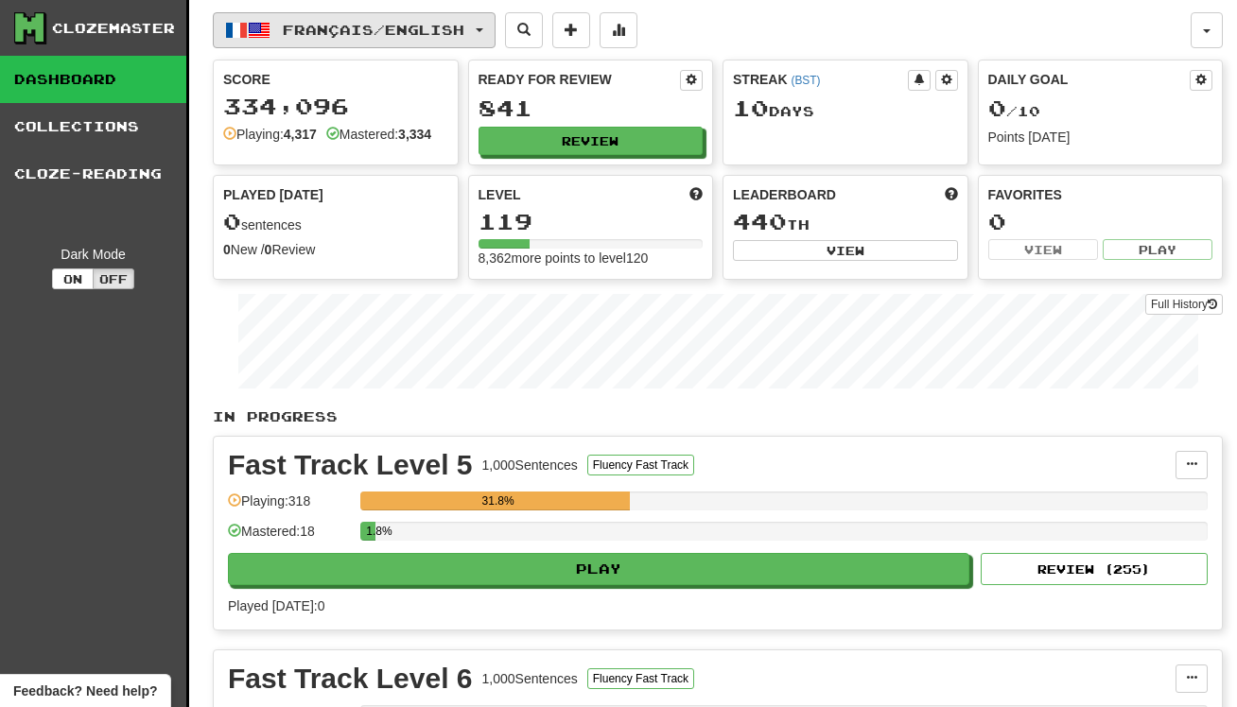
click at [349, 32] on span "Français / English" at bounding box center [374, 30] width 182 height 16
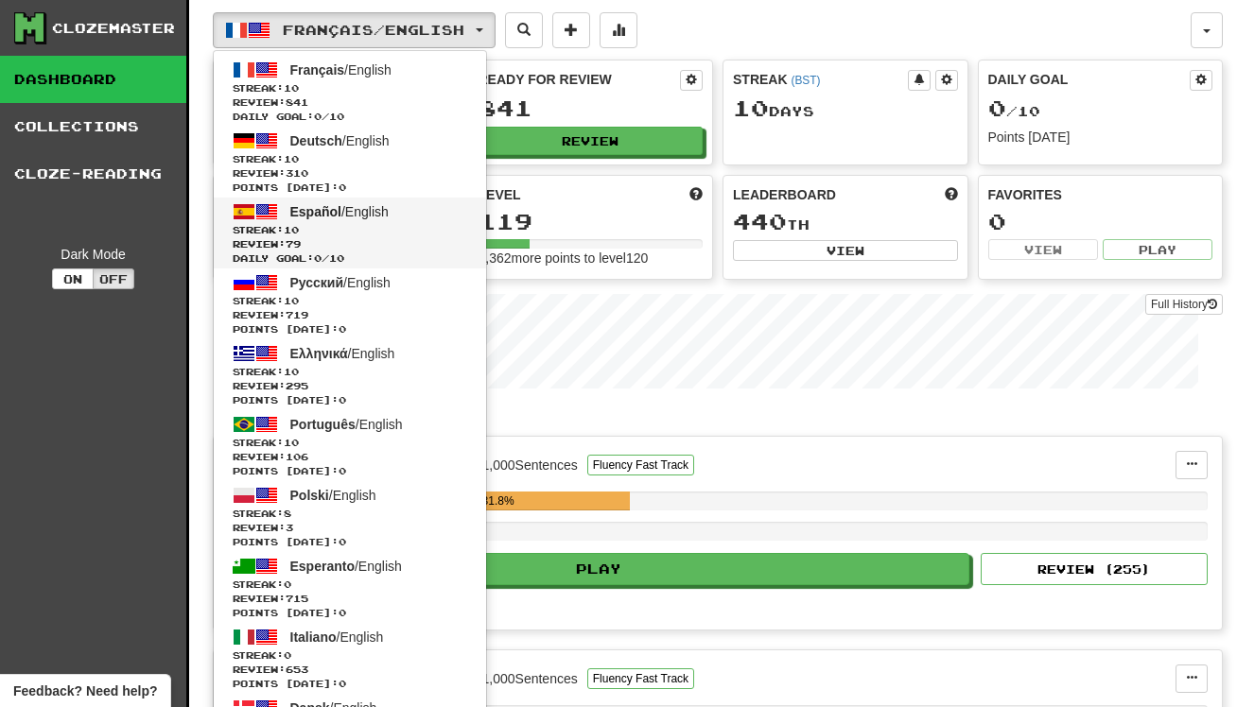
click at [390, 237] on span "Review: 79" at bounding box center [350, 244] width 235 height 14
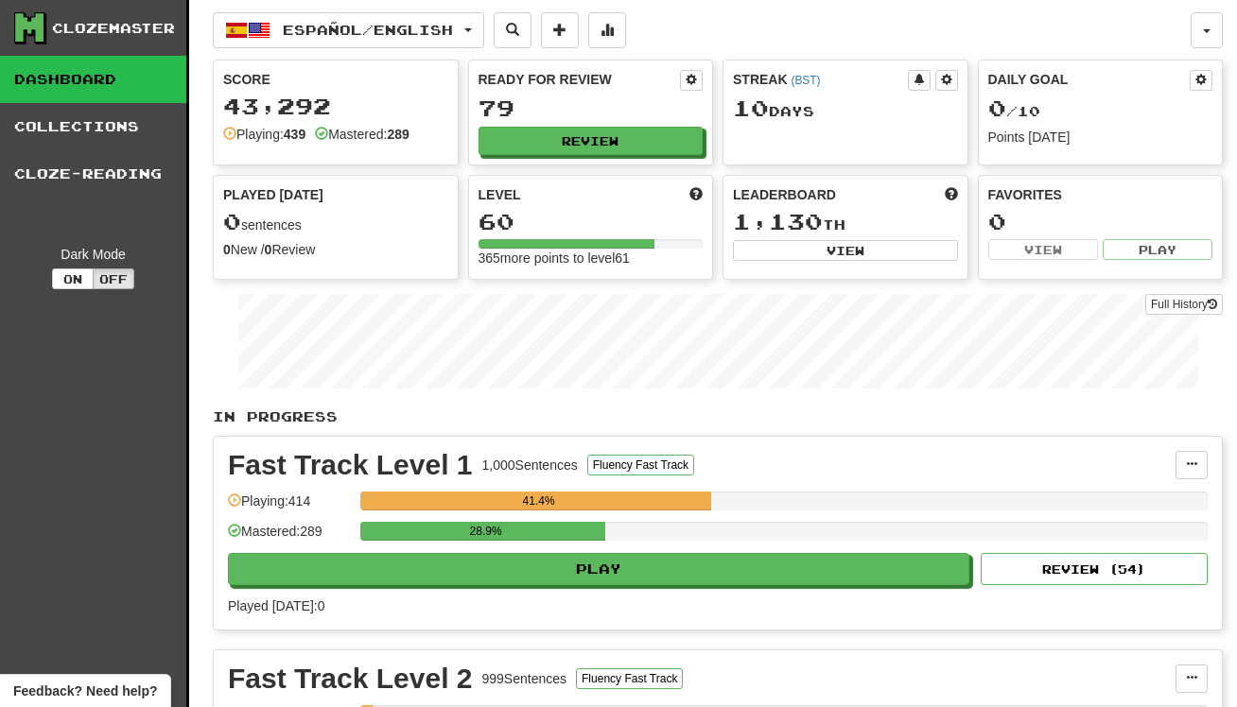
click at [604, 537] on div "28.9%" at bounding box center [783, 531] width 847 height 19
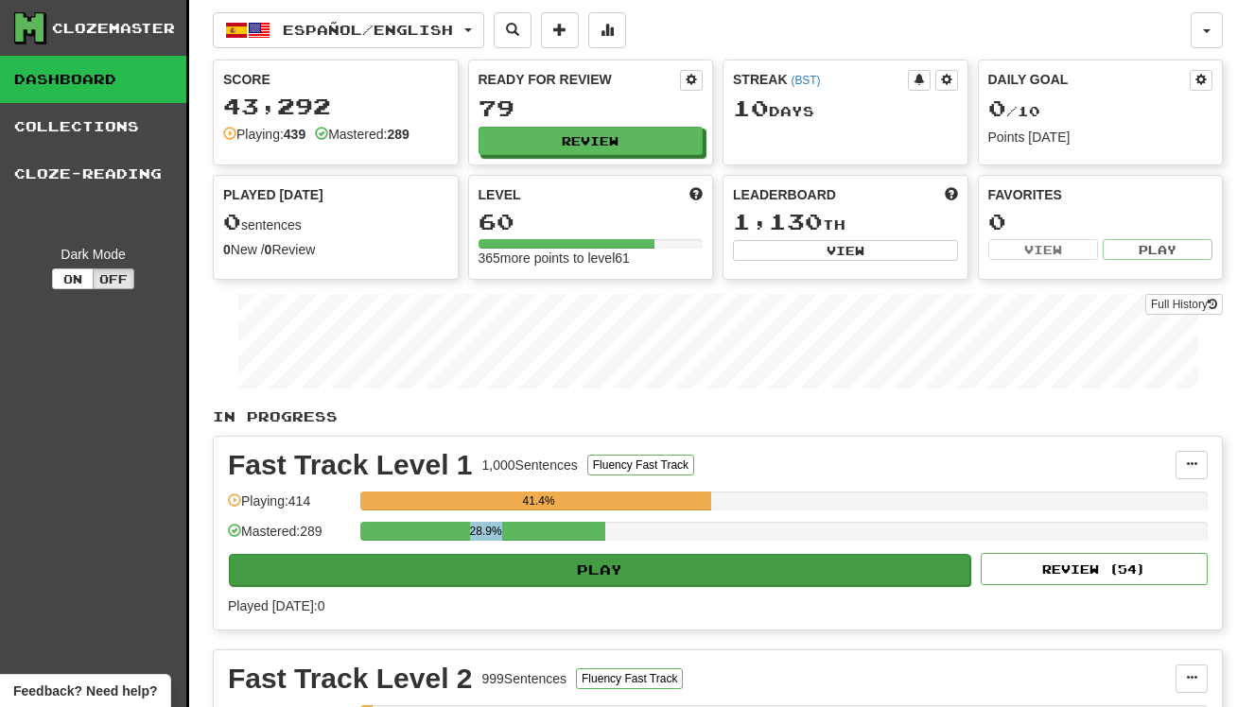
click at [582, 558] on button "Play" at bounding box center [599, 570] width 741 height 32
select select "**"
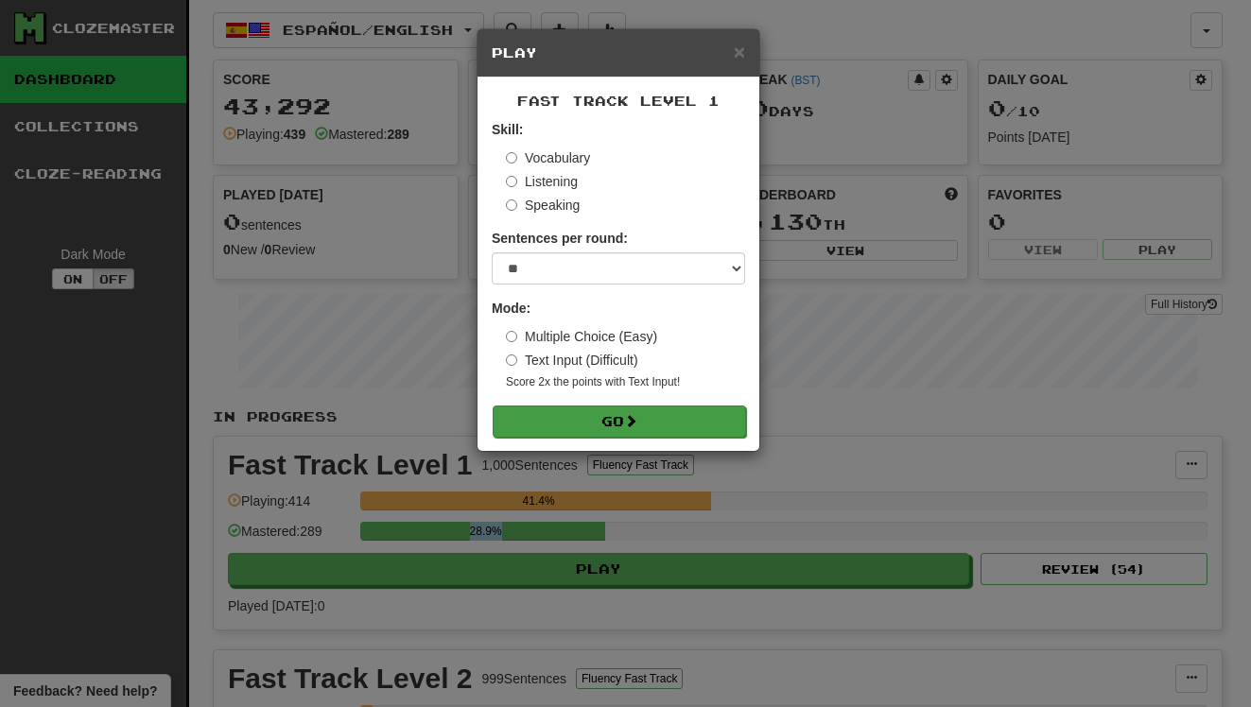
click at [639, 428] on button "Go" at bounding box center [619, 422] width 253 height 32
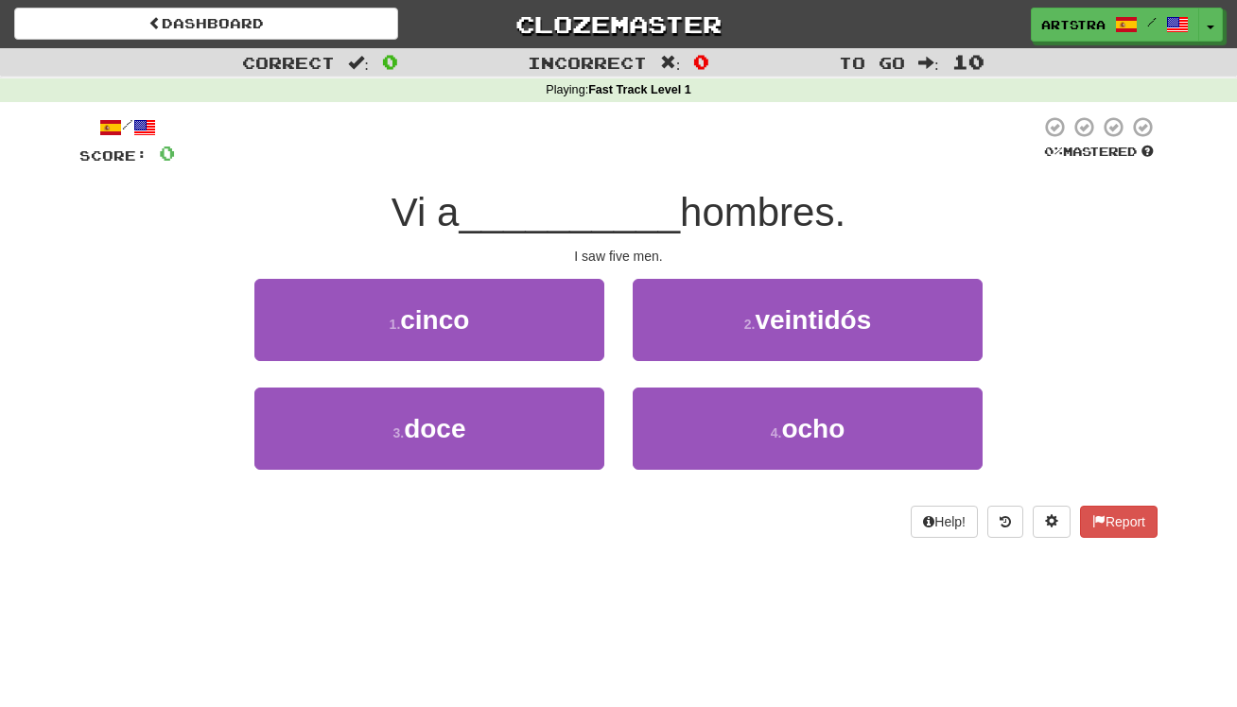
click at [611, 218] on span "__________" at bounding box center [569, 212] width 221 height 44
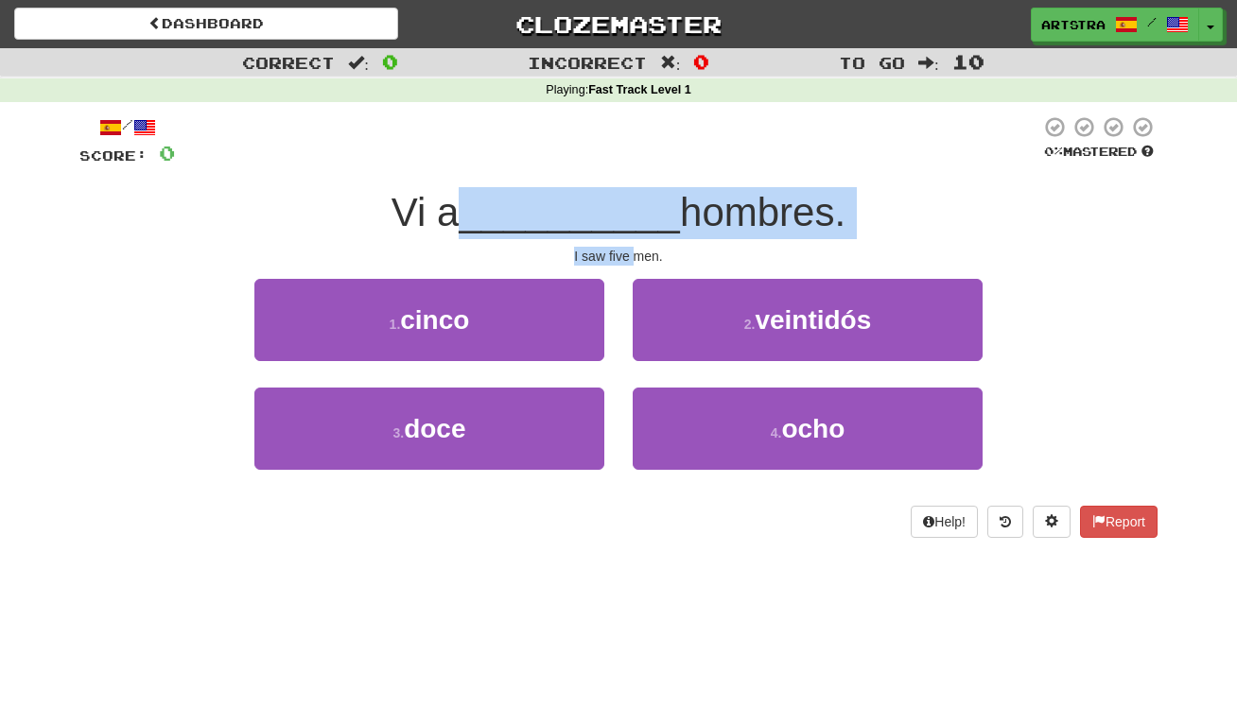
drag, startPoint x: 611, startPoint y: 218, endPoint x: 630, endPoint y: 246, distance: 33.3
click at [630, 246] on div "/ Score: 0 0 % Mastered Vi a __________ hombres. I saw five men. 1 . cinco 2 . …" at bounding box center [618, 326] width 1078 height 423
click at [630, 247] on div "I saw five men." at bounding box center [618, 256] width 1078 height 19
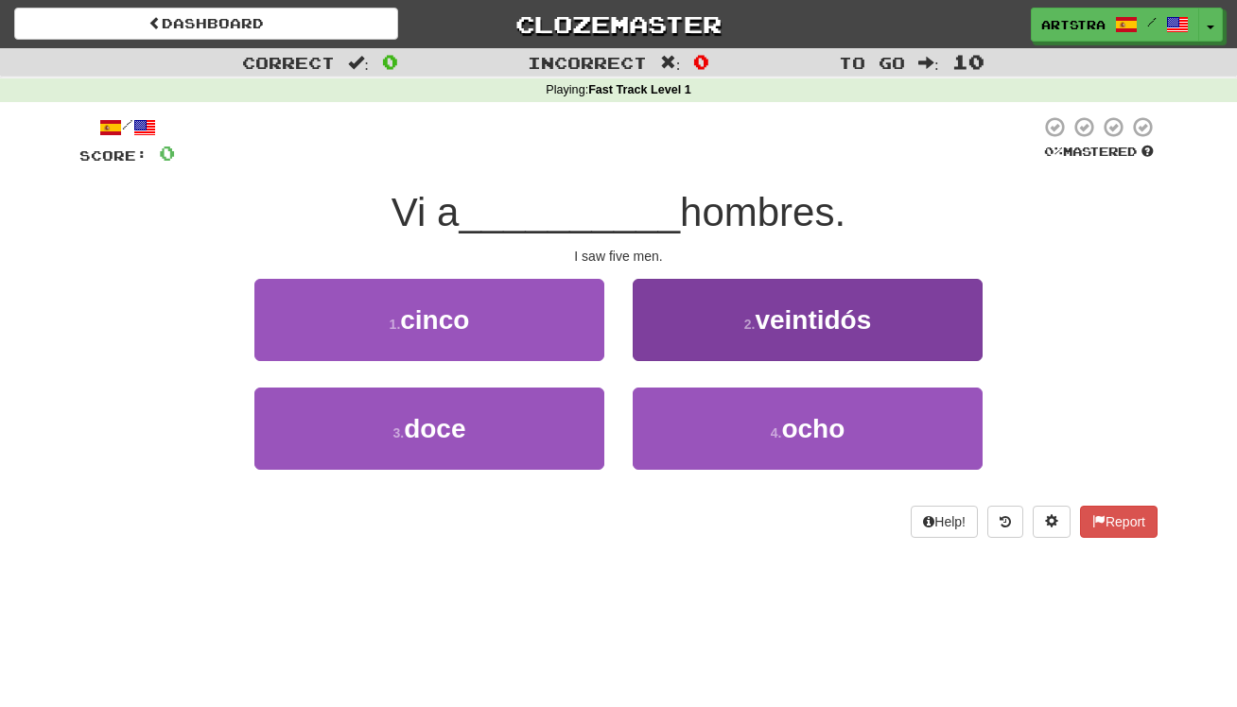
drag, startPoint x: 817, startPoint y: 441, endPoint x: 795, endPoint y: 401, distance: 45.3
click at [815, 439] on span "ocho" at bounding box center [812, 428] width 63 height 29
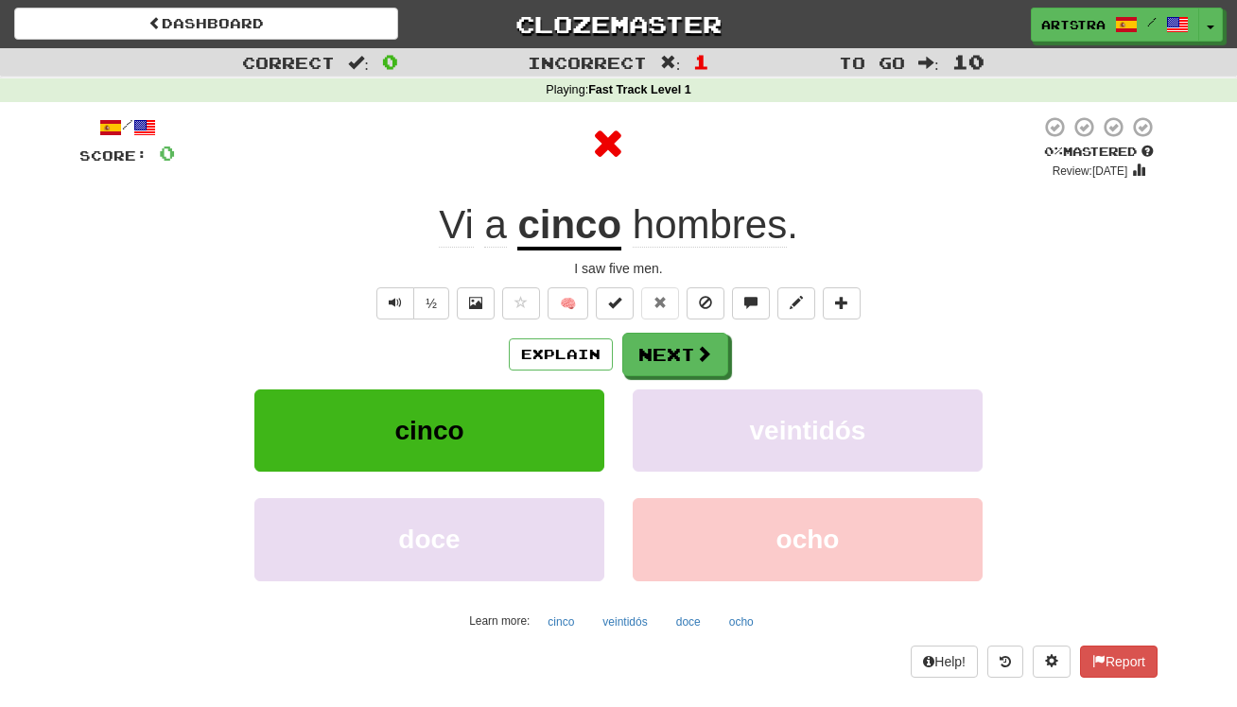
click at [619, 248] on div "Vi a cinco hombres ." at bounding box center [618, 226] width 1078 height 52
click at [593, 226] on u "cinco" at bounding box center [569, 226] width 104 height 48
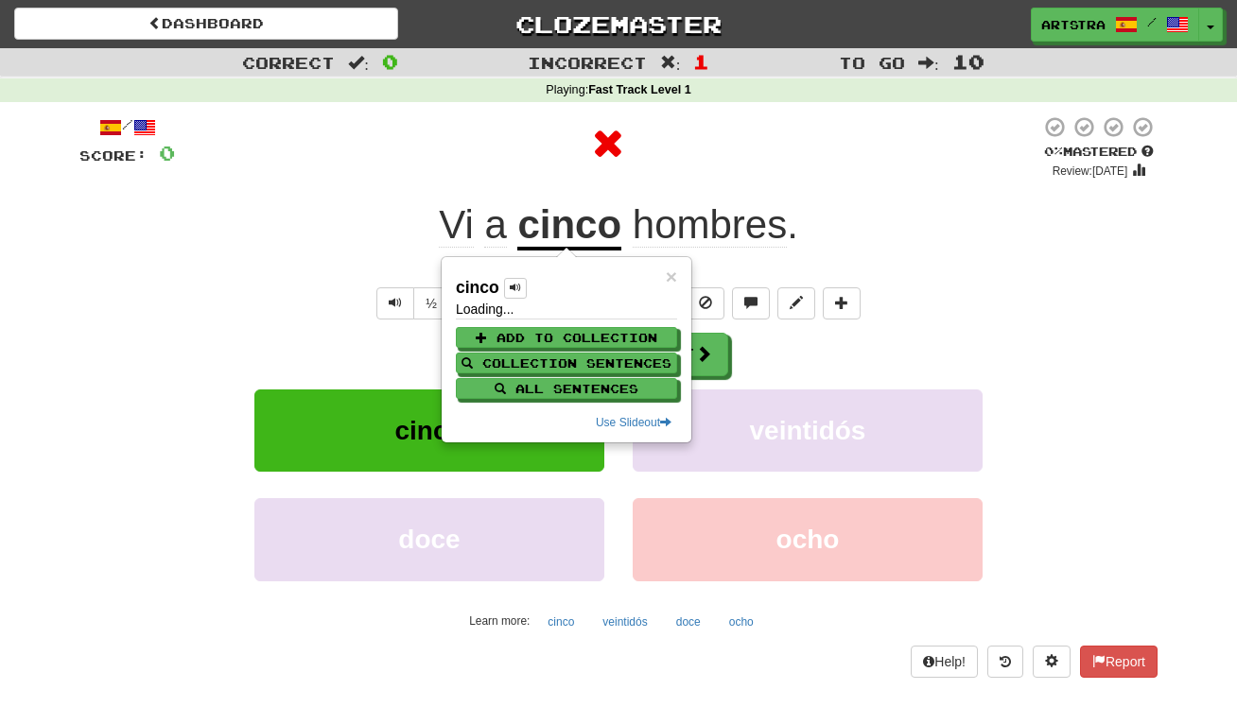
click at [666, 149] on div at bounding box center [607, 143] width 865 height 57
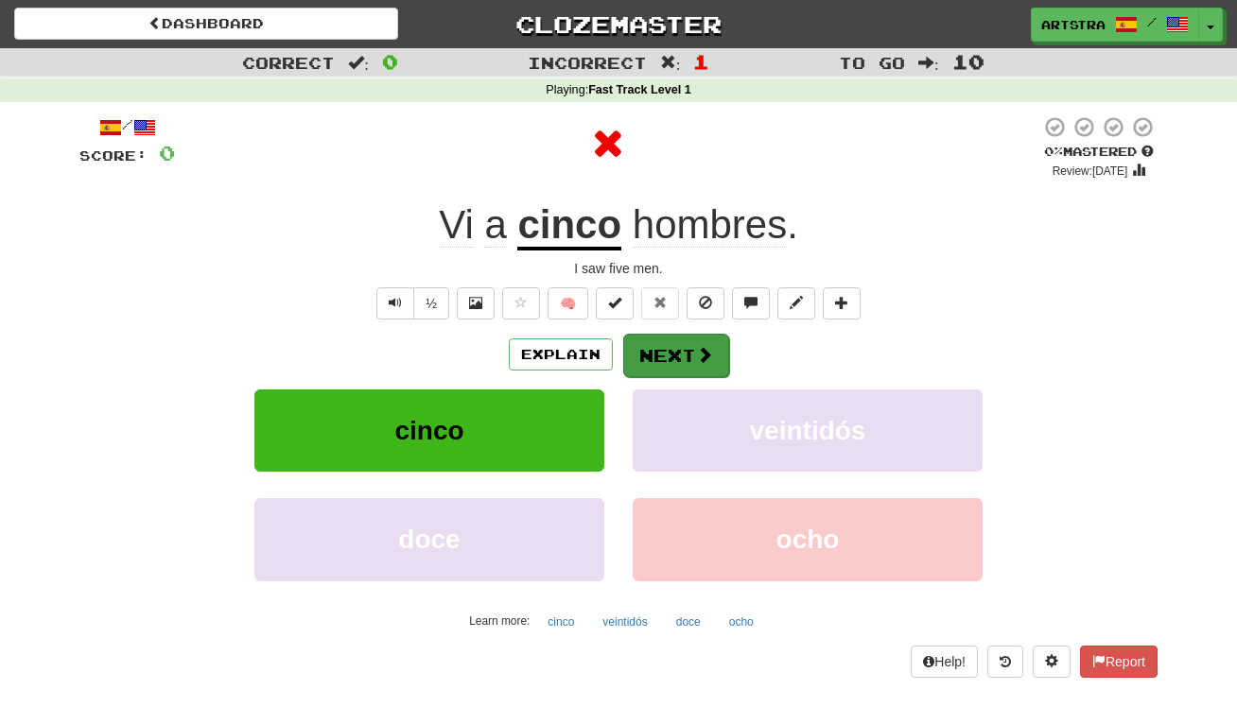
click at [674, 356] on button "Next" at bounding box center [676, 356] width 106 height 44
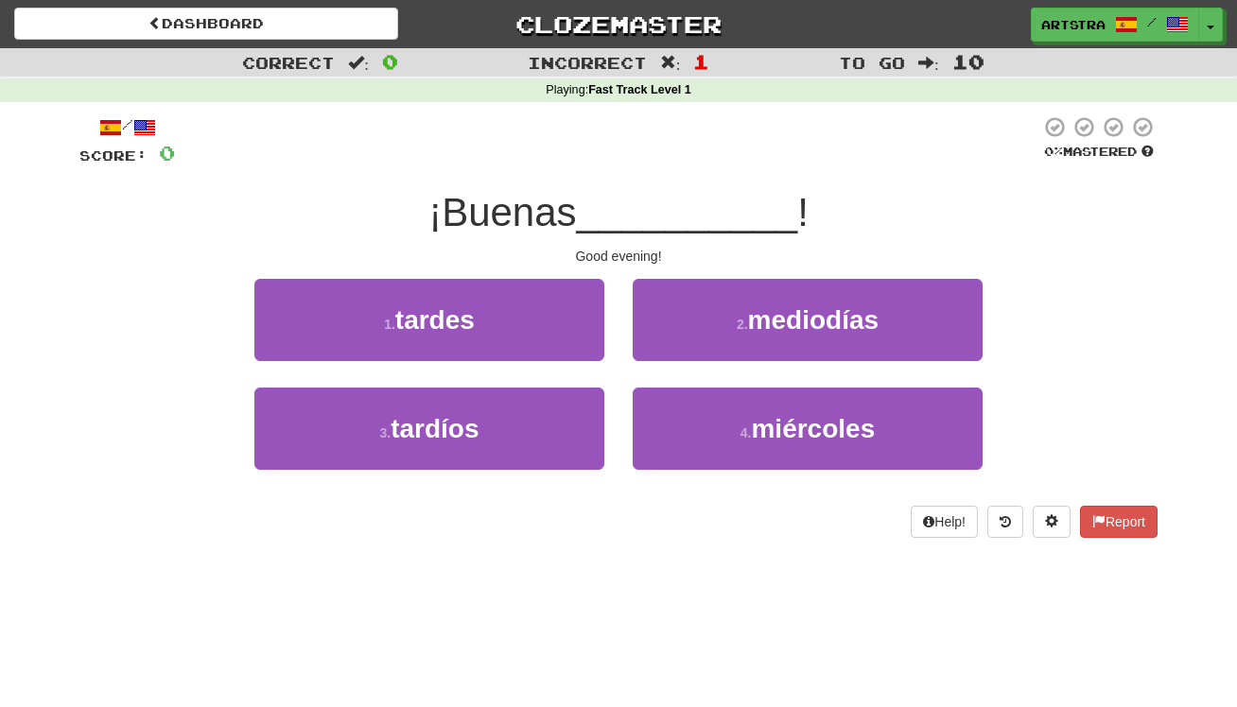
click at [611, 190] on span "__________" at bounding box center [687, 212] width 221 height 44
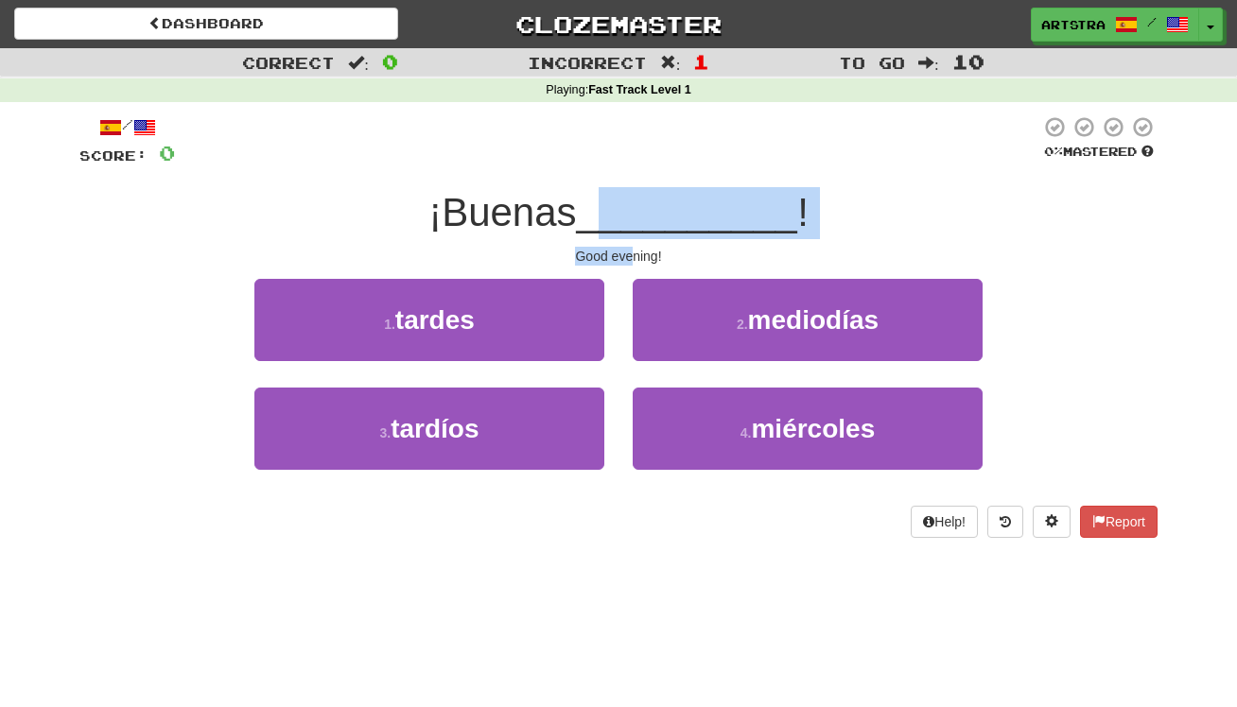
drag, startPoint x: 612, startPoint y: 235, endPoint x: 633, endPoint y: 250, distance: 25.2
click at [633, 250] on div "/ Score: 0 0 % Mastered ¡Buenas __________ ! Good evening! 1 . tardes 2 . medio…" at bounding box center [618, 326] width 1078 height 423
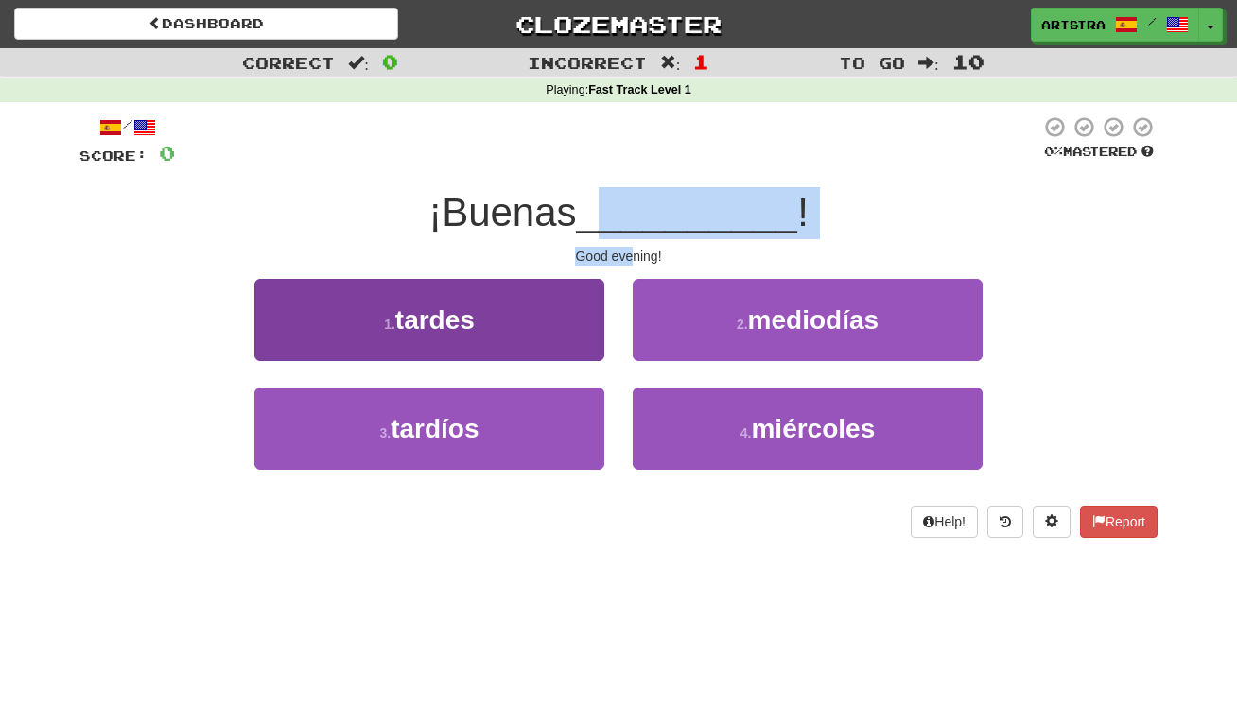
click at [548, 334] on button "1 . tardes" at bounding box center [429, 320] width 350 height 82
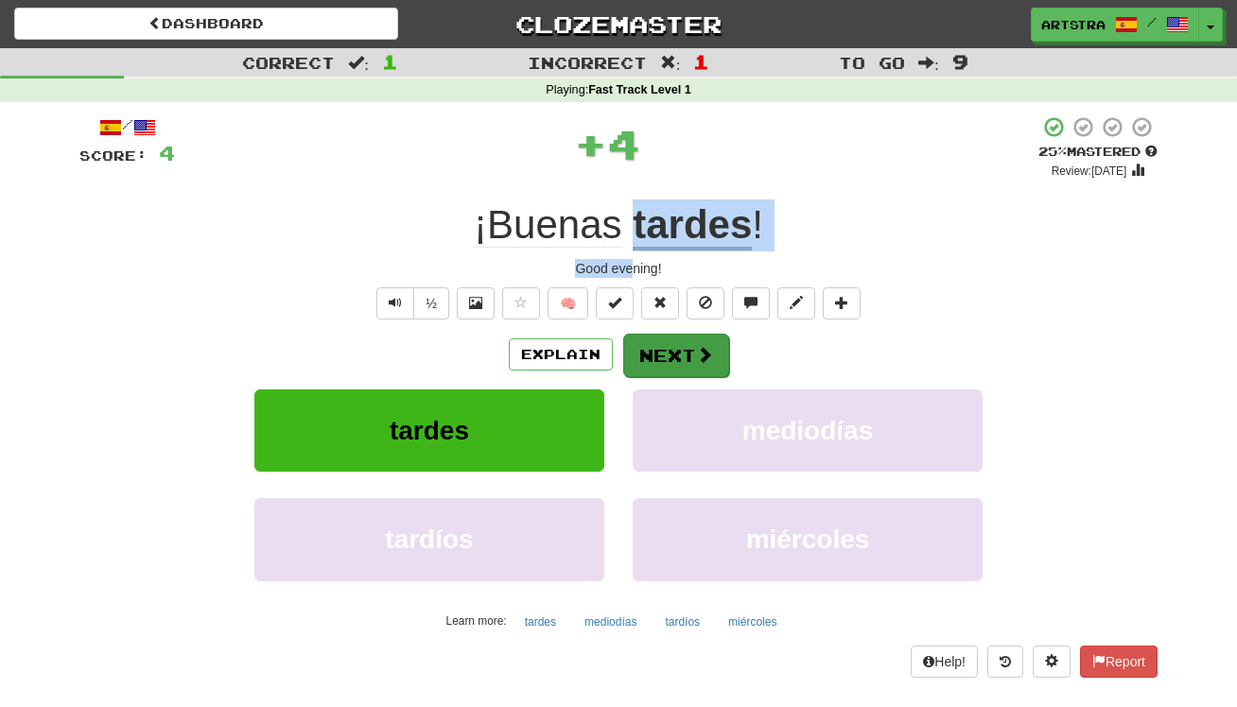
click at [669, 359] on button "Next" at bounding box center [676, 356] width 106 height 44
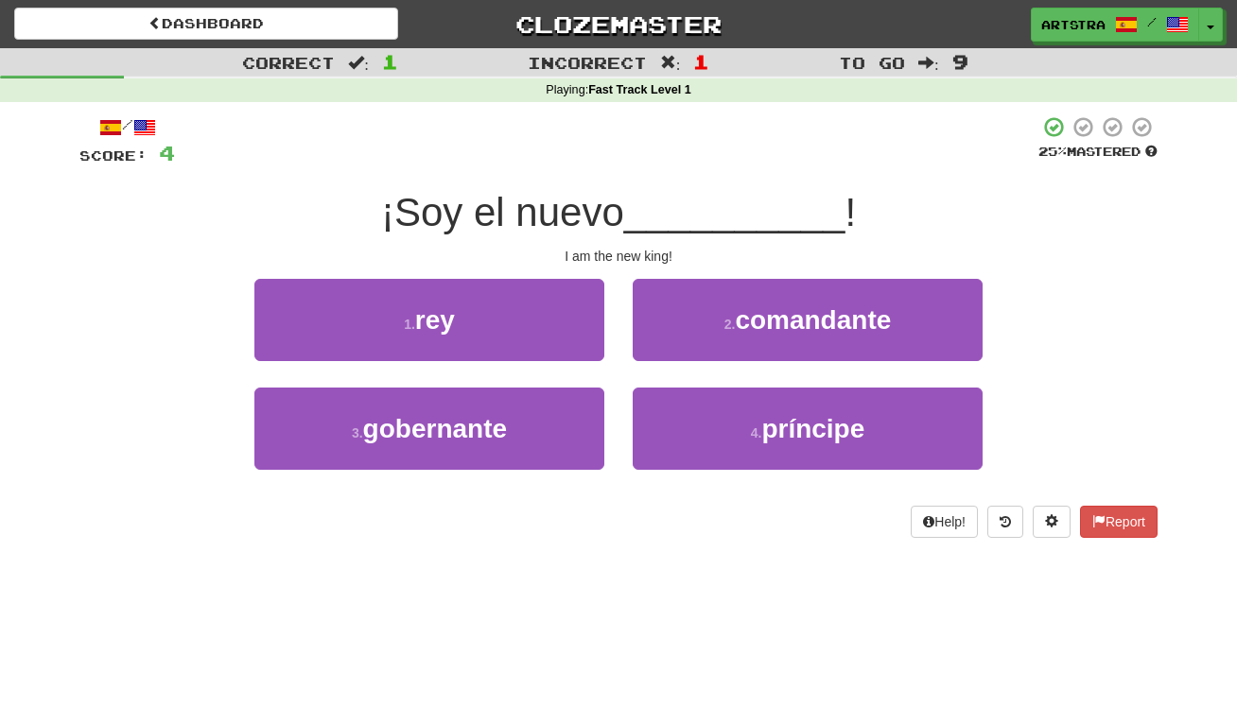
click at [606, 215] on span "¡Soy el nuevo" at bounding box center [502, 212] width 243 height 44
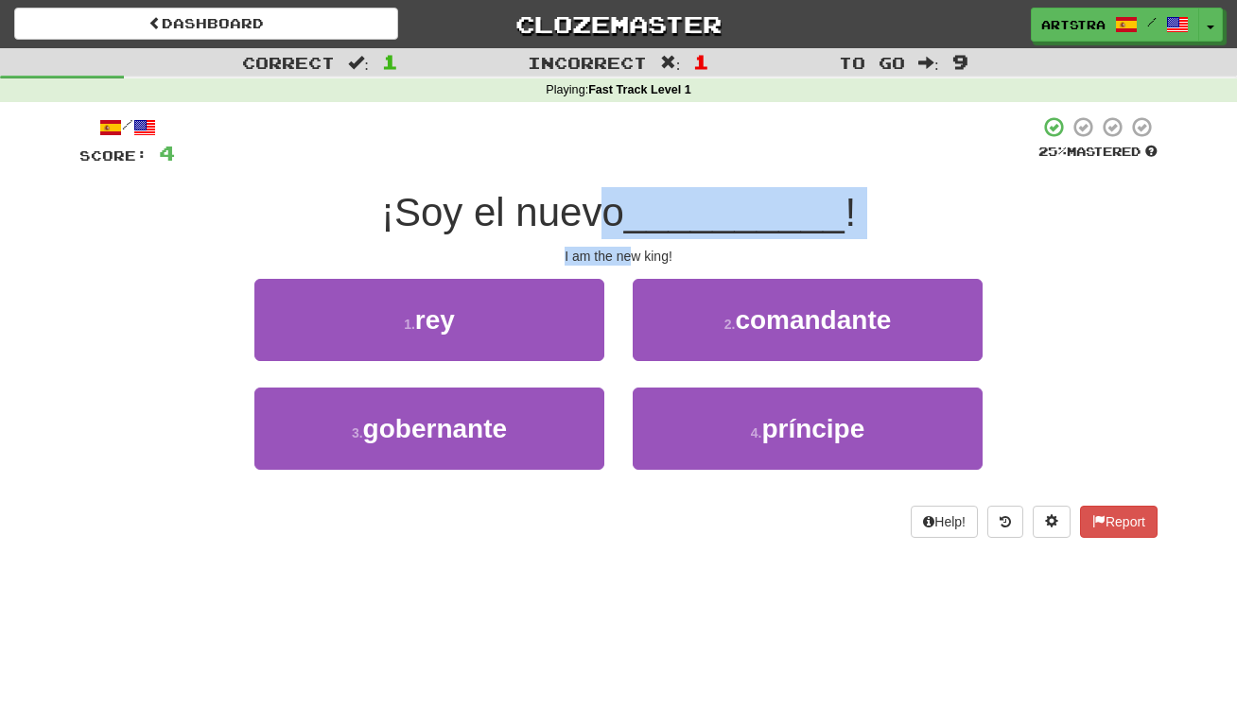
drag, startPoint x: 606, startPoint y: 209, endPoint x: 627, endPoint y: 250, distance: 45.7
click at [627, 250] on div "/ Score: 4 25 % Mastered ¡Soy el nuevo __________ ! I am the new king! 1 . rey …" at bounding box center [618, 326] width 1078 height 423
click at [627, 250] on div "I am the new king!" at bounding box center [618, 256] width 1078 height 19
drag, startPoint x: 627, startPoint y: 250, endPoint x: 625, endPoint y: 215, distance: 35.0
click at [625, 215] on div "/ Score: 4 25 % Mastered ¡Soy el nuevo __________ ! I am the new king! 1 . rey …" at bounding box center [618, 326] width 1078 height 423
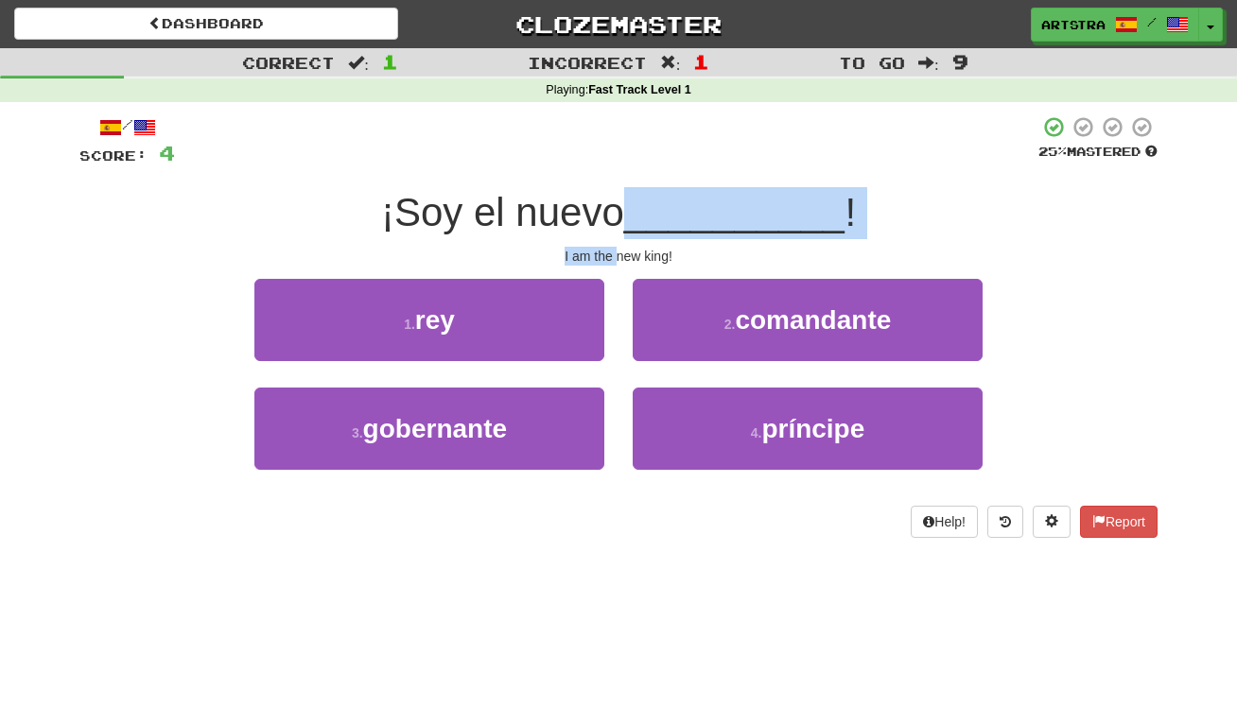
click at [624, 215] on span "¡Soy el nuevo" at bounding box center [502, 212] width 243 height 44
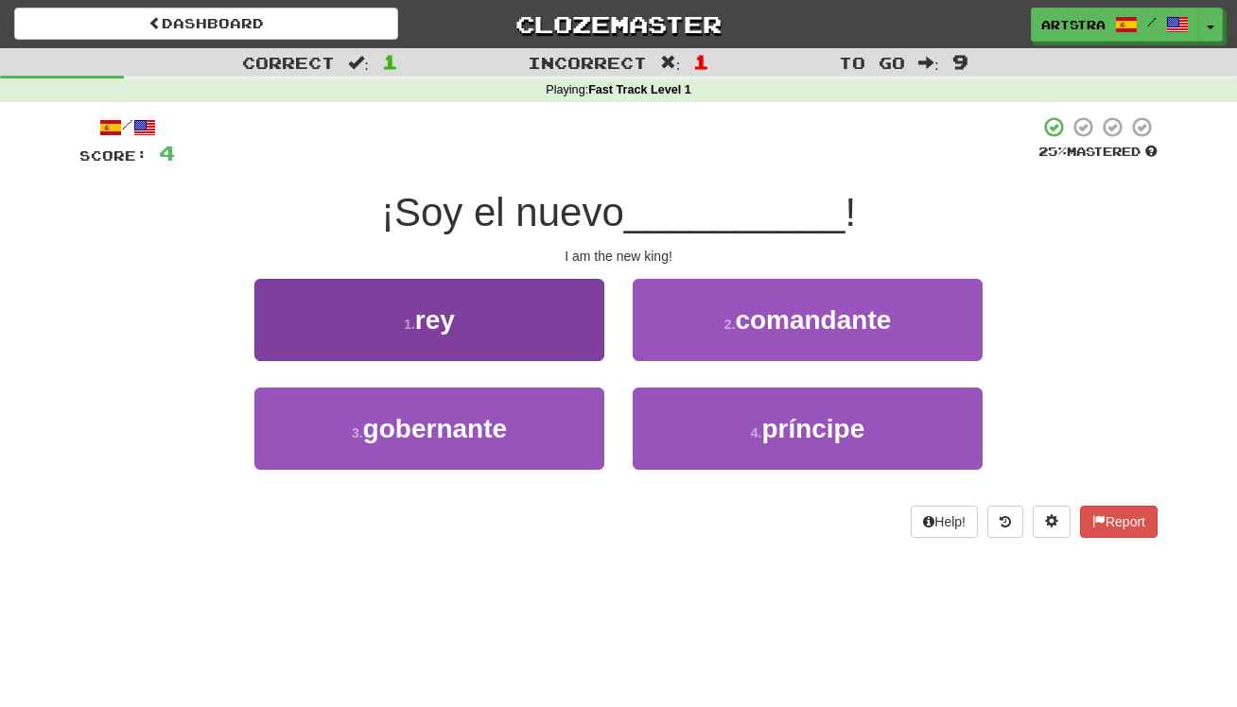
click at [495, 335] on button "1 . rey" at bounding box center [429, 320] width 350 height 82
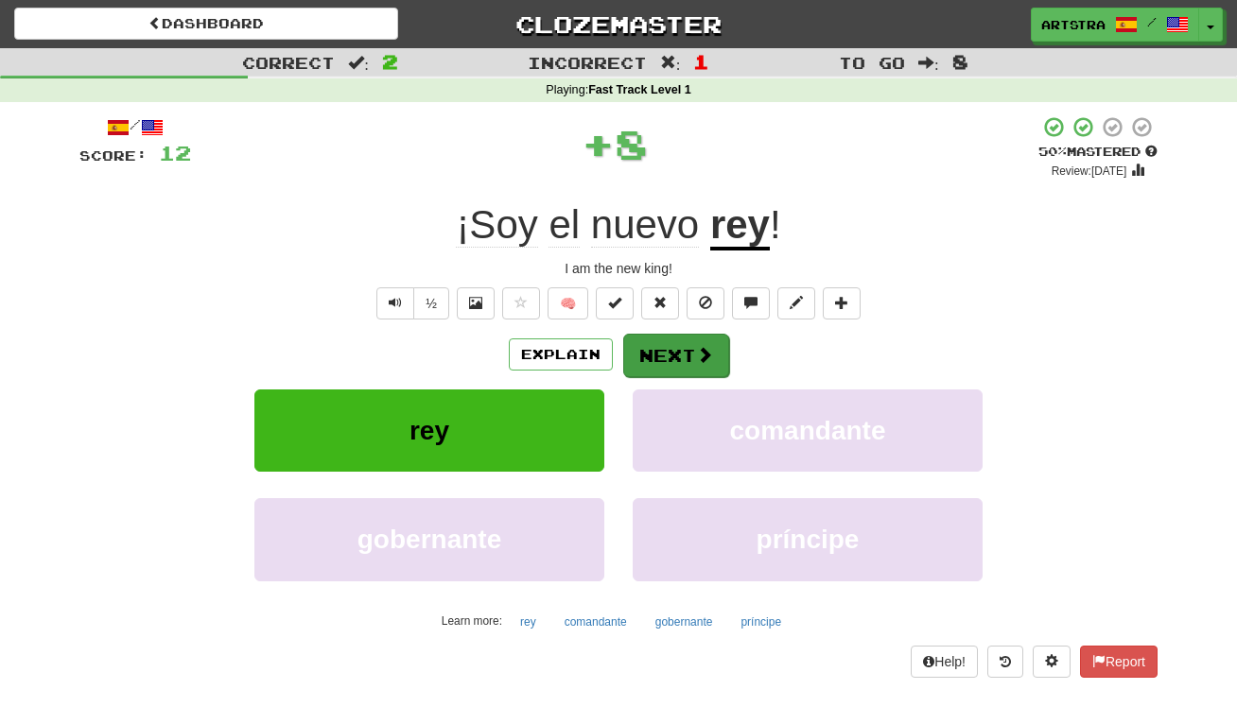
click at [678, 342] on button "Next" at bounding box center [676, 356] width 106 height 44
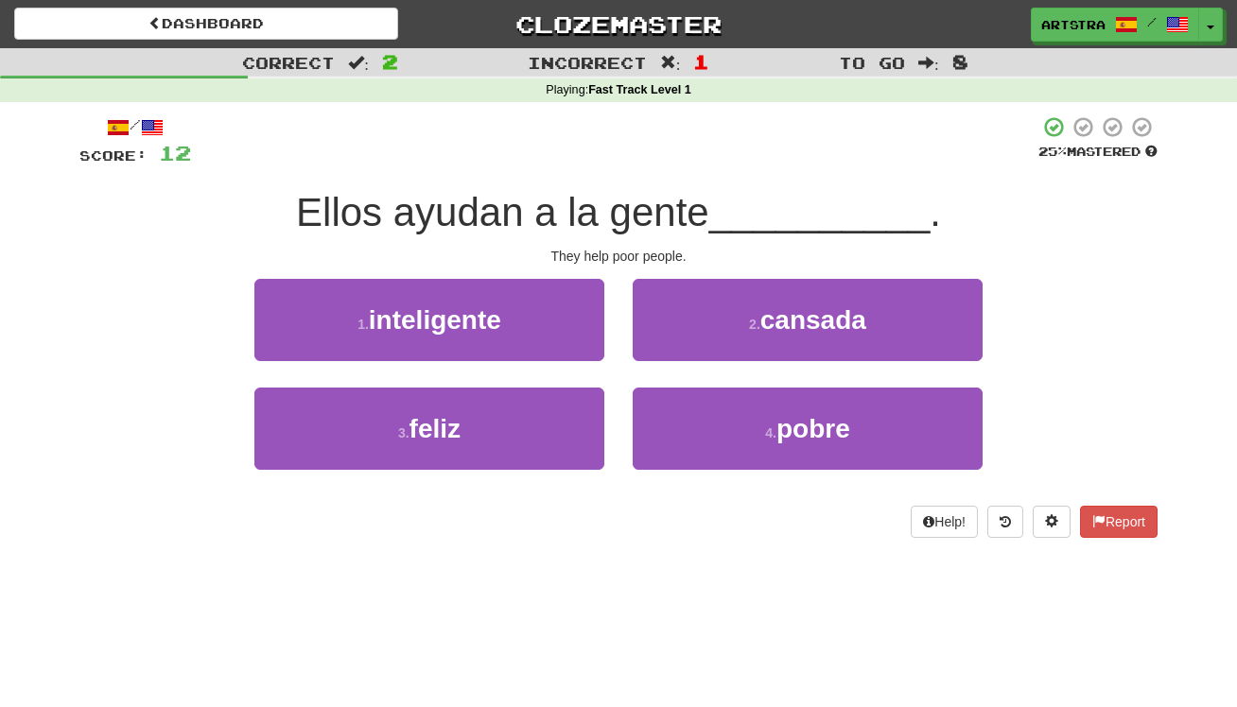
click at [620, 222] on span "Ellos ayudan a la gente" at bounding box center [502, 212] width 413 height 44
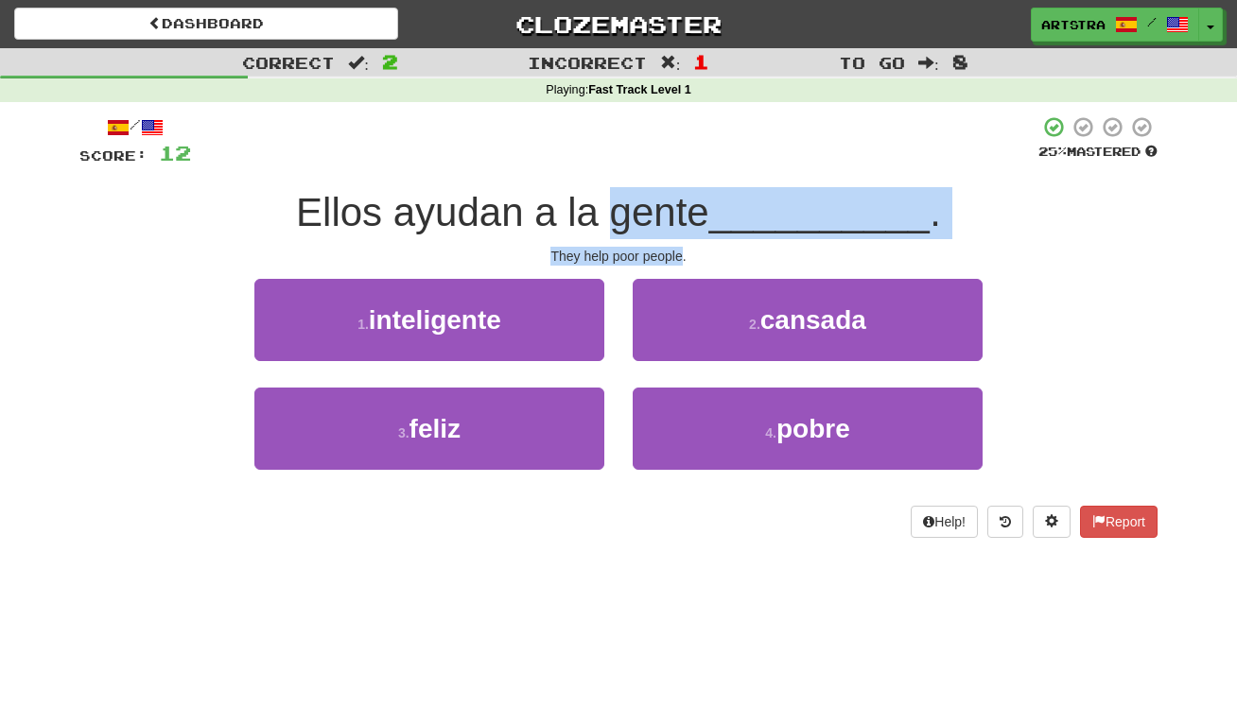
drag, startPoint x: 620, startPoint y: 222, endPoint x: 653, endPoint y: 251, distance: 42.9
click at [653, 251] on div "/ Score: 12 25 % Mastered Ellos ayudan a la gente __________ . They help poor p…" at bounding box center [618, 326] width 1078 height 423
click at [653, 251] on div "They help poor people." at bounding box center [618, 256] width 1078 height 19
drag, startPoint x: 653, startPoint y: 251, endPoint x: 651, endPoint y: 219, distance: 31.3
click at [651, 219] on div "/ Score: 12 25 % Mastered Ellos ayudan a la gente __________ . They help poor p…" at bounding box center [618, 326] width 1078 height 423
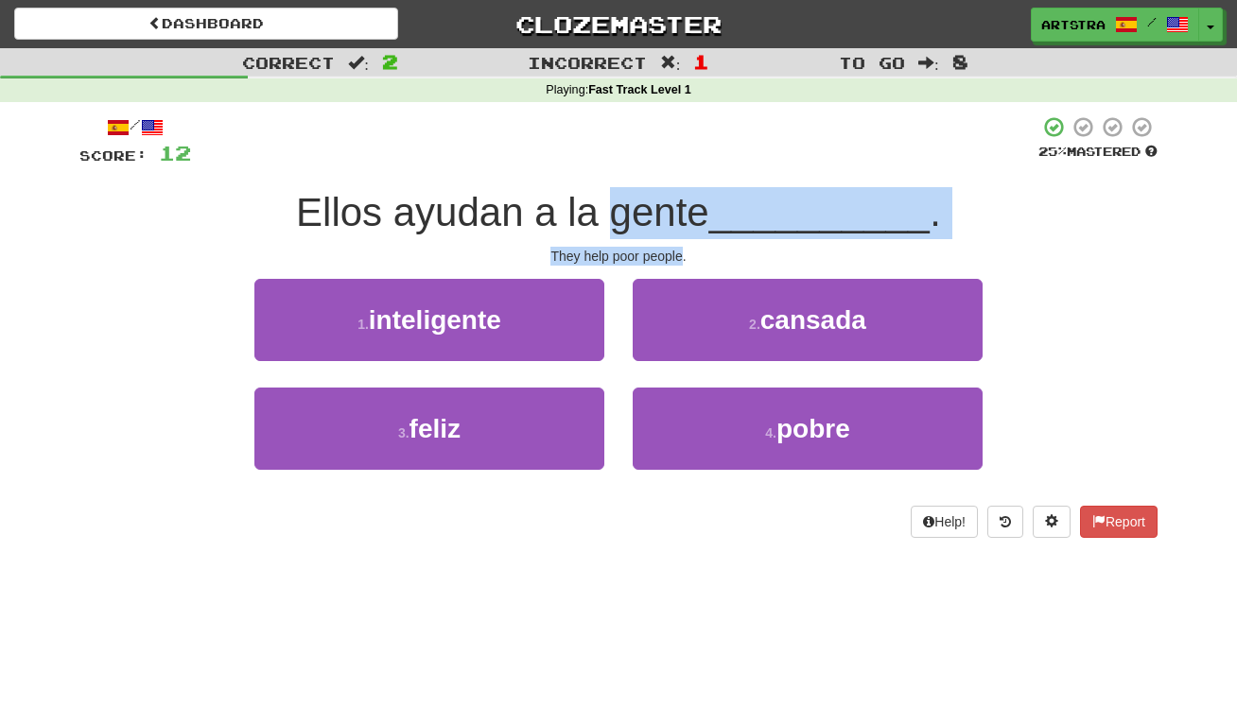
click at [651, 219] on span "Ellos ayudan a la gente" at bounding box center [502, 212] width 413 height 44
drag, startPoint x: 651, startPoint y: 219, endPoint x: 669, endPoint y: 252, distance: 36.8
click at [669, 252] on div "/ Score: 12 25 % Mastered Ellos ayudan a la gente __________ . They help poor p…" at bounding box center [618, 326] width 1078 height 423
click at [669, 252] on div "They help poor people." at bounding box center [618, 256] width 1078 height 19
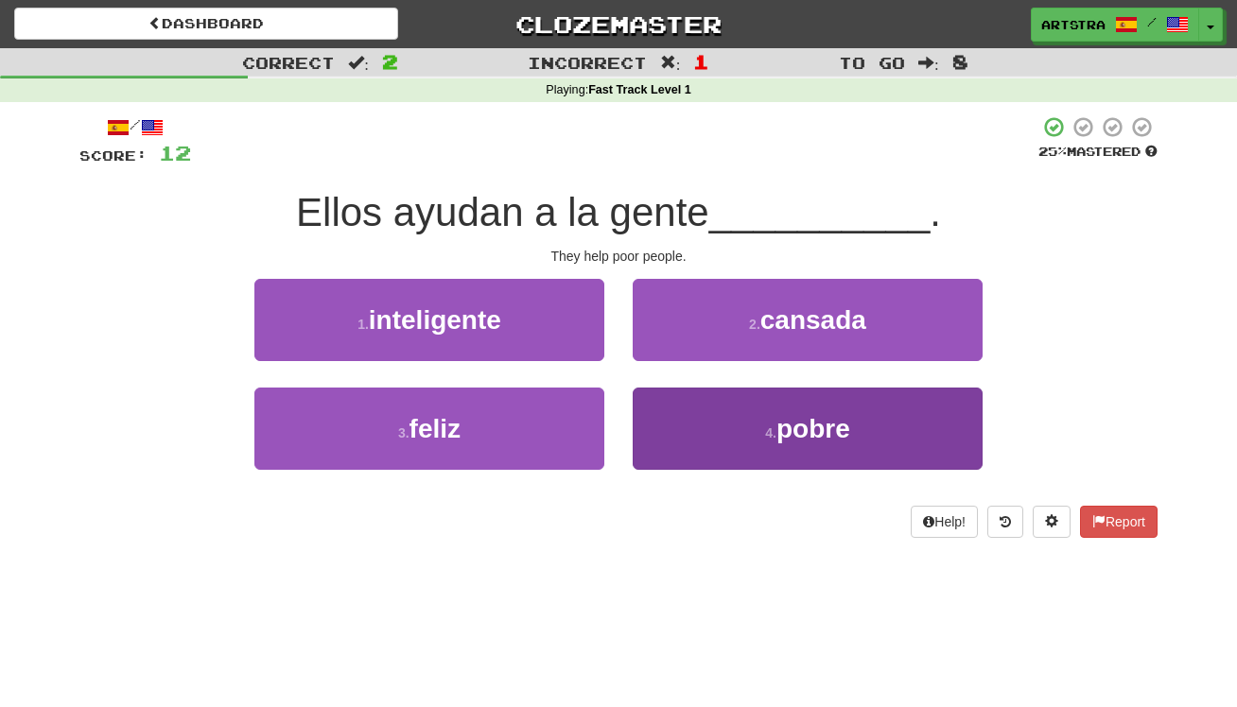
click at [825, 457] on button "4 . pobre" at bounding box center [808, 429] width 350 height 82
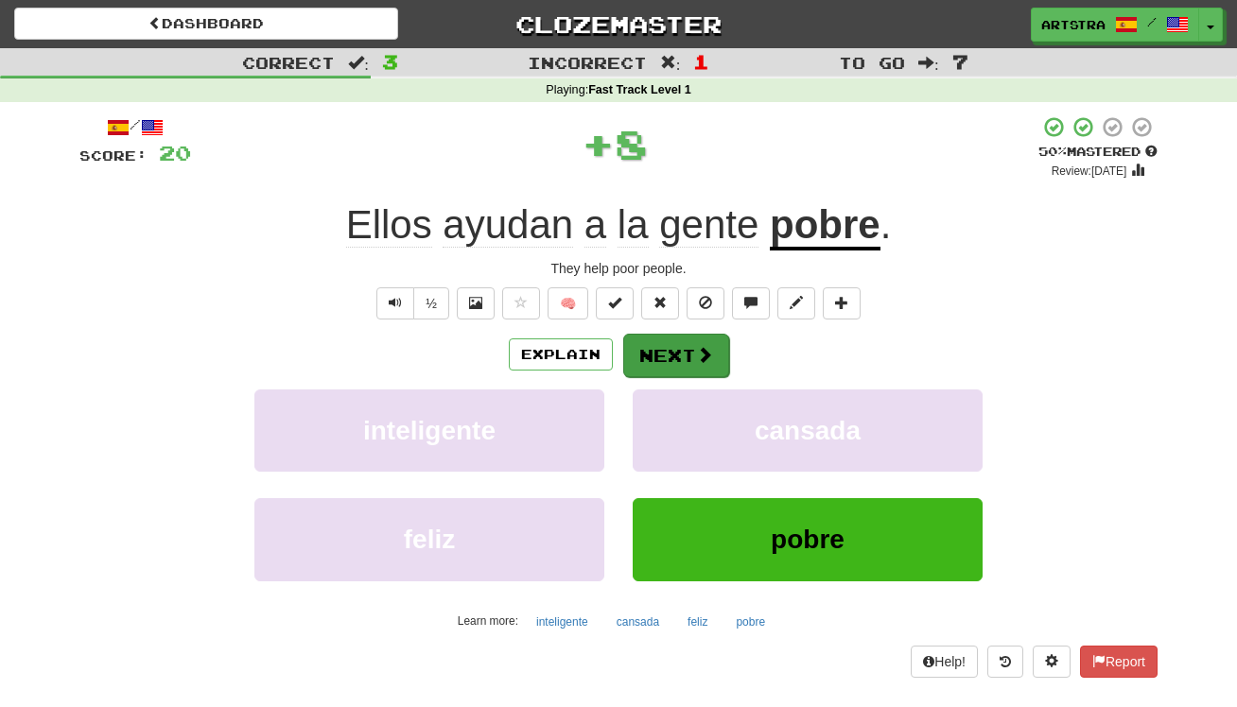
click at [670, 373] on button "Next" at bounding box center [676, 356] width 106 height 44
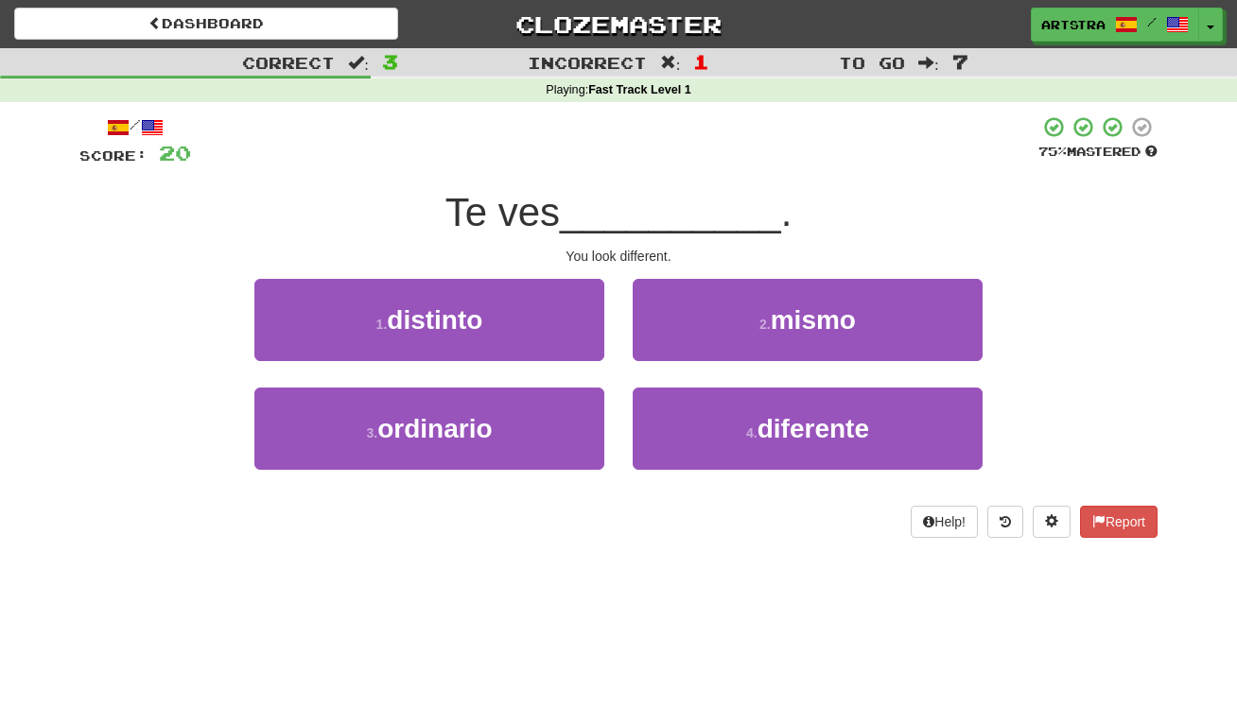
click at [621, 218] on span "__________" at bounding box center [670, 212] width 221 height 44
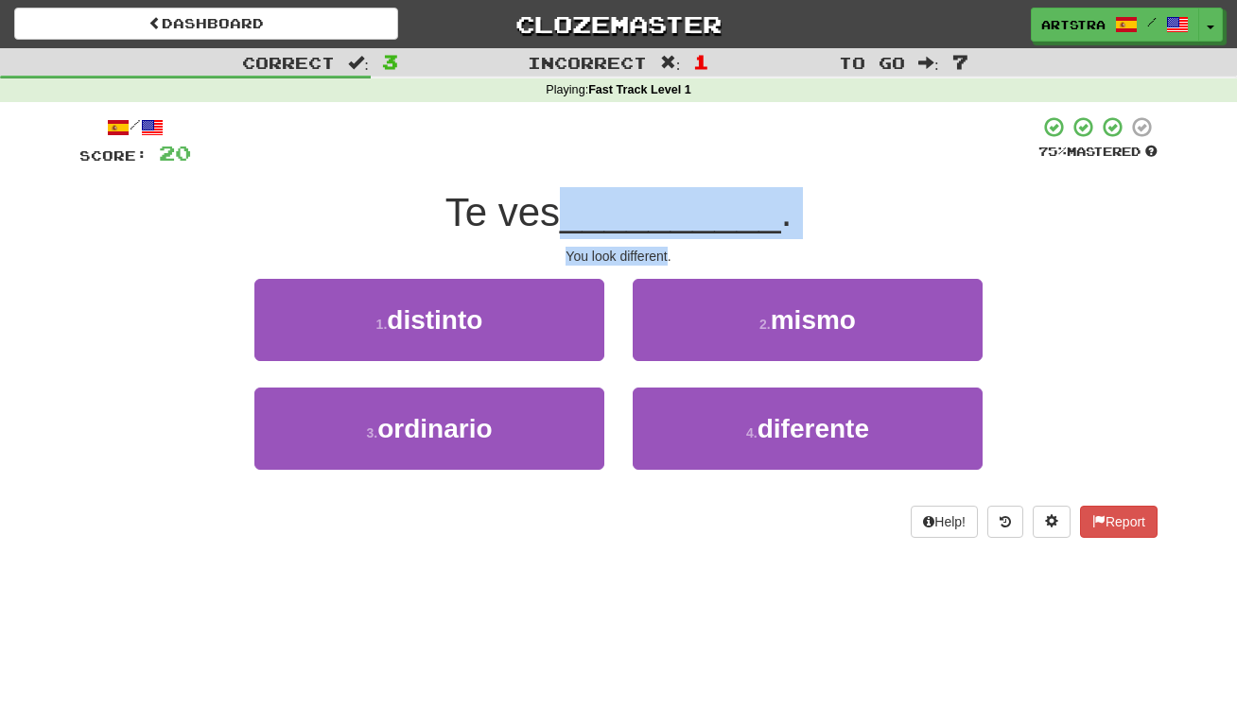
drag, startPoint x: 621, startPoint y: 218, endPoint x: 651, endPoint y: 244, distance: 38.9
click at [651, 244] on div "/ Score: 20 75 % Mastered Te ves __________ . You look different. 1 . distinto …" at bounding box center [618, 326] width 1078 height 423
click at [651, 247] on div "You look different." at bounding box center [618, 256] width 1078 height 19
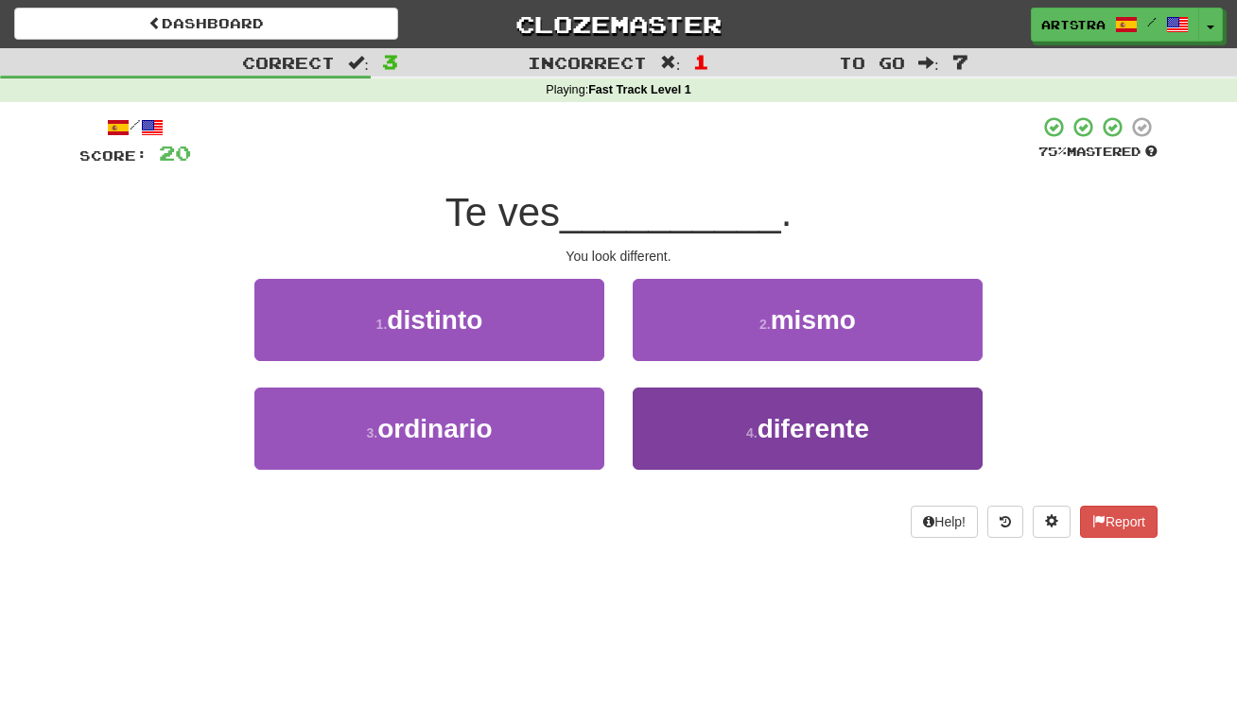
click at [807, 438] on span "diferente" at bounding box center [814, 428] width 112 height 29
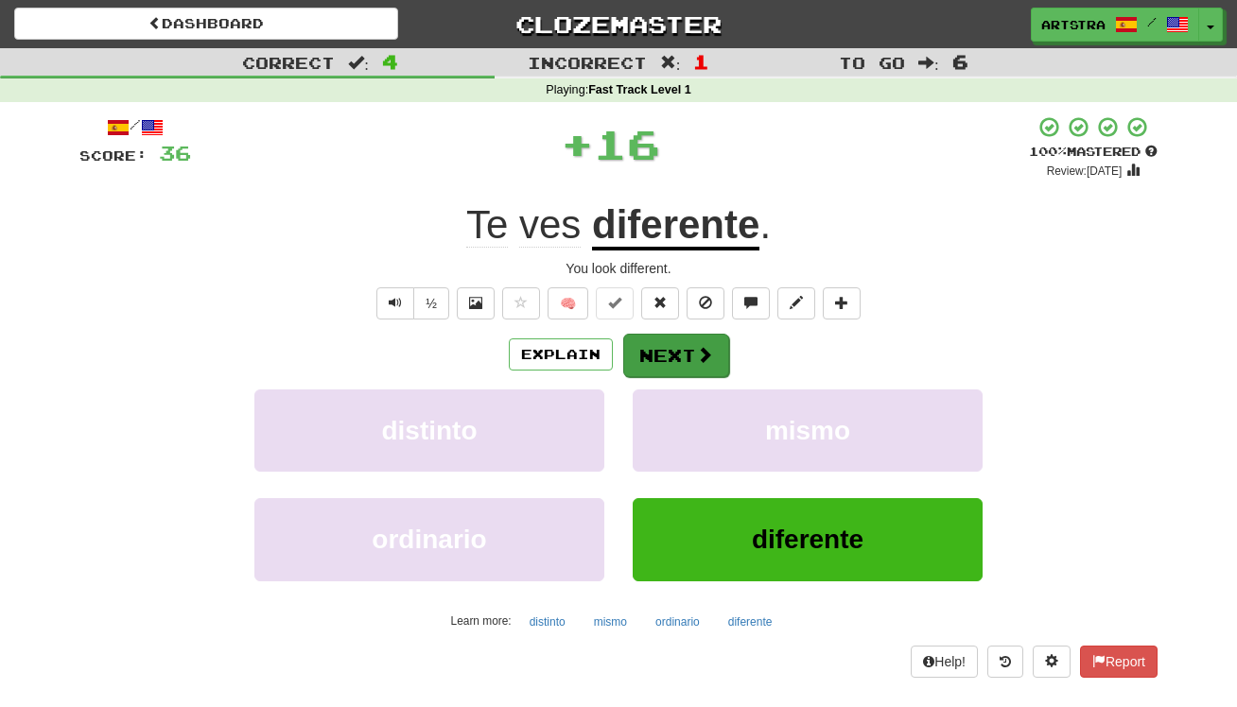
click at [701, 369] on button "Next" at bounding box center [676, 356] width 106 height 44
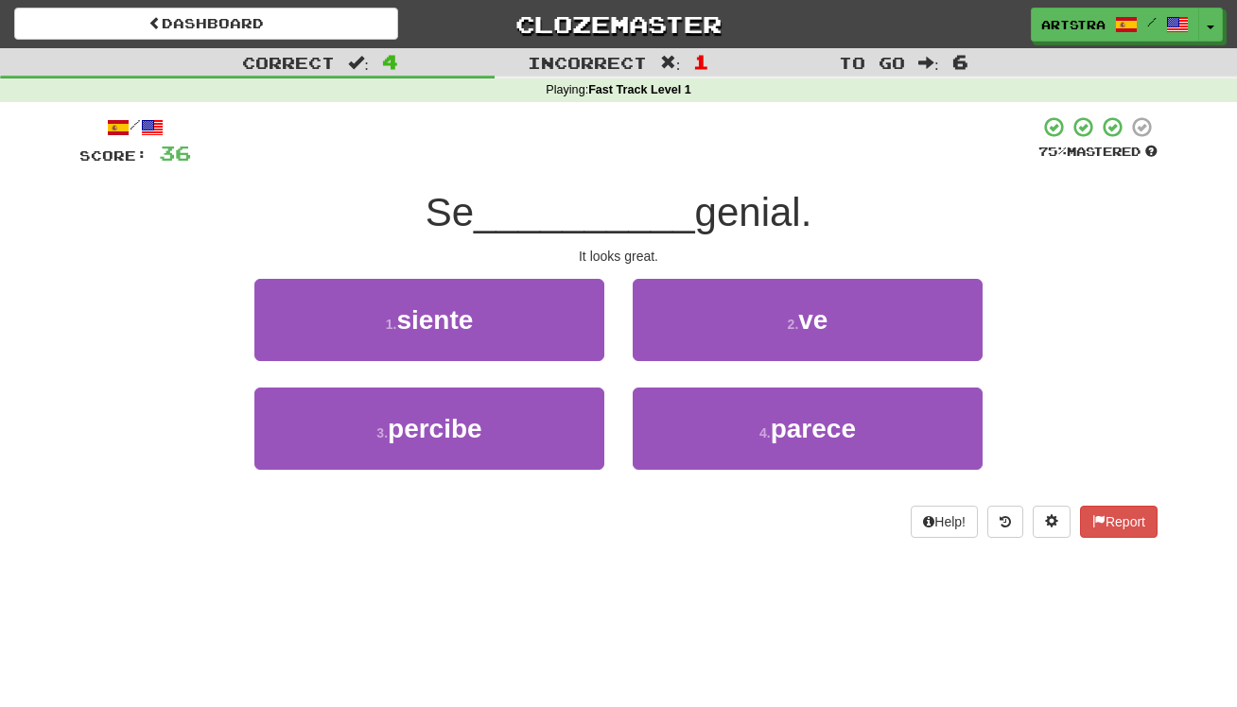
click at [602, 194] on span "__________" at bounding box center [584, 212] width 221 height 44
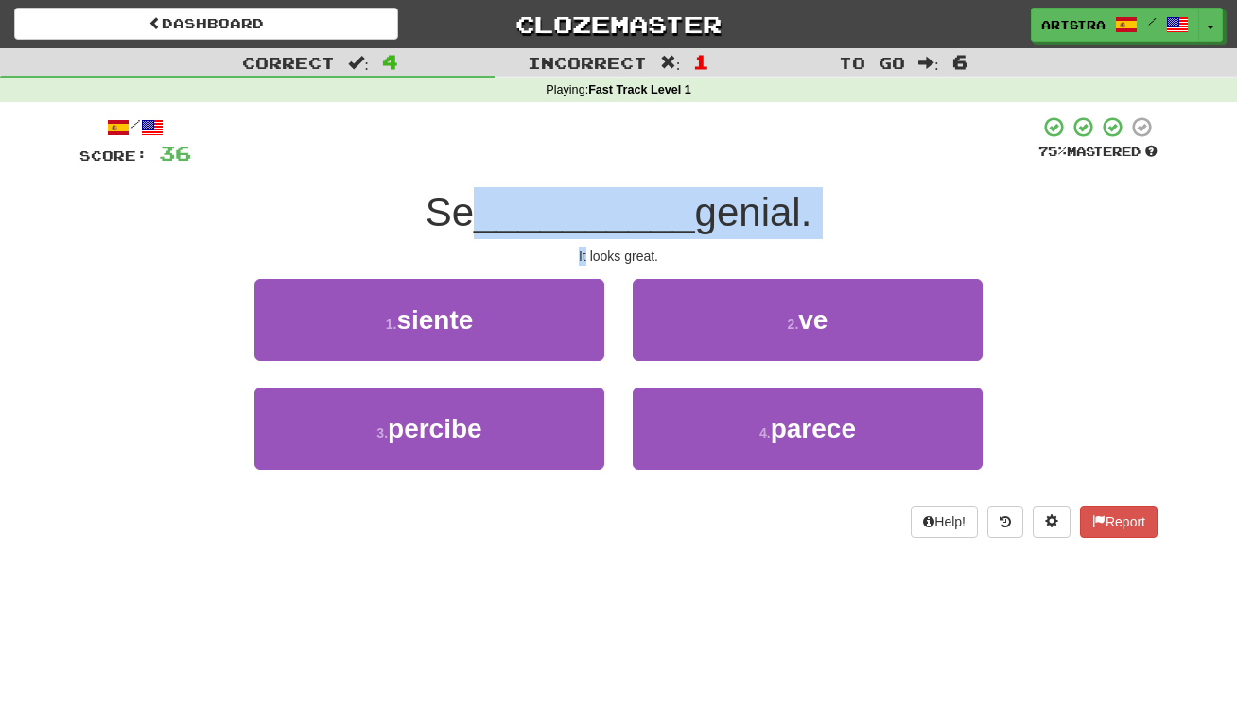
drag, startPoint x: 609, startPoint y: 215, endPoint x: 637, endPoint y: 243, distance: 40.1
click at [637, 243] on div "/ Score: 36 75 % Mastered Se __________ genial. It looks great. 1 . siente 2 . …" at bounding box center [618, 326] width 1078 height 423
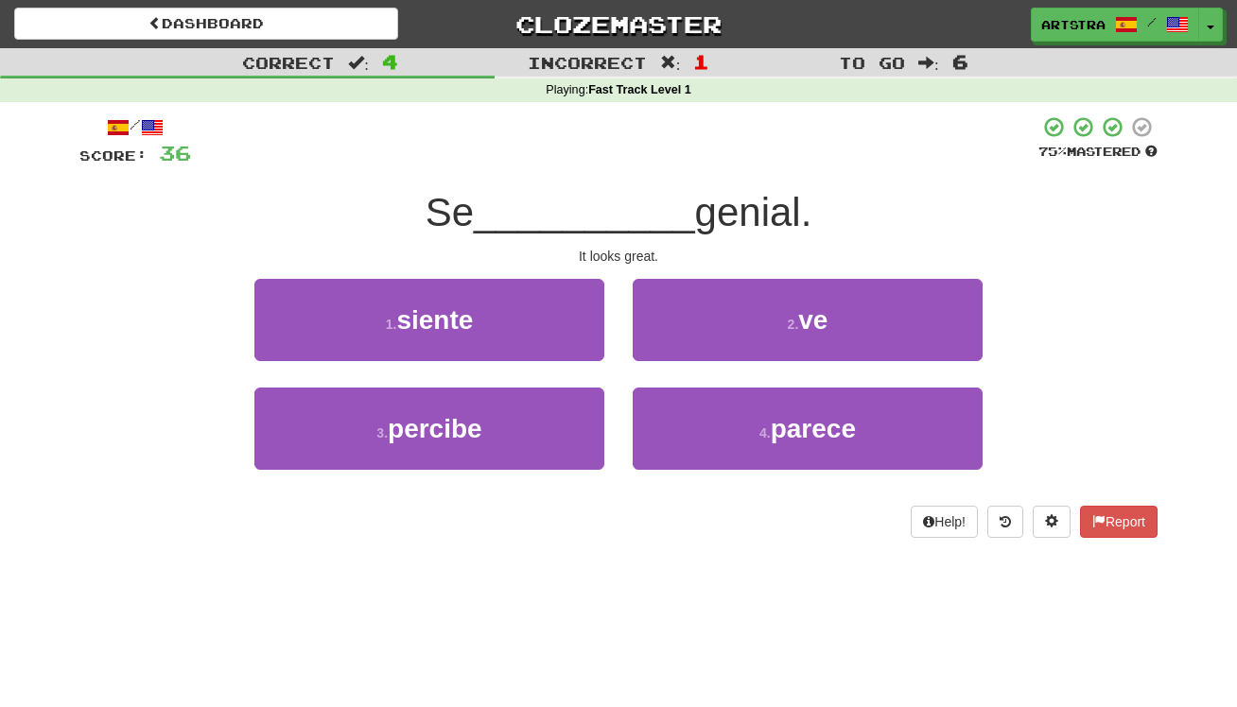
click at [718, 358] on div "2 . ve" at bounding box center [808, 333] width 378 height 109
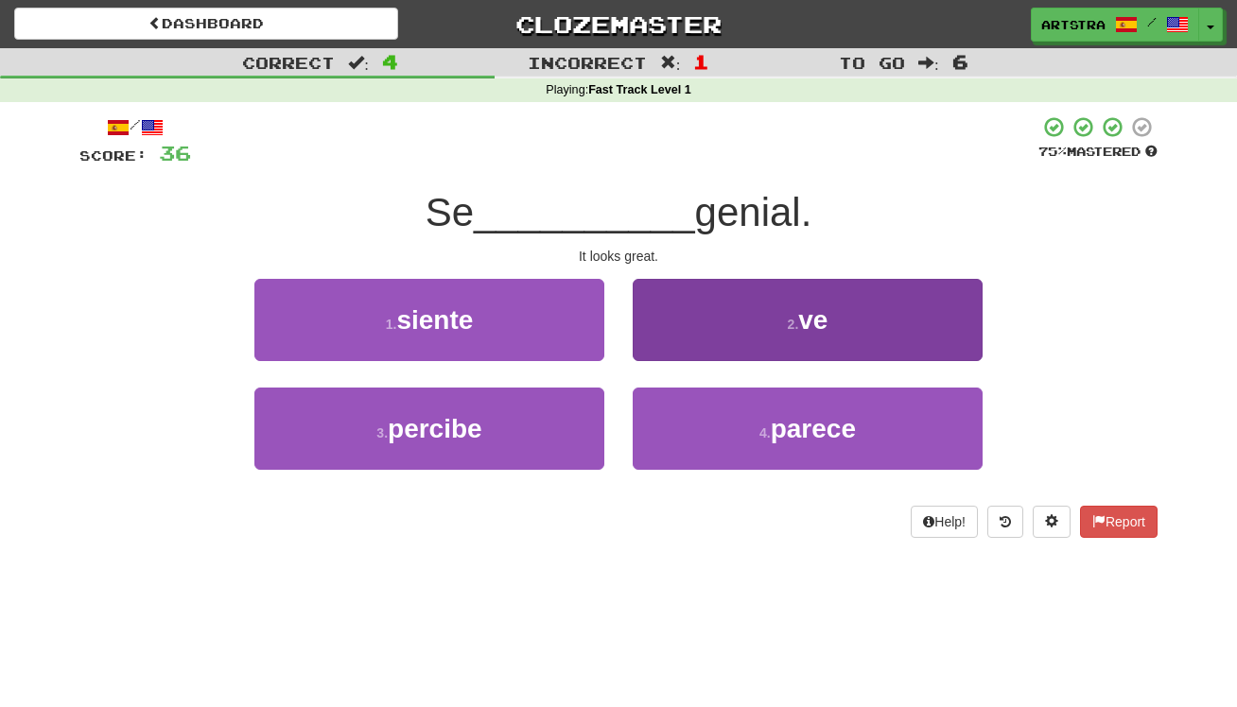
click at [700, 336] on button "2 . ve" at bounding box center [808, 320] width 350 height 82
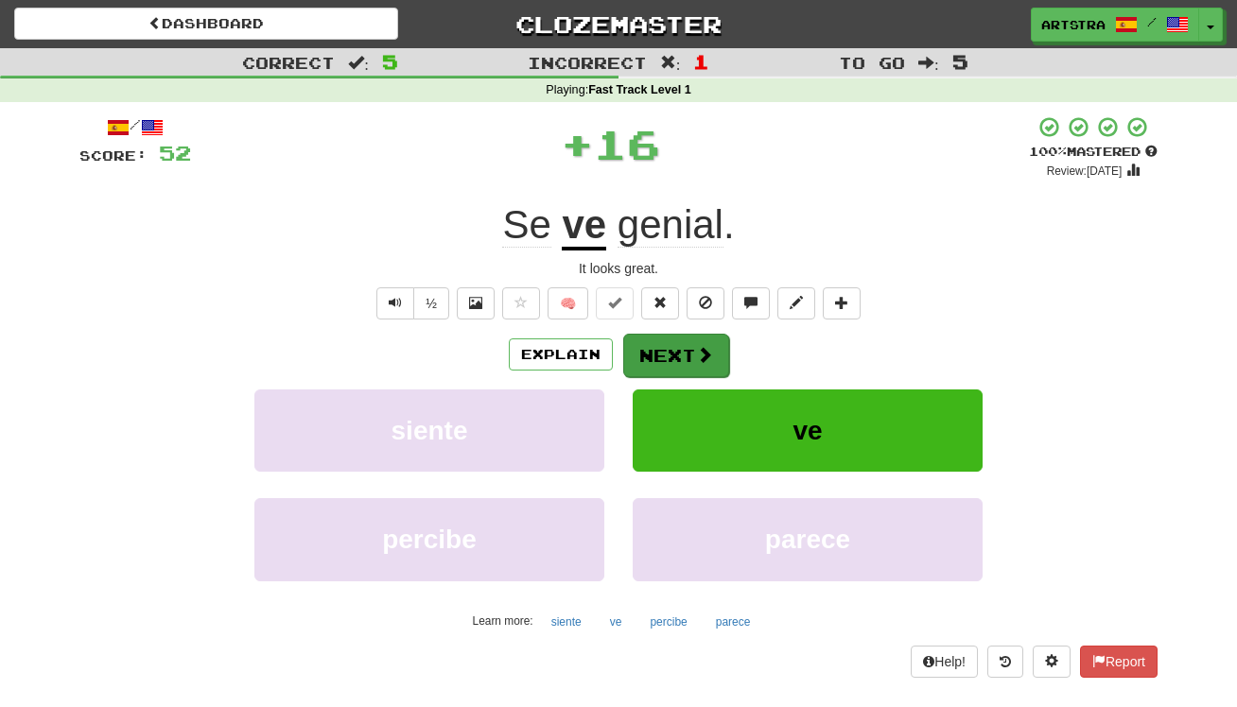
click at [678, 347] on button "Next" at bounding box center [676, 356] width 106 height 44
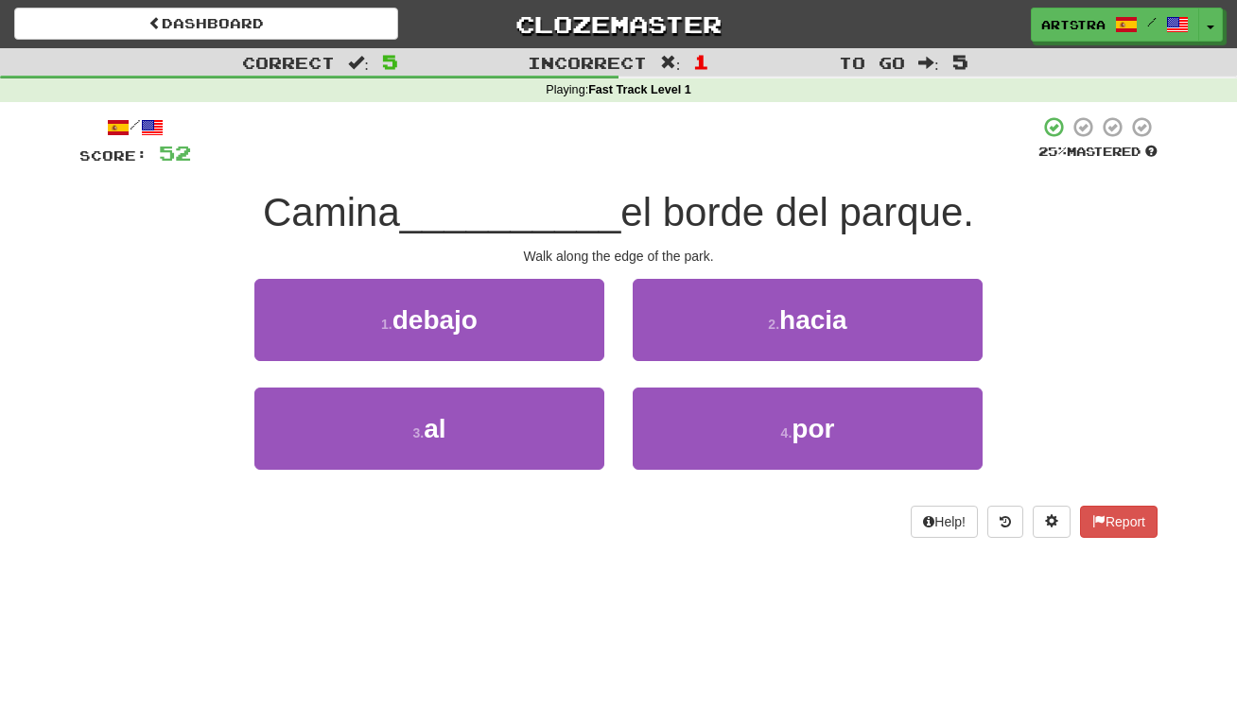
click at [602, 193] on span "__________" at bounding box center [510, 212] width 221 height 44
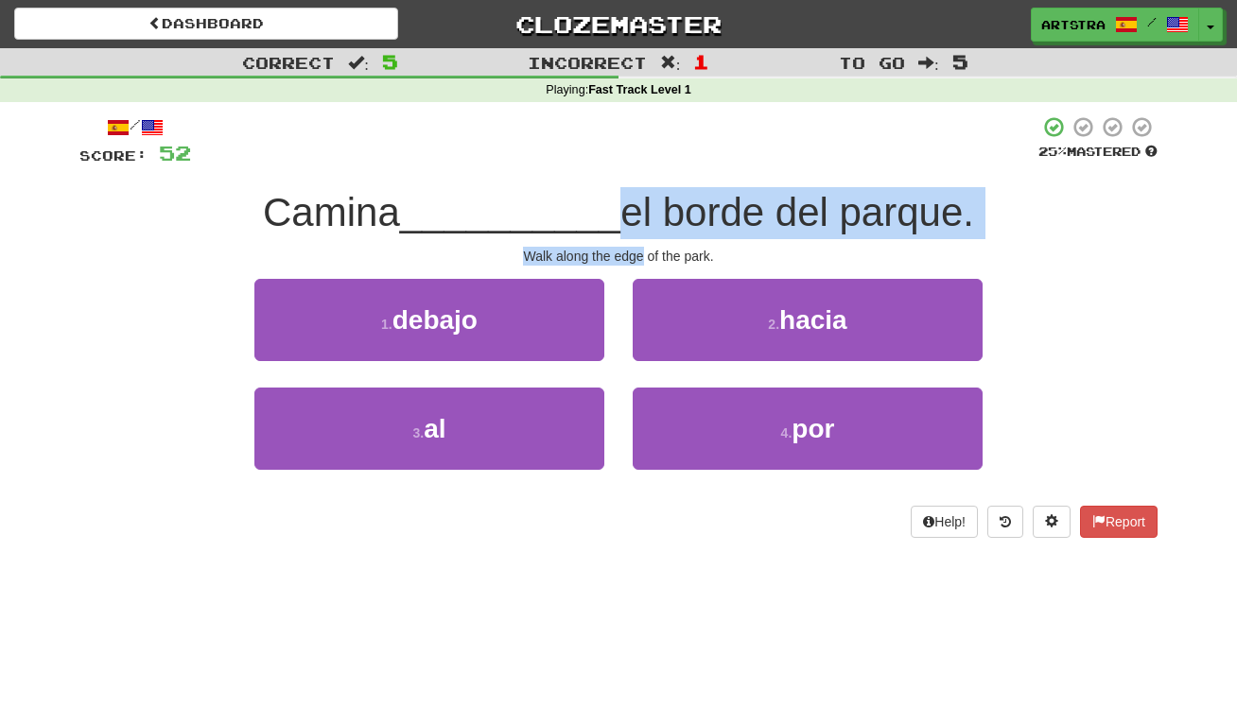
drag, startPoint x: 602, startPoint y: 193, endPoint x: 616, endPoint y: 246, distance: 54.6
click at [616, 246] on div "/ Score: 52 25 % Mastered Camina __________ el borde del parque. Walk along the…" at bounding box center [618, 326] width 1078 height 423
click at [616, 247] on div "Walk along the edge of the park." at bounding box center [618, 256] width 1078 height 19
drag, startPoint x: 616, startPoint y: 246, endPoint x: 625, endPoint y: 209, distance: 38.1
click at [625, 209] on div "/ Score: 52 25 % Mastered Camina __________ el borde del parque. Walk along the…" at bounding box center [618, 326] width 1078 height 423
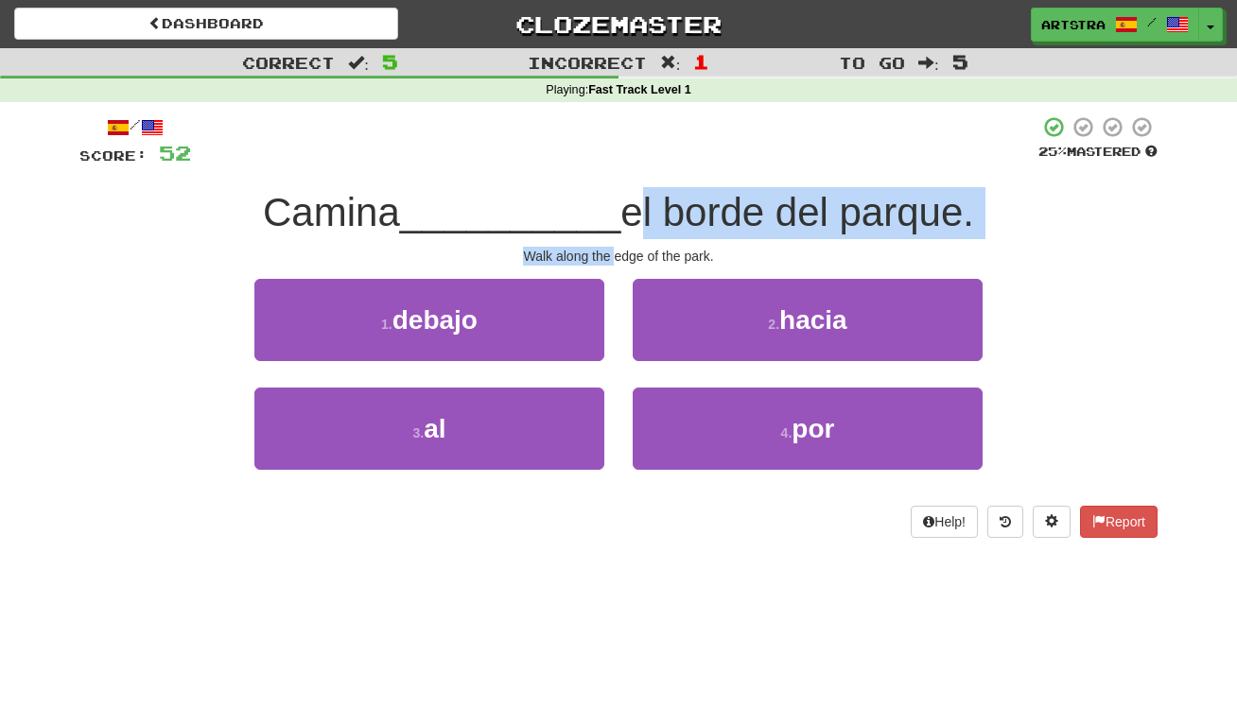
click at [625, 209] on span "el borde del parque." at bounding box center [797, 212] width 354 height 44
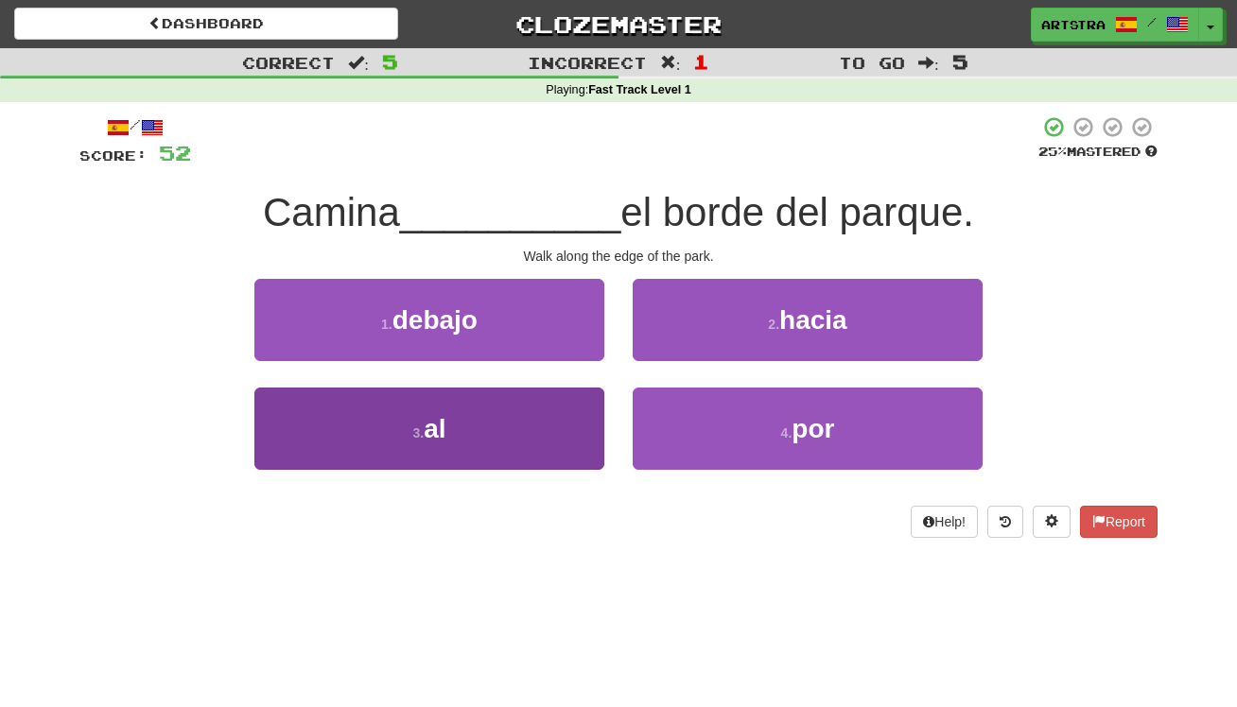
click at [566, 430] on button "3 . al" at bounding box center [429, 429] width 350 height 82
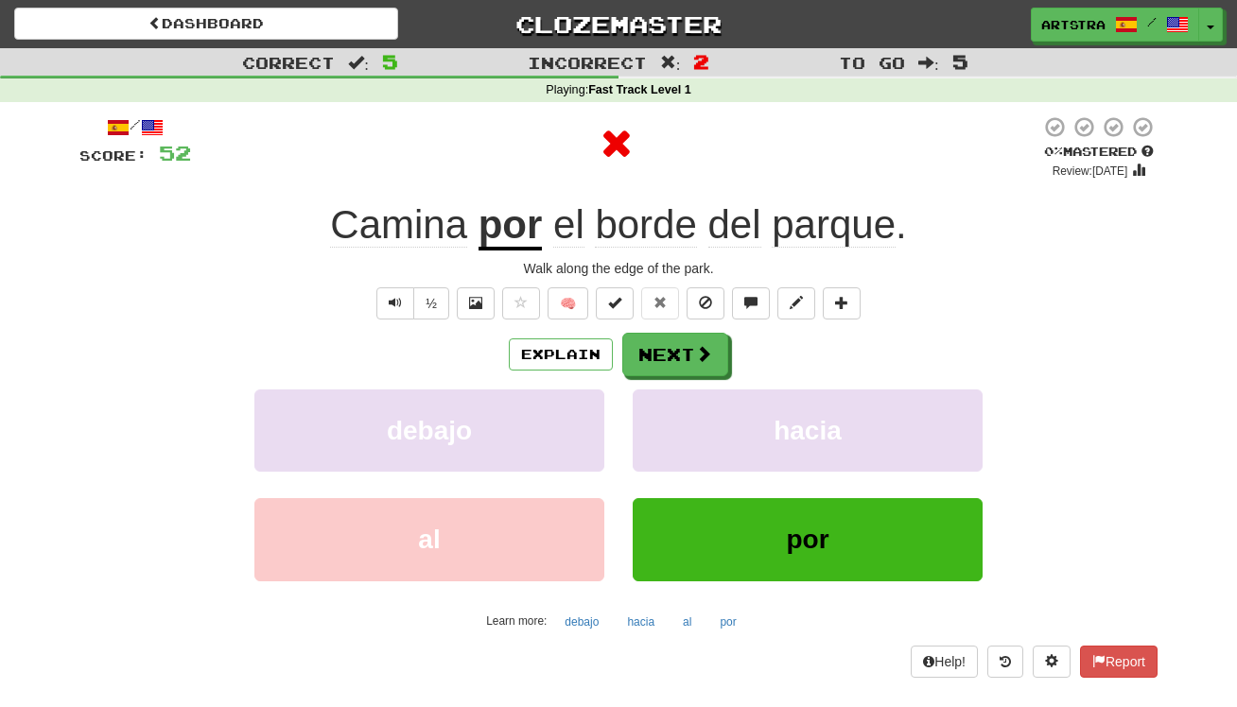
click at [833, 229] on span "parque" at bounding box center [834, 224] width 124 height 45
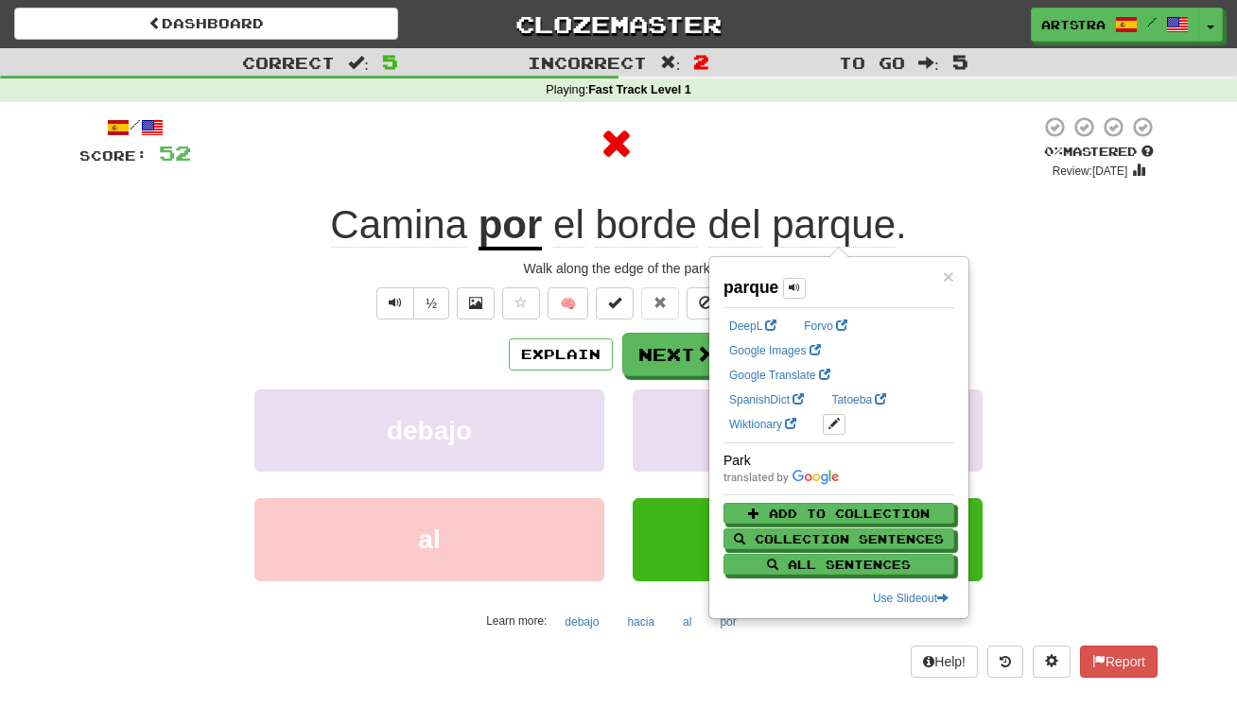
click at [839, 169] on div at bounding box center [615, 143] width 849 height 57
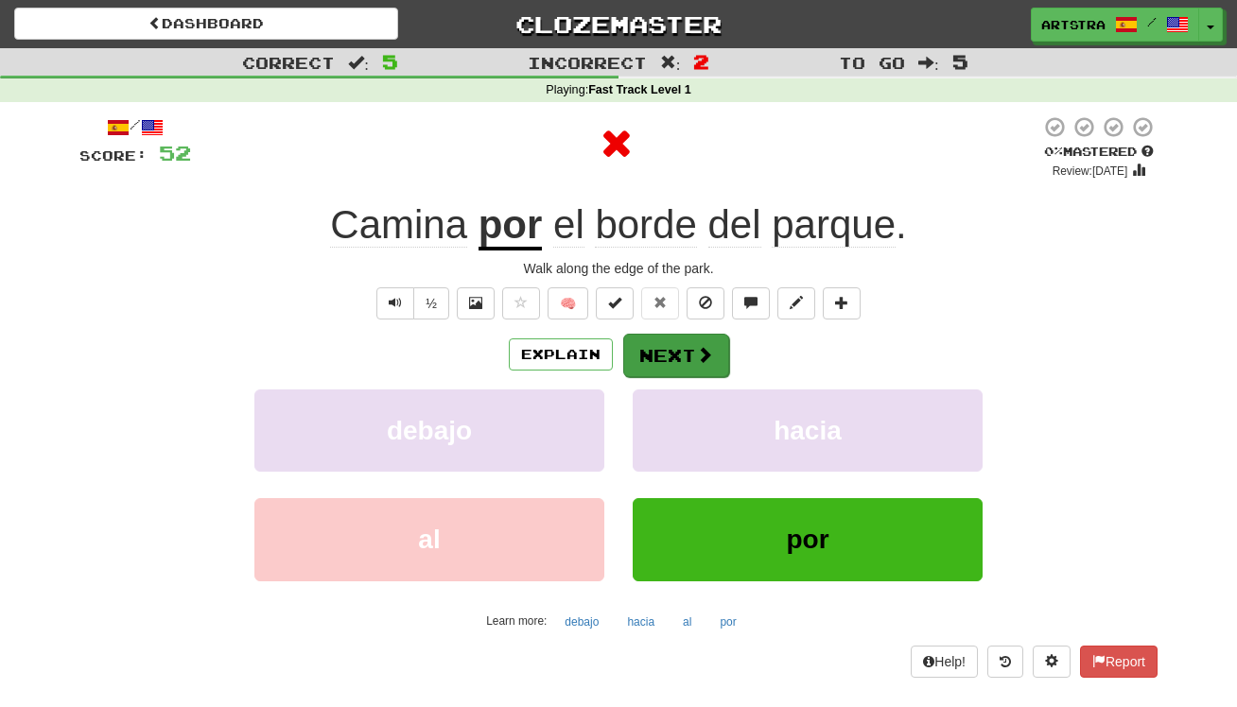
click at [690, 351] on button "Next" at bounding box center [676, 356] width 106 height 44
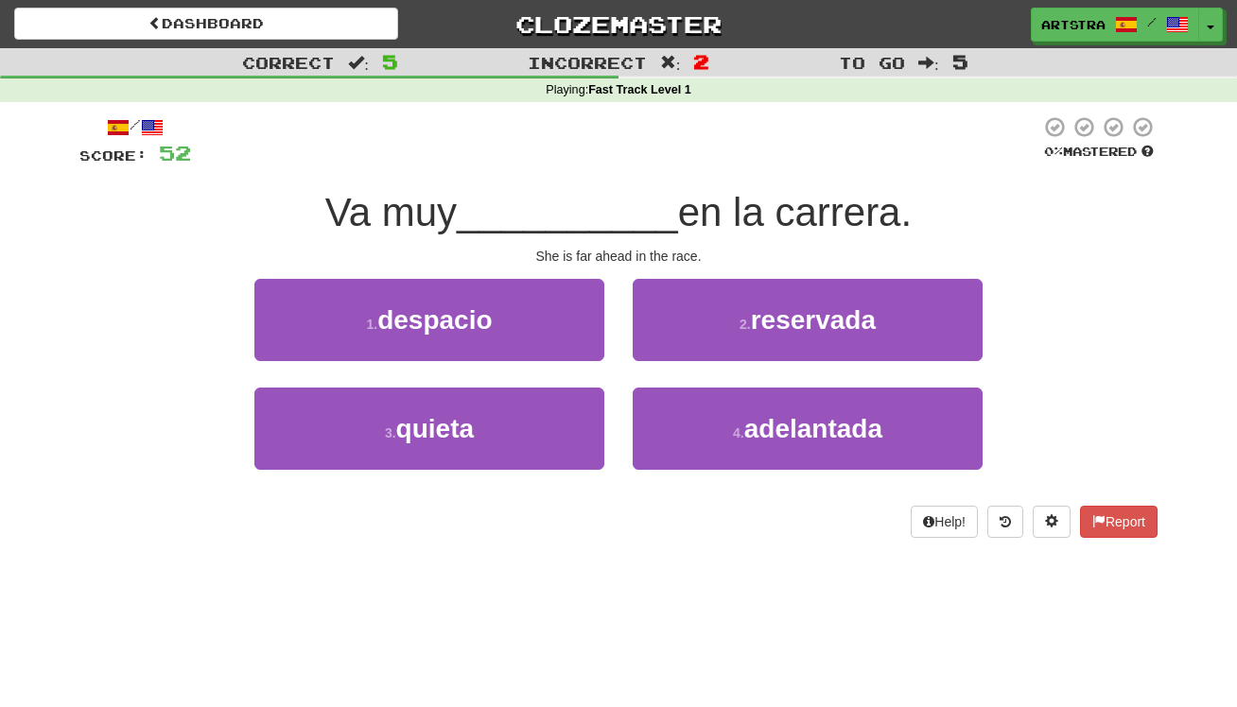
click at [653, 238] on div "/ Score: 52 0 % Mastered Va muy __________ en la carrera. She is far ahead in t…" at bounding box center [618, 326] width 1078 height 423
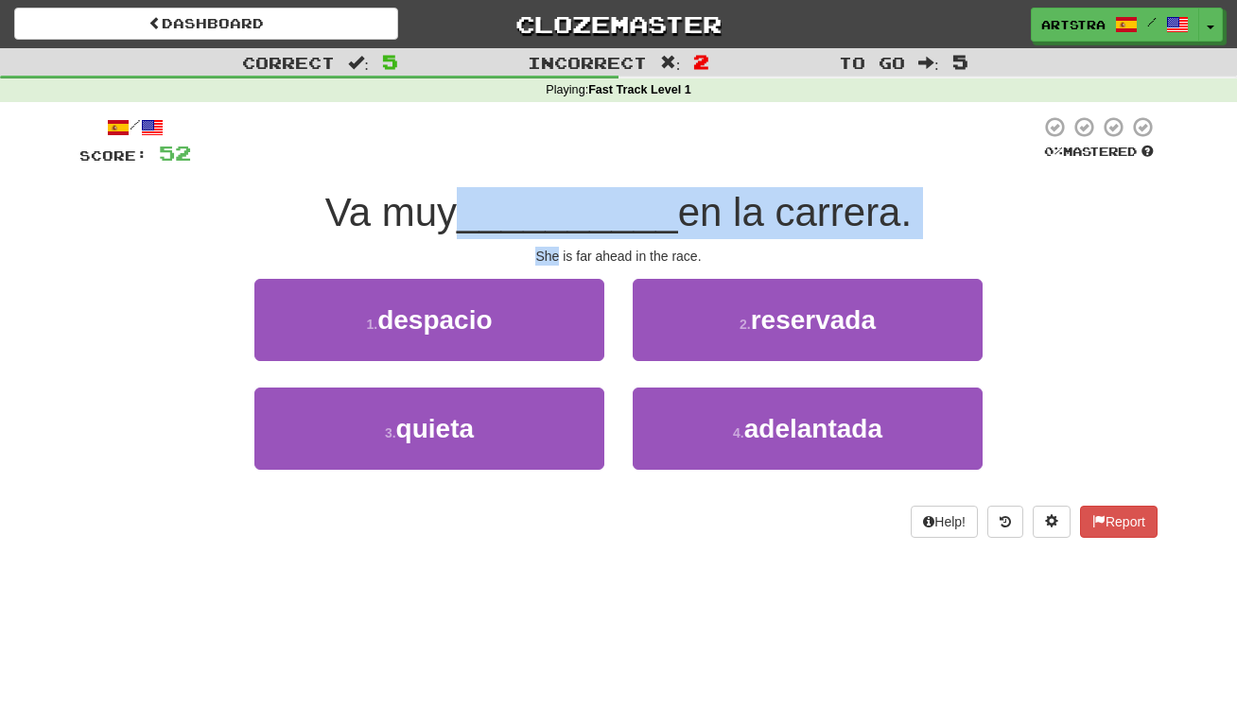
drag, startPoint x: 653, startPoint y: 238, endPoint x: 652, endPoint y: 210, distance: 28.4
click at [652, 210] on div "/ Score: 52 0 % Mastered Va muy __________ en la carrera. She is far ahead in t…" at bounding box center [618, 326] width 1078 height 423
click at [652, 210] on span "__________" at bounding box center [567, 212] width 221 height 44
drag, startPoint x: 652, startPoint y: 210, endPoint x: 654, endPoint y: 257, distance: 47.4
click at [654, 257] on div "/ Score: 52 0 % Mastered Va muy __________ en la carrera. She is far ahead in t…" at bounding box center [618, 326] width 1078 height 423
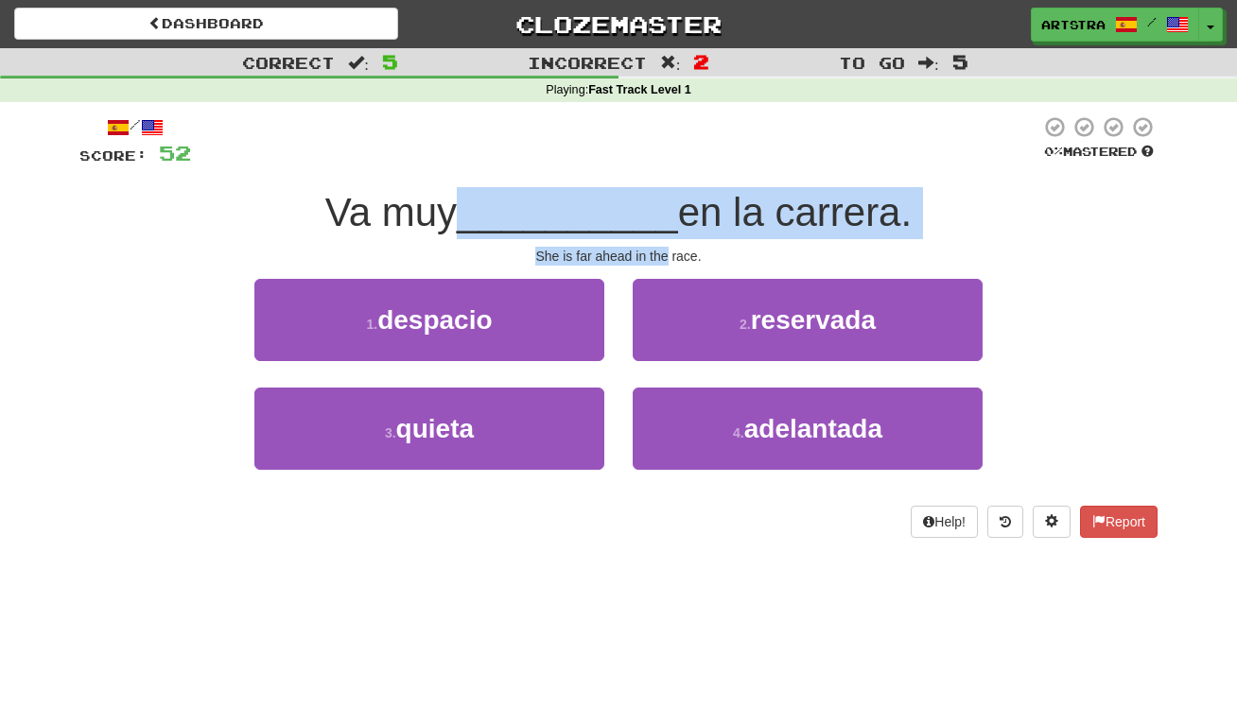
click at [655, 257] on div "She is far ahead in the race." at bounding box center [618, 256] width 1078 height 19
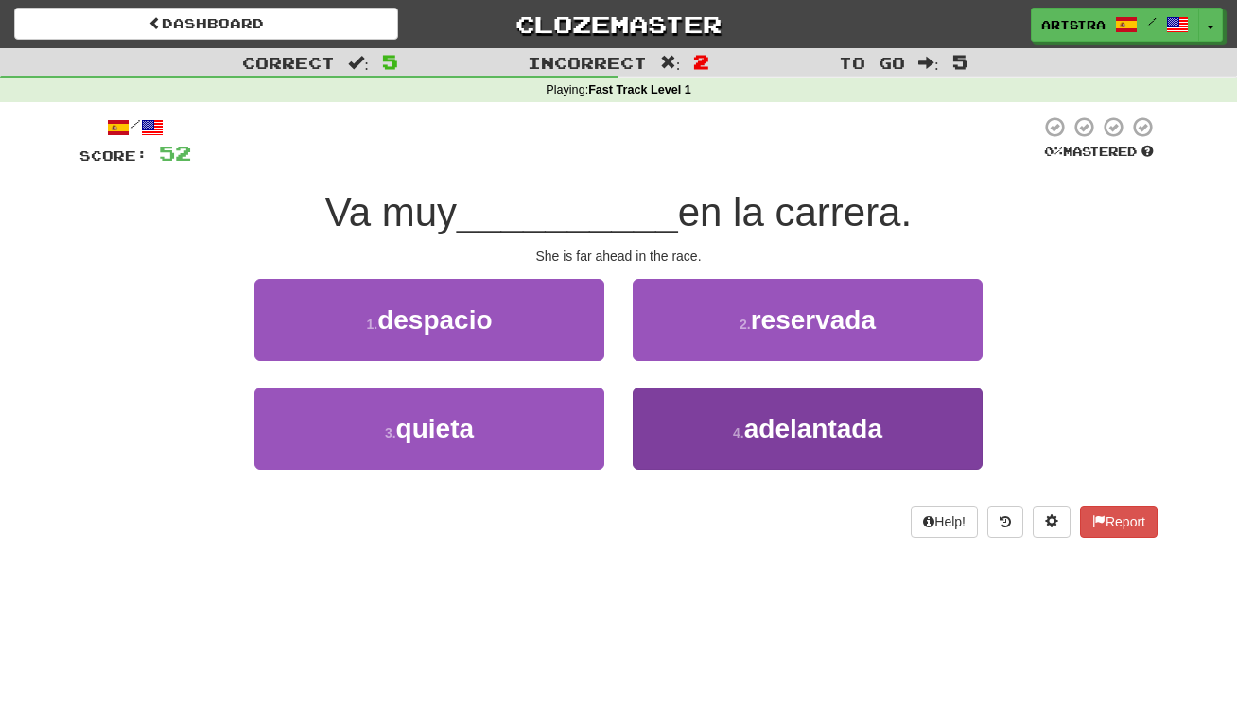
click at [813, 448] on button "4 . adelantada" at bounding box center [808, 429] width 350 height 82
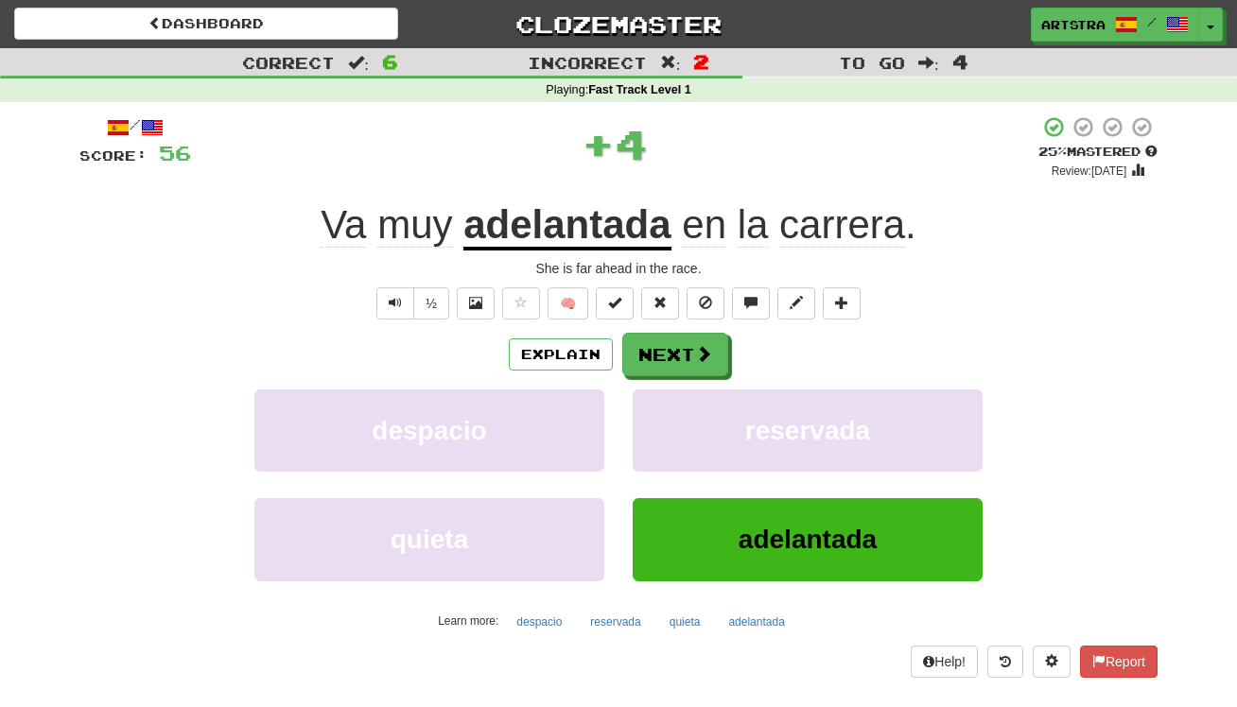
click at [636, 250] on u "adelantada" at bounding box center [566, 226] width 207 height 48
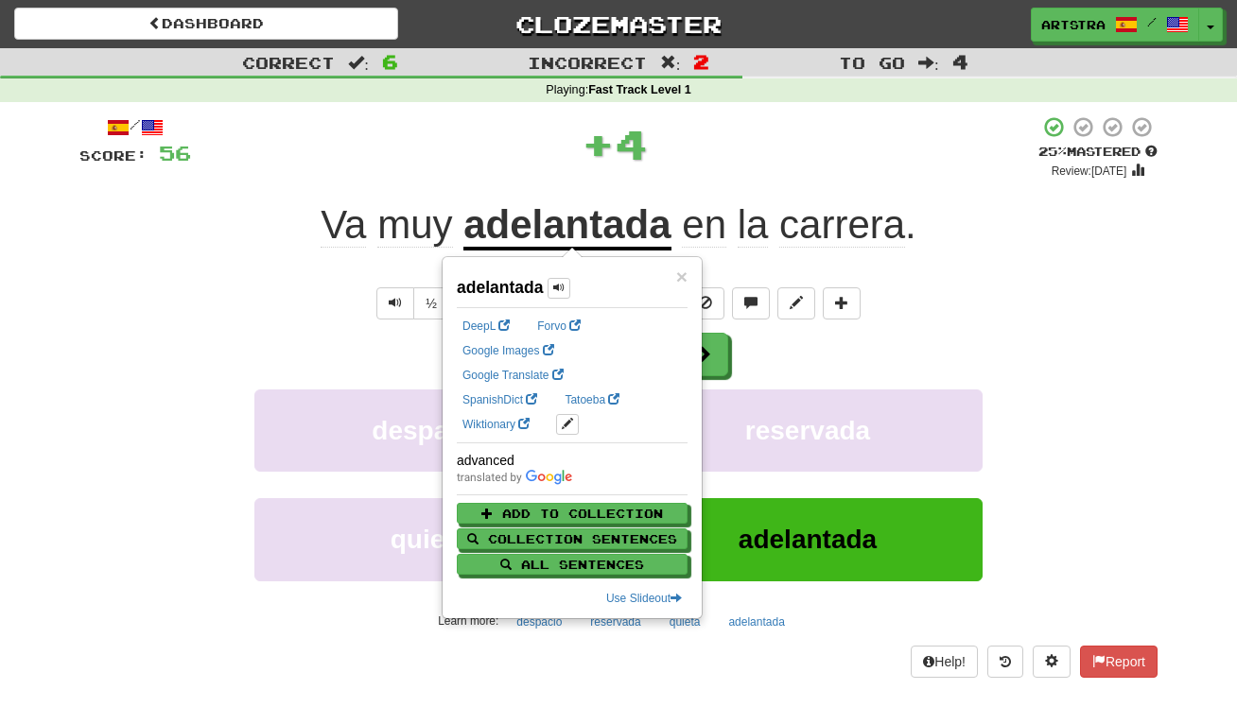
click at [901, 131] on div "+ 4" at bounding box center [614, 143] width 847 height 57
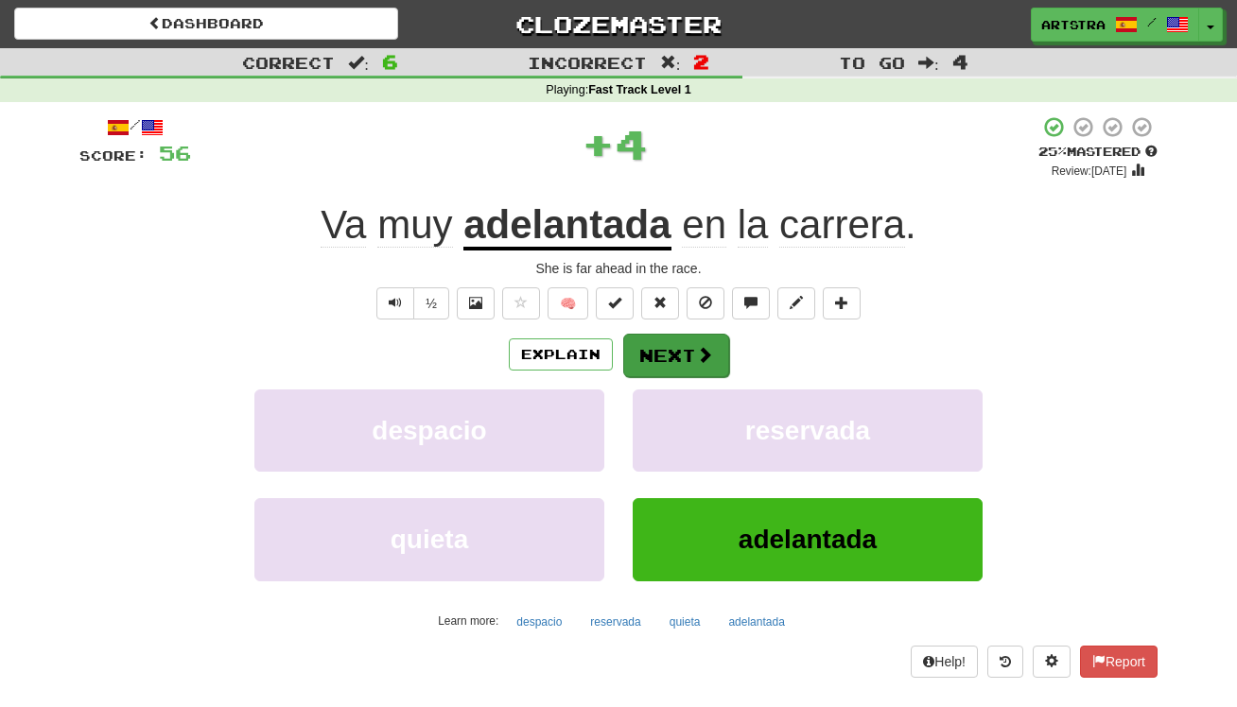
click at [667, 343] on button "Next" at bounding box center [676, 356] width 106 height 44
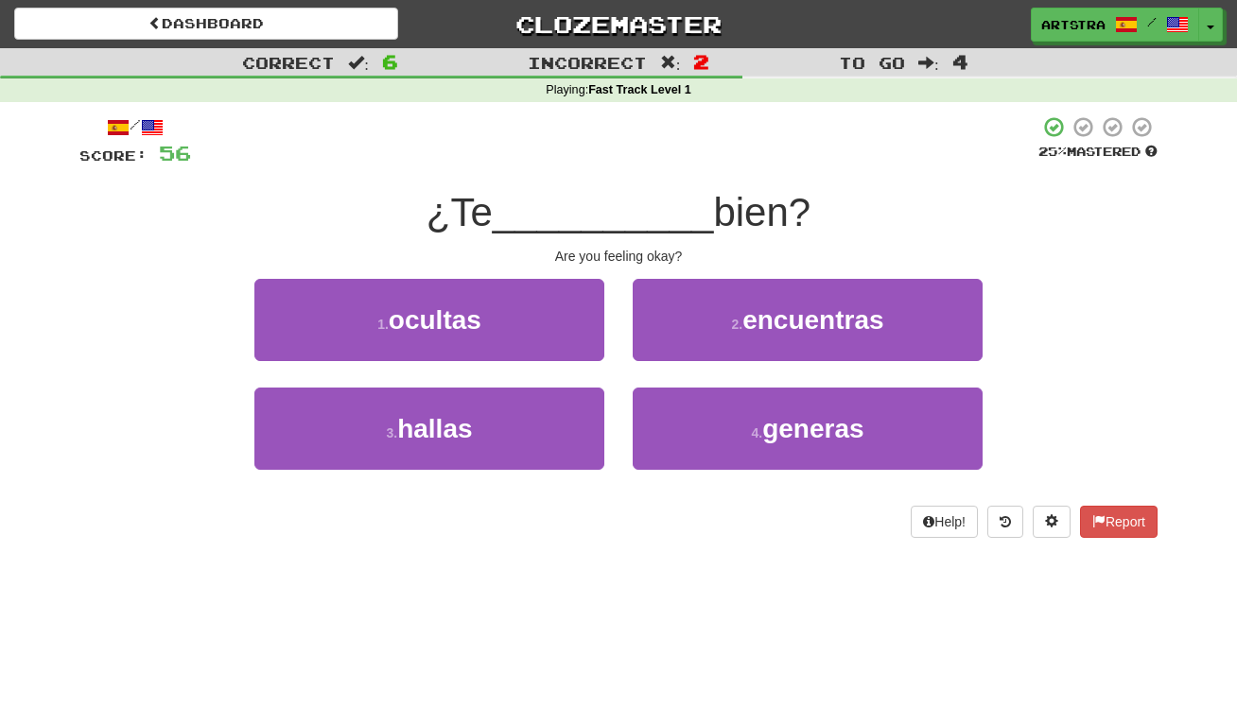
click at [645, 199] on span "__________" at bounding box center [603, 212] width 221 height 44
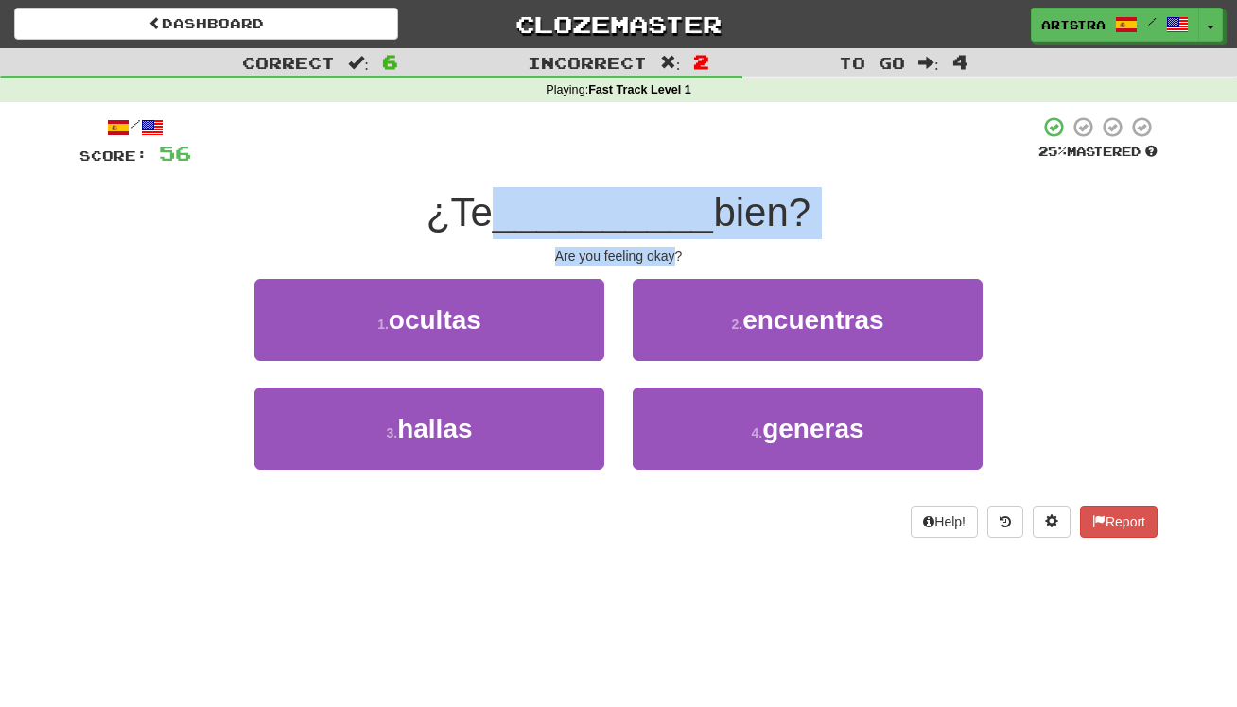
drag, startPoint x: 645, startPoint y: 199, endPoint x: 669, endPoint y: 260, distance: 65.9
click at [669, 260] on div "/ Score: 56 25 % Mastered ¿Te __________ bien? Are you feeling okay? 1 . oculta…" at bounding box center [618, 326] width 1078 height 423
click at [669, 260] on div "Are you feeling okay?" at bounding box center [618, 256] width 1078 height 19
drag, startPoint x: 669, startPoint y: 260, endPoint x: 673, endPoint y: 193, distance: 67.3
click at [673, 193] on div "/ Score: 56 25 % Mastered ¿Te __________ bien? Are you feeling okay? 1 . oculta…" at bounding box center [618, 326] width 1078 height 423
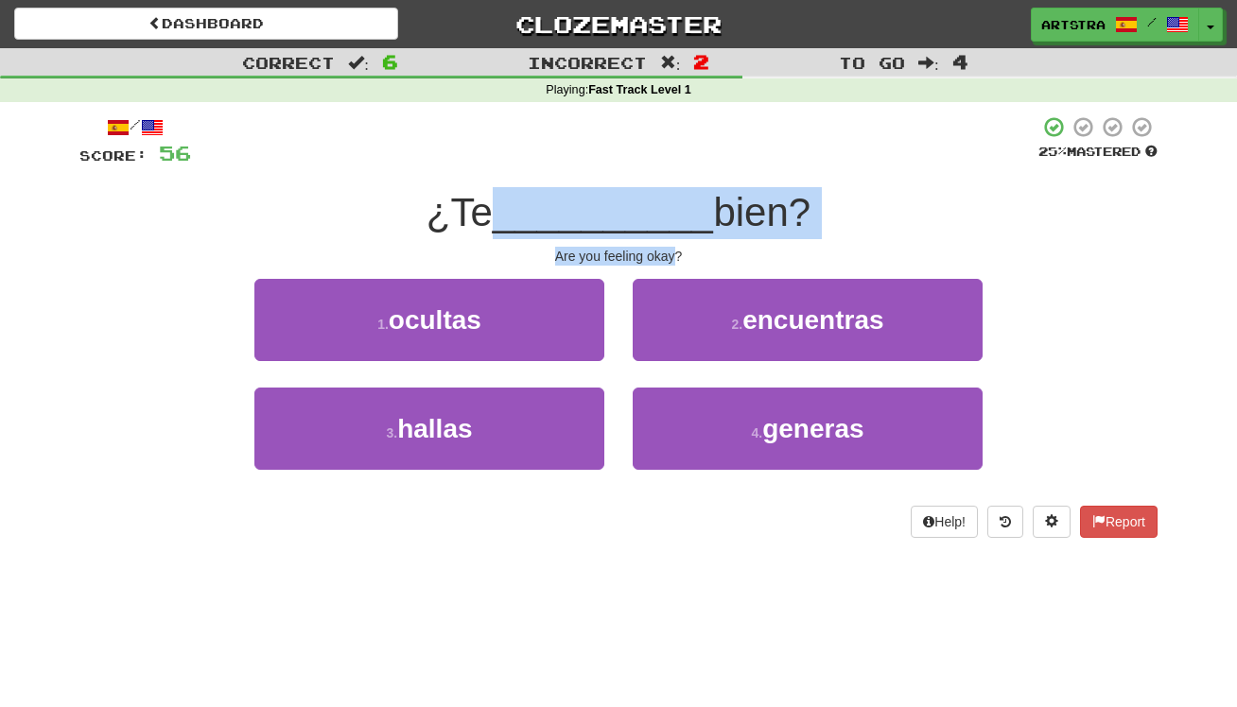
click at [673, 193] on span "__________" at bounding box center [603, 212] width 221 height 44
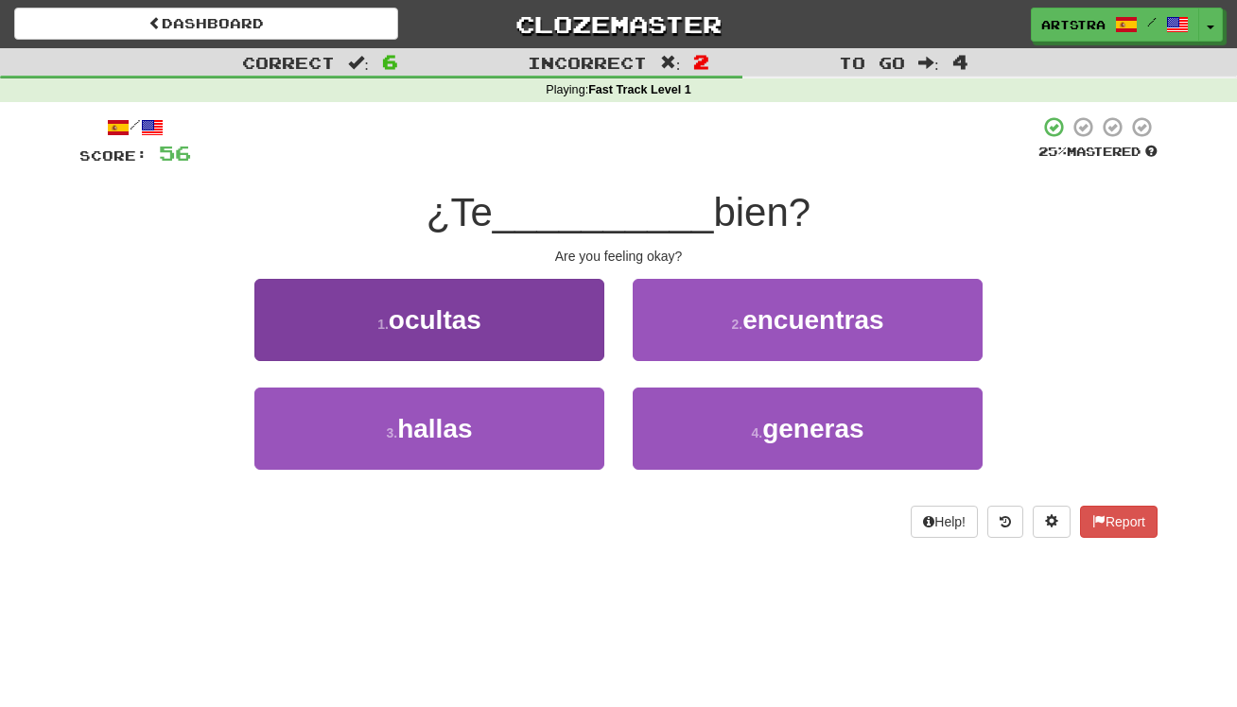
click at [512, 338] on button "1 . ocultas" at bounding box center [429, 320] width 350 height 82
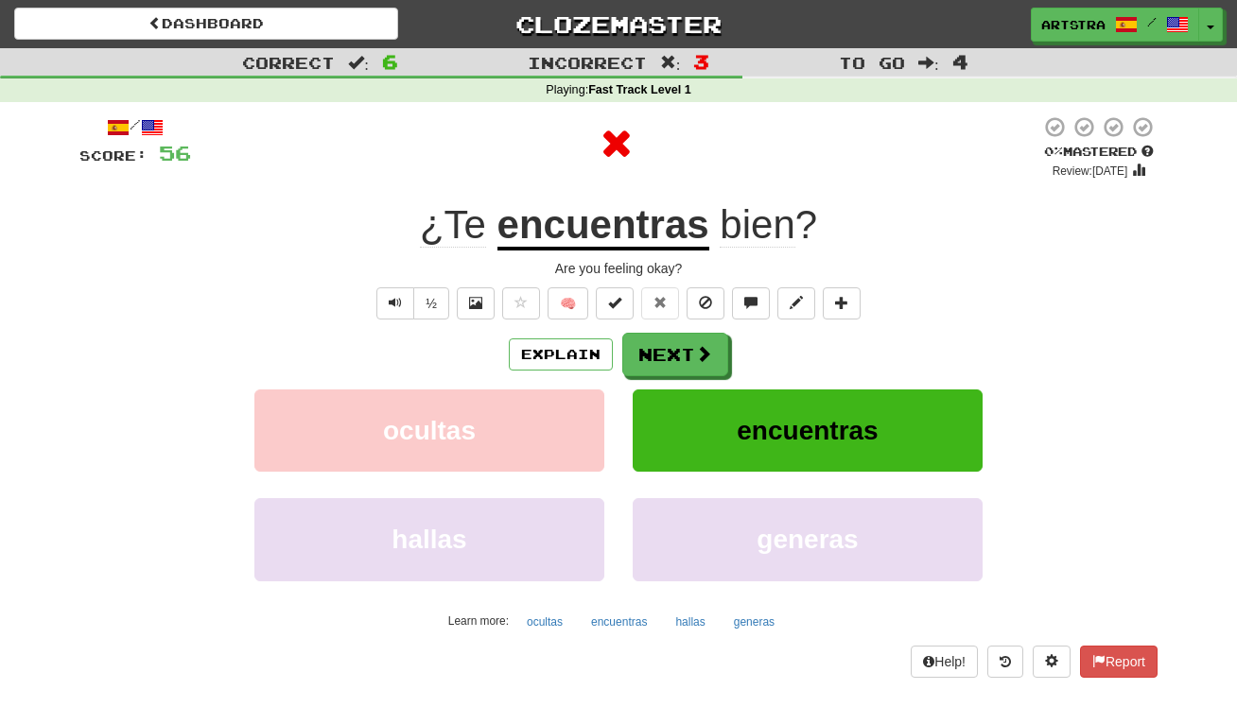
click at [576, 216] on u "encuentras" at bounding box center [603, 226] width 212 height 48
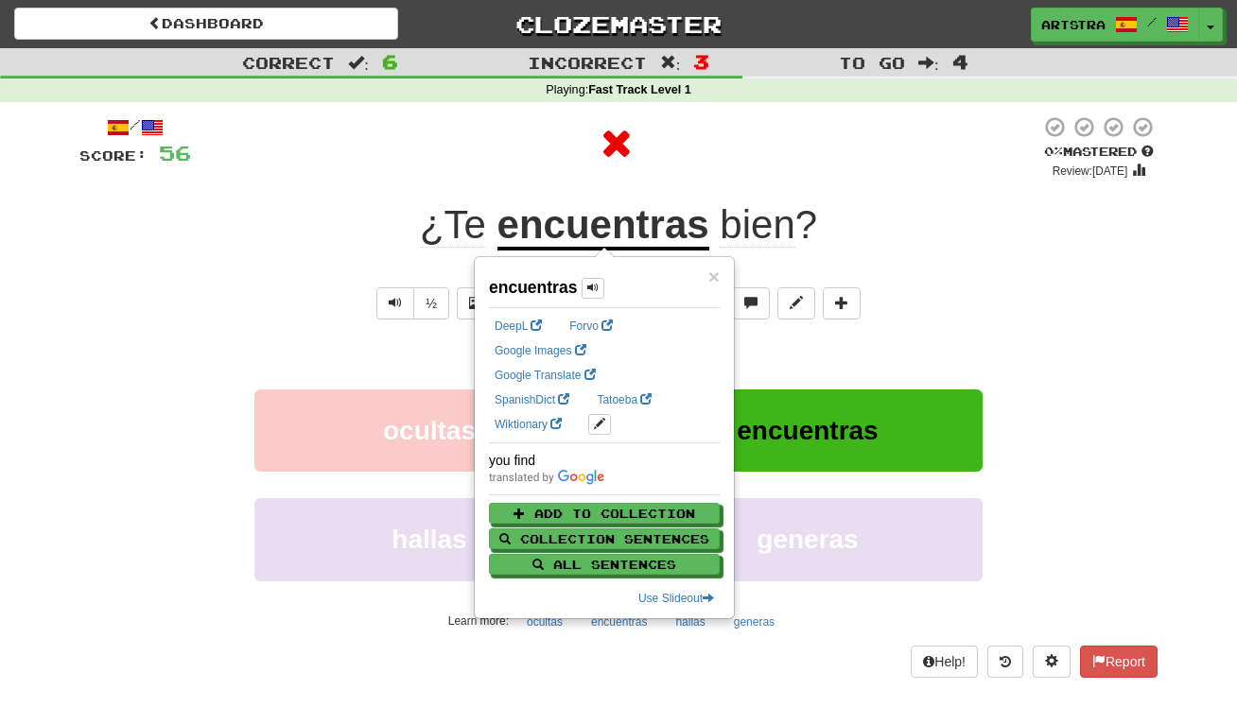
click at [947, 127] on div at bounding box center [615, 143] width 849 height 57
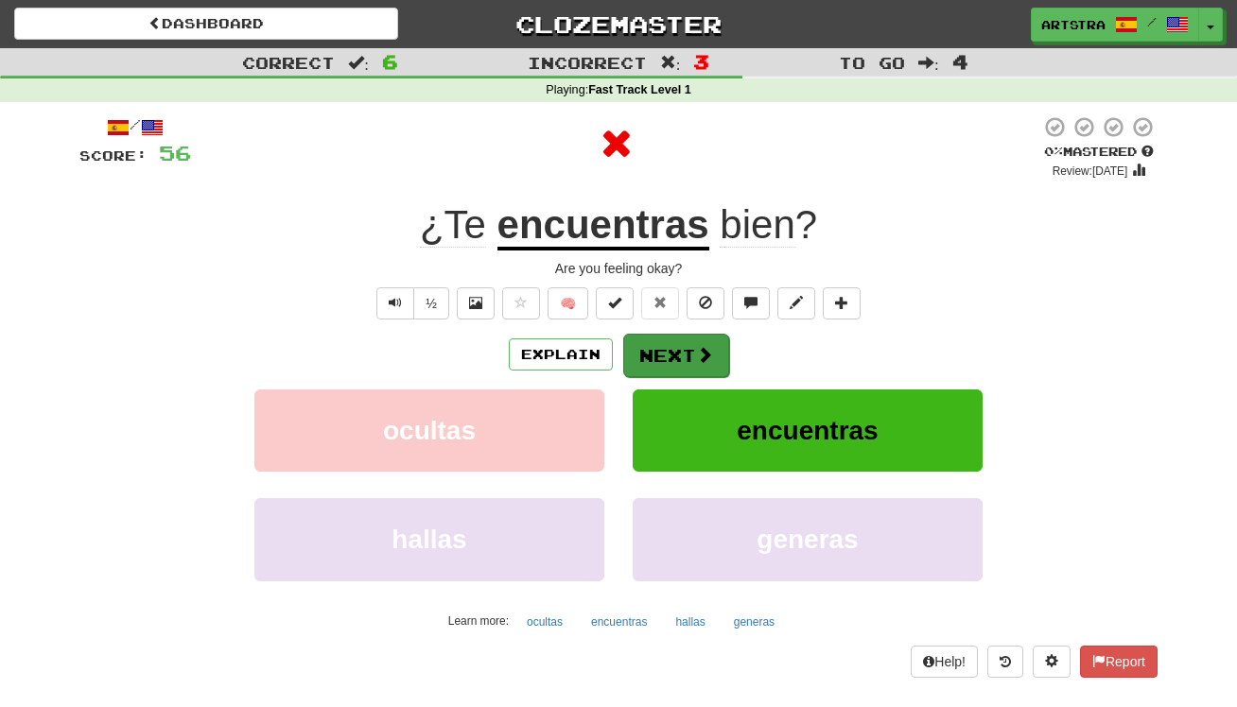
click at [692, 343] on button "Next" at bounding box center [676, 356] width 106 height 44
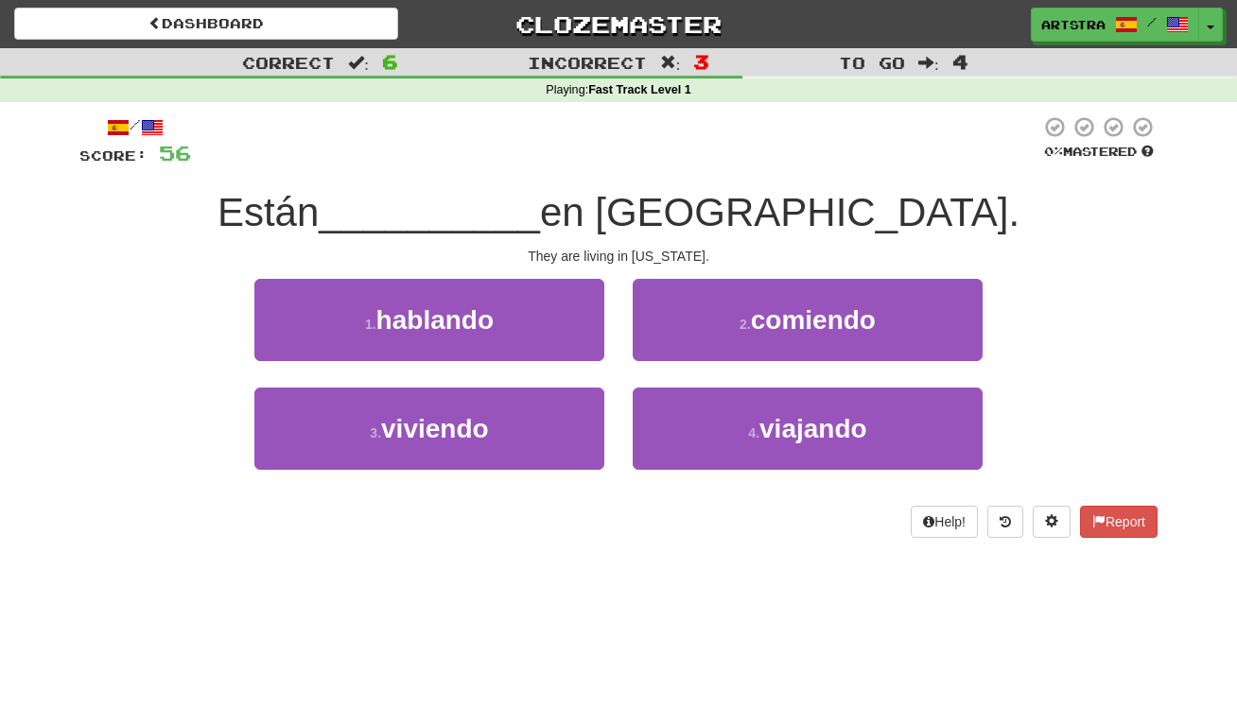
click at [621, 187] on div "Están __________ en Nueva York." at bounding box center [618, 213] width 1078 height 52
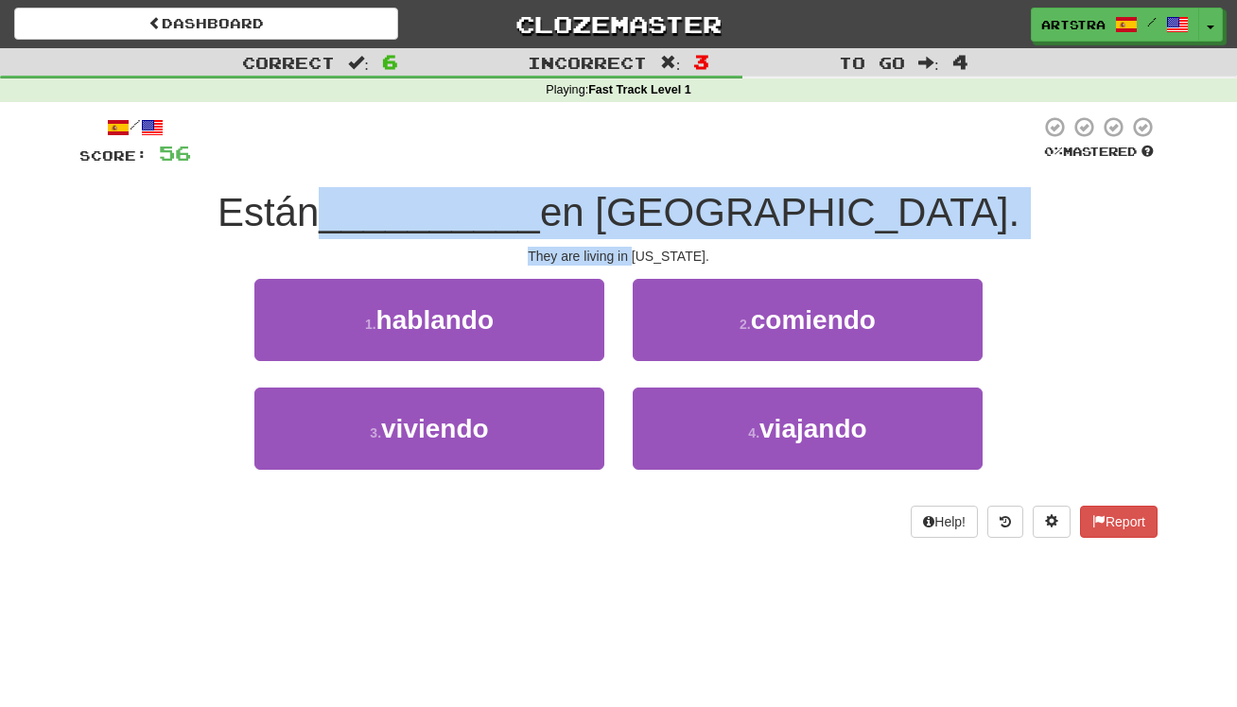
drag, startPoint x: 621, startPoint y: 186, endPoint x: 636, endPoint y: 259, distance: 74.2
click at [636, 259] on div "/ Score: 56 0 % Mastered Están __________ en Nueva York. They are living in New…" at bounding box center [618, 326] width 1078 height 423
click at [636, 259] on div "They are living in New York." at bounding box center [618, 256] width 1078 height 19
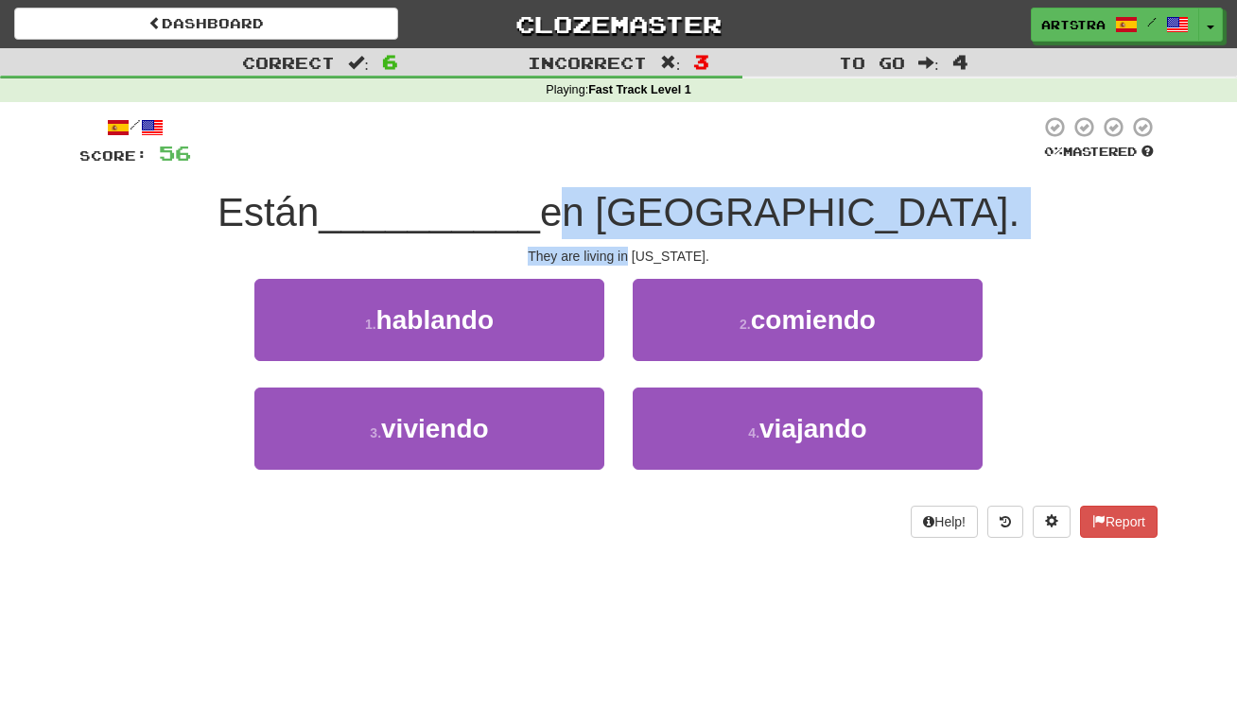
drag, startPoint x: 636, startPoint y: 259, endPoint x: 643, endPoint y: 192, distance: 67.6
click at [643, 192] on div "/ Score: 56 0 % Mastered Están __________ en Nueva York. They are living in New…" at bounding box center [618, 326] width 1078 height 423
click at [643, 192] on span "en Nueva York." at bounding box center [779, 212] width 479 height 44
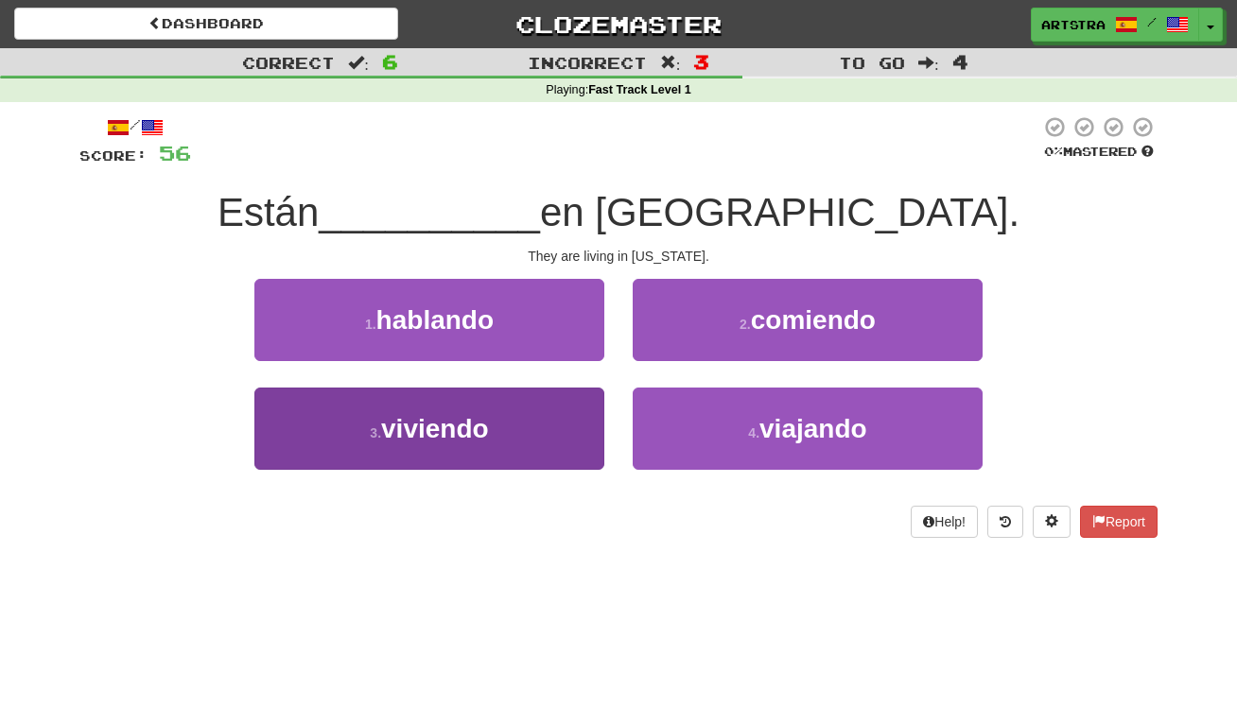
click at [518, 399] on button "3 . viviendo" at bounding box center [429, 429] width 350 height 82
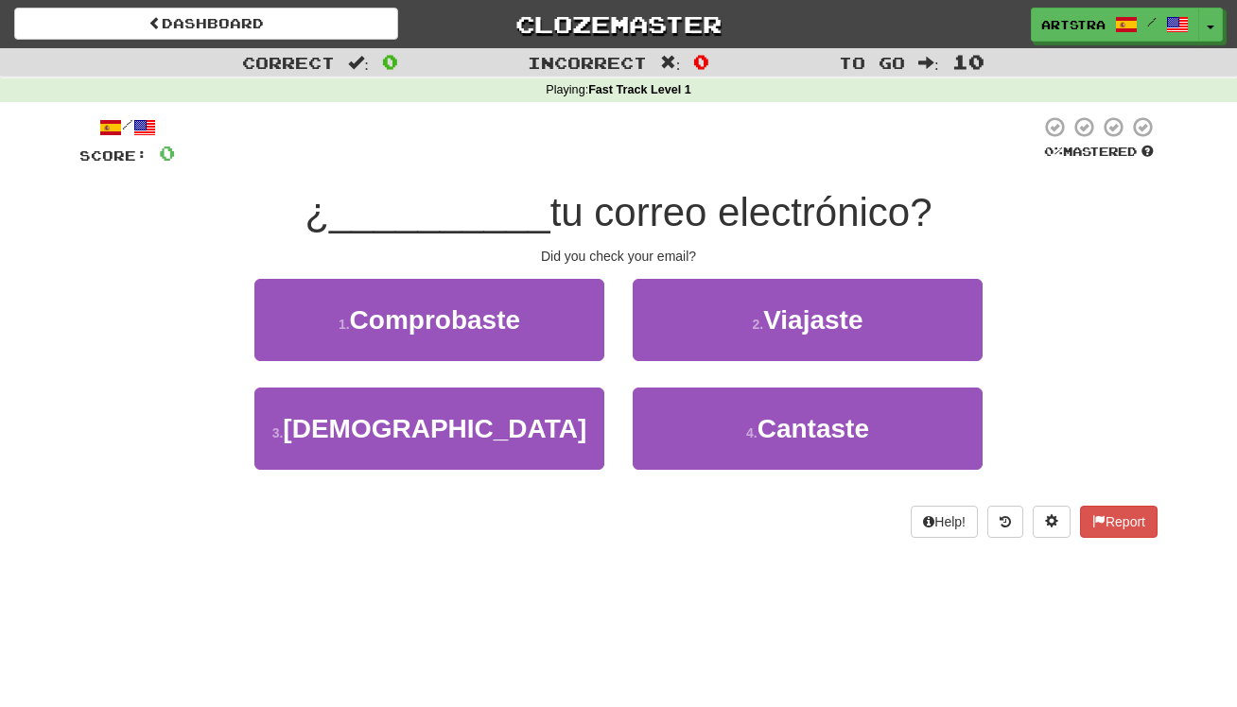
click at [615, 221] on span "tu correo electrónico?" at bounding box center [741, 212] width 382 height 44
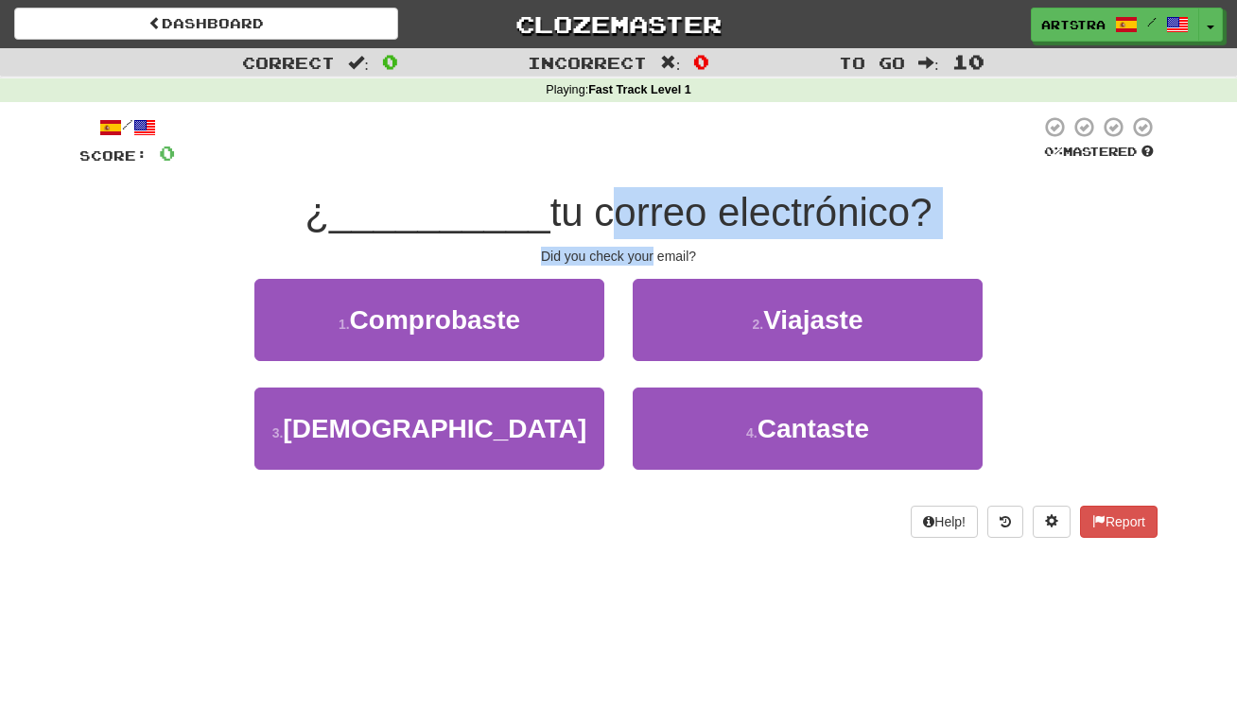
drag, startPoint x: 615, startPoint y: 221, endPoint x: 631, endPoint y: 246, distance: 29.4
click at [631, 246] on div "/ Score: 0 0 % Mastered ¿ __________ tu correo electrónico? Did you check your …" at bounding box center [618, 326] width 1078 height 423
click at [631, 247] on div "Did you check your email?" at bounding box center [618, 256] width 1078 height 19
drag, startPoint x: 631, startPoint y: 246, endPoint x: 648, endPoint y: 200, distance: 49.4
click at [648, 200] on div "/ Score: 0 0 % Mastered ¿ __________ tu correo electrónico? Did you check your …" at bounding box center [618, 326] width 1078 height 423
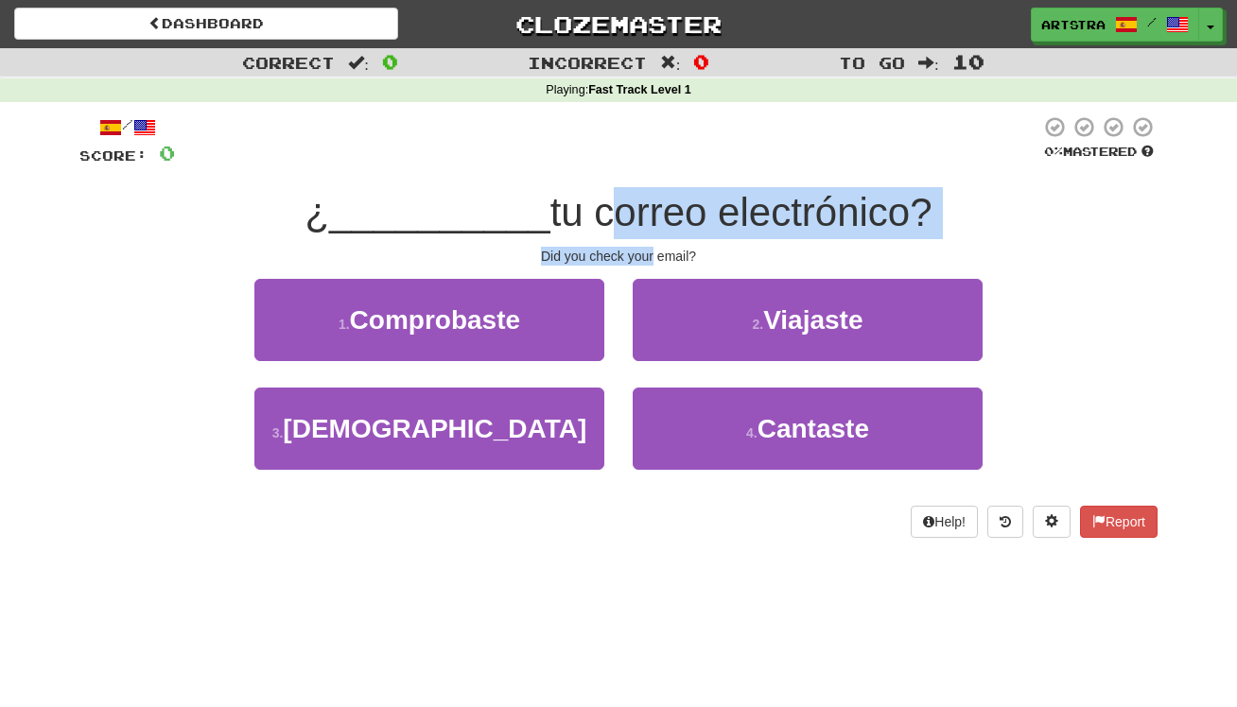
click at [648, 200] on span "tu correo electrónico?" at bounding box center [741, 212] width 382 height 44
drag, startPoint x: 648, startPoint y: 200, endPoint x: 655, endPoint y: 259, distance: 60.1
click at [655, 259] on div "/ Score: 0 0 % Mastered ¿ __________ tu correo electrónico? Did you check your …" at bounding box center [618, 326] width 1078 height 423
click at [655, 259] on div "Did you check your email?" at bounding box center [618, 256] width 1078 height 19
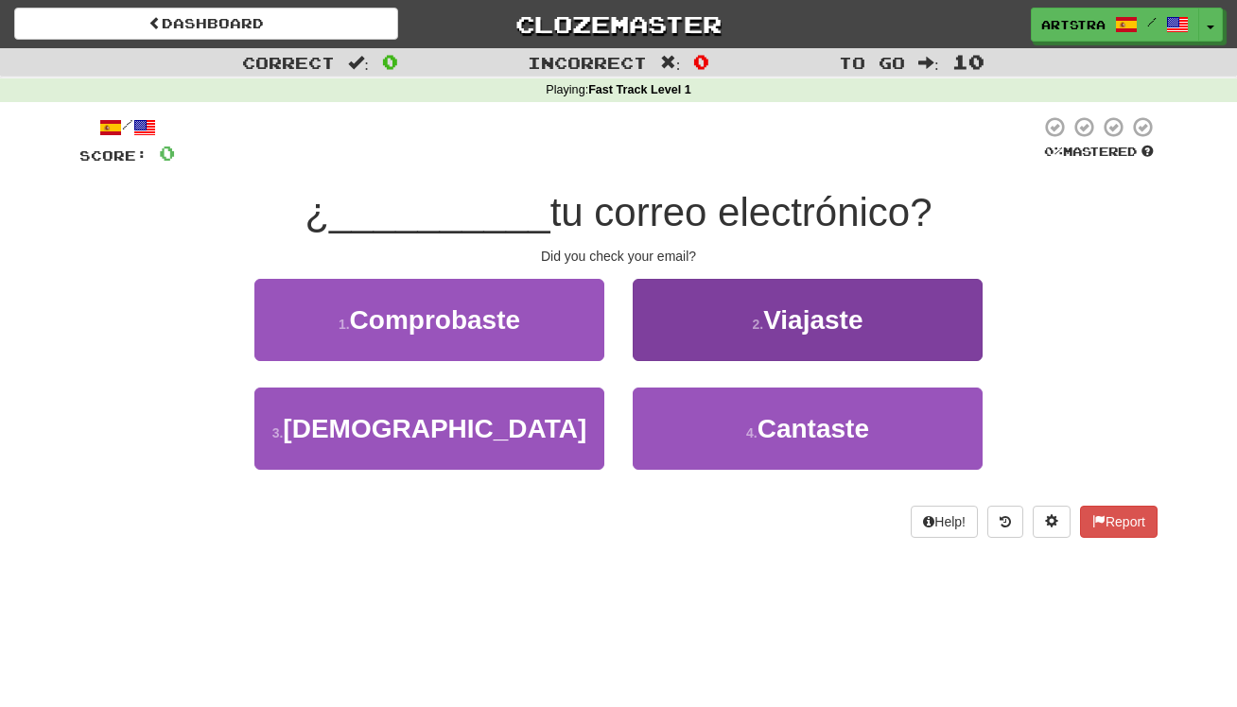
click at [866, 302] on button "2 . Viajaste" at bounding box center [808, 320] width 350 height 82
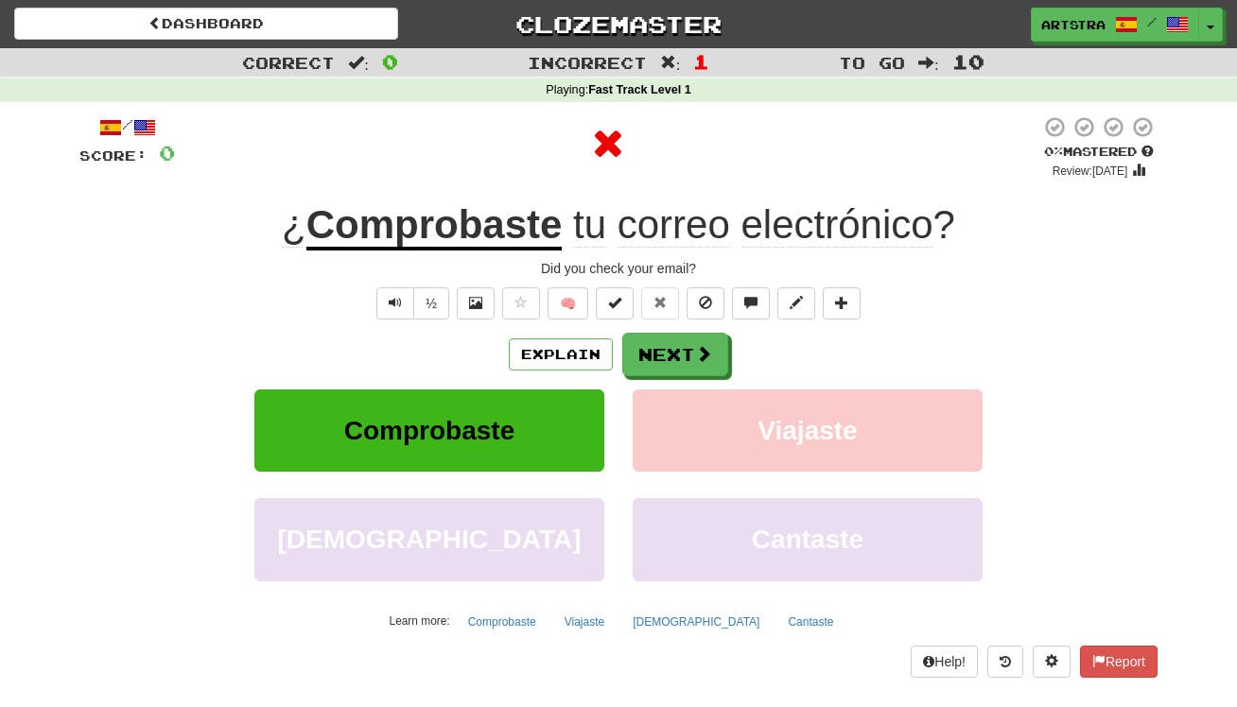
click at [532, 227] on u "Comprobaste" at bounding box center [434, 226] width 256 height 48
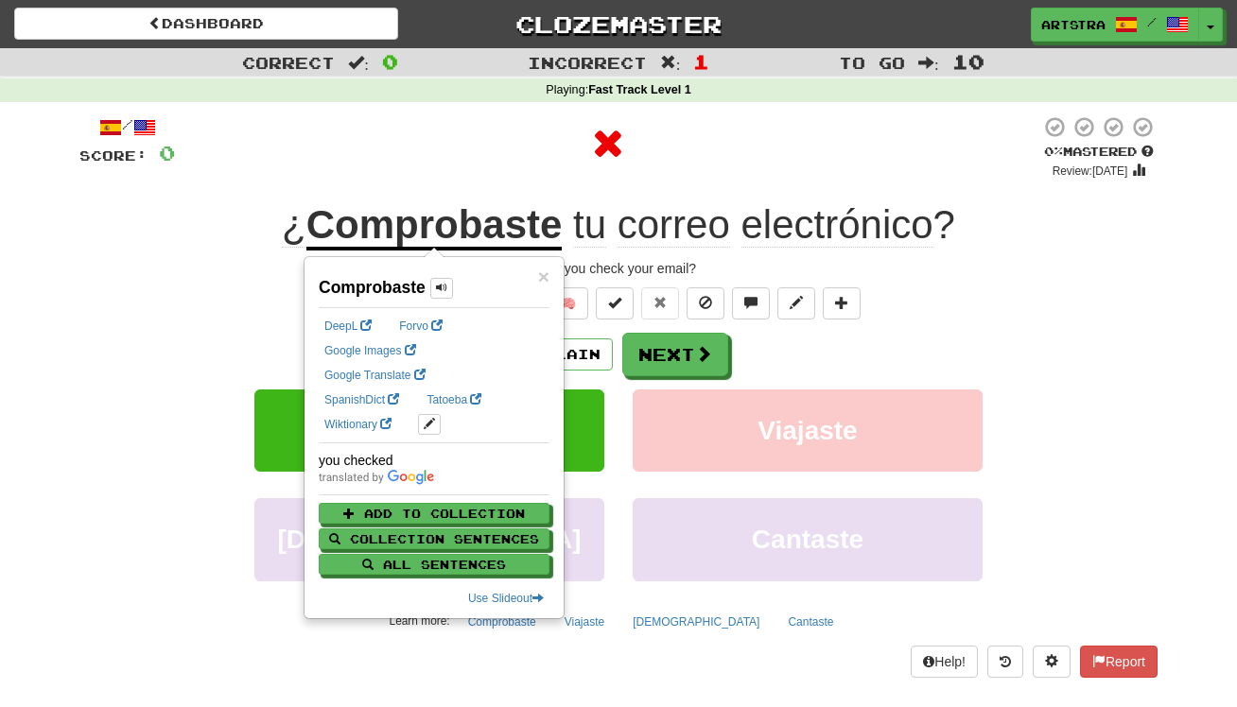
click at [925, 115] on div at bounding box center [607, 143] width 865 height 57
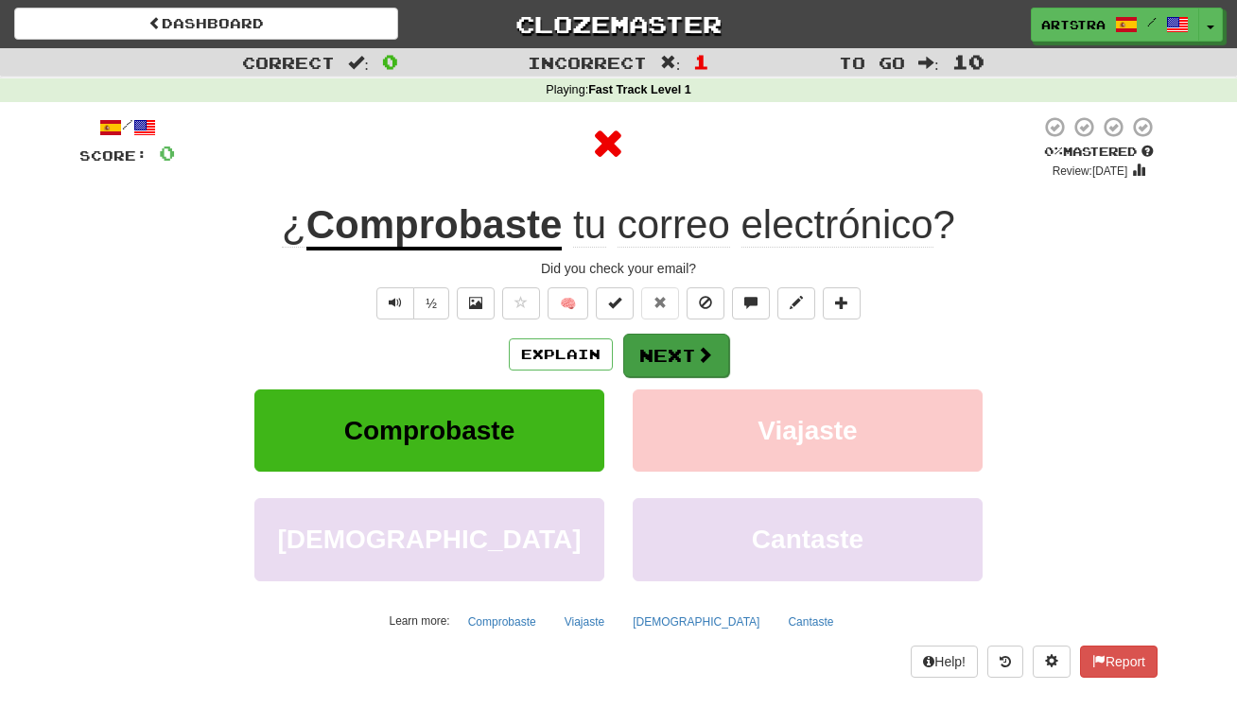
click at [688, 363] on button "Next" at bounding box center [676, 356] width 106 height 44
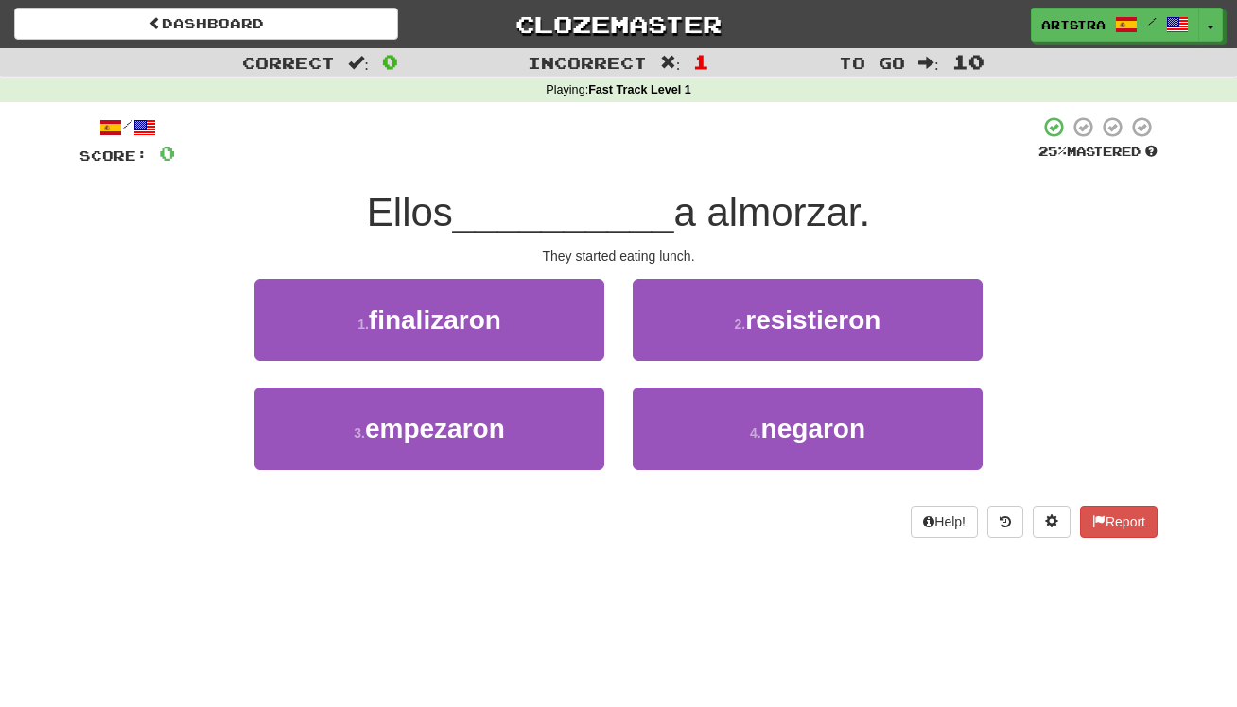
click at [623, 217] on span "__________" at bounding box center [563, 212] width 221 height 44
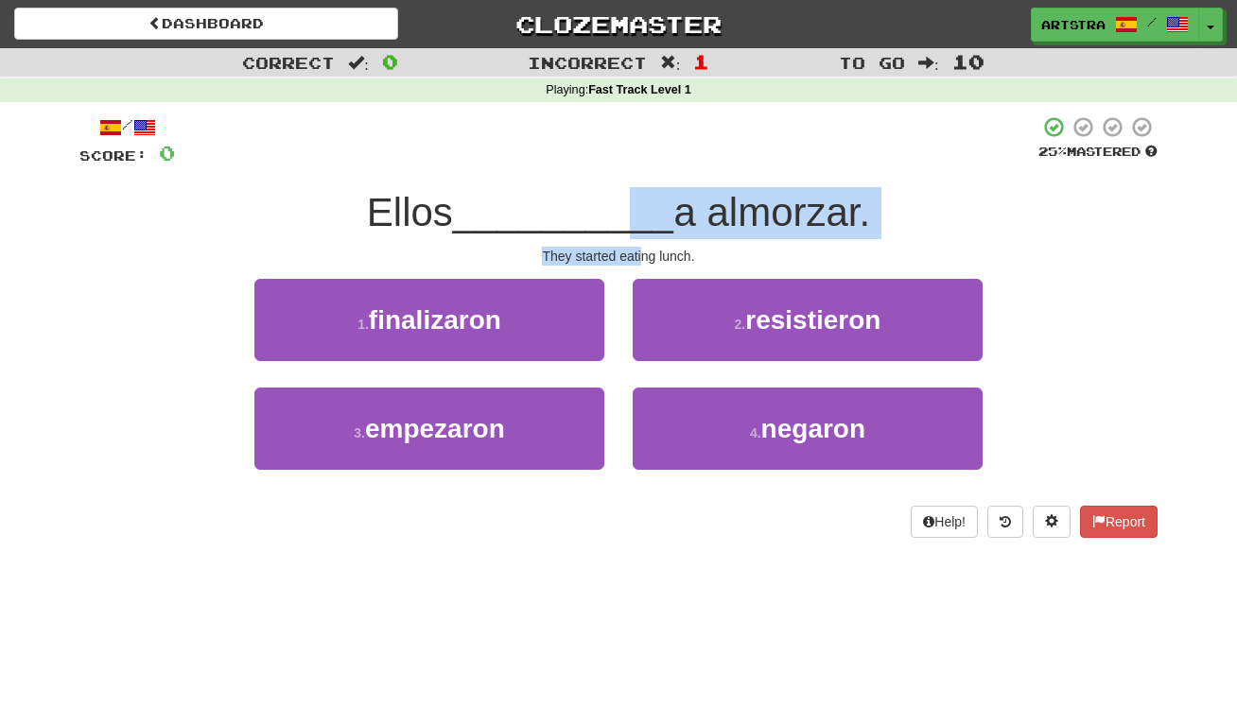
drag, startPoint x: 633, startPoint y: 245, endPoint x: 639, endPoint y: 255, distance: 12.3
click at [639, 255] on div "/ Score: 0 25 % Mastered Ellos __________ a almorzar. They started eating lunch…" at bounding box center [618, 326] width 1078 height 423
click at [639, 255] on div "They started eating lunch." at bounding box center [618, 256] width 1078 height 19
drag, startPoint x: 639, startPoint y: 255, endPoint x: 638, endPoint y: 195, distance: 60.5
click at [638, 195] on div "/ Score: 0 25 % Mastered Ellos __________ a almorzar. They started eating lunch…" at bounding box center [618, 326] width 1078 height 423
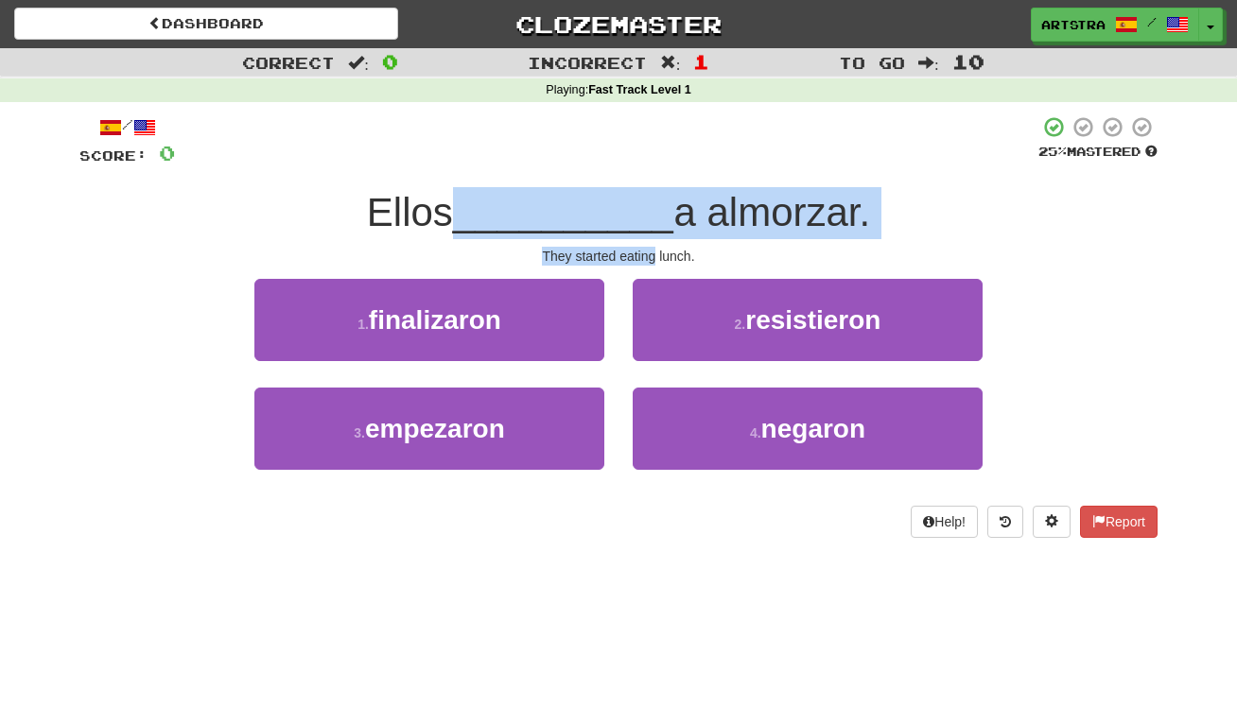
click at [638, 195] on span "__________" at bounding box center [563, 212] width 221 height 44
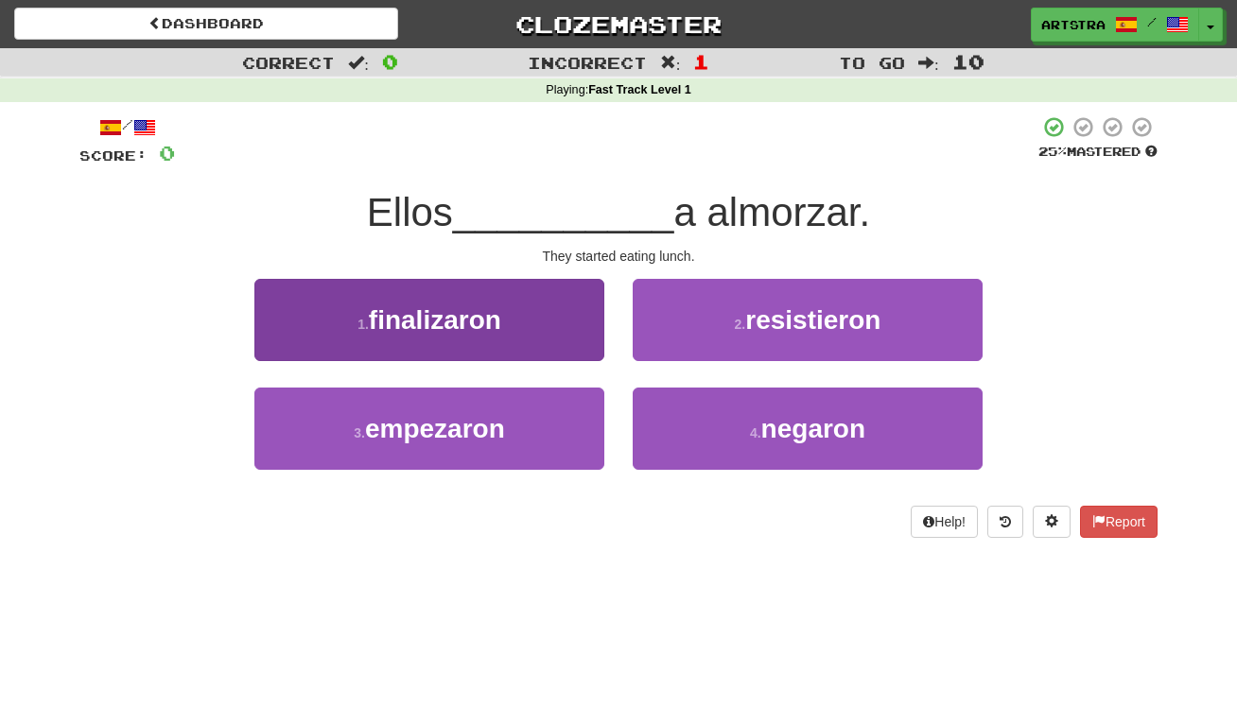
click at [543, 423] on button "3 . empezaron" at bounding box center [429, 429] width 350 height 82
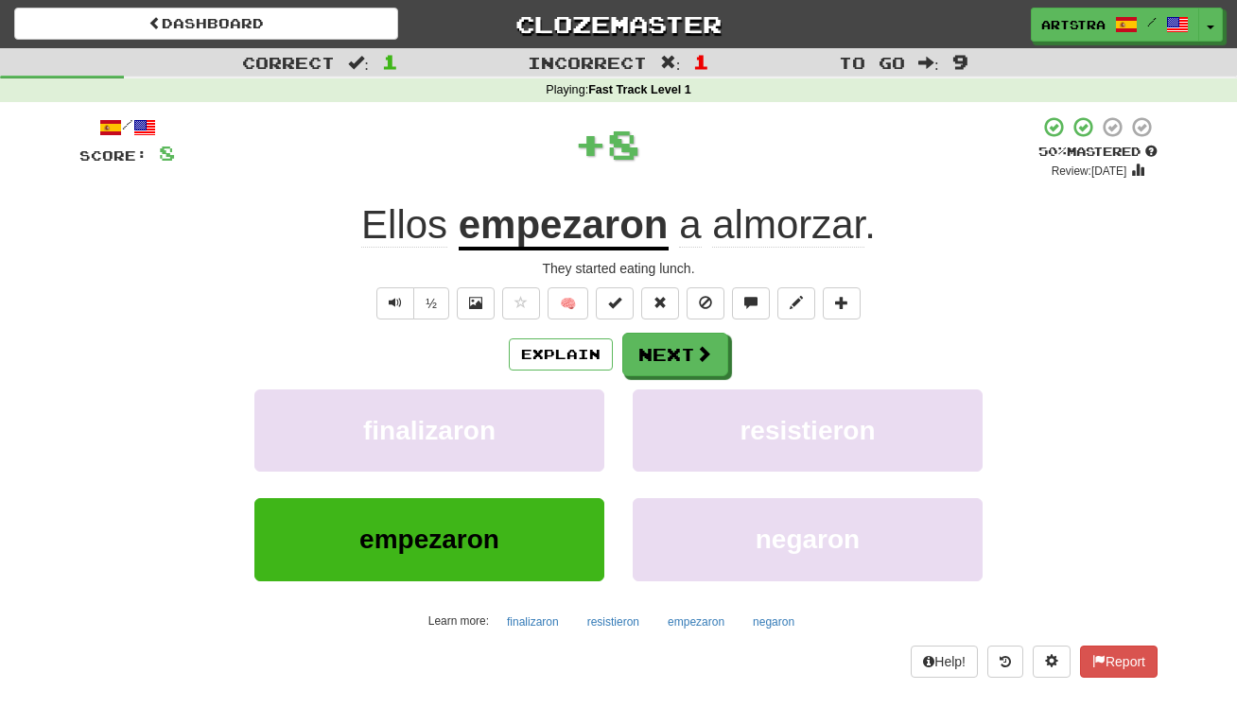
click at [610, 245] on u "empezaron" at bounding box center [564, 226] width 210 height 48
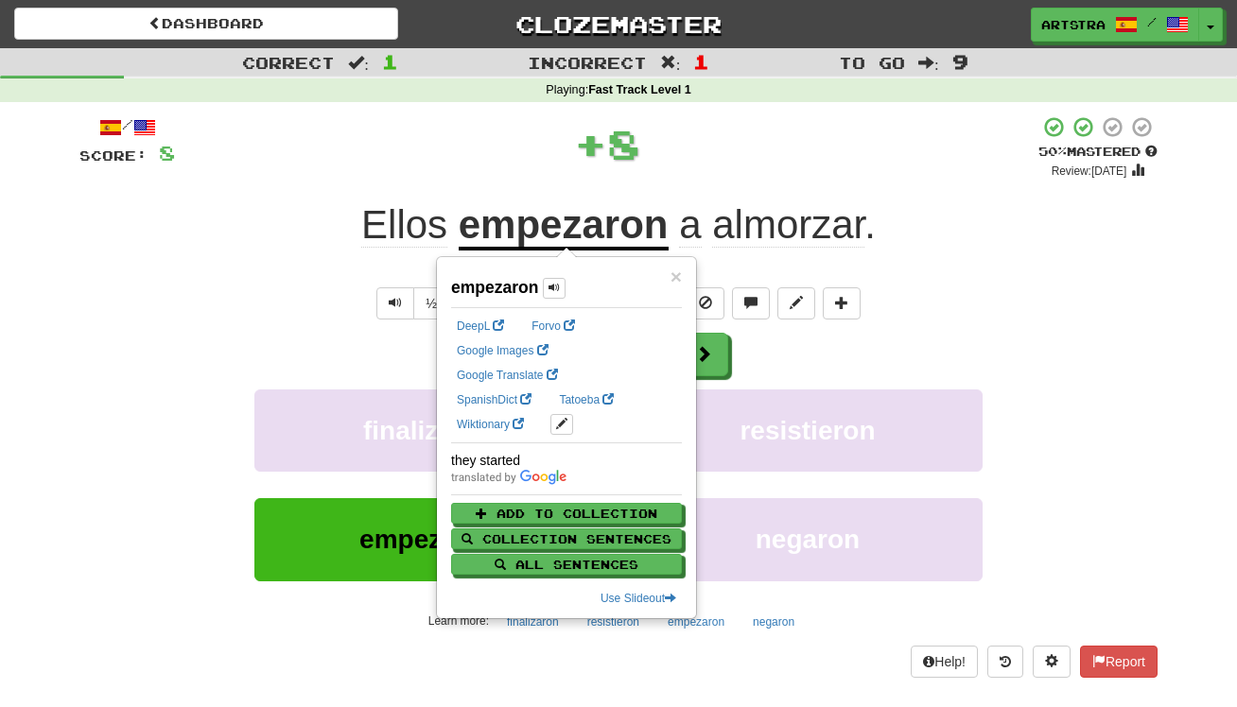
click at [1074, 288] on div "½ 🧠" at bounding box center [618, 304] width 1078 height 32
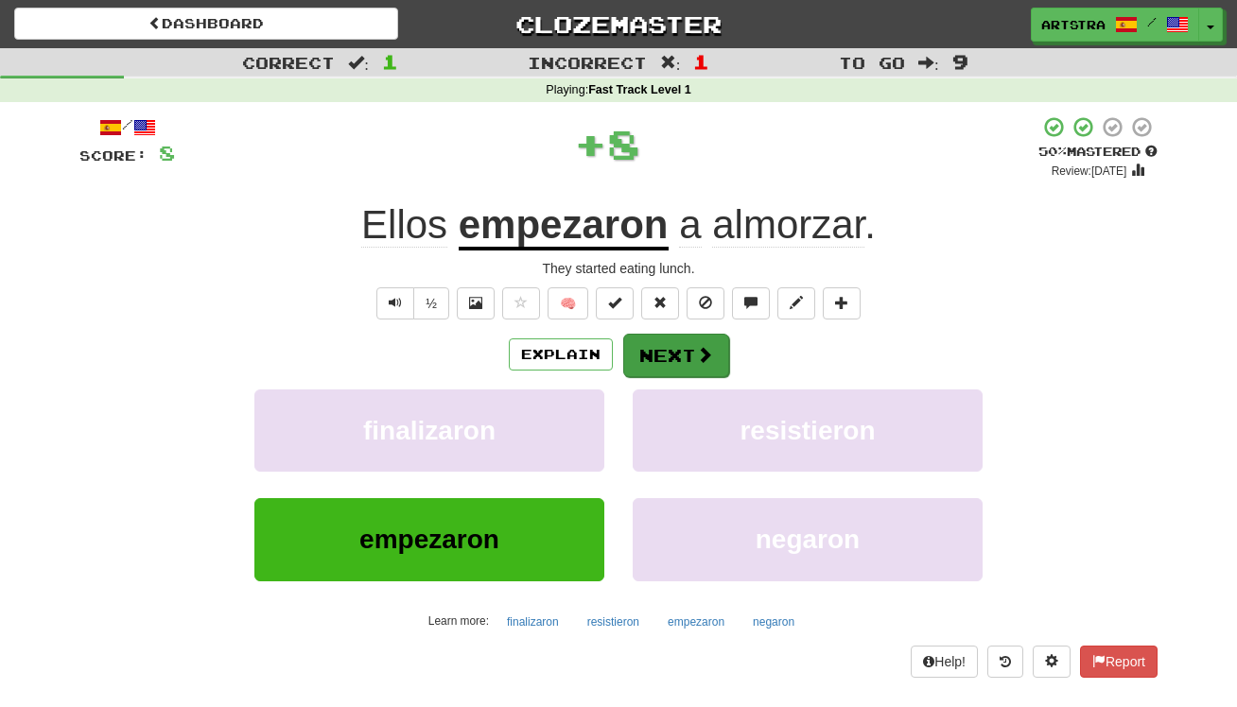
click at [681, 360] on button "Next" at bounding box center [676, 356] width 106 height 44
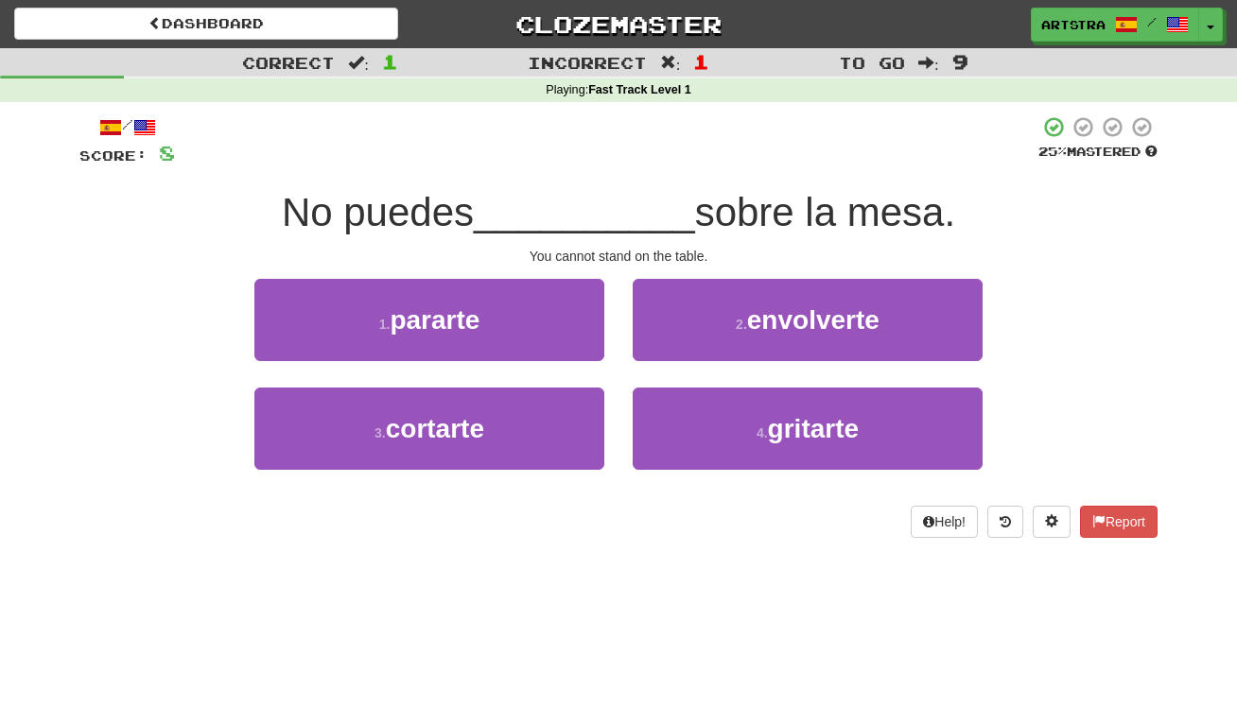
click at [621, 198] on span "__________" at bounding box center [584, 212] width 221 height 44
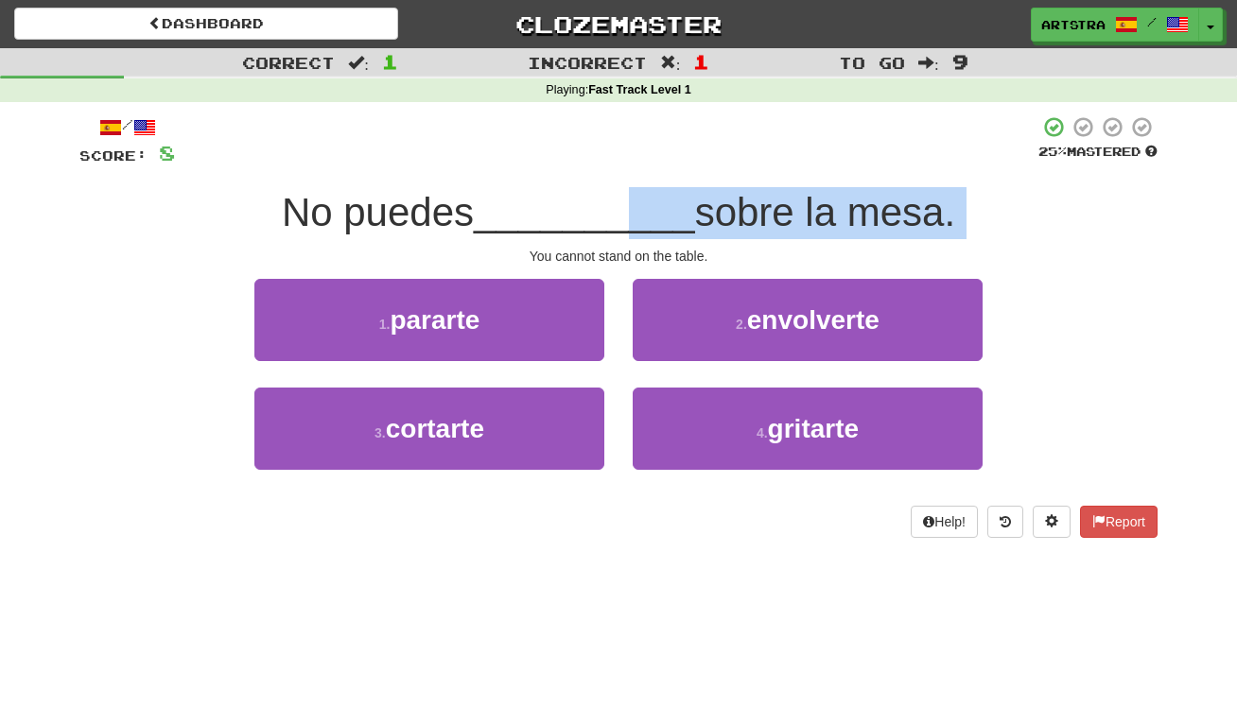
drag, startPoint x: 621, startPoint y: 197, endPoint x: 654, endPoint y: 241, distance: 55.4
click at [654, 241] on div "/ Score: 8 25 % Mastered No puedes __________ sobre la mesa. You cannot stand o…" at bounding box center [618, 326] width 1078 height 423
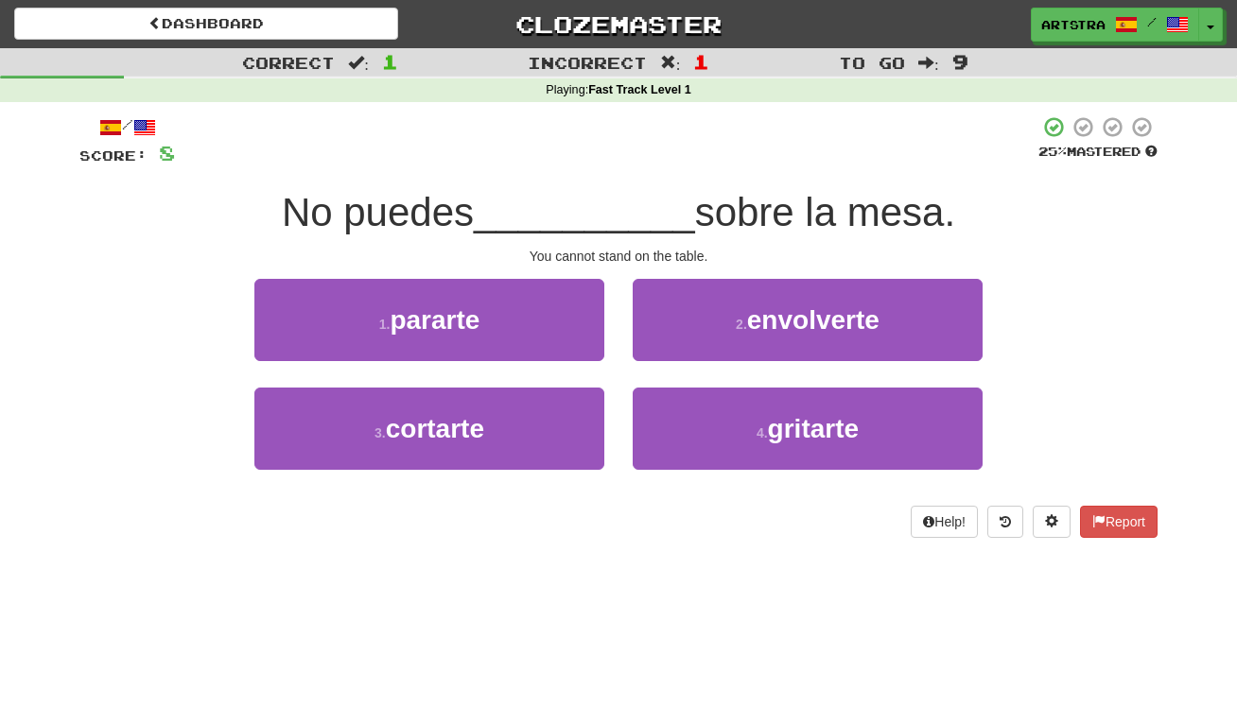
click at [654, 242] on div "/ Score: 8 25 % Mastered No puedes __________ sobre la mesa. You cannot stand o…" at bounding box center [618, 326] width 1078 height 423
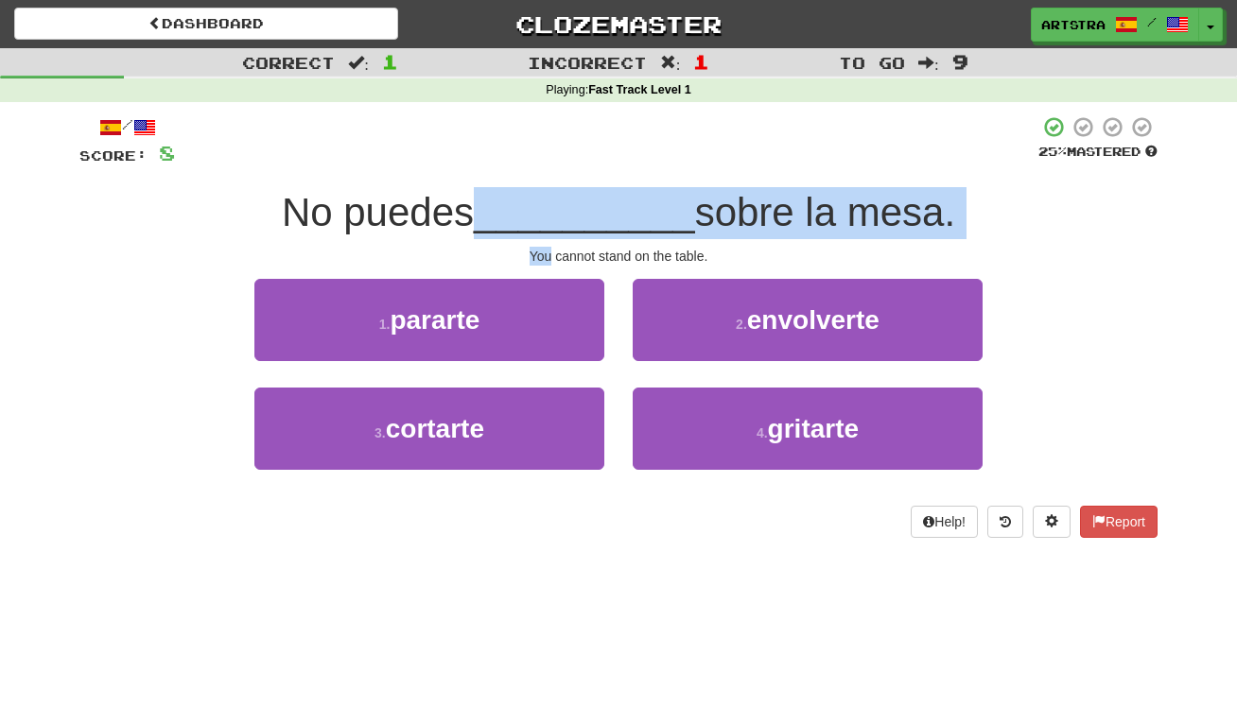
drag, startPoint x: 654, startPoint y: 242, endPoint x: 657, endPoint y: 197, distance: 45.5
click at [657, 197] on div "/ Score: 8 25 % Mastered No puedes __________ sobre la mesa. You cannot stand o…" at bounding box center [618, 326] width 1078 height 423
click at [657, 197] on span "__________" at bounding box center [584, 212] width 221 height 44
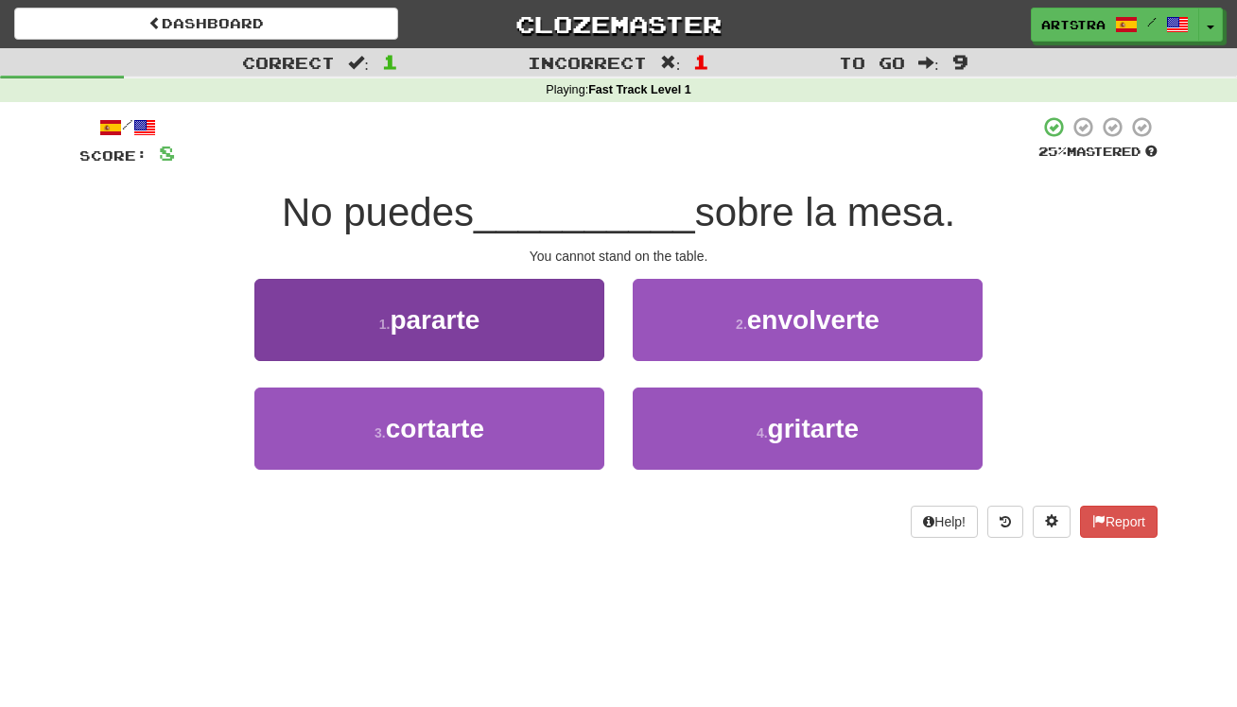
click at [427, 343] on button "1 . pararte" at bounding box center [429, 320] width 350 height 82
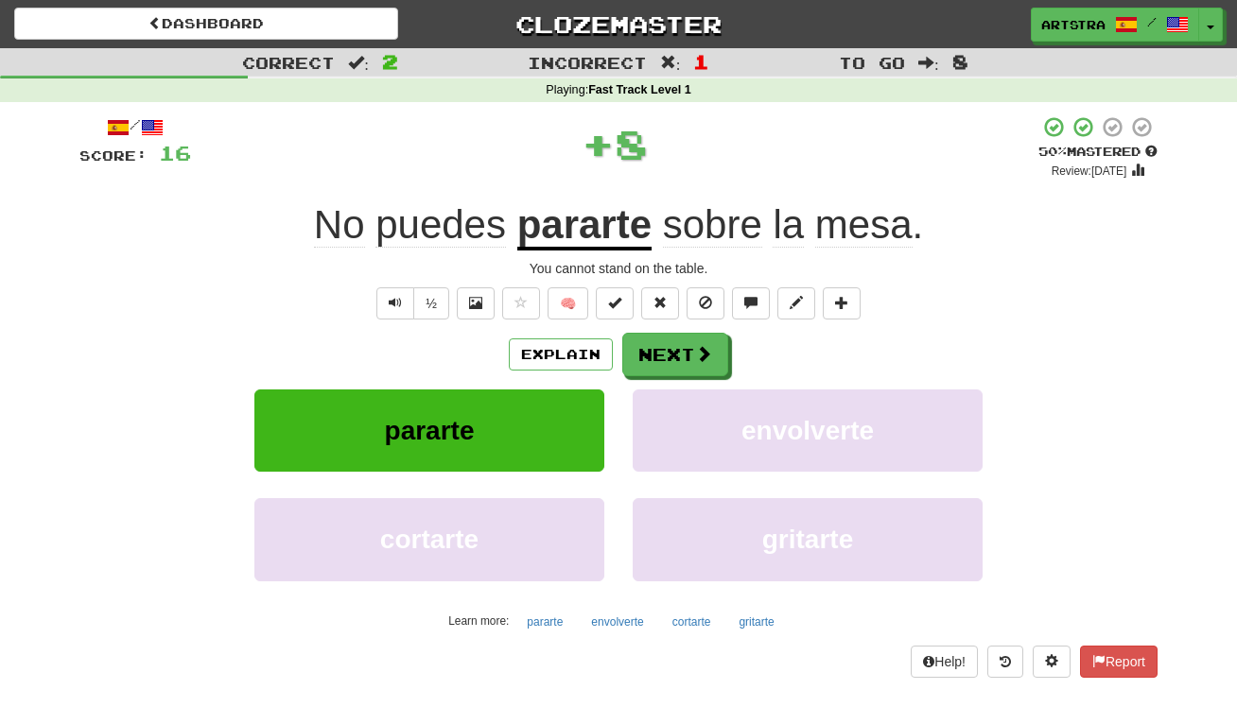
click at [564, 231] on u "pararte" at bounding box center [584, 226] width 134 height 48
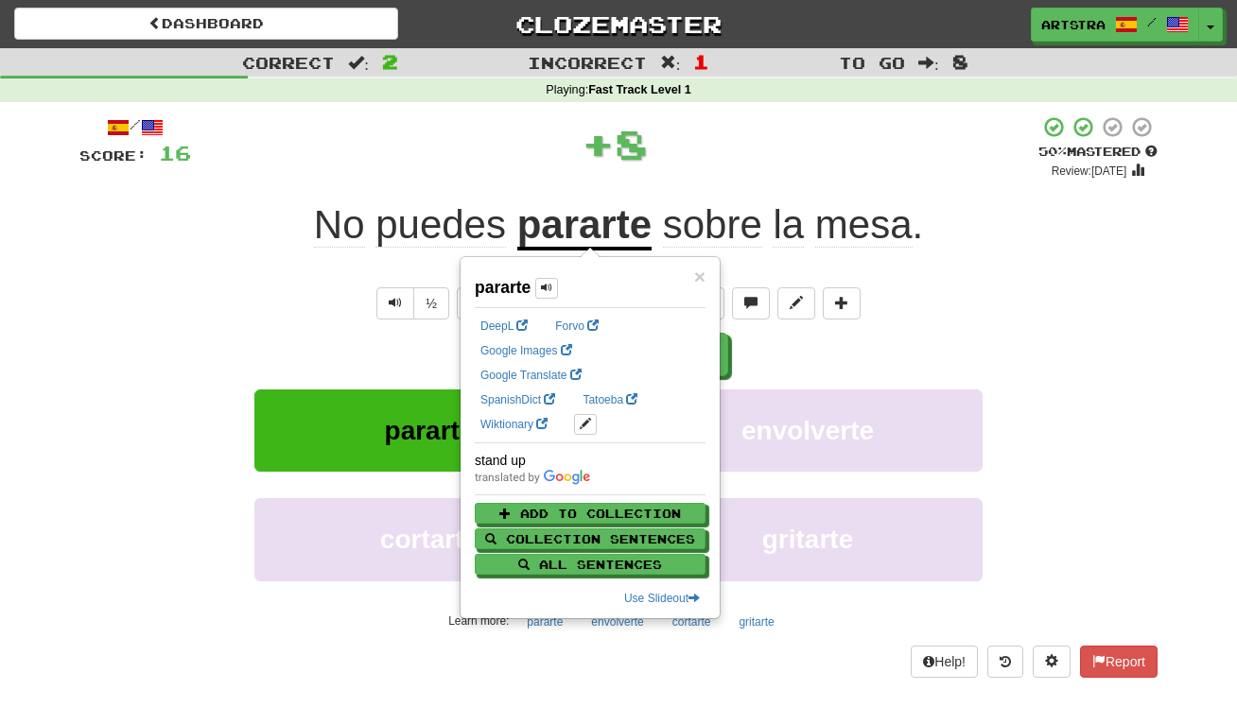
click at [892, 187] on div "/ Score: 16 + 8 50 % Mastered Review: 2025-09-30 No puedes pararte sobre la mes…" at bounding box center [618, 396] width 1078 height 562
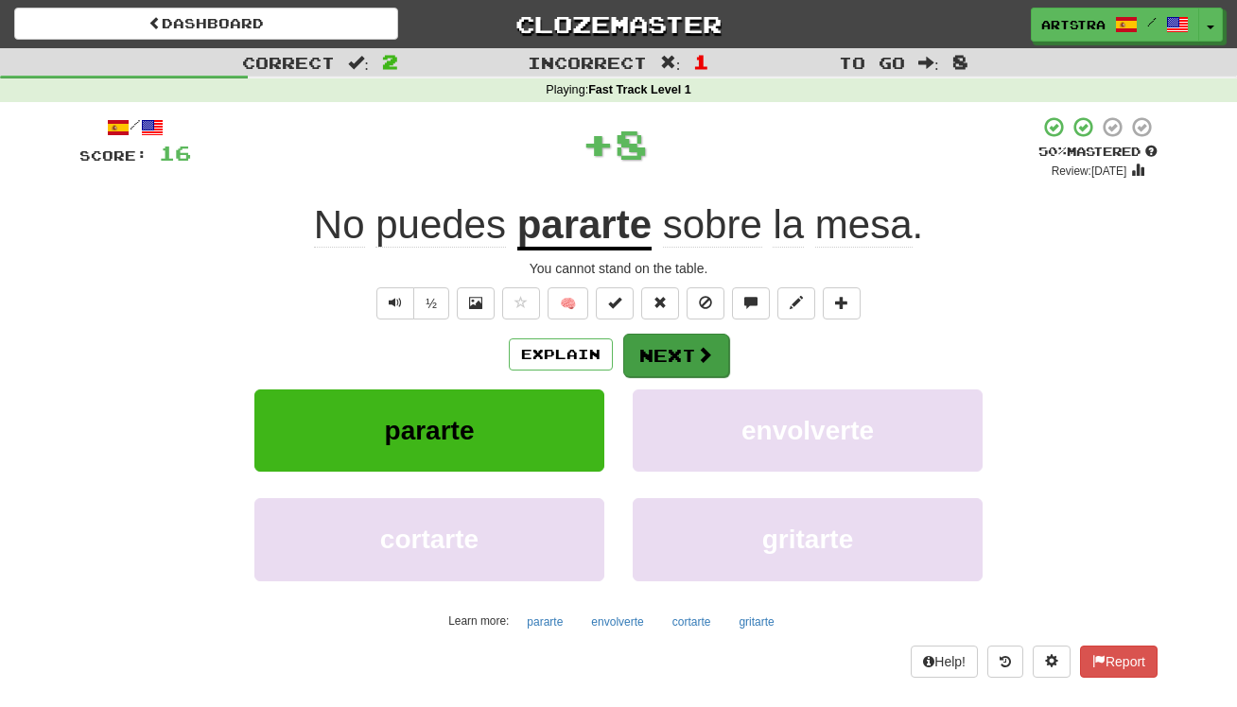
click at [696, 358] on span at bounding box center [704, 354] width 17 height 17
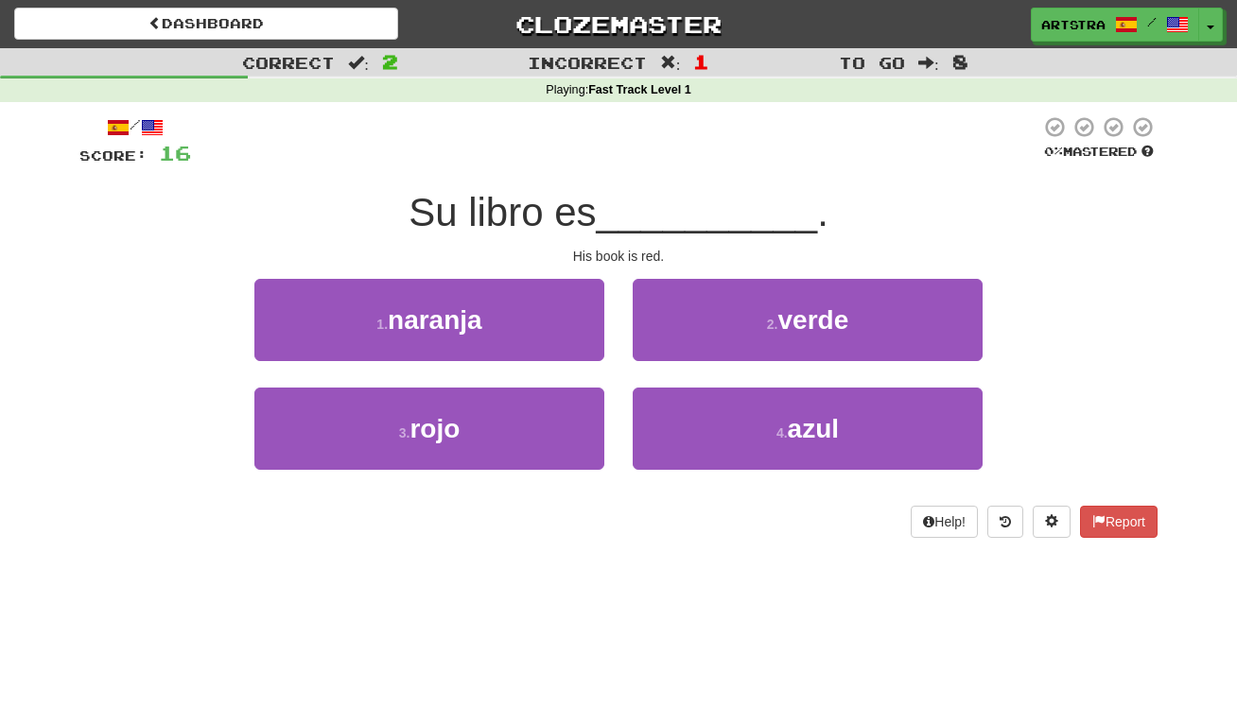
click at [583, 197] on span "Su libro es" at bounding box center [502, 212] width 187 height 44
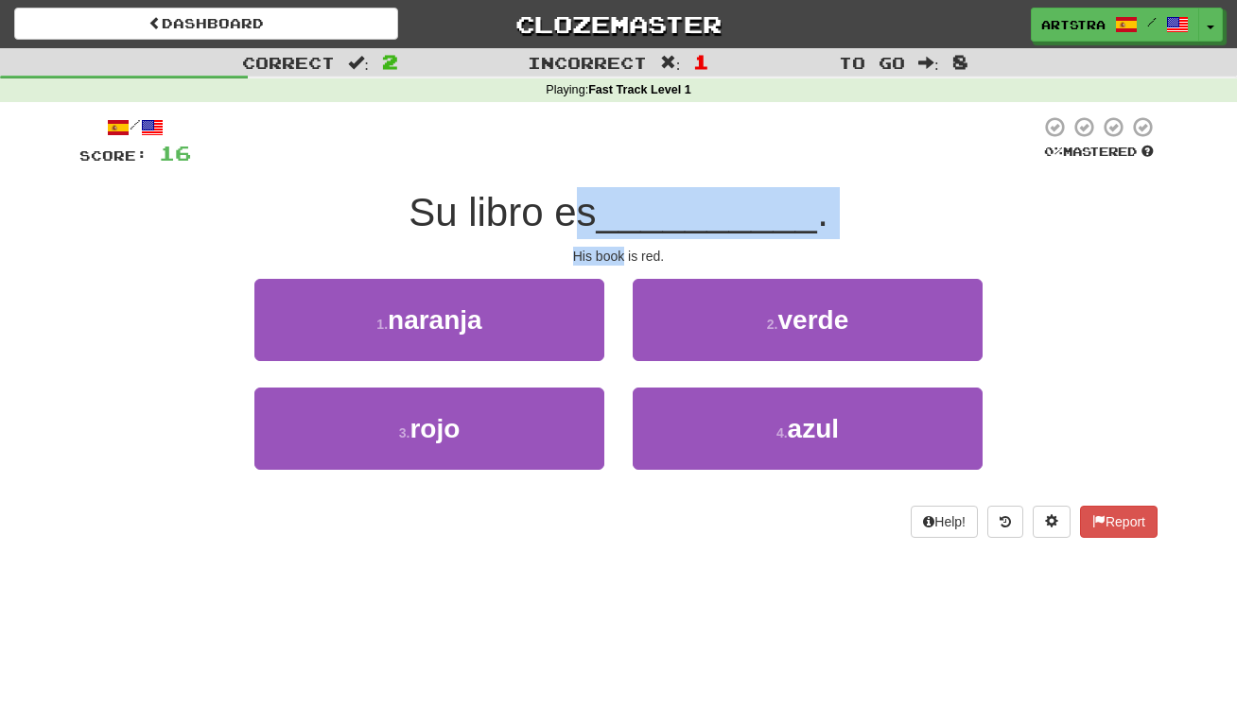
drag, startPoint x: 588, startPoint y: 206, endPoint x: 622, endPoint y: 251, distance: 56.0
click at [622, 251] on div "/ Score: 16 0 % Mastered Su libro es __________ . His book is red. 1 . naranja …" at bounding box center [618, 326] width 1078 height 423
click at [622, 252] on div "His book is red." at bounding box center [618, 256] width 1078 height 19
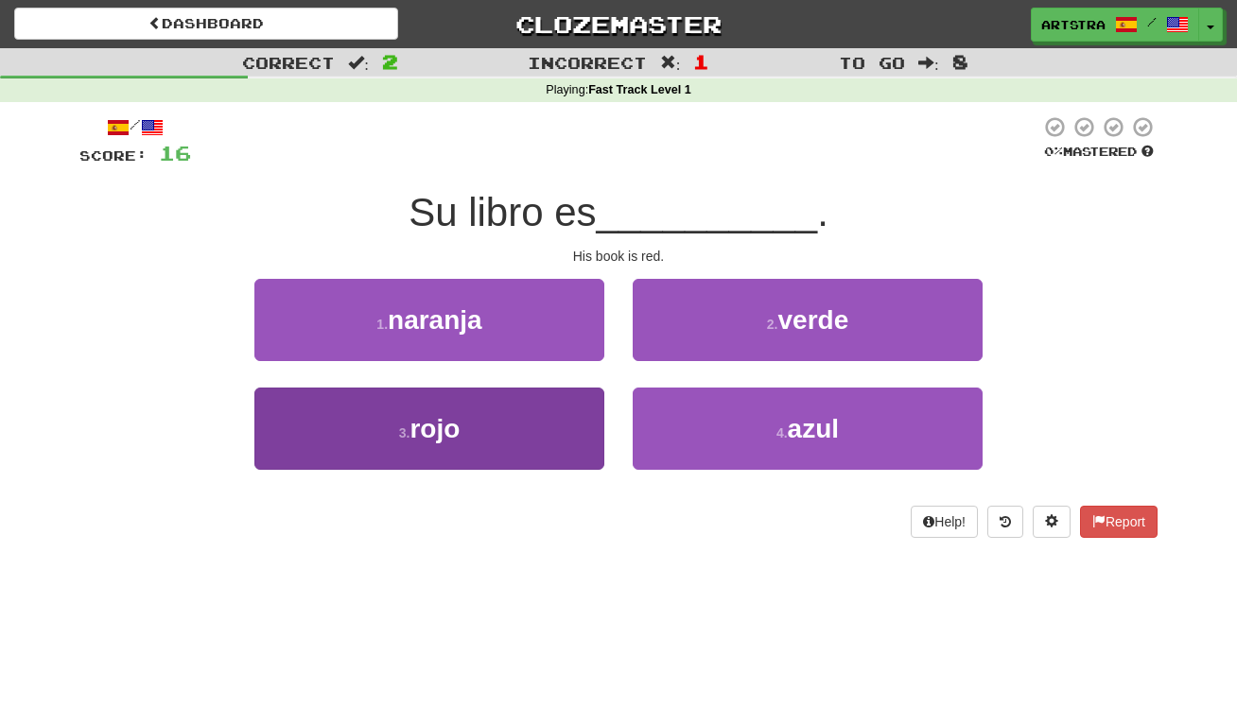
click at [543, 438] on button "3 . rojo" at bounding box center [429, 429] width 350 height 82
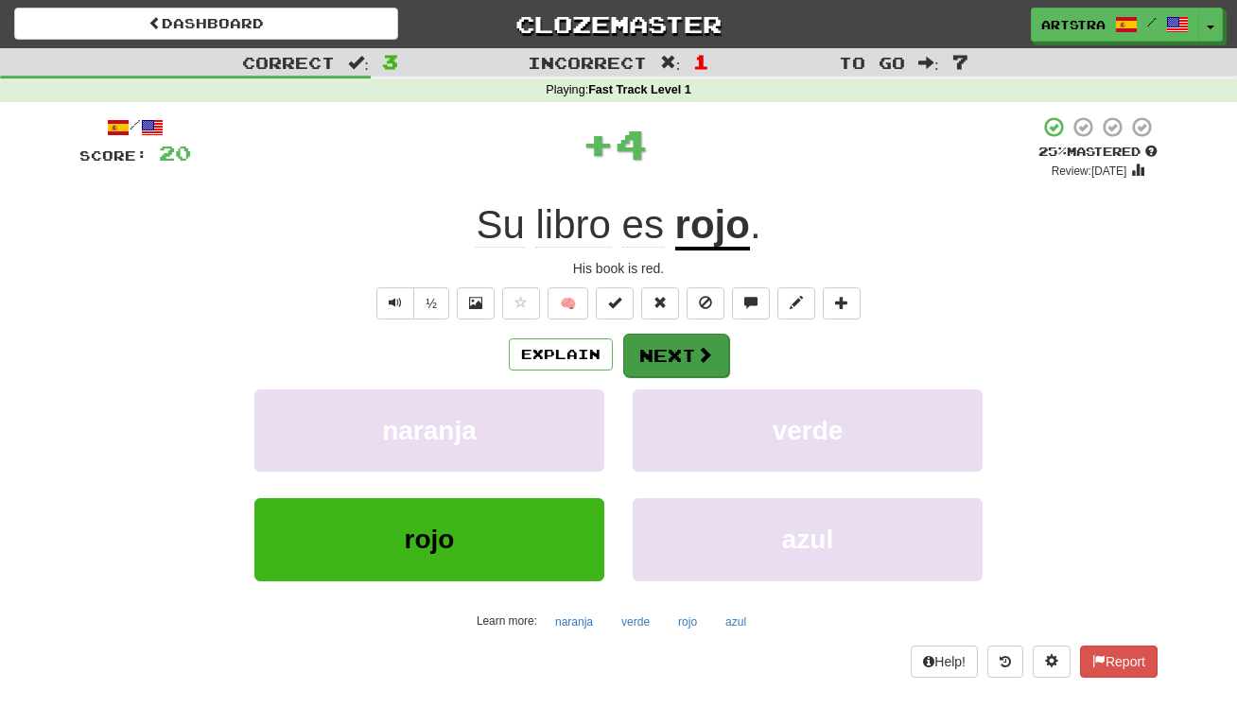
click at [681, 350] on button "Next" at bounding box center [676, 356] width 106 height 44
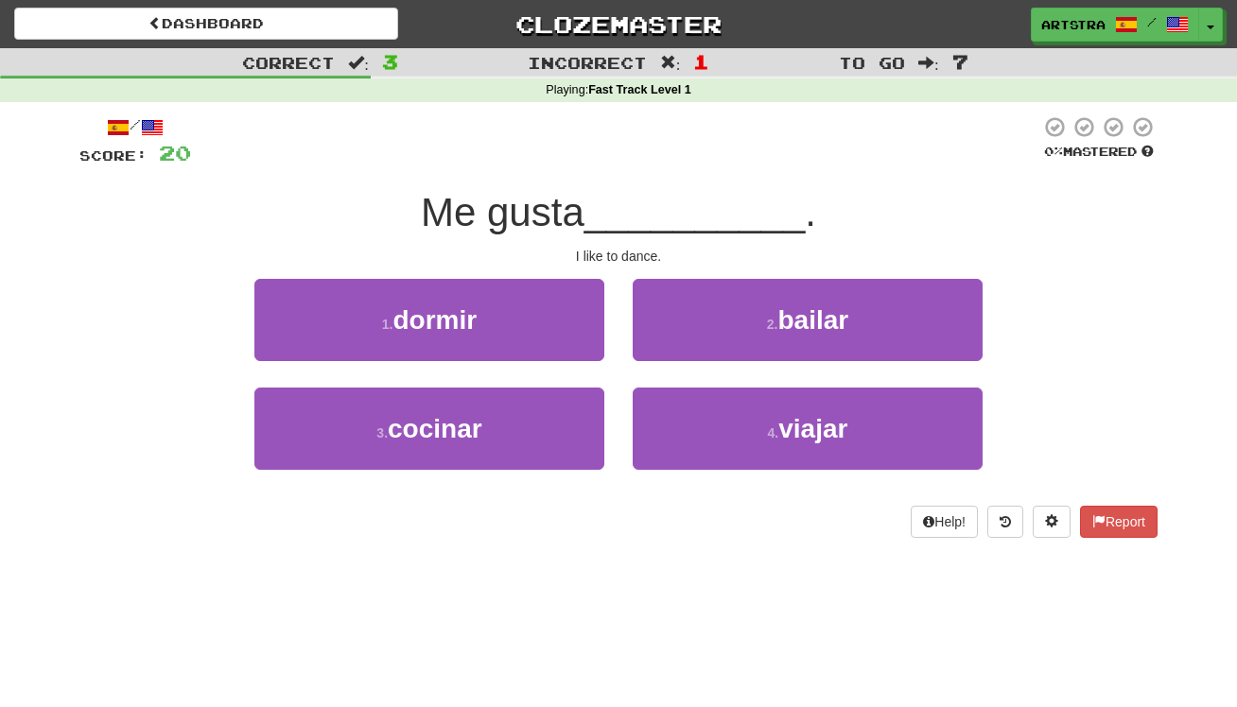
click at [636, 208] on span "__________" at bounding box center [694, 212] width 221 height 44
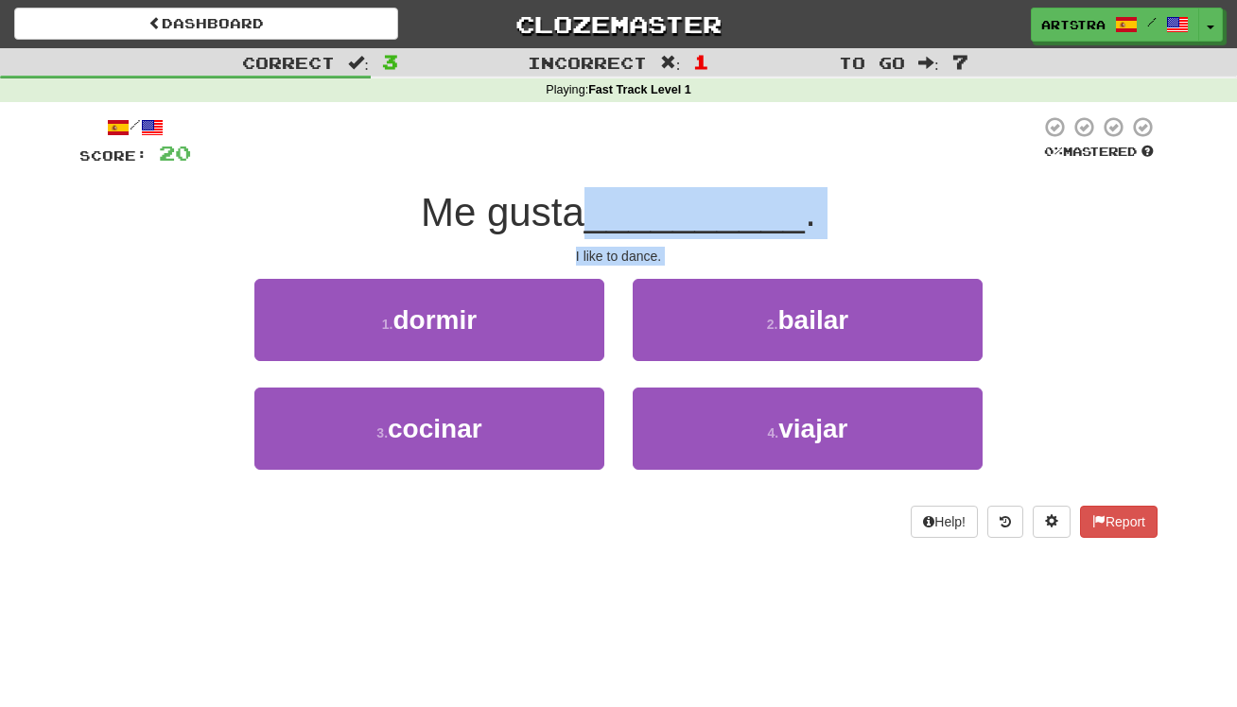
drag, startPoint x: 636, startPoint y: 208, endPoint x: 643, endPoint y: 267, distance: 59.1
click at [643, 267] on div "/ Score: 20 0 % Mastered Me gusta __________ . I like to dance. 1 . dormir 2 . …" at bounding box center [618, 326] width 1078 height 423
click at [635, 230] on span "__________" at bounding box center [694, 212] width 221 height 44
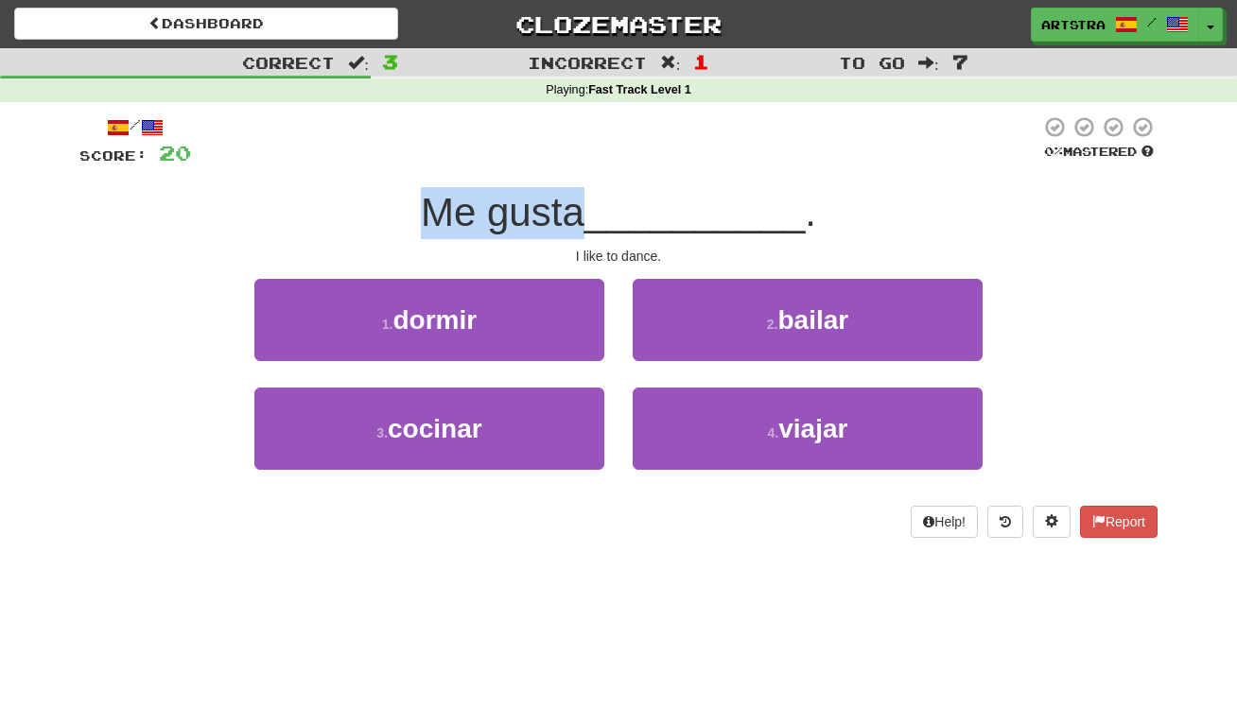
drag, startPoint x: 635, startPoint y: 230, endPoint x: 647, endPoint y: 173, distance: 58.1
click at [647, 173] on div "/ Score: 20 0 % Mastered Me gusta __________ . I like to dance. 1 . dormir 2 . …" at bounding box center [618, 326] width 1078 height 423
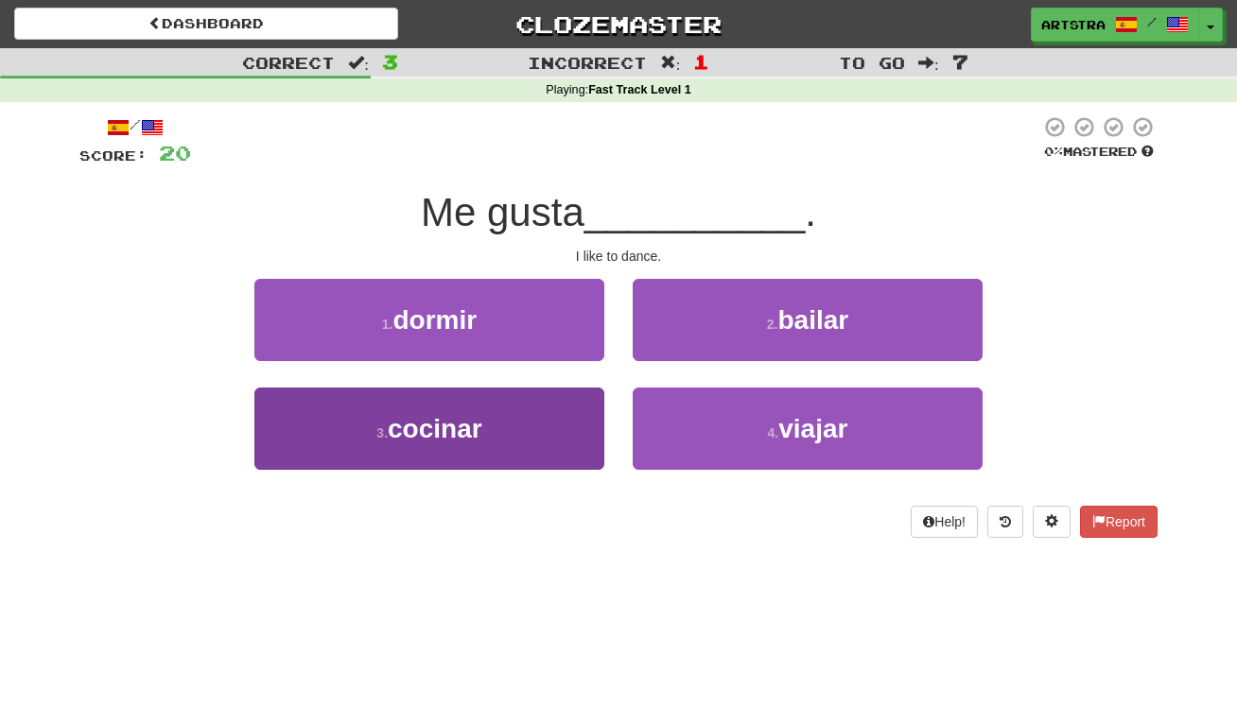
click at [551, 397] on button "3 . cocinar" at bounding box center [429, 429] width 350 height 82
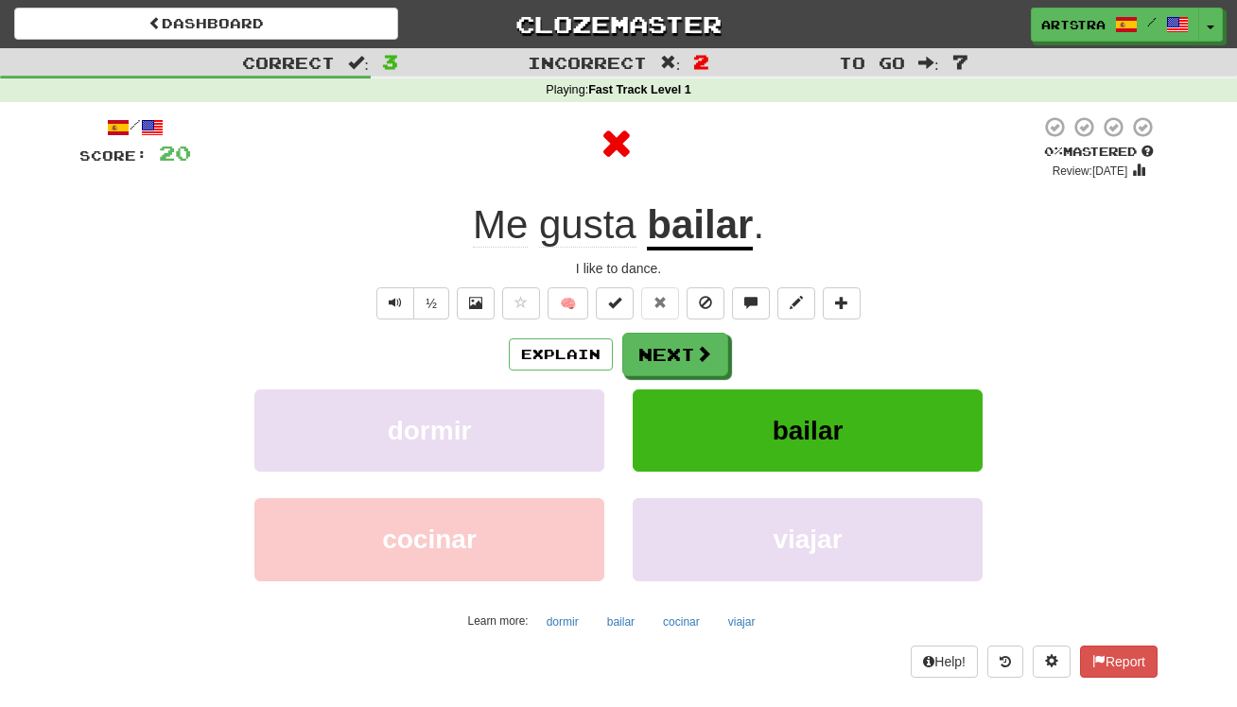
click at [717, 228] on u "bailar" at bounding box center [700, 226] width 106 height 48
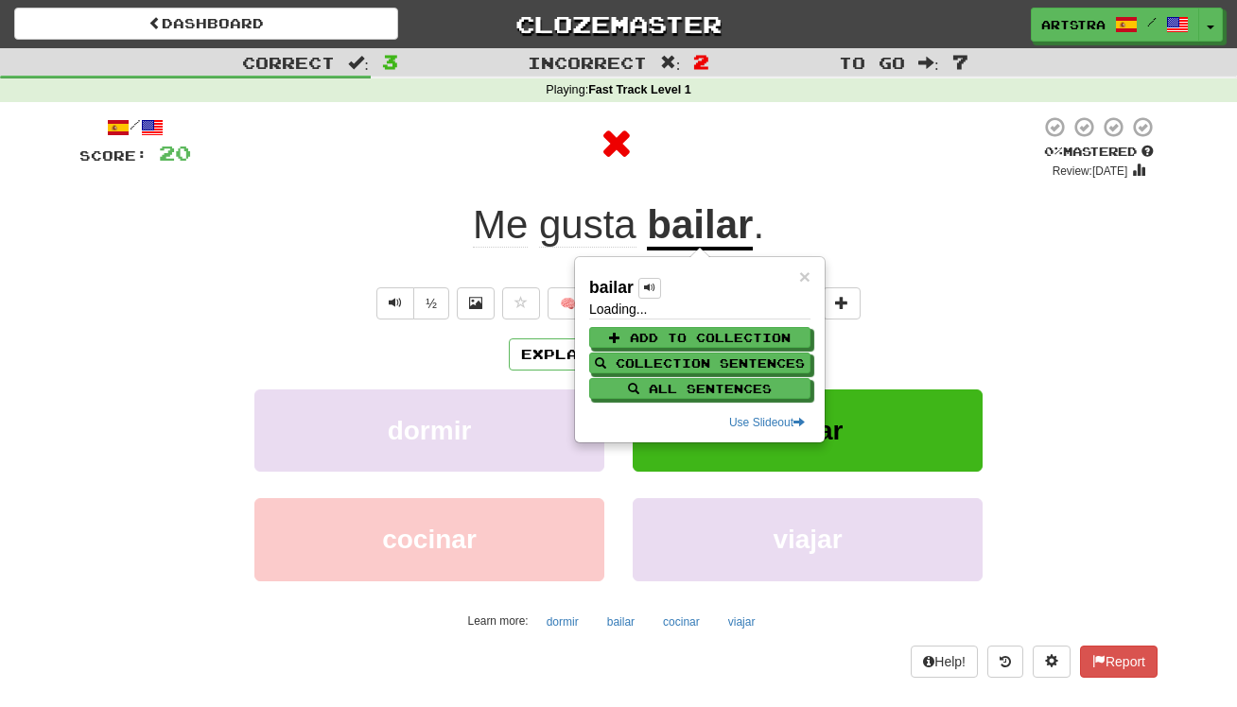
click at [776, 136] on div at bounding box center [615, 143] width 849 height 57
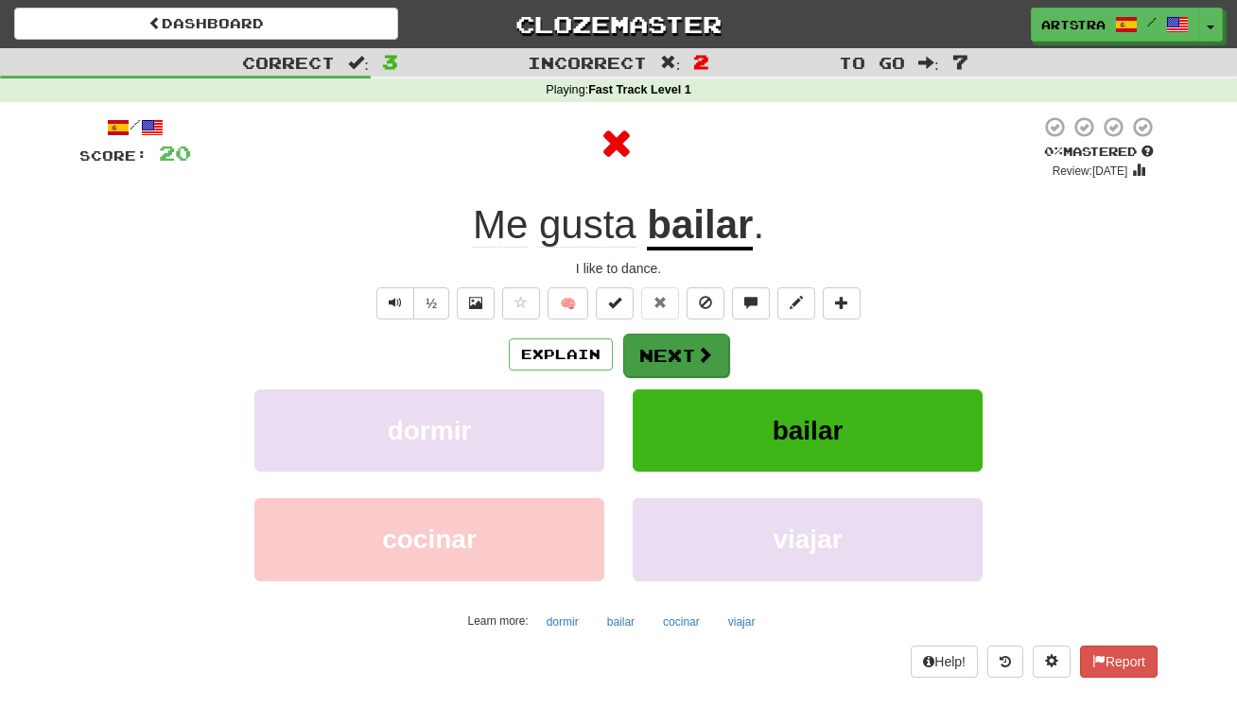
click at [712, 334] on button "Next" at bounding box center [676, 356] width 106 height 44
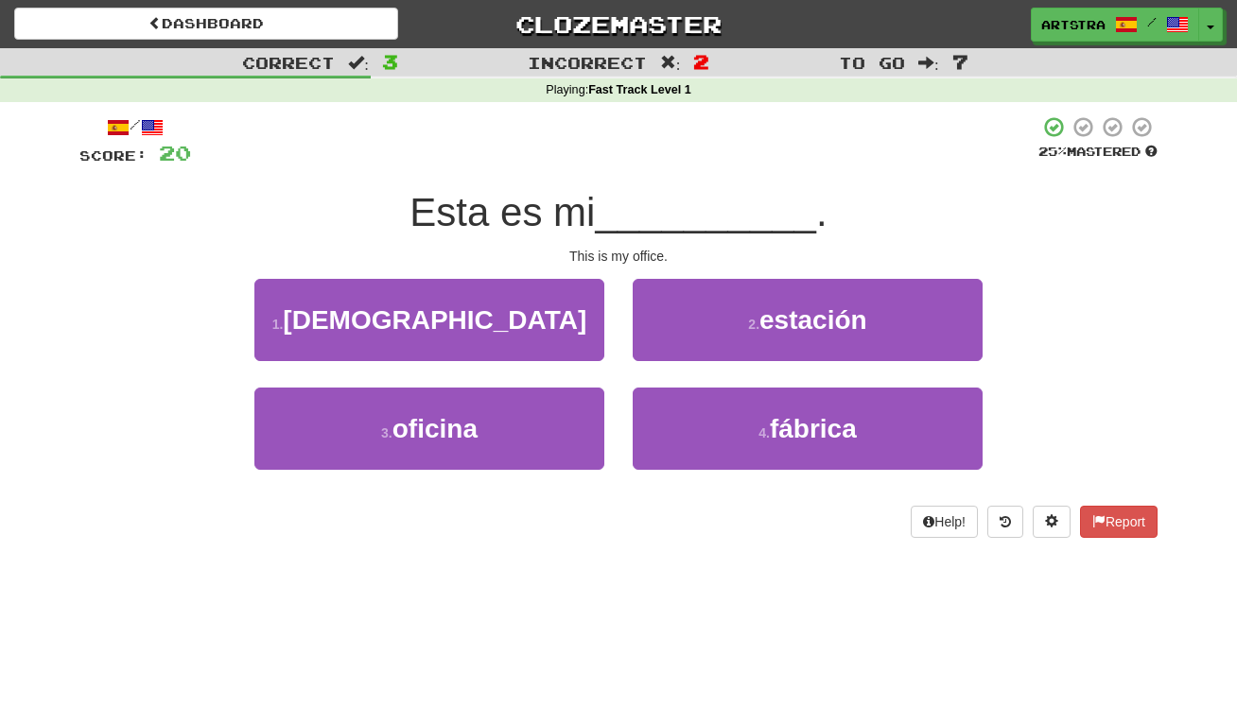
drag, startPoint x: 616, startPoint y: 224, endPoint x: 635, endPoint y: 253, distance: 34.1
click at [635, 253] on div "/ Score: 20 25 % Mastered Esta es mi __________ . This is my office. 1 . iglesi…" at bounding box center [618, 326] width 1078 height 423
click at [640, 250] on div "This is my office." at bounding box center [618, 256] width 1078 height 19
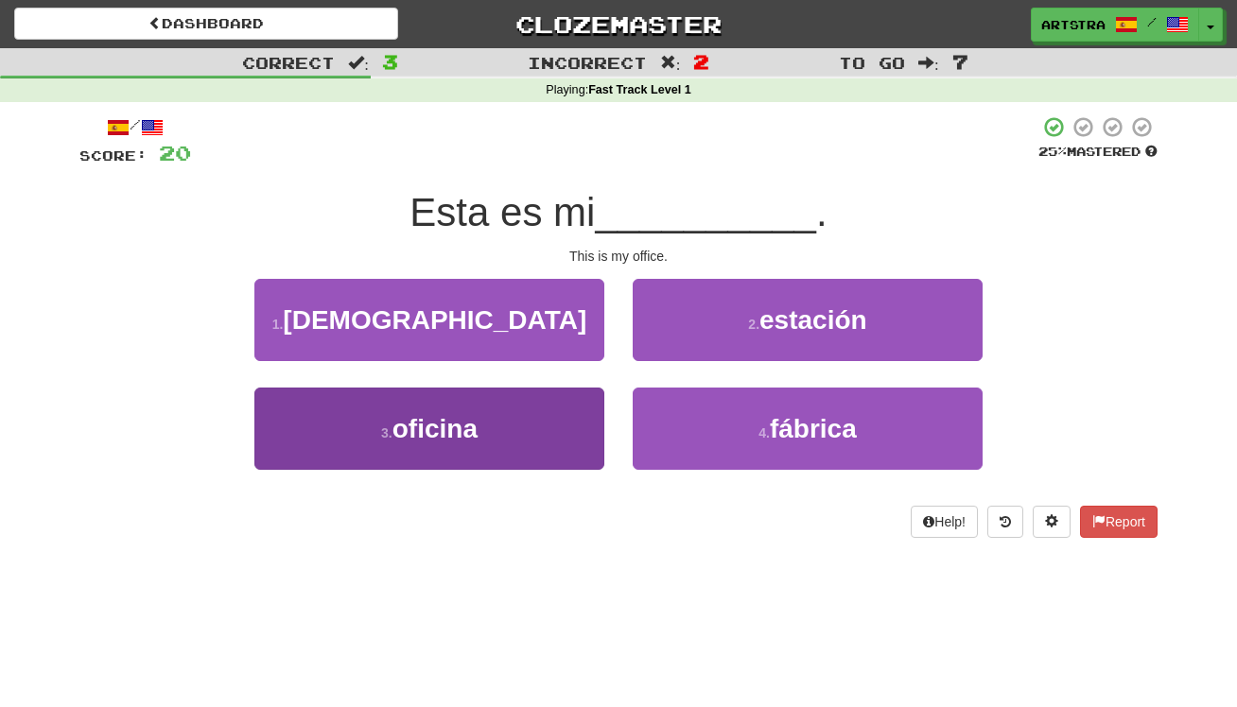
click at [548, 436] on button "3 . oficina" at bounding box center [429, 429] width 350 height 82
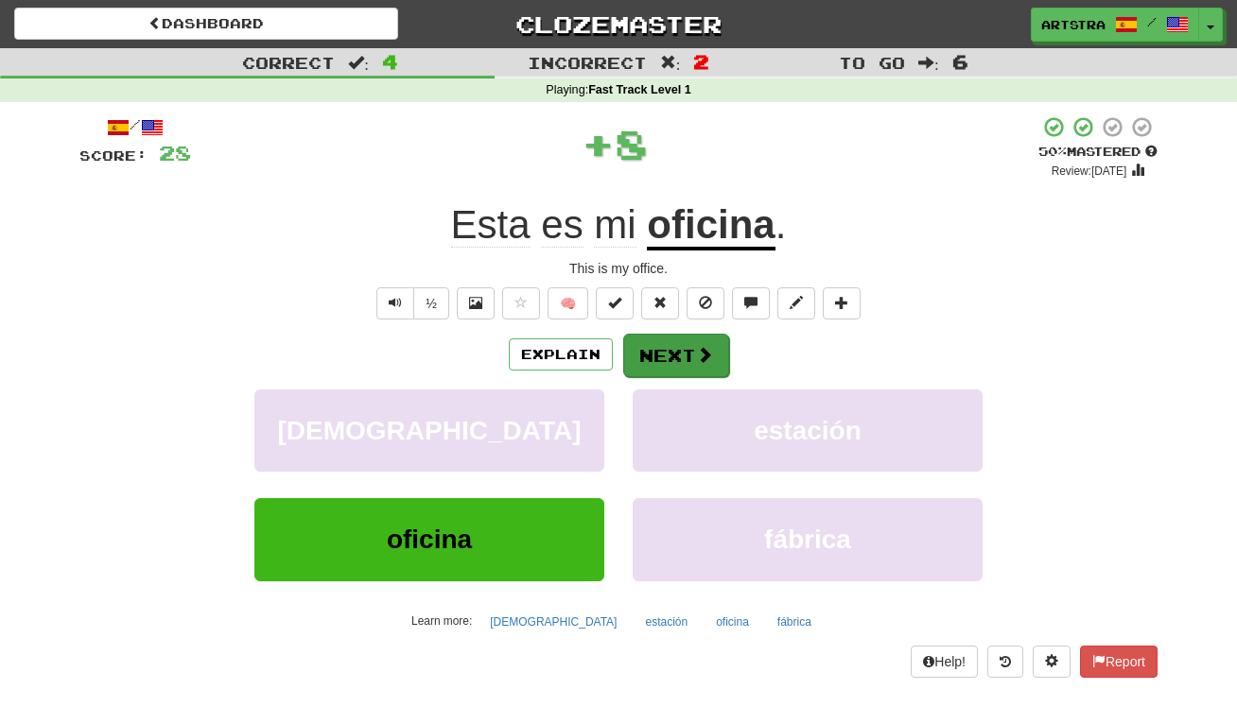
click at [696, 351] on span at bounding box center [704, 354] width 17 height 17
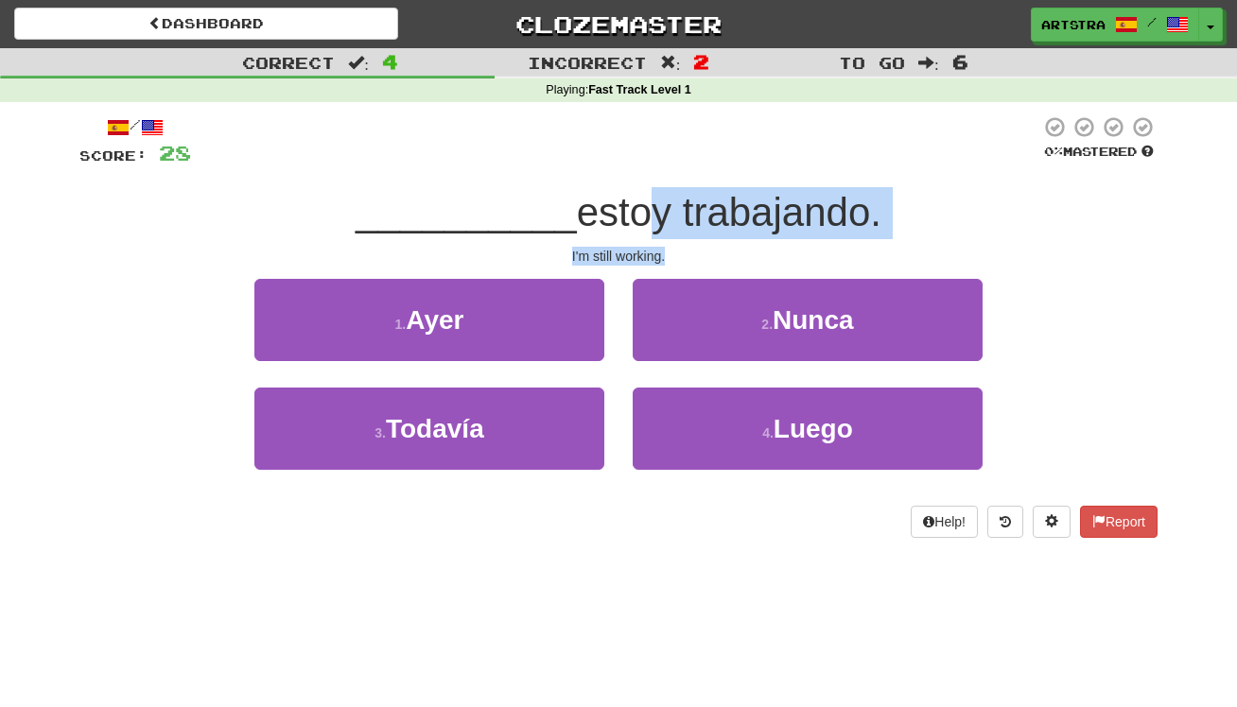
drag, startPoint x: 633, startPoint y: 204, endPoint x: 641, endPoint y: 262, distance: 58.3
click at [641, 262] on div "/ Score: 28 0 % Mastered __________ estoy trabajando. I'm still working. 1 . Ay…" at bounding box center [618, 326] width 1078 height 423
click at [641, 262] on div "I'm still working." at bounding box center [618, 256] width 1078 height 19
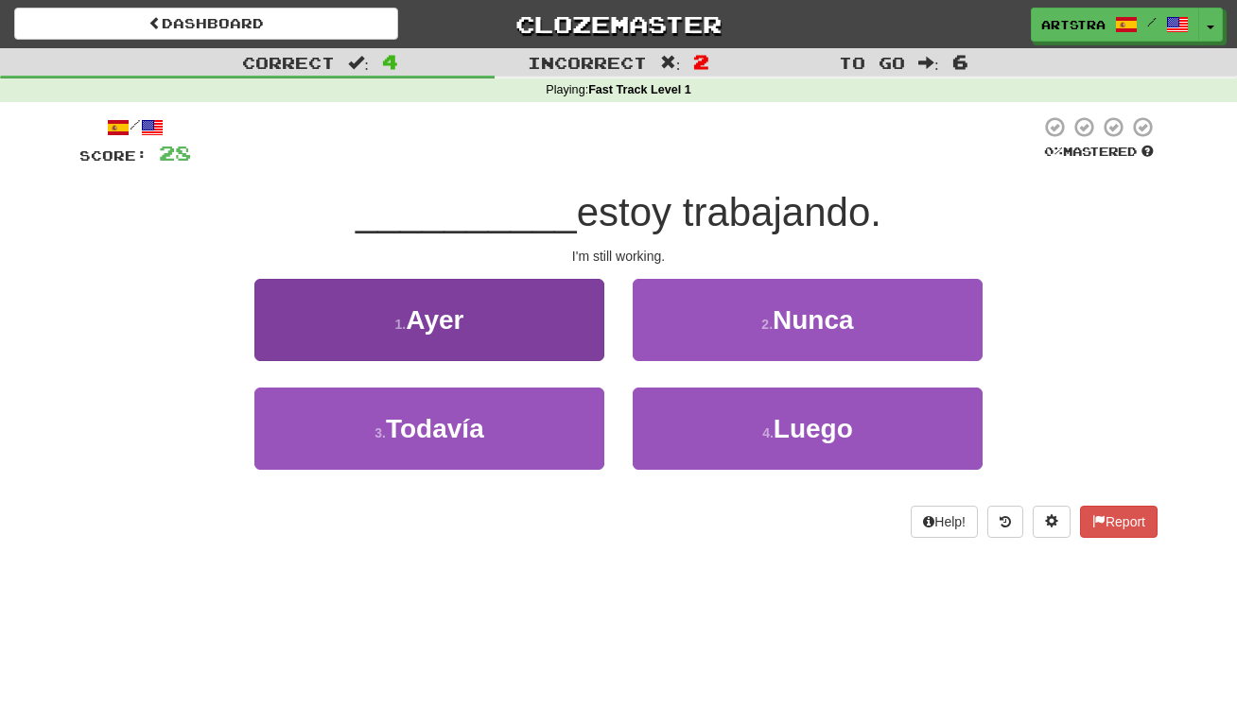
click at [483, 408] on button "3 . Todavía" at bounding box center [429, 429] width 350 height 82
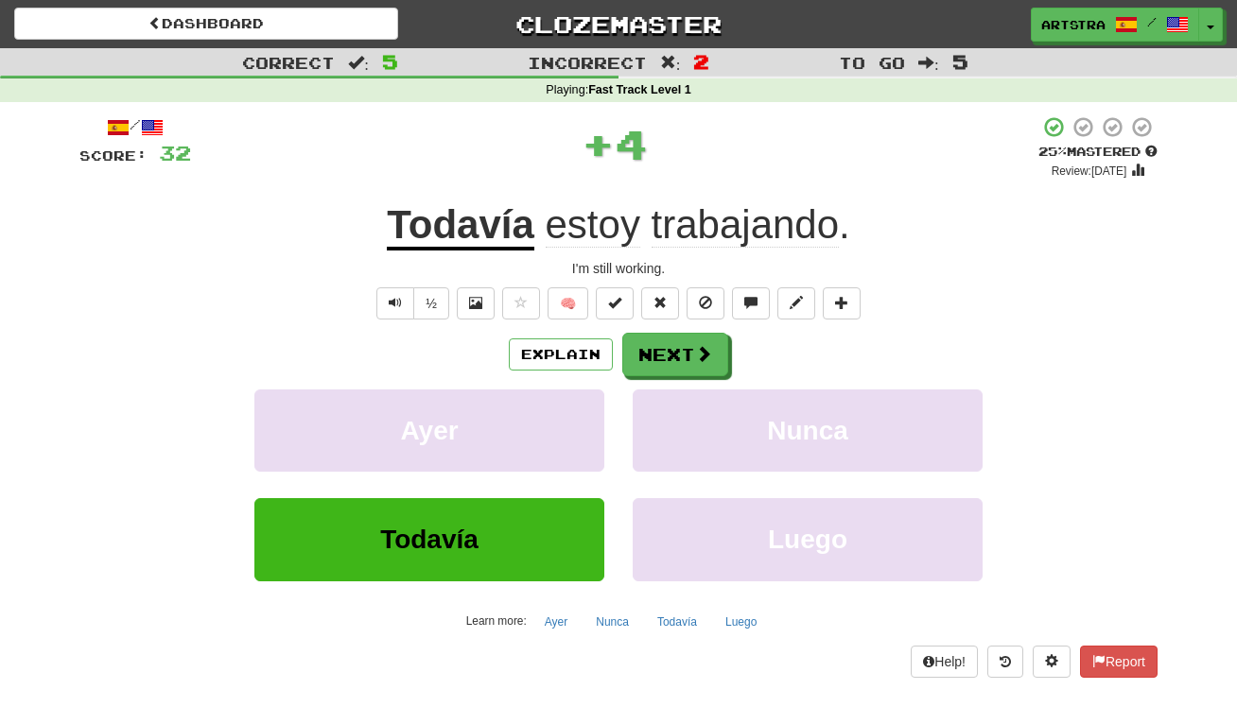
click at [764, 215] on span "trabajando" at bounding box center [746, 224] width 188 height 45
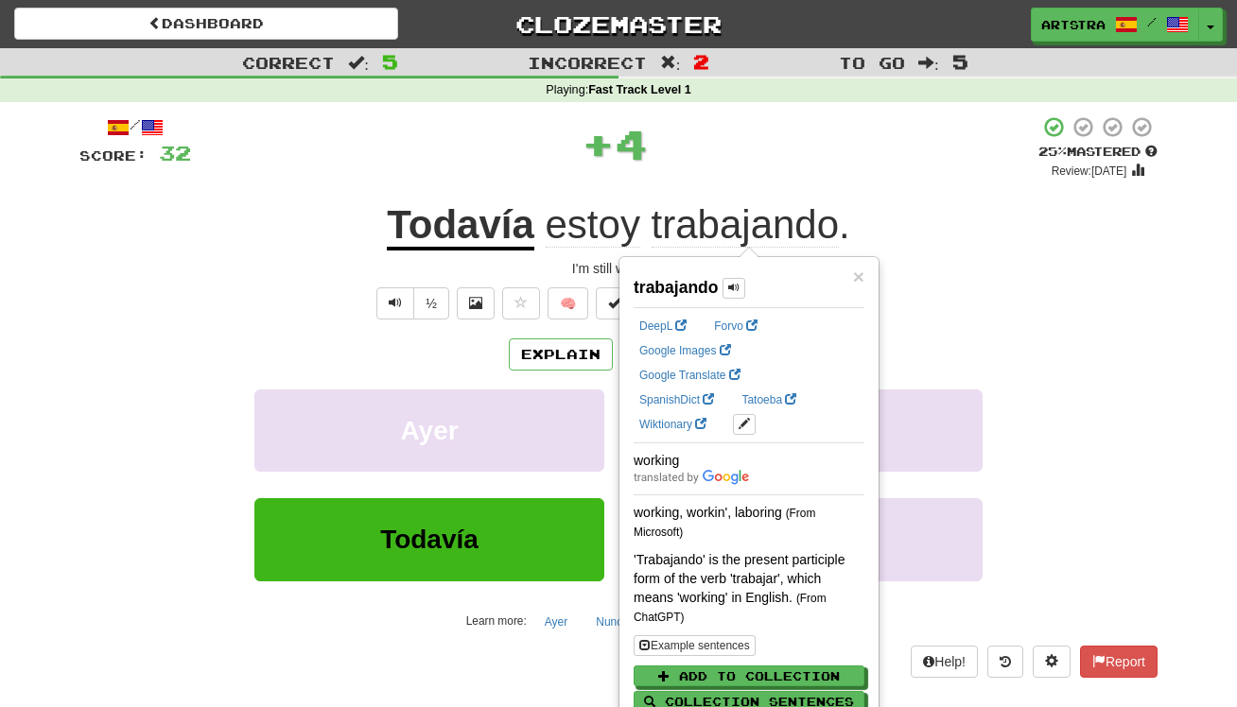
click at [471, 237] on u "Todavía" at bounding box center [461, 226] width 148 height 48
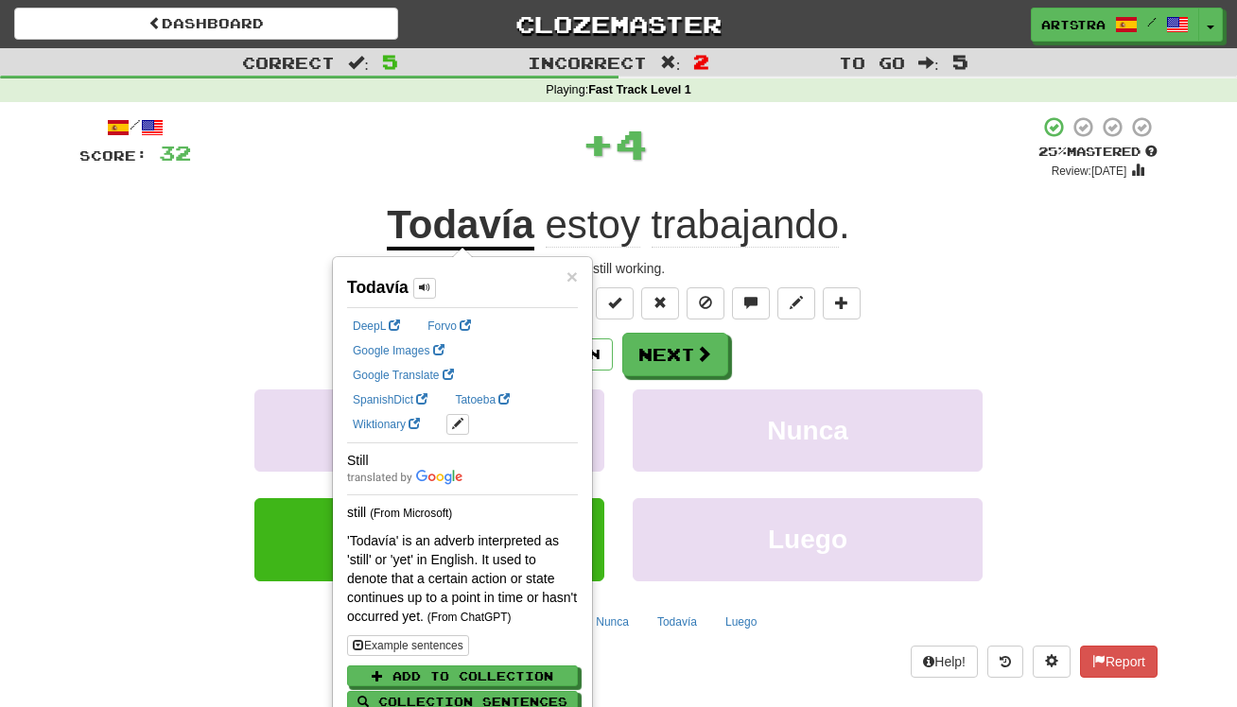
click at [816, 132] on div "+ 4" at bounding box center [614, 143] width 847 height 57
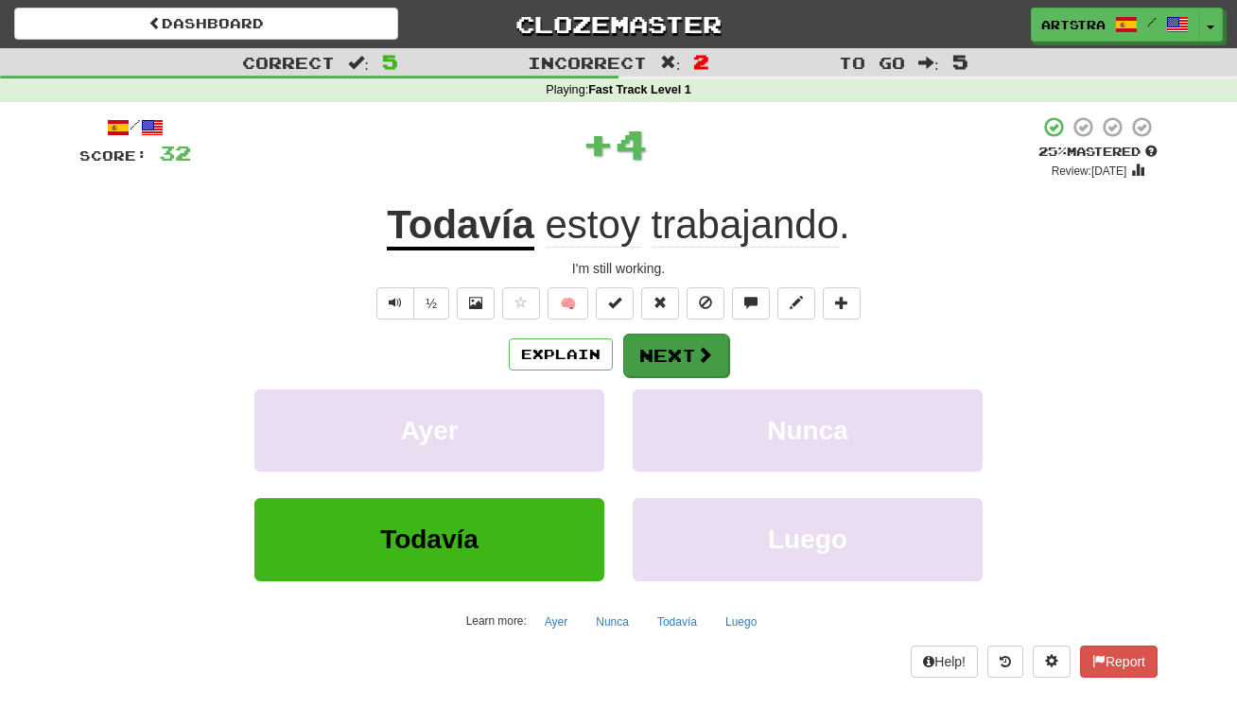
click at [681, 365] on button "Next" at bounding box center [676, 356] width 106 height 44
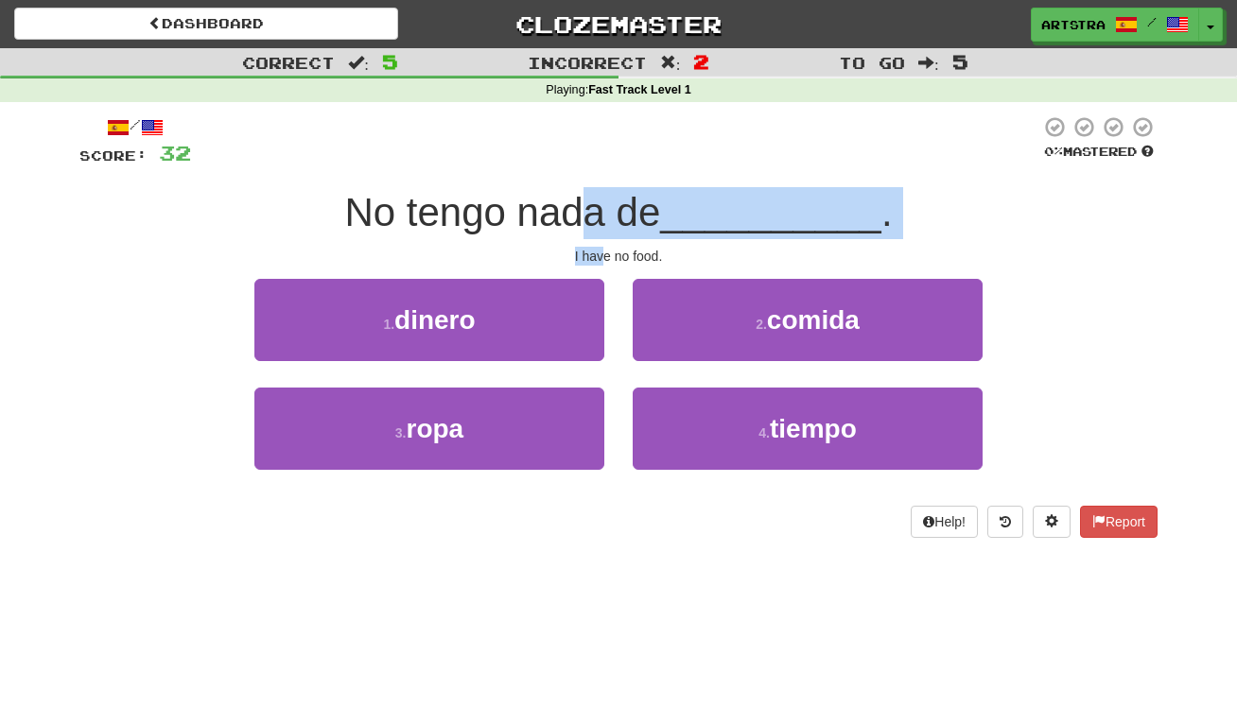
drag, startPoint x: 597, startPoint y: 224, endPoint x: 604, endPoint y: 248, distance: 24.8
click at [604, 248] on div "/ Score: 32 0 % Mastered No tengo nada de __________ . I have no food. 1 . dine…" at bounding box center [618, 326] width 1078 height 423
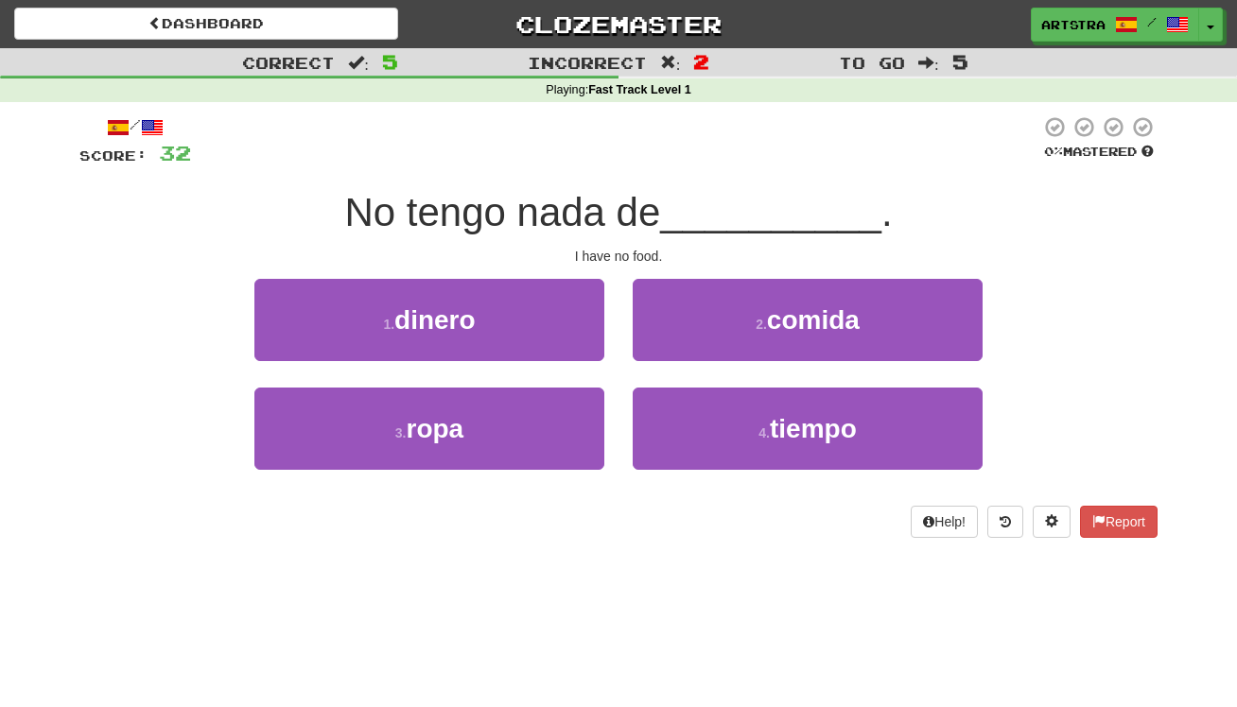
click at [604, 247] on div "I have no food." at bounding box center [618, 256] width 1078 height 19
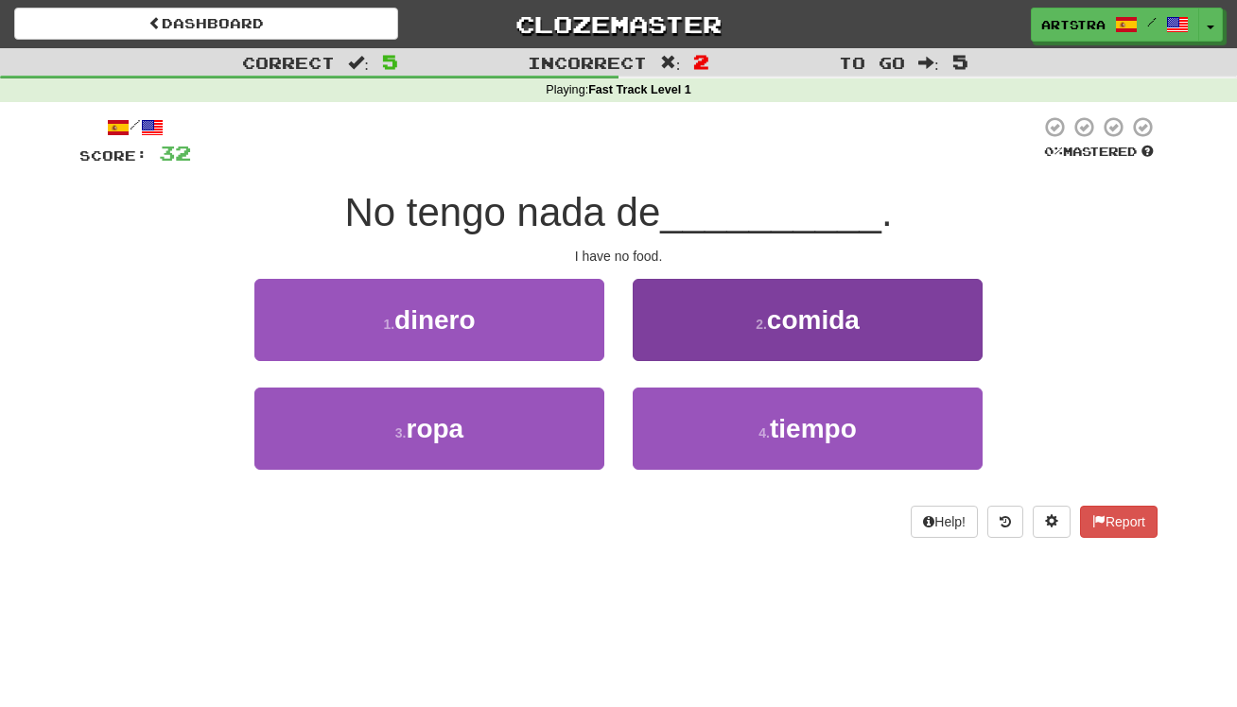
click at [831, 305] on span "comida" at bounding box center [813, 319] width 93 height 29
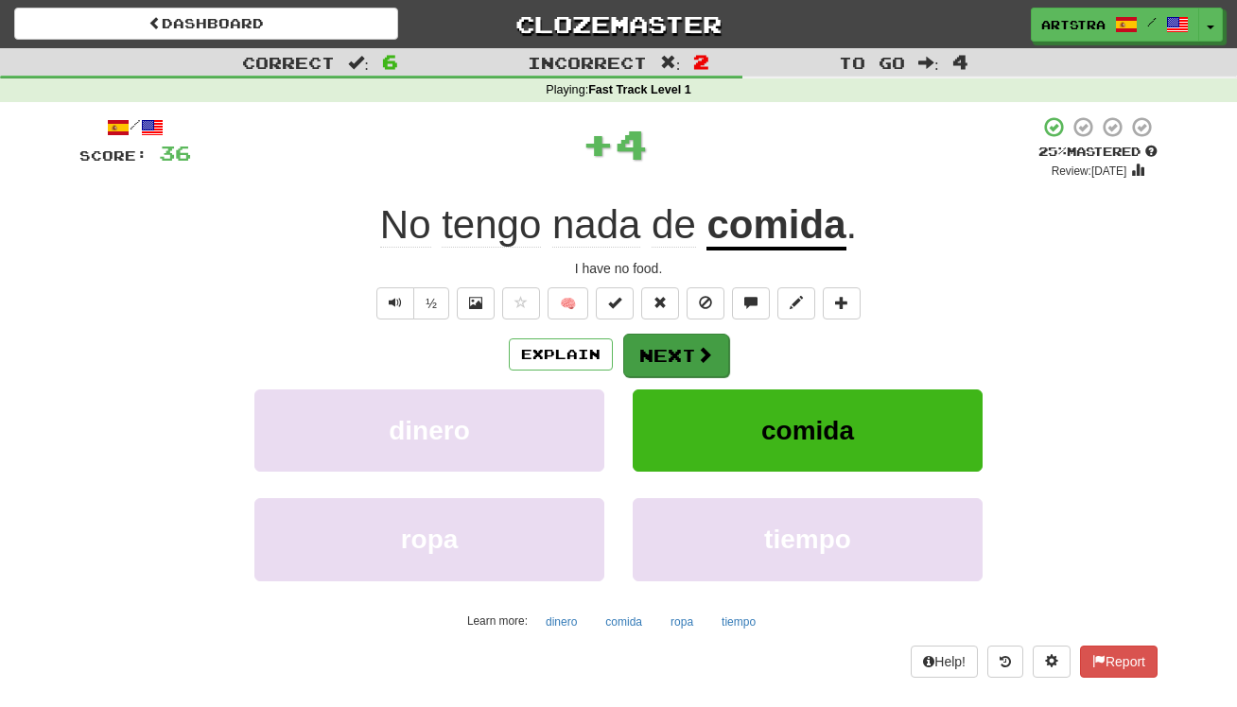
click at [643, 357] on button "Next" at bounding box center [676, 356] width 106 height 44
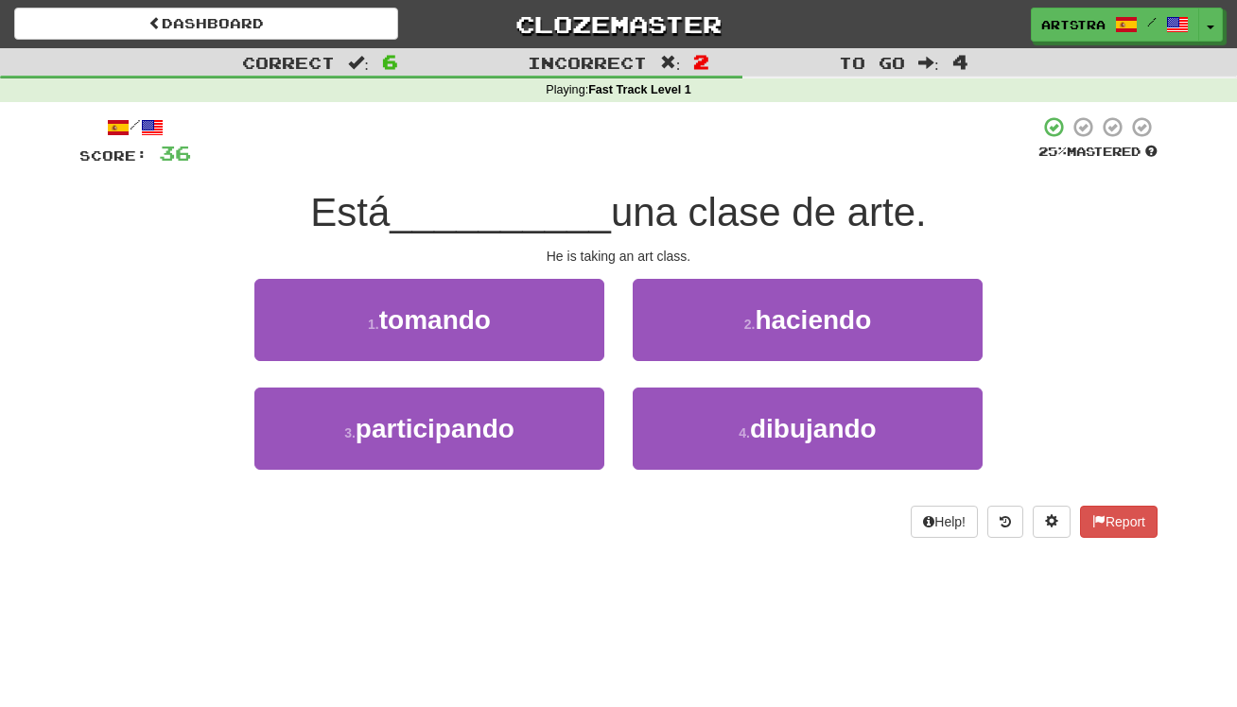
click at [637, 206] on span "una clase de arte." at bounding box center [769, 212] width 316 height 44
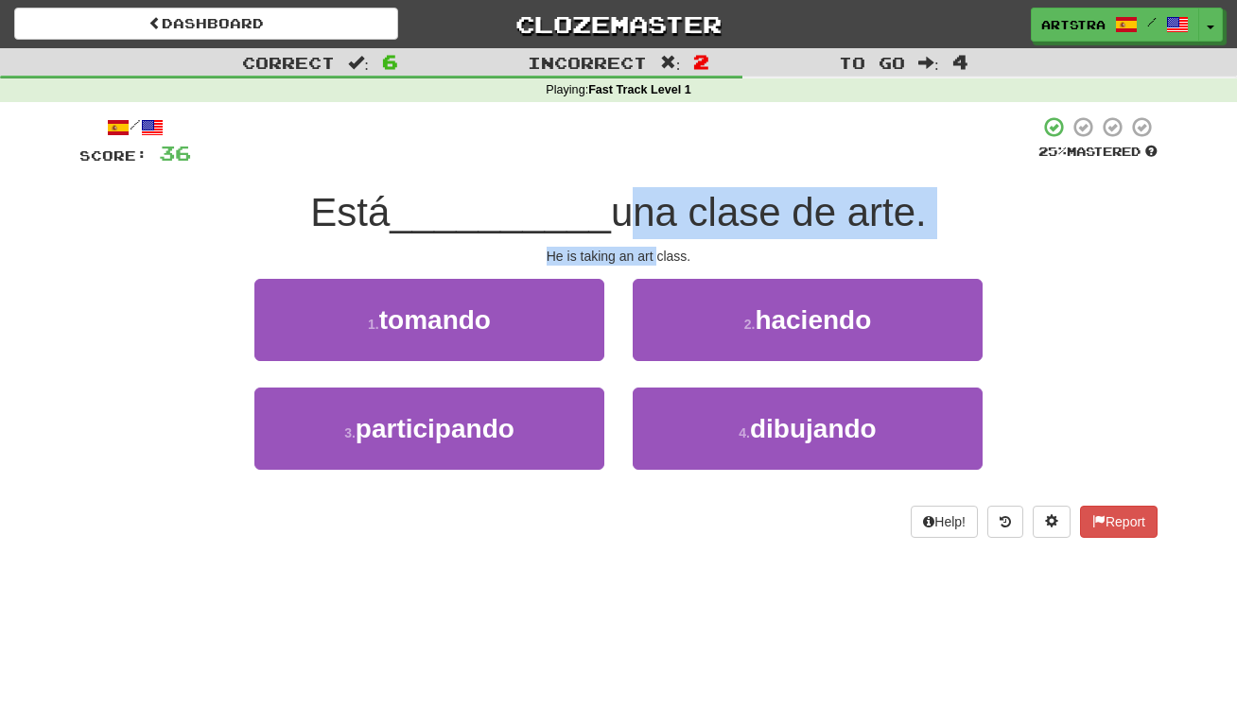
drag, startPoint x: 637, startPoint y: 206, endPoint x: 654, endPoint y: 259, distance: 55.3
click at [654, 259] on div "/ Score: 36 25 % Mastered Está __________ una clase de arte. He is taking an ar…" at bounding box center [618, 326] width 1078 height 423
click at [654, 259] on div "He is taking an art class." at bounding box center [618, 256] width 1078 height 19
drag, startPoint x: 654, startPoint y: 259, endPoint x: 659, endPoint y: 212, distance: 47.6
click at [659, 212] on div "/ Score: 36 25 % Mastered Está __________ una clase de arte. He is taking an ar…" at bounding box center [618, 326] width 1078 height 423
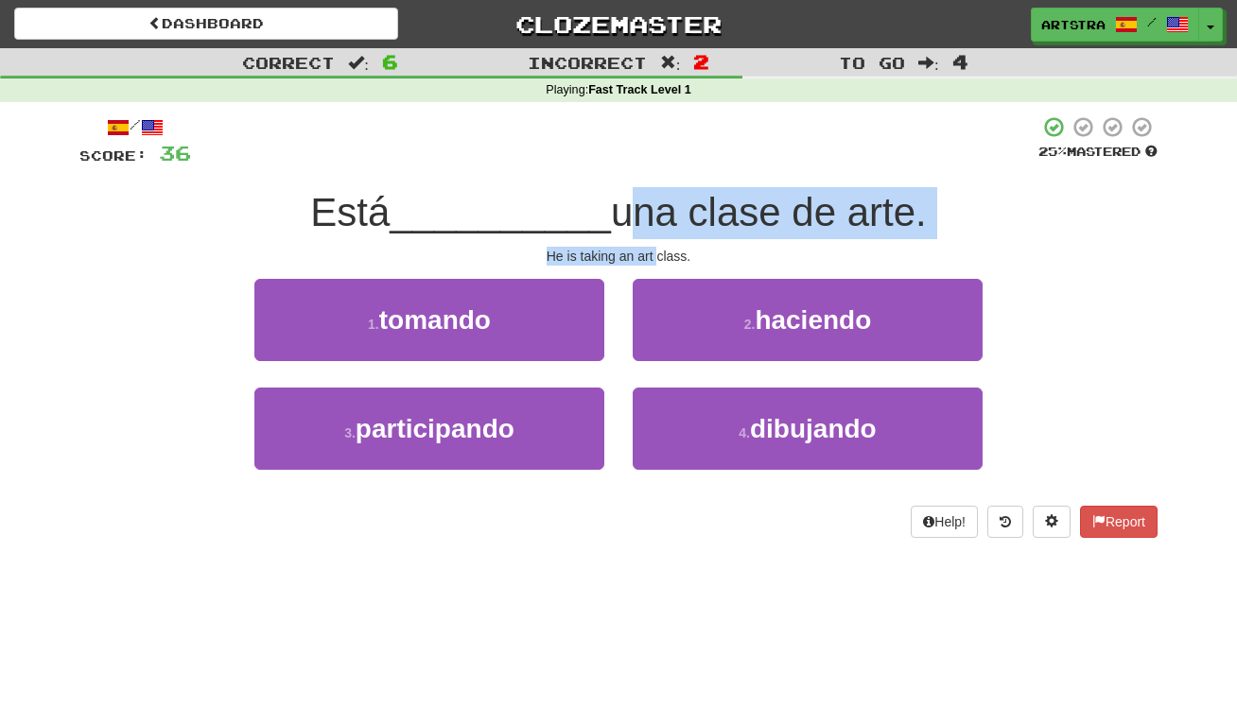
click at [659, 212] on span "una clase de arte." at bounding box center [769, 212] width 316 height 44
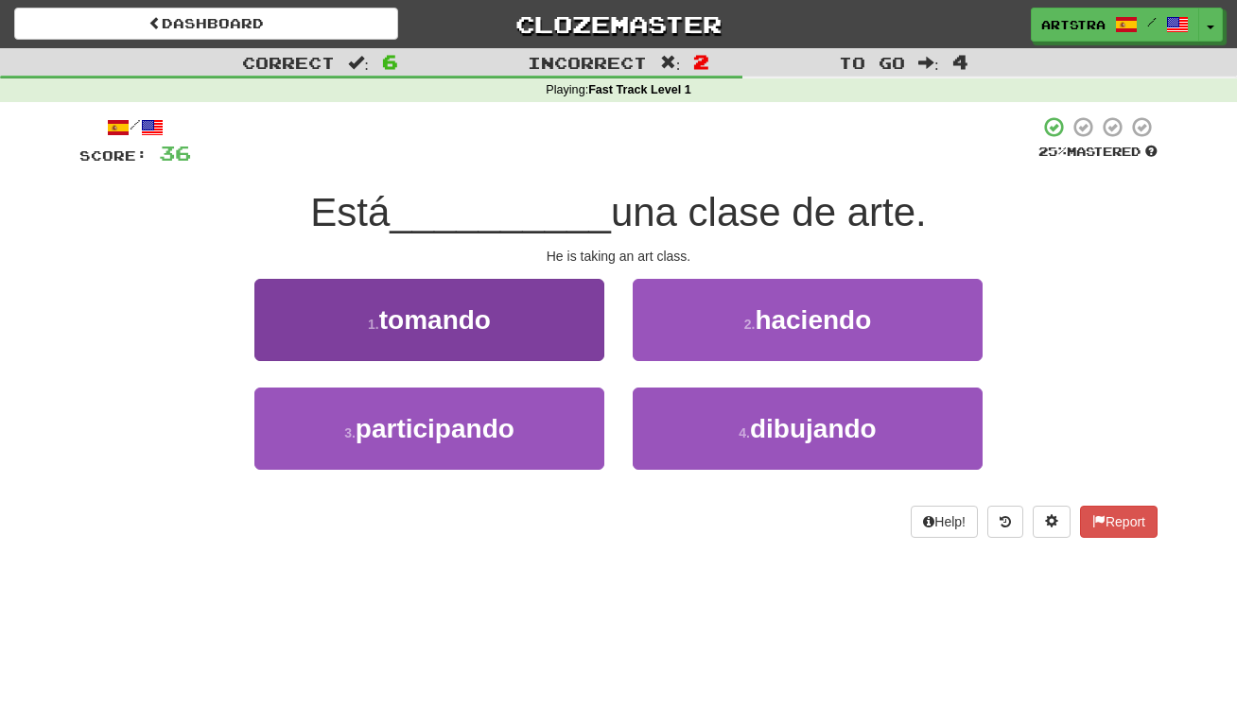
click at [549, 291] on button "1 . tomando" at bounding box center [429, 320] width 350 height 82
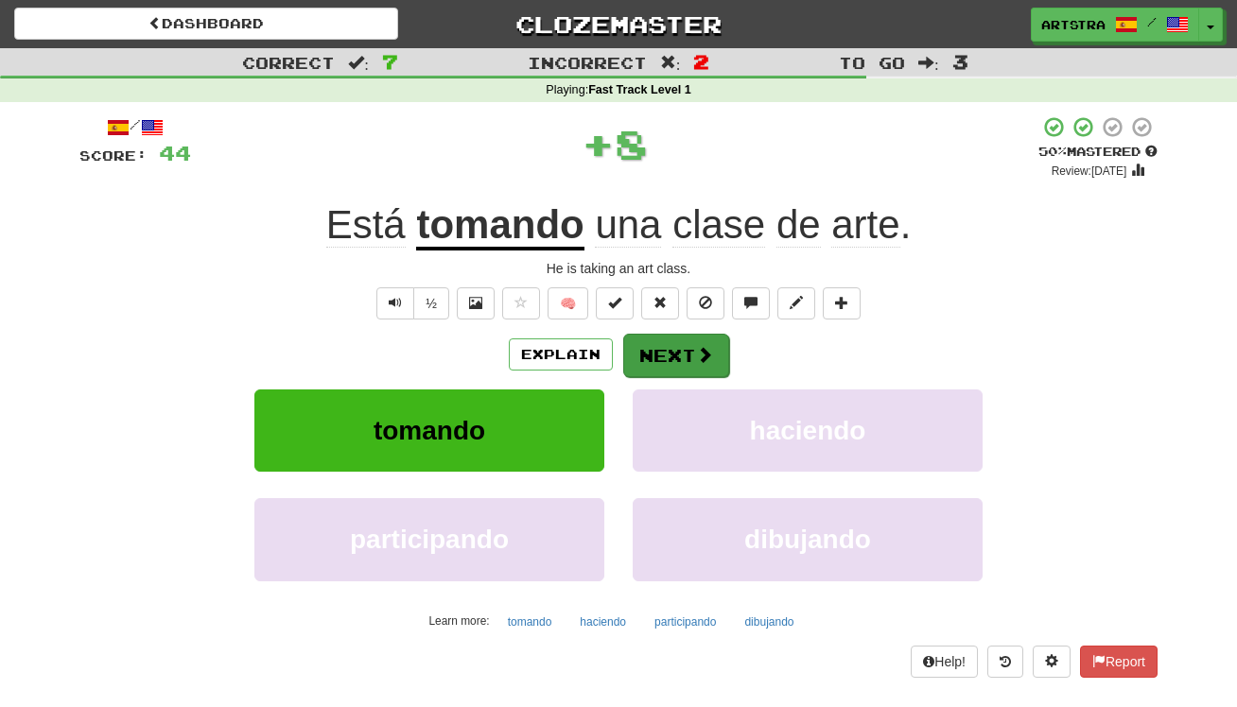
click at [677, 351] on button "Next" at bounding box center [676, 356] width 106 height 44
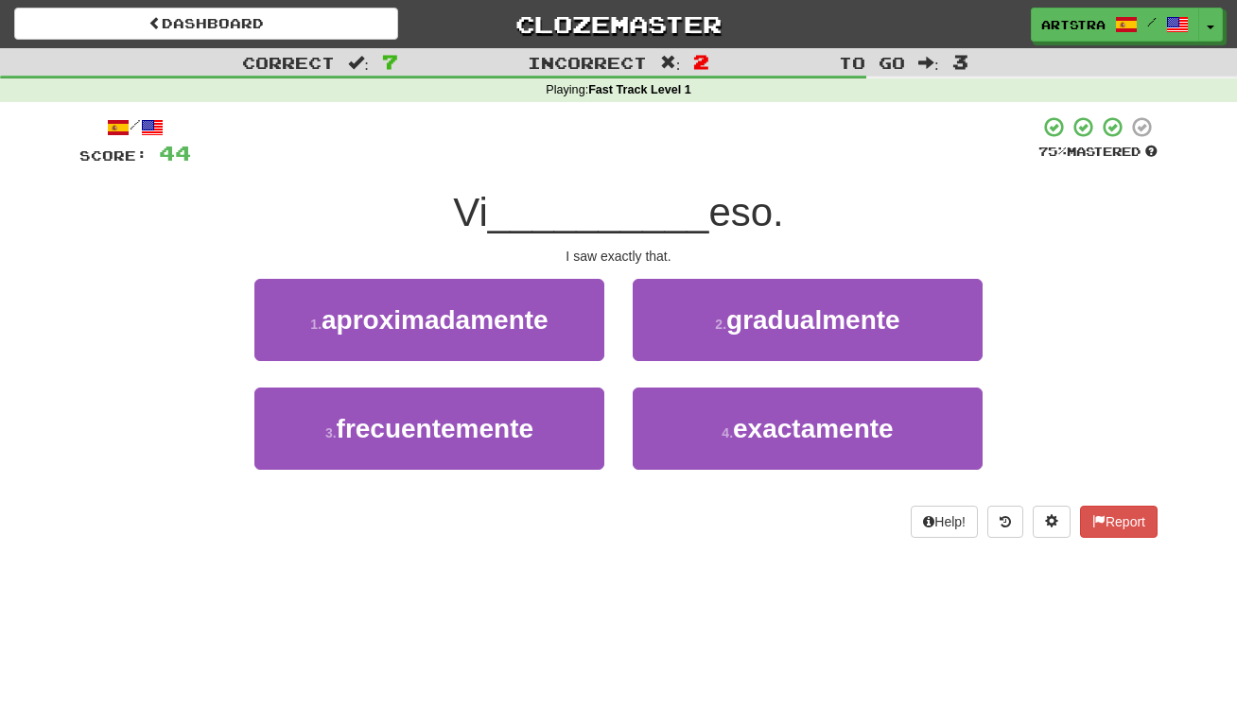
click at [632, 209] on span "__________" at bounding box center [598, 212] width 221 height 44
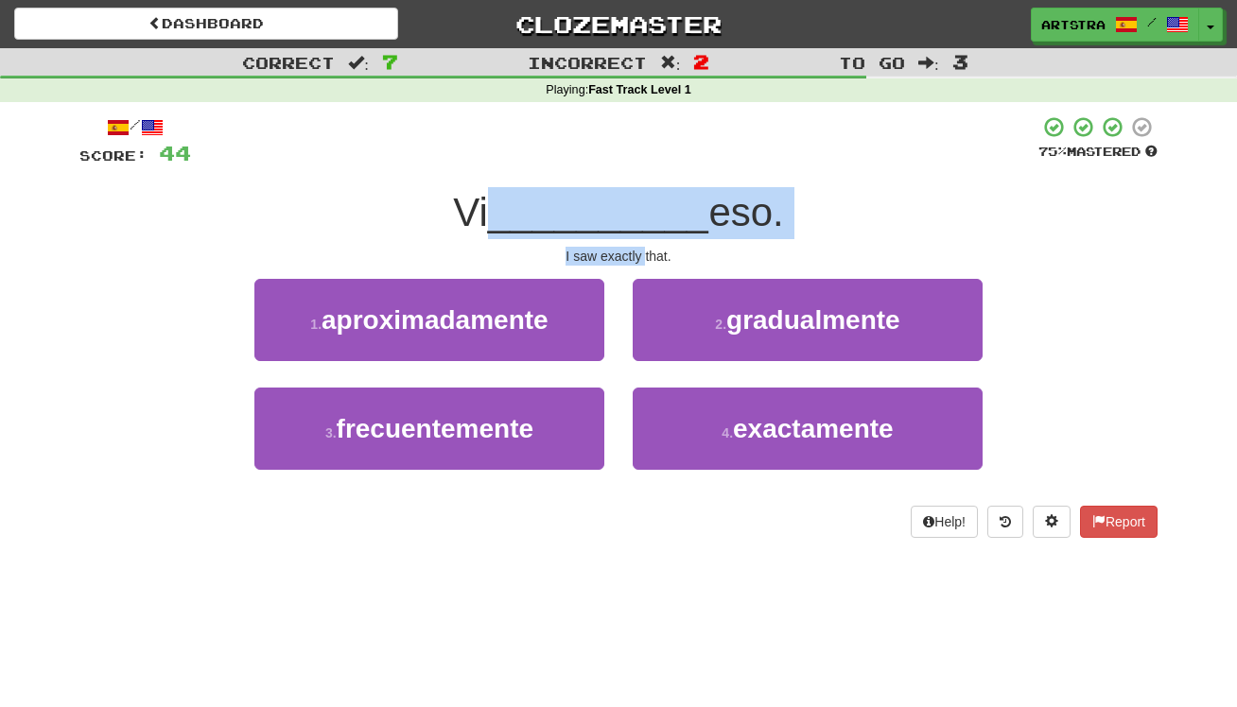
drag, startPoint x: 632, startPoint y: 209, endPoint x: 641, endPoint y: 254, distance: 46.4
click at [641, 254] on div "/ Score: 44 75 % Mastered Vi __________ eso. I saw exactly that. 1 . aproximada…" at bounding box center [618, 326] width 1078 height 423
click at [641, 254] on div "I saw exactly that." at bounding box center [618, 256] width 1078 height 19
drag, startPoint x: 641, startPoint y: 254, endPoint x: 645, endPoint y: 200, distance: 55.0
click at [645, 200] on div "/ Score: 44 75 % Mastered Vi __________ eso. I saw exactly that. 1 . aproximada…" at bounding box center [618, 326] width 1078 height 423
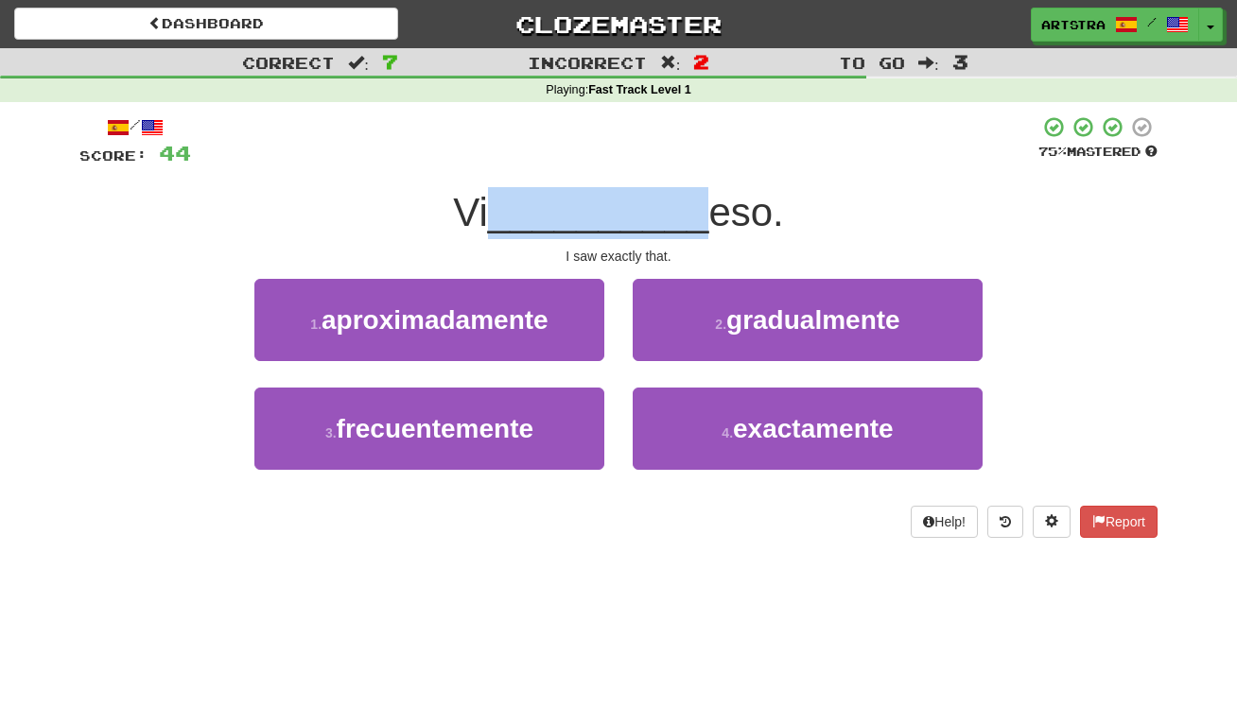
click at [644, 200] on span "__________" at bounding box center [598, 212] width 221 height 44
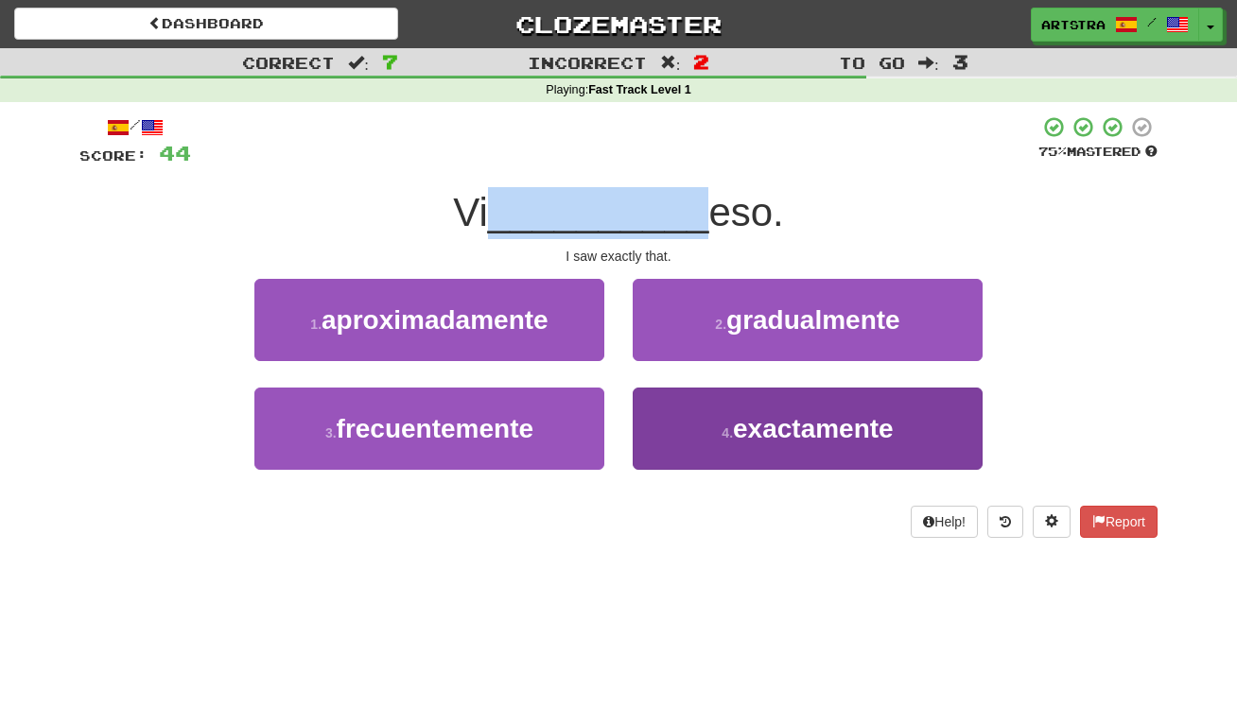
click at [860, 416] on span "exactamente" at bounding box center [813, 428] width 161 height 29
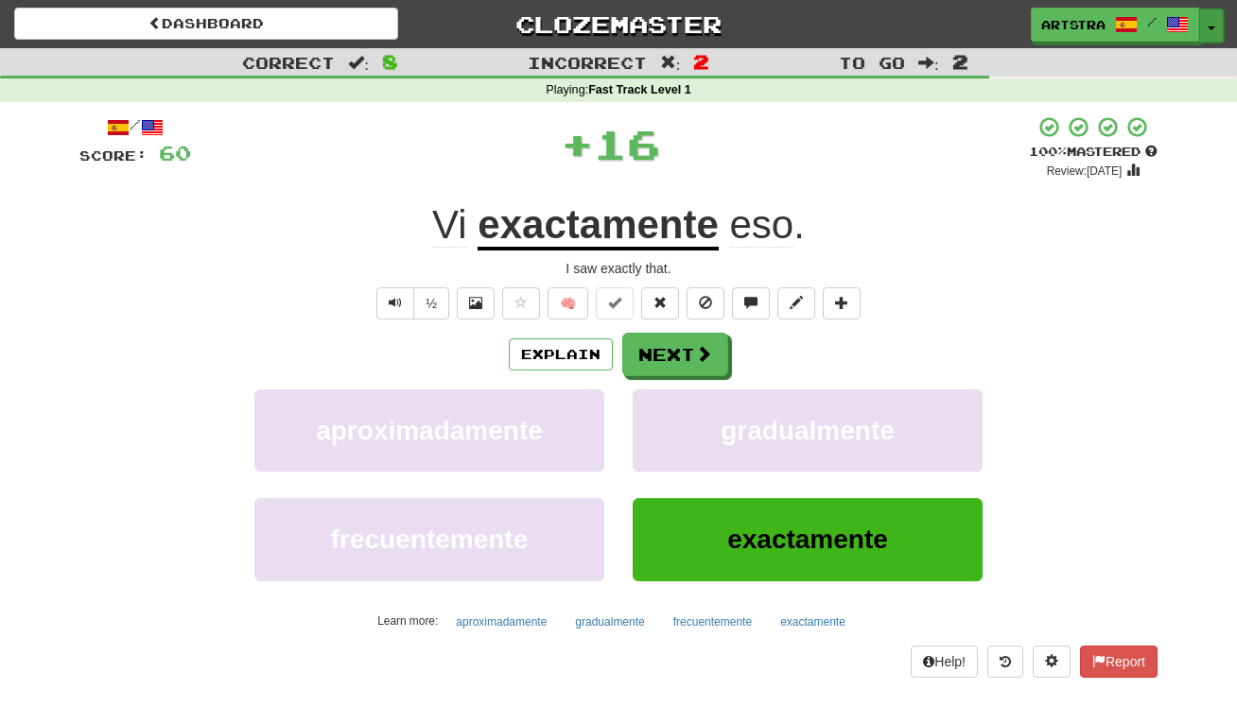
click at [1204, 37] on button "Toggle Dropdown" at bounding box center [1211, 26] width 25 height 34
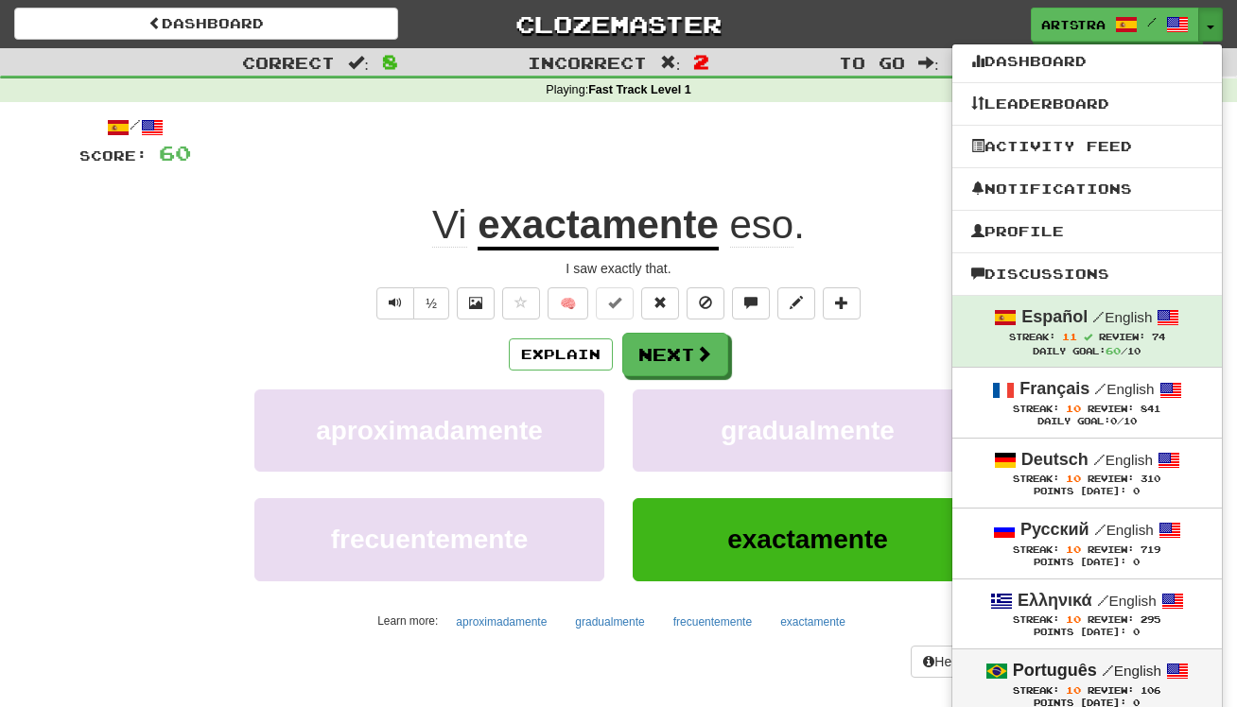
click at [1119, 670] on small "/ English" at bounding box center [1132, 671] width 60 height 16
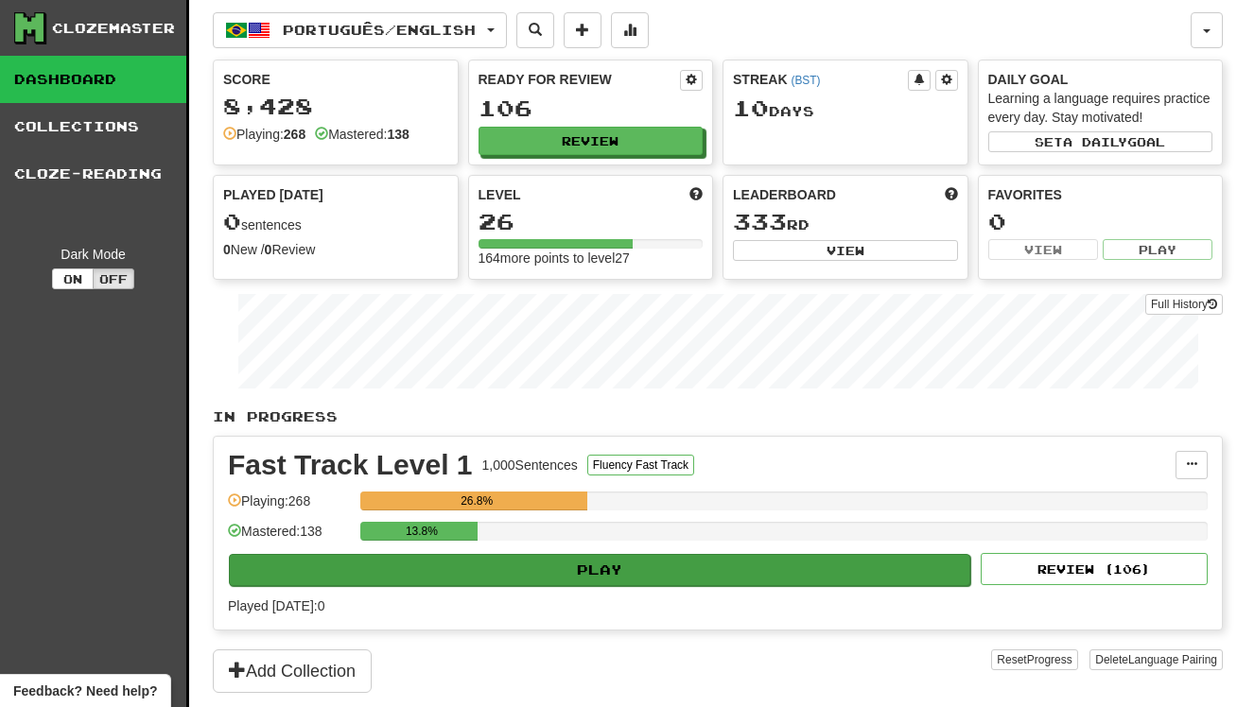
click at [672, 573] on button "Play" at bounding box center [599, 570] width 741 height 32
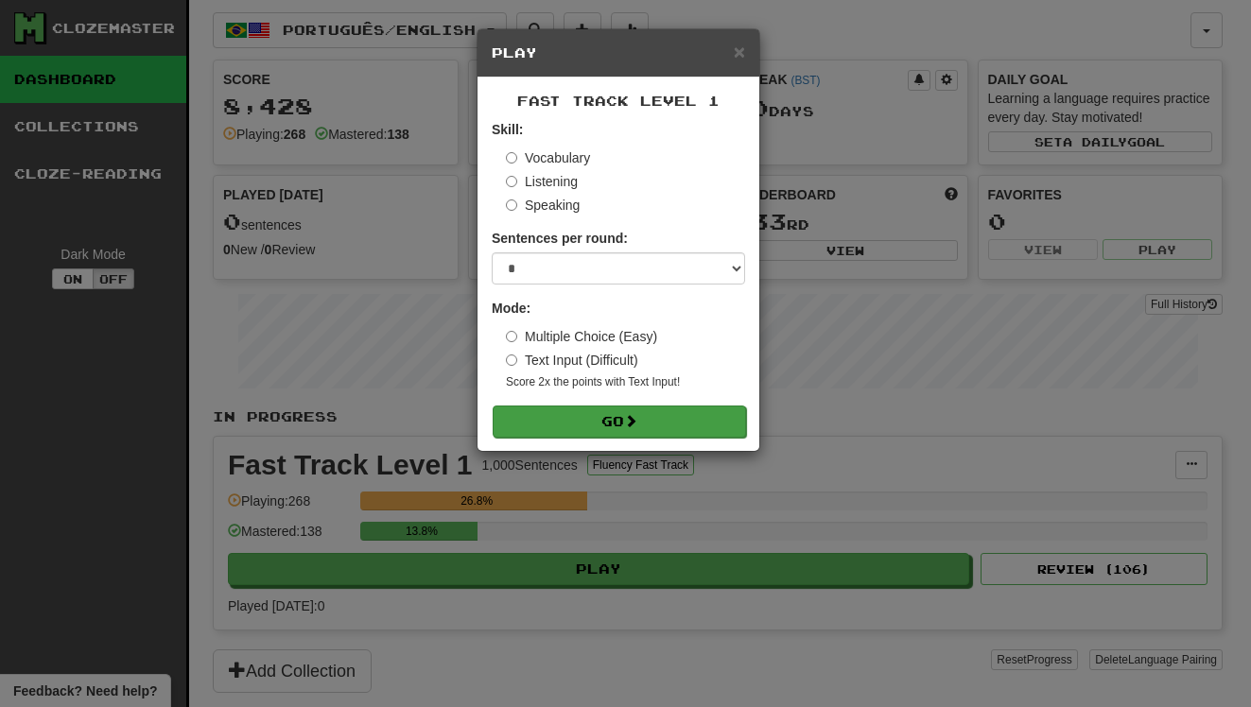
click at [679, 412] on button "Go" at bounding box center [619, 422] width 253 height 32
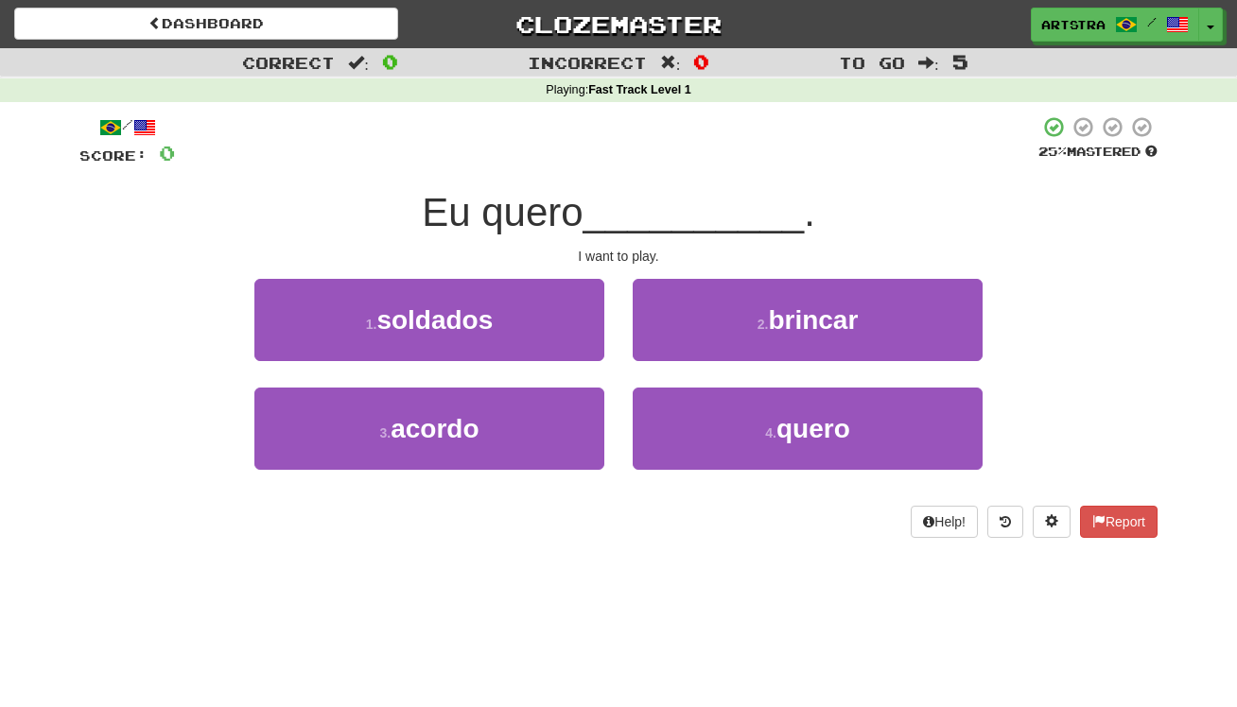
click at [624, 198] on span "__________" at bounding box center [694, 212] width 221 height 44
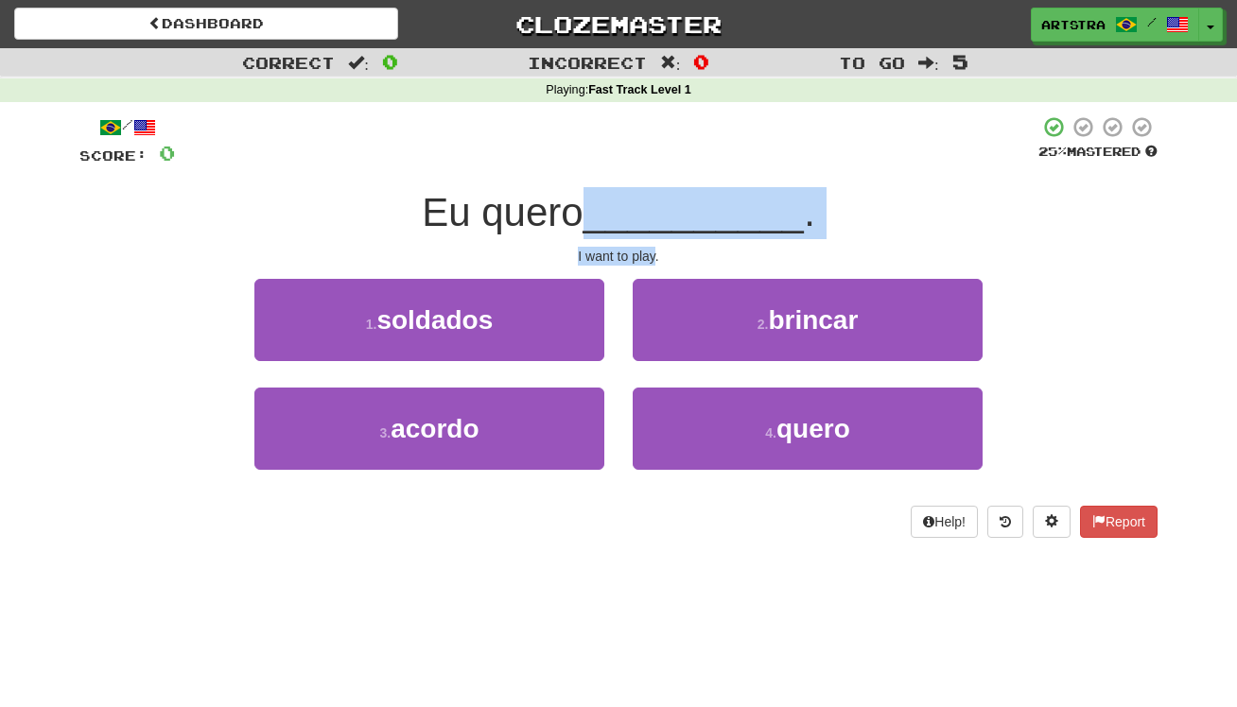
drag, startPoint x: 624, startPoint y: 198, endPoint x: 636, endPoint y: 244, distance: 47.7
click at [636, 244] on div "/ Score: 0 25 % Mastered Eu quero __________ . I want to play. 1 . soldados 2 .…" at bounding box center [618, 326] width 1078 height 423
click at [636, 247] on div "I want to play." at bounding box center [618, 256] width 1078 height 19
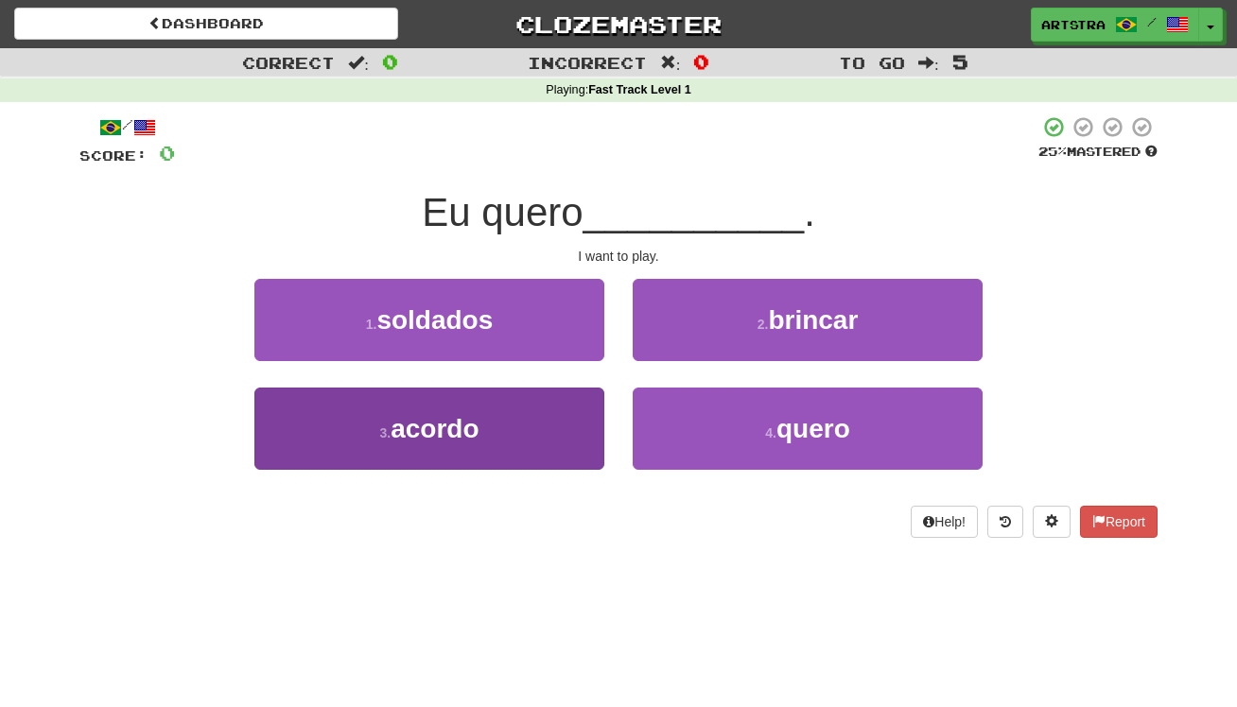
click at [513, 435] on button "3 . acordo" at bounding box center [429, 429] width 350 height 82
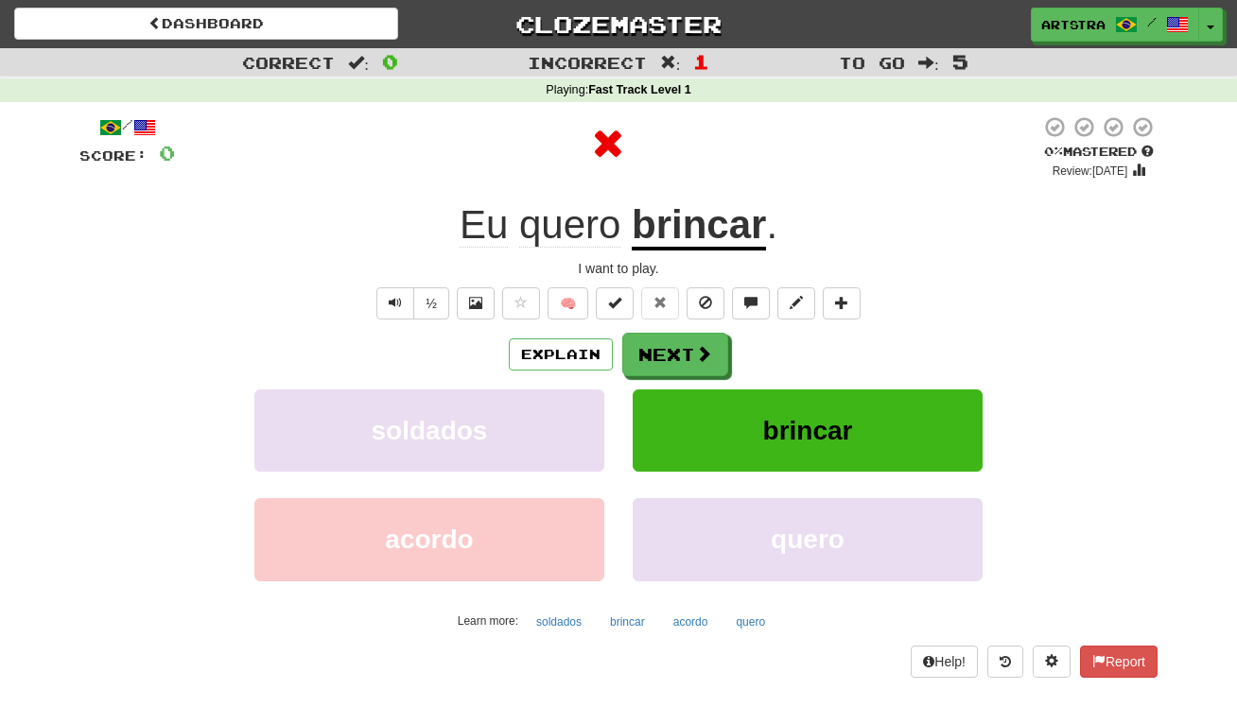
click at [724, 217] on u "brincar" at bounding box center [699, 226] width 134 height 48
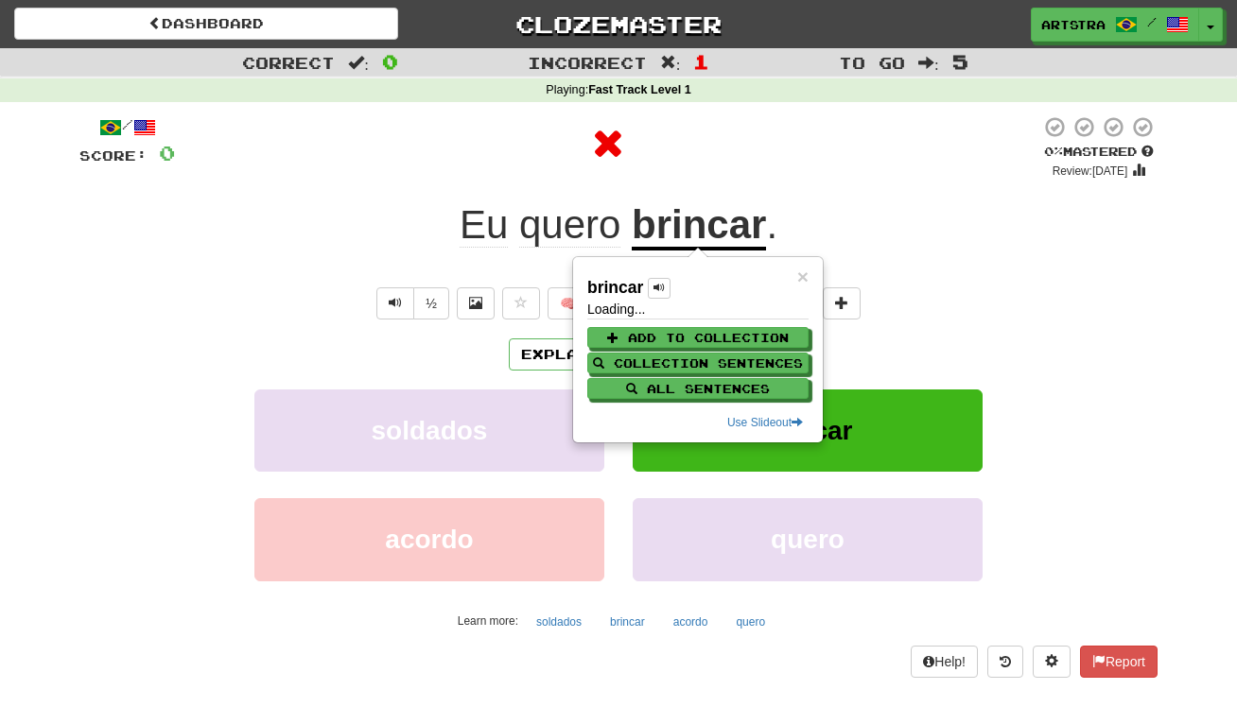
click at [769, 175] on div at bounding box center [607, 147] width 865 height 64
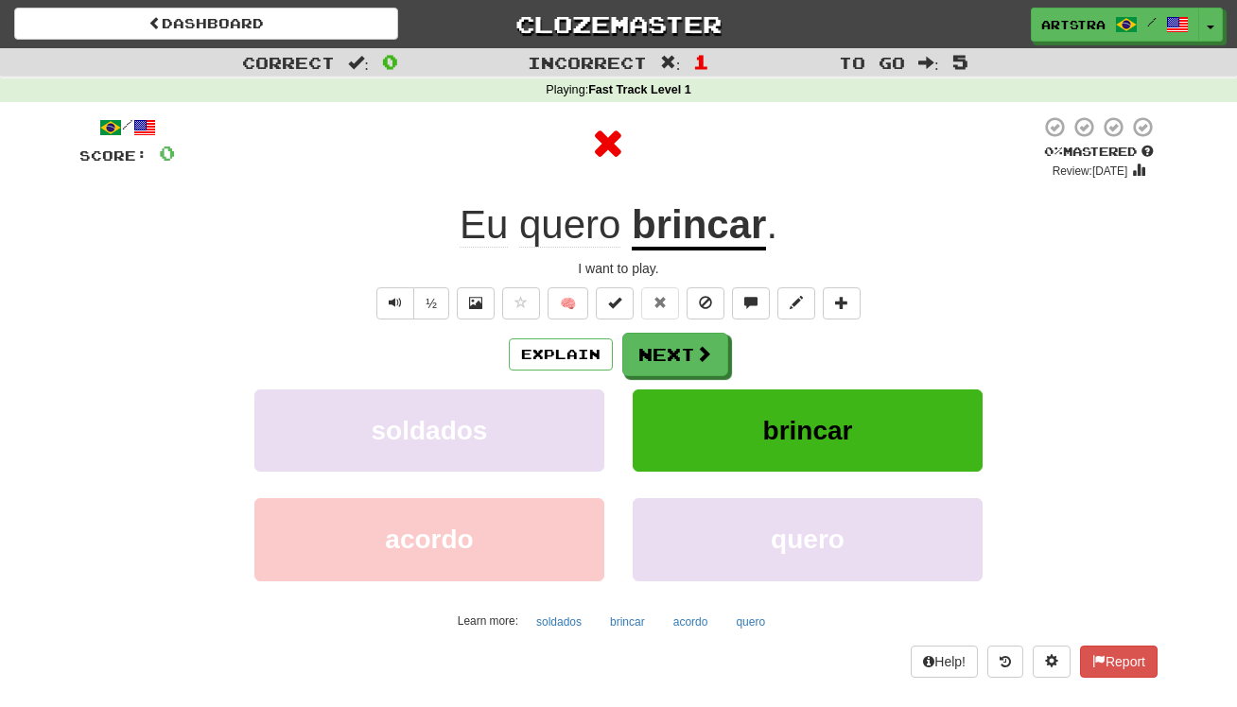
click at [694, 329] on div "/ Score: 0 0 % Mastered Review: 2025-09-20 Eu quero brincar . I want to play. ½…" at bounding box center [618, 396] width 1078 height 562
click at [682, 343] on button "Next" at bounding box center [676, 356] width 106 height 44
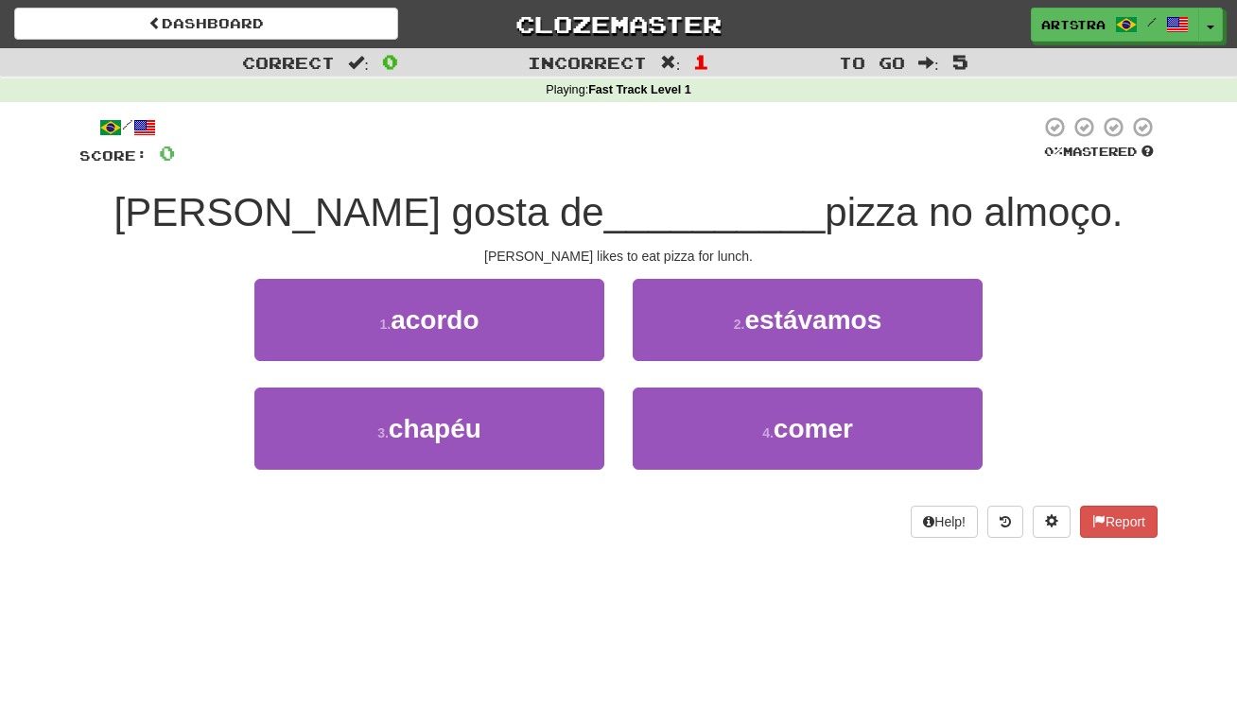
click at [646, 232] on span "__________" at bounding box center [714, 212] width 221 height 44
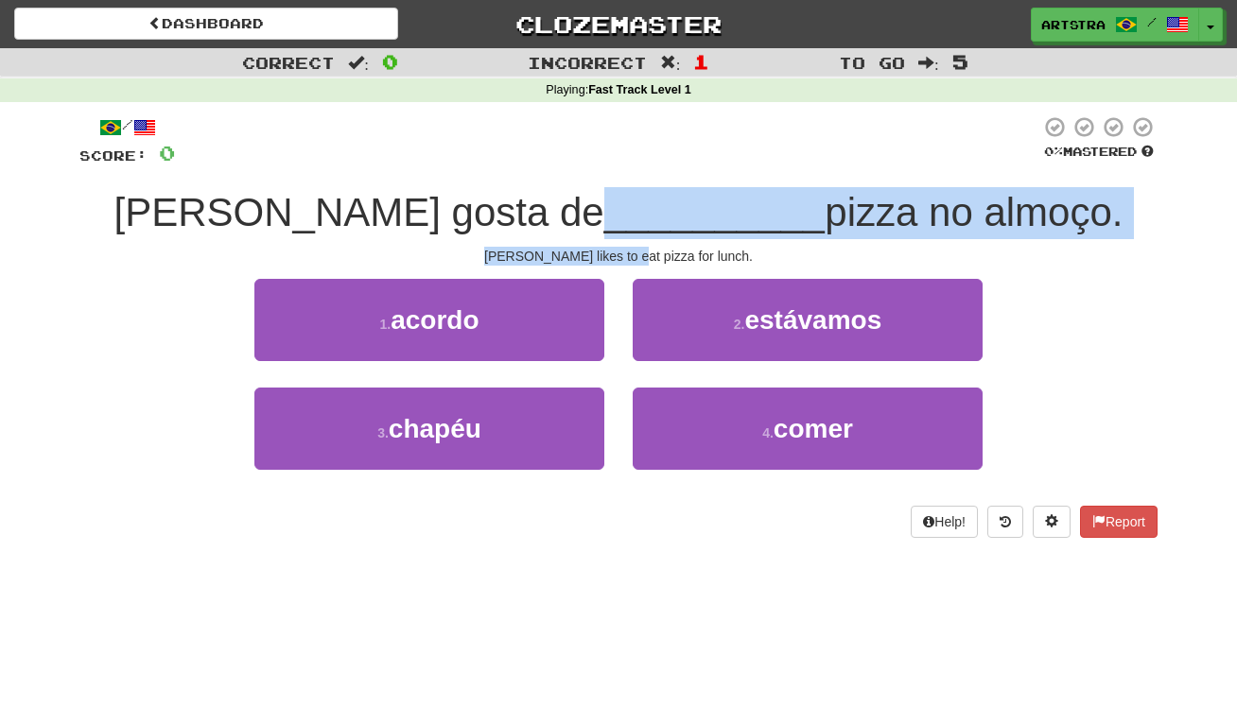
drag, startPoint x: 646, startPoint y: 232, endPoint x: 647, endPoint y: 249, distance: 17.0
click at [647, 249] on div "/ Score: 0 0 % Mastered Sarah gosta de __________ pizza no almoço. Sarah likes …" at bounding box center [618, 326] width 1078 height 423
click at [647, 249] on div "Sarah likes to eat pizza for lunch." at bounding box center [618, 256] width 1078 height 19
drag, startPoint x: 647, startPoint y: 249, endPoint x: 641, endPoint y: 217, distance: 32.7
click at [641, 217] on div "/ Score: 0 0 % Mastered Sarah gosta de __________ pizza no almoço. Sarah likes …" at bounding box center [618, 326] width 1078 height 423
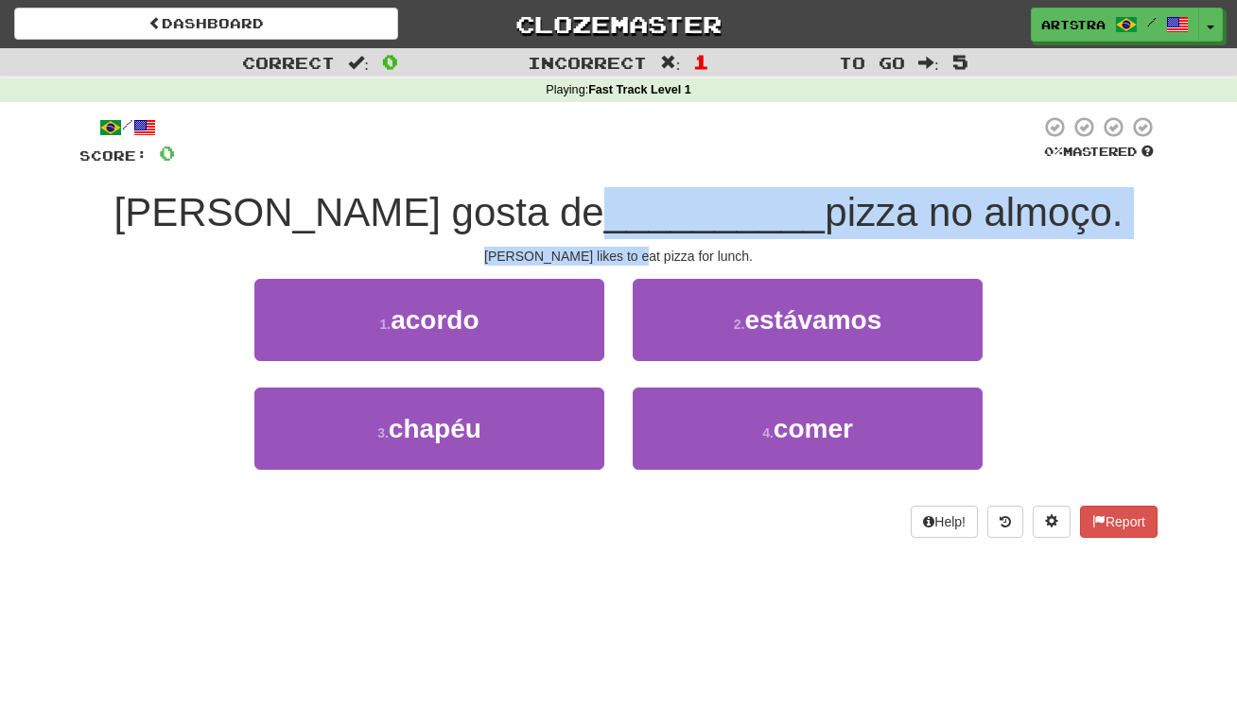
click at [641, 217] on span "__________" at bounding box center [714, 212] width 221 height 44
drag, startPoint x: 641, startPoint y: 217, endPoint x: 654, endPoint y: 259, distance: 44.3
click at [654, 259] on div "/ Score: 0 0 % Mastered Sarah gosta de __________ pizza no almoço. Sarah likes …" at bounding box center [618, 326] width 1078 height 423
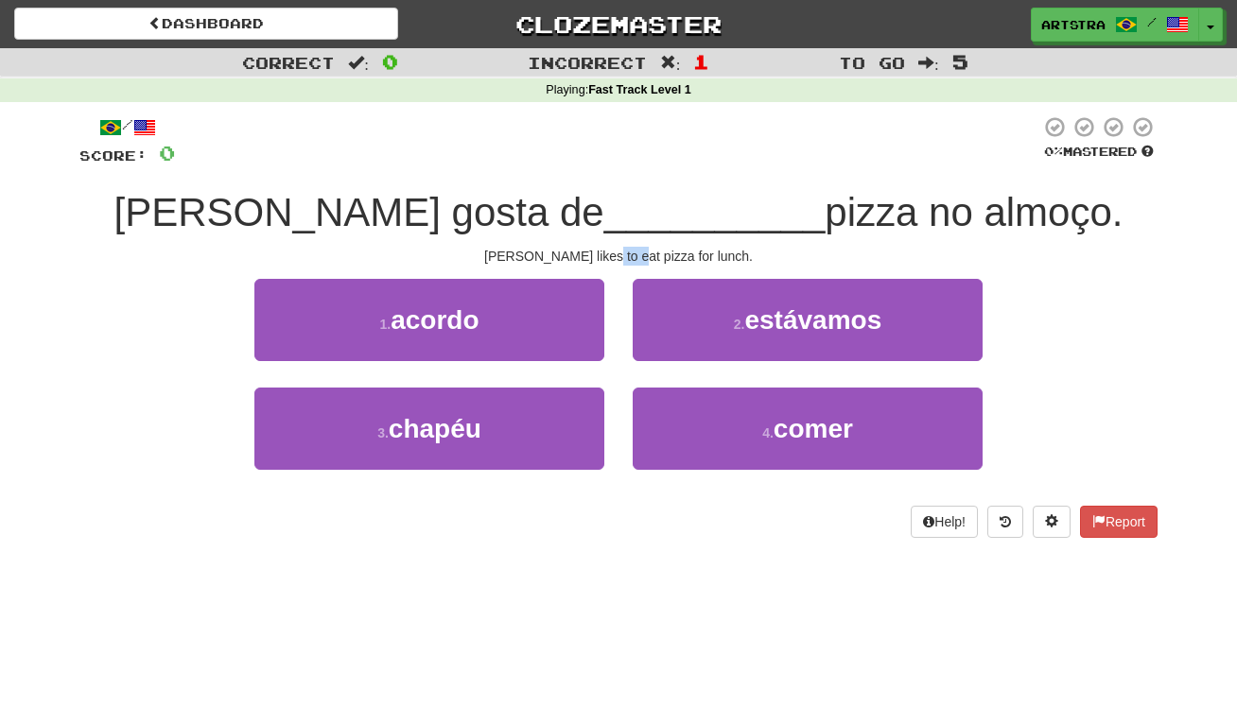
click at [654, 259] on div "Sarah likes to eat pizza for lunch." at bounding box center [618, 256] width 1078 height 19
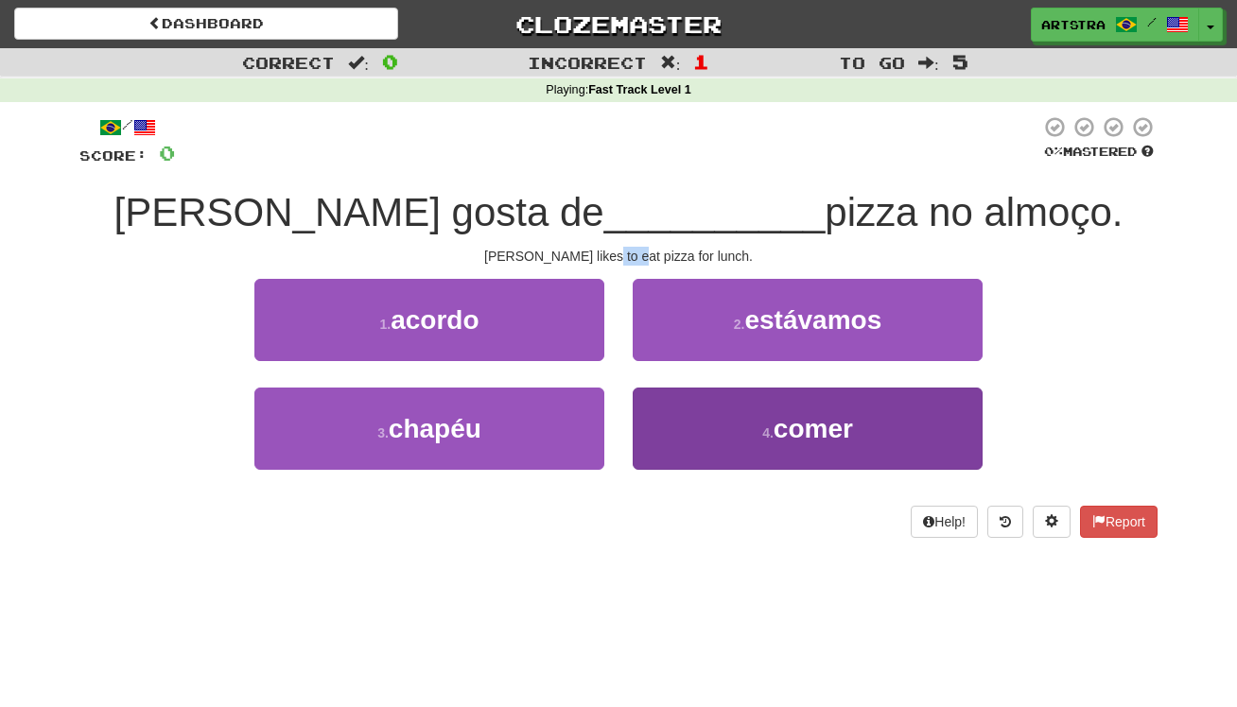
click at [732, 419] on button "4 . comer" at bounding box center [808, 429] width 350 height 82
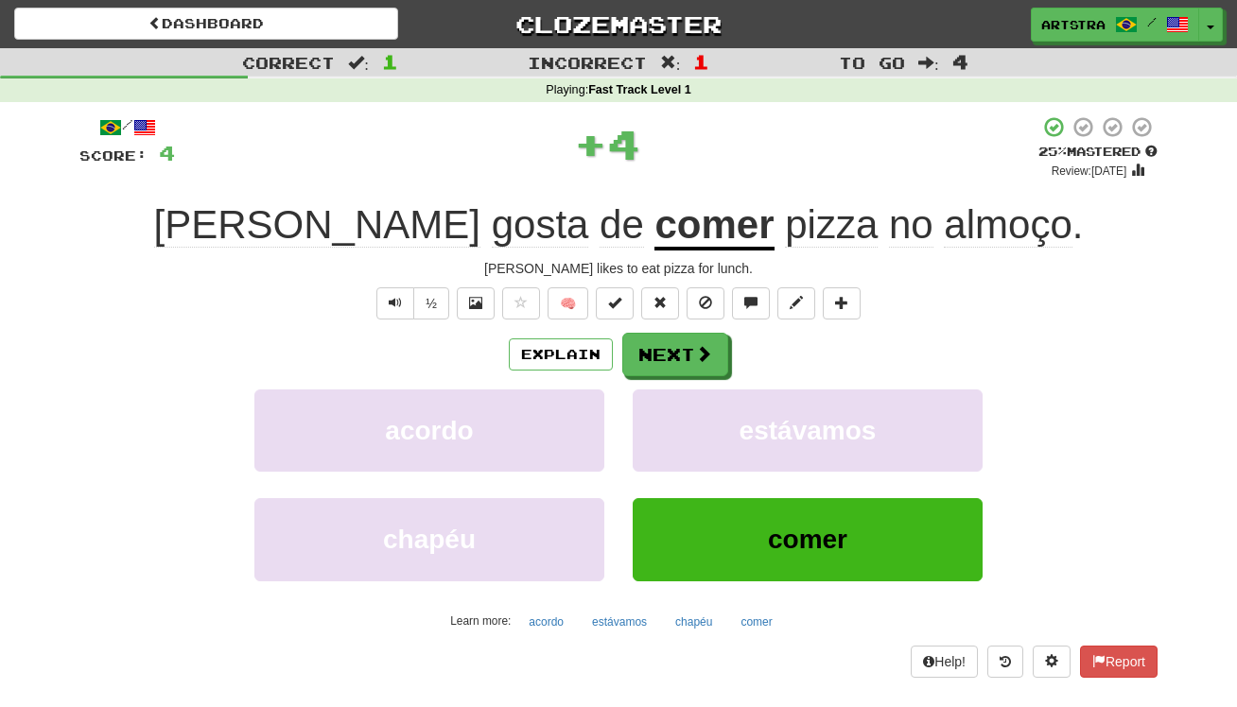
click at [944, 203] on span "almoço" at bounding box center [1008, 224] width 128 height 45
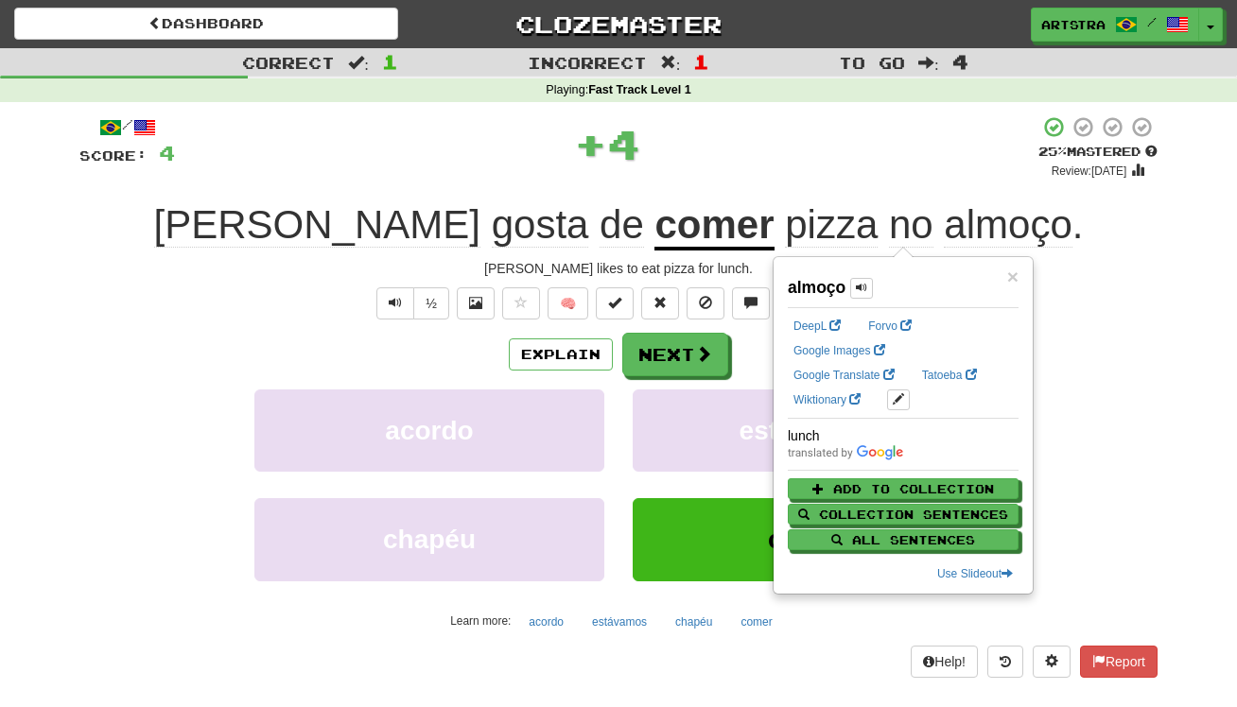
click at [835, 145] on div "+ 4" at bounding box center [606, 143] width 863 height 57
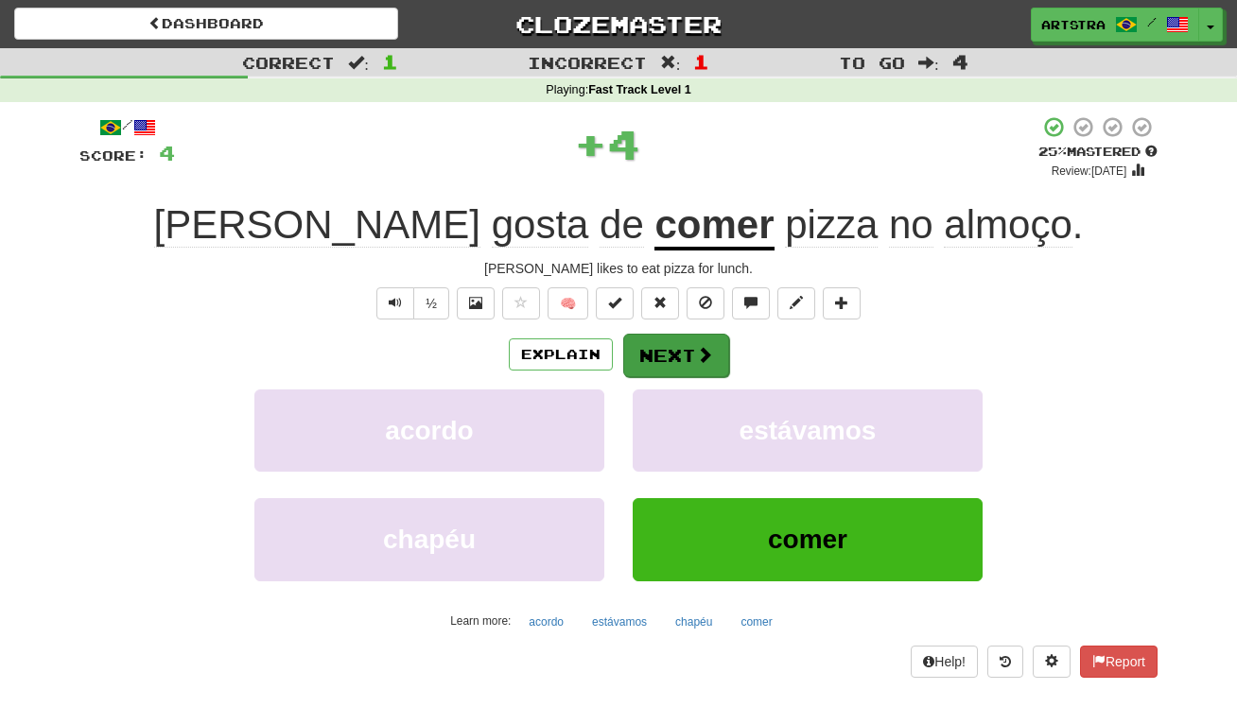
click at [682, 360] on button "Next" at bounding box center [676, 356] width 106 height 44
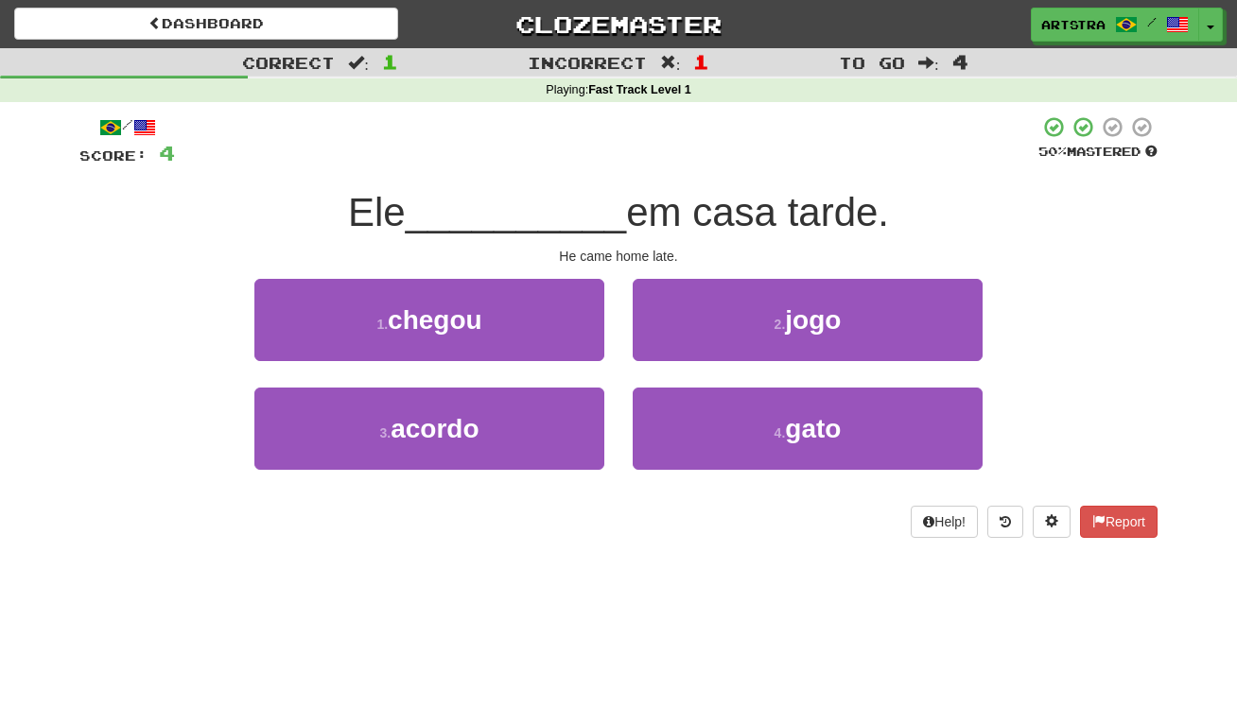
click at [626, 227] on span "em casa tarde." at bounding box center [757, 212] width 263 height 44
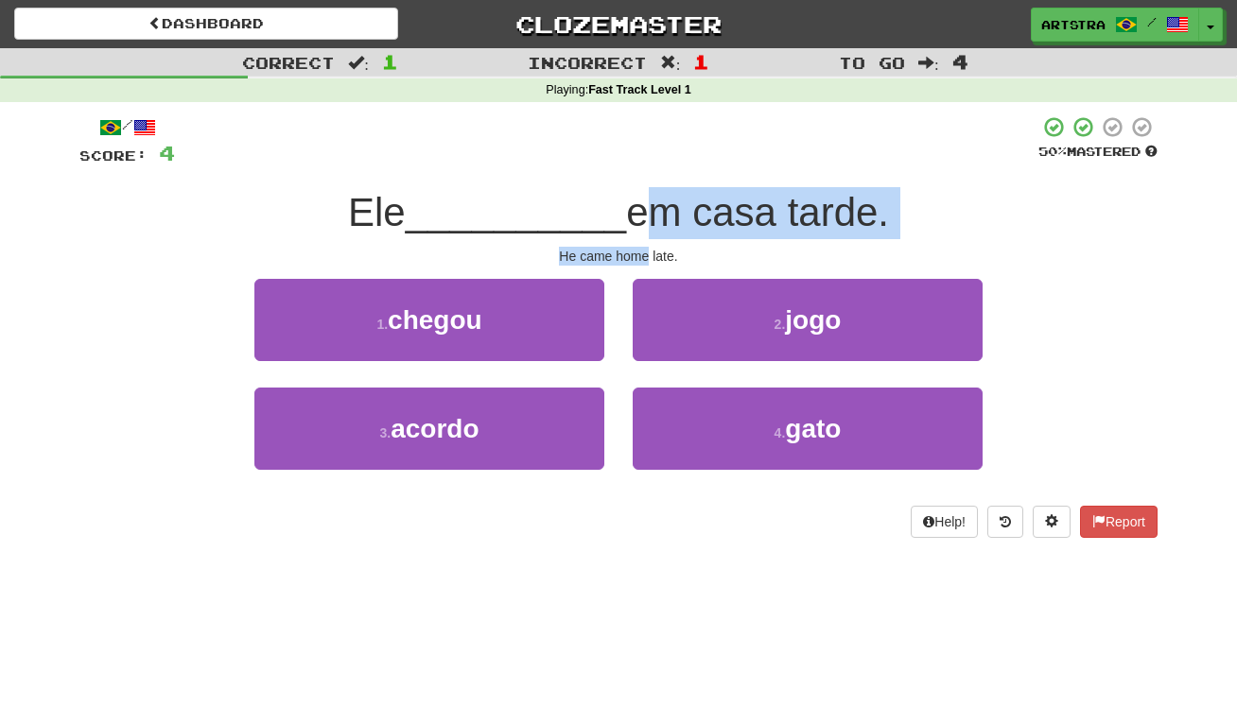
drag, startPoint x: 623, startPoint y: 227, endPoint x: 632, endPoint y: 258, distance: 32.3
click at [632, 258] on div "/ Score: 4 50 % Mastered Ele __________ em casa tarde. He came home late. 1 . c…" at bounding box center [618, 326] width 1078 height 423
click at [632, 258] on div "He came home late." at bounding box center [618, 256] width 1078 height 19
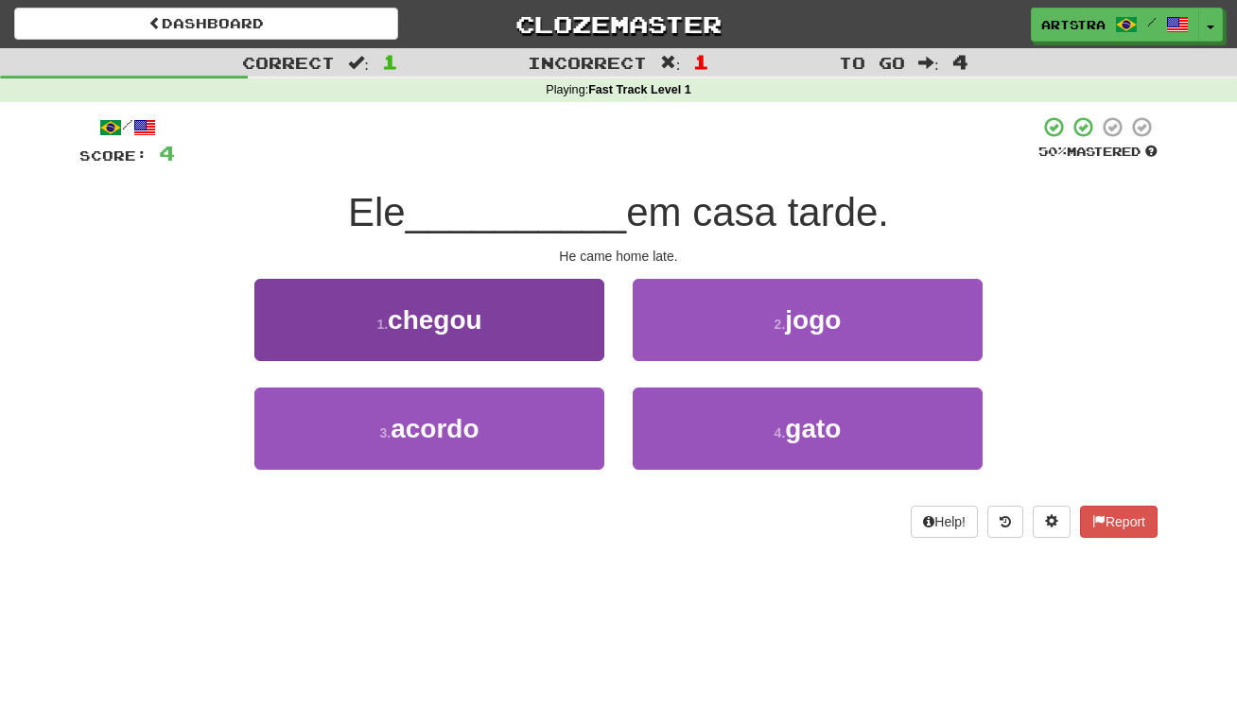
click at [588, 305] on button "1 . chegou" at bounding box center [429, 320] width 350 height 82
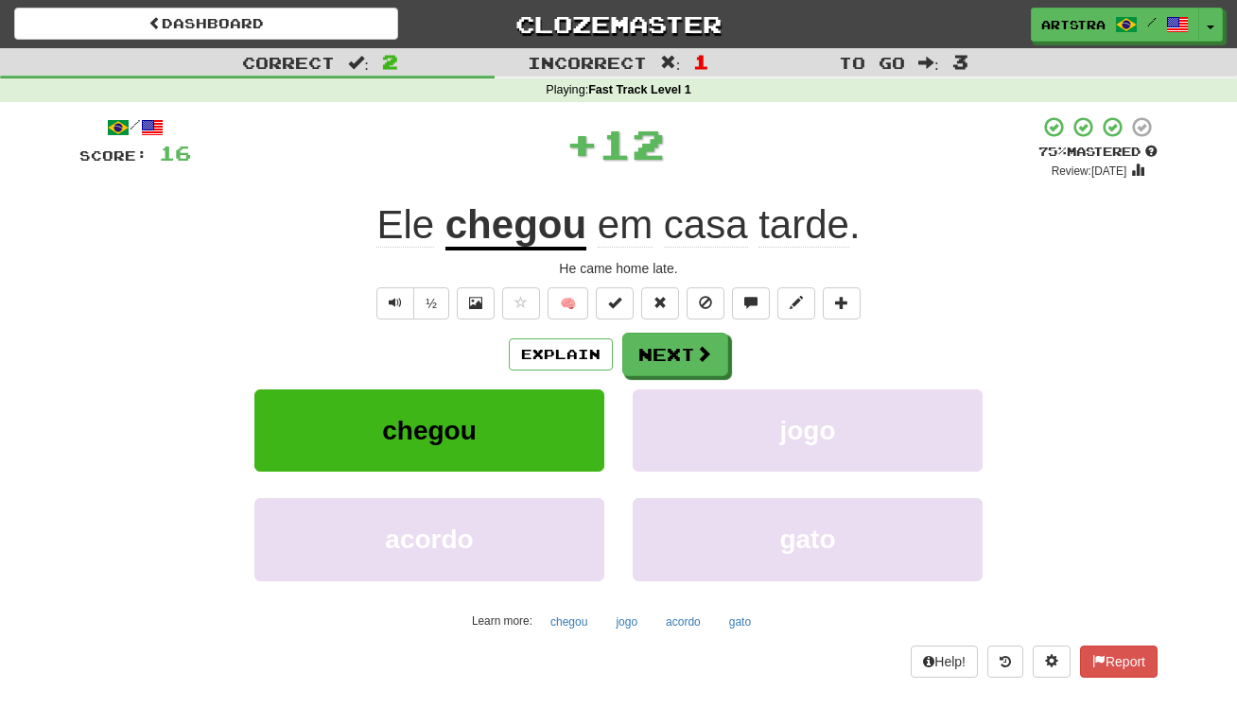
click at [540, 208] on u "chegou" at bounding box center [515, 226] width 141 height 48
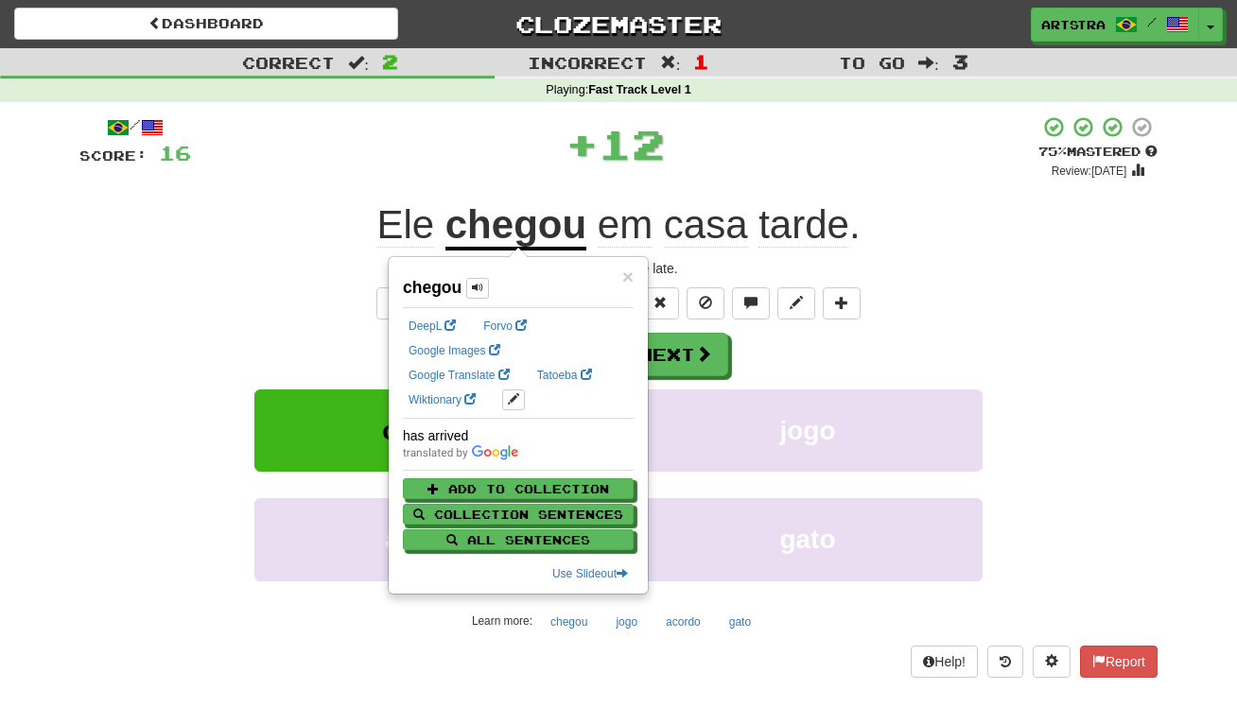
click at [821, 141] on div "+ 12" at bounding box center [614, 143] width 847 height 57
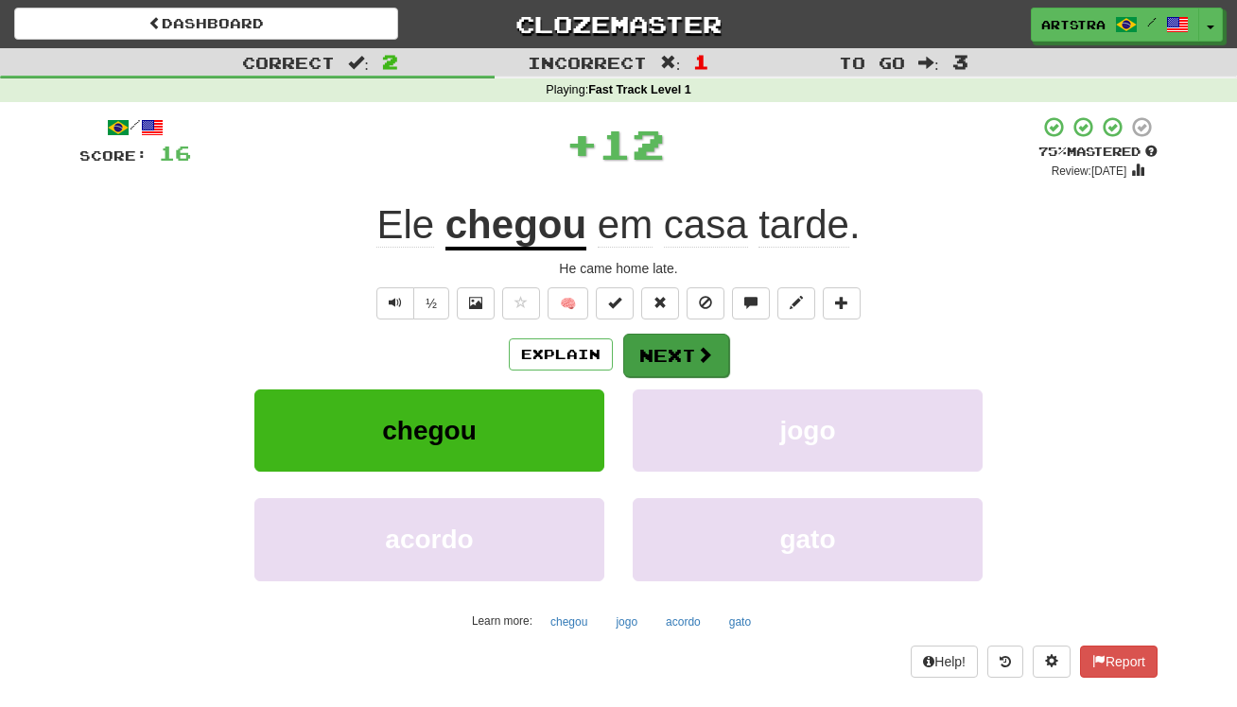
click at [683, 352] on button "Next" at bounding box center [676, 356] width 106 height 44
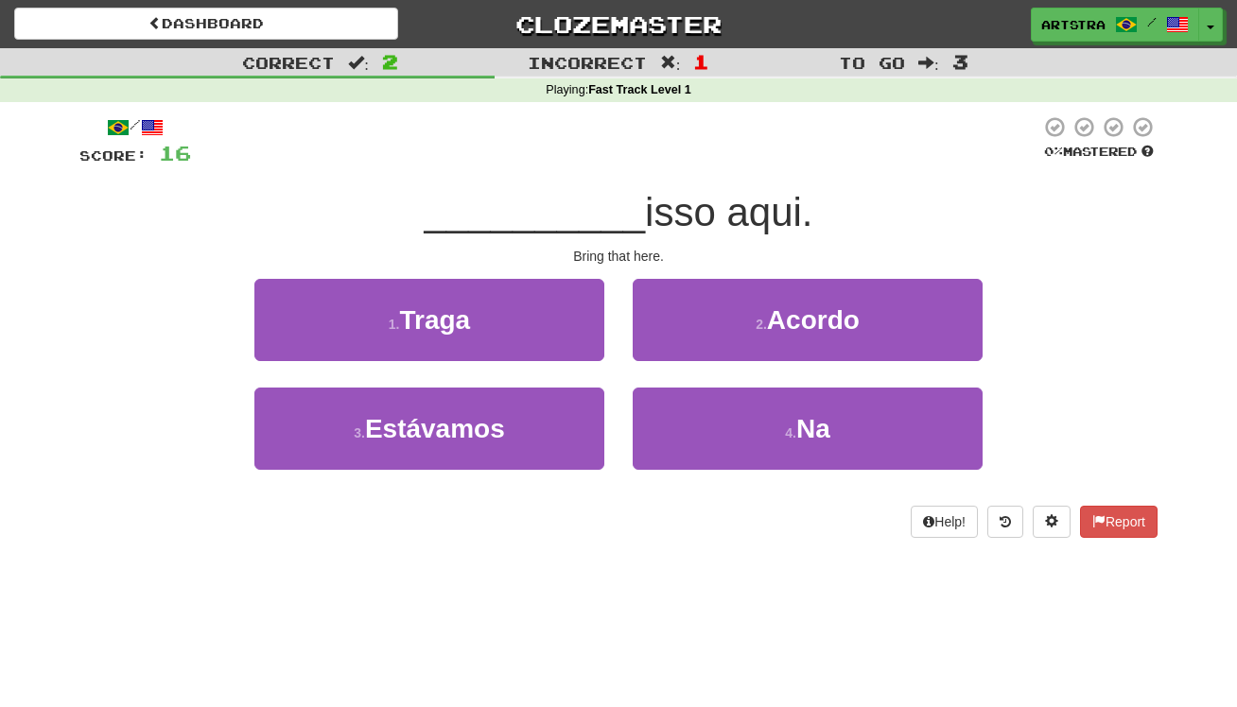
click at [616, 208] on span "__________" at bounding box center [534, 212] width 221 height 44
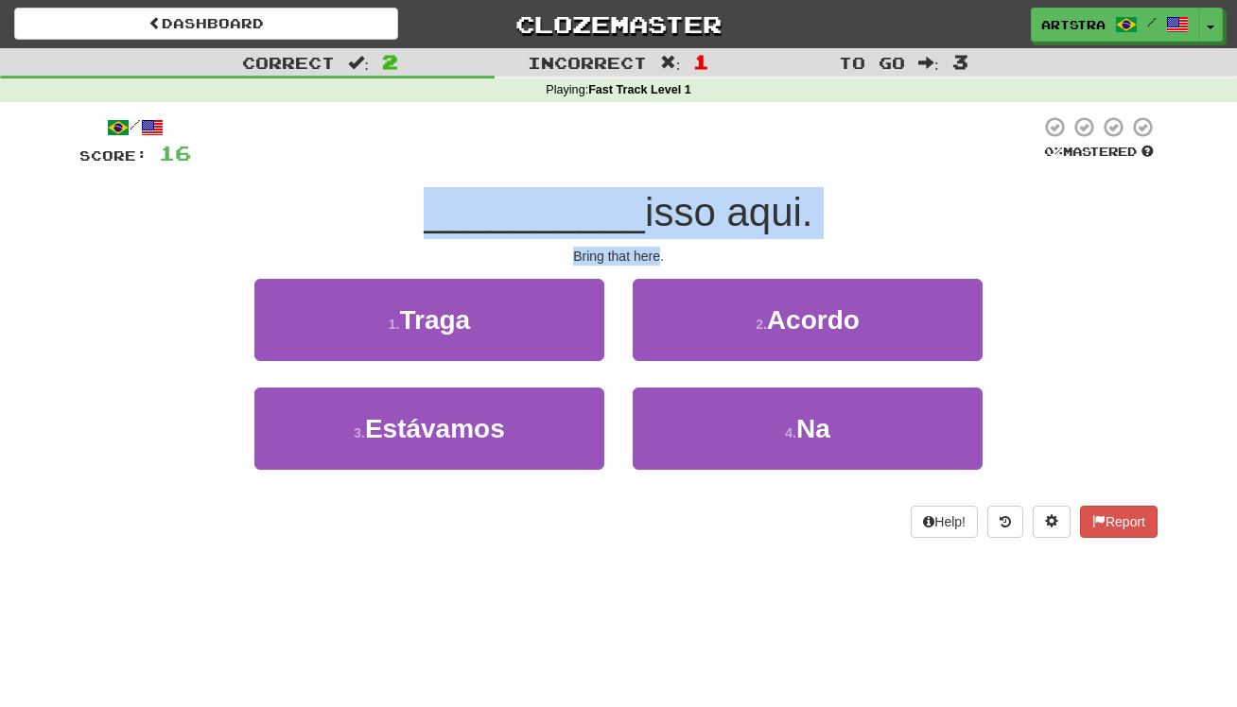
drag, startPoint x: 618, startPoint y: 220, endPoint x: 652, endPoint y: 260, distance: 52.3
click at [652, 260] on div "/ Score: 16 0 % Mastered __________ isso aqui. Bring that here. 1 . Traga 2 . A…" at bounding box center [618, 326] width 1078 height 423
click at [652, 260] on div "Bring that here." at bounding box center [618, 256] width 1078 height 19
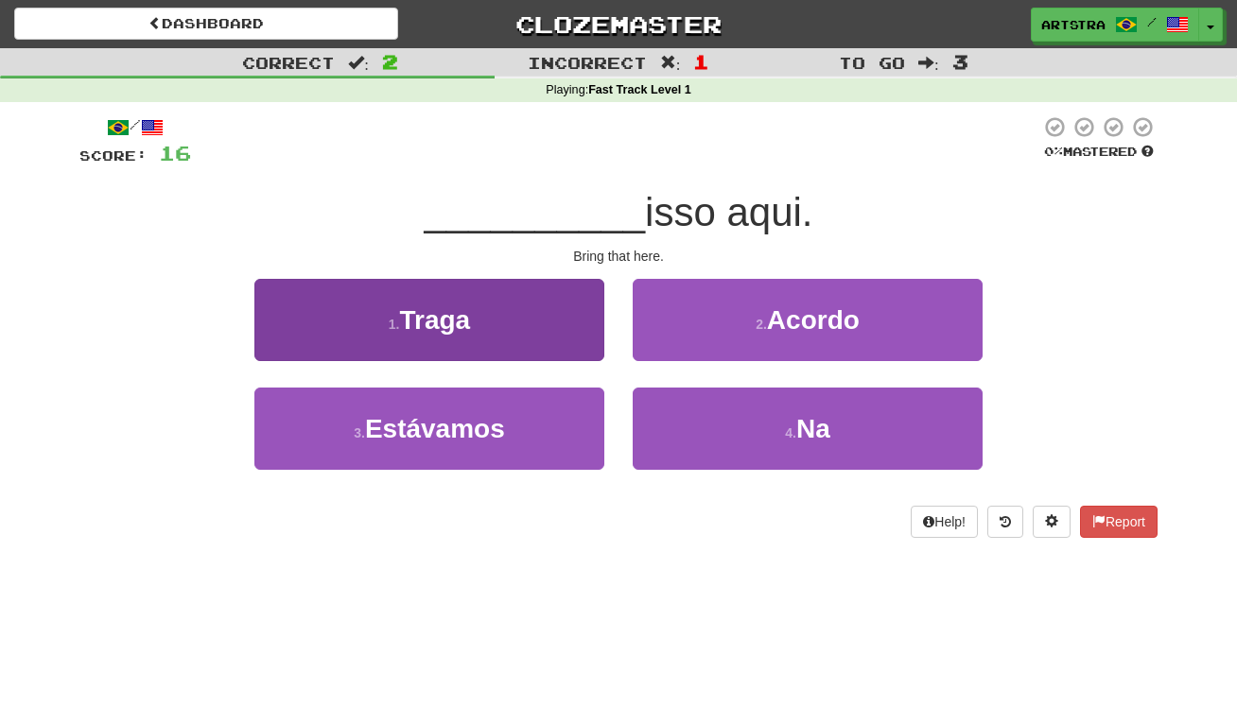
click at [498, 331] on button "1 . Traga" at bounding box center [429, 320] width 350 height 82
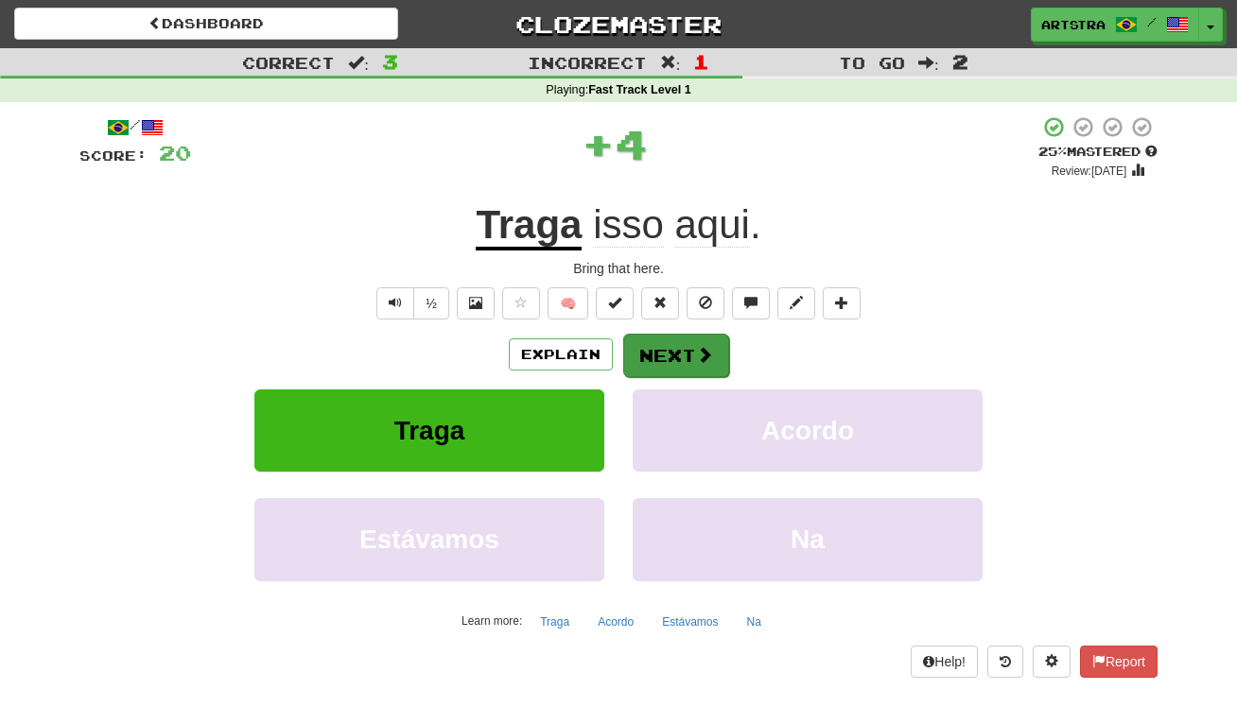
click at [690, 341] on button "Next" at bounding box center [676, 356] width 106 height 44
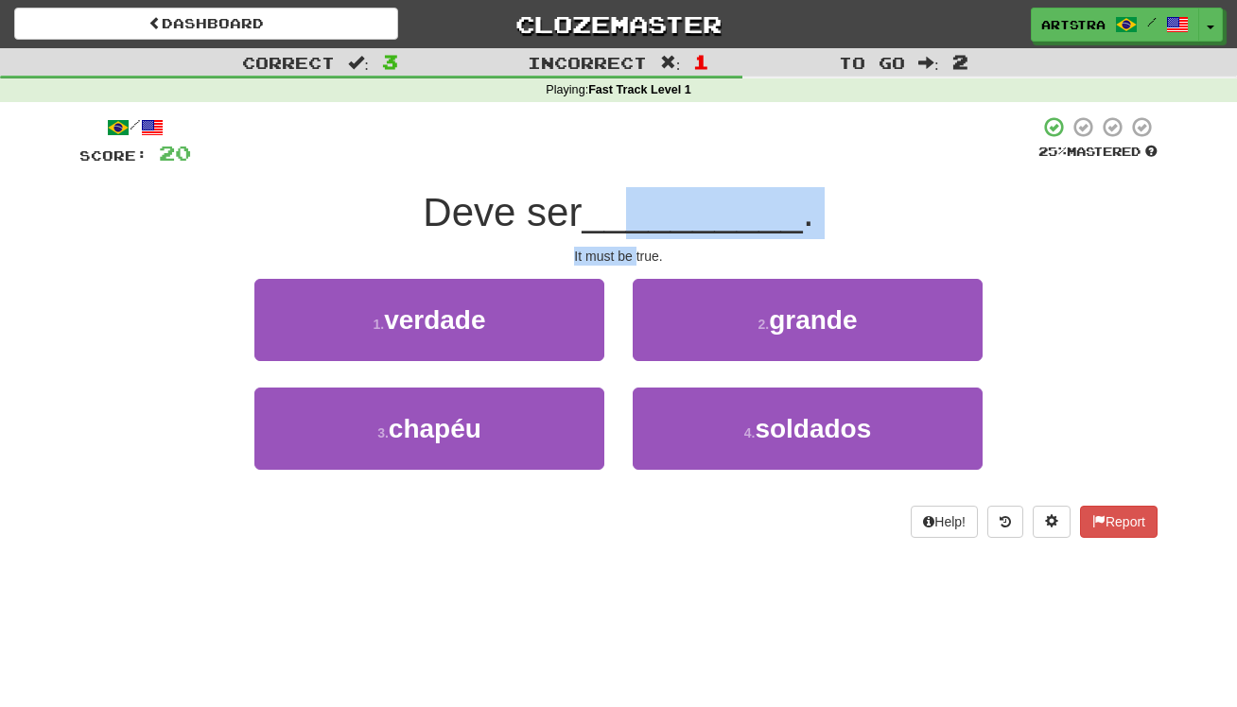
drag, startPoint x: 636, startPoint y: 207, endPoint x: 636, endPoint y: 253, distance: 46.3
click at [636, 253] on div "/ Score: 20 25 % Mastered Deve ser __________ . It must be true. 1 . verdade 2 …" at bounding box center [618, 326] width 1078 height 423
click at [636, 253] on div "It must be true." at bounding box center [618, 256] width 1078 height 19
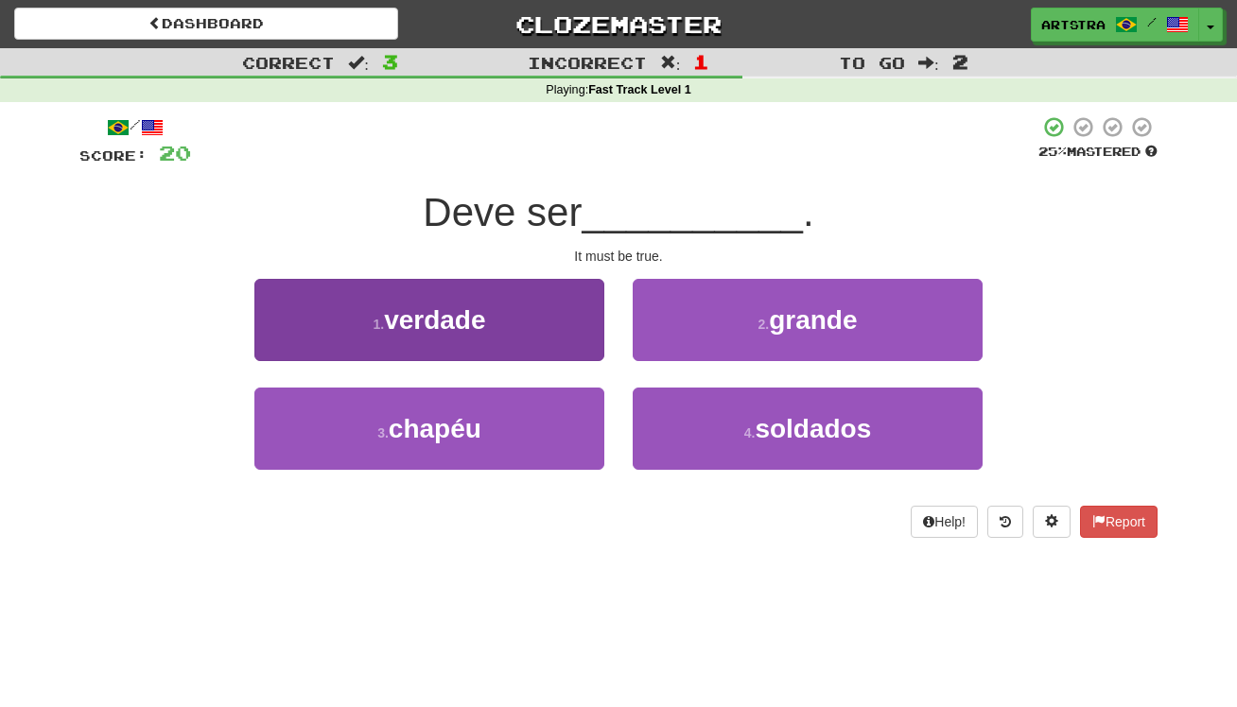
click at [563, 318] on button "1 . verdade" at bounding box center [429, 320] width 350 height 82
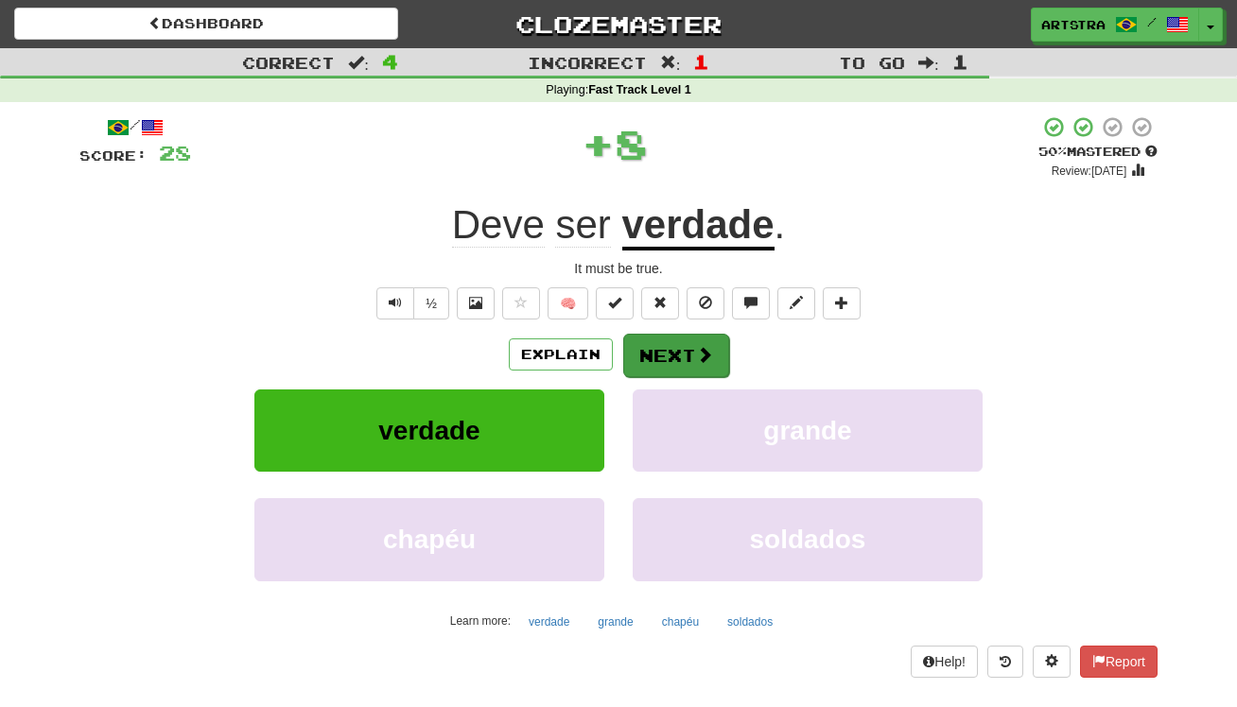
click at [656, 344] on button "Next" at bounding box center [676, 356] width 106 height 44
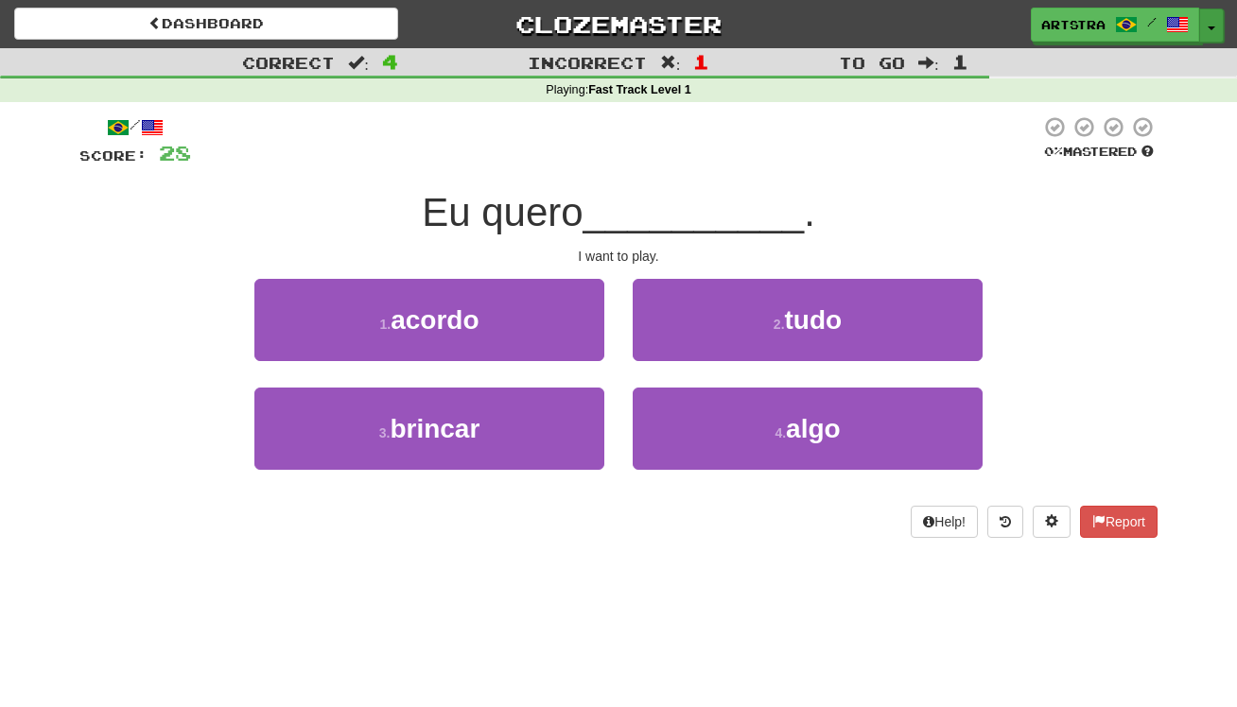
drag, startPoint x: 1211, startPoint y: 19, endPoint x: 1199, endPoint y: 37, distance: 21.3
click at [1208, 22] on button "Toggle Dropdown" at bounding box center [1211, 26] width 25 height 34
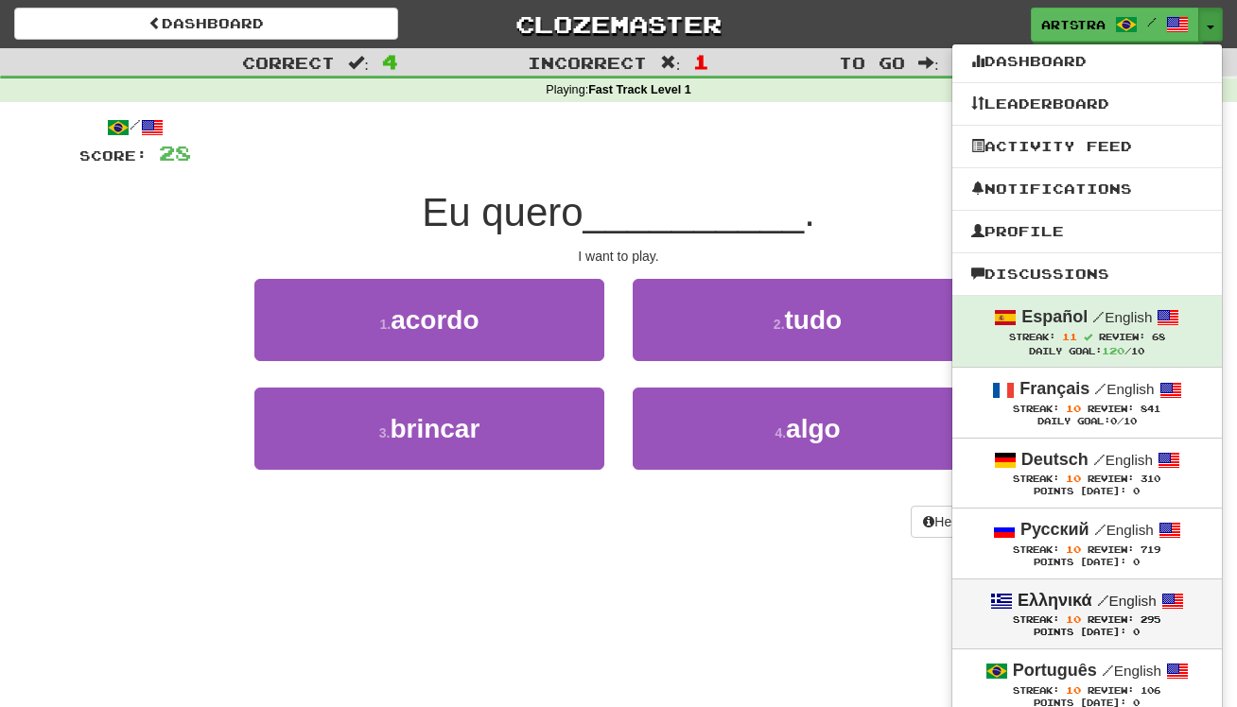
click at [1125, 602] on small "/ English" at bounding box center [1127, 601] width 60 height 16
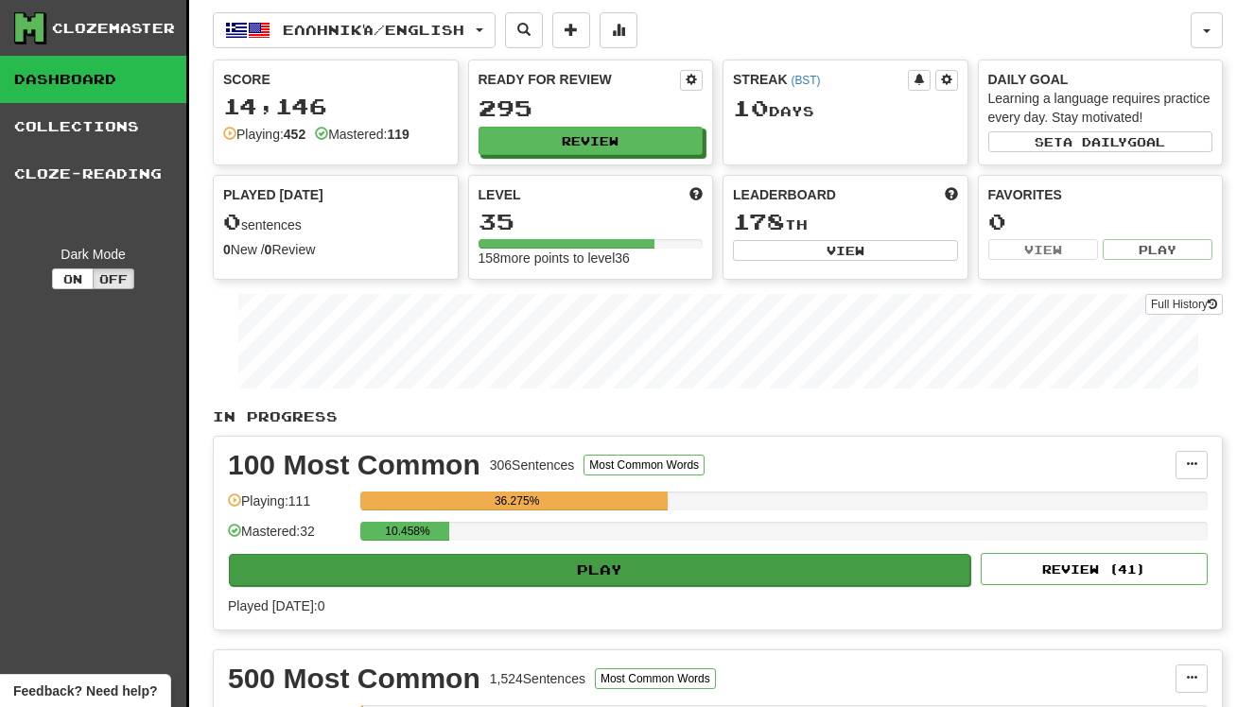
click at [602, 583] on button "Play" at bounding box center [599, 570] width 741 height 32
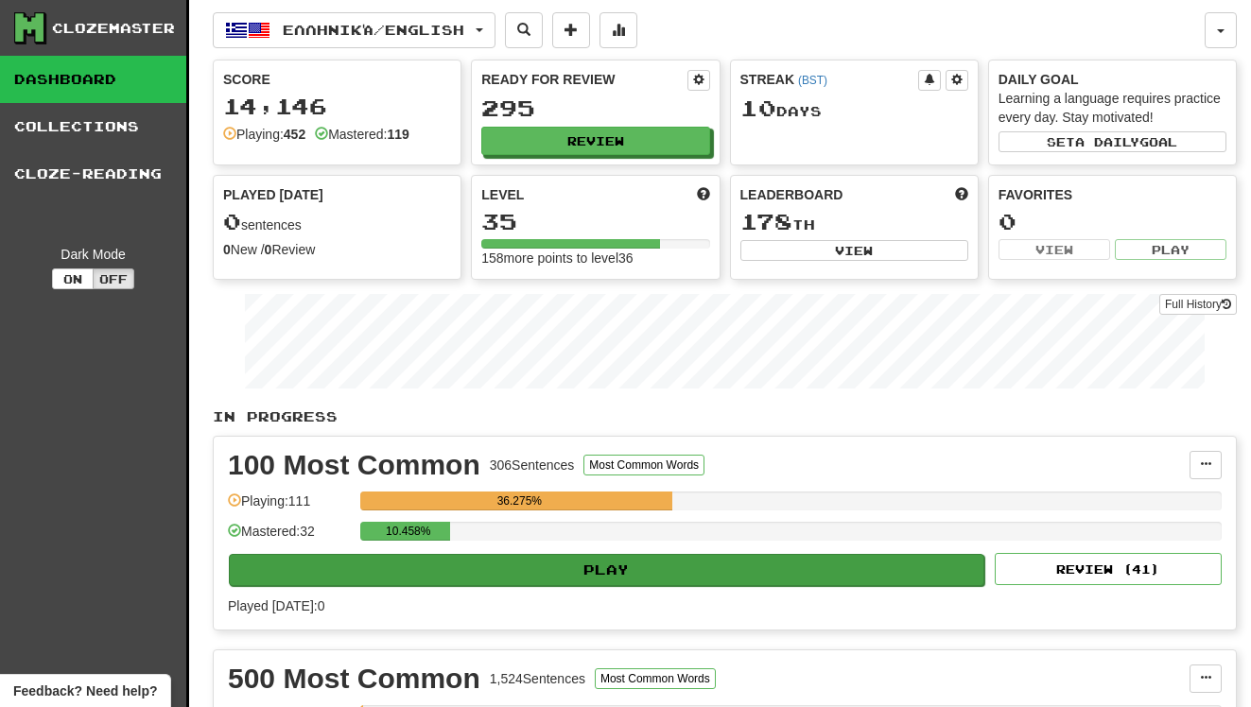
select select "**"
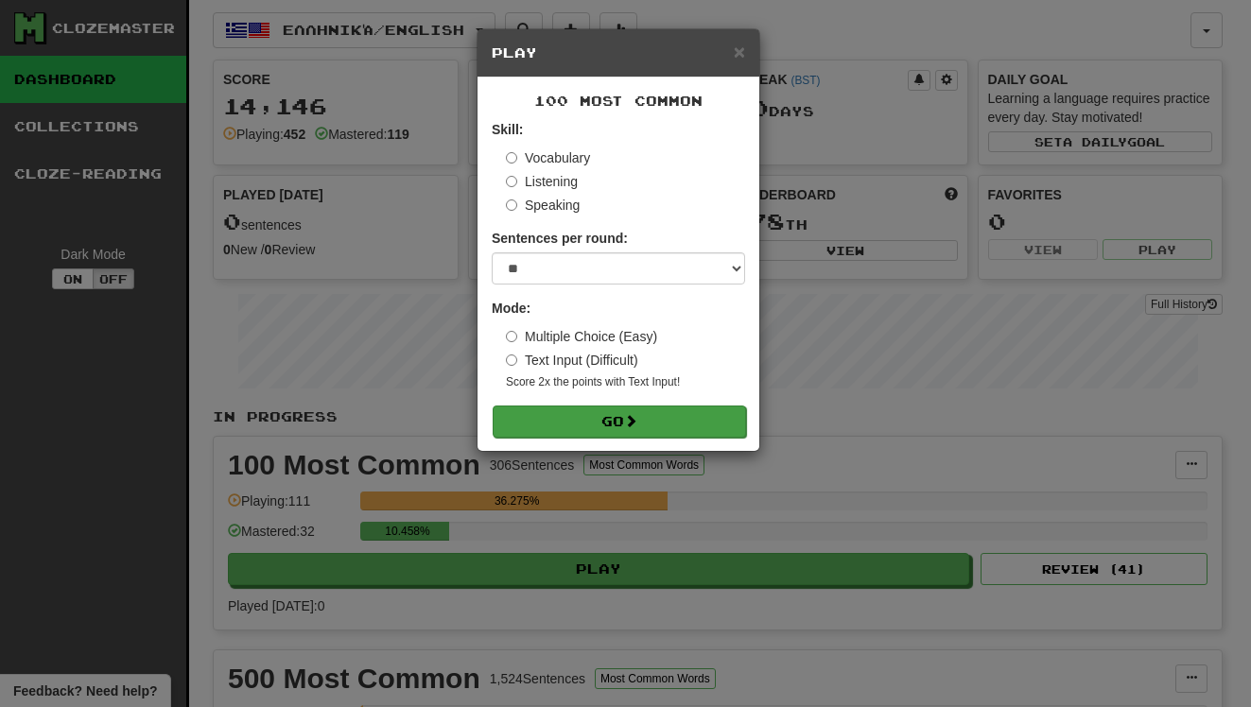
click at [625, 429] on button "Go" at bounding box center [619, 422] width 253 height 32
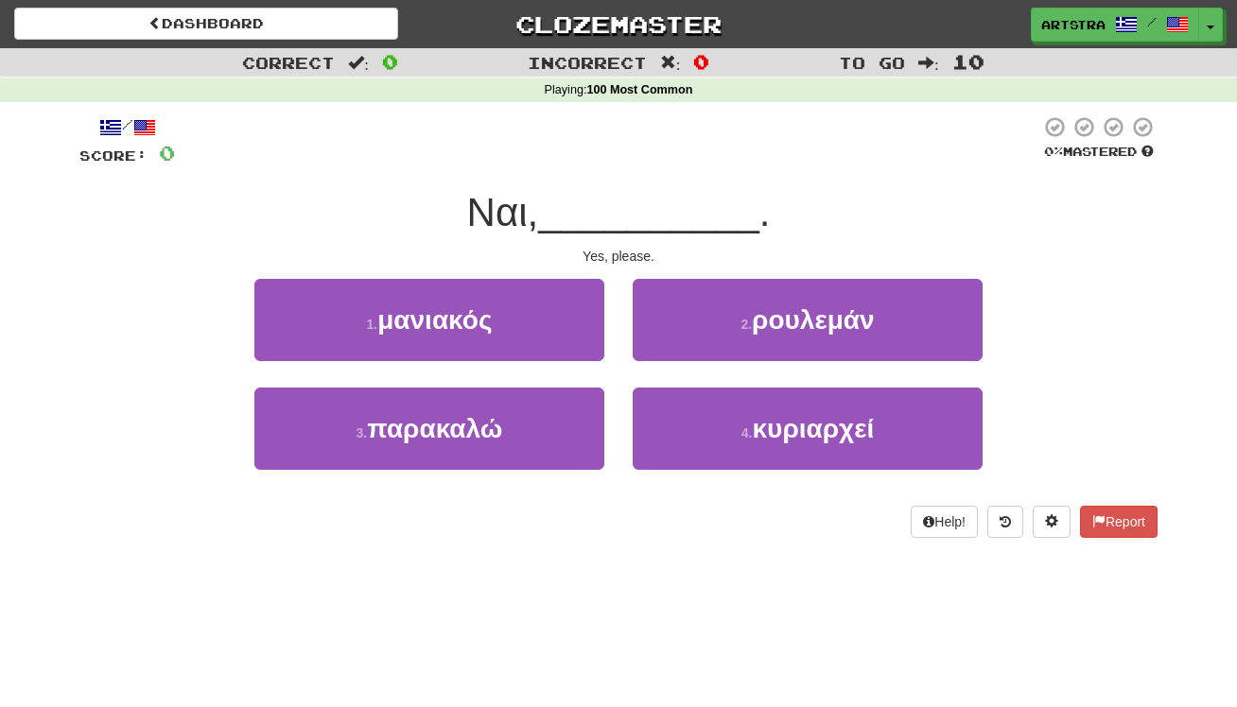
click at [633, 238] on div "/ Score: 0 0 % Mastered Ναι, __________ . Yes, please. 1 . μανιακός 2 . ρουλεμά…" at bounding box center [618, 326] width 1078 height 423
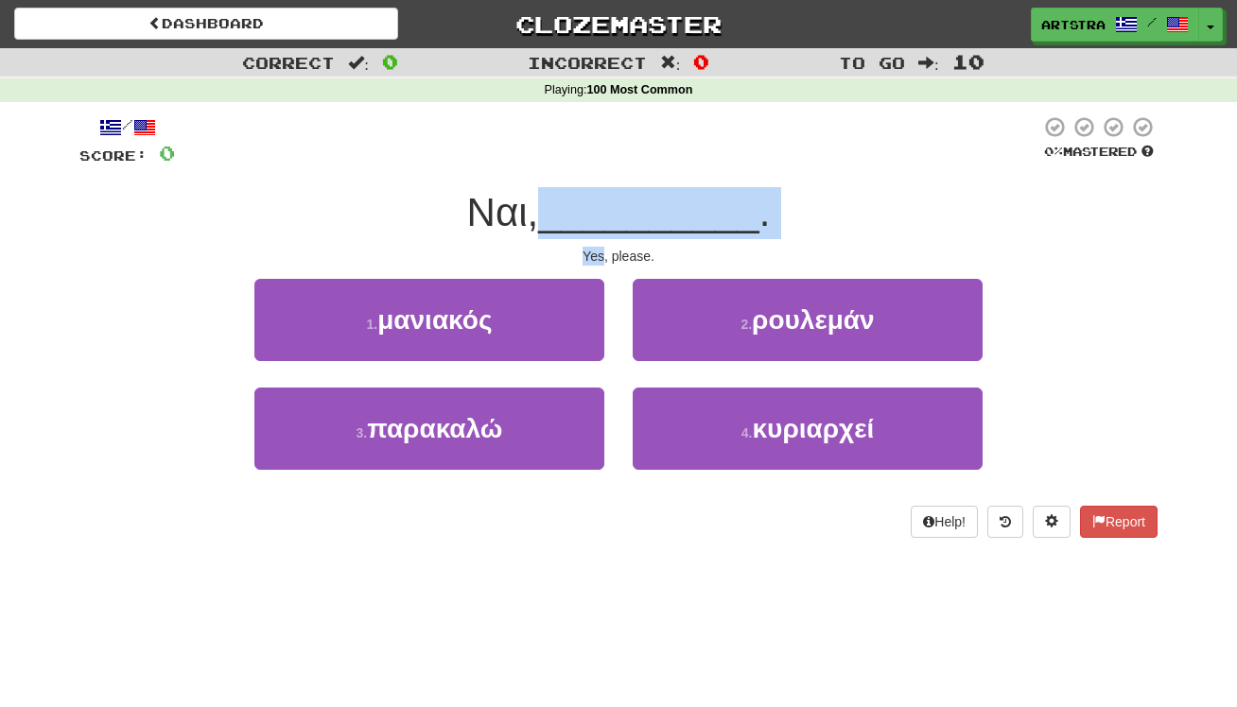
drag, startPoint x: 633, startPoint y: 238, endPoint x: 637, endPoint y: 209, distance: 29.7
click at [637, 209] on div "/ Score: 0 0 % Mastered Ναι, __________ . Yes, please. 1 . μανιακός 2 . ρουλεμά…" at bounding box center [618, 326] width 1078 height 423
click at [637, 209] on span "__________" at bounding box center [648, 212] width 221 height 44
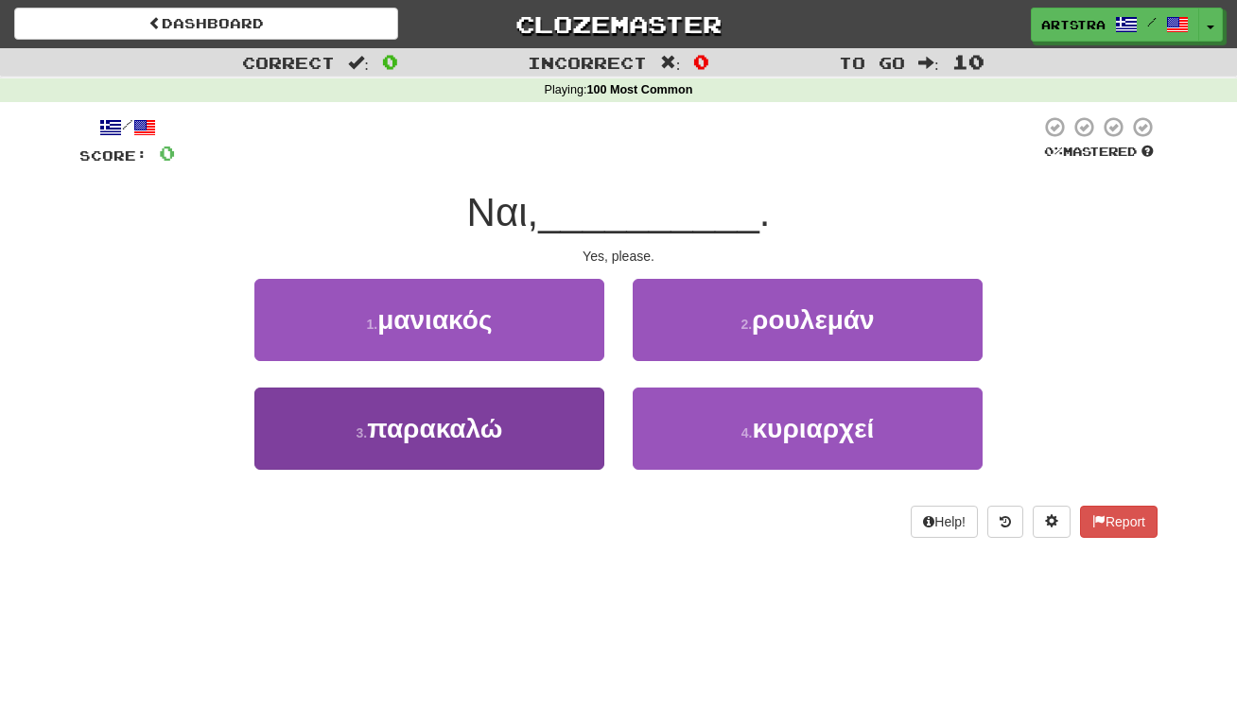
click at [551, 427] on button "3 . παρακαλώ" at bounding box center [429, 429] width 350 height 82
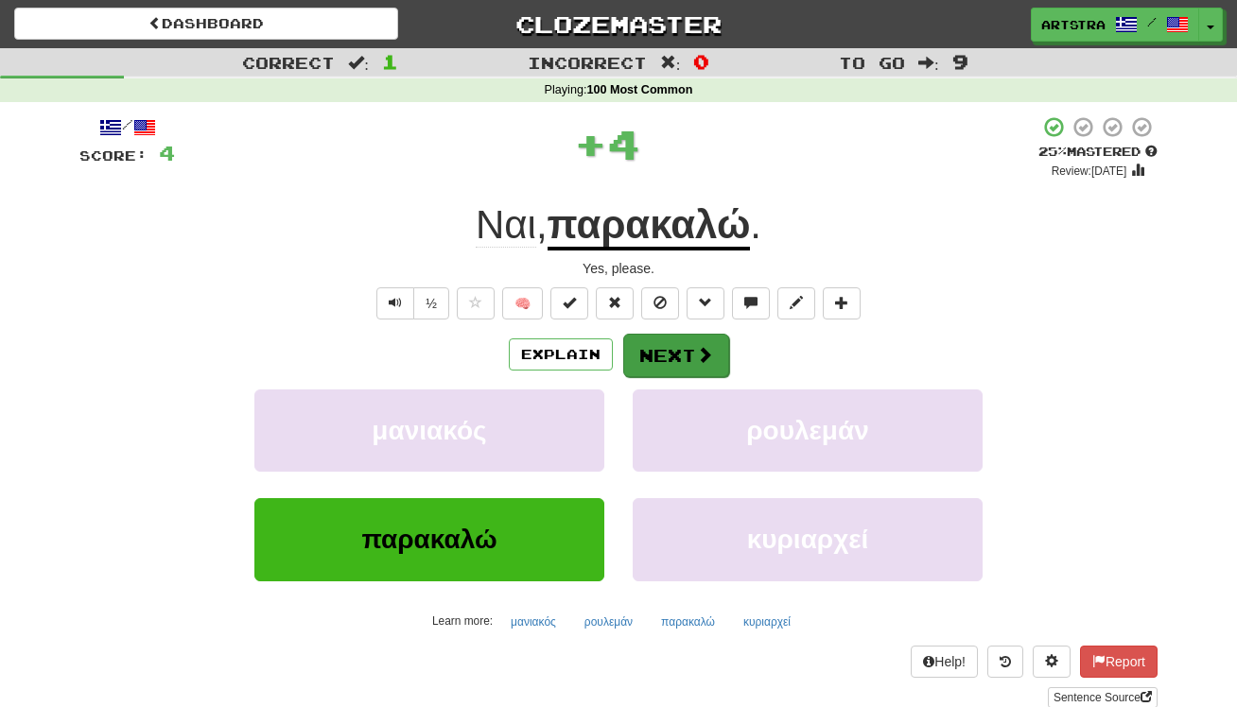
click at [678, 357] on button "Next" at bounding box center [676, 356] width 106 height 44
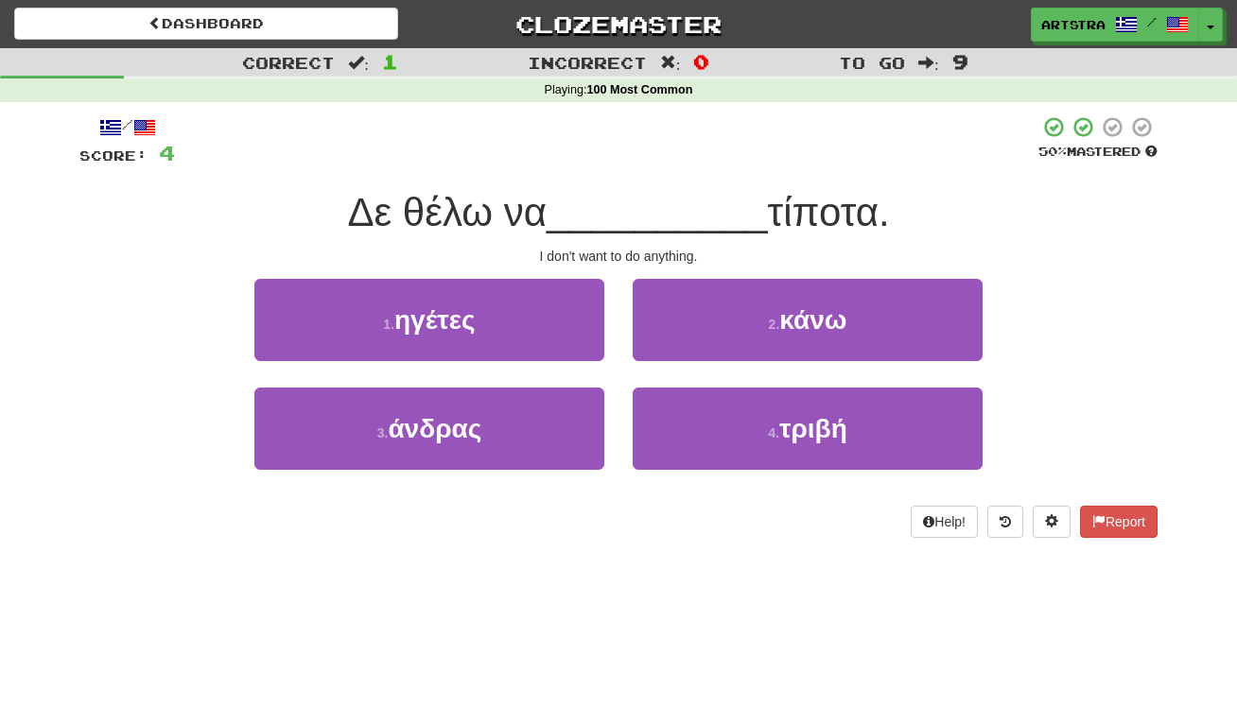
click at [639, 231] on span "__________" at bounding box center [657, 212] width 221 height 44
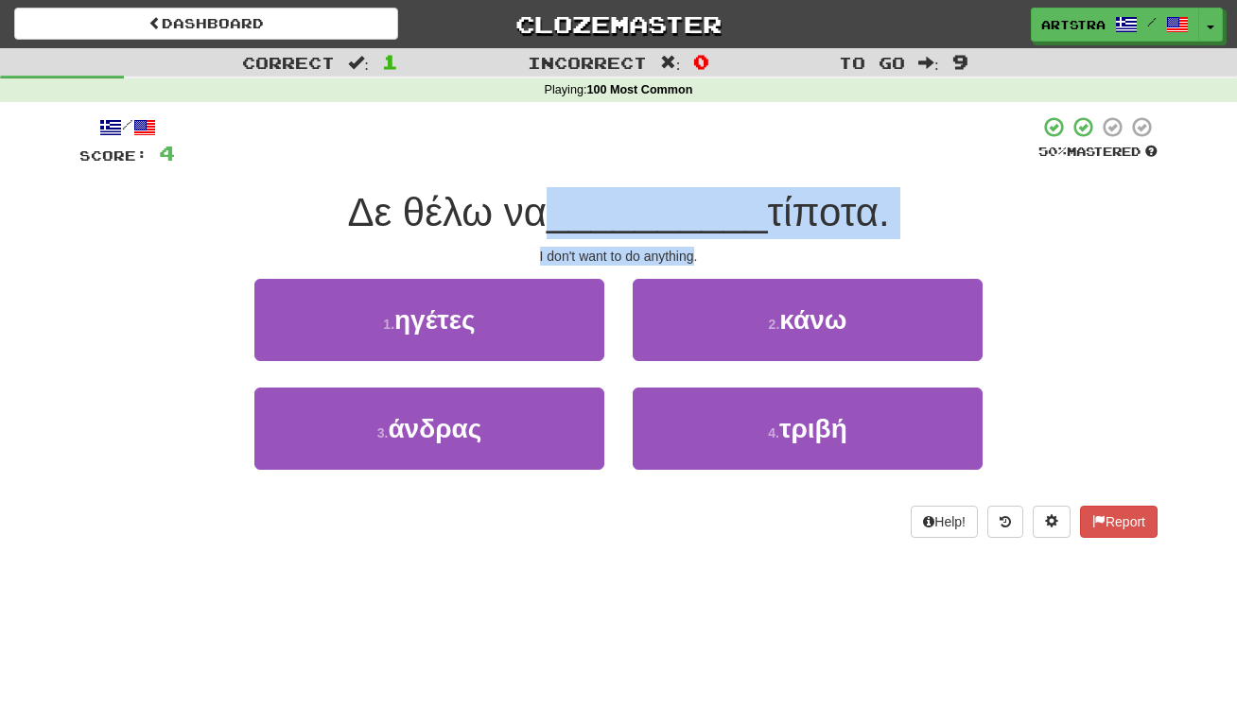
drag, startPoint x: 639, startPoint y: 231, endPoint x: 653, endPoint y: 254, distance: 27.1
click at [653, 254] on div "/ Score: 4 50 % Mastered Δε θέλω να __________ τίποτα. I don't want to do anyth…" at bounding box center [618, 326] width 1078 height 423
click at [653, 254] on div "I don't want to do anything." at bounding box center [618, 256] width 1078 height 19
drag, startPoint x: 653, startPoint y: 254, endPoint x: 661, endPoint y: 207, distance: 48.0
click at [661, 207] on div "/ Score: 4 50 % Mastered Δε θέλω να __________ τίποτα. I don't want to do anyth…" at bounding box center [618, 326] width 1078 height 423
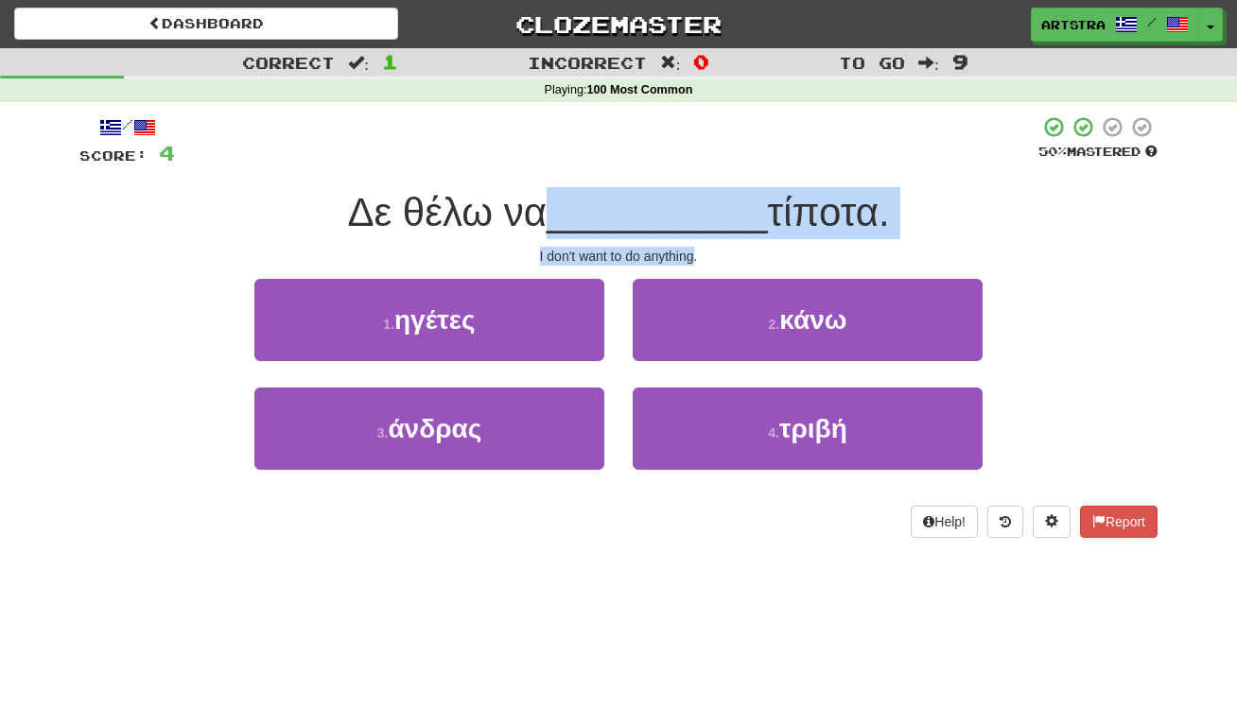
click at [661, 207] on span "__________" at bounding box center [657, 212] width 221 height 44
drag, startPoint x: 661, startPoint y: 207, endPoint x: 668, endPoint y: 253, distance: 45.9
click at [668, 253] on div "/ Score: 4 50 % Mastered Δε θέλω να __________ τίποτα. I don't want to do anyth…" at bounding box center [618, 326] width 1078 height 423
click at [668, 253] on div "I don't want to do anything." at bounding box center [618, 256] width 1078 height 19
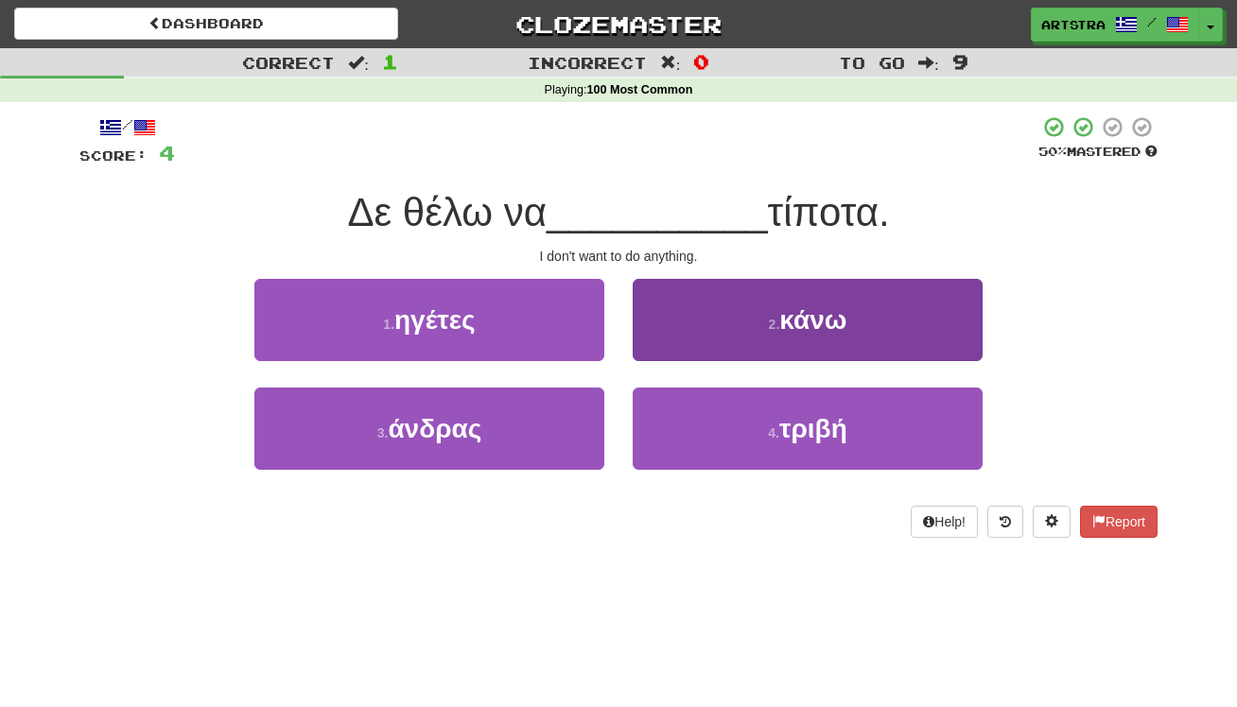
click at [706, 292] on button "2 . κάνω" at bounding box center [808, 320] width 350 height 82
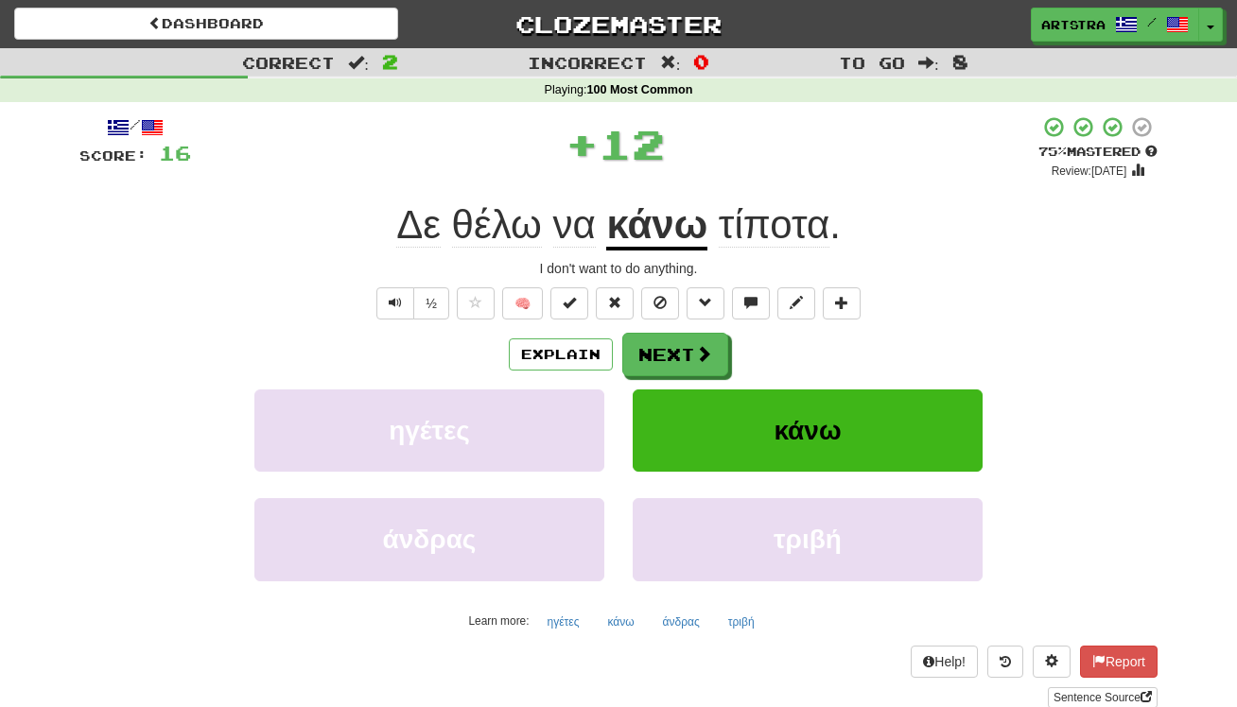
click at [787, 225] on span "τίποτα" at bounding box center [774, 224] width 111 height 45
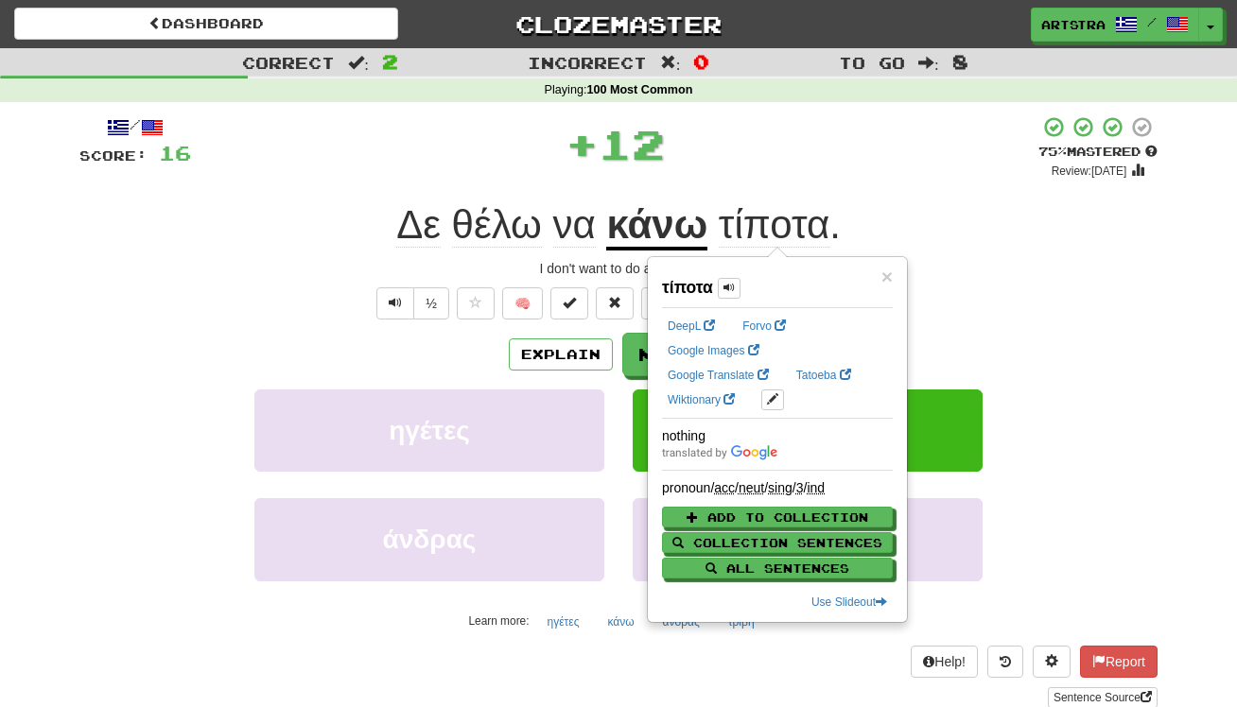
click at [813, 161] on div "+ 12" at bounding box center [614, 143] width 847 height 57
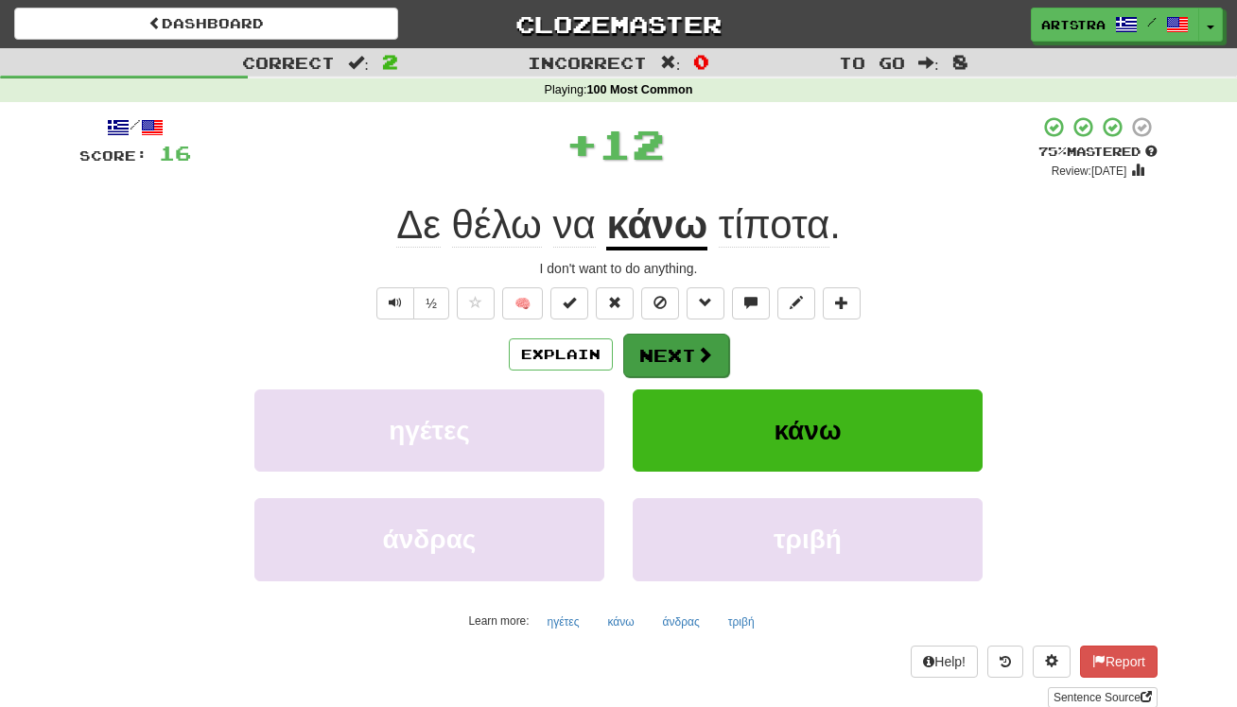
click at [690, 357] on button "Next" at bounding box center [676, 356] width 106 height 44
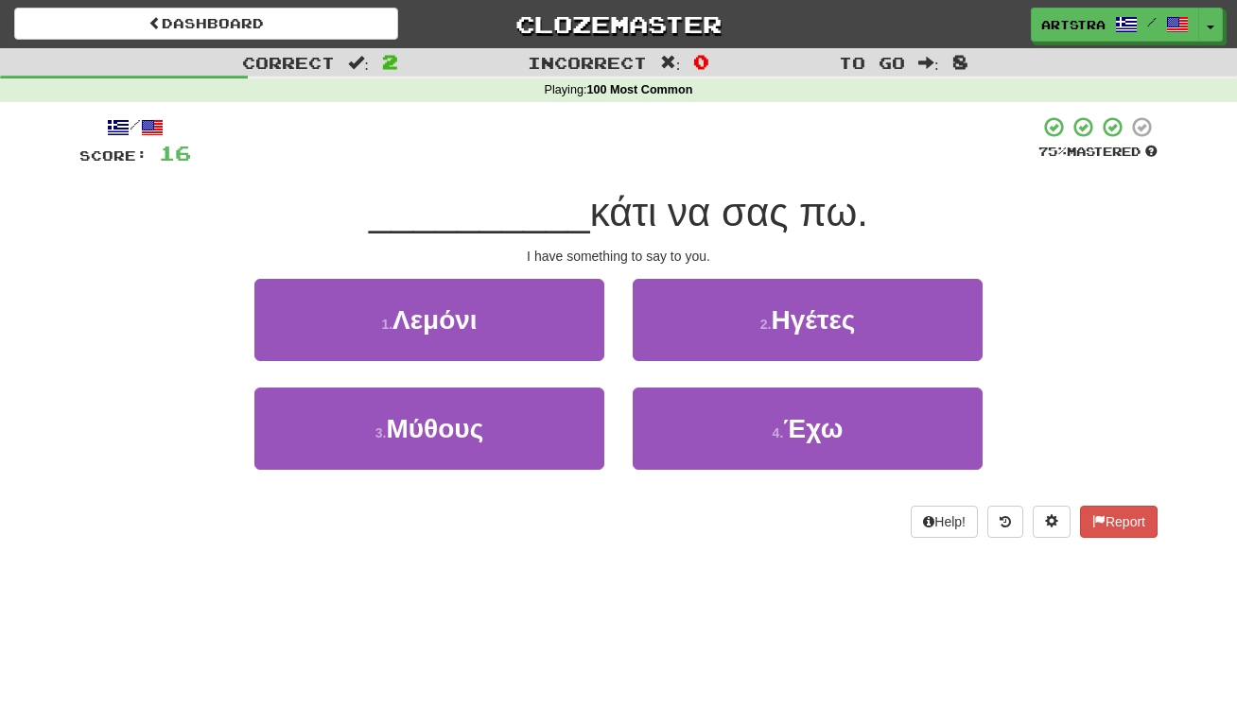
click at [638, 184] on div "/ Score: 16 75 % Mastered __________ κάτι να σας πω. I have something to say to…" at bounding box center [618, 326] width 1078 height 423
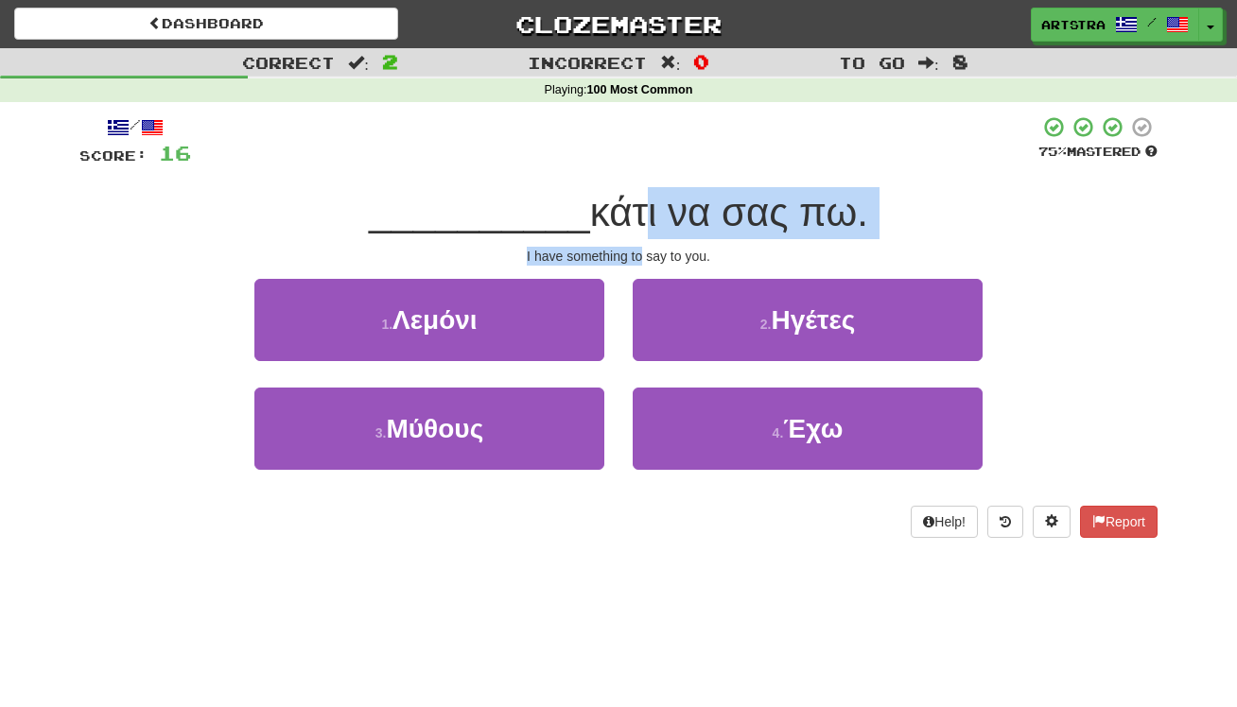
drag, startPoint x: 630, startPoint y: 221, endPoint x: 642, endPoint y: 247, distance: 28.3
click at [642, 247] on div "/ Score: 16 75 % Mastered __________ κάτι να σας πω. I have something to say to…" at bounding box center [618, 326] width 1078 height 423
click at [642, 247] on div "I have something to say to you." at bounding box center [618, 256] width 1078 height 19
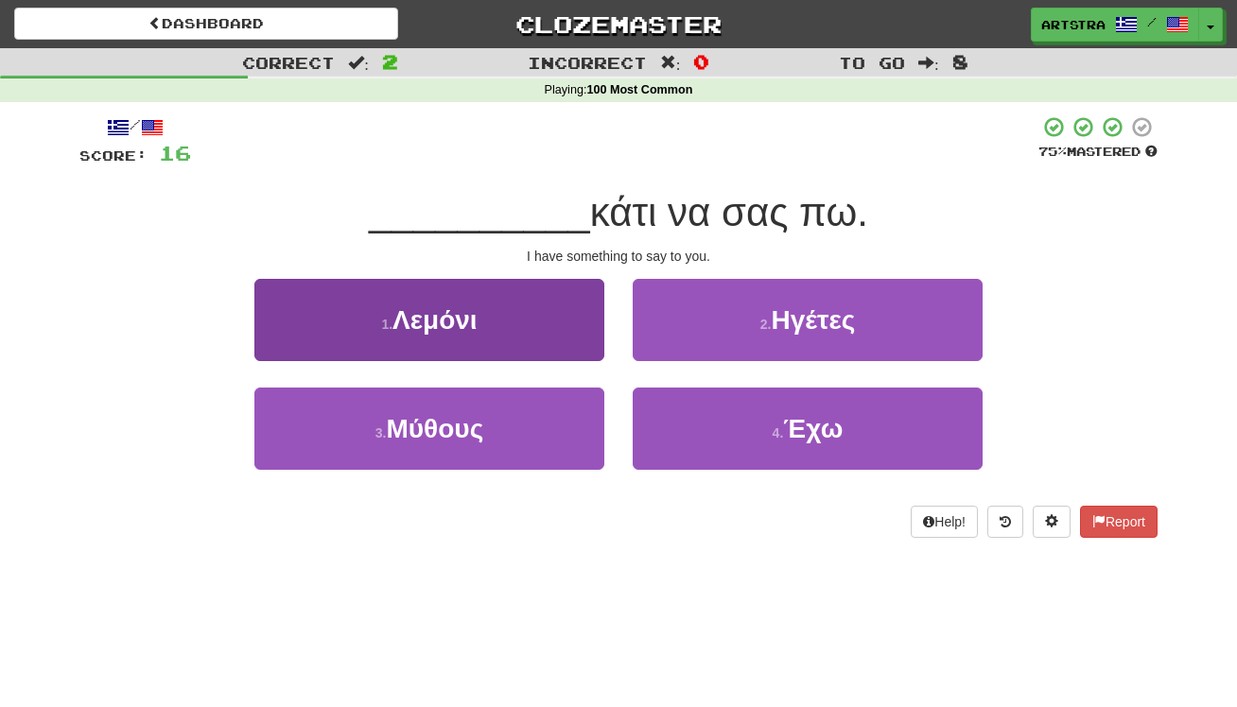
click at [493, 300] on button "1 . Λεμόνι" at bounding box center [429, 320] width 350 height 82
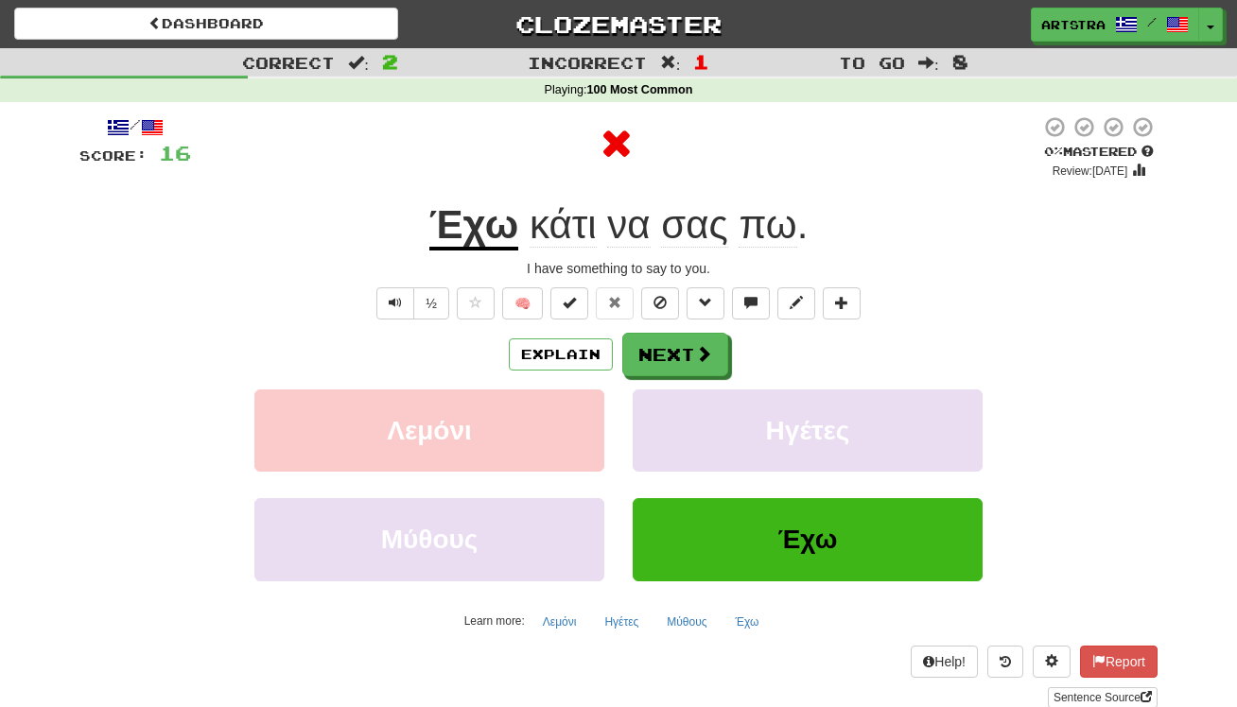
click at [475, 214] on u "Έχω" at bounding box center [474, 226] width 90 height 48
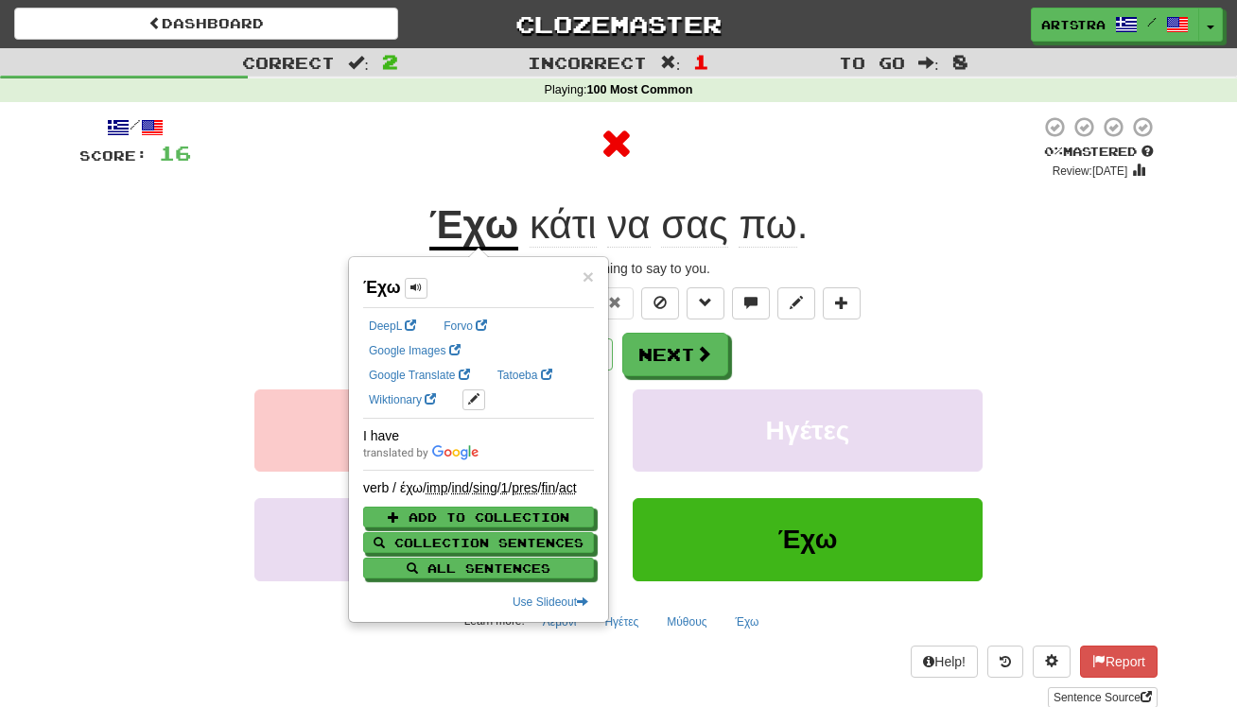
click at [779, 146] on div at bounding box center [615, 143] width 849 height 57
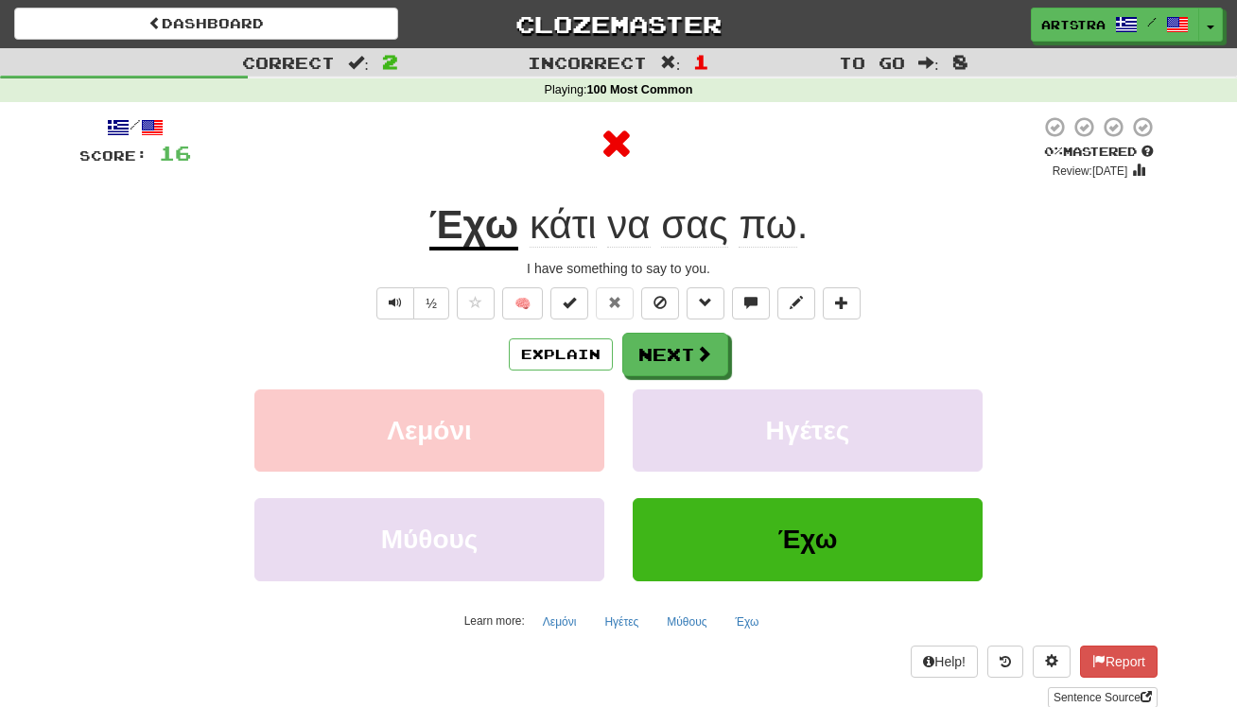
click at [767, 223] on span "πω" at bounding box center [768, 224] width 58 height 45
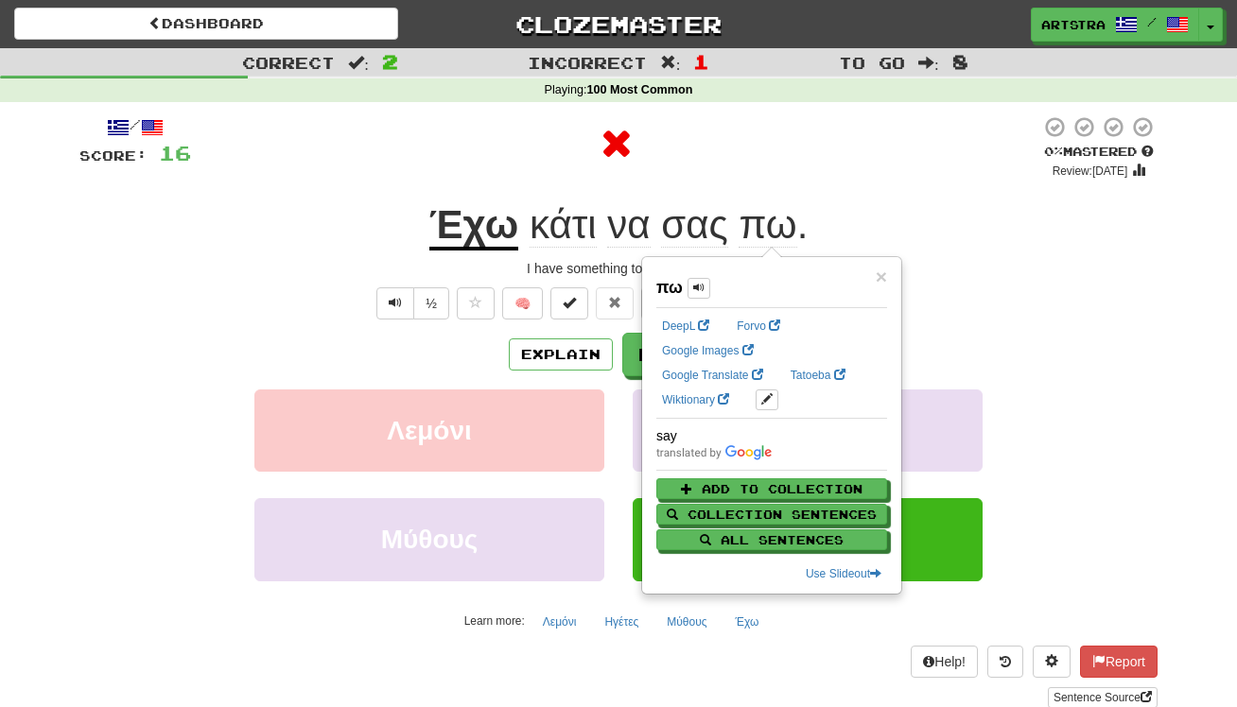
click at [802, 133] on div at bounding box center [615, 143] width 849 height 57
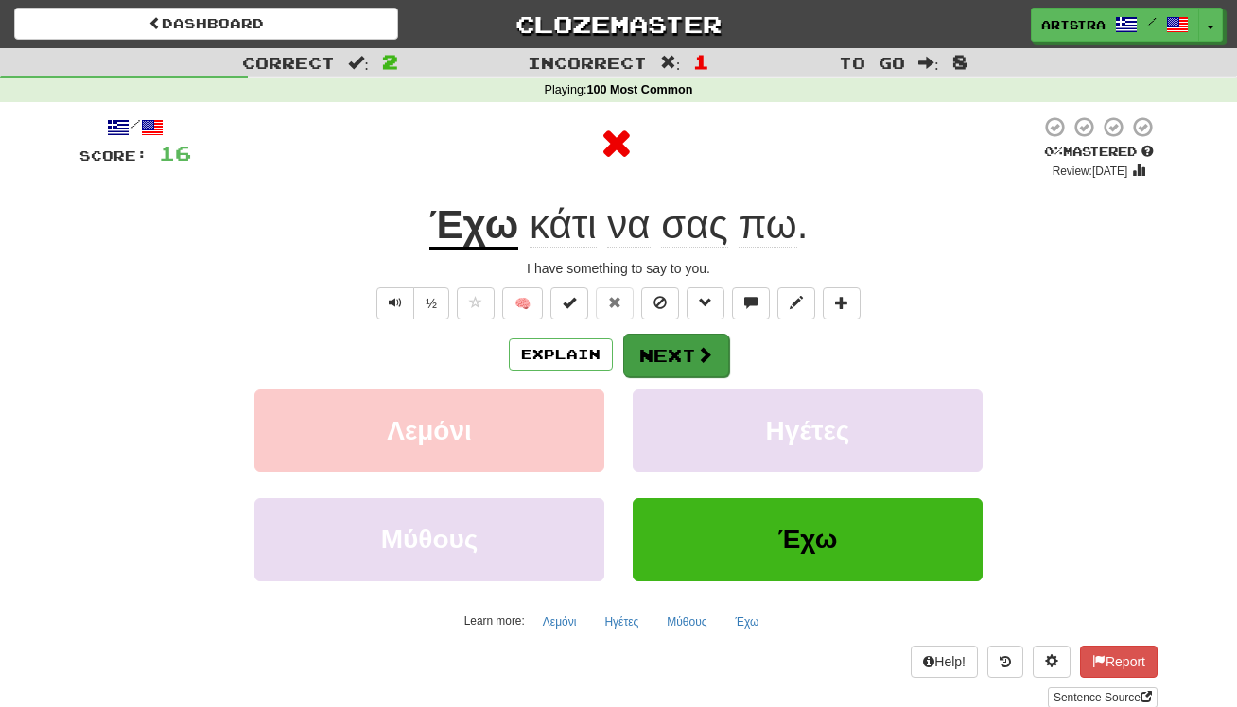
click at [684, 360] on button "Next" at bounding box center [676, 356] width 106 height 44
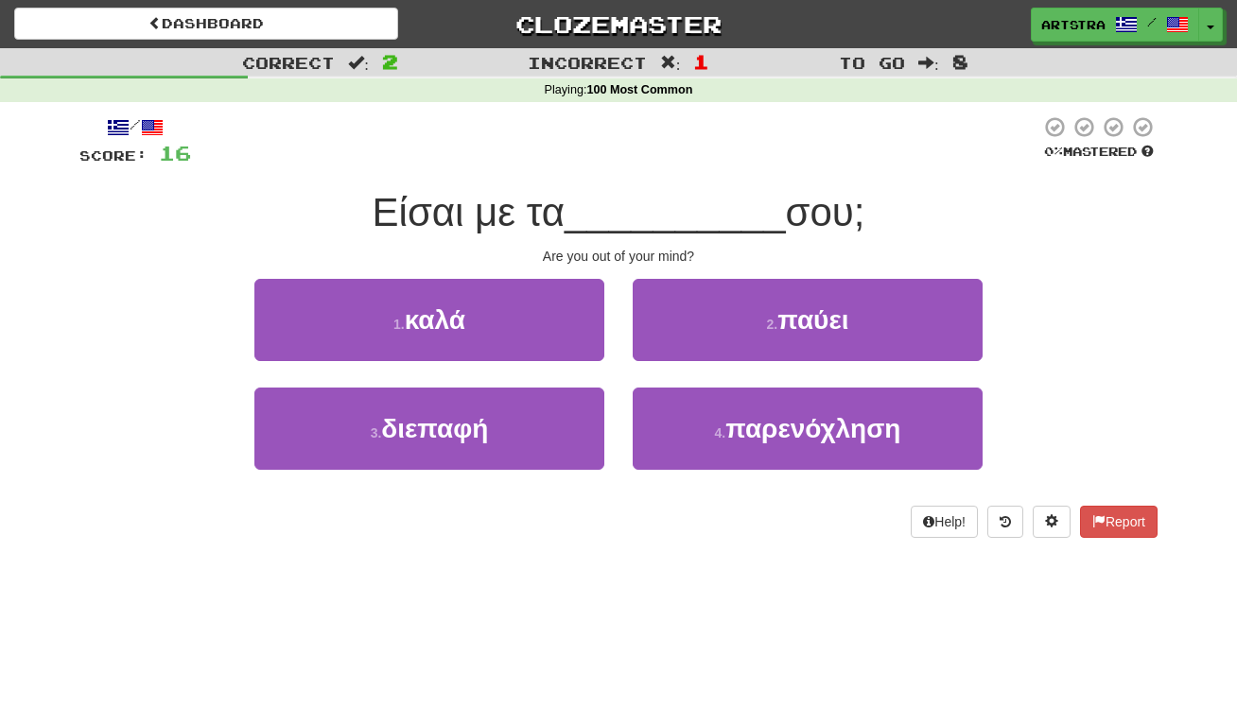
click at [633, 205] on span "__________" at bounding box center [675, 212] width 221 height 44
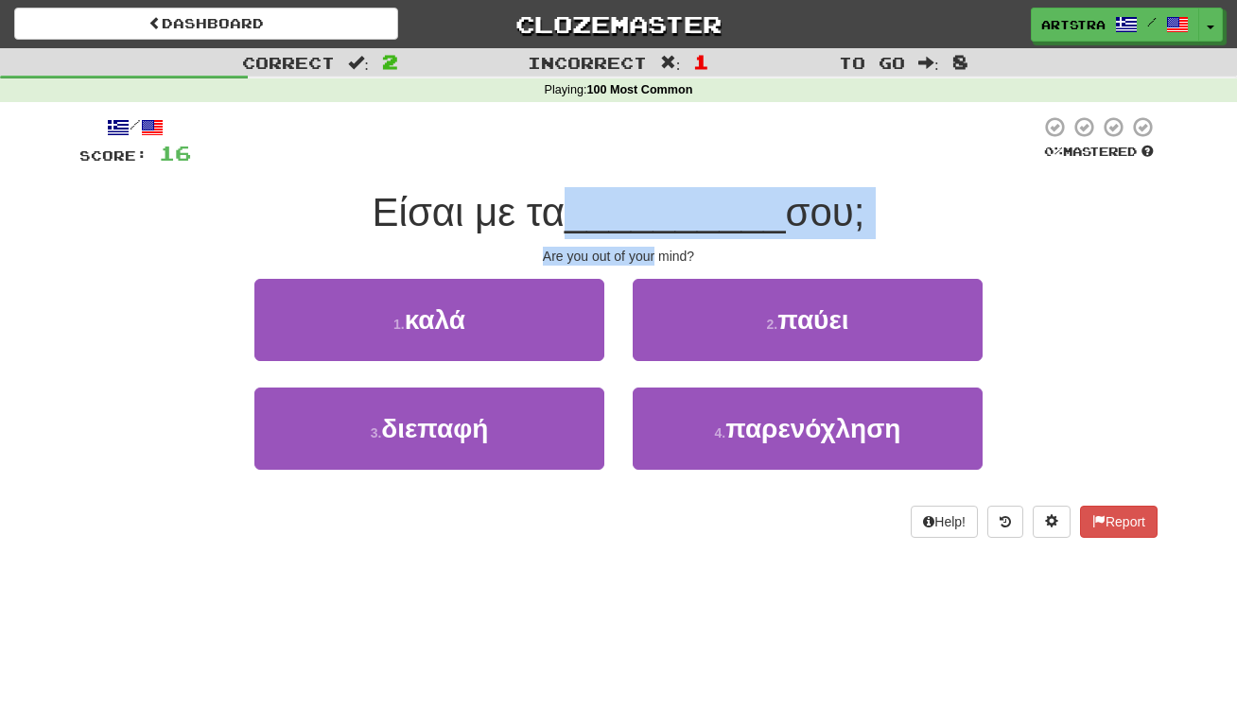
drag, startPoint x: 633, startPoint y: 205, endPoint x: 636, endPoint y: 252, distance: 46.4
click at [636, 252] on div "/ Score: 16 0 % Mastered Είσαι με τα __________ σου; Are you out of your mind? …" at bounding box center [618, 326] width 1078 height 423
click at [636, 252] on div "Are you out of your mind?" at bounding box center [618, 256] width 1078 height 19
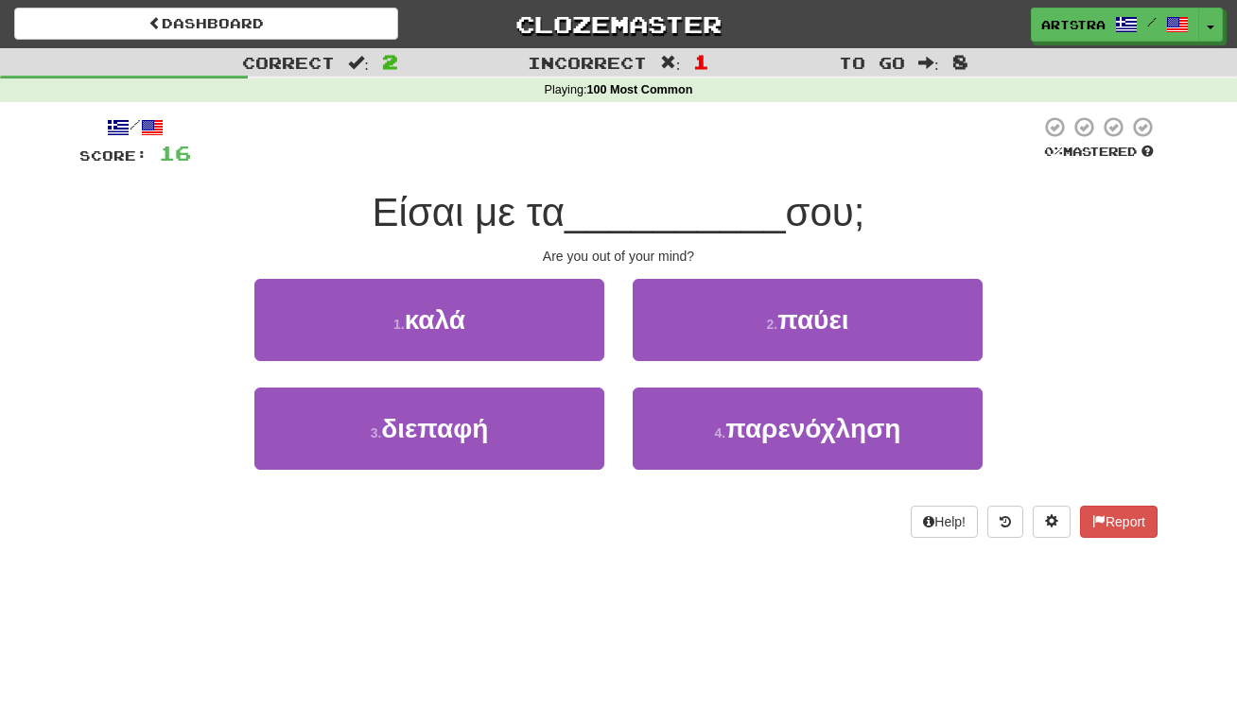
click at [565, 325] on button "1 . καλά" at bounding box center [429, 320] width 350 height 82
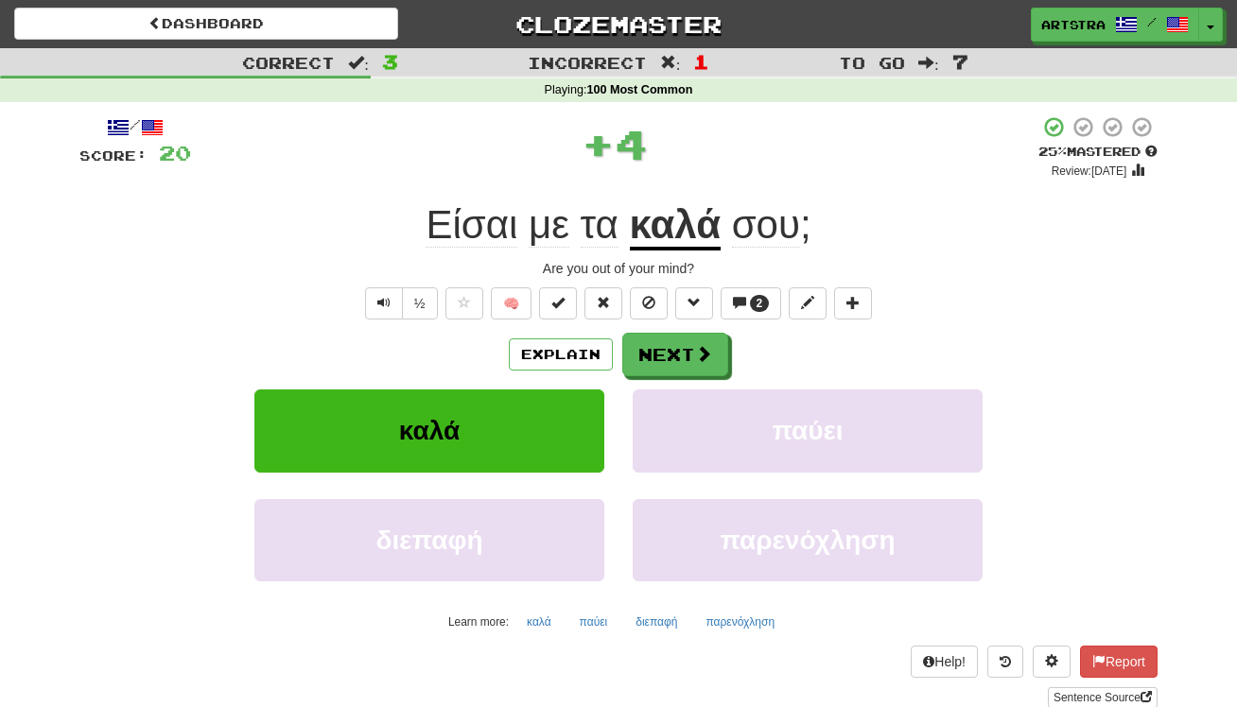
click at [753, 225] on span "σου" at bounding box center [766, 224] width 68 height 45
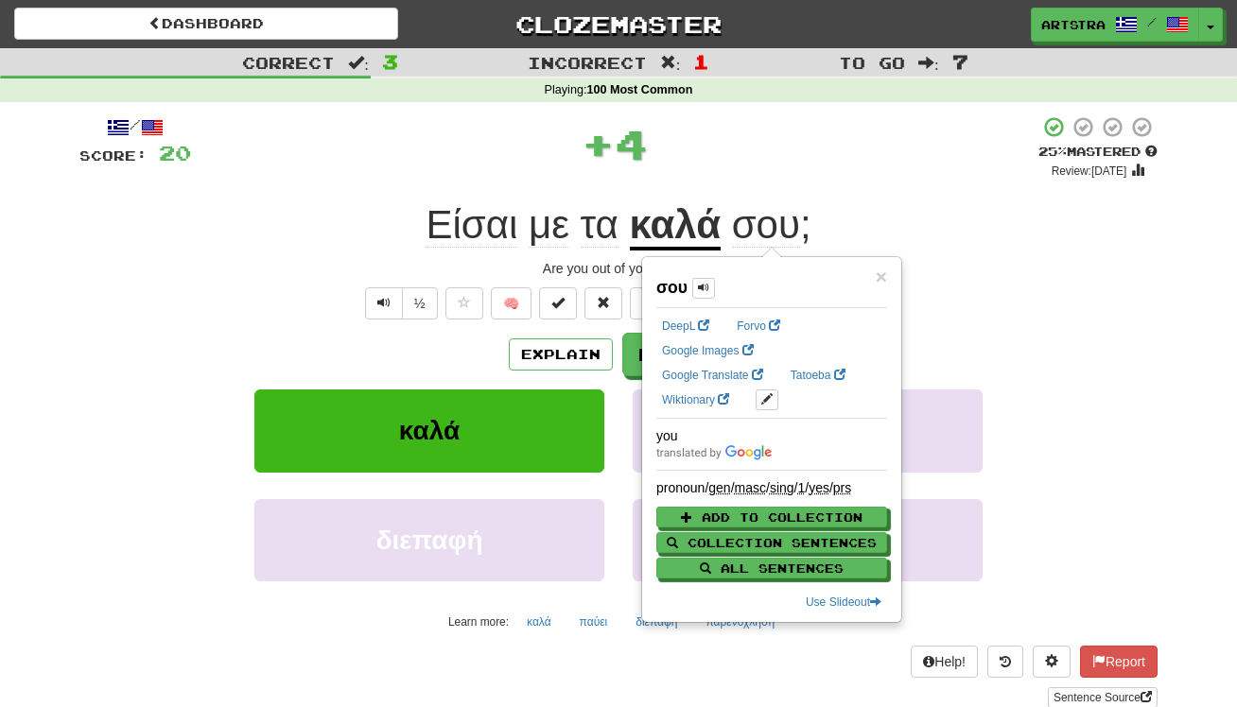
click at [494, 237] on span "Είσαι" at bounding box center [472, 224] width 92 height 45
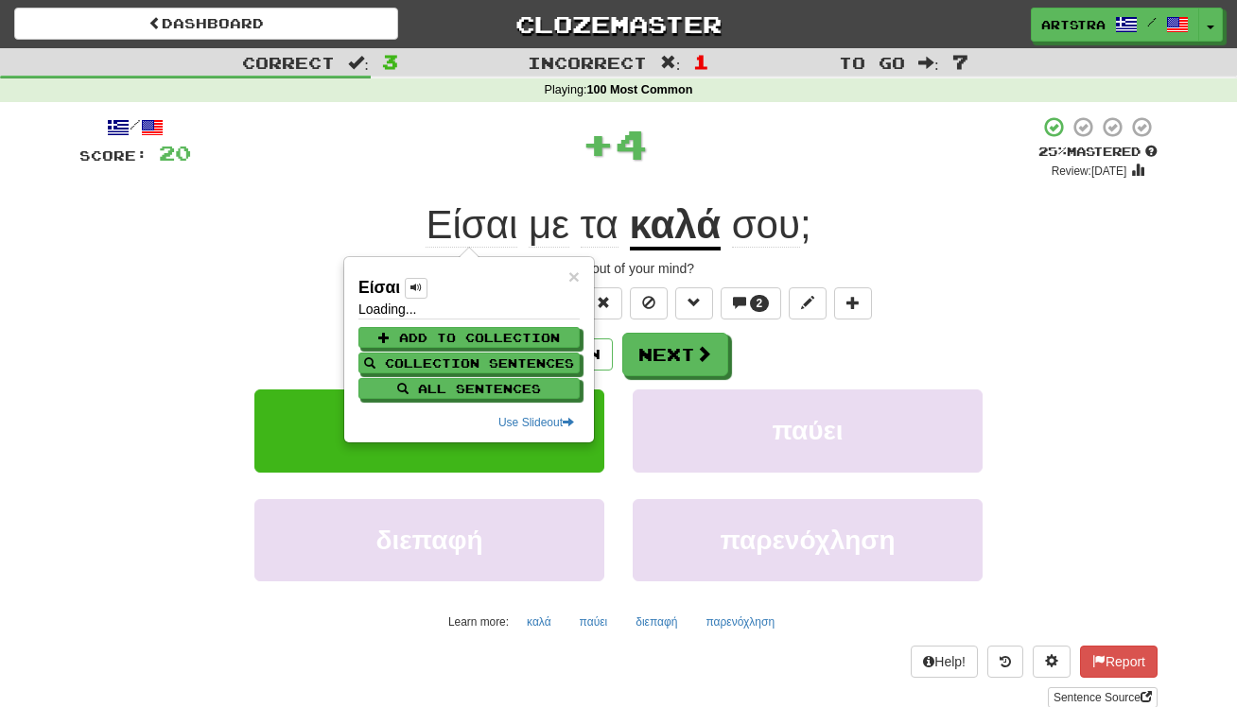
click at [898, 133] on div "+ 4" at bounding box center [614, 143] width 847 height 57
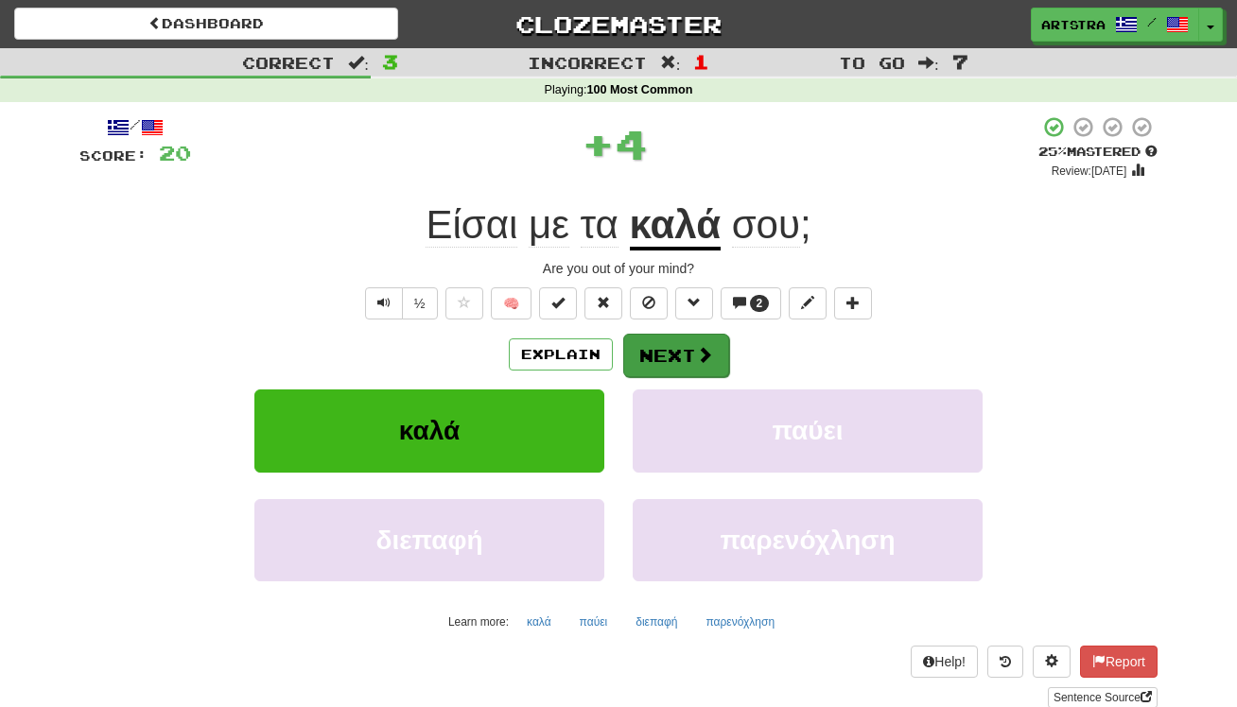
click at [658, 354] on button "Next" at bounding box center [676, 356] width 106 height 44
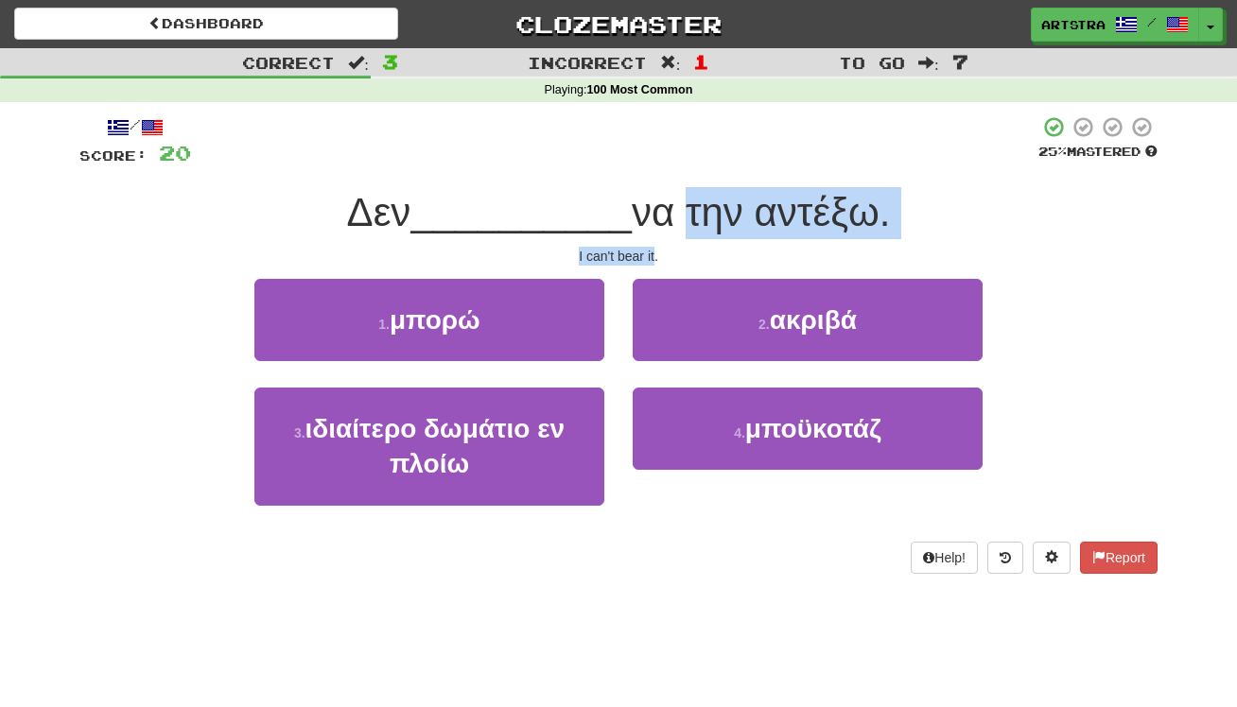
drag, startPoint x: 671, startPoint y: 218, endPoint x: 656, endPoint y: 260, distance: 45.2
click at [656, 260] on div "/ Score: 20 25 % Mastered Δεν __________ να την αντέξω. I can't bear it. 1 . μπ…" at bounding box center [618, 344] width 1078 height 458
click at [656, 260] on div "I can't bear it." at bounding box center [618, 256] width 1078 height 19
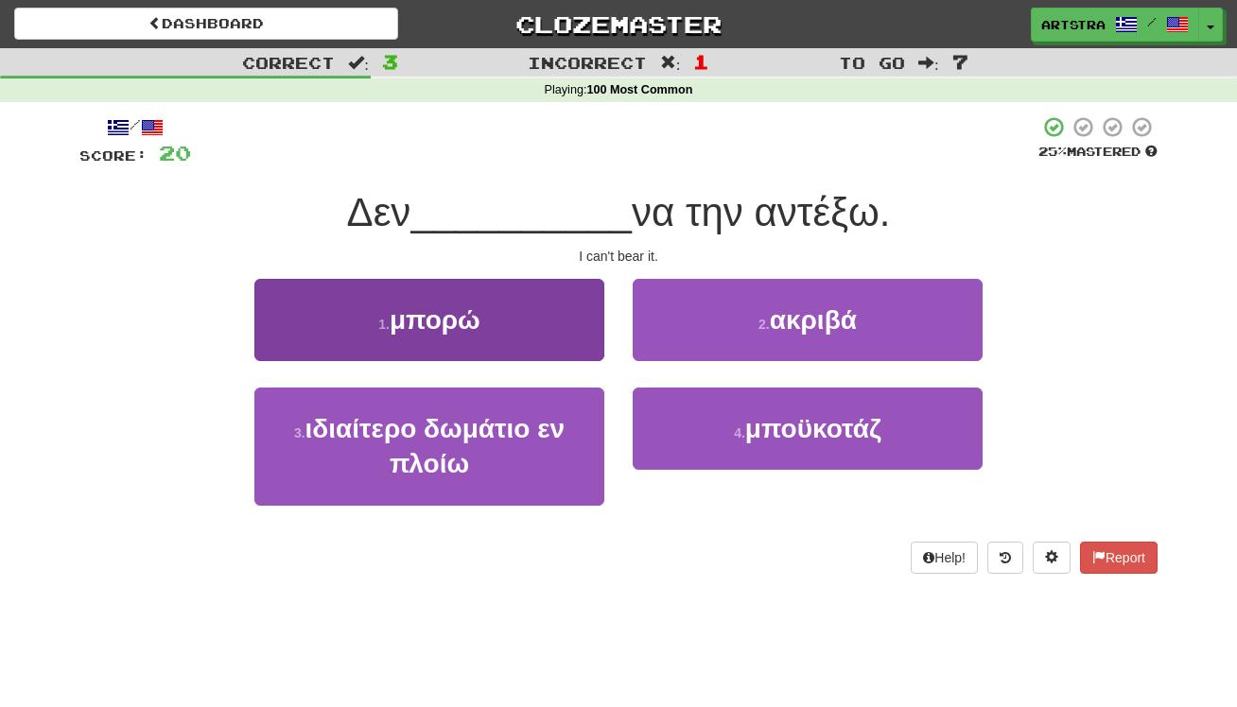
click at [446, 311] on span "μπορώ" at bounding box center [435, 319] width 91 height 29
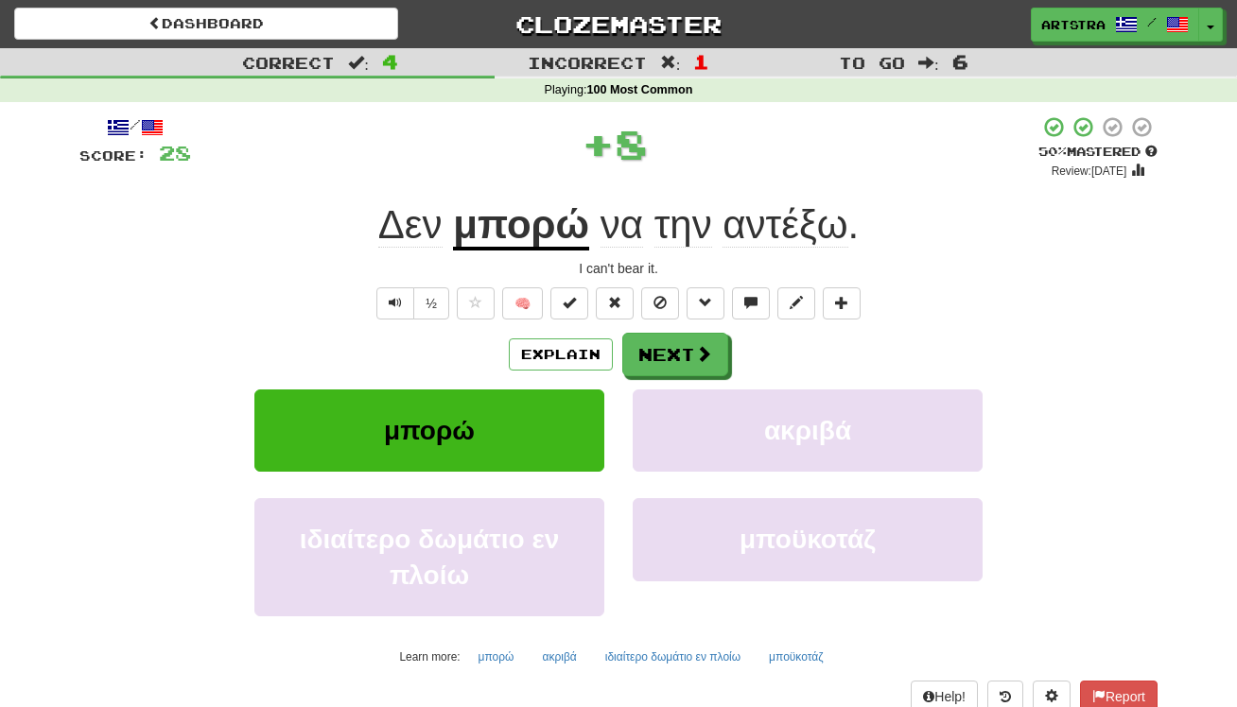
click at [472, 221] on u "μπορώ" at bounding box center [521, 226] width 136 height 48
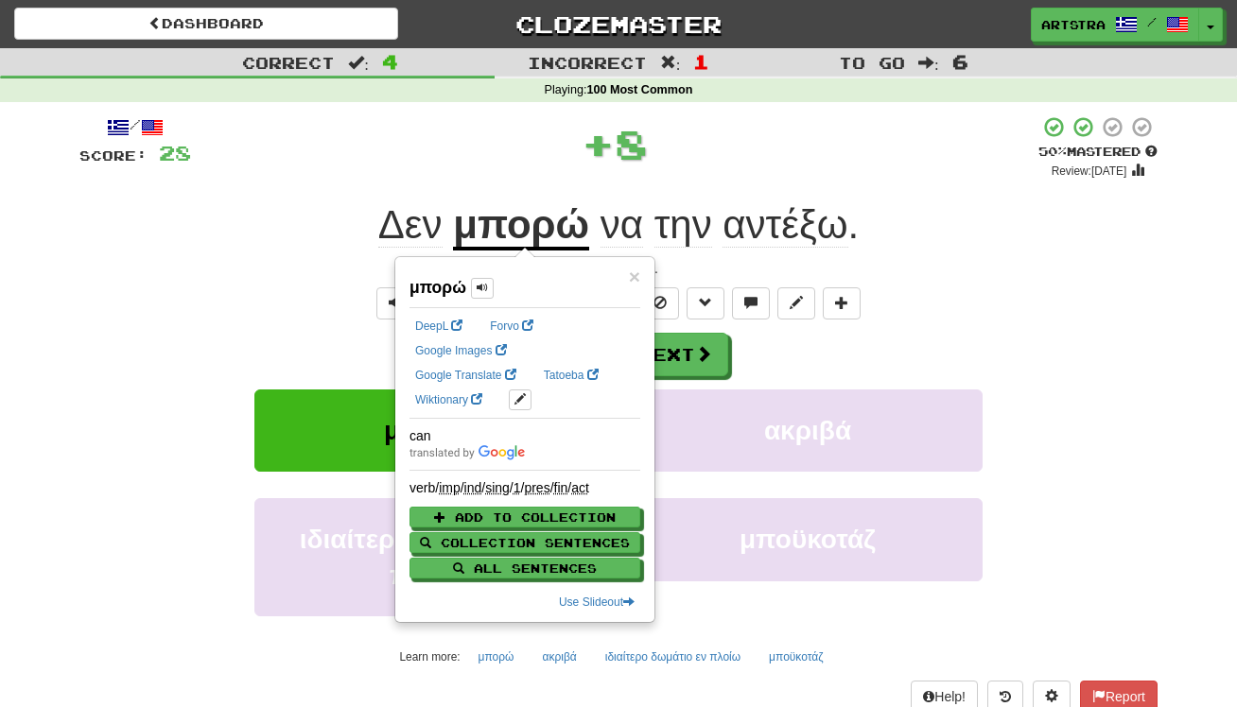
click at [799, 189] on div "/ Score: 28 + 8 50 % Mastered Review: 2025-09-30 Δεν μπορώ να την αντέξω . I ca…" at bounding box center [618, 429] width 1078 height 628
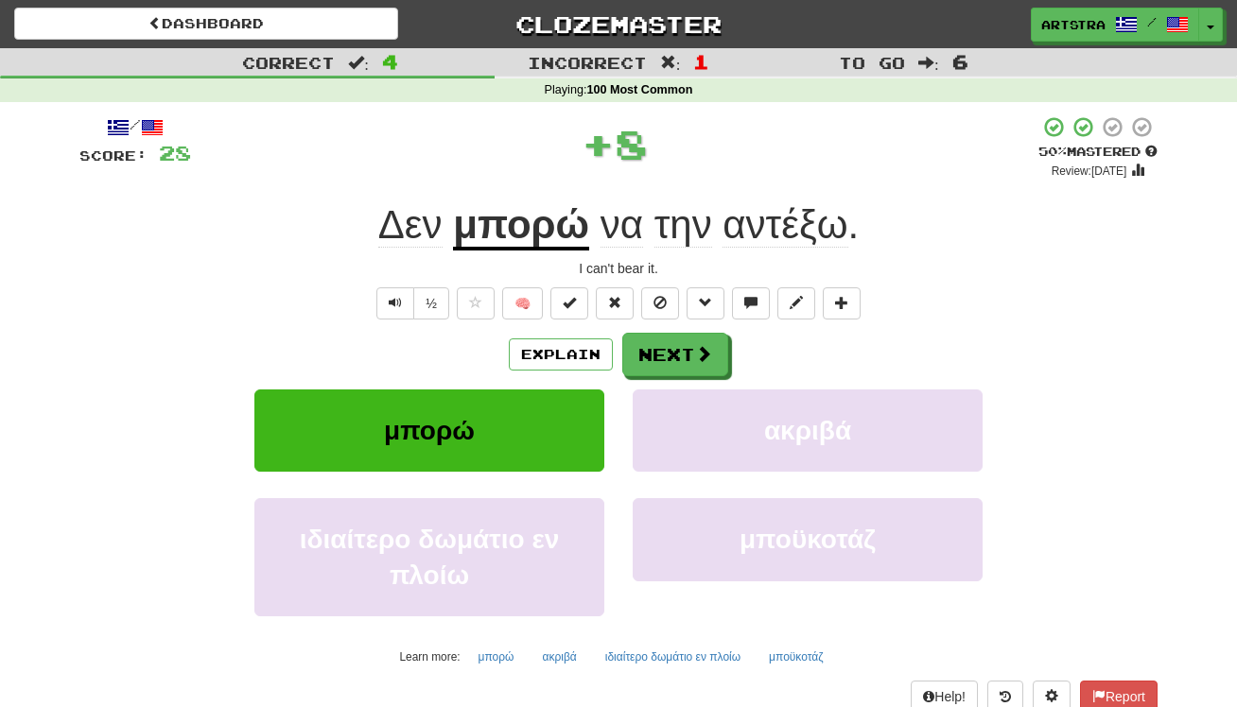
click at [776, 225] on span "αντέξω" at bounding box center [785, 224] width 125 height 45
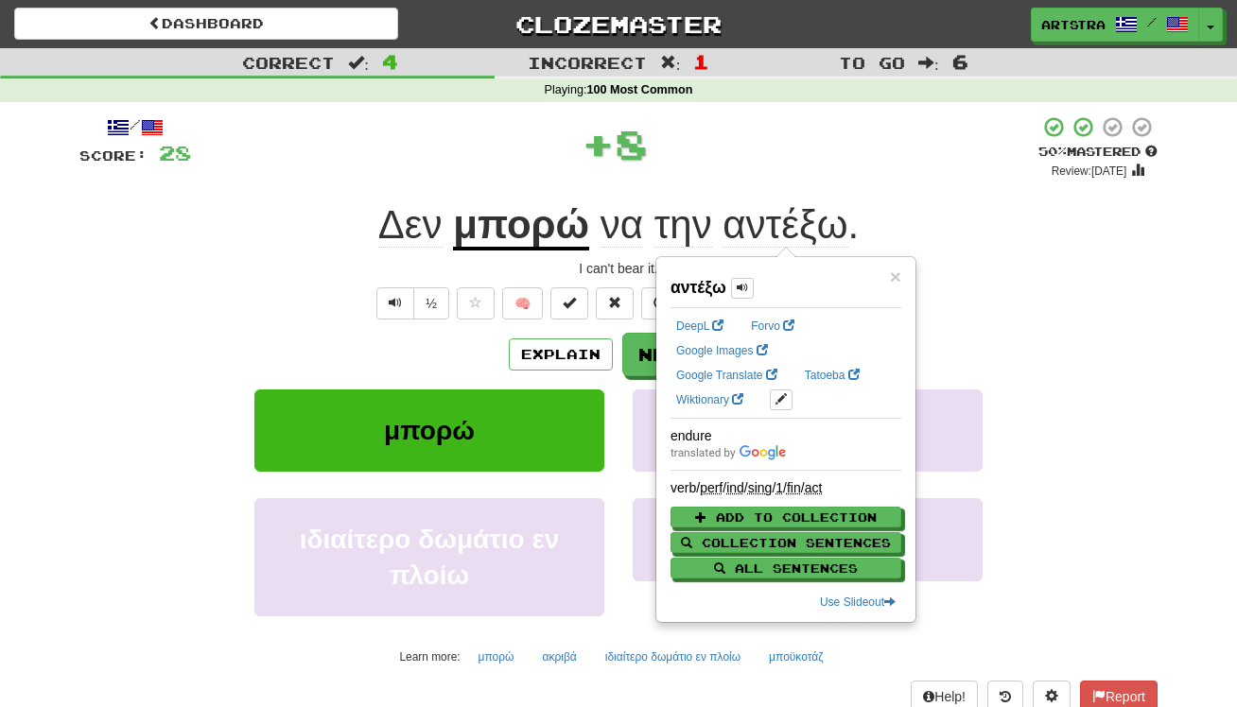
click at [797, 126] on div "+ 8" at bounding box center [614, 143] width 847 height 57
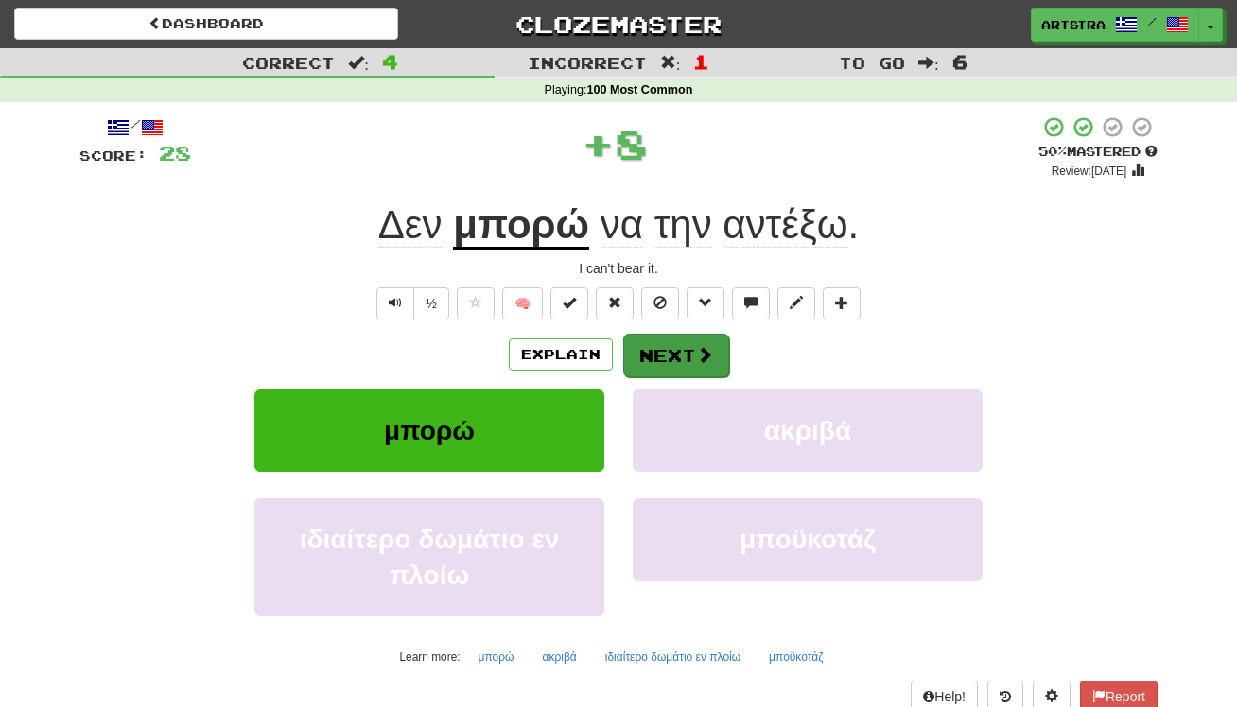
click at [711, 349] on span at bounding box center [704, 354] width 17 height 17
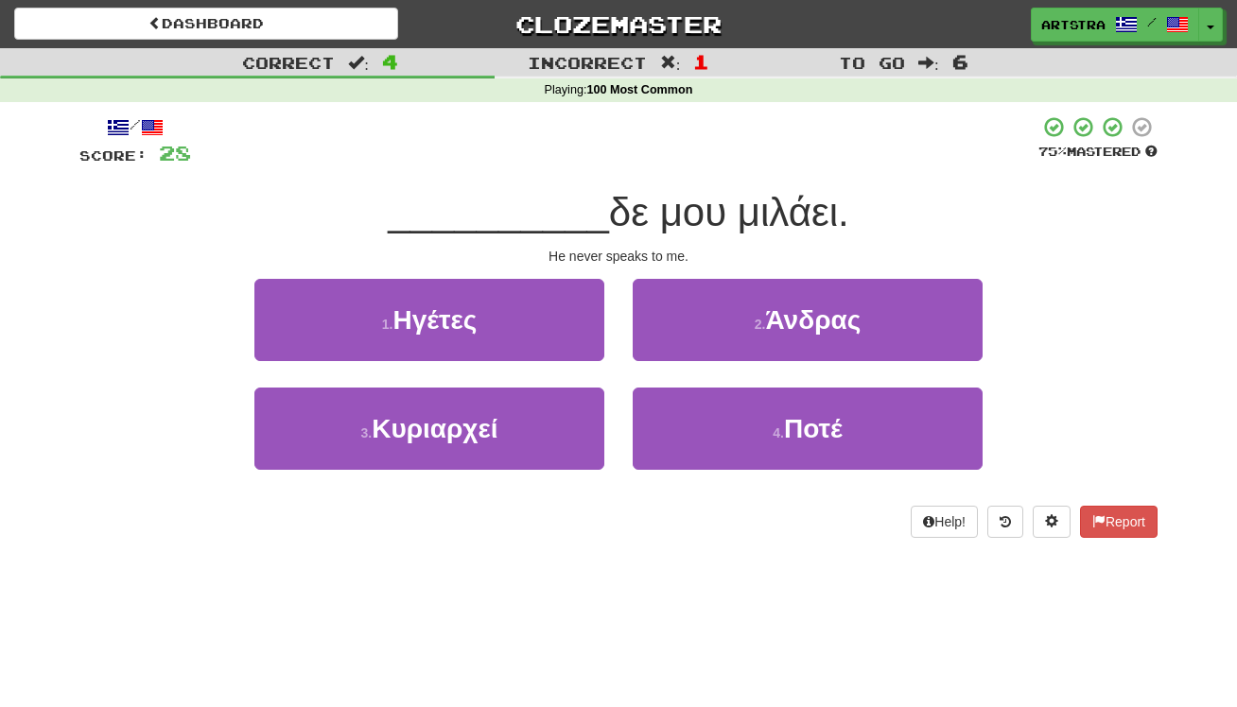
click at [626, 208] on span "δε μου μιλάει." at bounding box center [729, 212] width 240 height 44
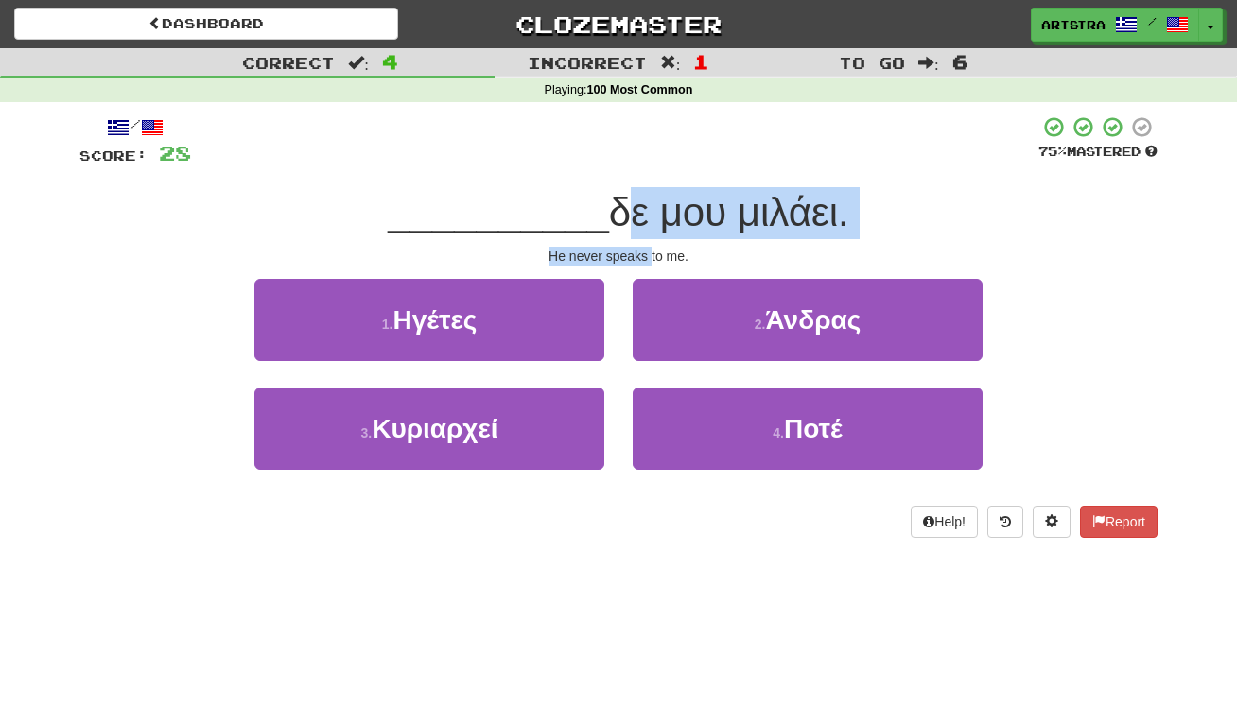
drag, startPoint x: 626, startPoint y: 208, endPoint x: 646, endPoint y: 252, distance: 47.8
click at [646, 252] on div "/ Score: 28 75 % Mastered __________ δε μου μιλάει. He never speaks to me. 1 . …" at bounding box center [618, 326] width 1078 height 423
click at [646, 252] on div "He never speaks to me." at bounding box center [618, 256] width 1078 height 19
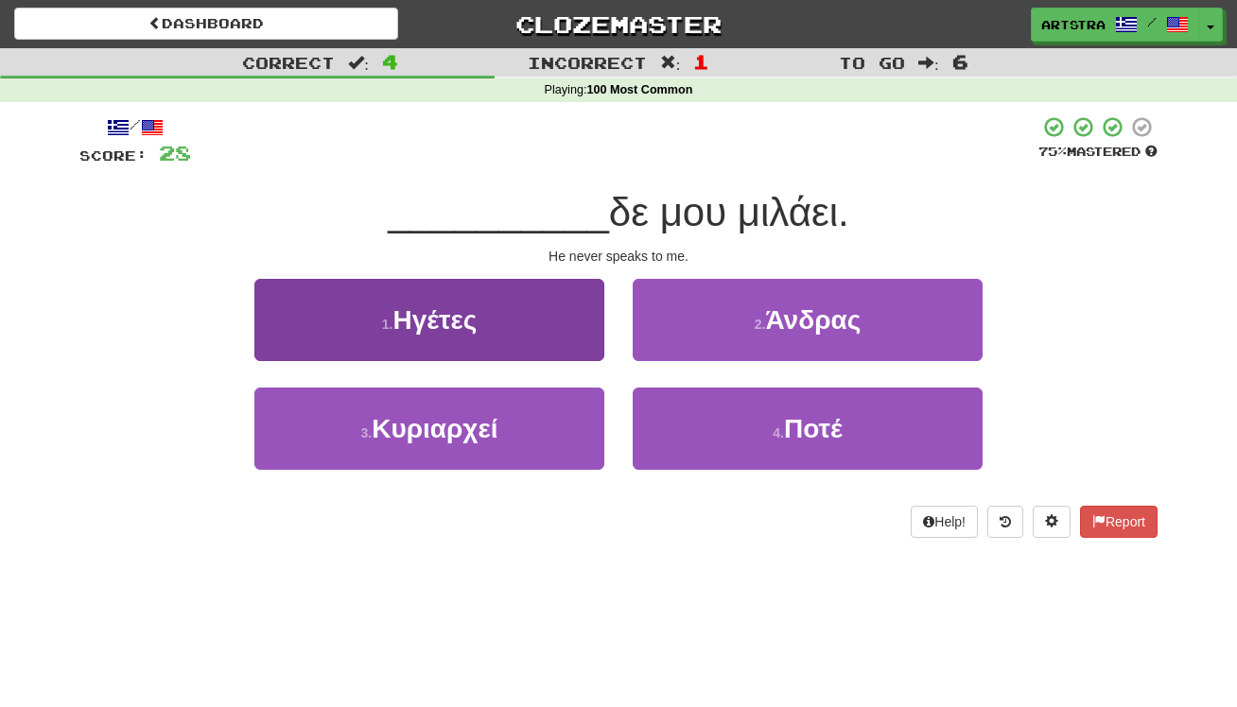
click at [504, 314] on button "1 . Ηγέτες" at bounding box center [429, 320] width 350 height 82
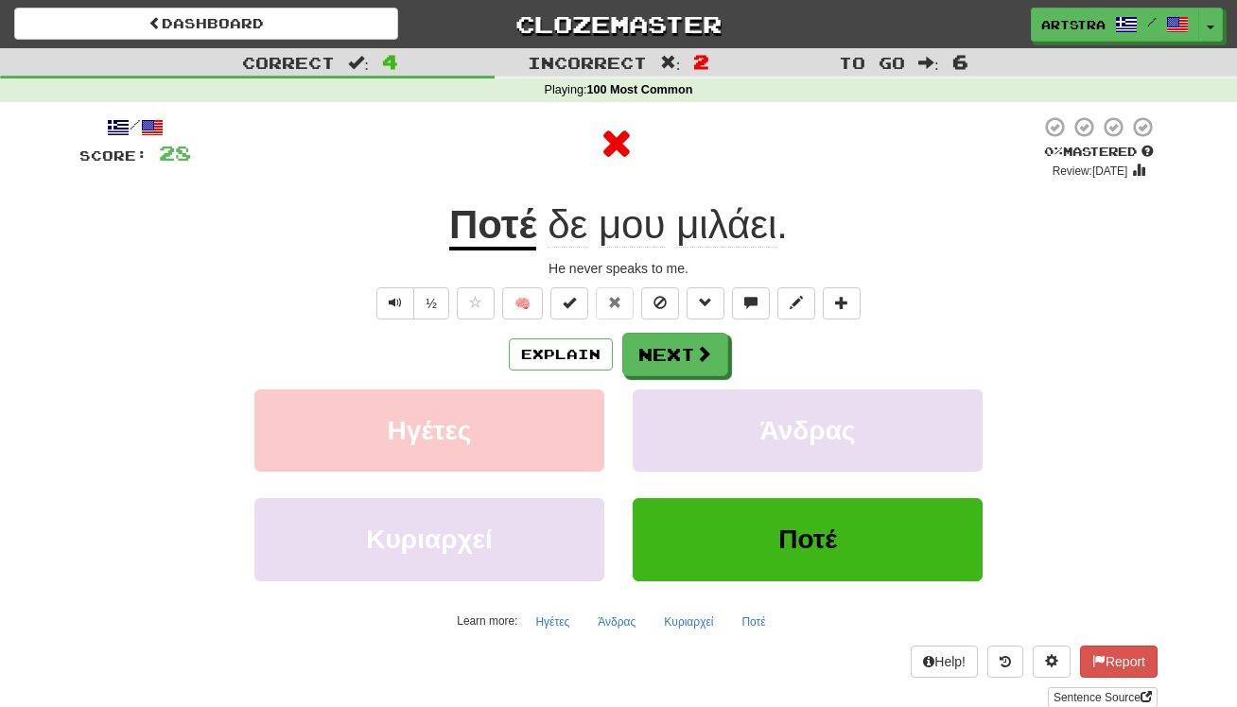
click at [498, 210] on u "Ποτέ" at bounding box center [493, 226] width 88 height 48
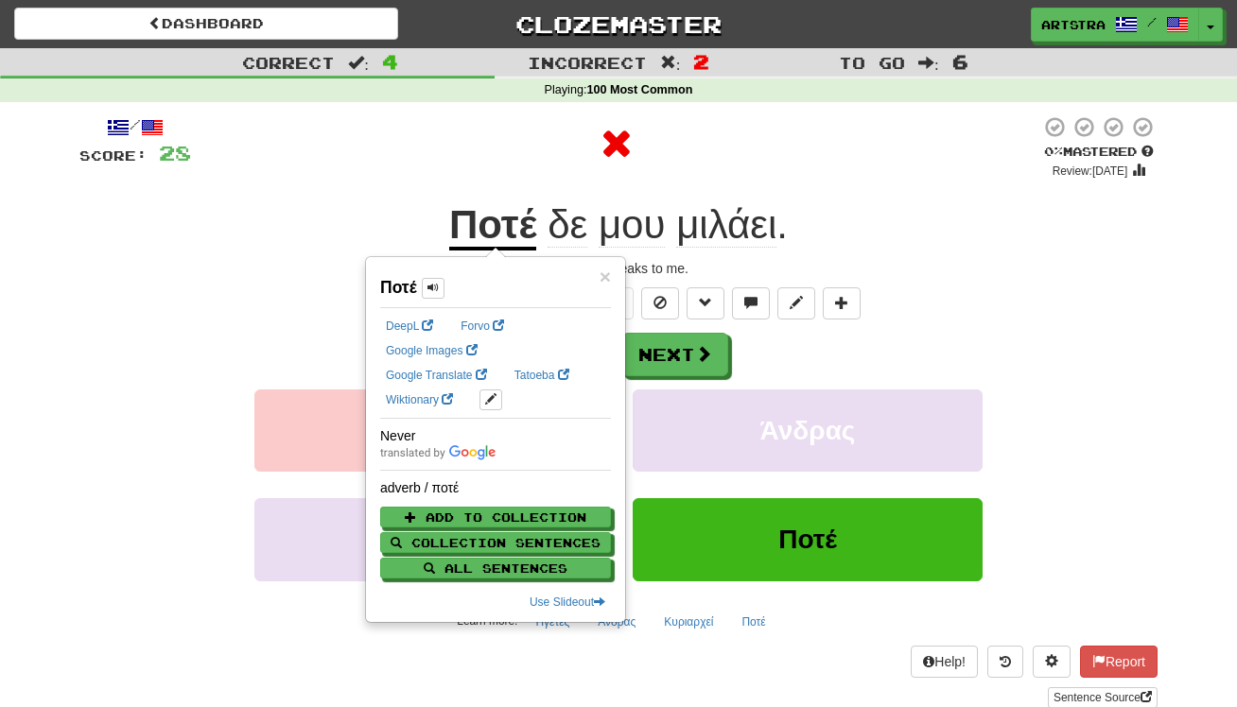
click at [740, 203] on span "μιλάει" at bounding box center [726, 224] width 100 height 45
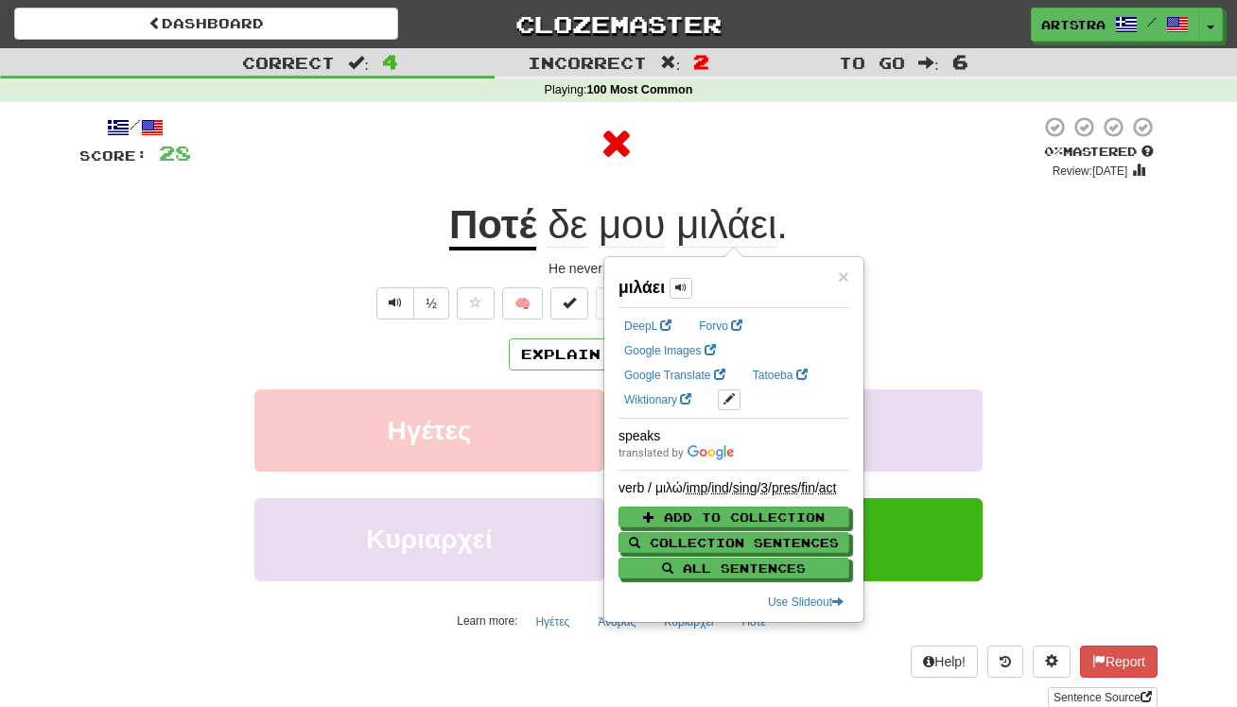
click at [814, 142] on div at bounding box center [615, 143] width 849 height 57
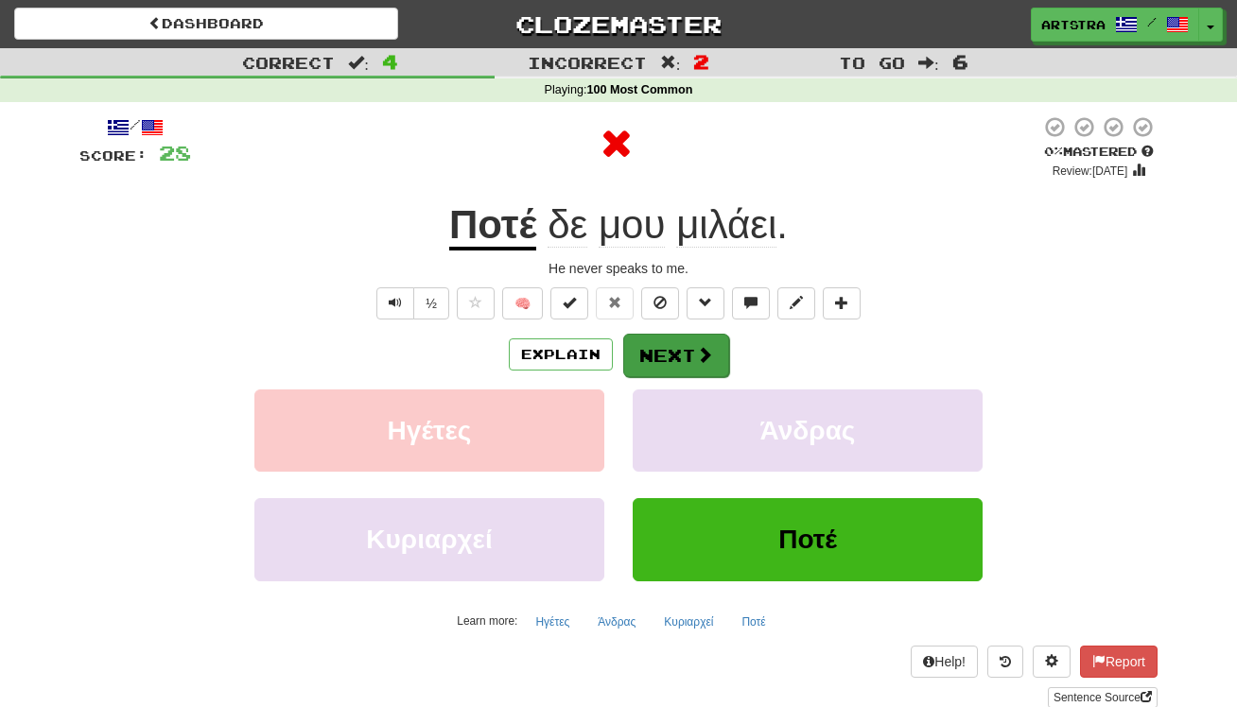
click at [696, 346] on span at bounding box center [704, 354] width 17 height 17
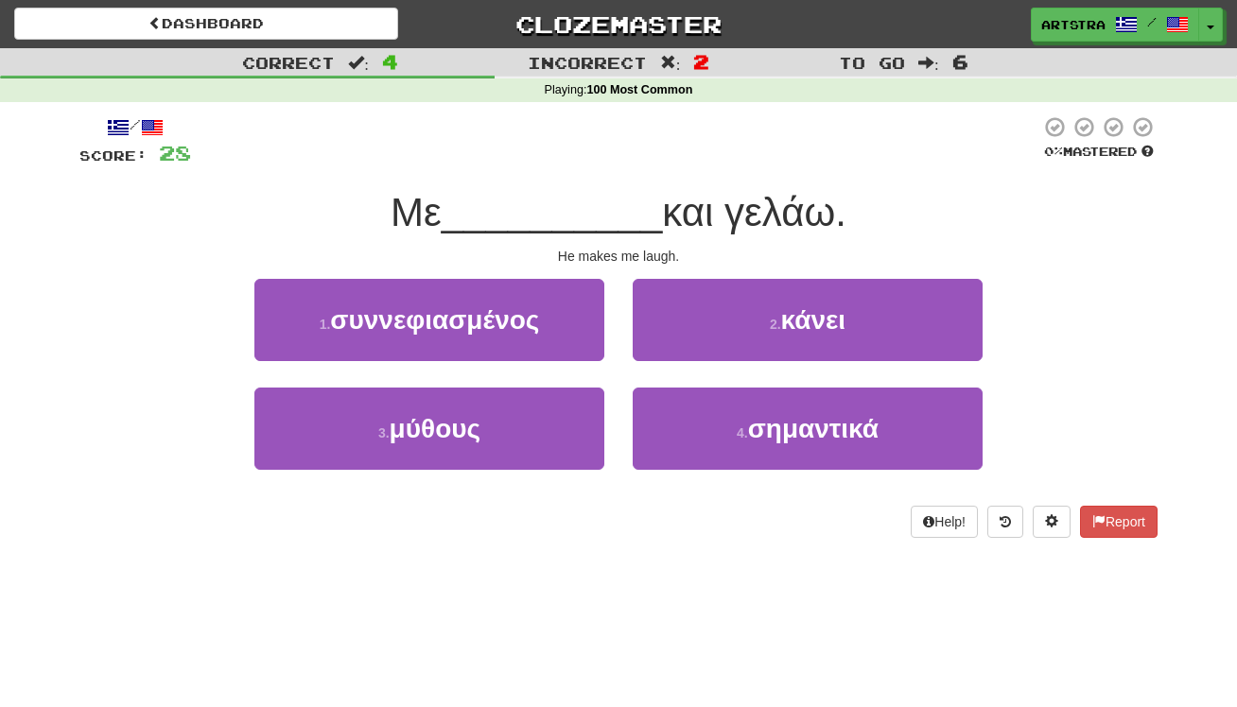
click at [636, 224] on span "__________" at bounding box center [552, 212] width 221 height 44
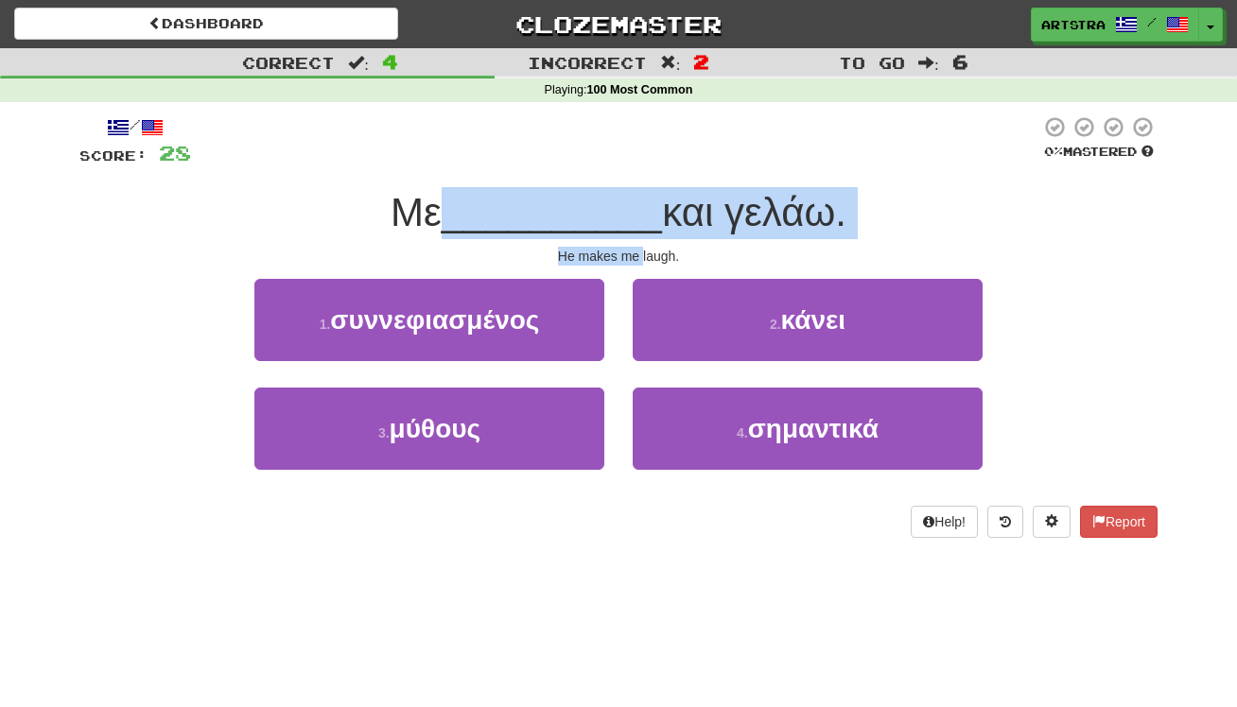
drag, startPoint x: 636, startPoint y: 224, endPoint x: 638, endPoint y: 253, distance: 29.5
click at [638, 253] on div "/ Score: 28 0 % Mastered Με __________ και γελάω. He makes me laugh. 1 . συννεφ…" at bounding box center [618, 326] width 1078 height 423
click at [638, 253] on div "He makes me laugh." at bounding box center [618, 256] width 1078 height 19
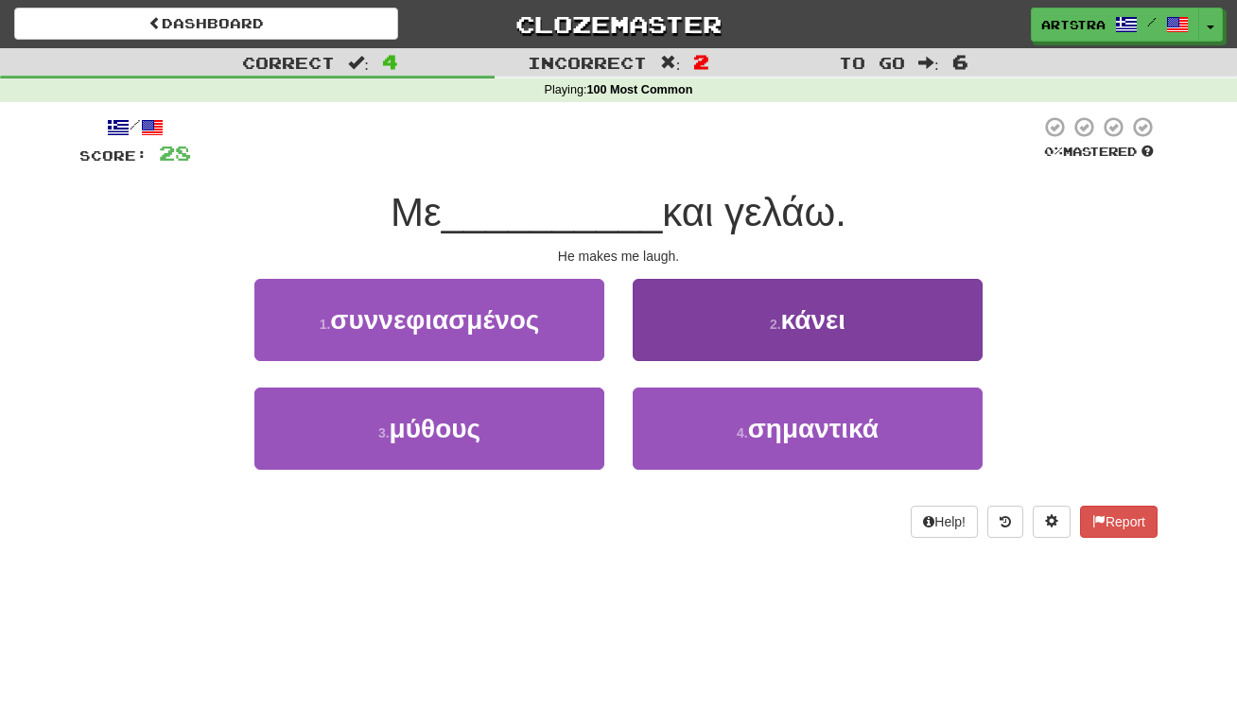
click at [718, 280] on button "2 . κάνει" at bounding box center [808, 320] width 350 height 82
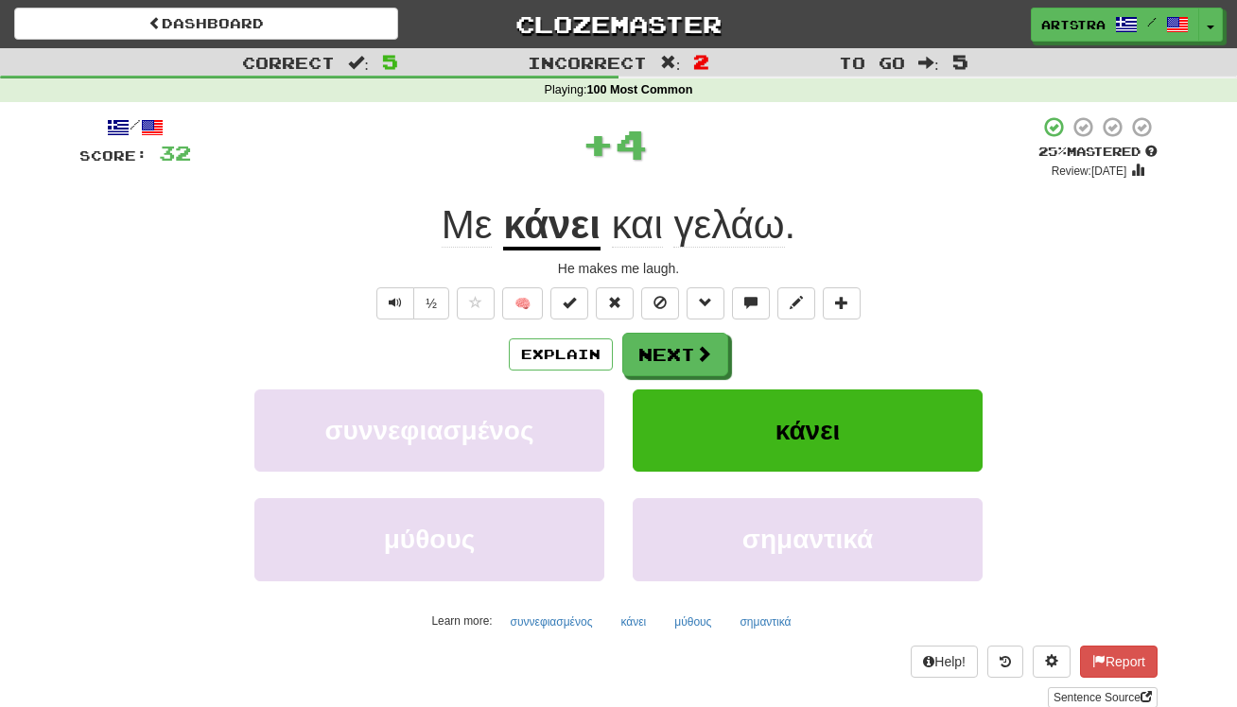
click at [553, 224] on u "κάνει" at bounding box center [551, 226] width 97 height 48
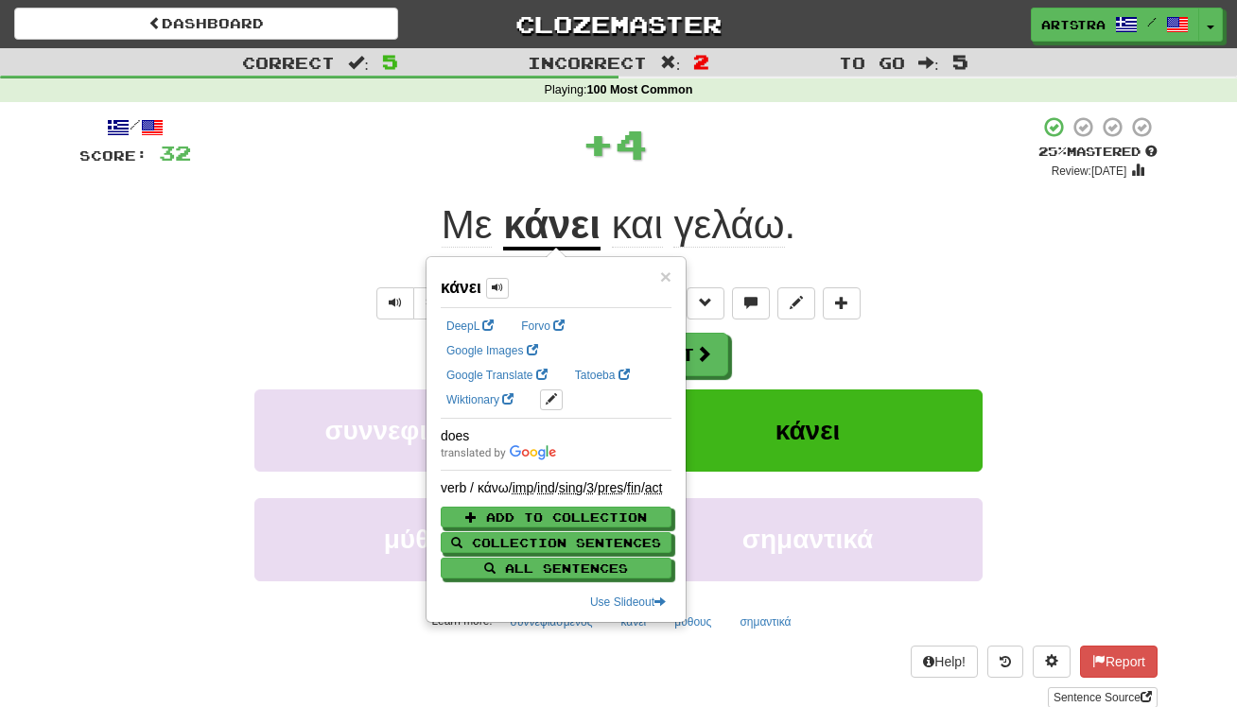
click at [764, 229] on span "γελάω" at bounding box center [728, 224] width 111 height 45
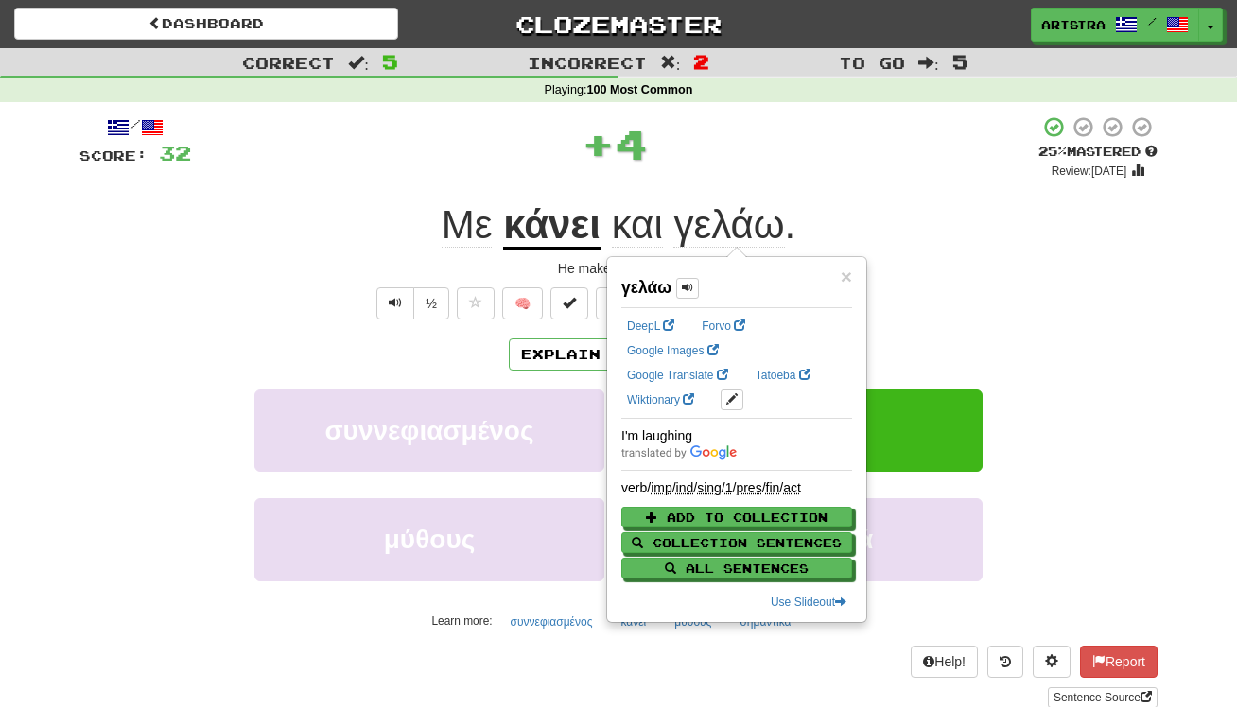
click at [783, 191] on div "/ Score: 32 + 4 25 % Mastered Review: 2025-09-21 Με κάνει και γελάω . He makes …" at bounding box center [618, 411] width 1078 height 593
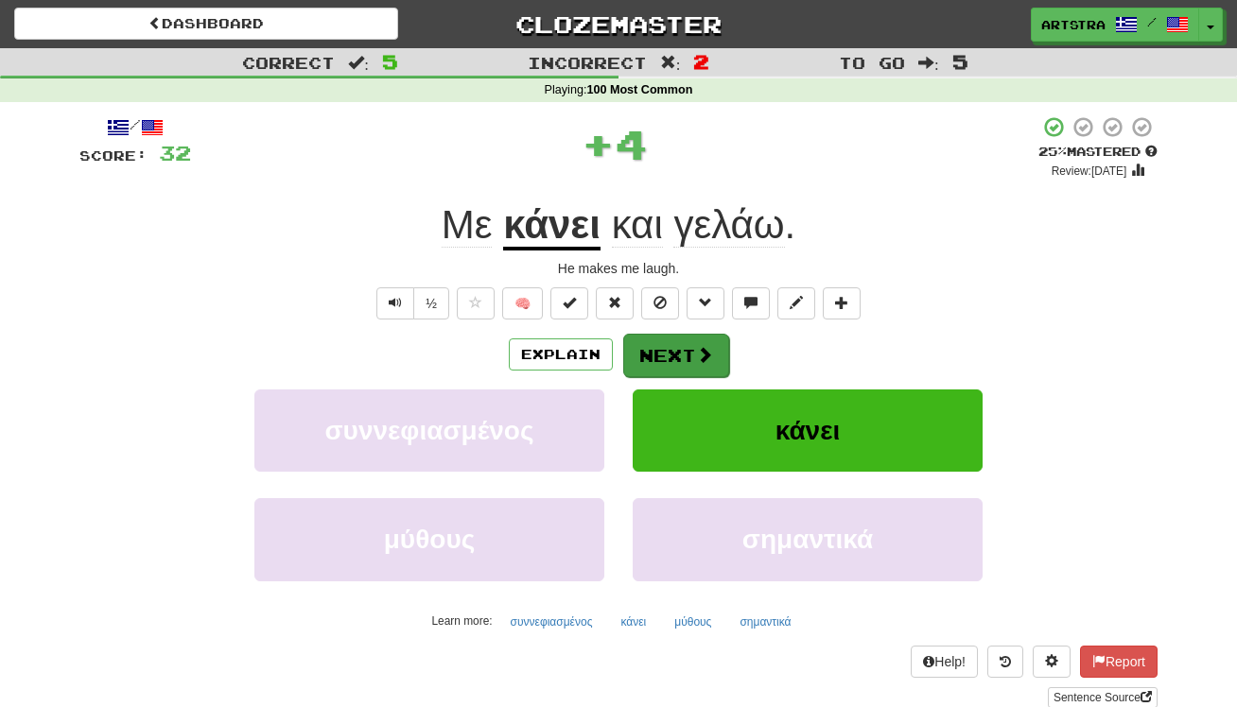
click at [716, 365] on button "Next" at bounding box center [676, 356] width 106 height 44
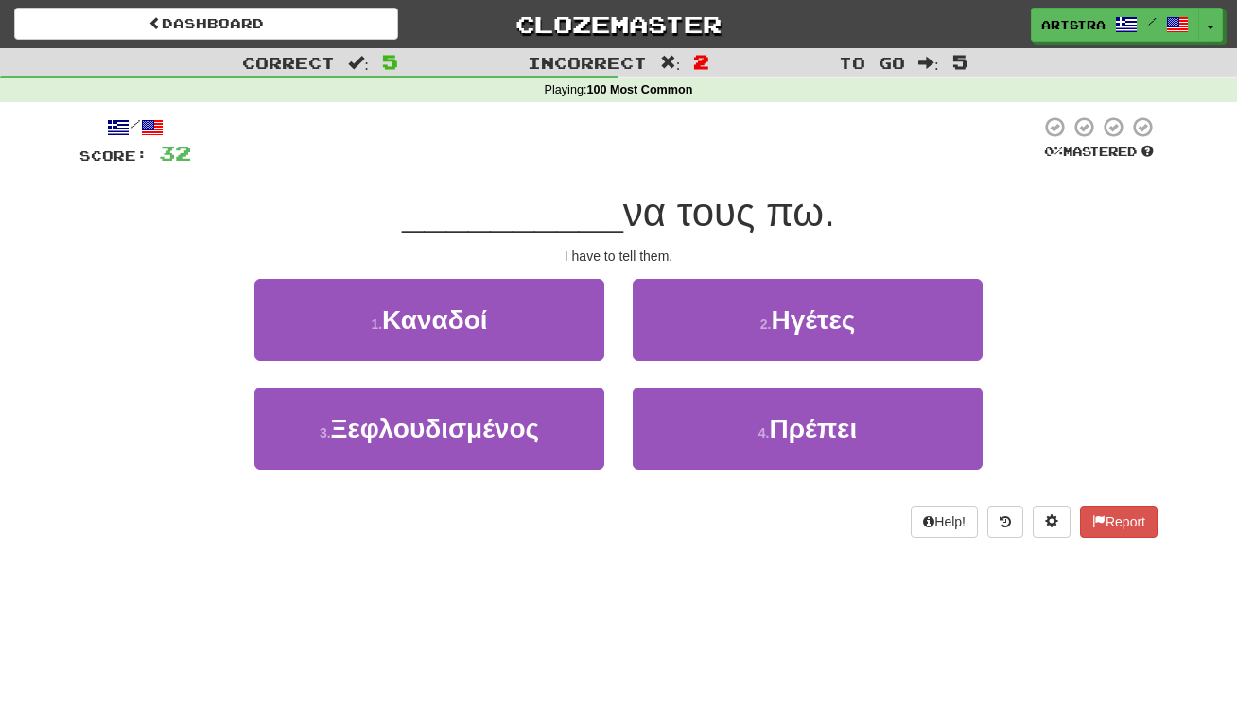
click at [654, 208] on span "να τους πω." at bounding box center [729, 212] width 212 height 44
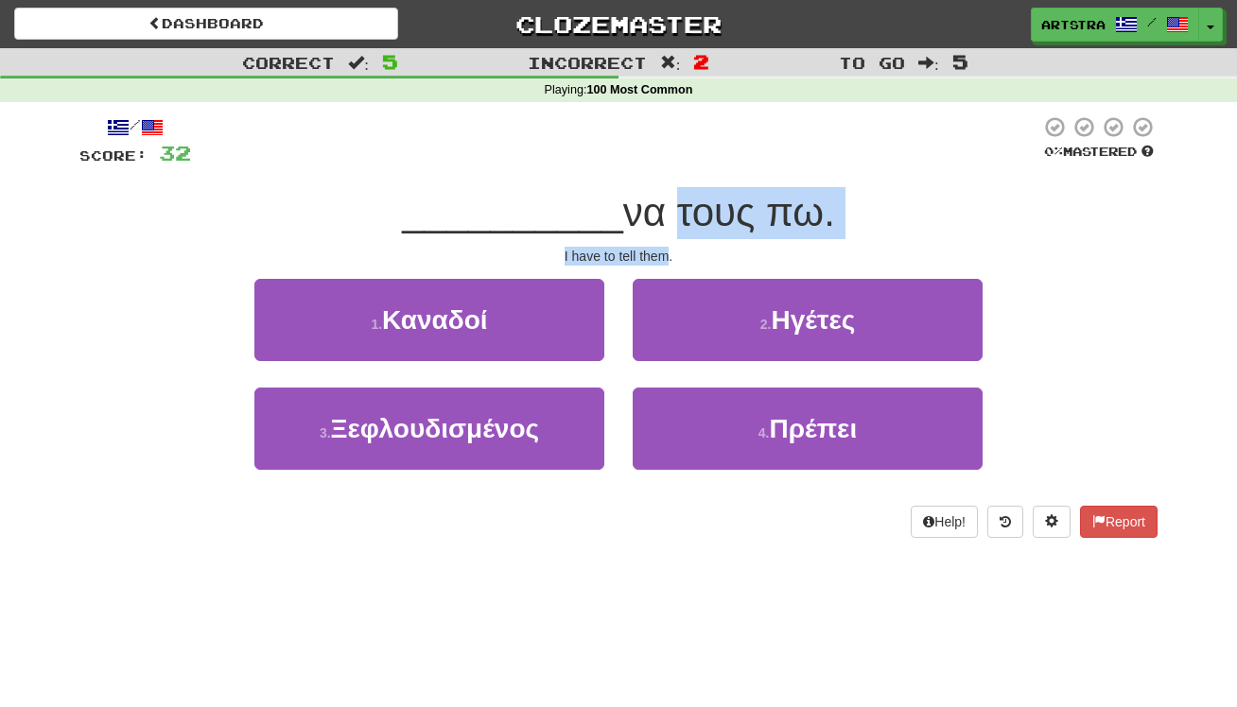
drag, startPoint x: 651, startPoint y: 221, endPoint x: 658, endPoint y: 256, distance: 35.8
click at [658, 256] on div "/ Score: 32 0 % Mastered __________ να τους πω. I have to tell them. 1 . Καναδο…" at bounding box center [618, 326] width 1078 height 423
click at [658, 256] on div "I have to tell them." at bounding box center [618, 256] width 1078 height 19
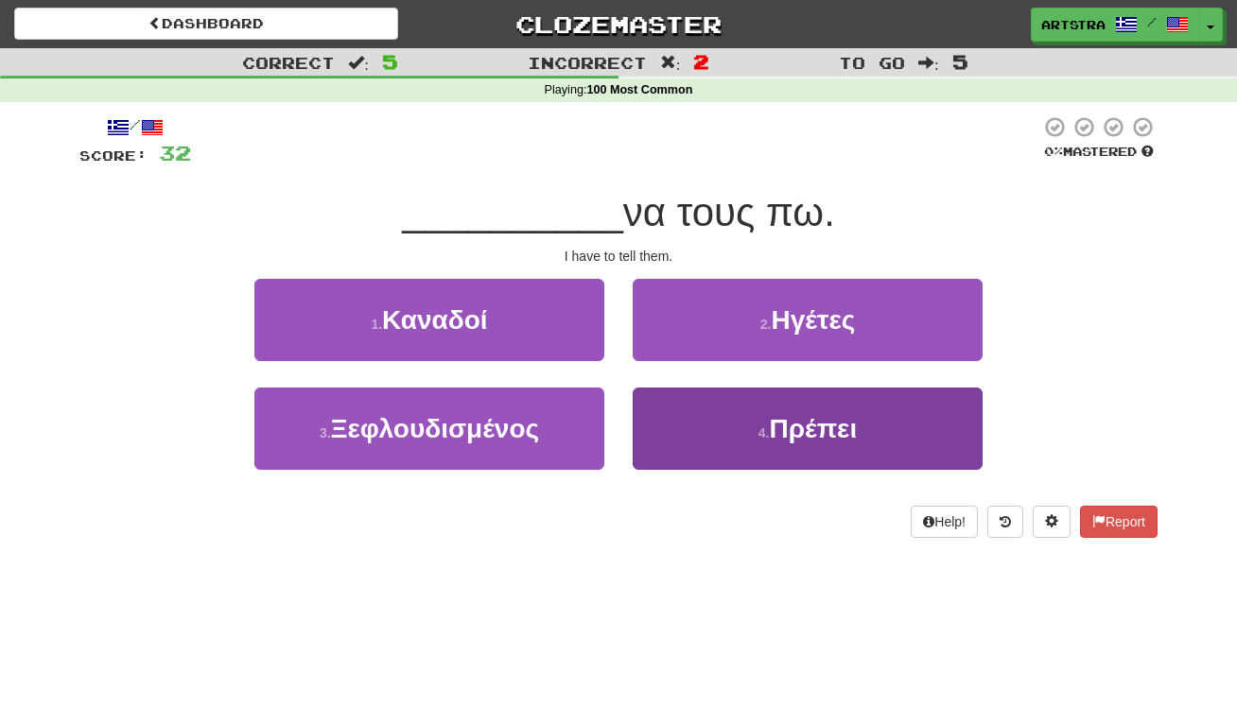
click at [827, 407] on button "4 . Πρέπει" at bounding box center [808, 429] width 350 height 82
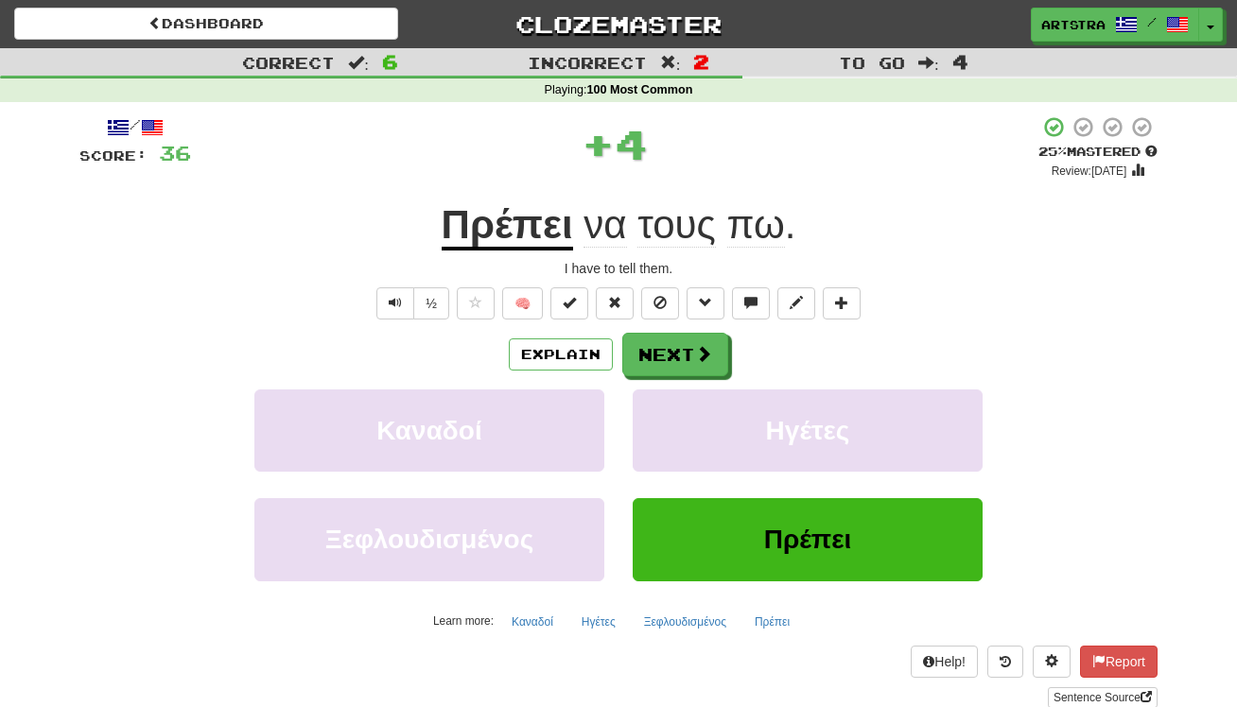
click at [560, 256] on div "/ Score: 36 + 4 25 % Mastered Review: 2025-09-21 Πρέπει να τους πω . I have to …" at bounding box center [618, 411] width 1078 height 593
click at [846, 182] on div "/ Score: 36 + 4 25 % Mastered Review: 2025-09-21 Πρέπει να τους πω . I have to …" at bounding box center [618, 411] width 1078 height 593
click at [748, 228] on span "πω" at bounding box center [756, 224] width 58 height 45
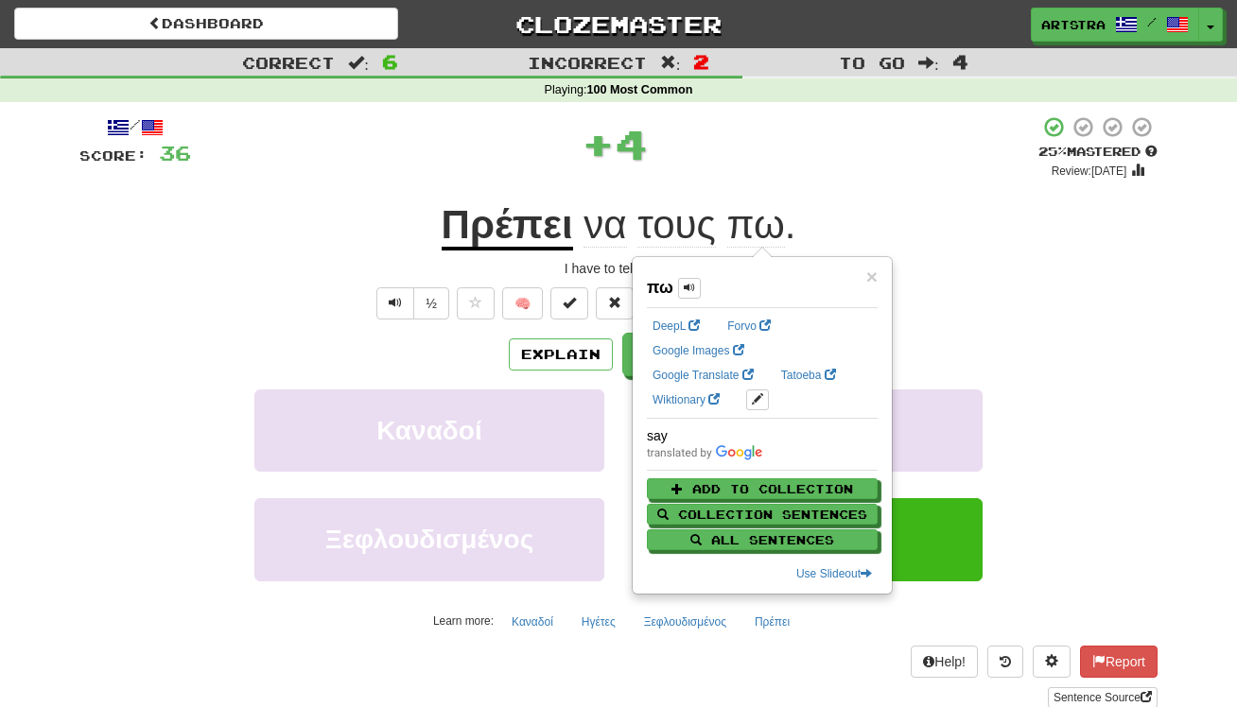
click at [803, 103] on div "/ Score: 36 + 4 25 % Mastered Review: 2025-09-21 Πρέπει να τους πω . I have to …" at bounding box center [618, 418] width 1078 height 633
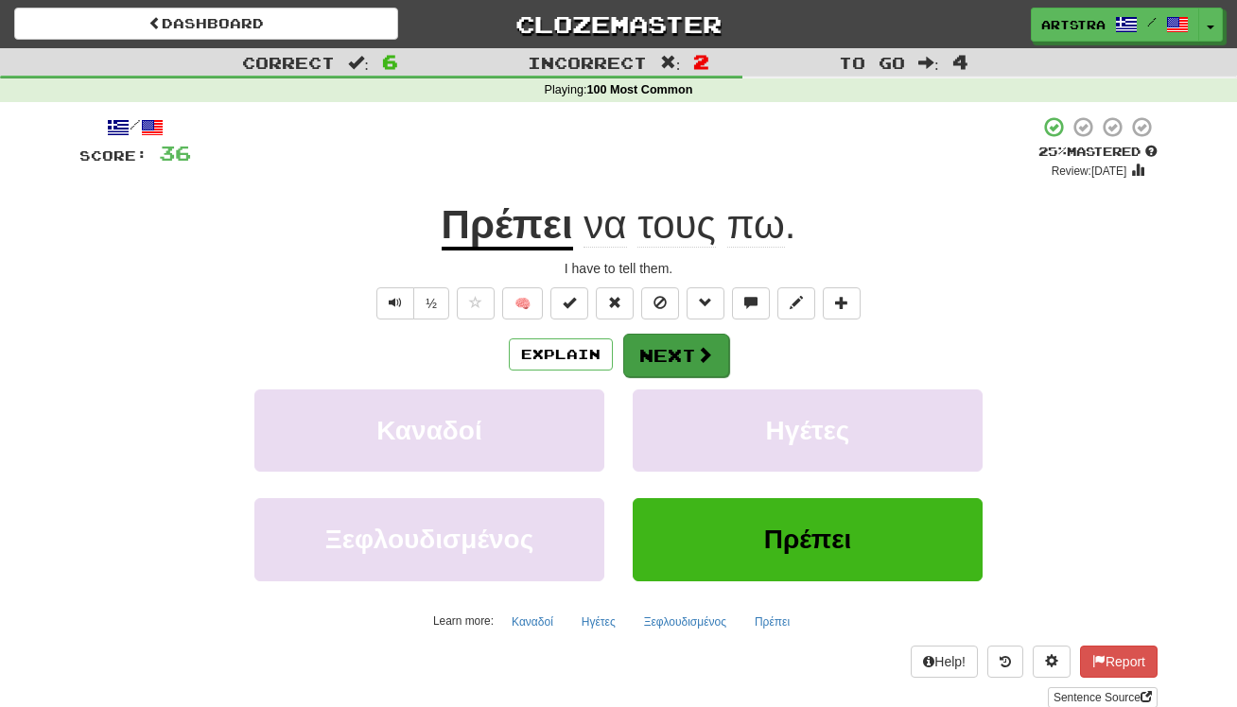
click at [703, 358] on span at bounding box center [704, 354] width 17 height 17
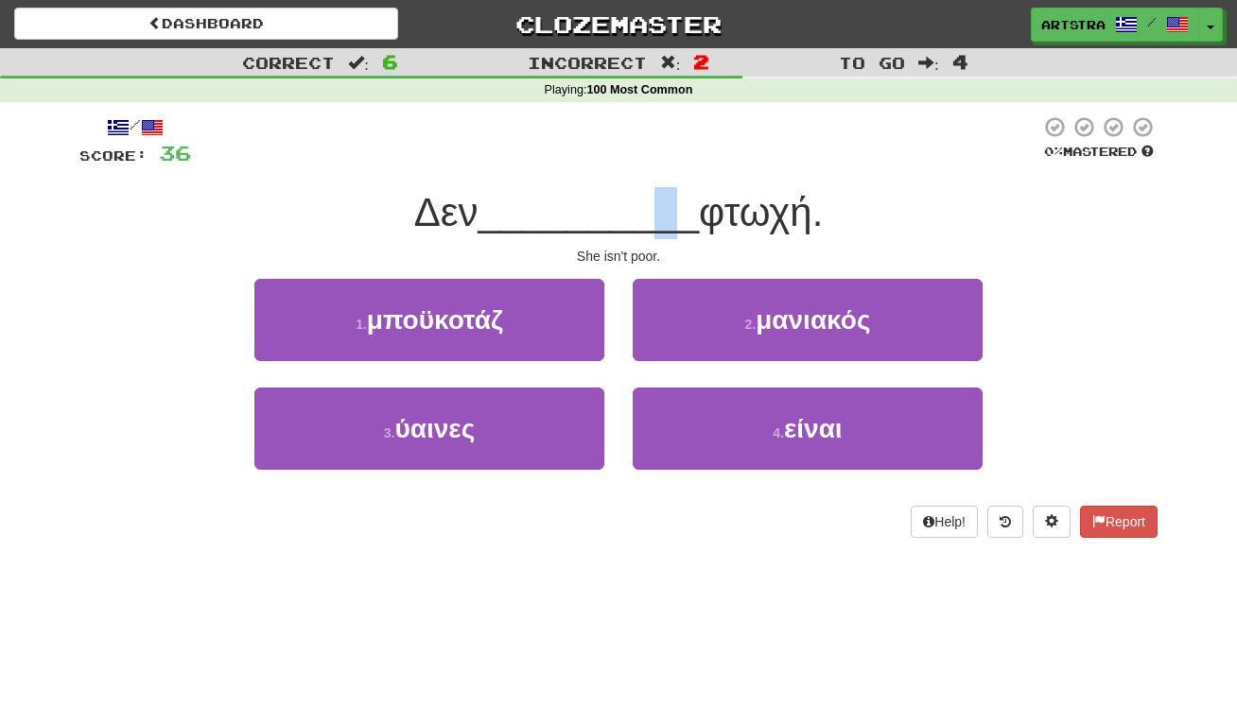
click at [656, 209] on span "__________" at bounding box center [588, 212] width 221 height 44
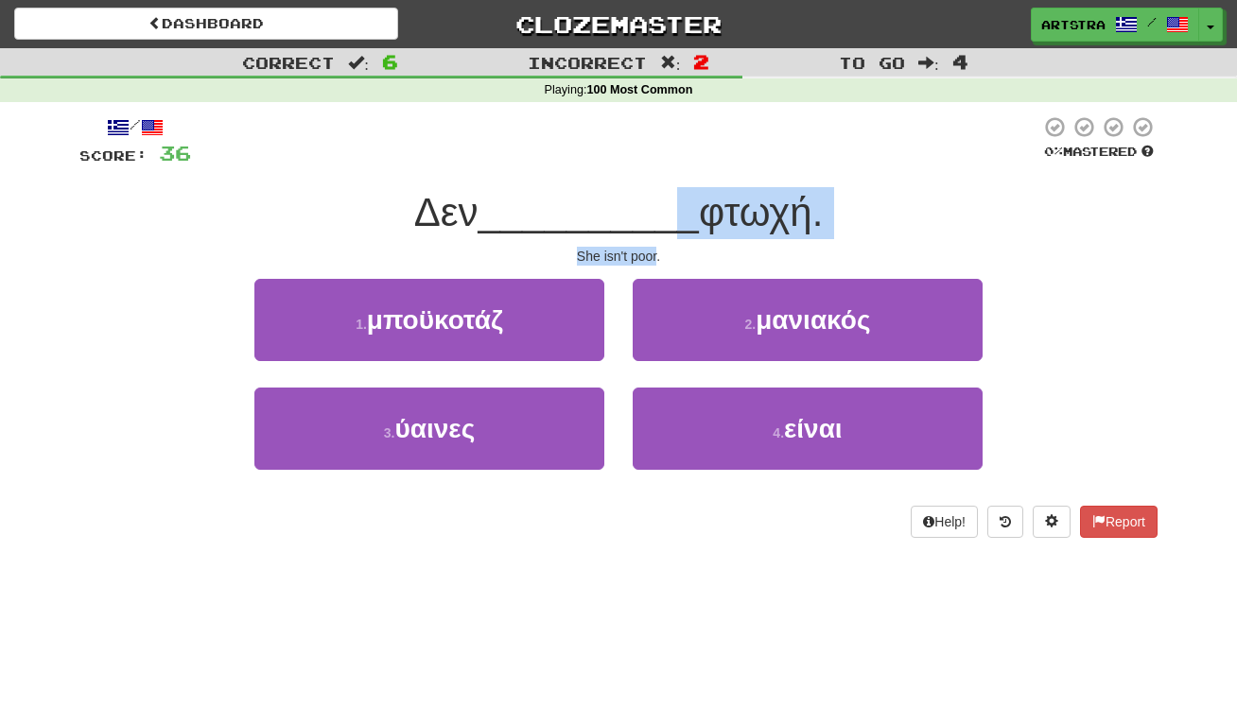
drag, startPoint x: 656, startPoint y: 209, endPoint x: 659, endPoint y: 253, distance: 43.6
click at [659, 253] on div "/ Score: 36 0 % Mastered Δεν __________ φτωχή. She isn't poor. 1 . μποϋκοτάζ 2 …" at bounding box center [618, 326] width 1078 height 423
click at [658, 253] on div "She isn't poor." at bounding box center [618, 256] width 1078 height 19
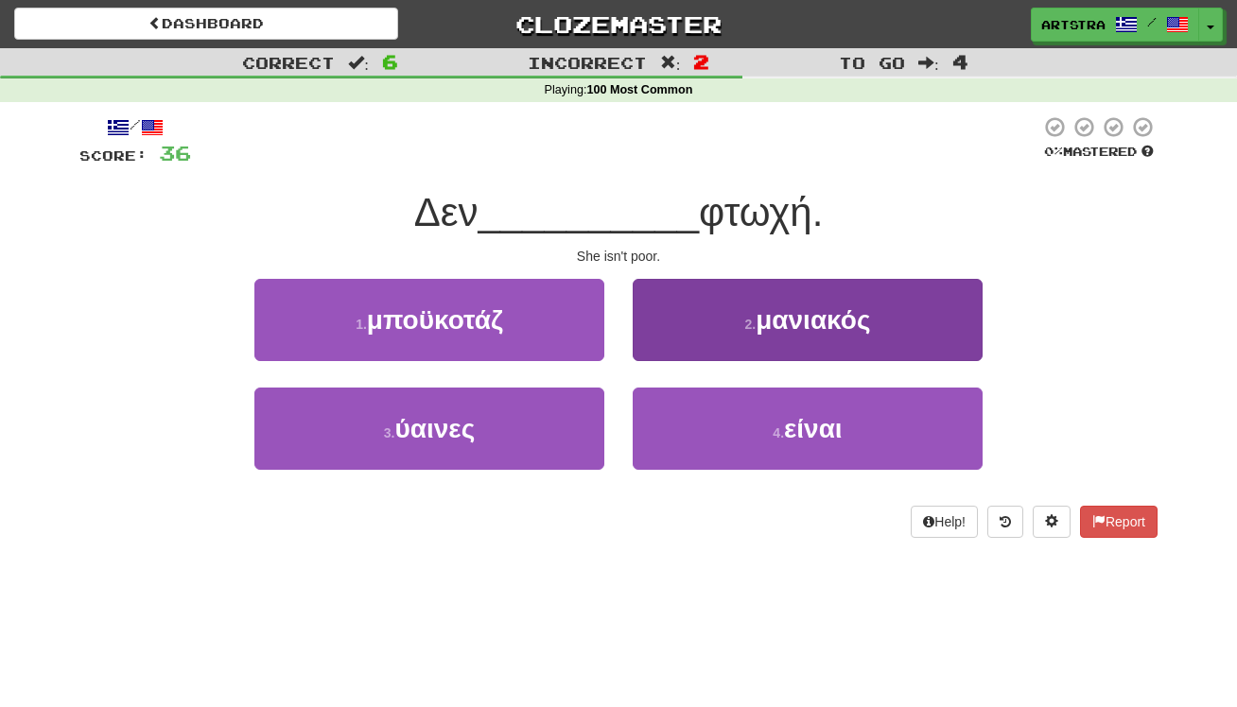
click at [762, 413] on button "4 . είναι" at bounding box center [808, 429] width 350 height 82
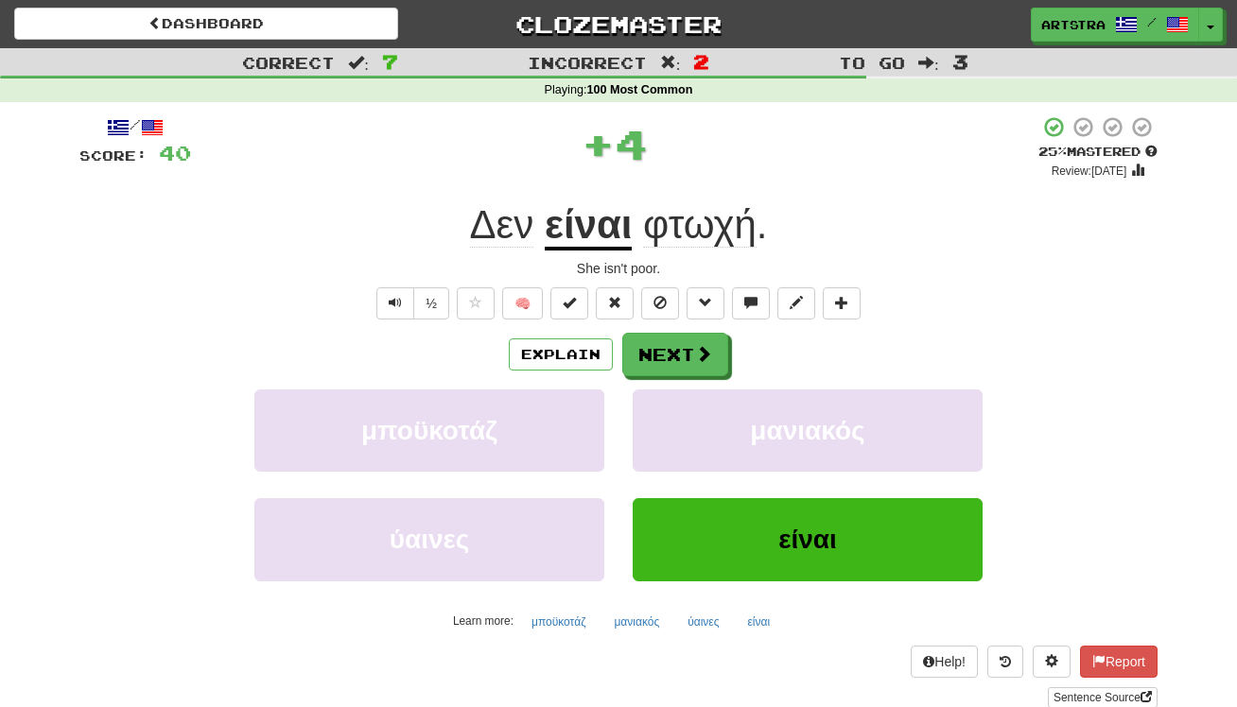
click at [736, 192] on div "/ Score: 40 + 4 25 % Mastered Review: 2025-09-21 Δεν είναι φτωχή . She isn't po…" at bounding box center [618, 411] width 1078 height 593
click at [730, 218] on span "φτωχή" at bounding box center [699, 224] width 113 height 45
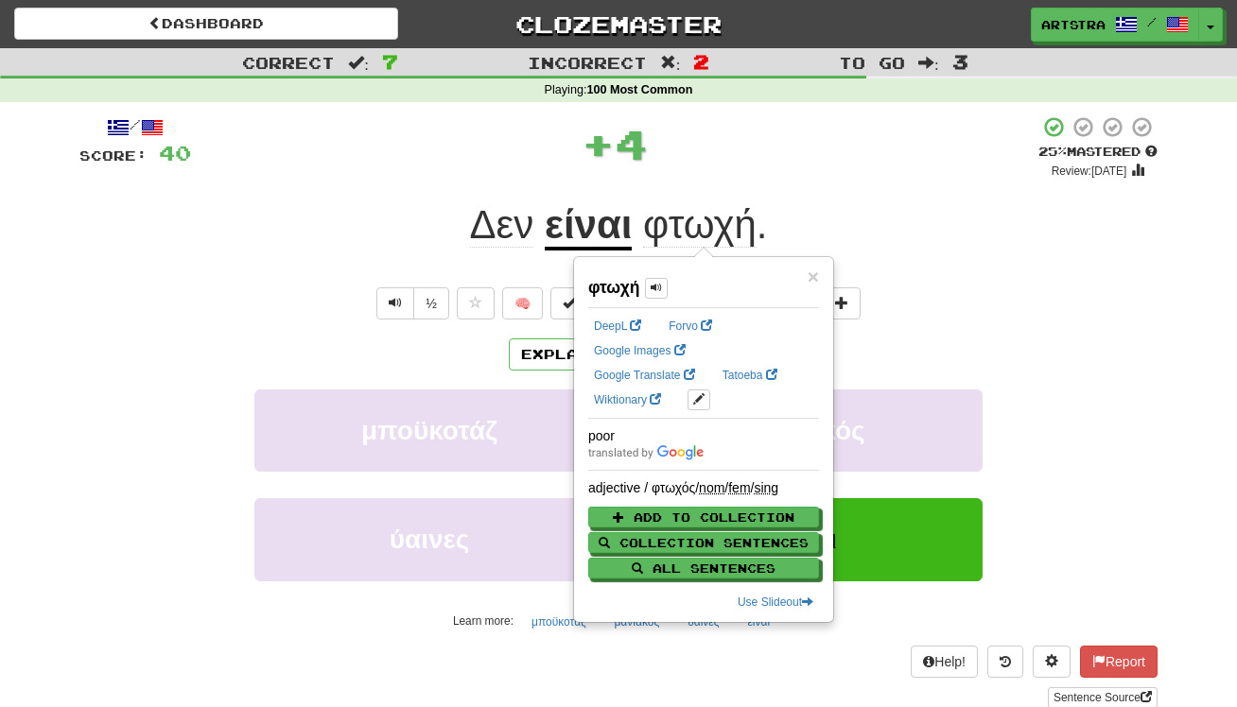
click at [870, 154] on div "+ 4" at bounding box center [614, 143] width 847 height 57
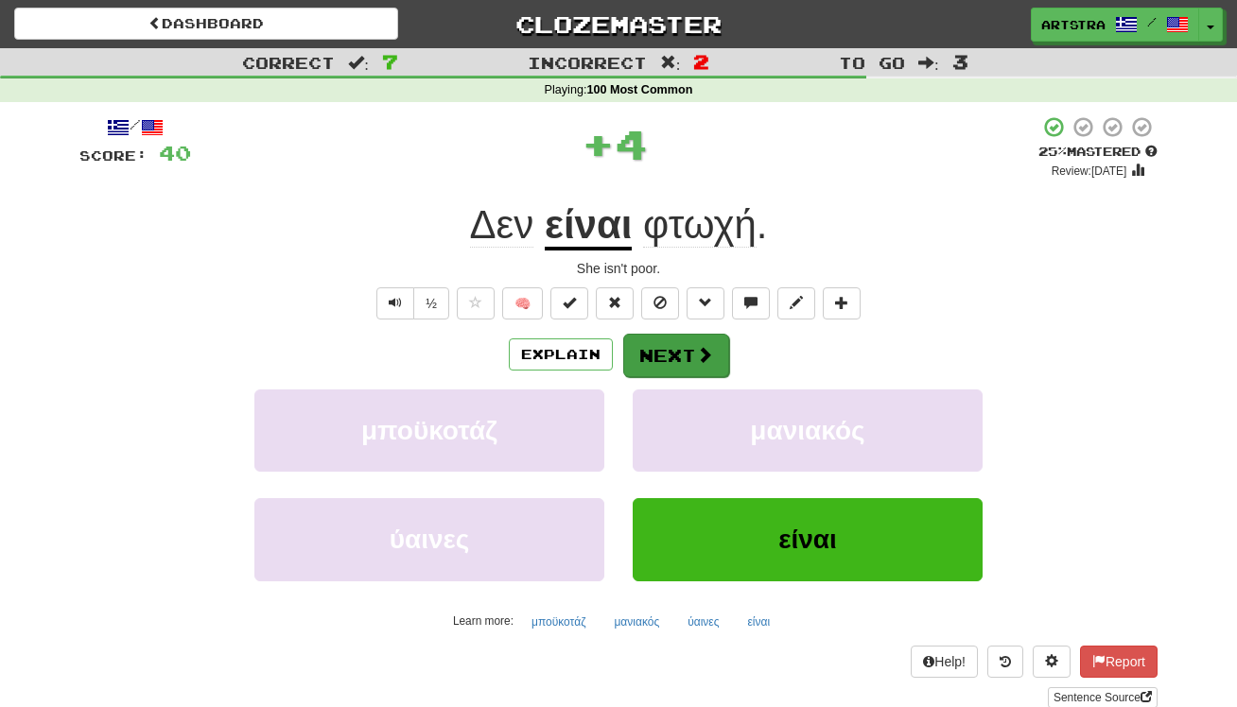
click at [688, 350] on button "Next" at bounding box center [676, 356] width 106 height 44
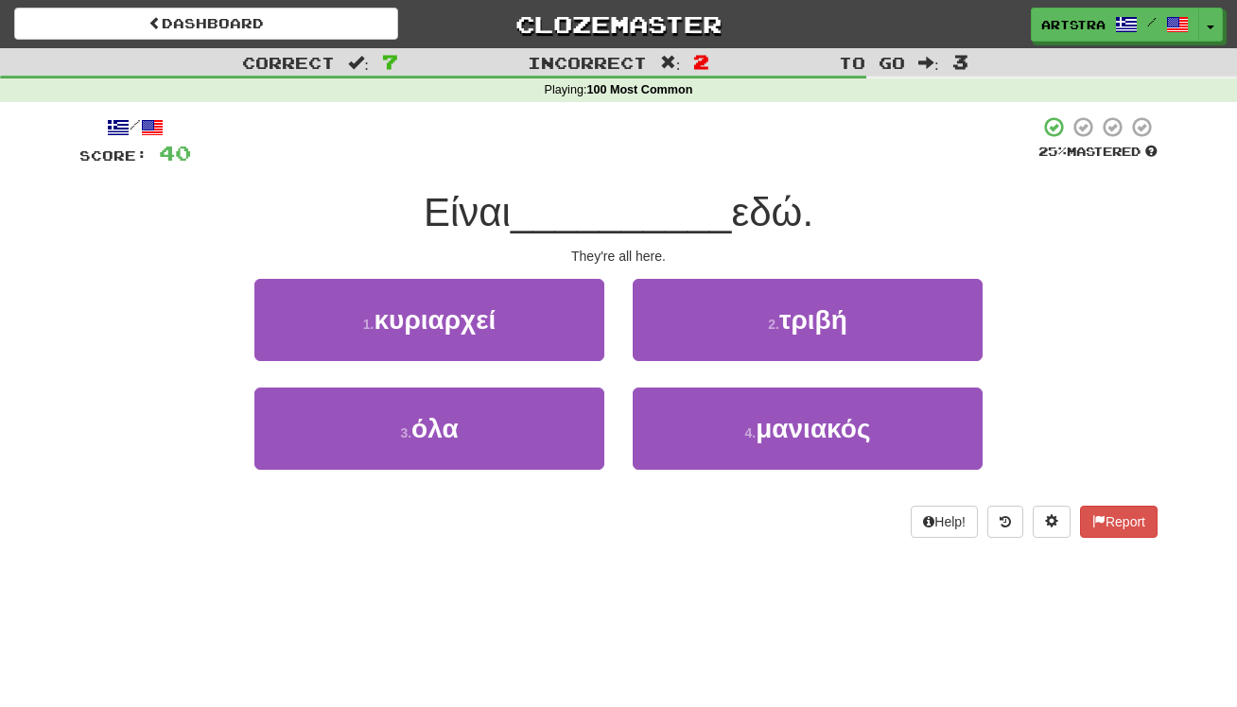
click at [613, 221] on span "__________" at bounding box center [621, 212] width 221 height 44
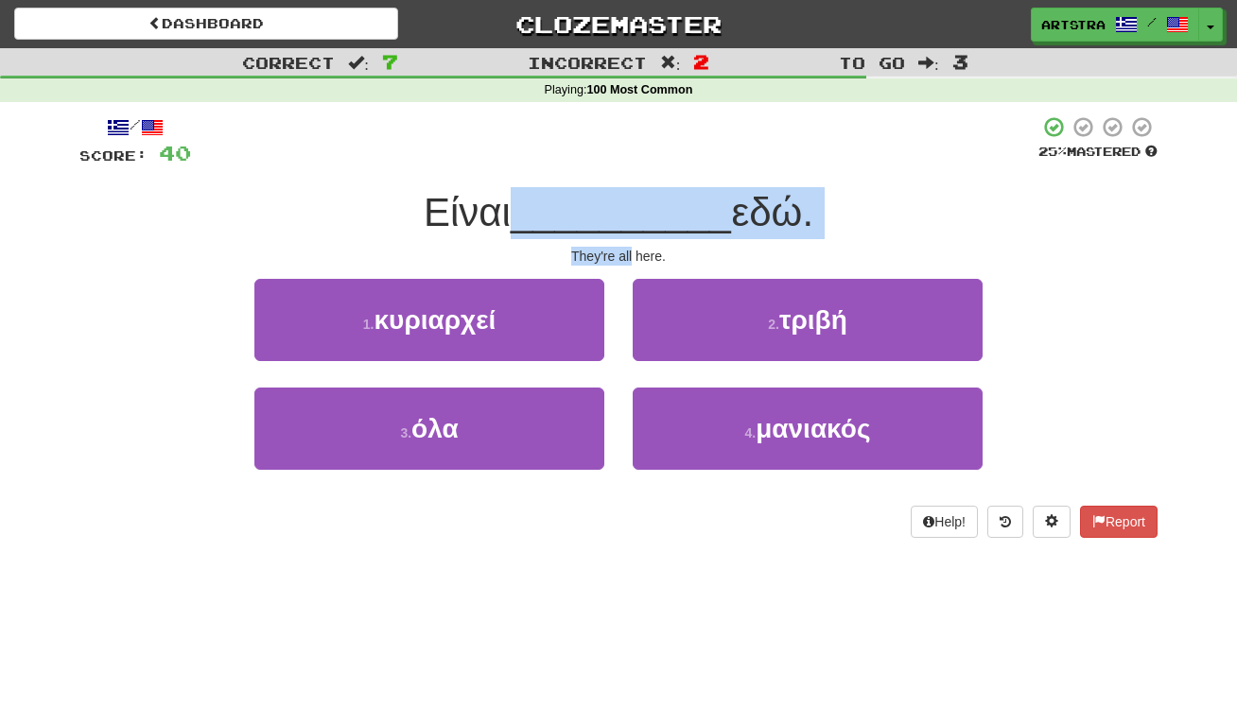
drag, startPoint x: 613, startPoint y: 221, endPoint x: 619, endPoint y: 247, distance: 26.4
click at [619, 247] on div "/ Score: 40 25 % Mastered Είναι __________ εδώ. They're all here. 1 . κυριαρχεί…" at bounding box center [618, 326] width 1078 height 423
click at [619, 247] on div "They're all here." at bounding box center [618, 256] width 1078 height 19
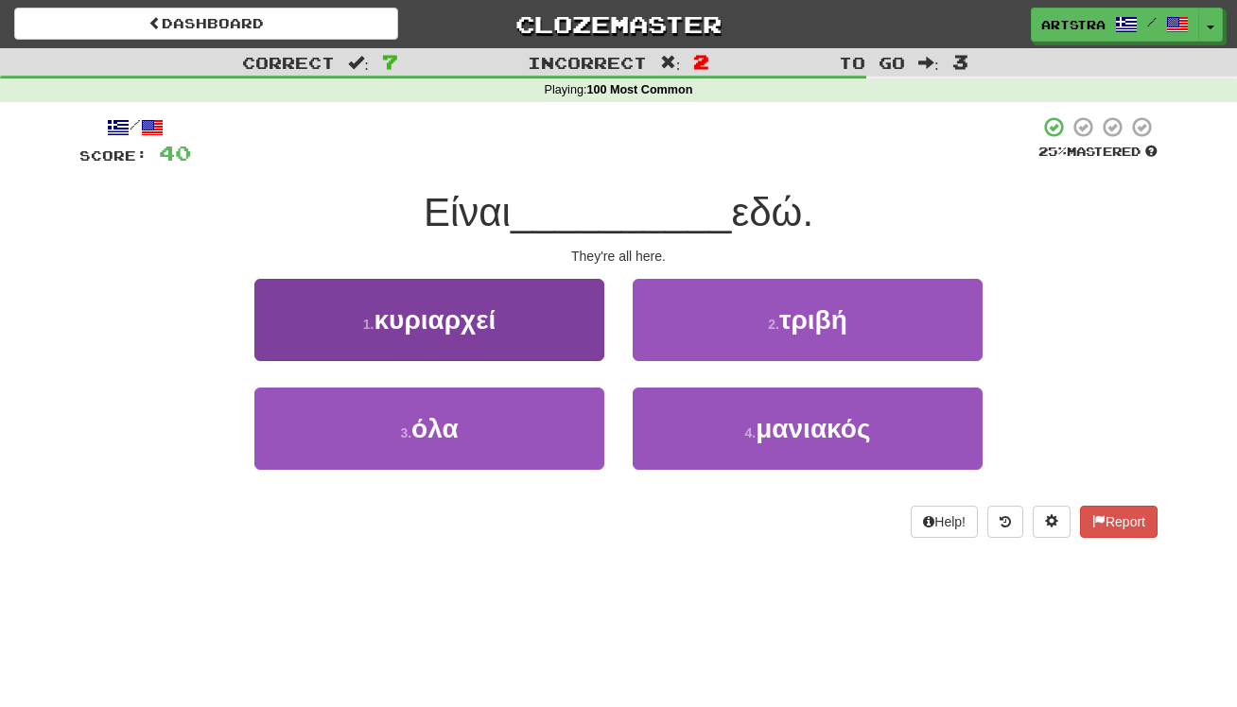
drag, startPoint x: 522, startPoint y: 450, endPoint x: 564, endPoint y: 419, distance: 52.0
click at [522, 450] on button "3 . όλα" at bounding box center [429, 429] width 350 height 82
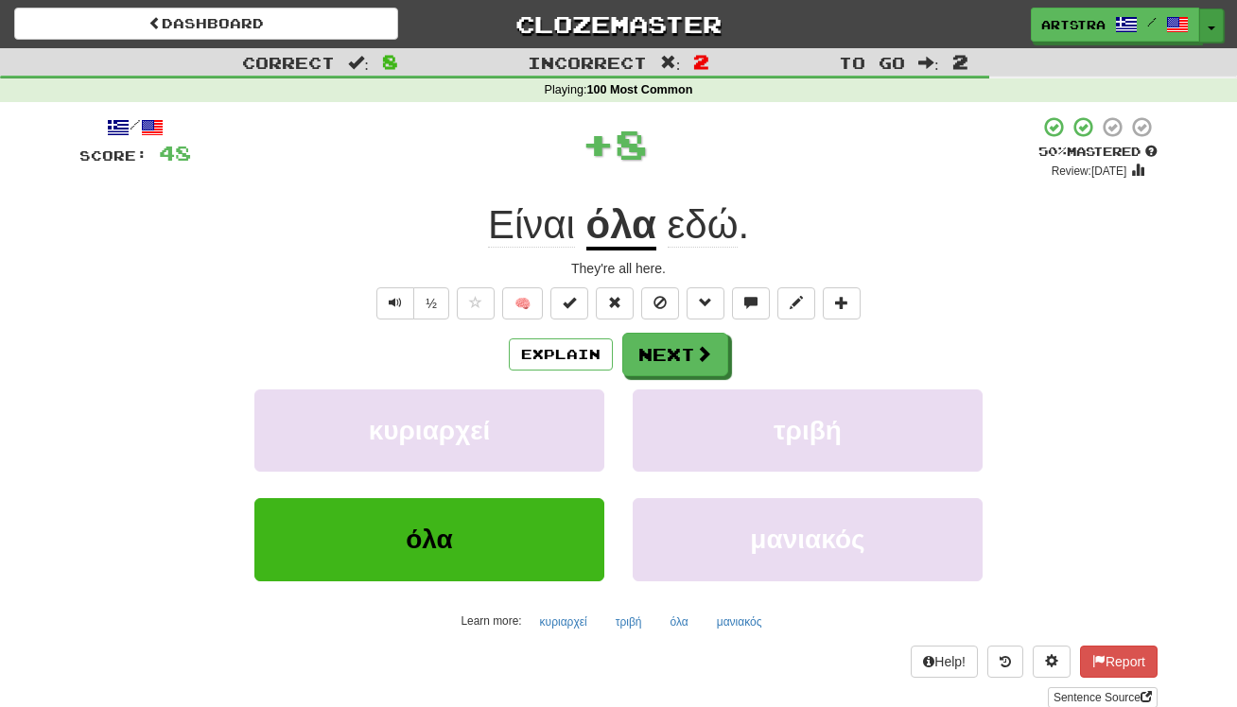
click at [1212, 26] on span "button" at bounding box center [1212, 28] width 8 height 4
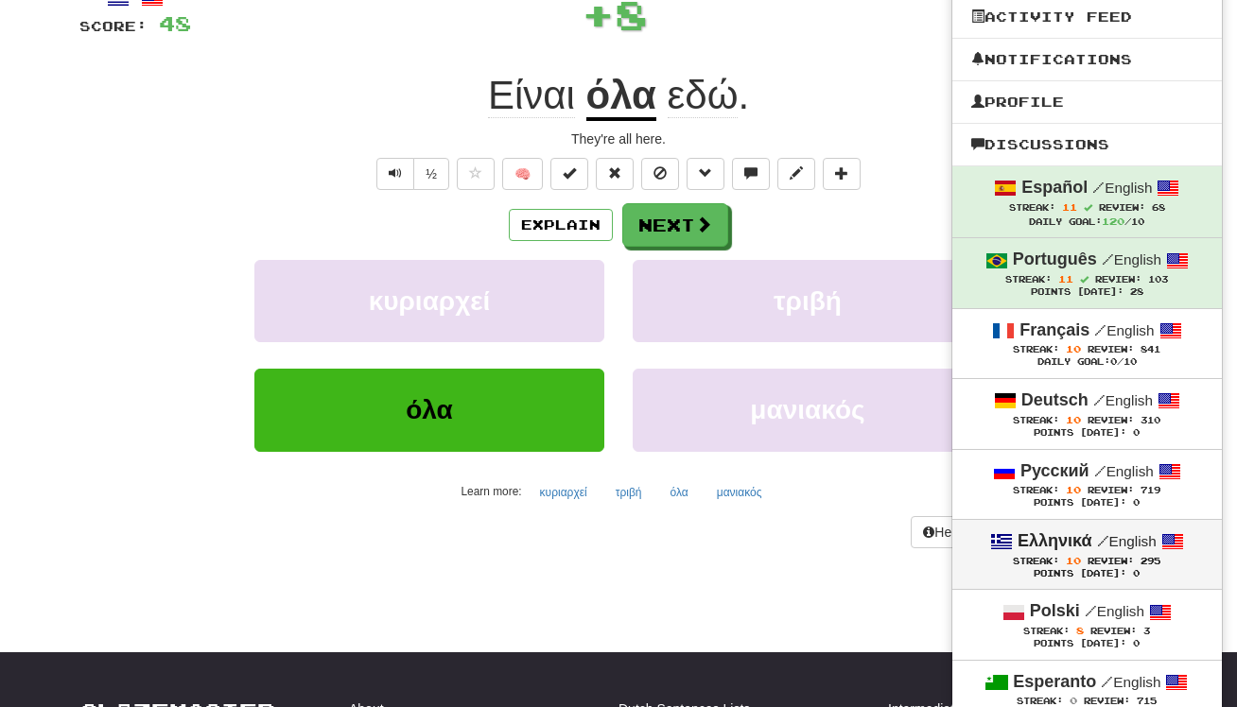
scroll to position [263, 0]
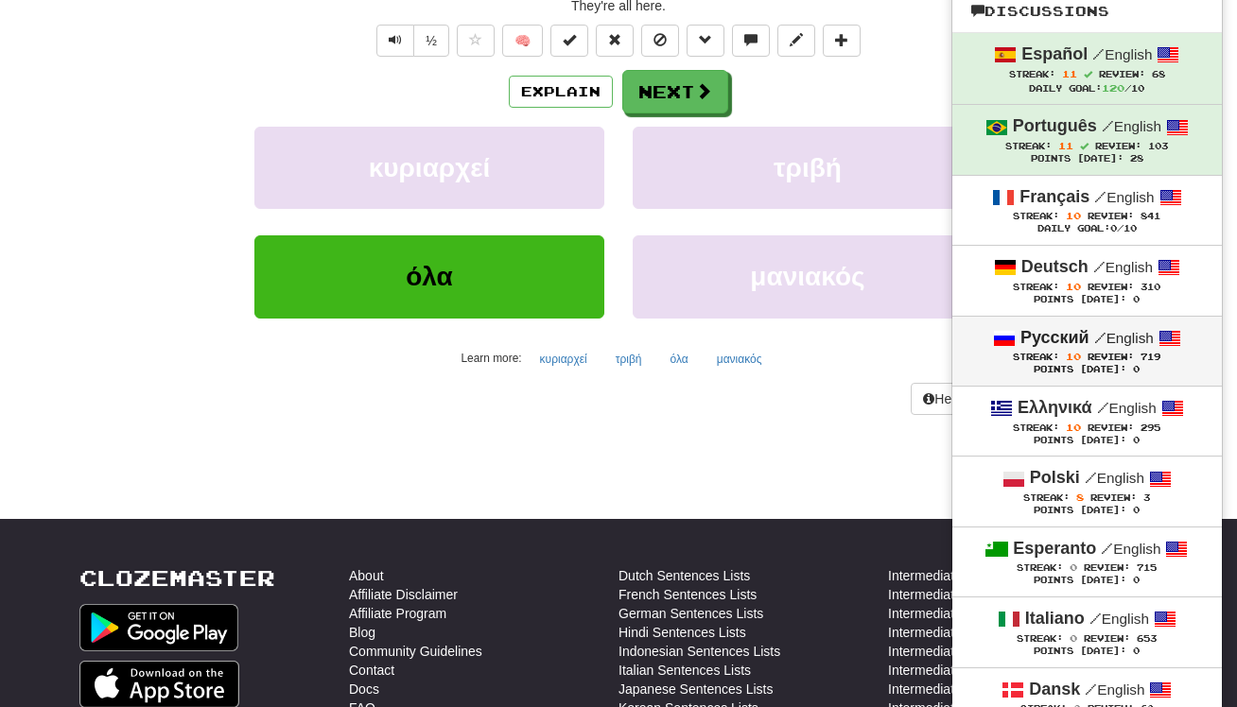
click at [1106, 335] on small "/ English" at bounding box center [1124, 338] width 60 height 16
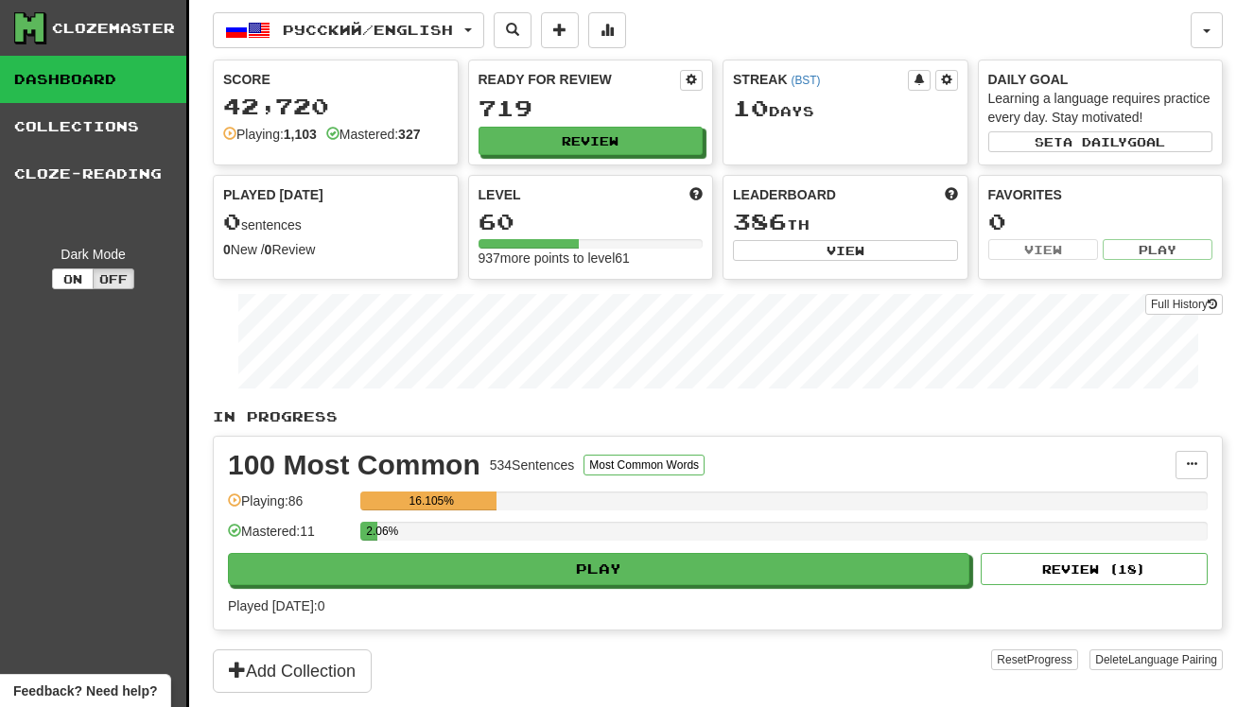
click at [601, 551] on div "2.06%" at bounding box center [783, 537] width 847 height 31
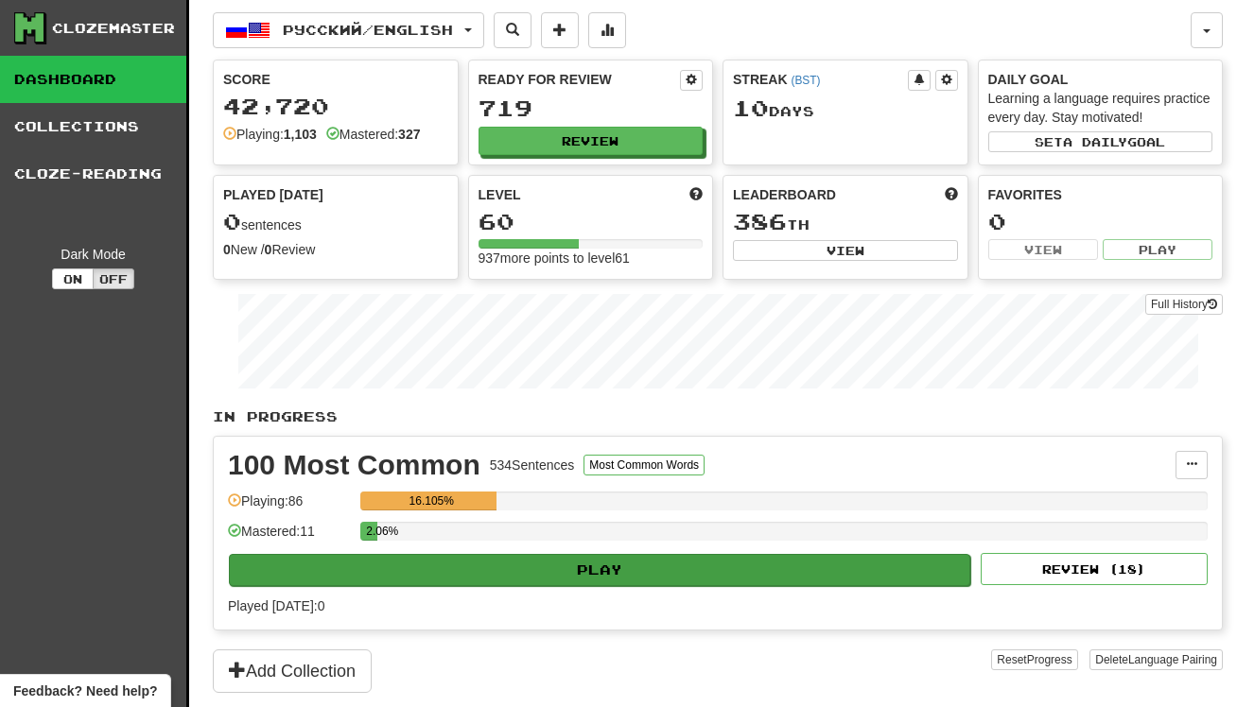
click at [584, 572] on button "Play" at bounding box center [599, 570] width 741 height 32
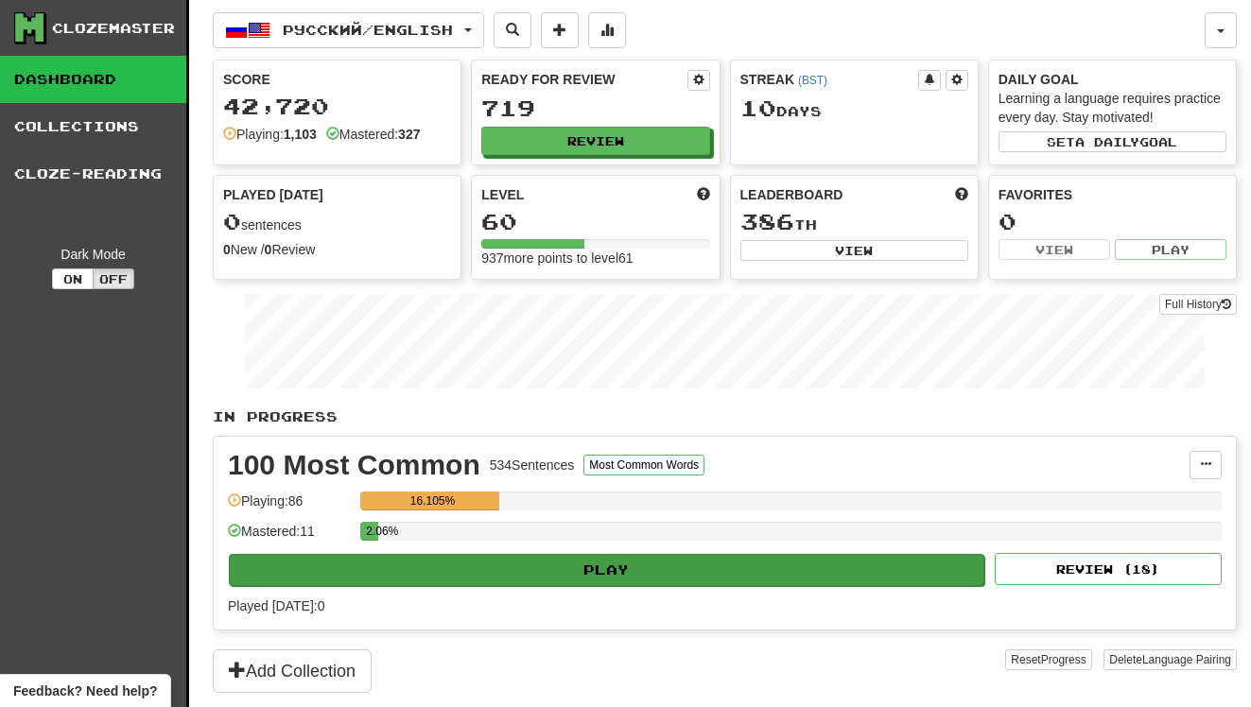
select select "**"
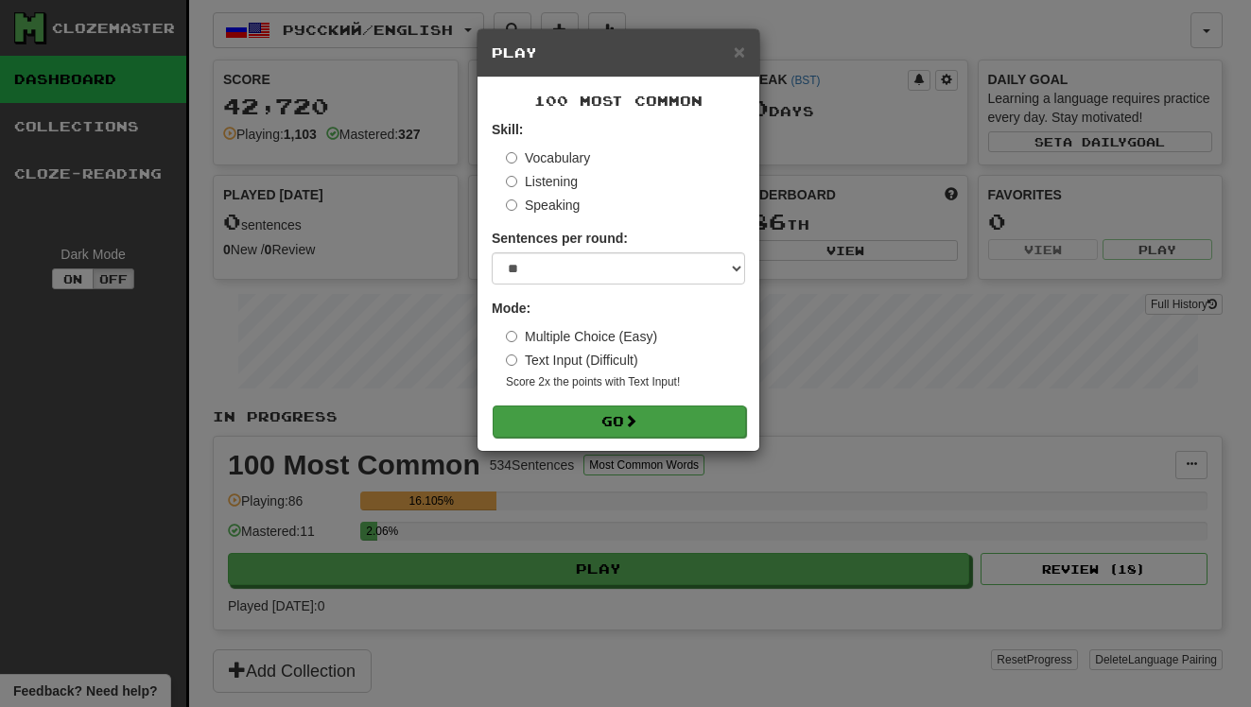
click at [630, 425] on span at bounding box center [630, 420] width 13 height 13
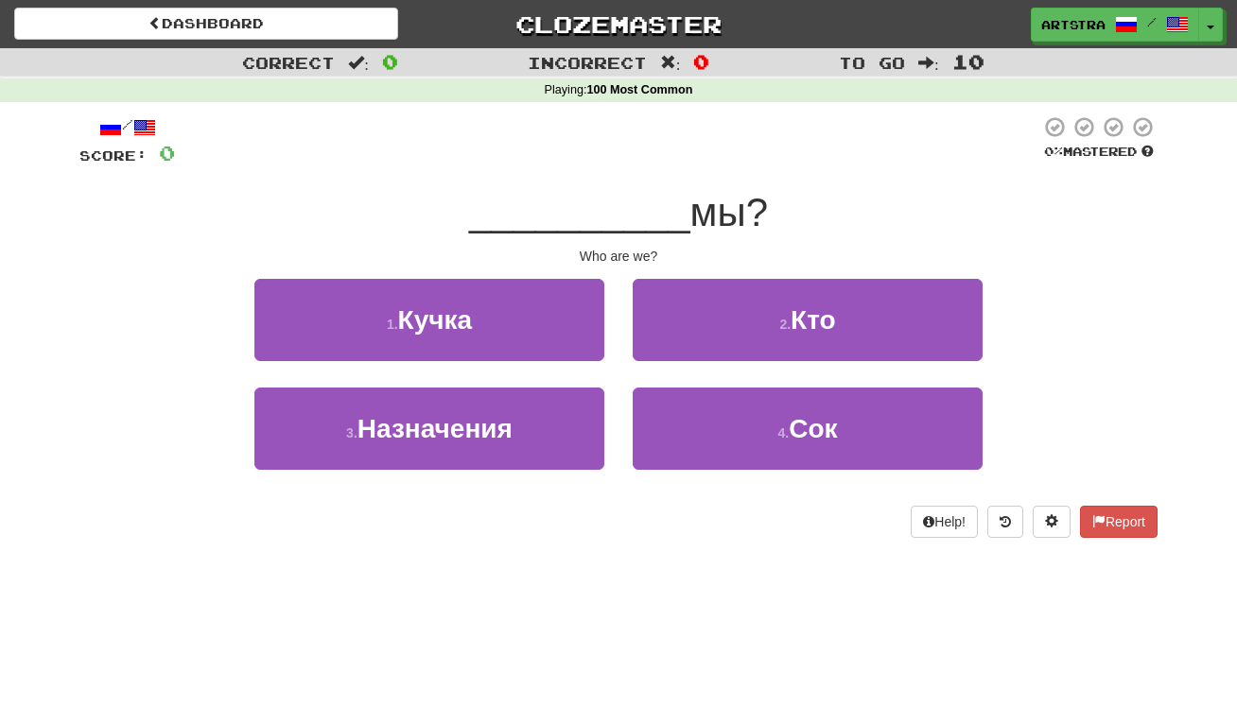
click at [593, 218] on span "__________" at bounding box center [579, 212] width 221 height 44
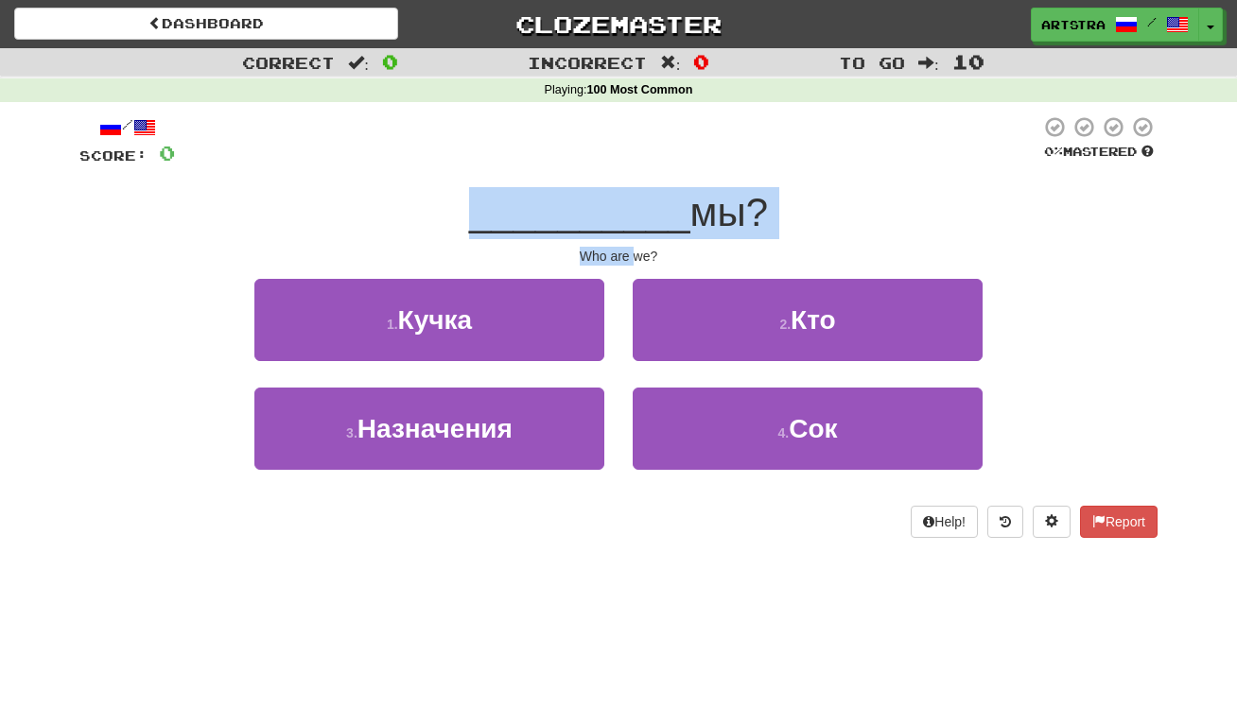
drag, startPoint x: 593, startPoint y: 218, endPoint x: 626, endPoint y: 252, distance: 47.5
click at [626, 252] on div "/ Score: 0 0 % Mastered __________ мы? Who are we? 1 . Кучка 2 . Кто 3 . Назнач…" at bounding box center [618, 326] width 1078 height 423
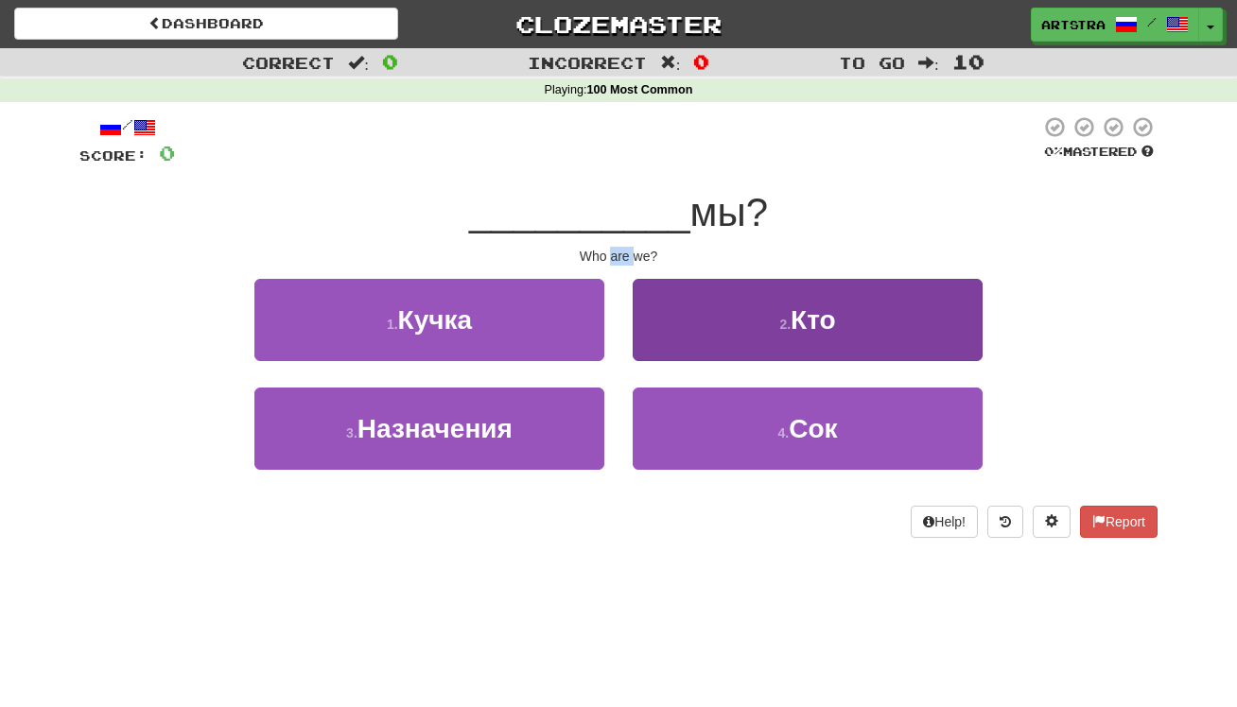
drag, startPoint x: 626, startPoint y: 252, endPoint x: 705, endPoint y: 284, distance: 84.8
click at [624, 251] on div "Who are we?" at bounding box center [618, 256] width 1078 height 19
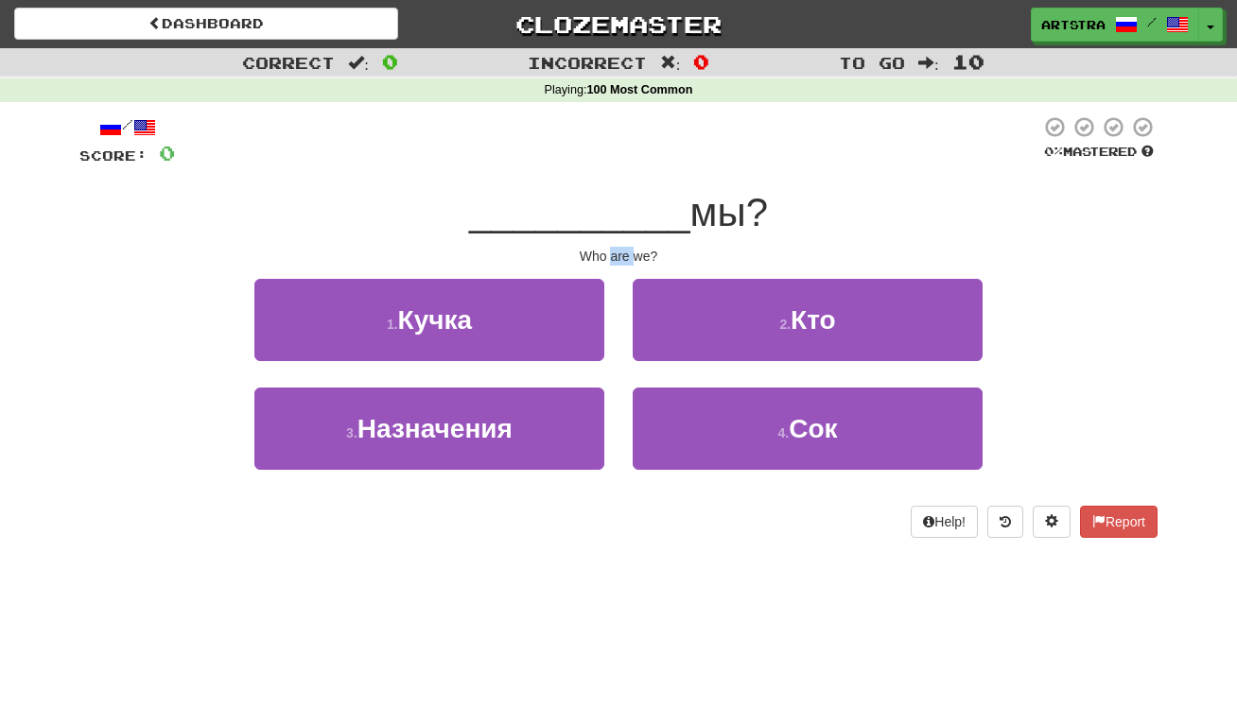
click at [806, 337] on button "2 . Кто" at bounding box center [808, 320] width 350 height 82
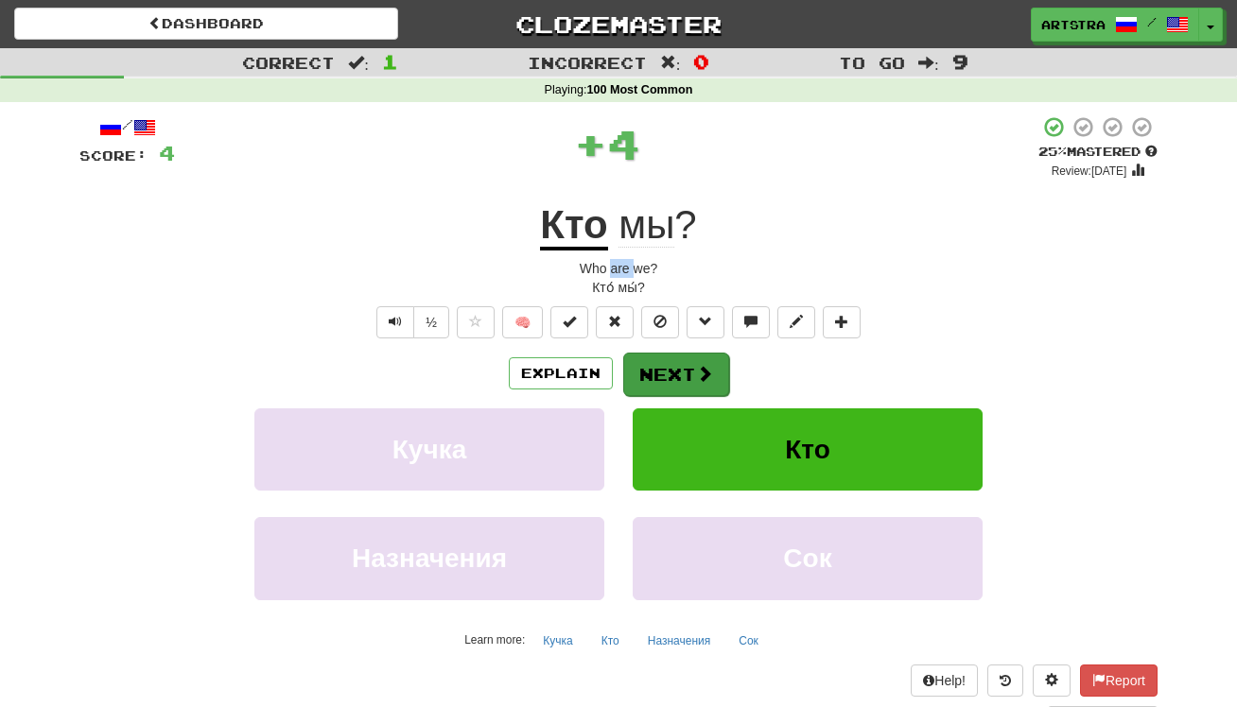
click at [704, 373] on span at bounding box center [704, 373] width 17 height 17
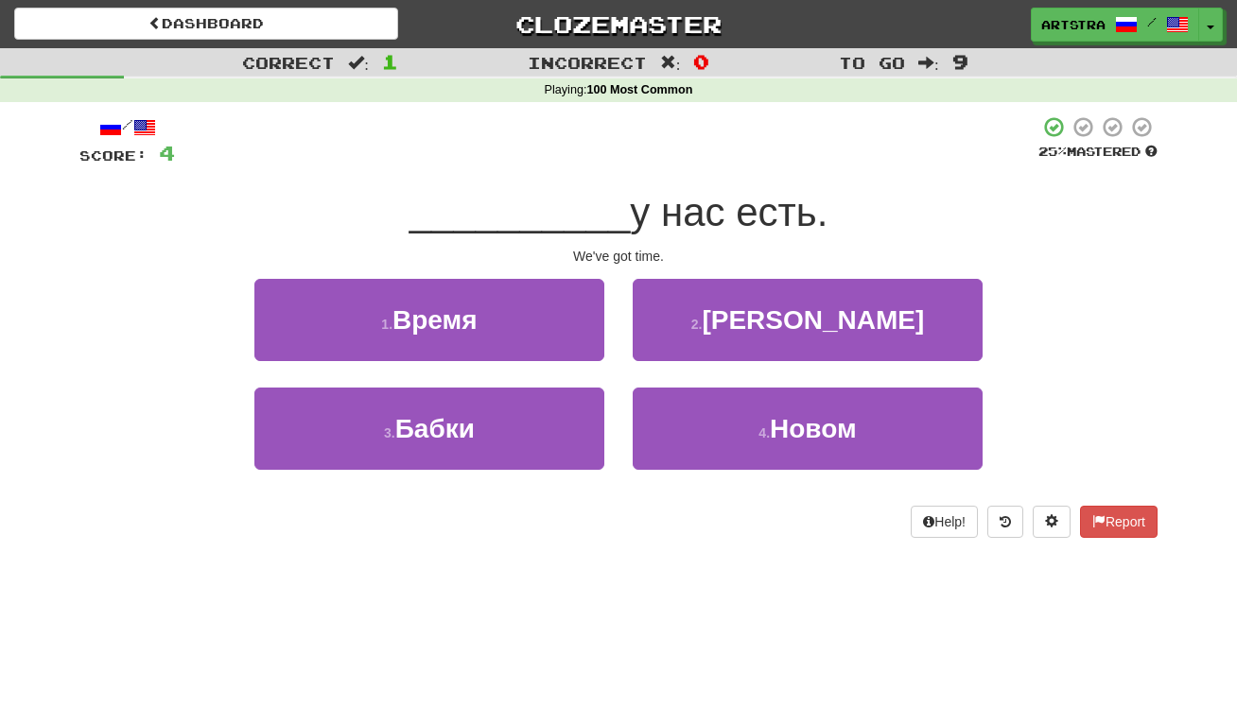
click at [634, 212] on span "у нас есть." at bounding box center [729, 212] width 198 height 44
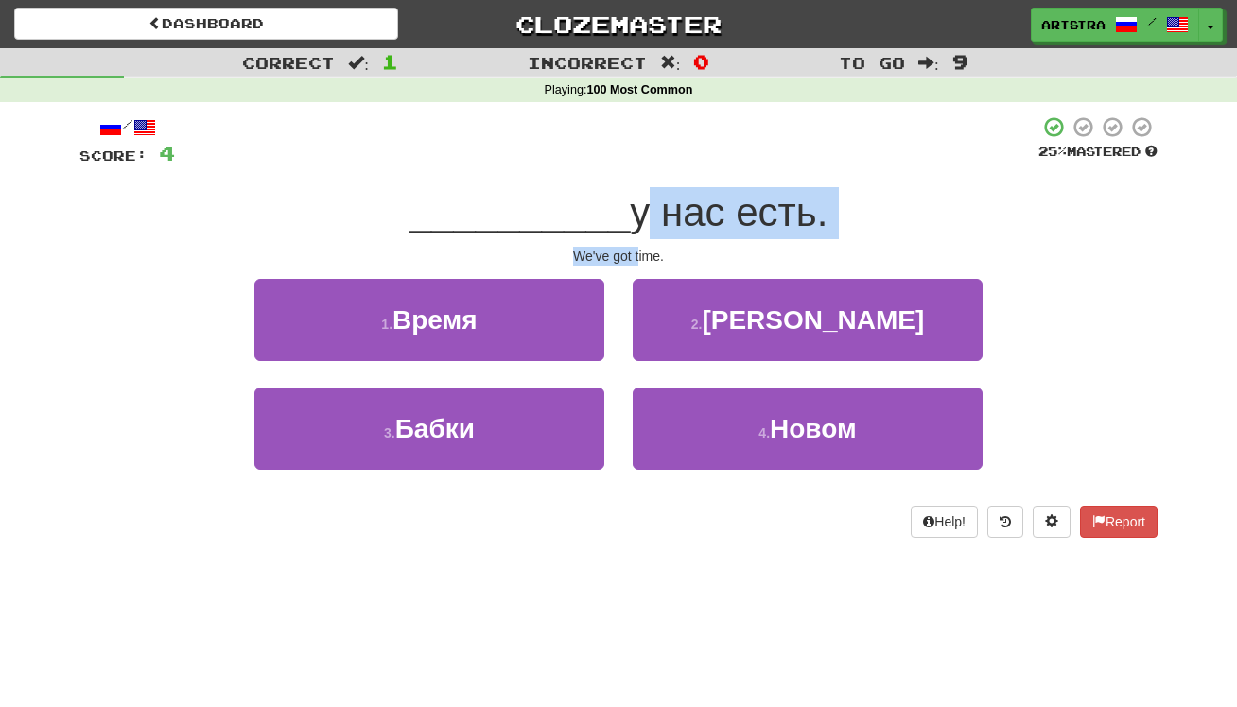
click at [640, 252] on div "/ Score: 4 25 % Mastered __________ у нас есть. We've got time. 1 . Время 2 . С…" at bounding box center [618, 326] width 1078 height 423
click at [640, 252] on div "We've got time." at bounding box center [618, 256] width 1078 height 19
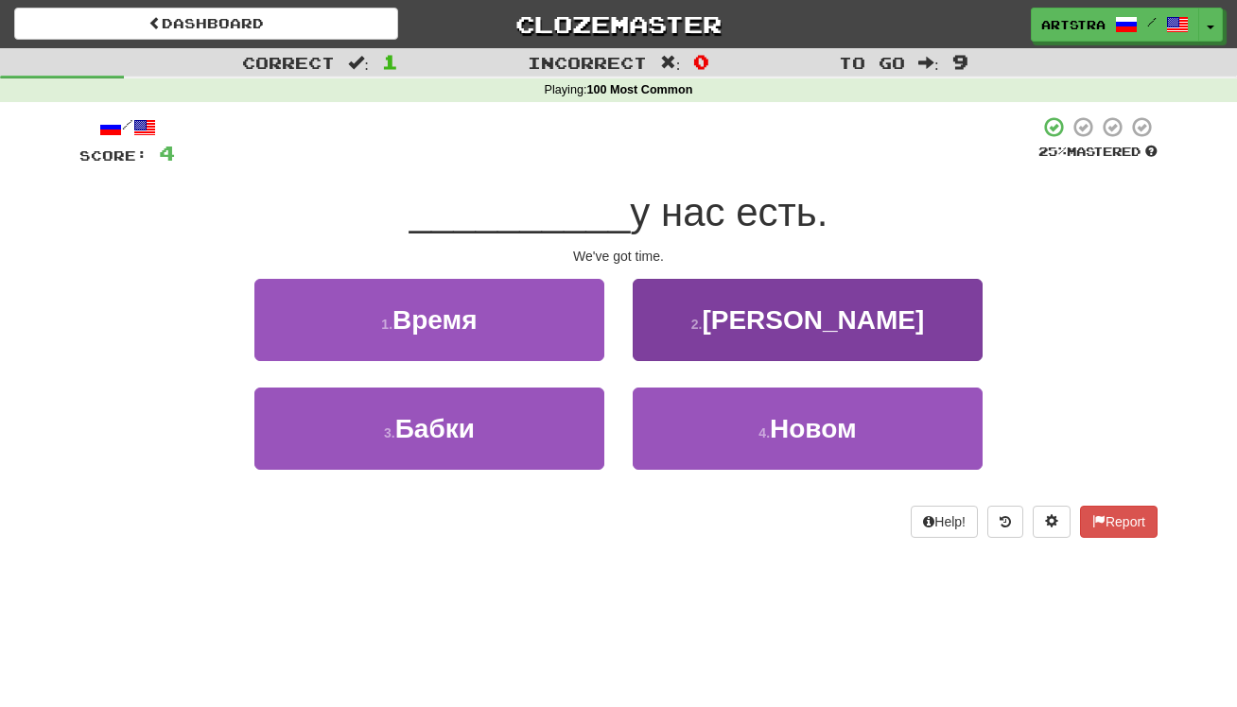
click at [755, 424] on button "4 . Новом" at bounding box center [808, 429] width 350 height 82
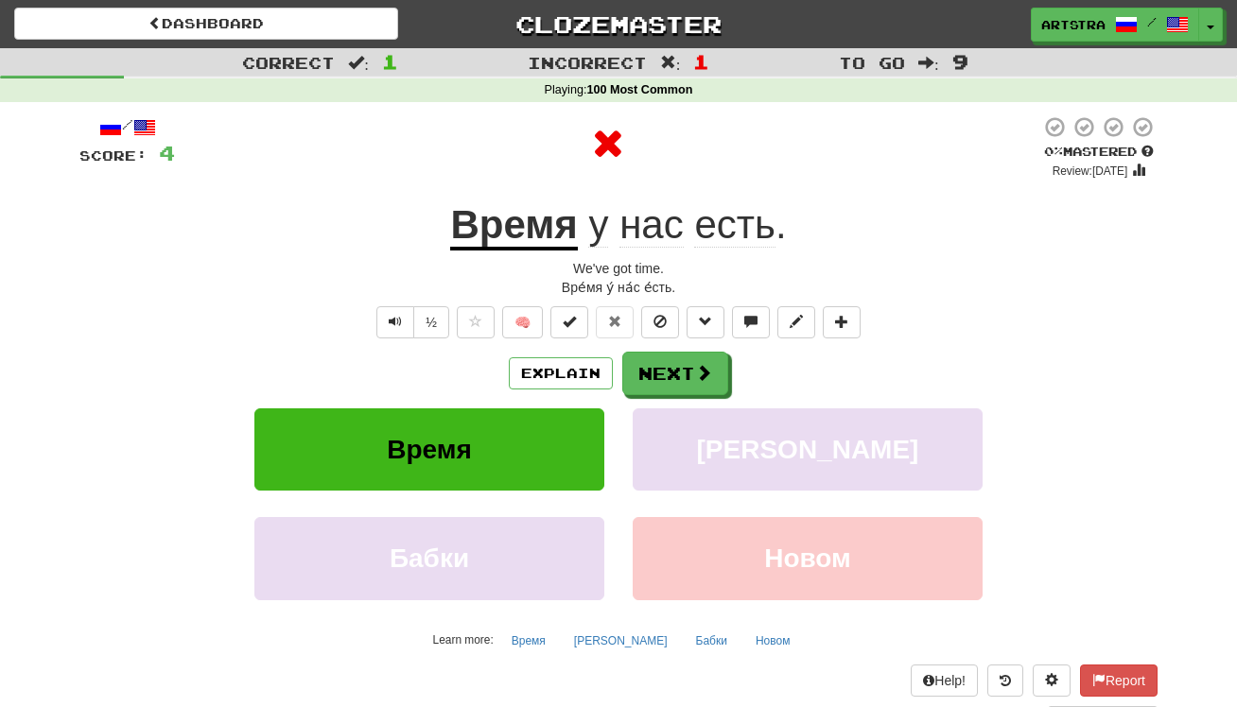
drag, startPoint x: 533, startPoint y: 219, endPoint x: 706, endPoint y: 200, distance: 174.2
click at [532, 219] on u "Время" at bounding box center [513, 226] width 127 height 48
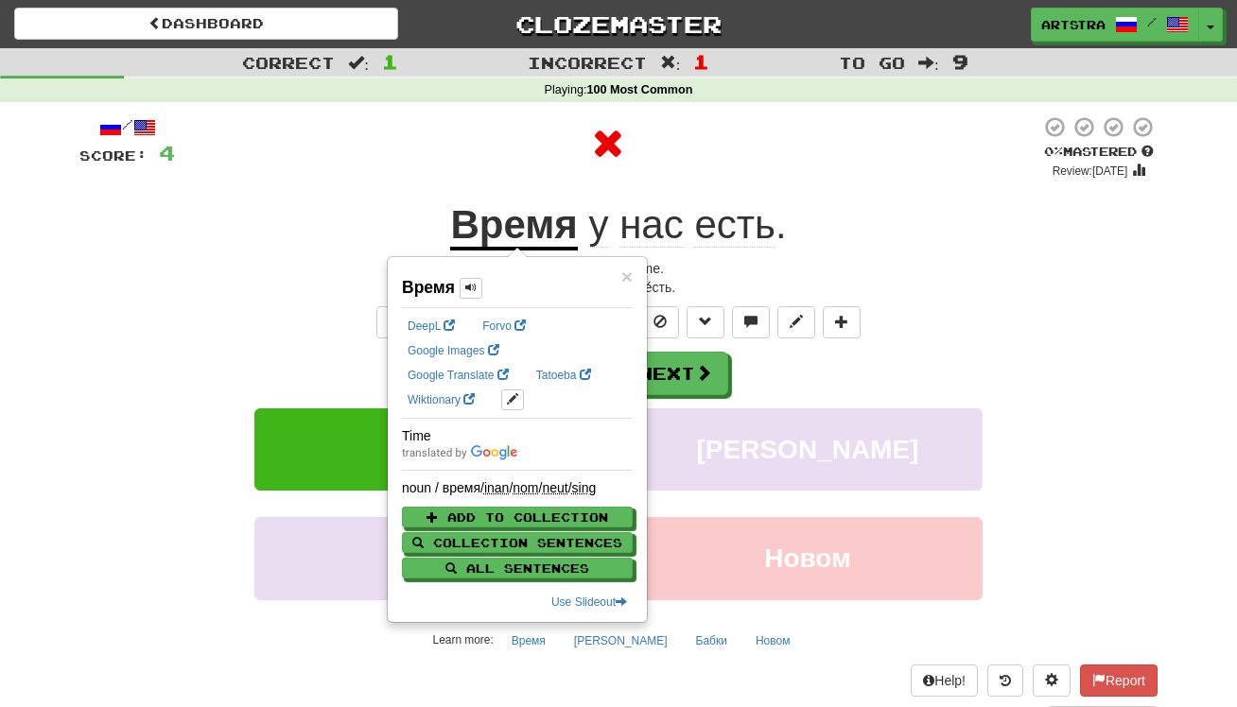
click at [764, 224] on span "есть" at bounding box center [734, 224] width 80 height 45
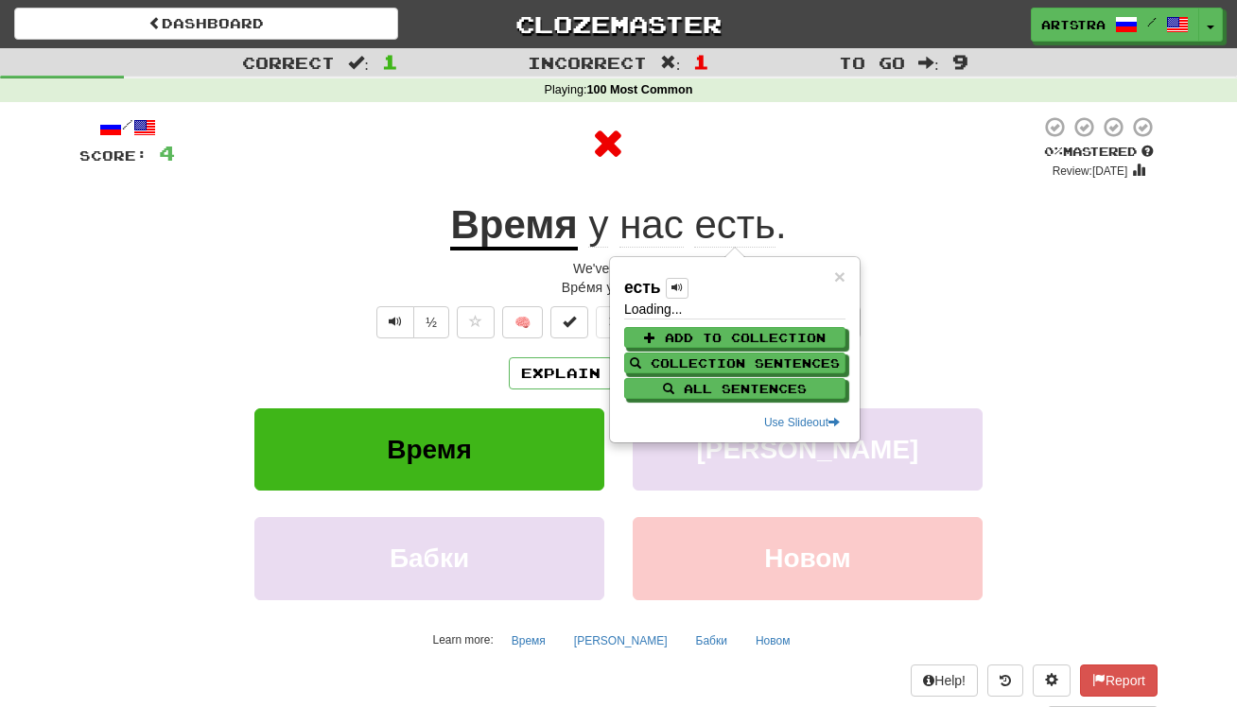
click at [814, 171] on div at bounding box center [607, 147] width 865 height 64
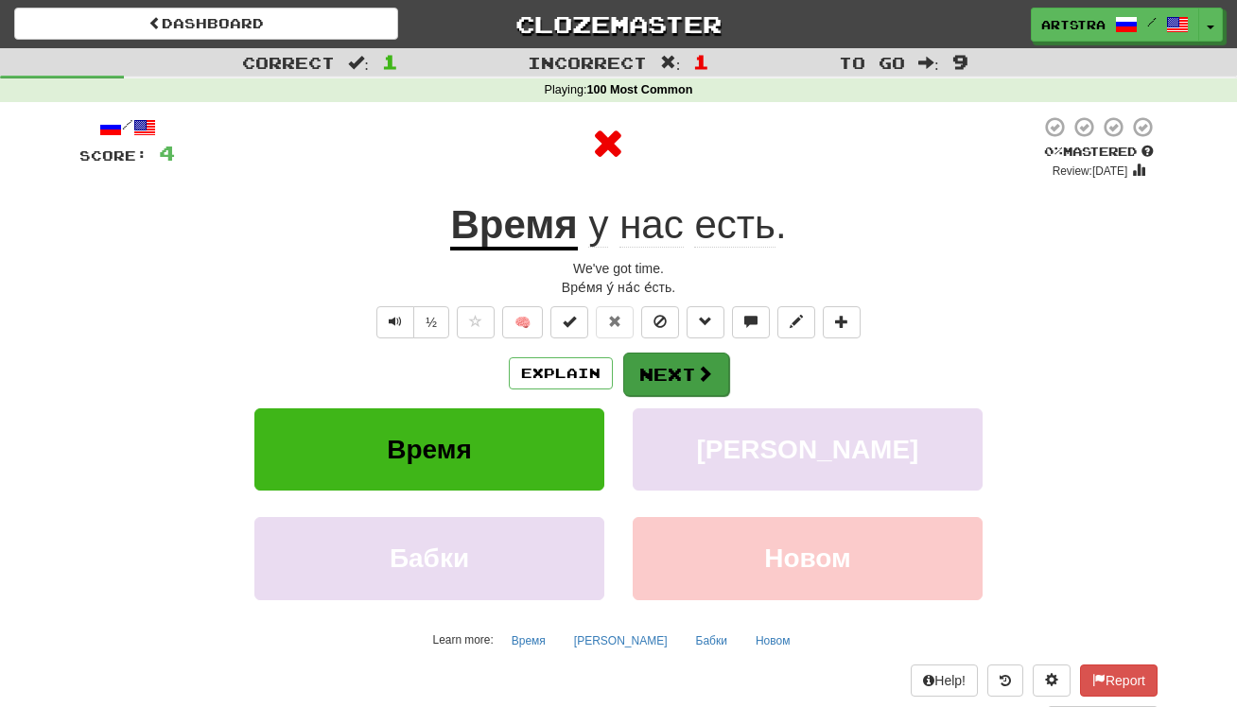
click at [667, 373] on button "Next" at bounding box center [676, 375] width 106 height 44
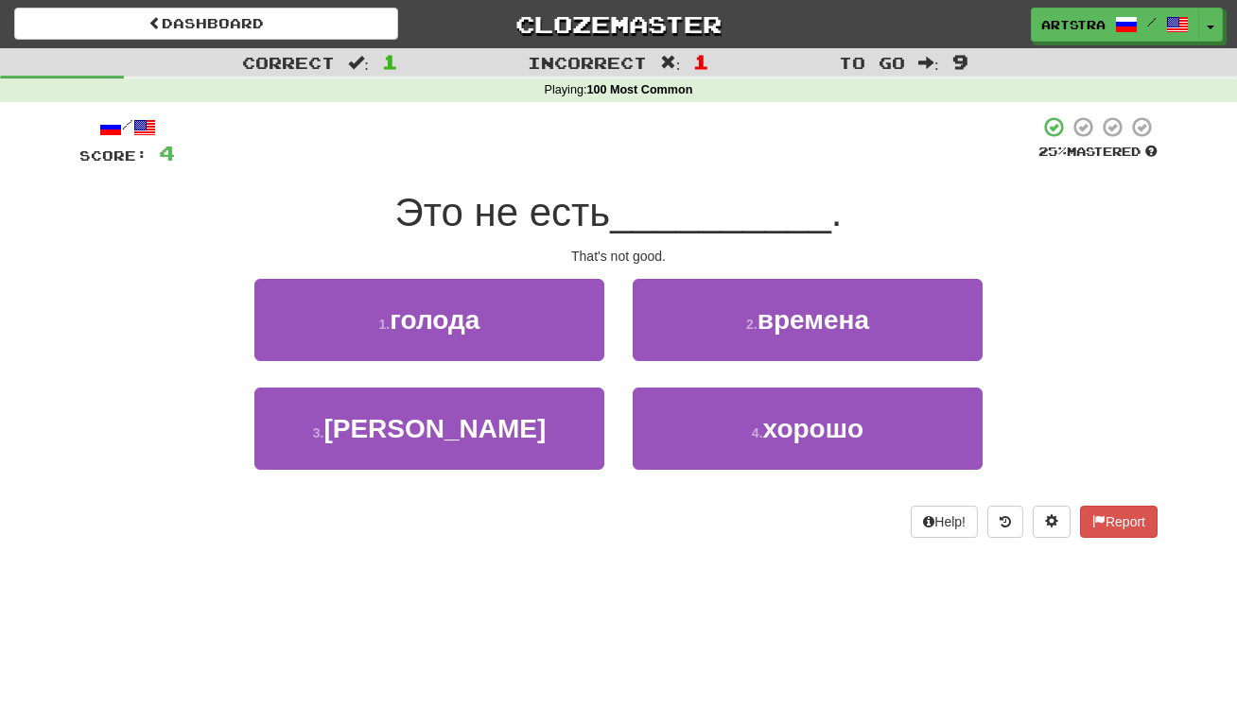
click at [608, 213] on span "Это не есть" at bounding box center [503, 212] width 216 height 44
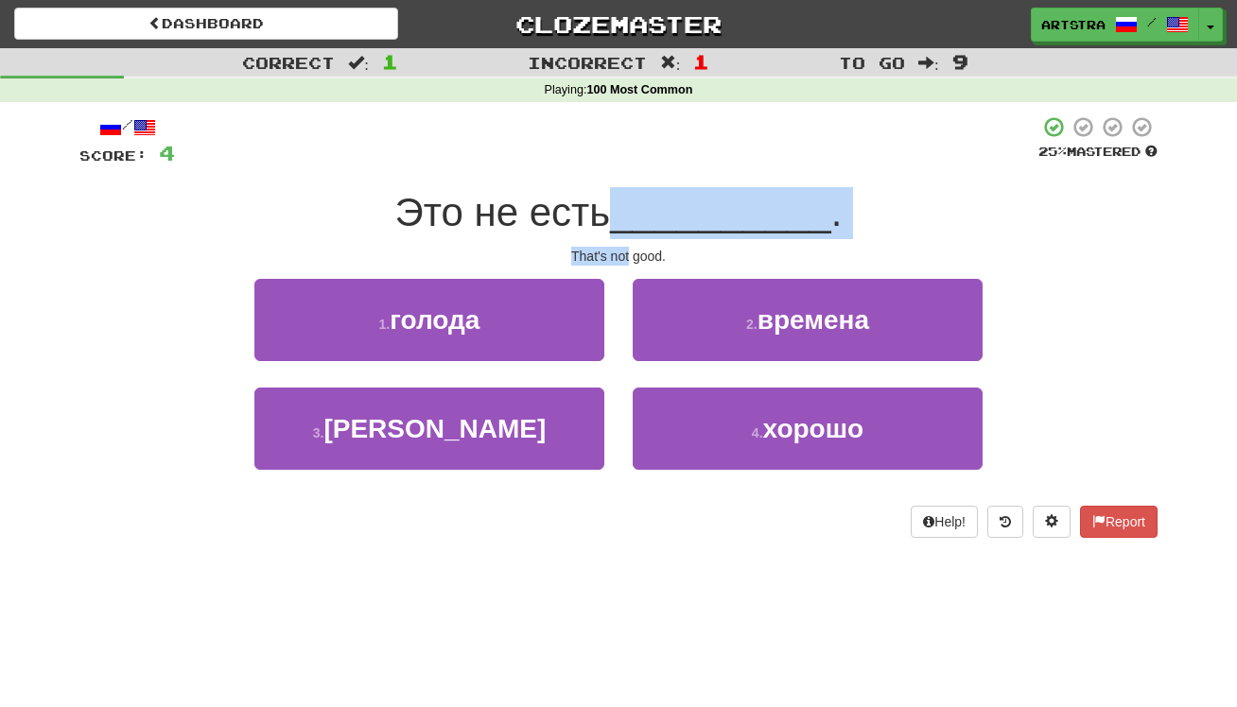
drag, startPoint x: 608, startPoint y: 213, endPoint x: 610, endPoint y: 252, distance: 38.8
click at [610, 252] on div "/ Score: 4 25 % Mastered Это не есть __________ . That's not good. 1 . голода 2…" at bounding box center [618, 326] width 1078 height 423
click at [610, 252] on div "That's not good." at bounding box center [618, 256] width 1078 height 19
drag, startPoint x: 610, startPoint y: 252, endPoint x: 605, endPoint y: 198, distance: 54.1
click at [606, 198] on div "/ Score: 4 25 % Mastered Это не есть __________ . That's not good. 1 . голода 2…" at bounding box center [618, 326] width 1078 height 423
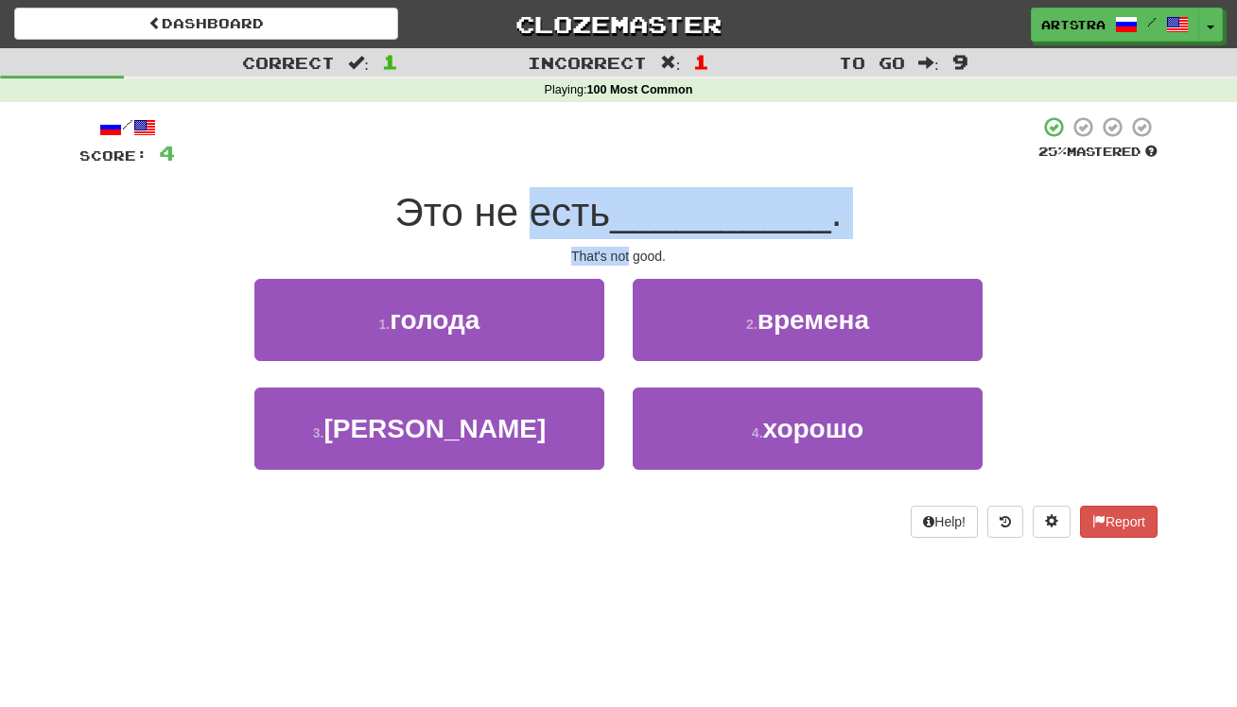
click at [605, 197] on span "Это не есть" at bounding box center [503, 212] width 216 height 44
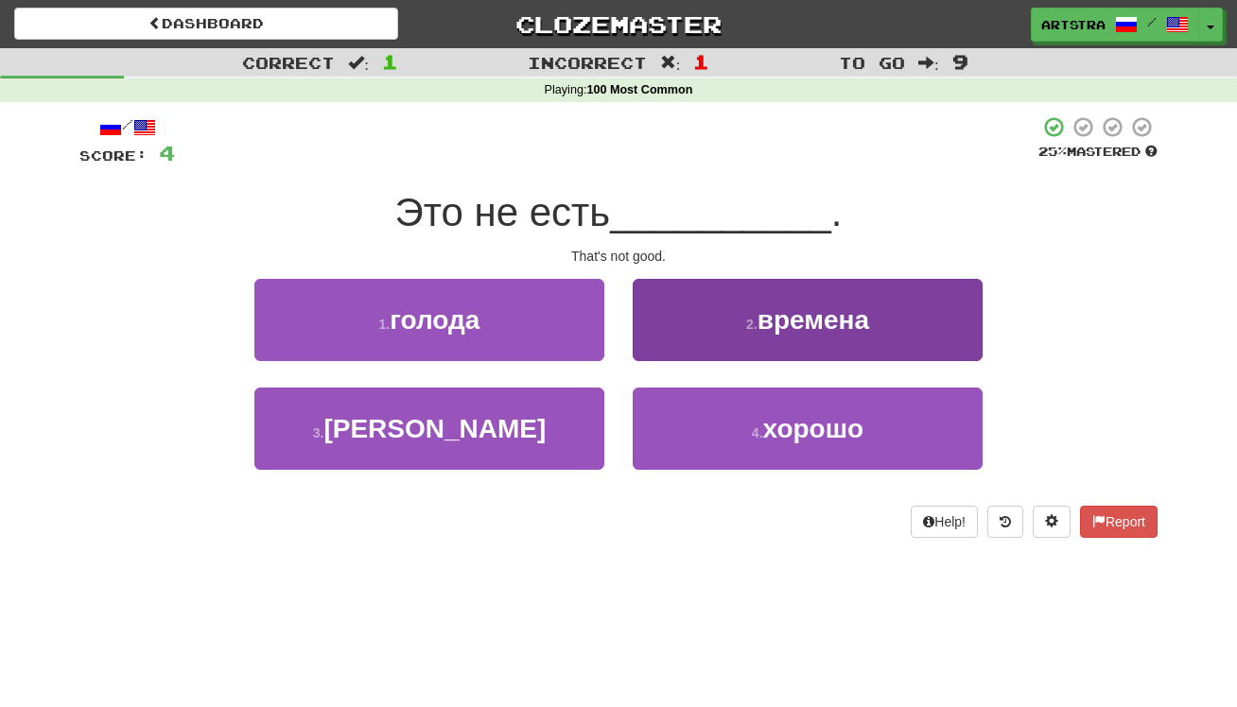
click at [872, 455] on button "4 . хорошо" at bounding box center [808, 429] width 350 height 82
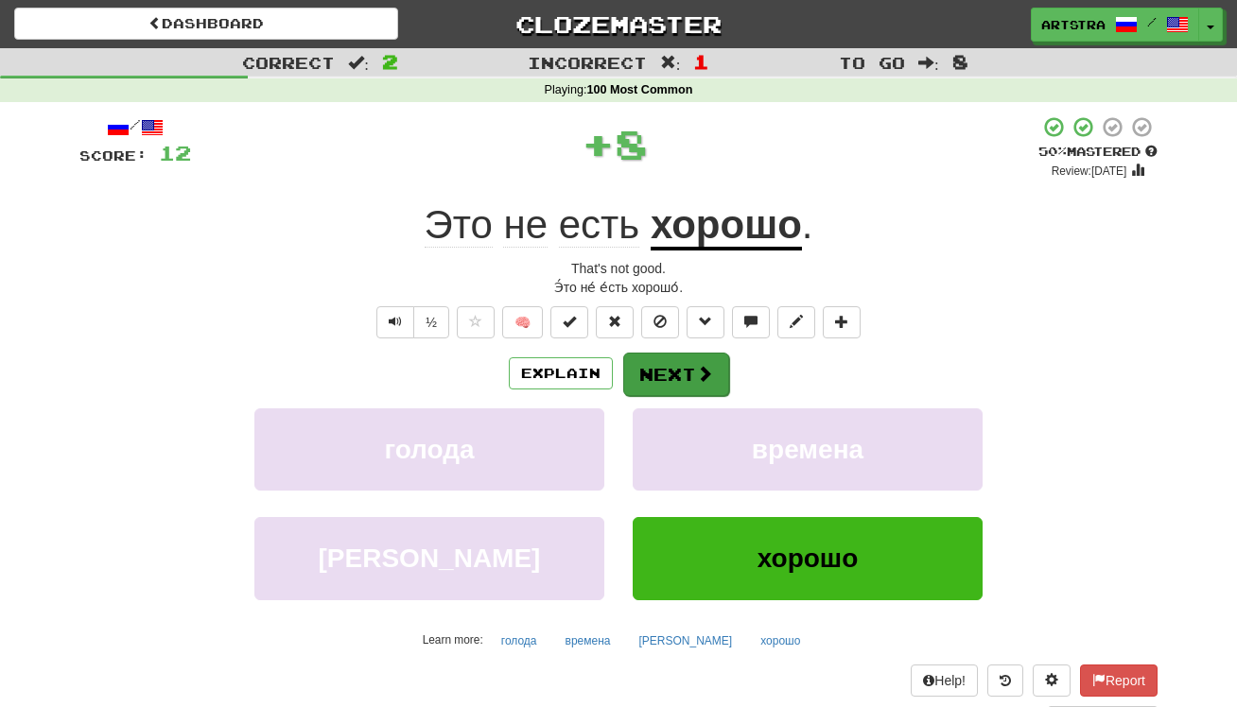
click at [671, 364] on button "Next" at bounding box center [676, 375] width 106 height 44
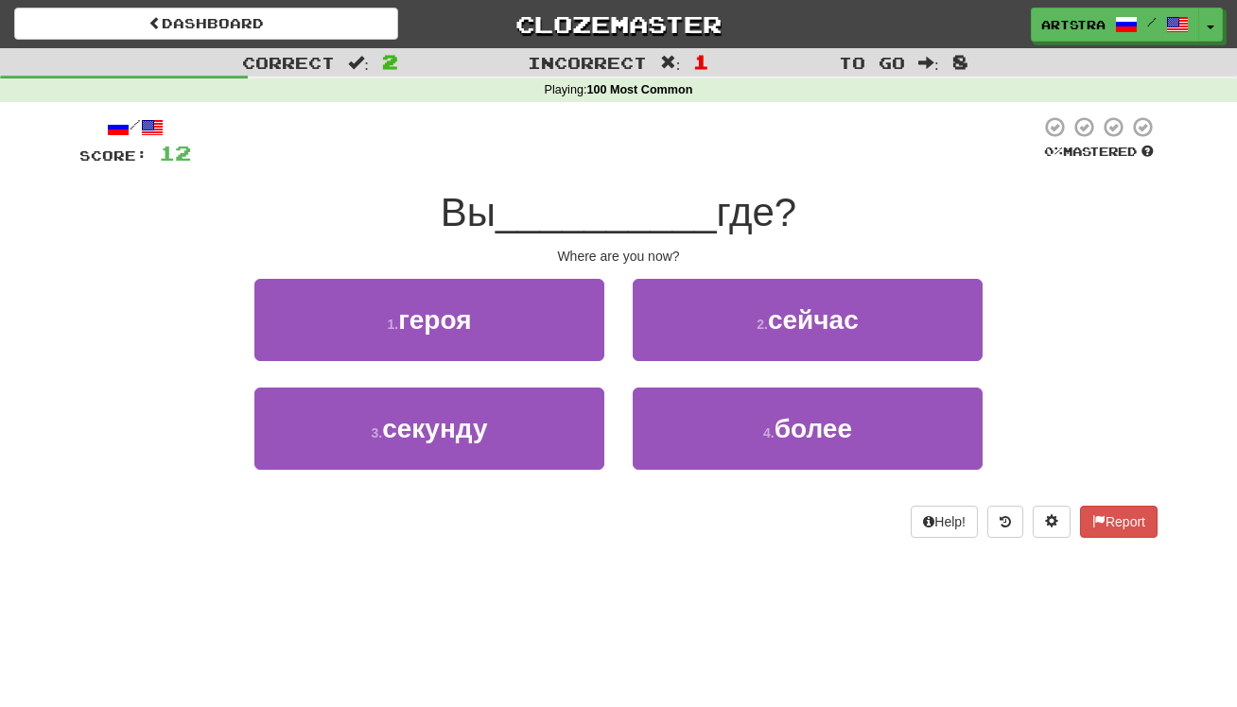
click at [621, 236] on div "/ Score: 12 0 % Mastered Вы __________ где? Where are you now? 1 . героя 2 . се…" at bounding box center [618, 326] width 1078 height 423
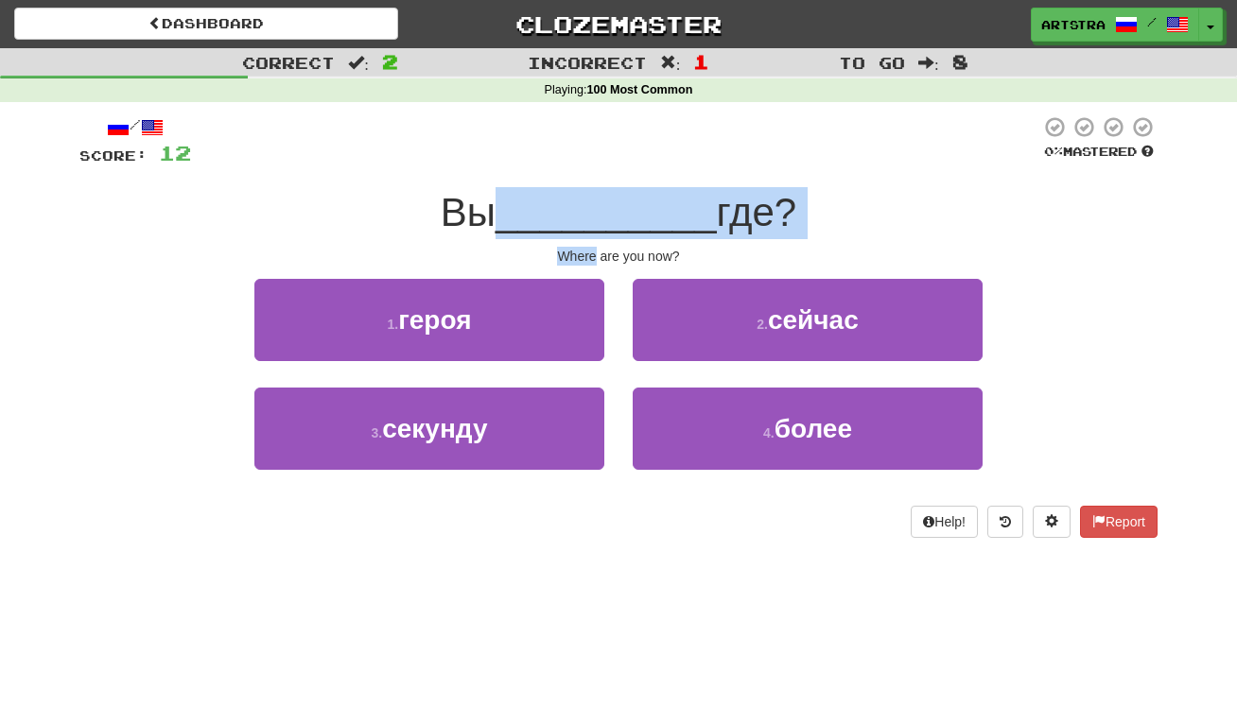
drag, startPoint x: 621, startPoint y: 236, endPoint x: 627, endPoint y: 204, distance: 32.7
click at [627, 204] on div "/ Score: 12 0 % Mastered Вы __________ где? Where are you now? 1 . героя 2 . се…" at bounding box center [618, 326] width 1078 height 423
click at [627, 204] on span "__________" at bounding box center [606, 212] width 221 height 44
drag, startPoint x: 627, startPoint y: 204, endPoint x: 648, endPoint y: 252, distance: 51.7
click at [648, 252] on div "/ Score: 12 0 % Mastered Вы __________ где? Where are you now? 1 . героя 2 . се…" at bounding box center [618, 326] width 1078 height 423
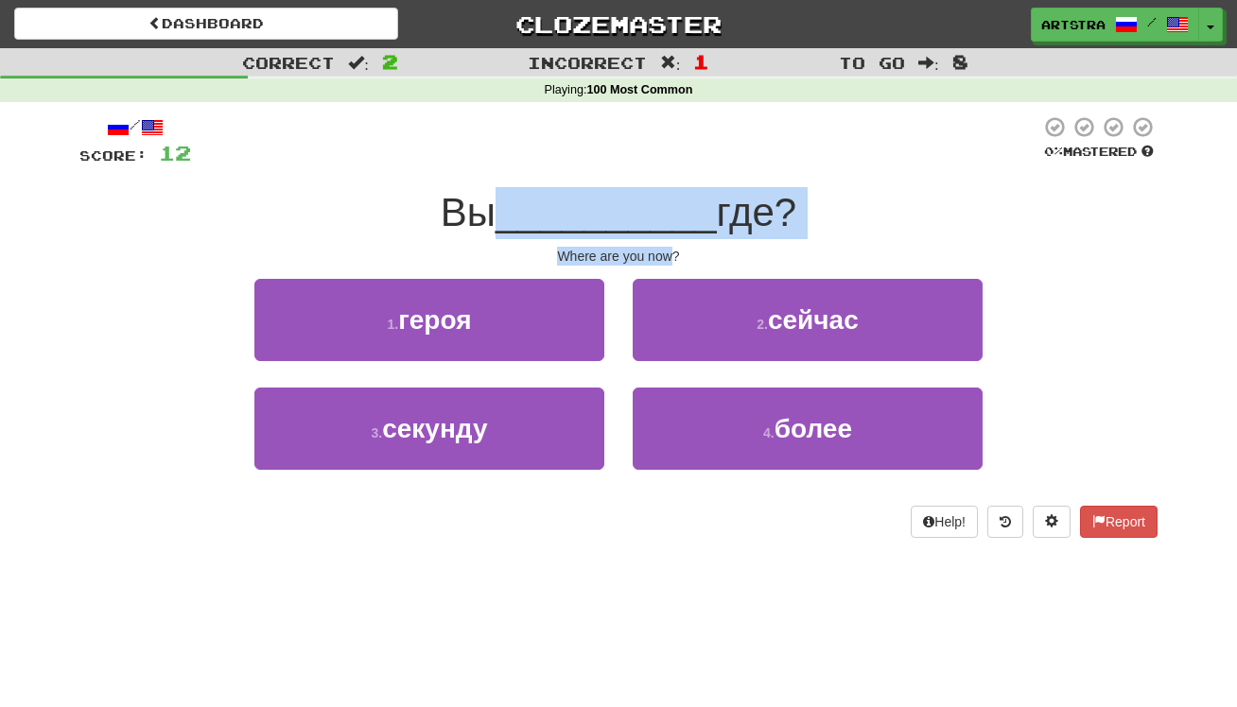
click at [648, 252] on div "Where are you now?" at bounding box center [618, 256] width 1078 height 19
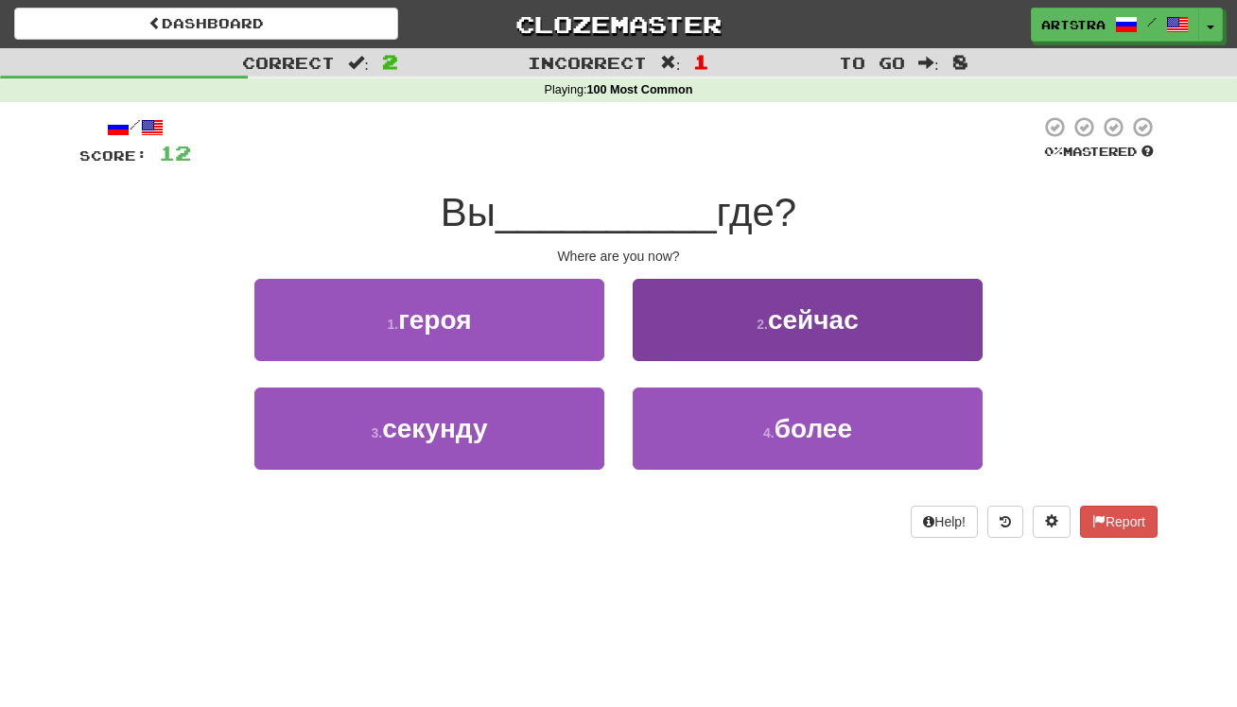
click at [710, 341] on button "2 . сейчас" at bounding box center [808, 320] width 350 height 82
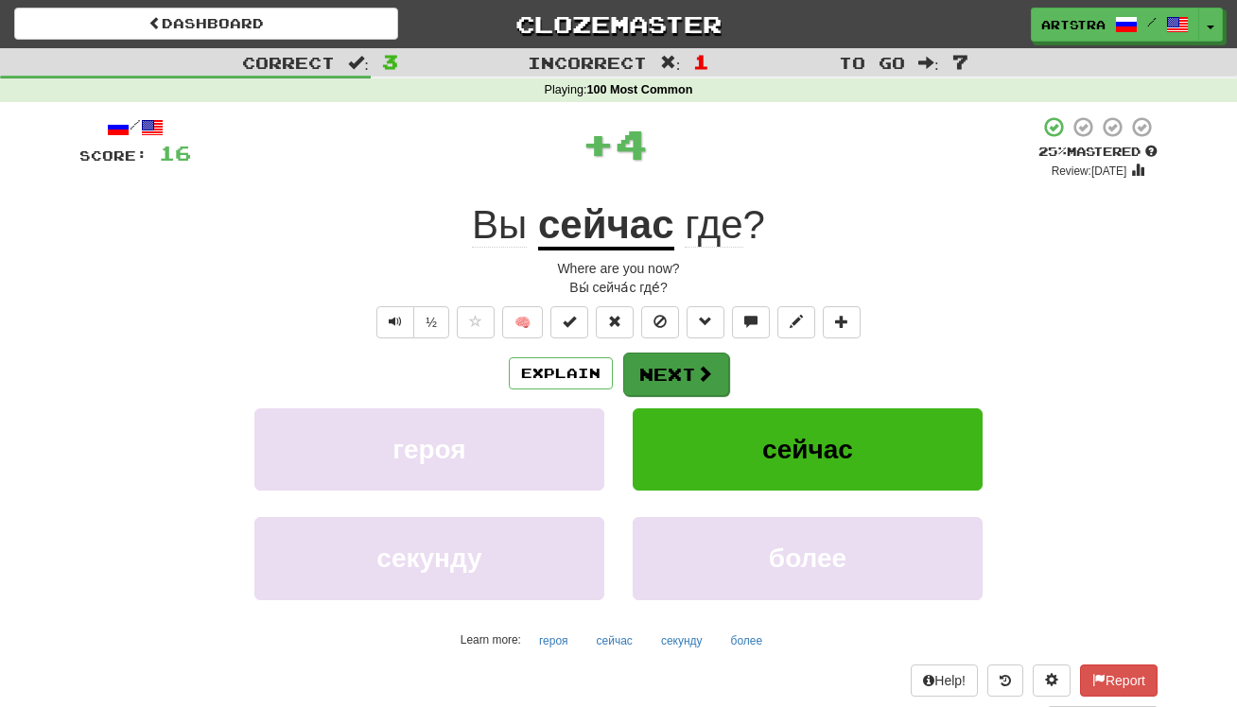
click at [691, 373] on button "Next" at bounding box center [676, 375] width 106 height 44
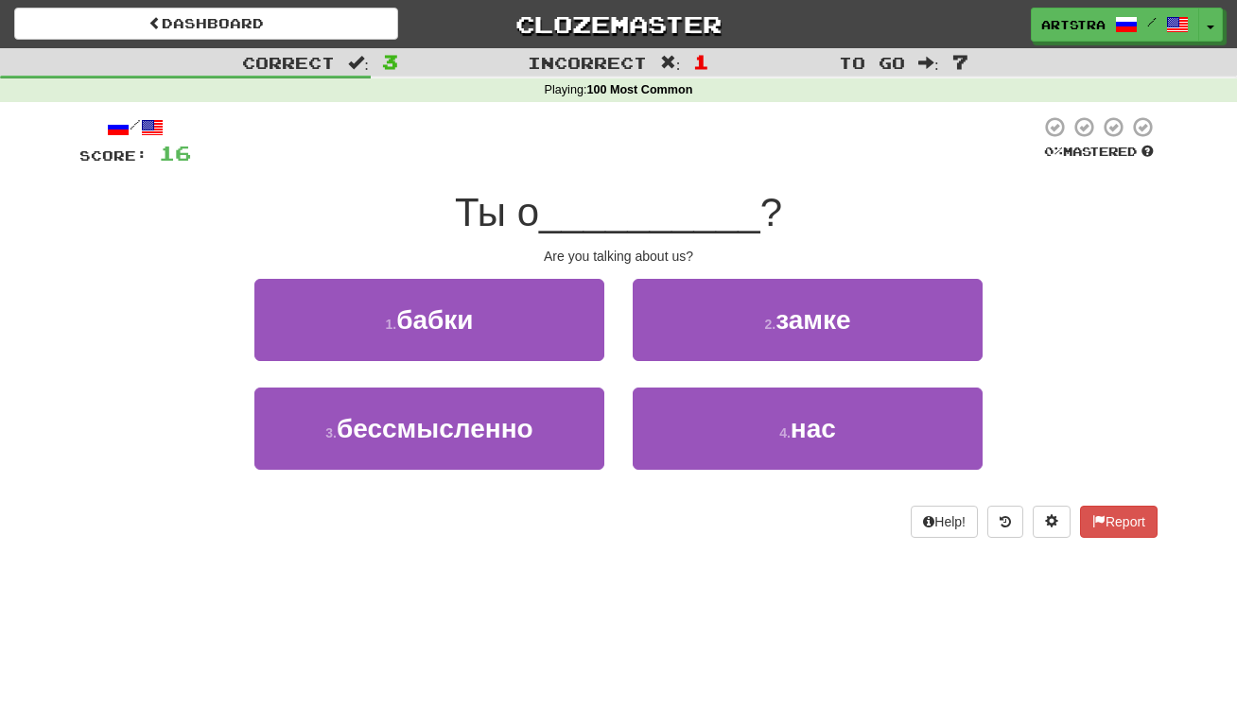
click at [624, 202] on span "__________" at bounding box center [649, 212] width 221 height 44
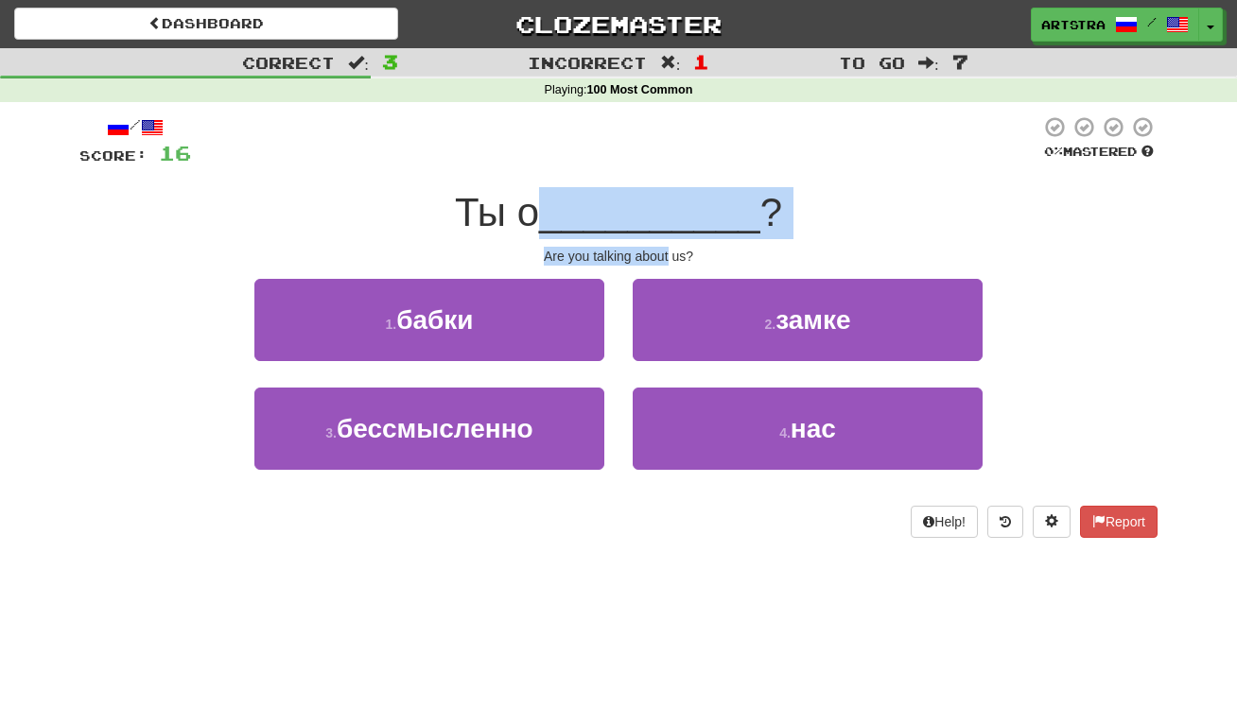
drag, startPoint x: 638, startPoint y: 313, endPoint x: 640, endPoint y: 253, distance: 60.6
click at [640, 253] on div "/ Score: 16 0 % Mastered Ты о __________ ? Are you talking about us? 1 . бабки …" at bounding box center [618, 326] width 1078 height 423
click at [640, 253] on div "Are you talking about us?" at bounding box center [618, 256] width 1078 height 19
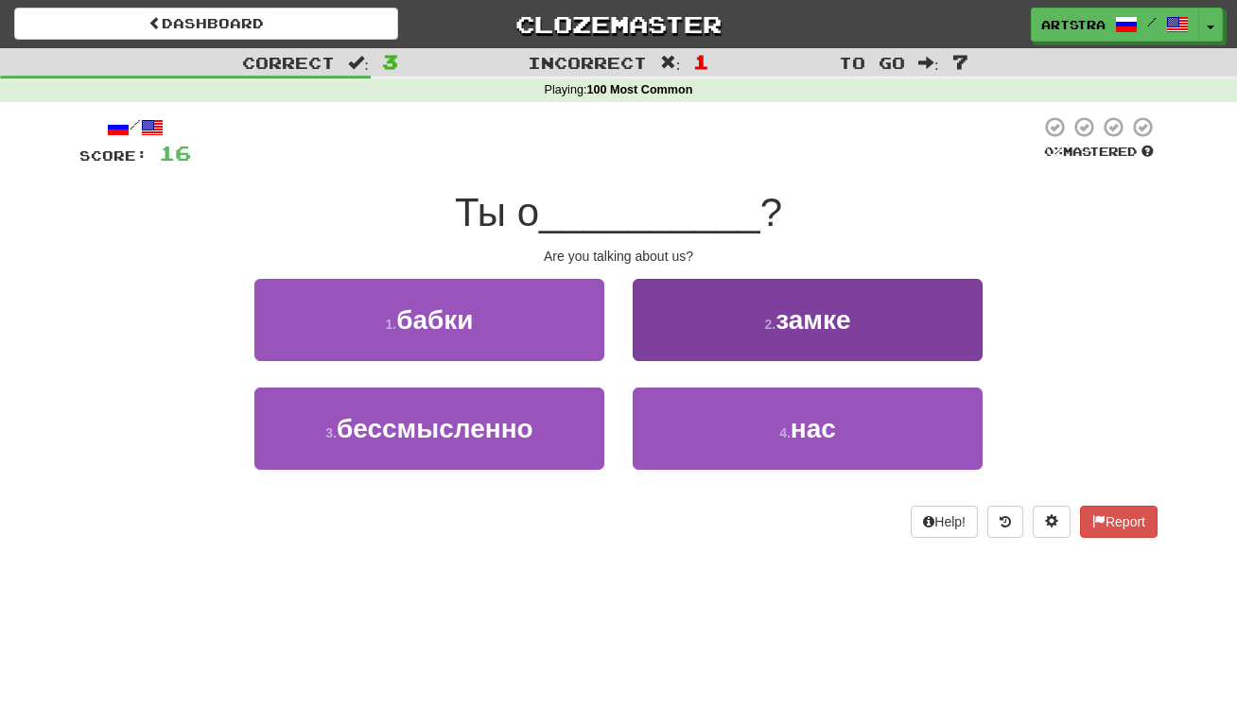
click at [781, 441] on button "4 . нас" at bounding box center [808, 429] width 350 height 82
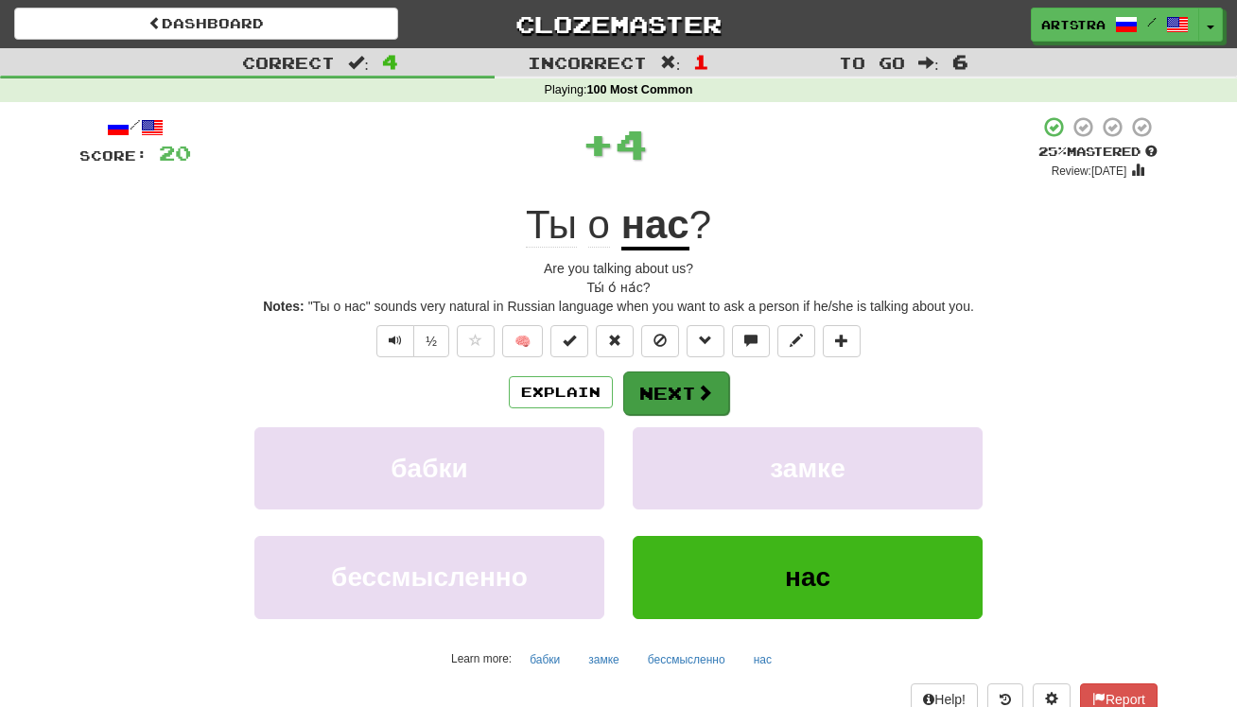
click at [683, 389] on button "Next" at bounding box center [676, 394] width 106 height 44
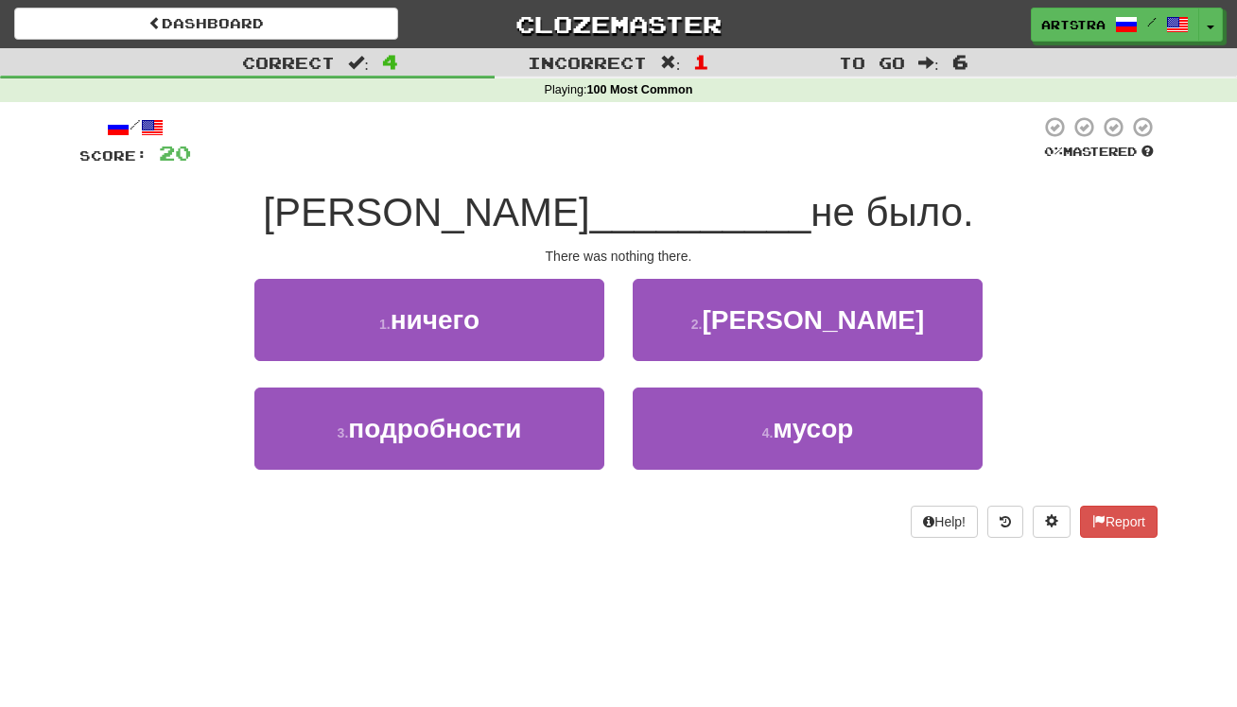
click at [636, 222] on span "__________" at bounding box center [700, 212] width 221 height 44
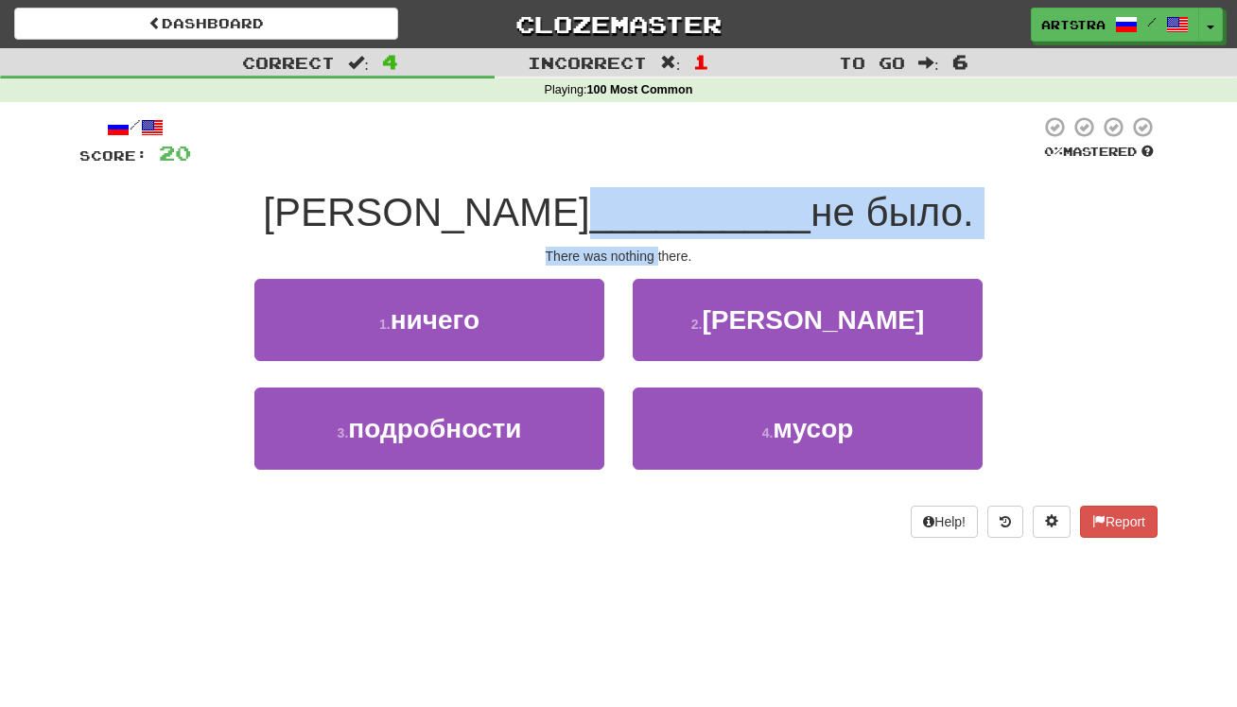
drag, startPoint x: 636, startPoint y: 222, endPoint x: 651, endPoint y: 251, distance: 31.7
click at [651, 251] on div "/ Score: 20 0 % Mastered Там __________ не было. There was nothing there. 1 . н…" at bounding box center [618, 326] width 1078 height 423
click at [651, 251] on div "There was nothing there." at bounding box center [618, 256] width 1078 height 19
drag, startPoint x: 651, startPoint y: 251, endPoint x: 643, endPoint y: 203, distance: 47.9
click at [643, 203] on div "/ Score: 20 0 % Mastered Там __________ не было. There was nothing there. 1 . н…" at bounding box center [618, 326] width 1078 height 423
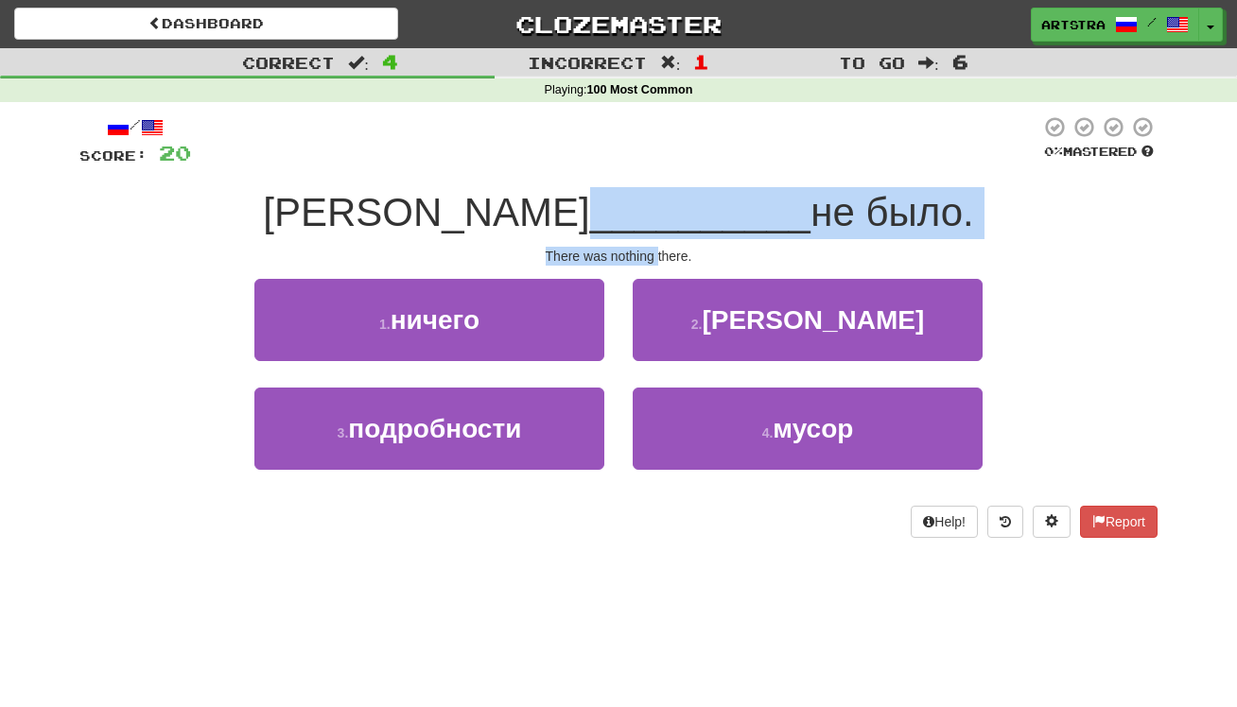
click at [643, 203] on span "__________" at bounding box center [700, 212] width 221 height 44
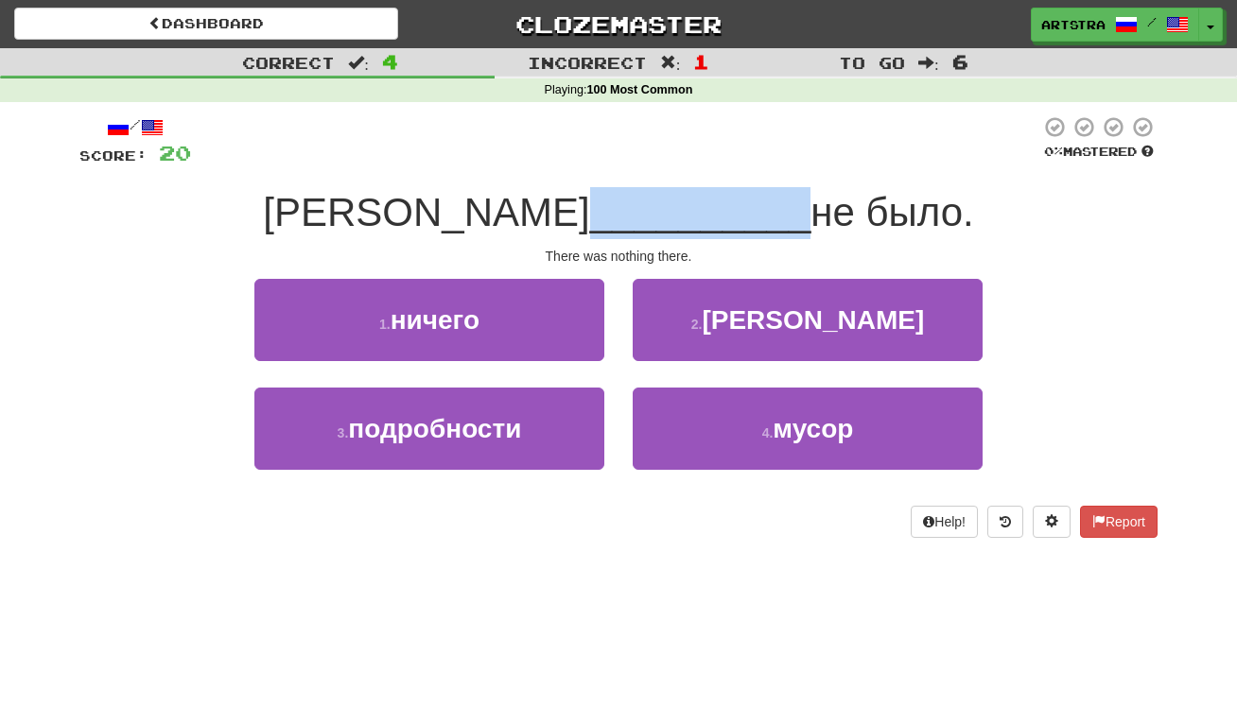
click at [643, 203] on span "__________" at bounding box center [700, 212] width 221 height 44
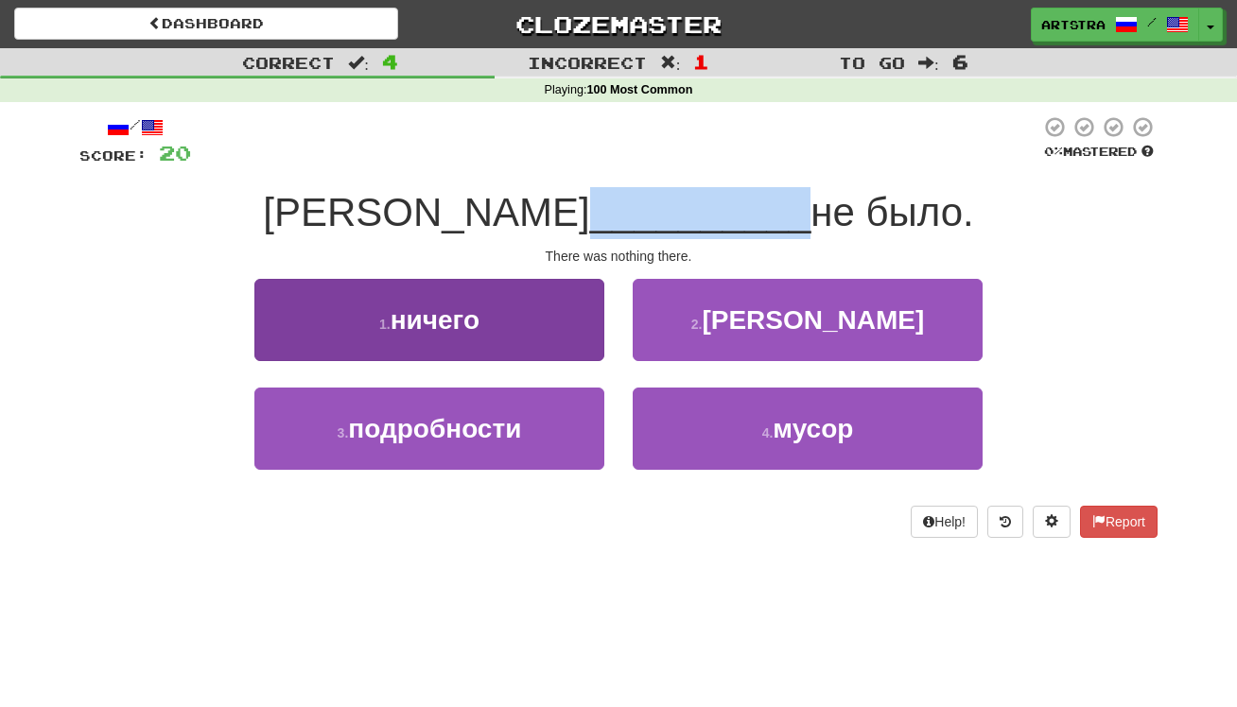
click at [506, 313] on button "1 . ничего" at bounding box center [429, 320] width 350 height 82
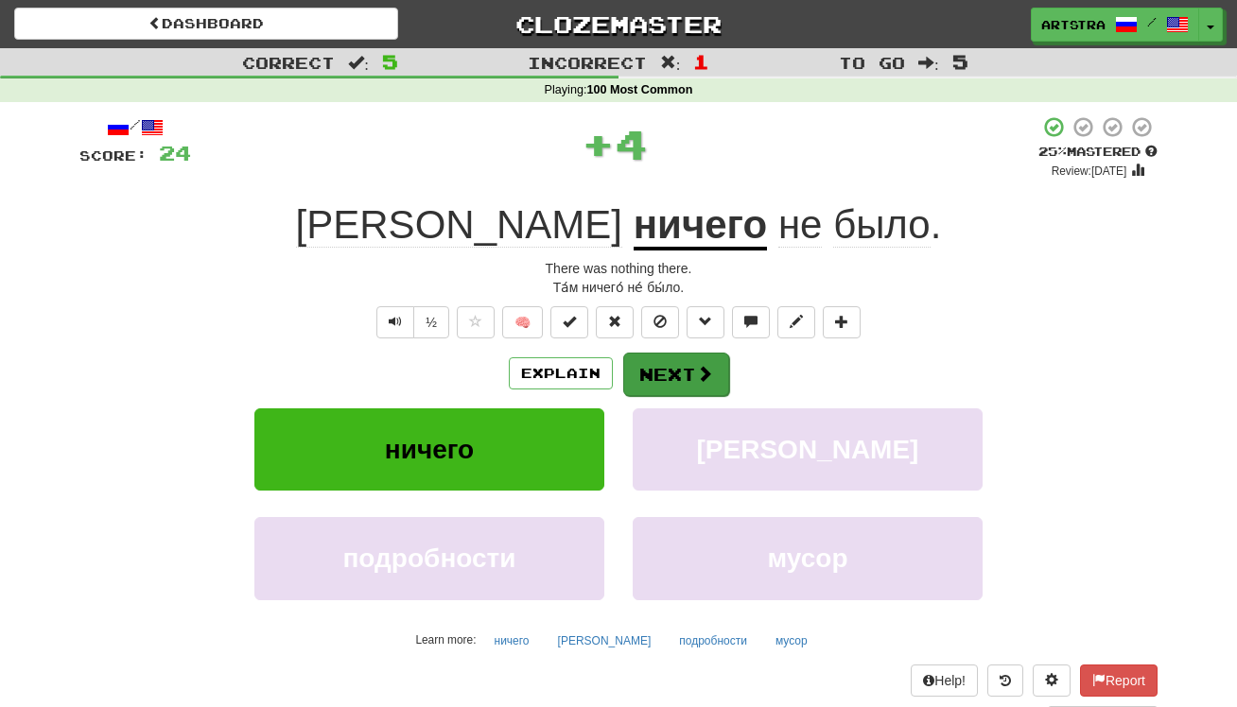
click at [665, 373] on button "Next" at bounding box center [676, 375] width 106 height 44
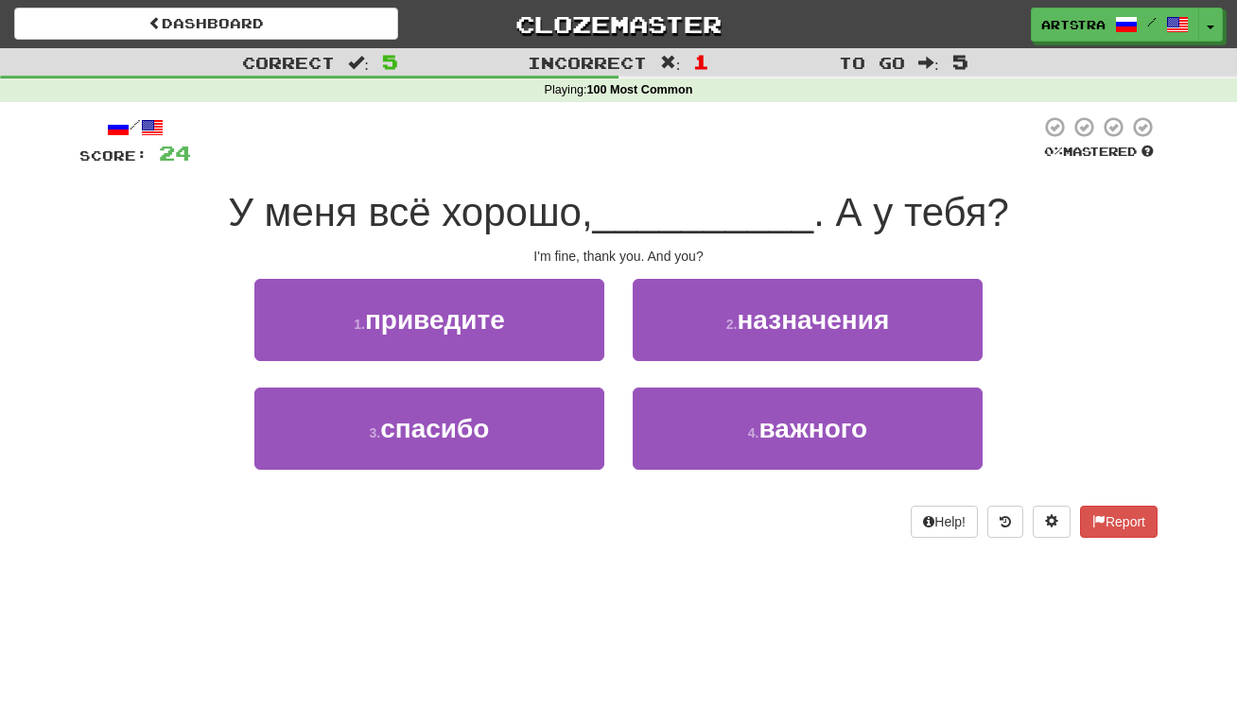
click at [592, 223] on span "У меня всё хорошо," at bounding box center [410, 212] width 364 height 44
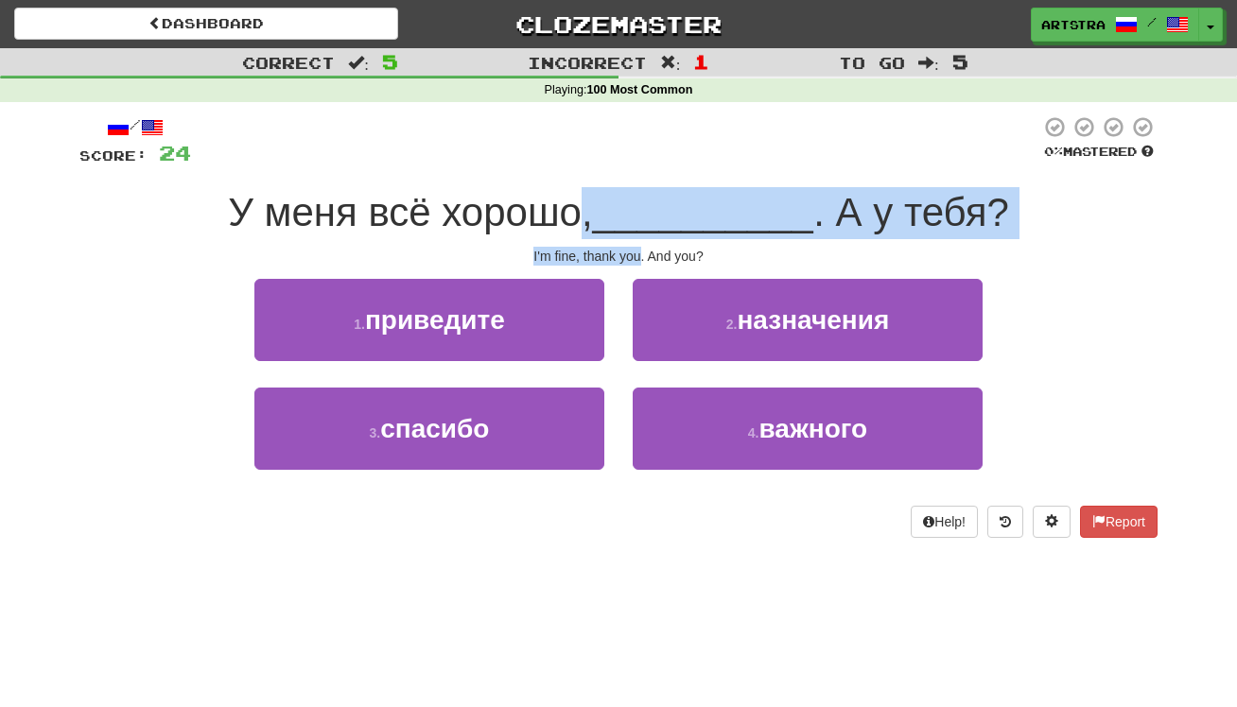
drag, startPoint x: 593, startPoint y: 223, endPoint x: 619, endPoint y: 256, distance: 42.4
click at [619, 256] on div "/ Score: 24 0 % Mastered У меня всё хорошо, __________ . А у тебя? I'm fine, th…" at bounding box center [618, 326] width 1078 height 423
click at [619, 256] on div "I'm fine, thank you. And you?" at bounding box center [618, 256] width 1078 height 19
drag, startPoint x: 619, startPoint y: 256, endPoint x: 619, endPoint y: 197, distance: 59.6
click at [619, 197] on div "/ Score: 24 0 % Mastered У меня всё хорошо, __________ . А у тебя? I'm fine, th…" at bounding box center [618, 326] width 1078 height 423
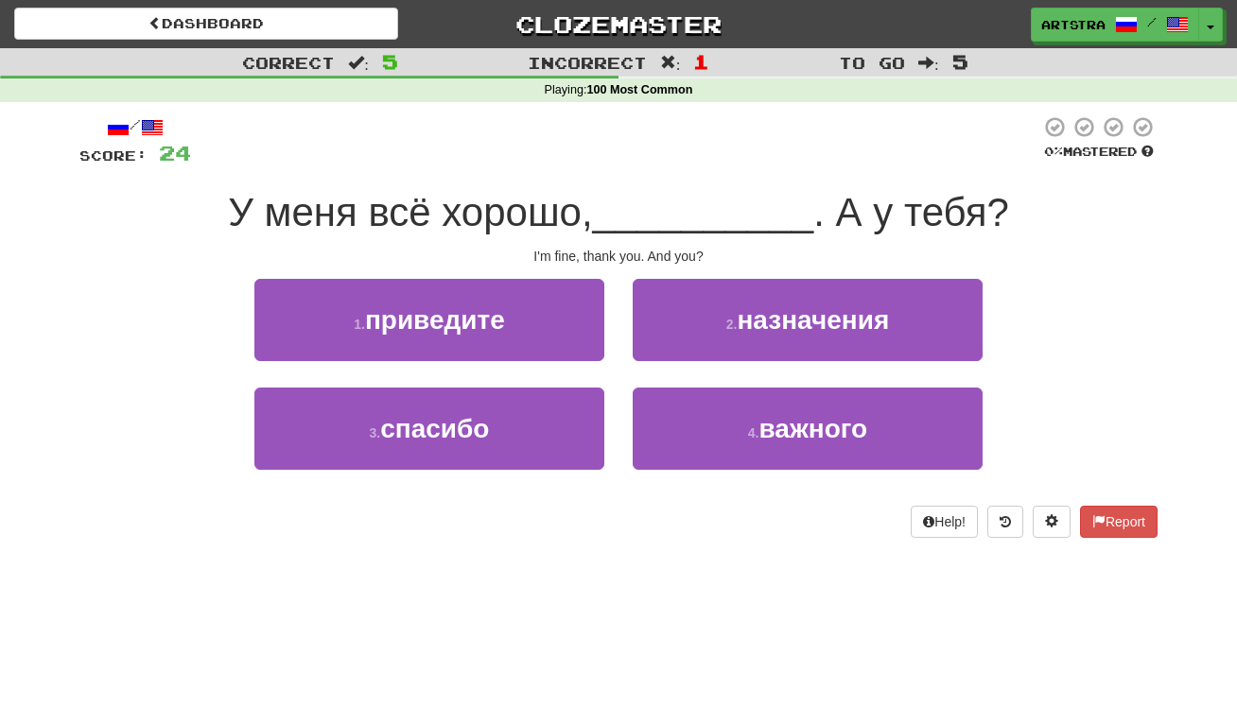
click at [619, 197] on span "__________" at bounding box center [703, 212] width 221 height 44
drag, startPoint x: 619, startPoint y: 197, endPoint x: 643, endPoint y: 251, distance: 58.9
click at [643, 251] on div "/ Score: 24 0 % Mastered У меня всё хорошо, __________ . А у тебя? I'm fine, th…" at bounding box center [618, 326] width 1078 height 423
click at [643, 251] on div "I'm fine, thank you. And you?" at bounding box center [618, 256] width 1078 height 19
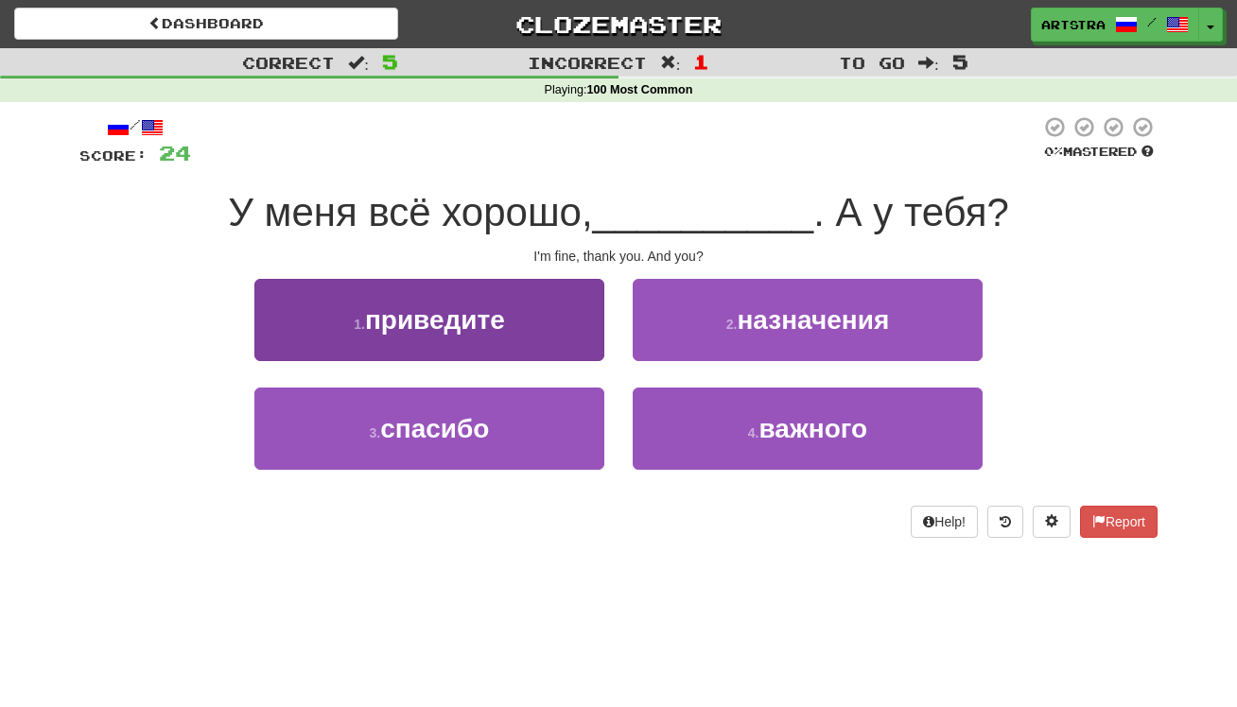
drag, startPoint x: 467, startPoint y: 436, endPoint x: 524, endPoint y: 411, distance: 61.8
click at [468, 436] on span "спасибо" at bounding box center [434, 428] width 109 height 29
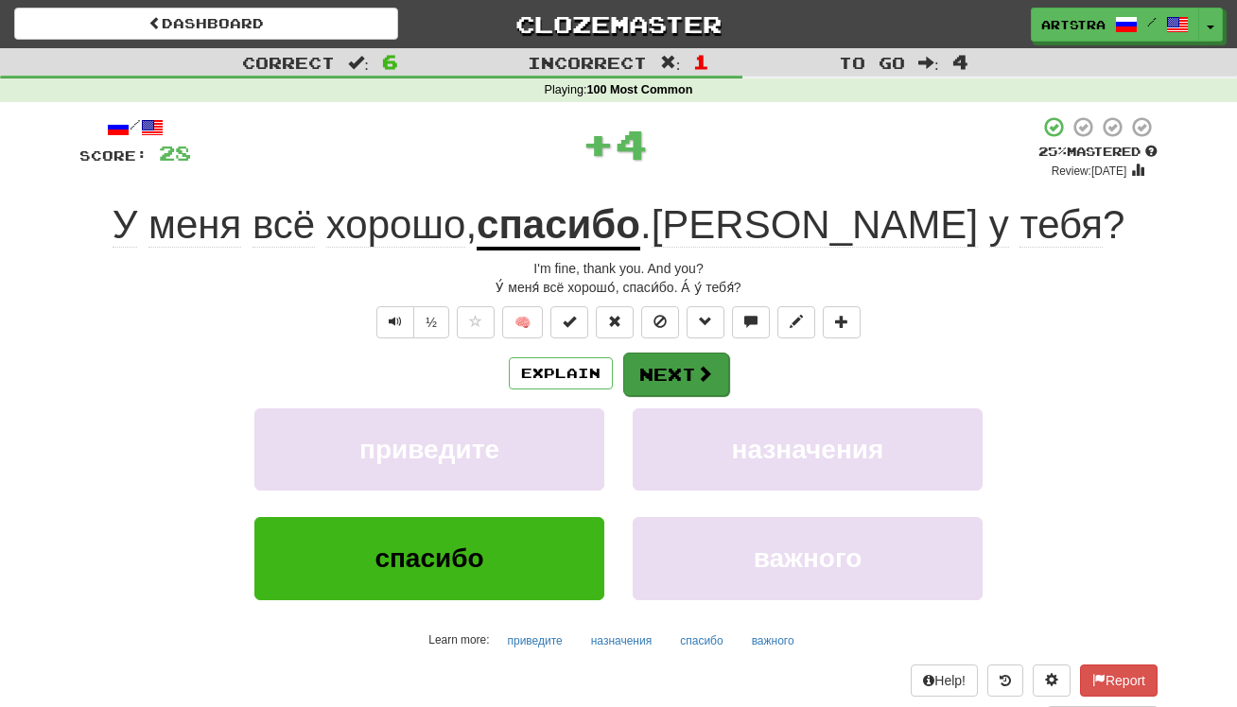
click at [684, 367] on button "Next" at bounding box center [676, 375] width 106 height 44
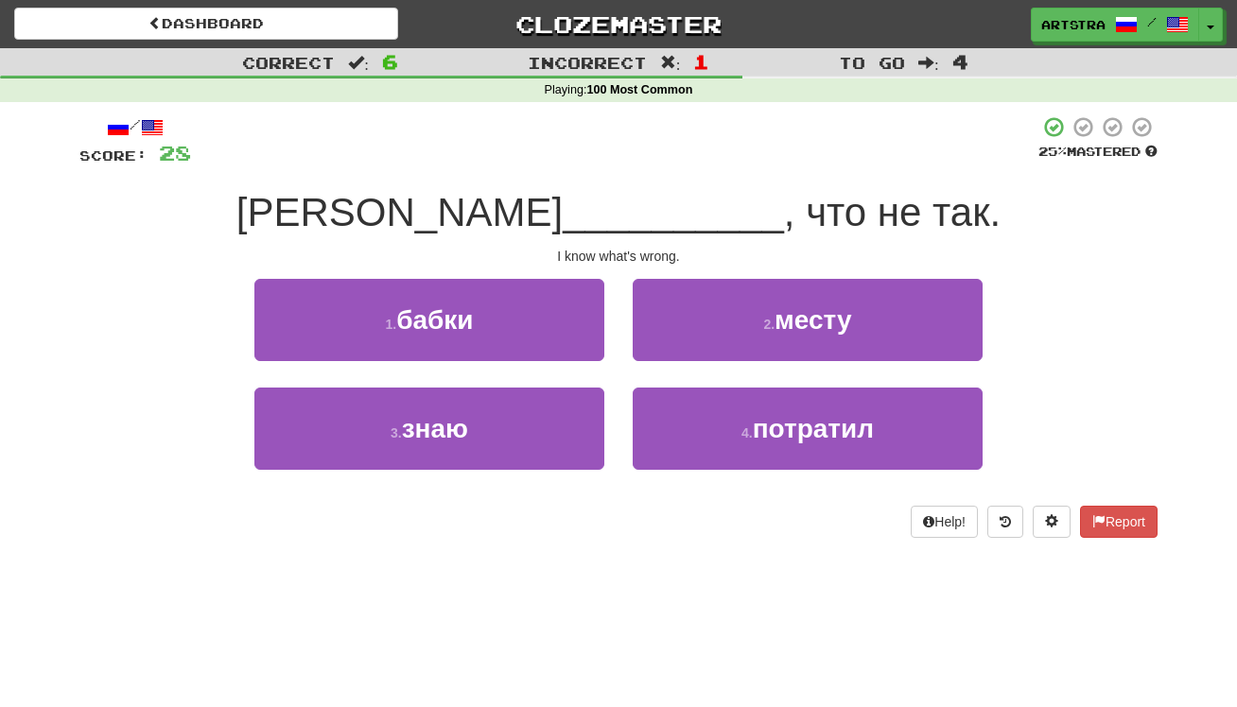
click at [623, 190] on span "__________" at bounding box center [673, 212] width 221 height 44
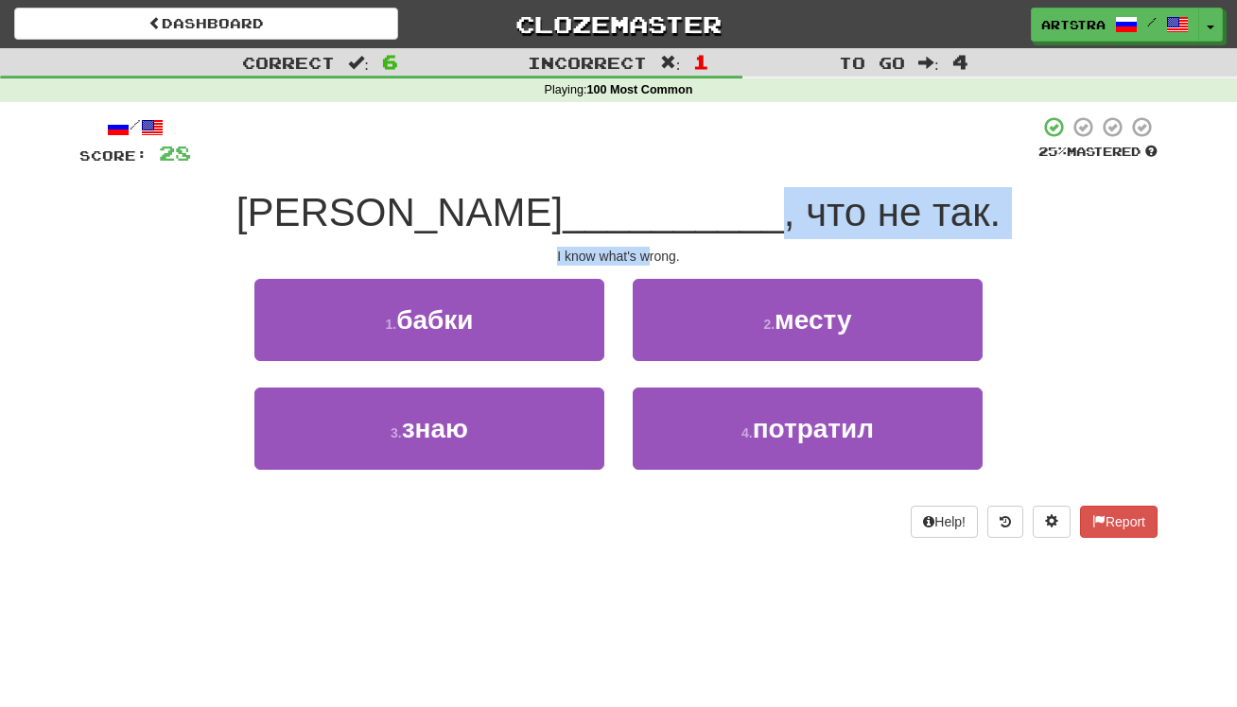
drag, startPoint x: 626, startPoint y: 204, endPoint x: 651, endPoint y: 251, distance: 52.5
click at [651, 251] on div "/ Score: 28 25 % Mastered Я __________ , что не так. I know what's wrong. 1 . б…" at bounding box center [618, 326] width 1078 height 423
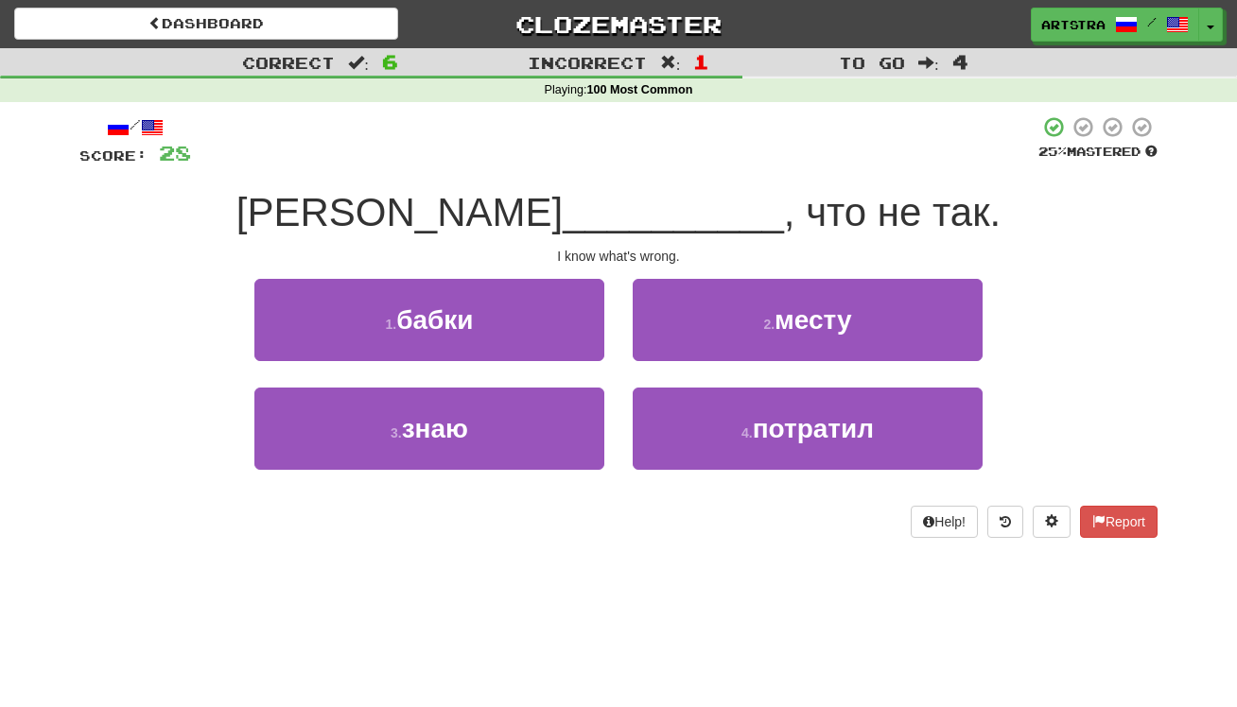
click at [653, 252] on div "I know what's wrong." at bounding box center [618, 256] width 1078 height 19
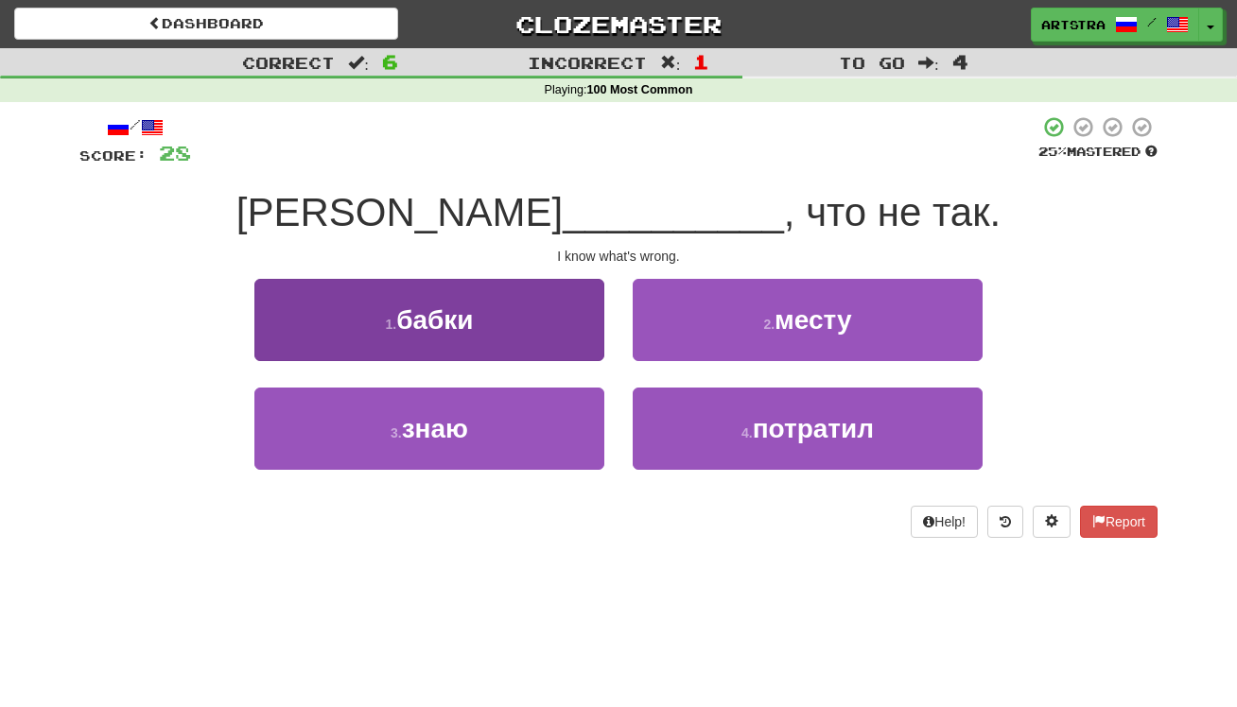
click at [515, 440] on button "3 . знаю" at bounding box center [429, 429] width 350 height 82
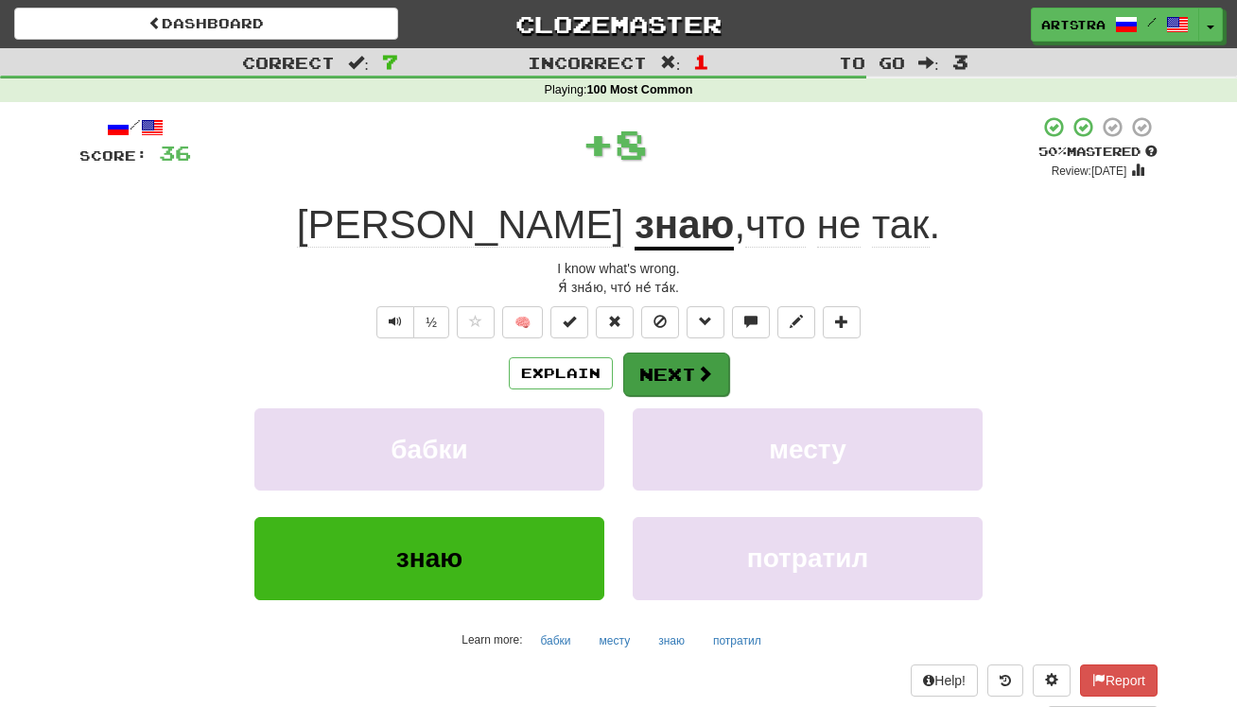
click at [662, 372] on button "Next" at bounding box center [676, 375] width 106 height 44
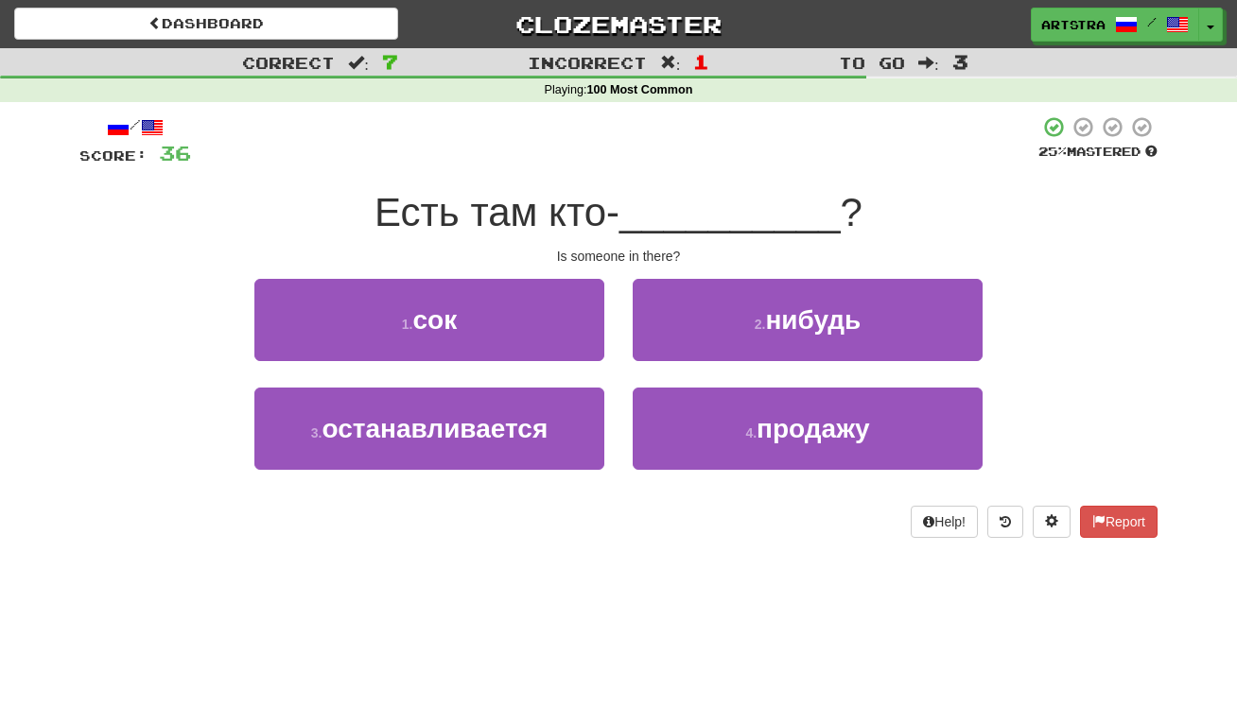
click at [619, 208] on span "Есть там кто-" at bounding box center [497, 212] width 245 height 44
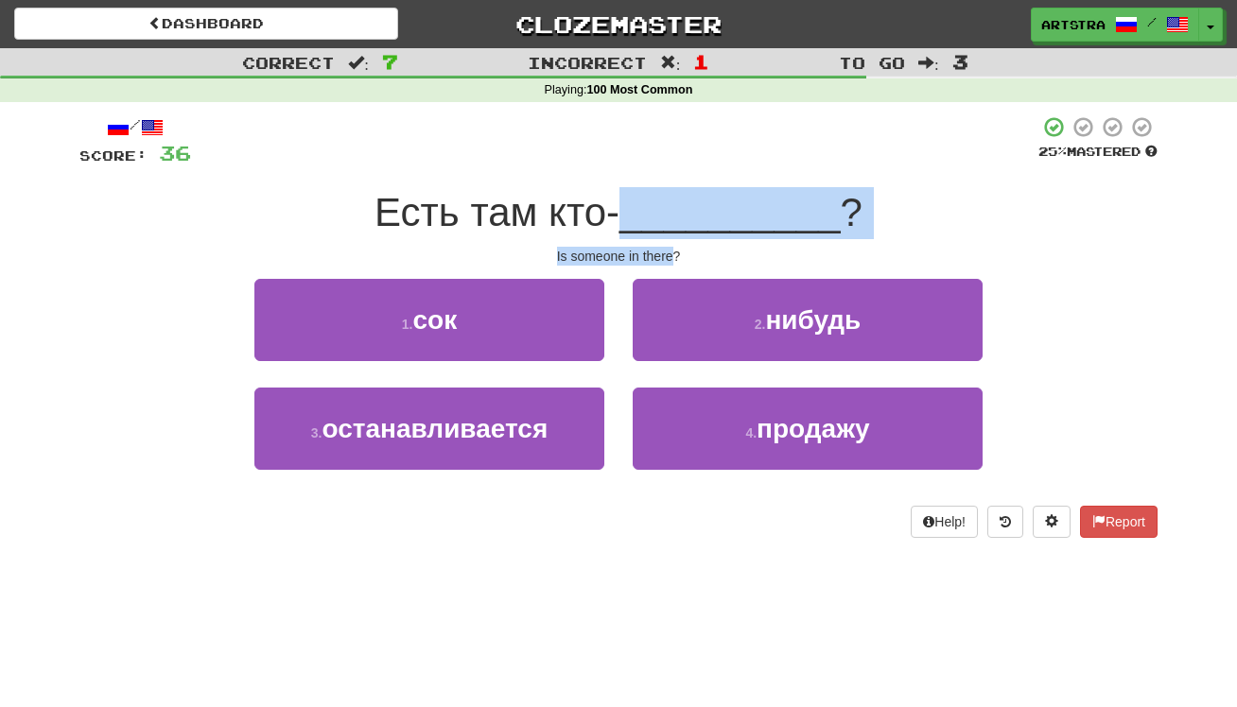
drag, startPoint x: 629, startPoint y: 208, endPoint x: 657, endPoint y: 251, distance: 51.1
click at [657, 251] on div "/ Score: 36 25 % Mastered Есть там кто- __________ ? Is someone in there? 1 . с…" at bounding box center [618, 326] width 1078 height 423
click at [657, 251] on div "Is someone in there?" at bounding box center [618, 256] width 1078 height 19
drag, startPoint x: 657, startPoint y: 251, endPoint x: 651, endPoint y: 215, distance: 36.5
click at [651, 215] on div "/ Score: 36 25 % Mastered Есть там кто- __________ ? Is someone in there? 1 . с…" at bounding box center [618, 326] width 1078 height 423
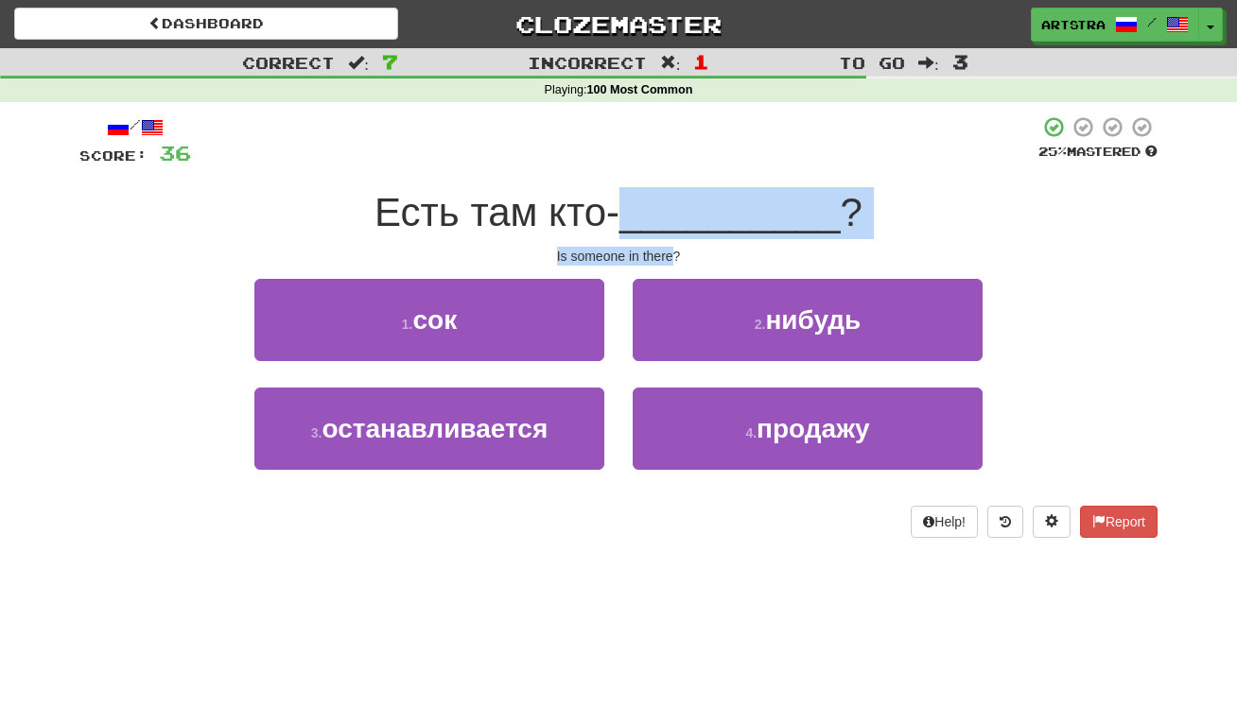
click at [651, 215] on span "__________" at bounding box center [729, 212] width 221 height 44
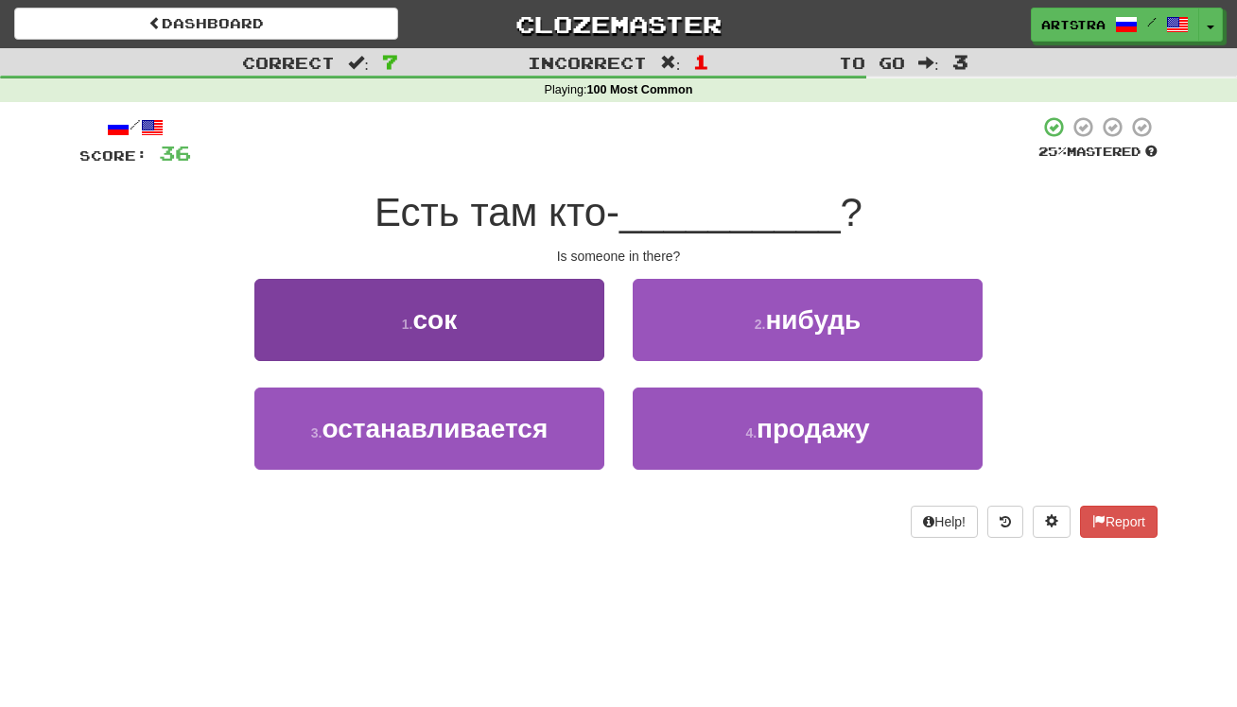
click at [503, 288] on button "1 . сок" at bounding box center [429, 320] width 350 height 82
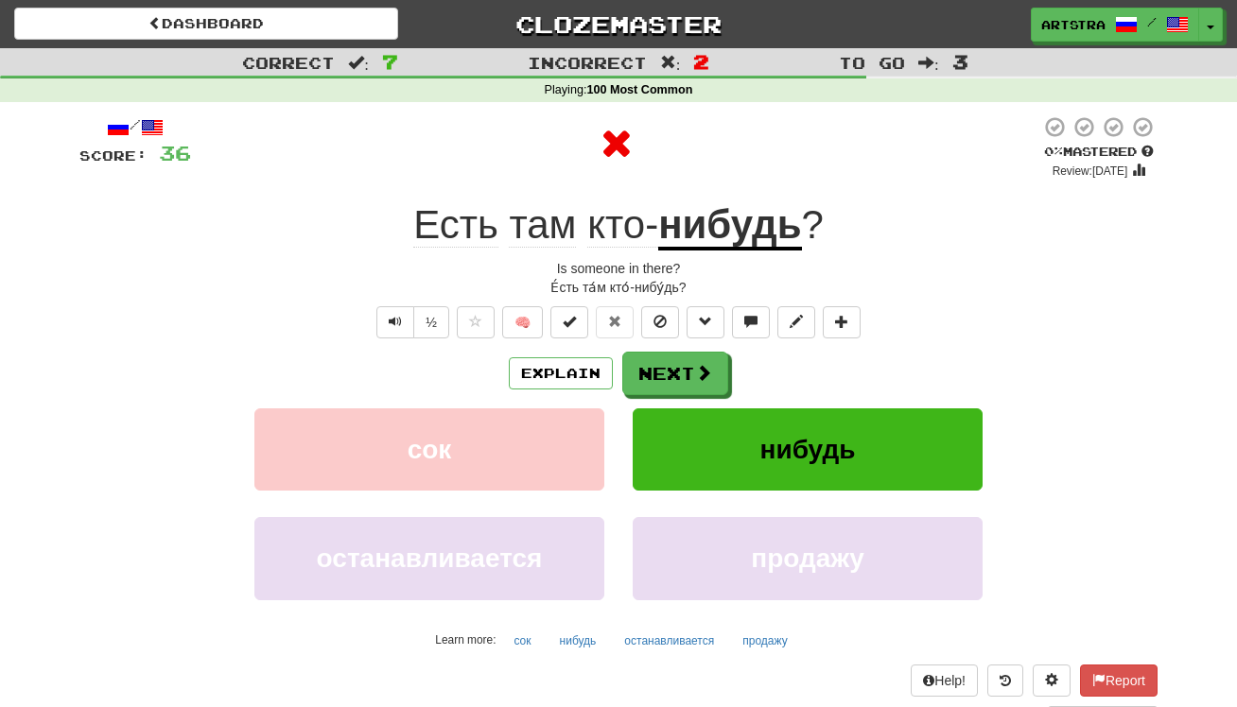
click at [742, 230] on u "нибудь" at bounding box center [729, 226] width 143 height 48
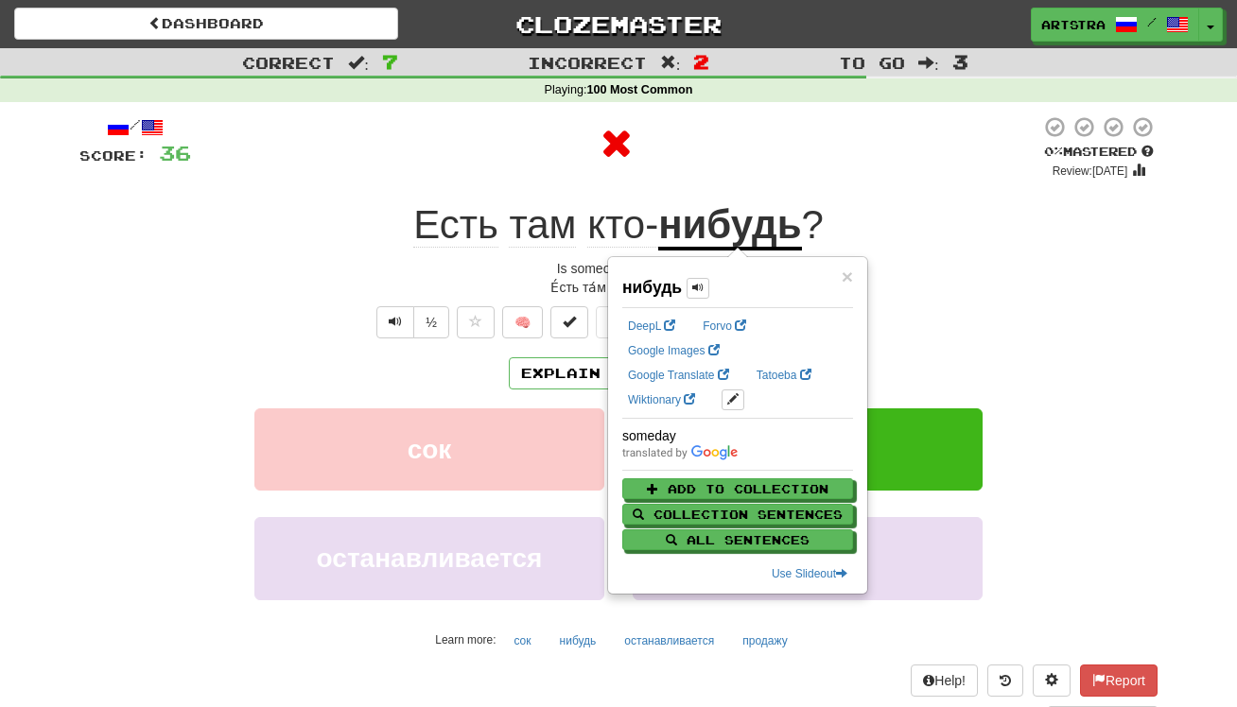
click at [741, 183] on div "/ Score: 36 0 % Mastered Review: 2025-09-20 Есть там кто- нибудь ? Is someone i…" at bounding box center [618, 421] width 1078 height 612
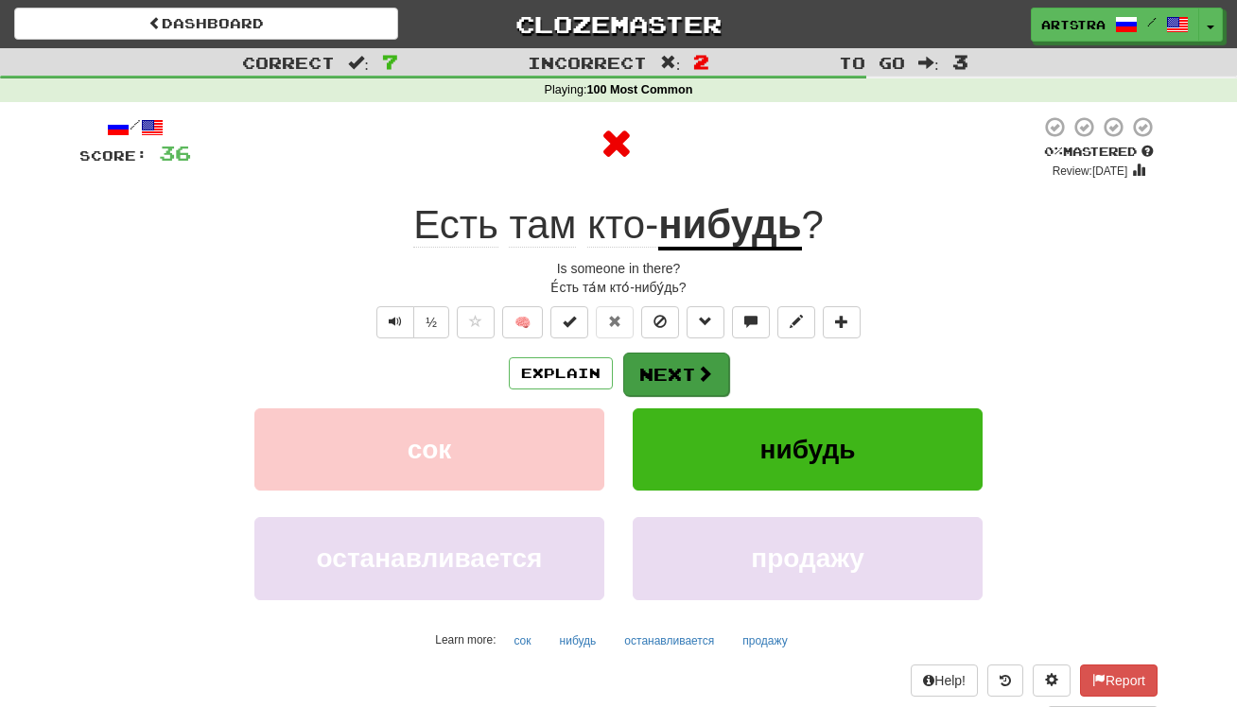
click at [677, 375] on button "Next" at bounding box center [676, 375] width 106 height 44
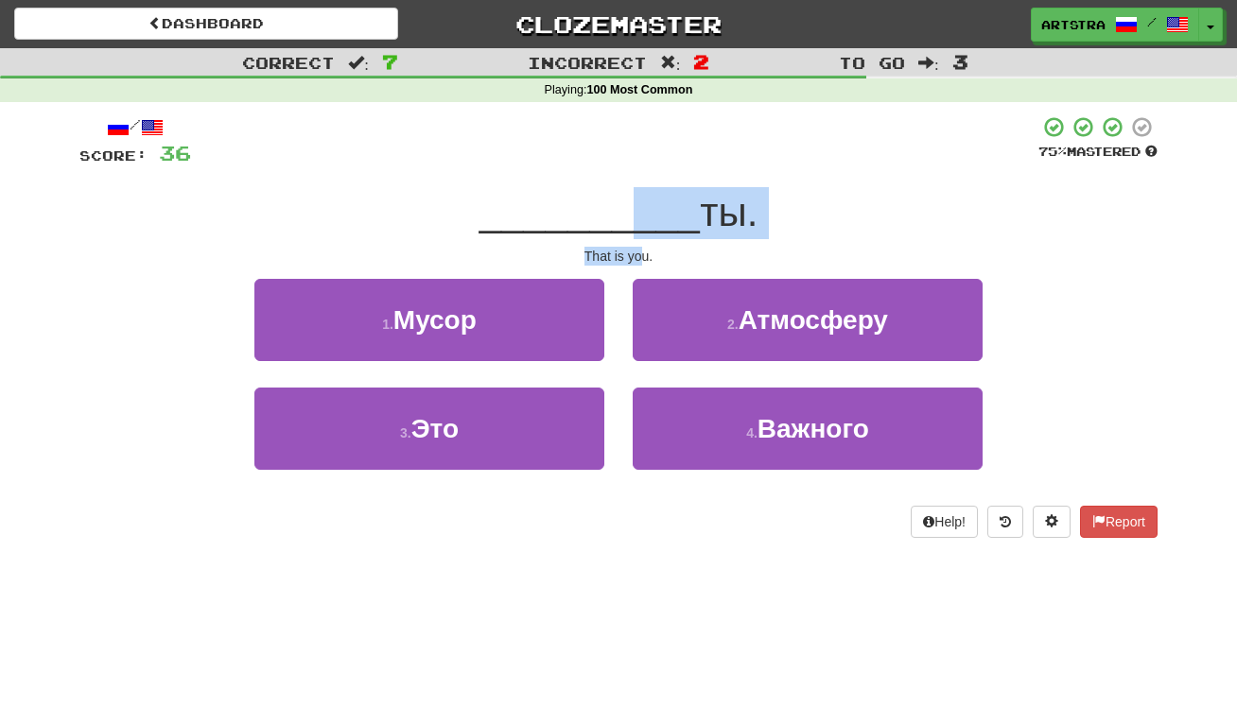
drag, startPoint x: 621, startPoint y: 214, endPoint x: 639, endPoint y: 253, distance: 43.6
click at [639, 253] on div "/ Score: 36 75 % Mastered __________ ты. That is you. 1 . Мусор 2 . Атмосферу 3…" at bounding box center [618, 326] width 1078 height 423
click at [638, 252] on div "That is you." at bounding box center [618, 256] width 1078 height 19
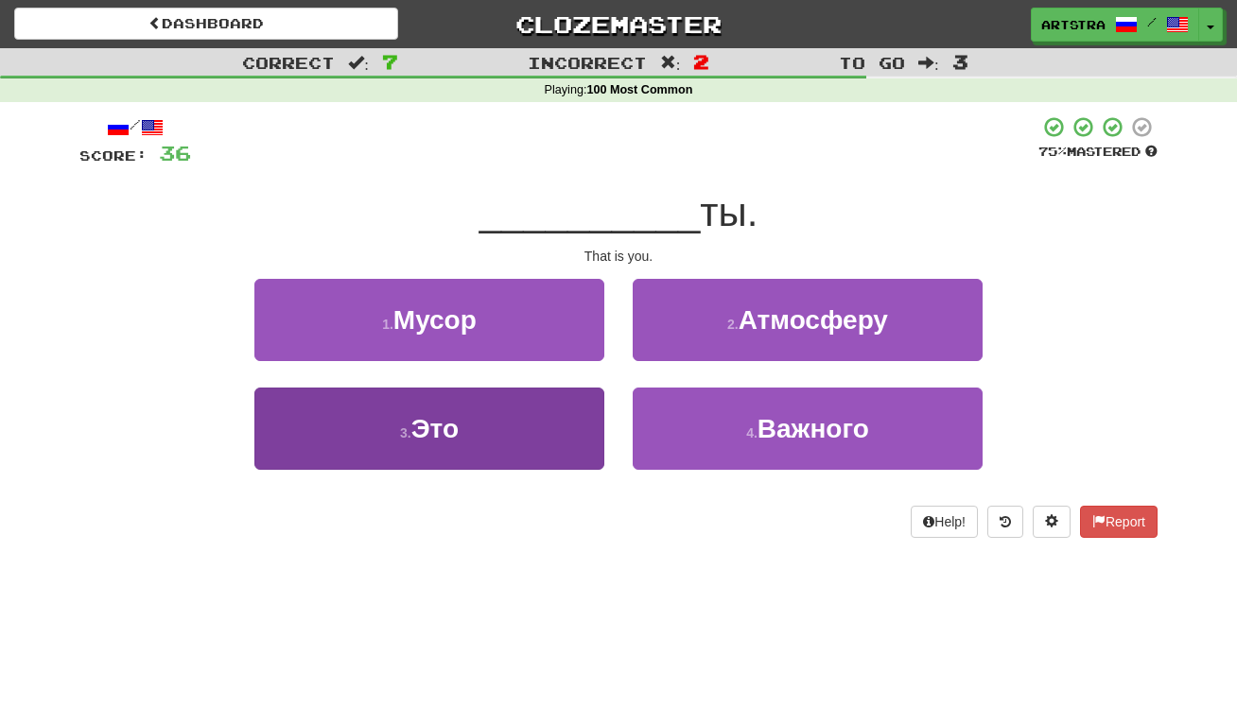
click at [542, 408] on button "3 . Это" at bounding box center [429, 429] width 350 height 82
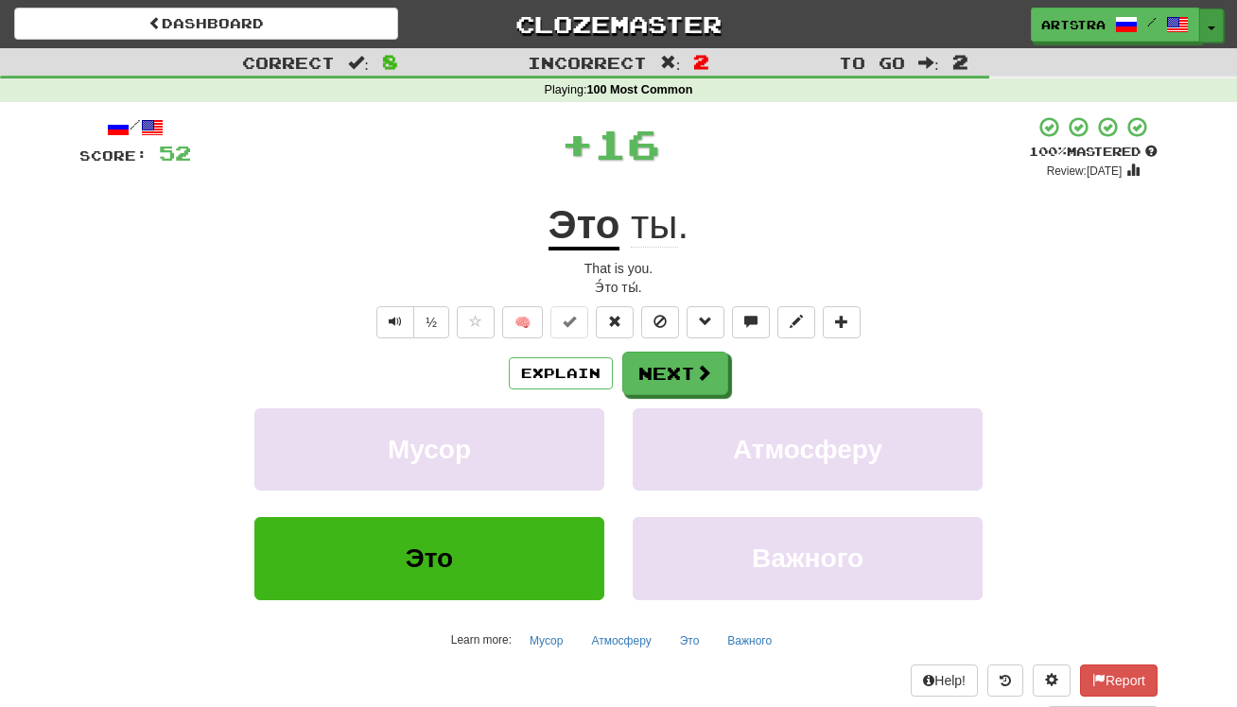
click at [1209, 17] on button "Toggle Dropdown" at bounding box center [1211, 26] width 25 height 34
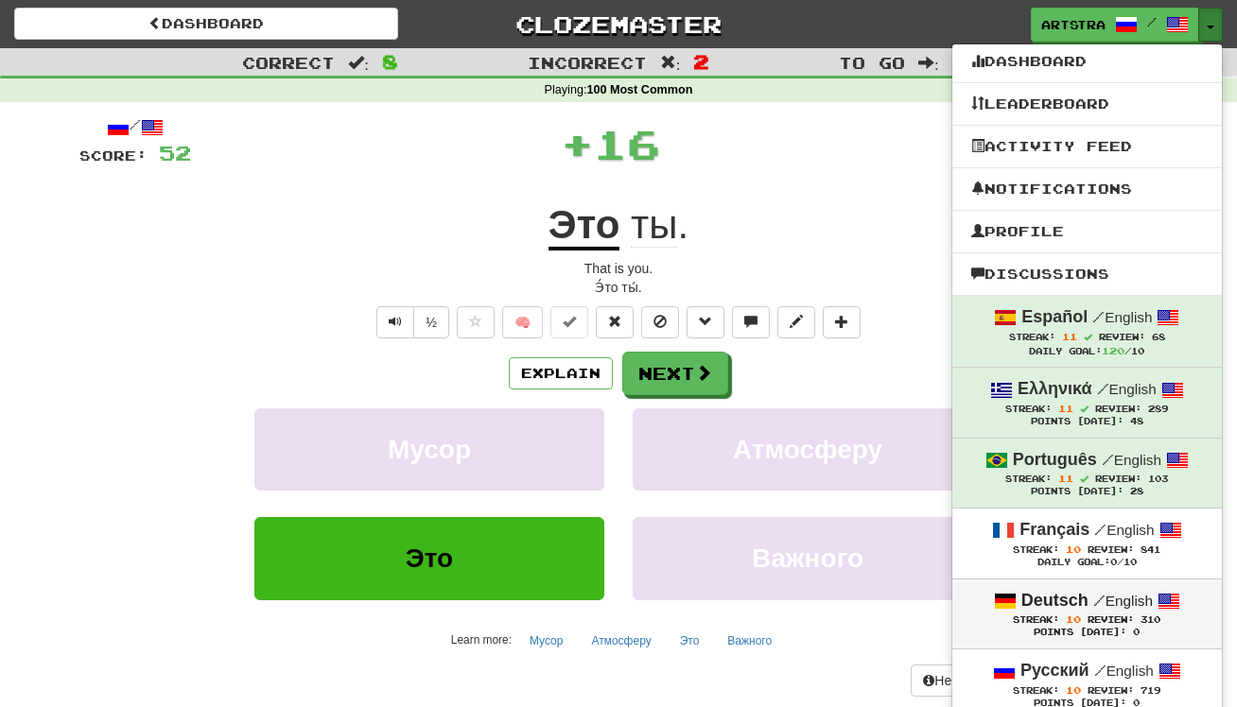
scroll to position [138, 0]
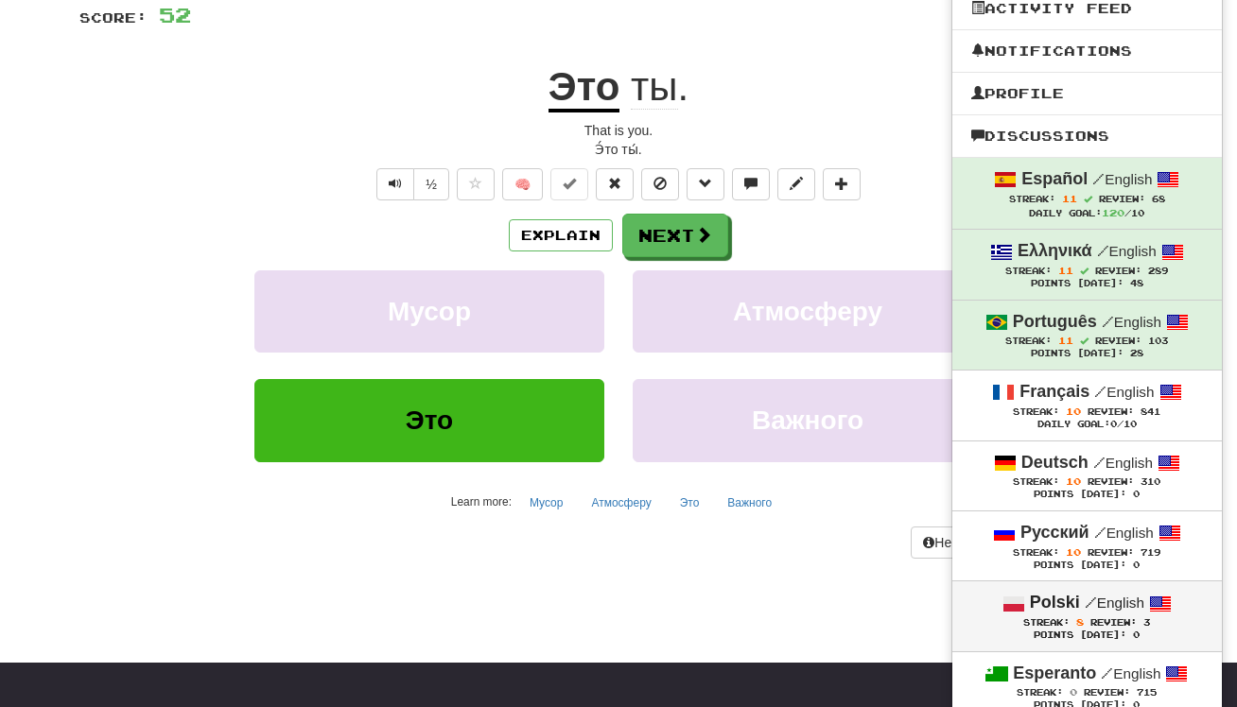
click at [1090, 616] on div "Streak: 8 Review: 3" at bounding box center [1087, 623] width 232 height 14
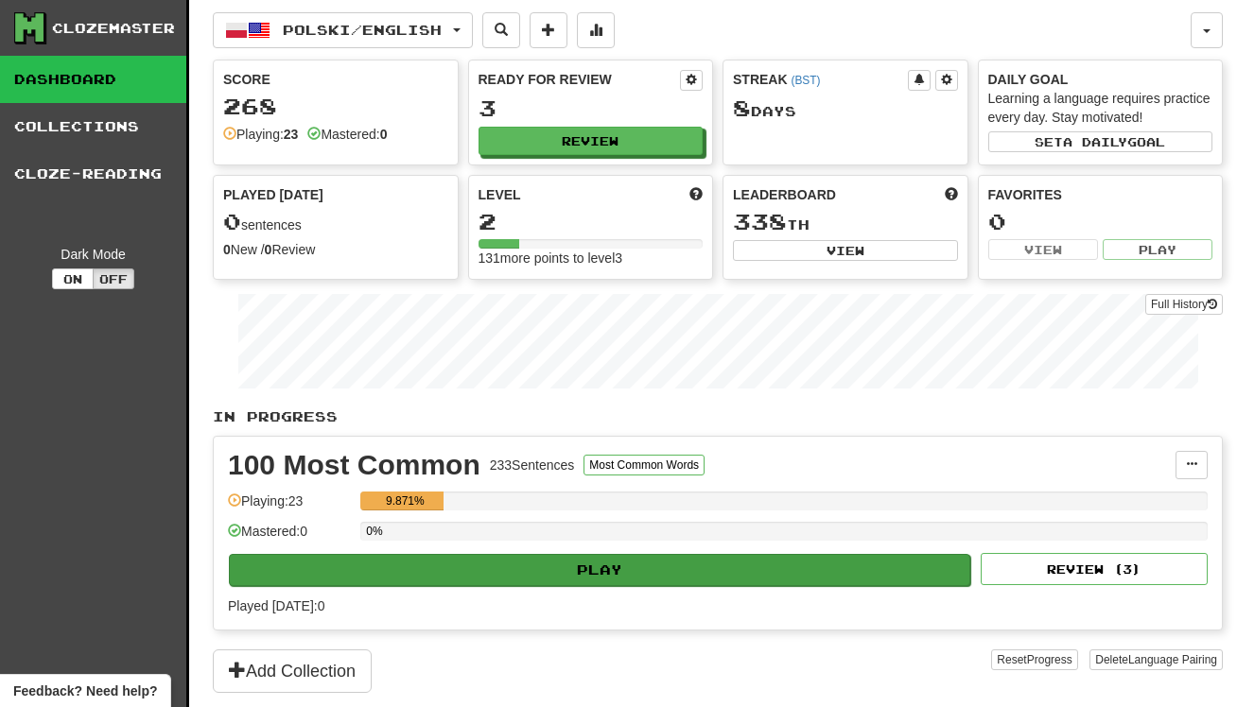
click at [613, 560] on button "Play" at bounding box center [599, 570] width 741 height 32
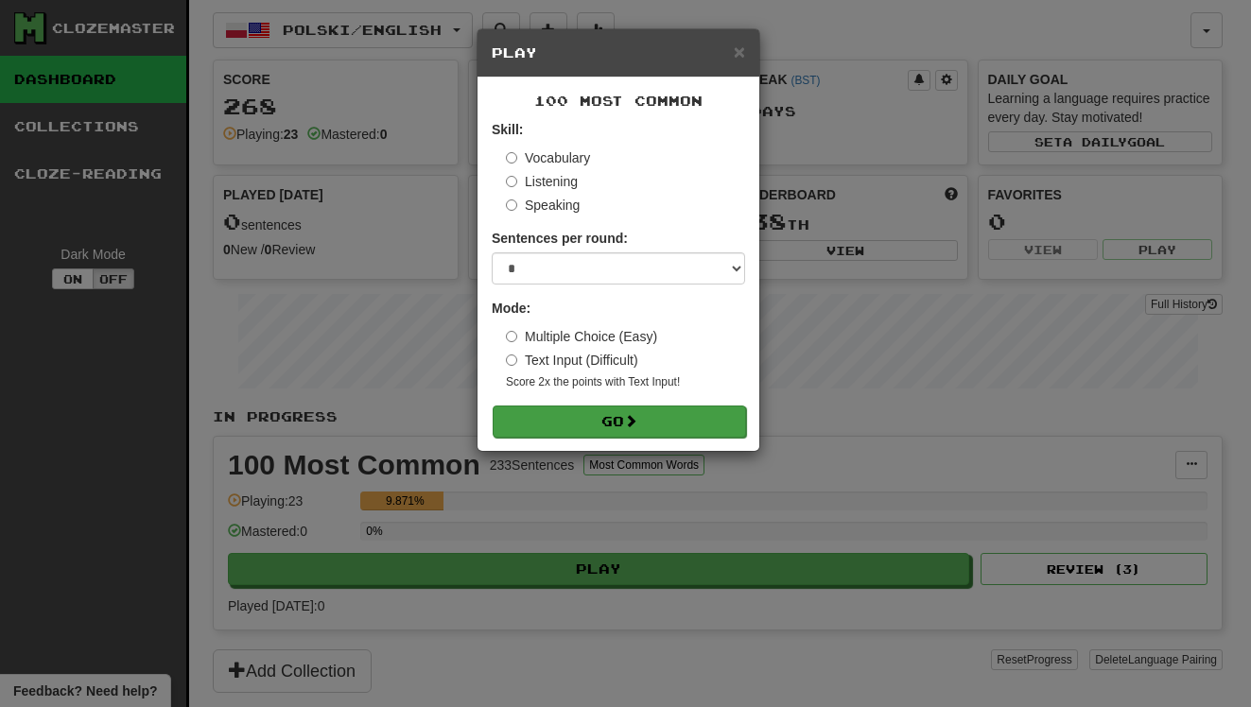
click at [632, 409] on button "Go" at bounding box center [619, 422] width 253 height 32
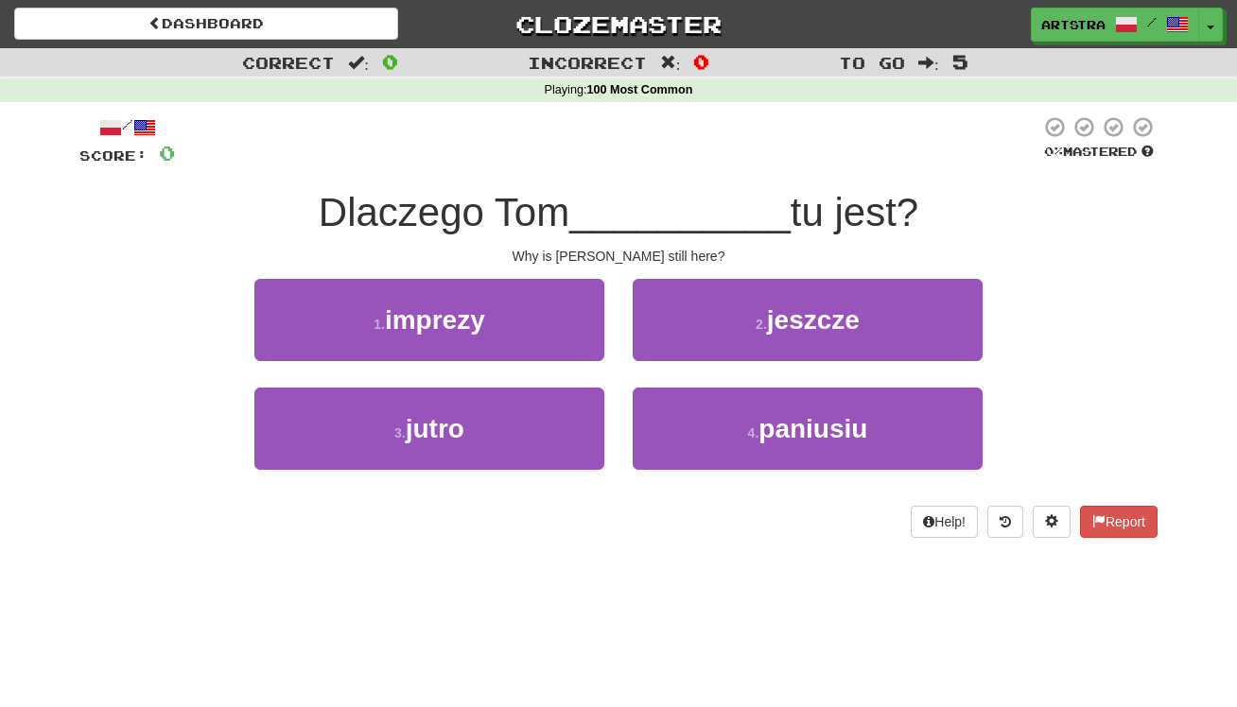
click at [643, 216] on span "__________" at bounding box center [679, 212] width 221 height 44
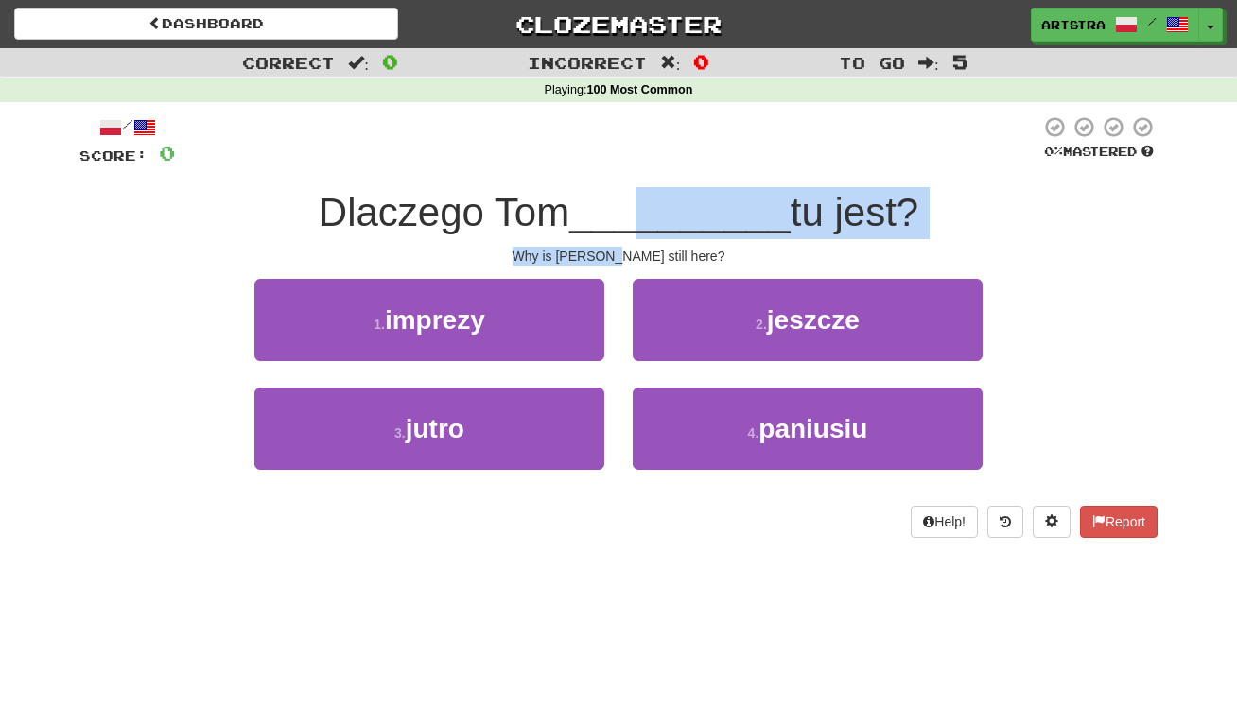
click at [642, 247] on div "/ Score: 0 0 % Mastered Dlaczego Tom __________ tu jest? Why is Tom still here?…" at bounding box center [618, 326] width 1078 height 423
click at [642, 247] on div "Why is Tom still here?" at bounding box center [618, 256] width 1078 height 19
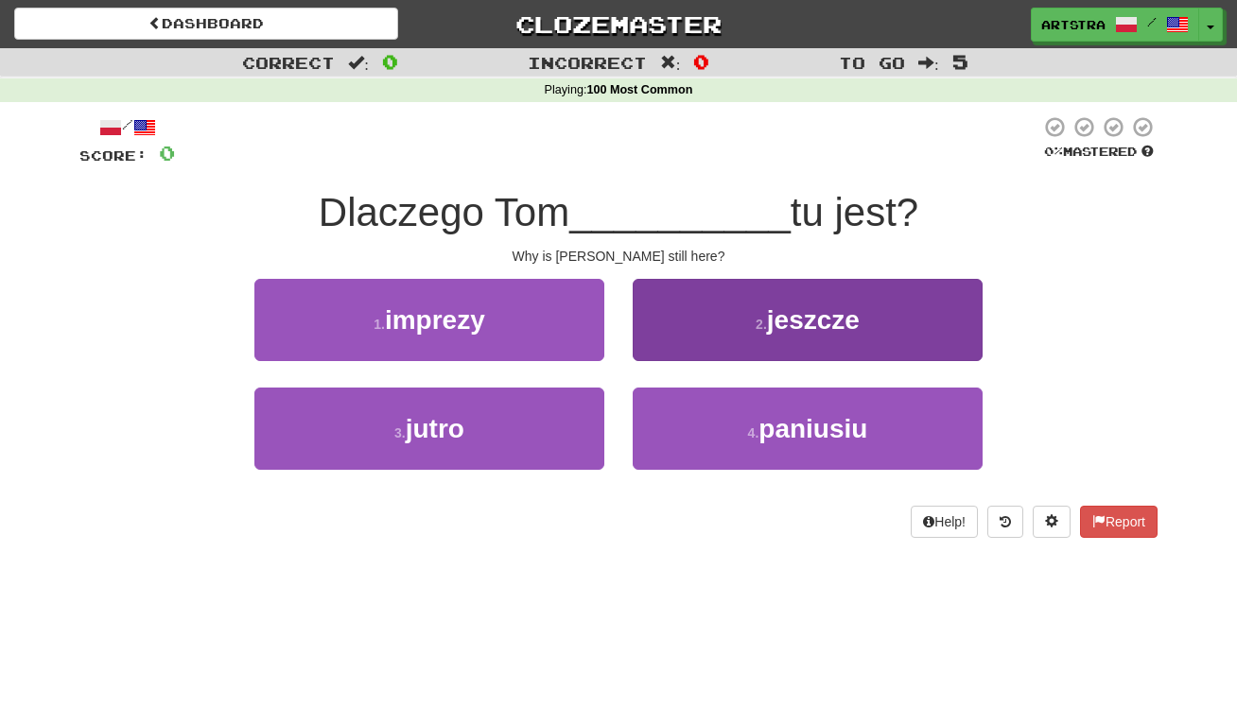
click at [791, 314] on span "jeszcze" at bounding box center [813, 319] width 93 height 29
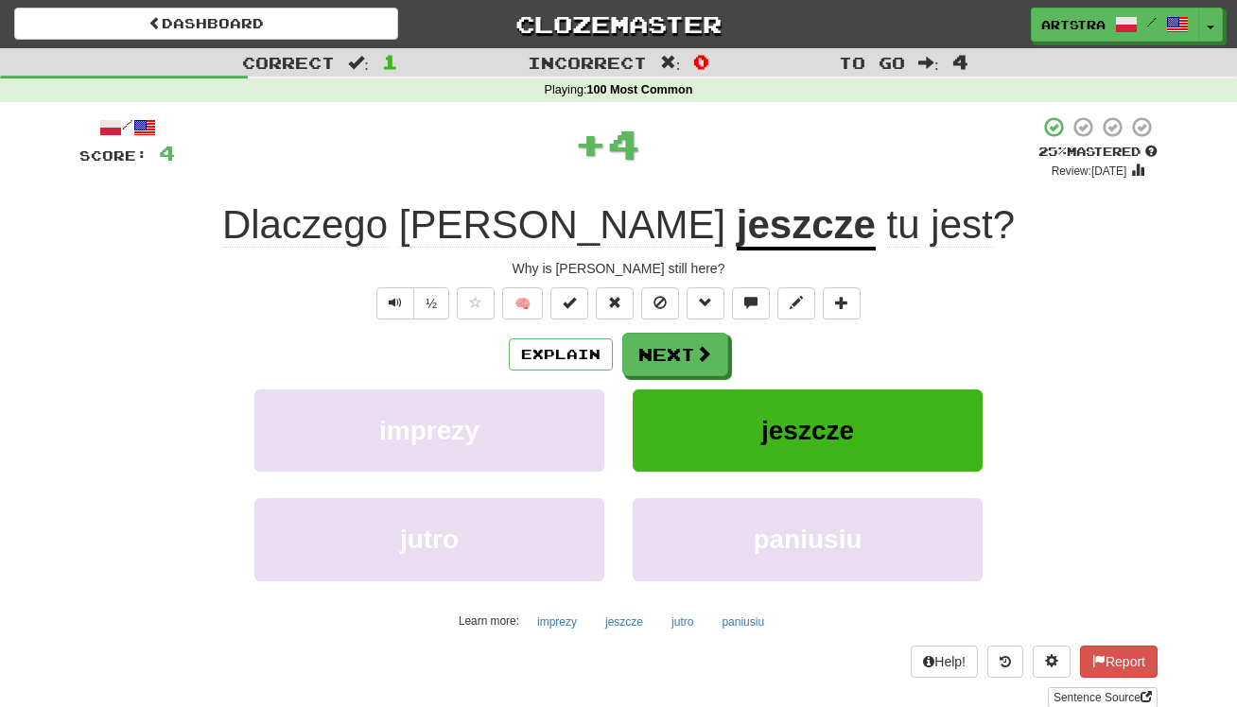
click at [737, 216] on u "jeszcze" at bounding box center [806, 226] width 139 height 48
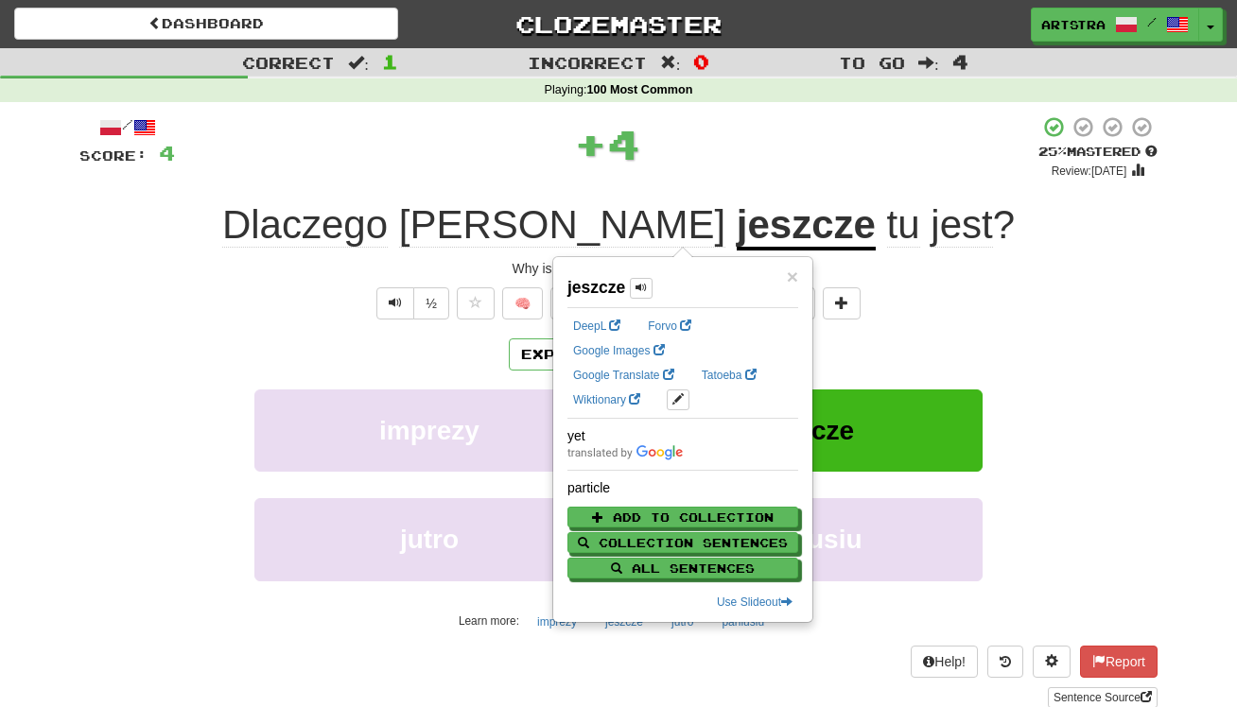
click at [902, 135] on div "+ 4" at bounding box center [606, 143] width 863 height 57
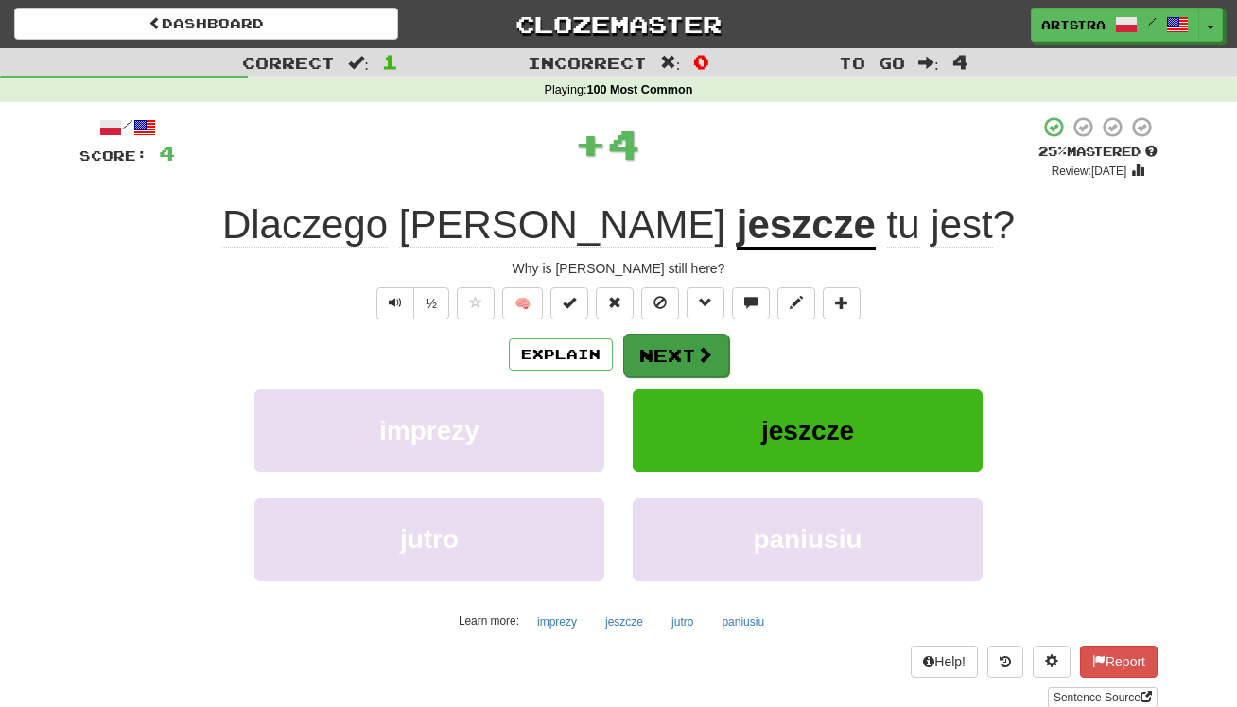
click at [706, 357] on span at bounding box center [704, 354] width 17 height 17
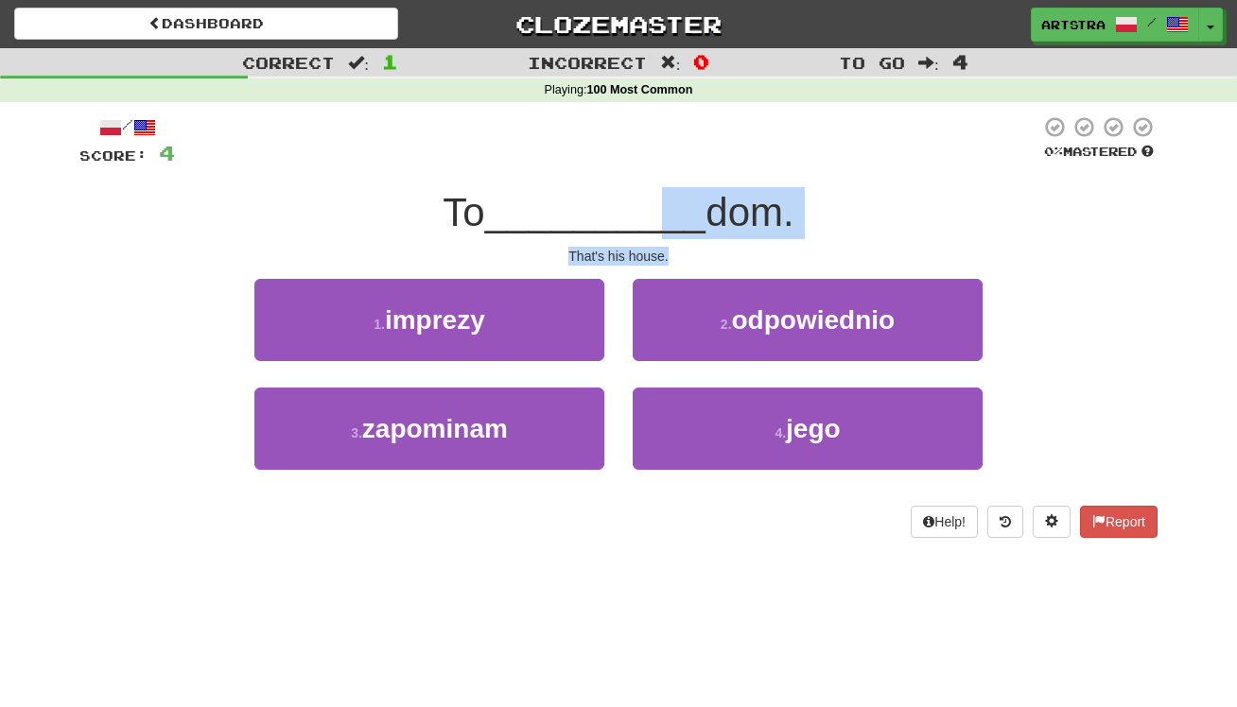
drag, startPoint x: 662, startPoint y: 212, endPoint x: 671, endPoint y: 248, distance: 37.2
click at [671, 248] on div "/ Score: 4 0 % Mastered To __________ dom. That's his house. 1 . imprezy 2 . od…" at bounding box center [618, 326] width 1078 height 423
click at [671, 248] on div "That's his house." at bounding box center [618, 256] width 1078 height 19
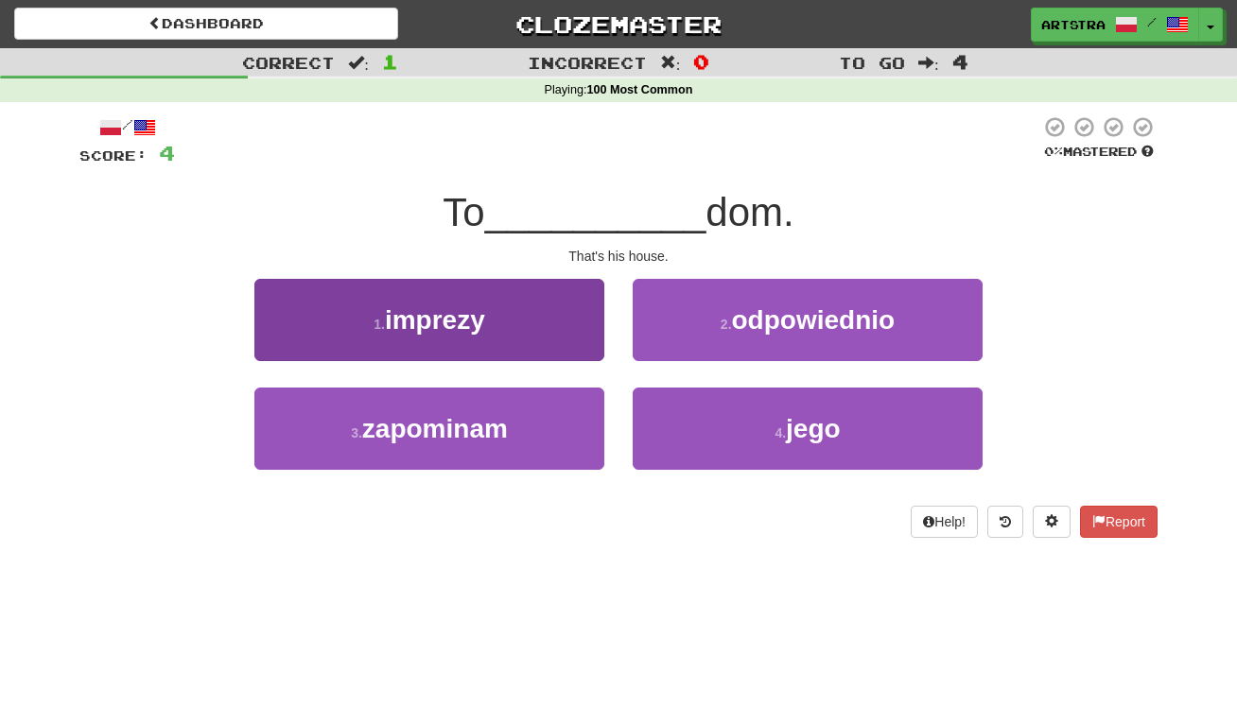
click at [517, 307] on button "1 . imprezy" at bounding box center [429, 320] width 350 height 82
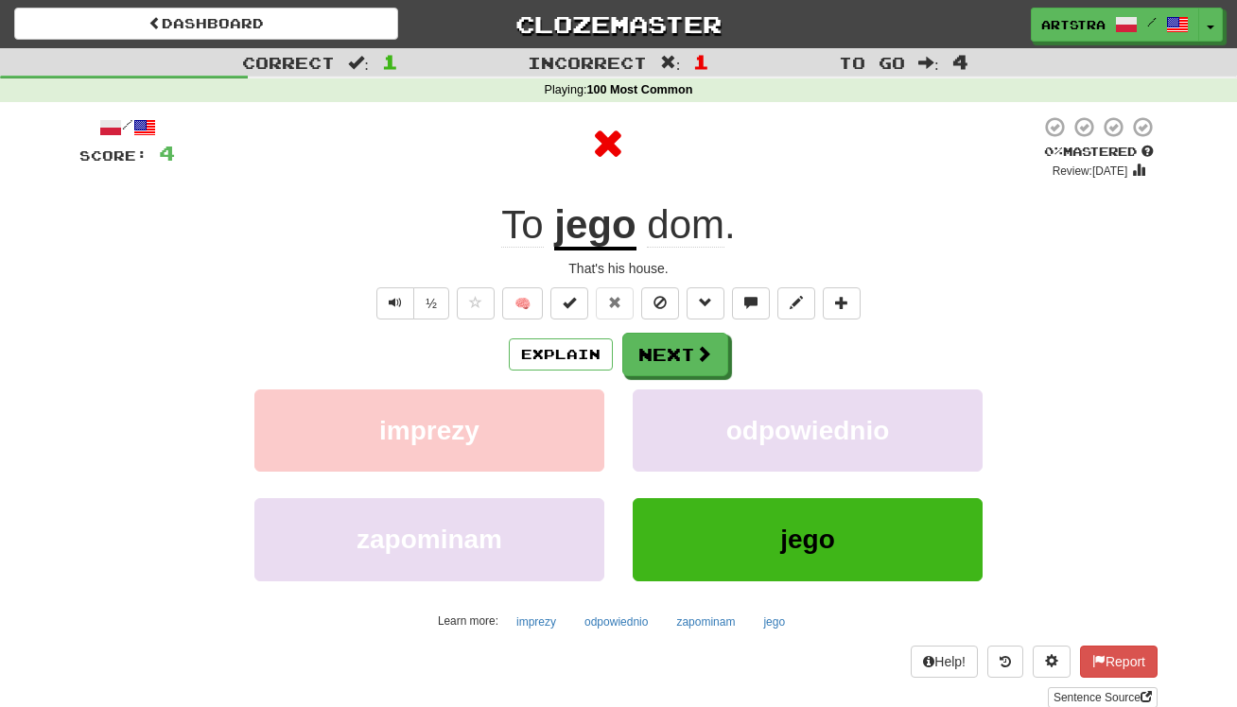
click at [583, 236] on u "jego" at bounding box center [594, 226] width 81 height 48
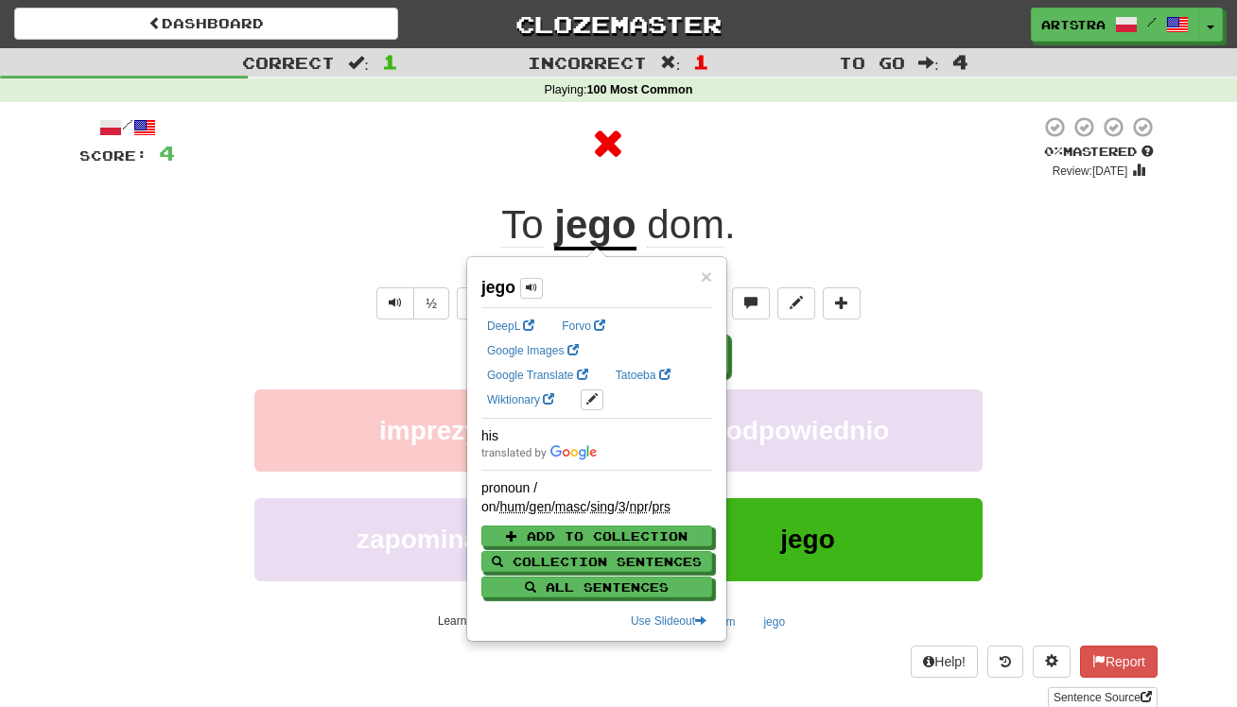
click at [765, 147] on div at bounding box center [607, 143] width 865 height 57
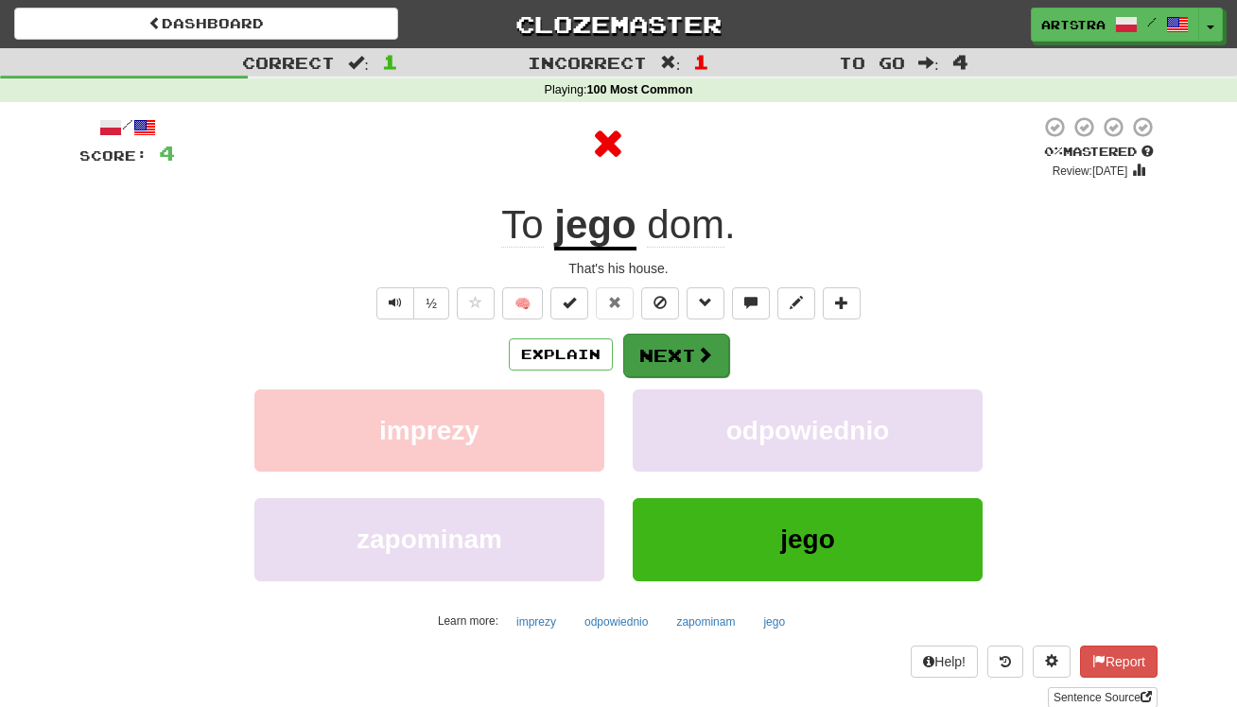
click at [657, 360] on button "Next" at bounding box center [676, 356] width 106 height 44
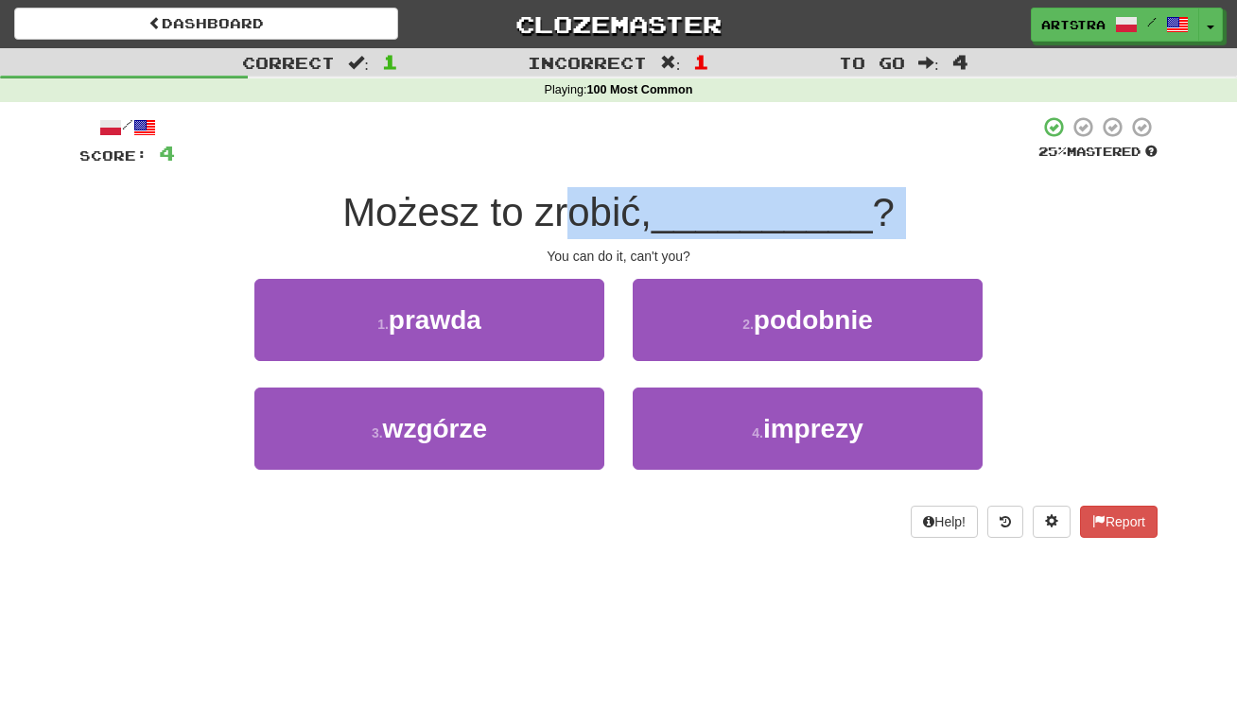
drag, startPoint x: 582, startPoint y: 228, endPoint x: 615, endPoint y: 243, distance: 36.4
click at [615, 243] on div "/ Score: 4 25 % Mastered Możesz to zrobić, __________ ? You can do it, can't yo…" at bounding box center [618, 326] width 1078 height 423
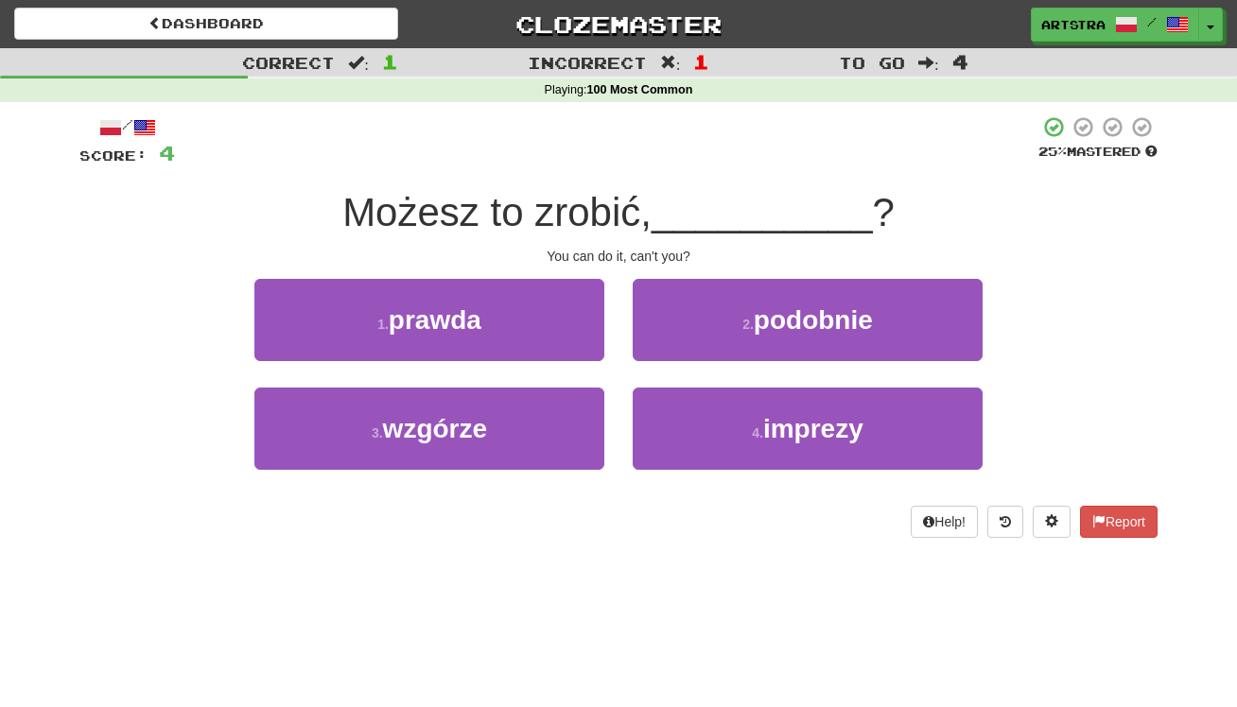
click at [615, 243] on div "/ Score: 4 25 % Mastered Możesz to zrobić, __________ ? You can do it, can't yo…" at bounding box center [618, 326] width 1078 height 423
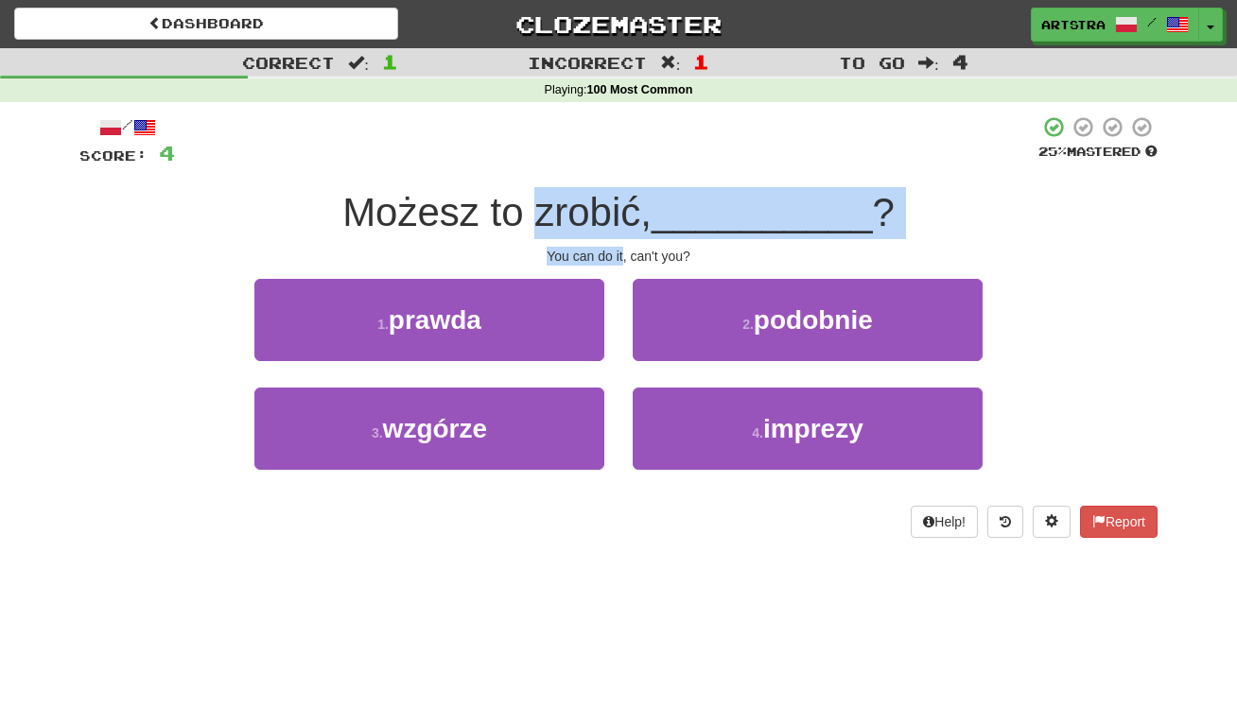
drag, startPoint x: 615, startPoint y: 245, endPoint x: 625, endPoint y: 199, distance: 47.5
click at [625, 199] on div "/ Score: 4 25 % Mastered Możesz to zrobić, __________ ? You can do it, can't yo…" at bounding box center [618, 326] width 1078 height 423
click at [625, 199] on span "Możesz to zrobić," at bounding box center [496, 212] width 309 height 44
drag, startPoint x: 625, startPoint y: 199, endPoint x: 627, endPoint y: 250, distance: 51.1
click at [627, 250] on div "/ Score: 4 25 % Mastered Możesz to zrobić, __________ ? You can do it, can't yo…" at bounding box center [618, 326] width 1078 height 423
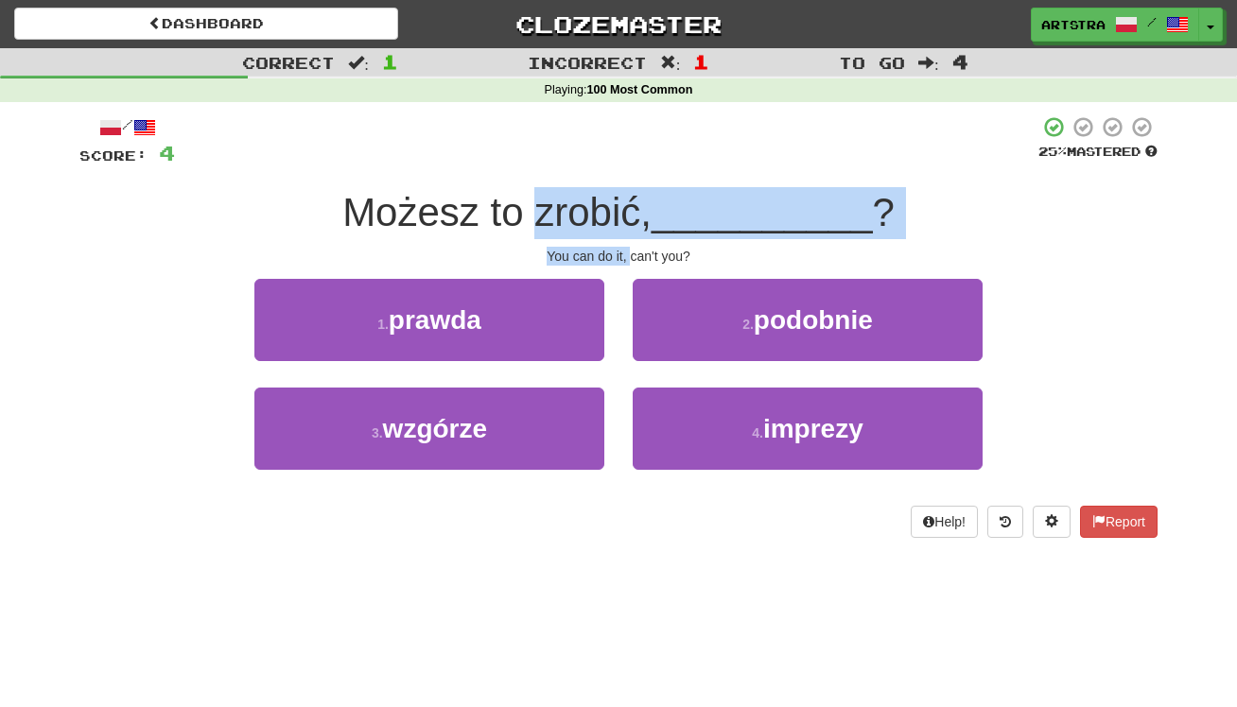
click at [627, 250] on div "You can do it, can't you?" at bounding box center [618, 256] width 1078 height 19
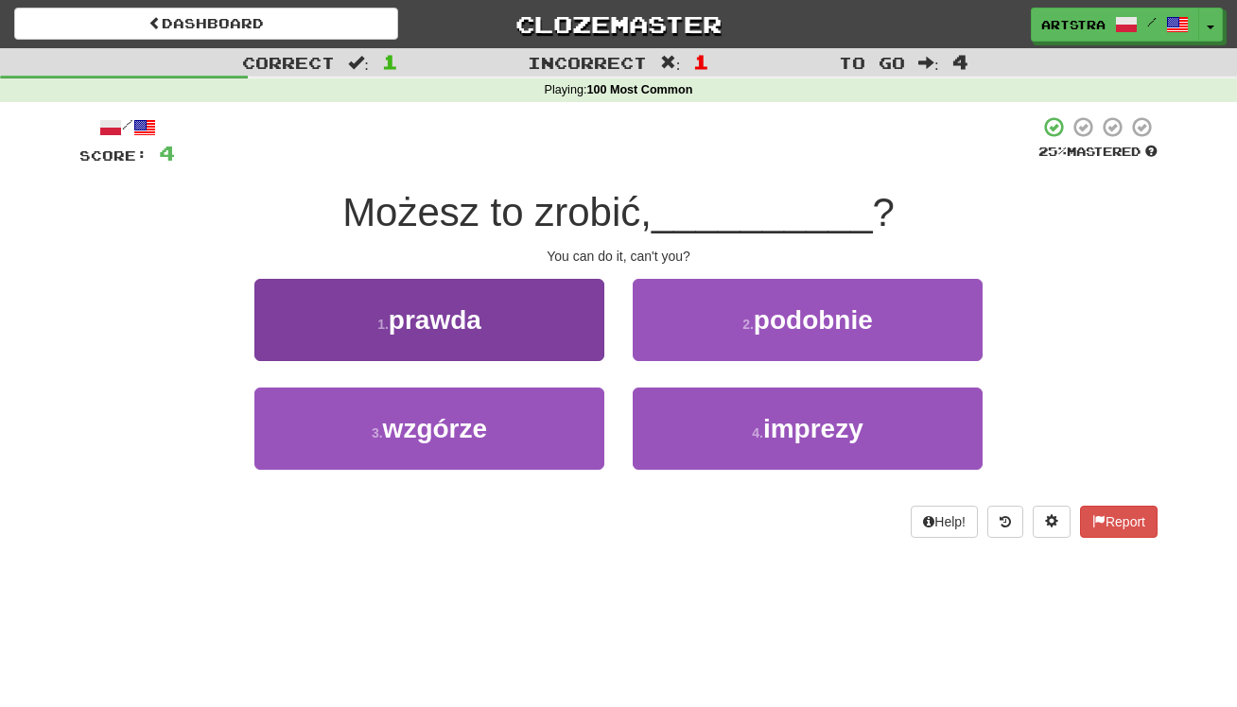
click at [502, 326] on button "1 . prawda" at bounding box center [429, 320] width 350 height 82
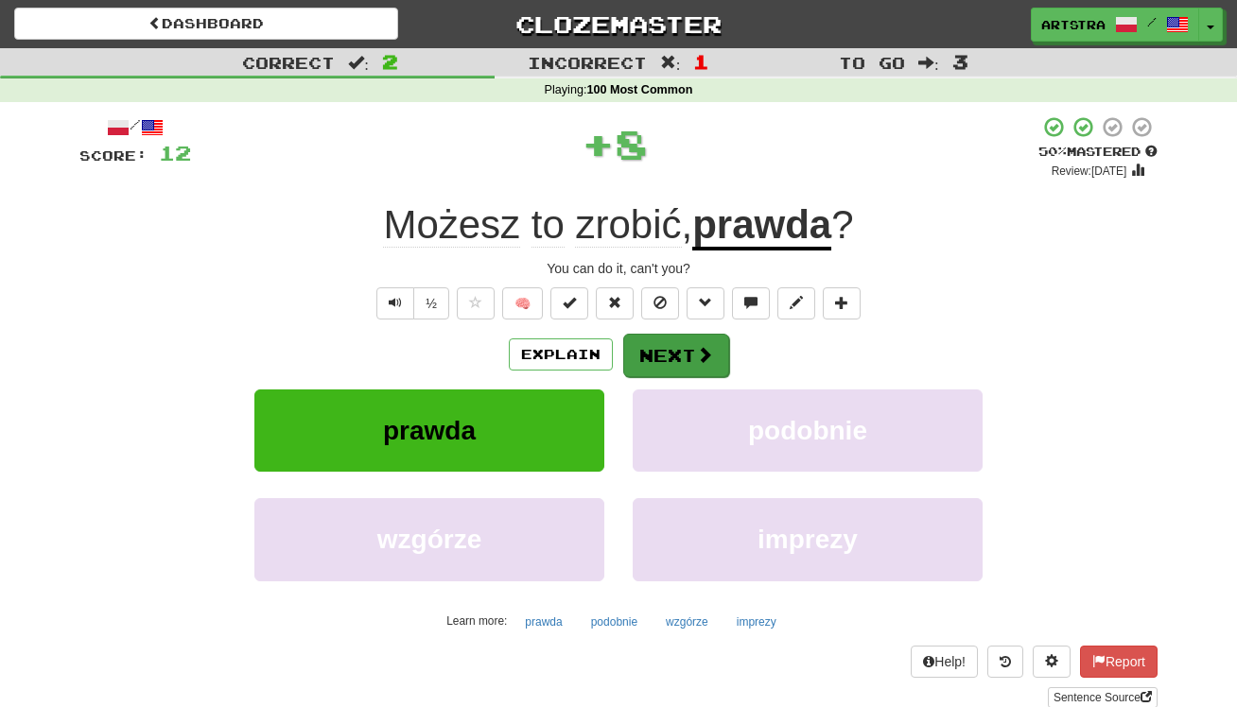
click at [641, 356] on button "Next" at bounding box center [676, 356] width 106 height 44
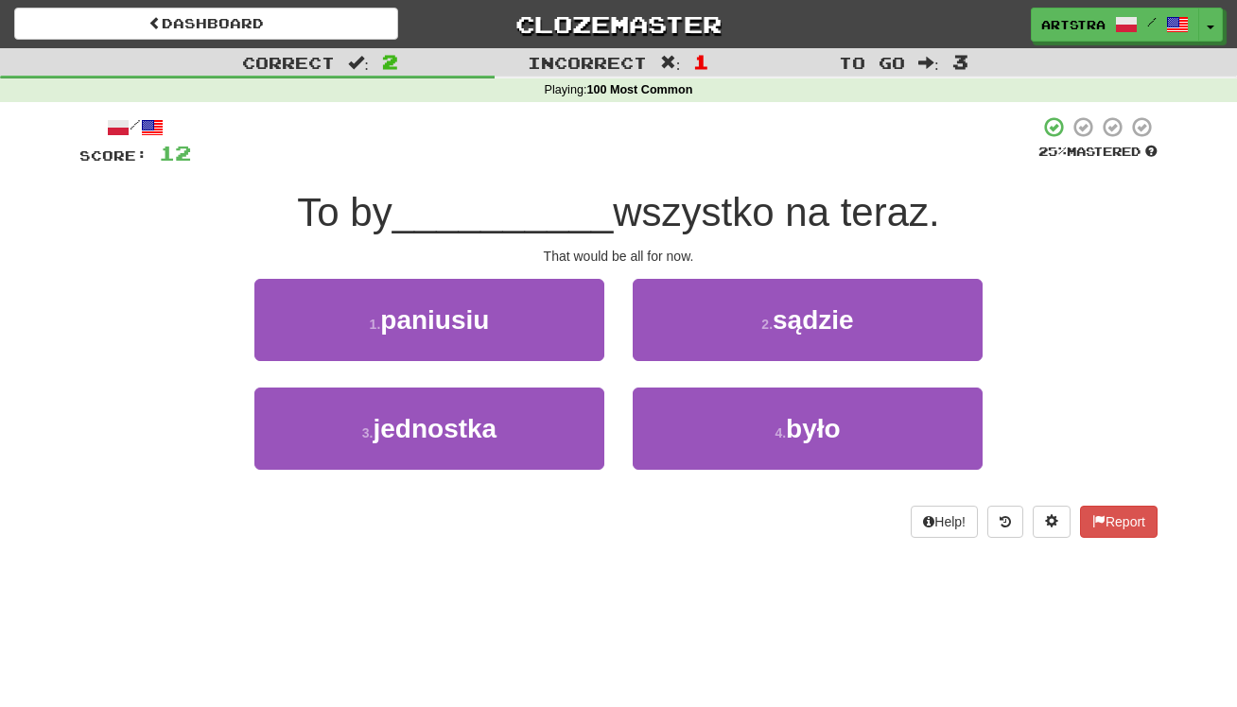
click at [595, 215] on span "__________" at bounding box center [502, 212] width 221 height 44
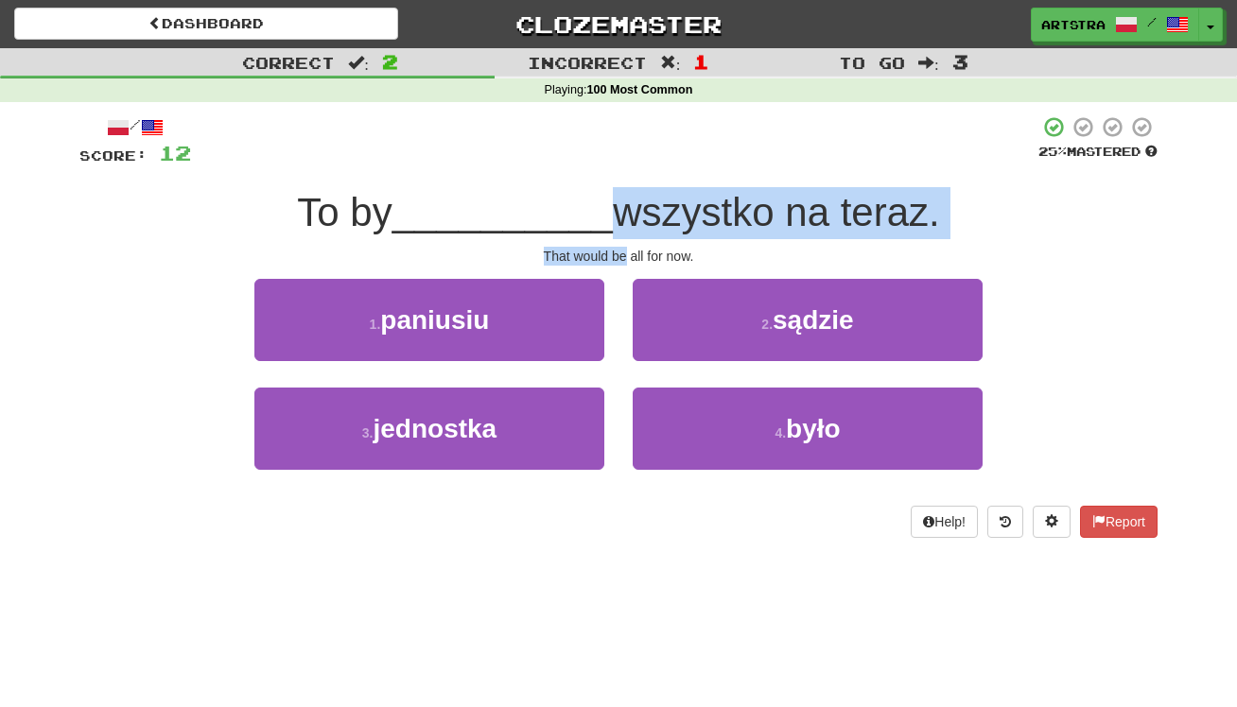
drag, startPoint x: 595, startPoint y: 215, endPoint x: 615, endPoint y: 247, distance: 37.8
click at [615, 247] on div "/ Score: 12 25 % Mastered To by __________ wszystko na teraz. That would be all…" at bounding box center [618, 326] width 1078 height 423
click at [615, 248] on div "That would be all for now." at bounding box center [618, 256] width 1078 height 19
drag, startPoint x: 615, startPoint y: 248, endPoint x: 611, endPoint y: 205, distance: 42.7
click at [611, 205] on div "/ Score: 12 25 % Mastered To by __________ wszystko na teraz. That would be all…" at bounding box center [618, 326] width 1078 height 423
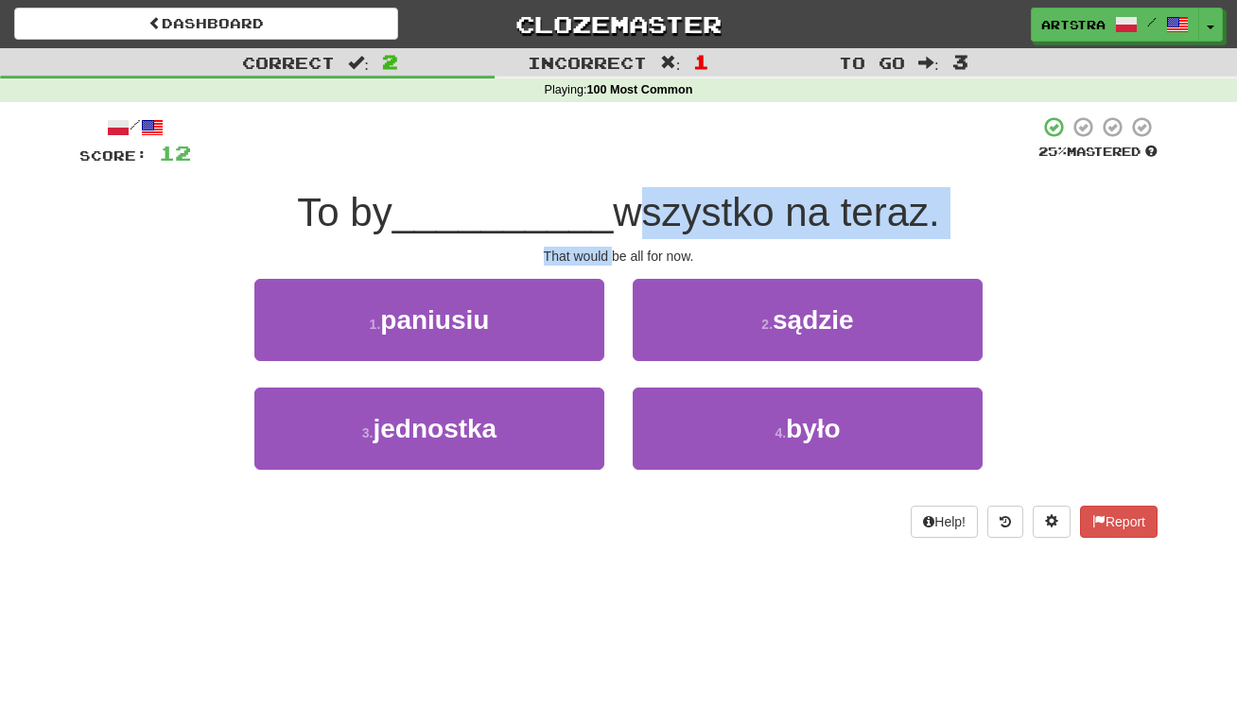
click at [613, 205] on span "wszystko na teraz." at bounding box center [776, 212] width 326 height 44
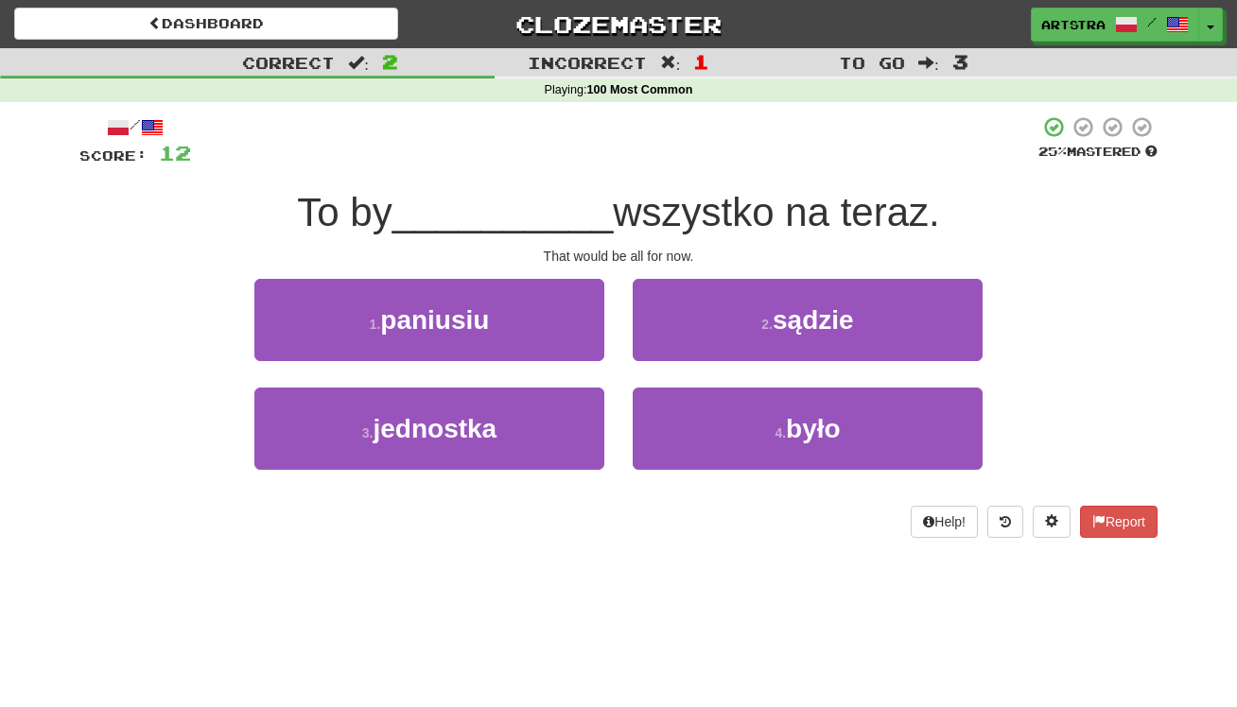
click at [1050, 247] on div "That would be all for now." at bounding box center [618, 256] width 1078 height 19
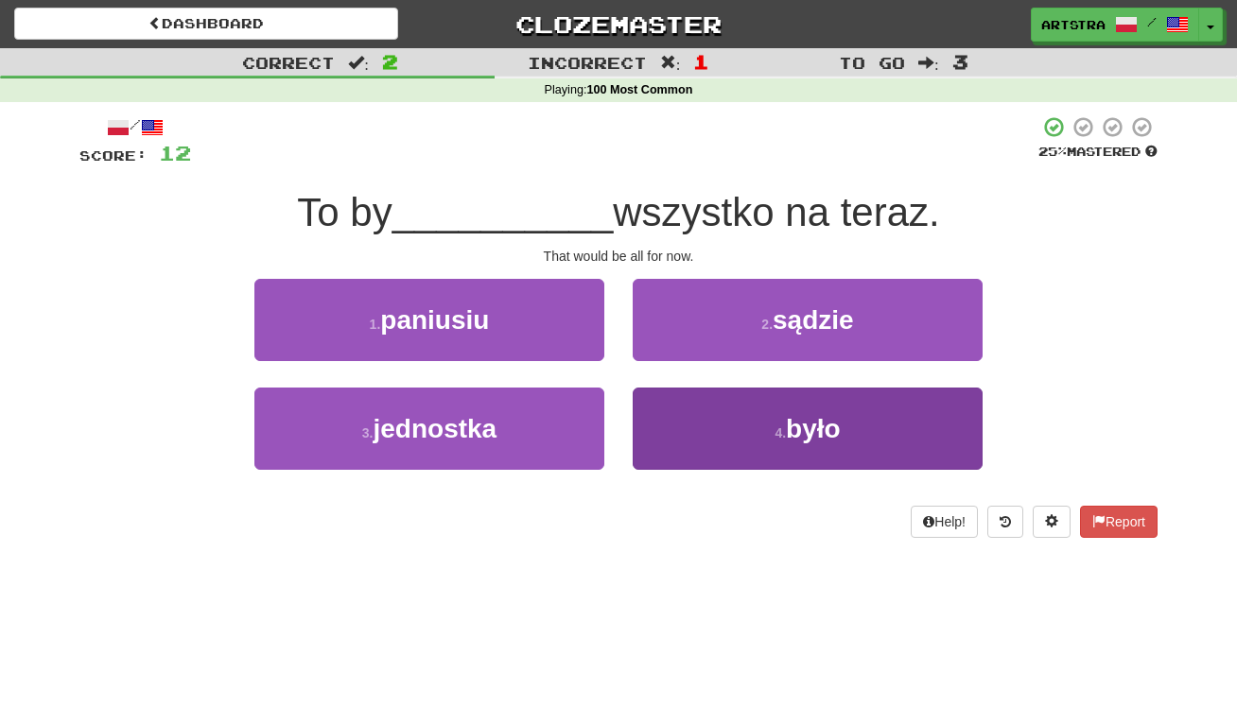
click at [838, 449] on button "4 . było" at bounding box center [808, 429] width 350 height 82
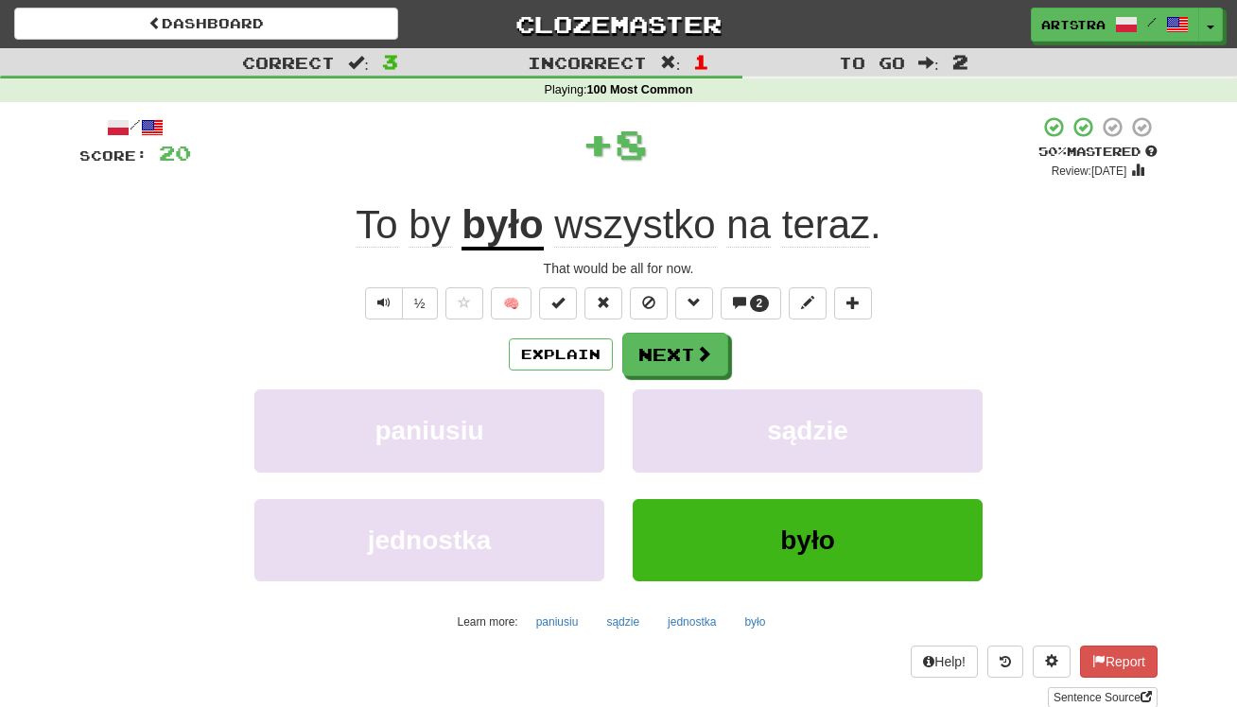
click at [602, 222] on span "wszystko" at bounding box center [634, 224] width 161 height 45
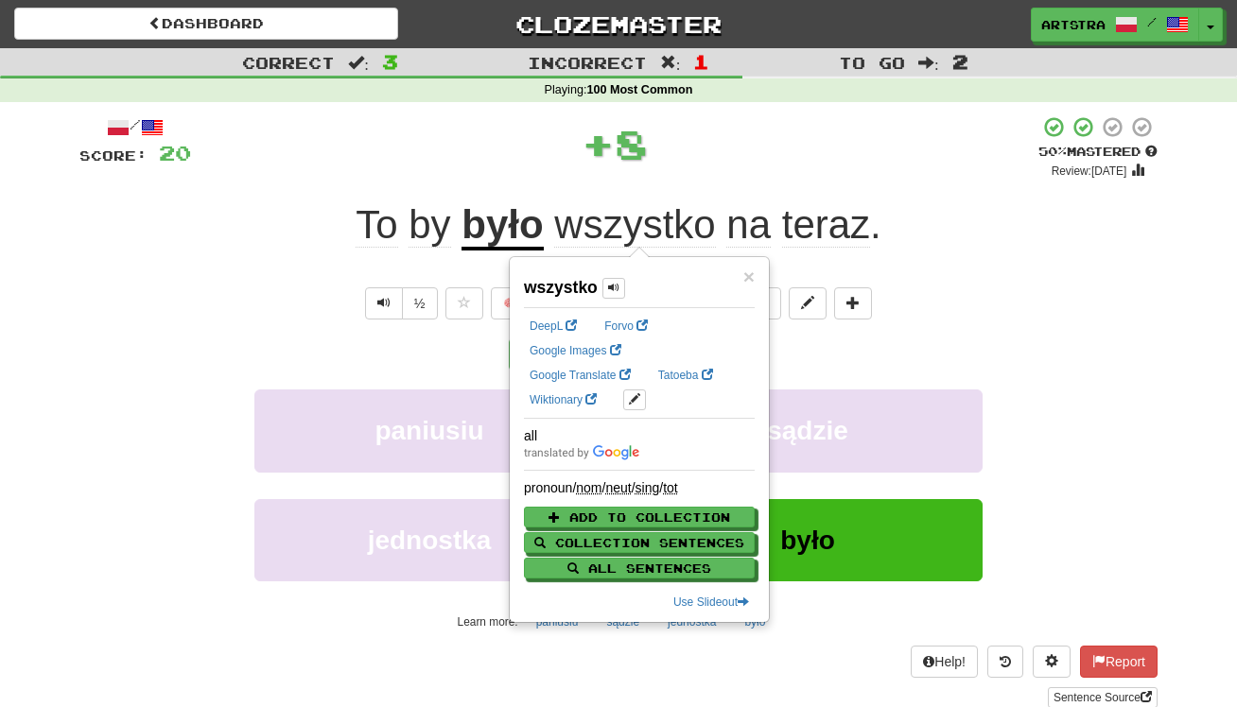
click at [946, 170] on div "+ 8" at bounding box center [614, 143] width 847 height 57
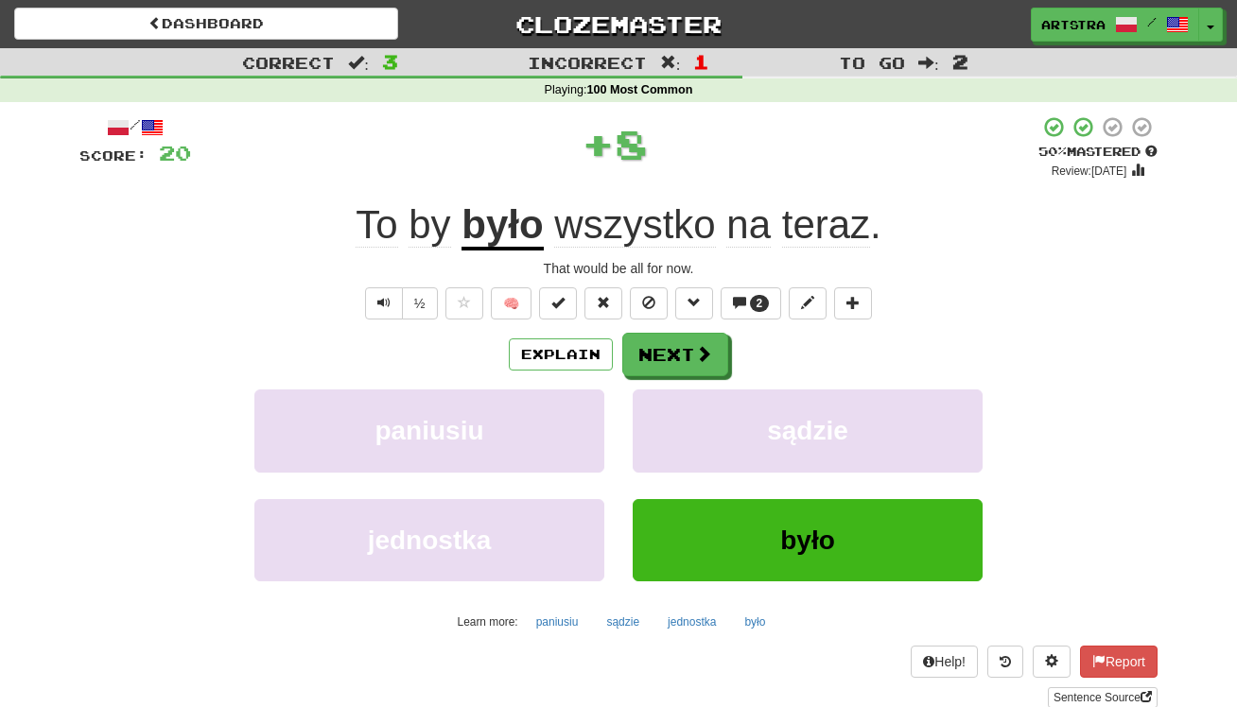
click at [845, 236] on span "teraz" at bounding box center [826, 224] width 88 height 45
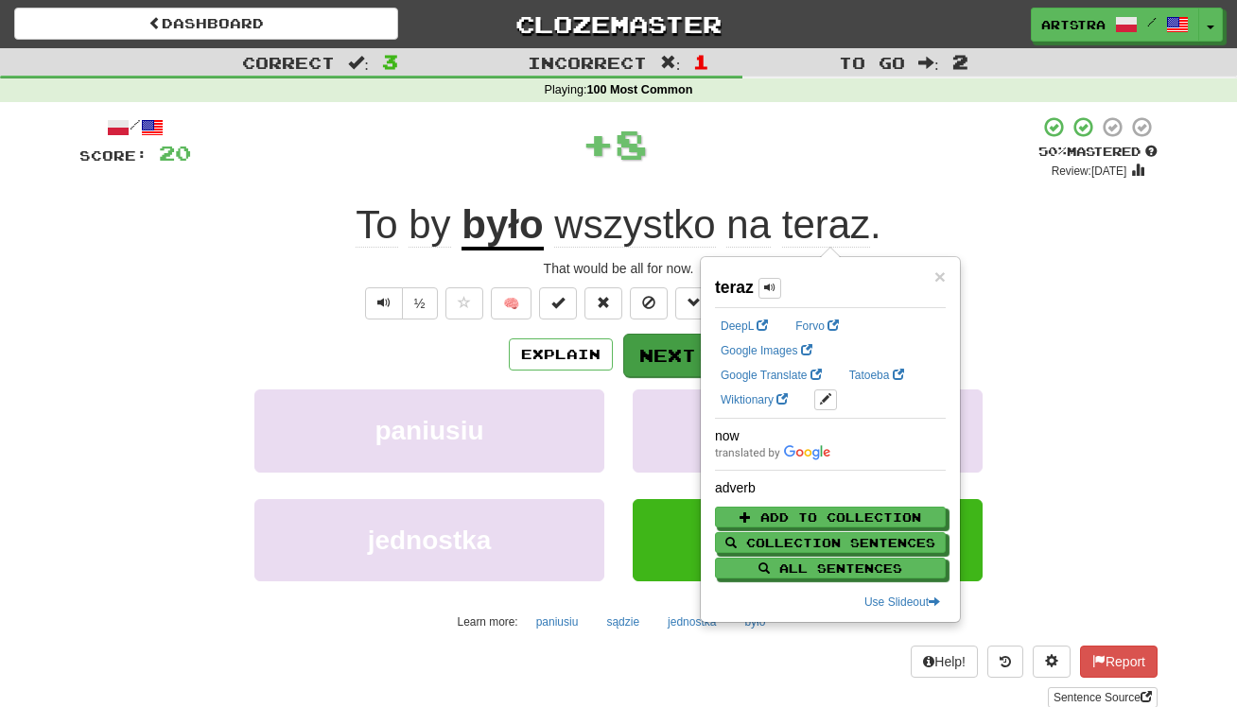
click at [661, 354] on button "Next" at bounding box center [676, 356] width 106 height 44
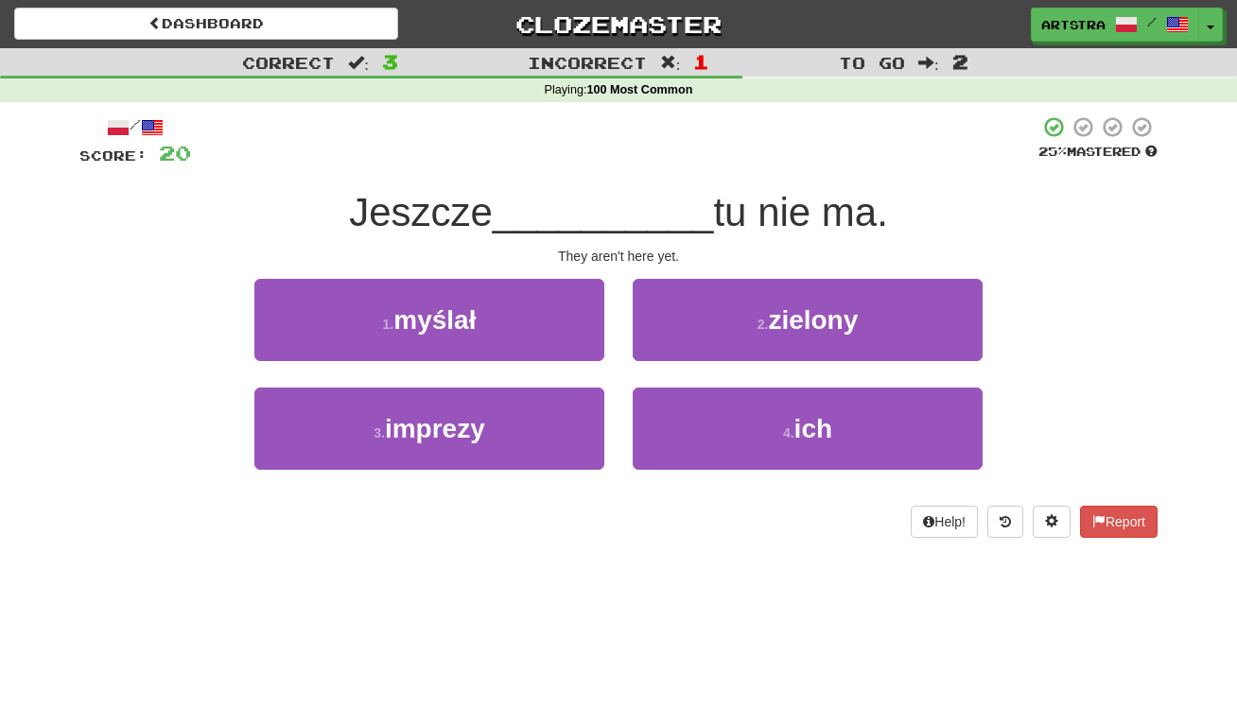
click at [650, 213] on span "__________" at bounding box center [603, 212] width 221 height 44
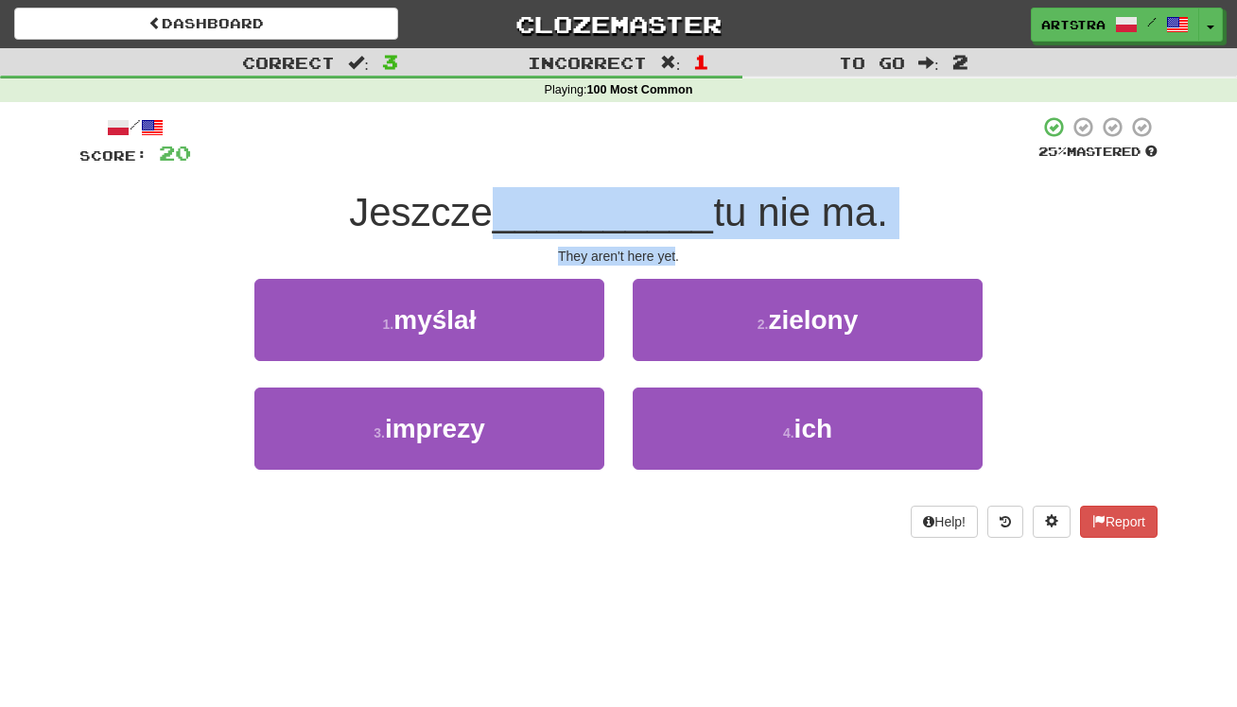
drag, startPoint x: 650, startPoint y: 213, endPoint x: 660, endPoint y: 253, distance: 42.0
click at [660, 253] on div "/ Score: 20 25 % Mastered Jeszcze __________ tu nie ma. They aren't here yet. 1…" at bounding box center [618, 326] width 1078 height 423
click at [660, 253] on div "They aren't here yet." at bounding box center [618, 256] width 1078 height 19
drag, startPoint x: 660, startPoint y: 253, endPoint x: 661, endPoint y: 206, distance: 47.3
click at [661, 206] on div "/ Score: 20 25 % Mastered Jeszcze __________ tu nie ma. They aren't here yet. 1…" at bounding box center [618, 326] width 1078 height 423
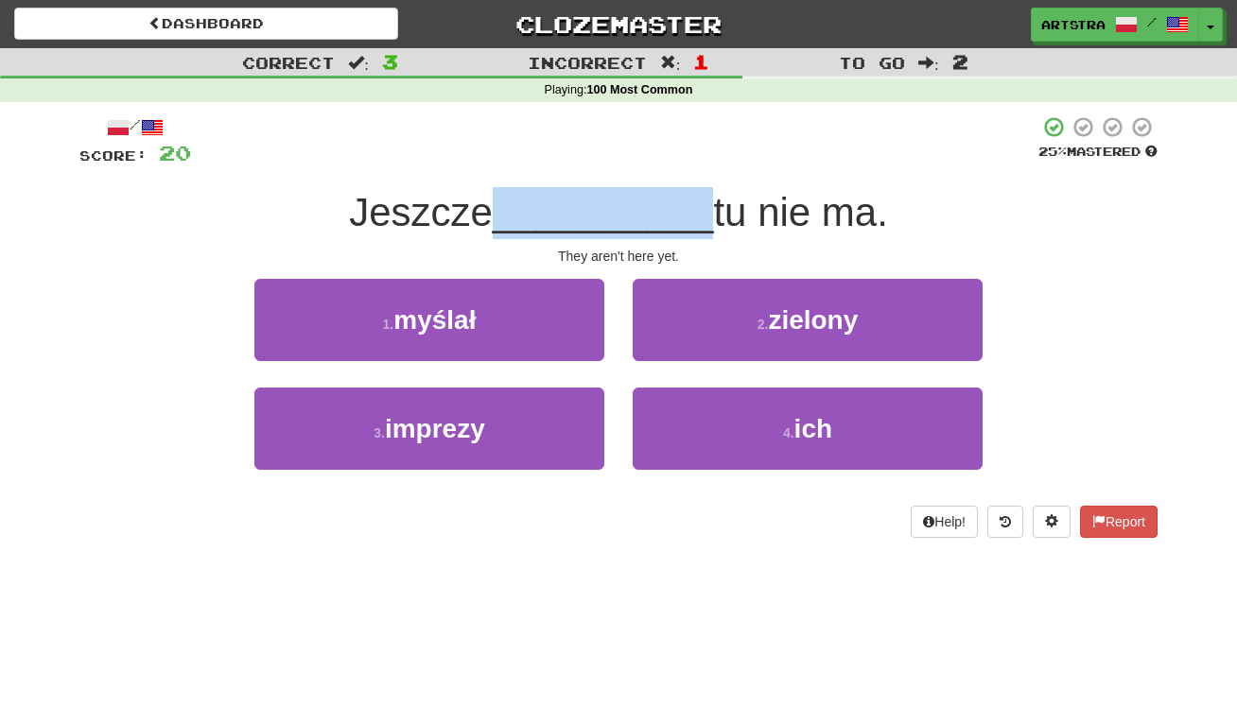
drag, startPoint x: 661, startPoint y: 206, endPoint x: 657, endPoint y: 218, distance: 12.9
click at [662, 210] on span "__________" at bounding box center [603, 212] width 221 height 44
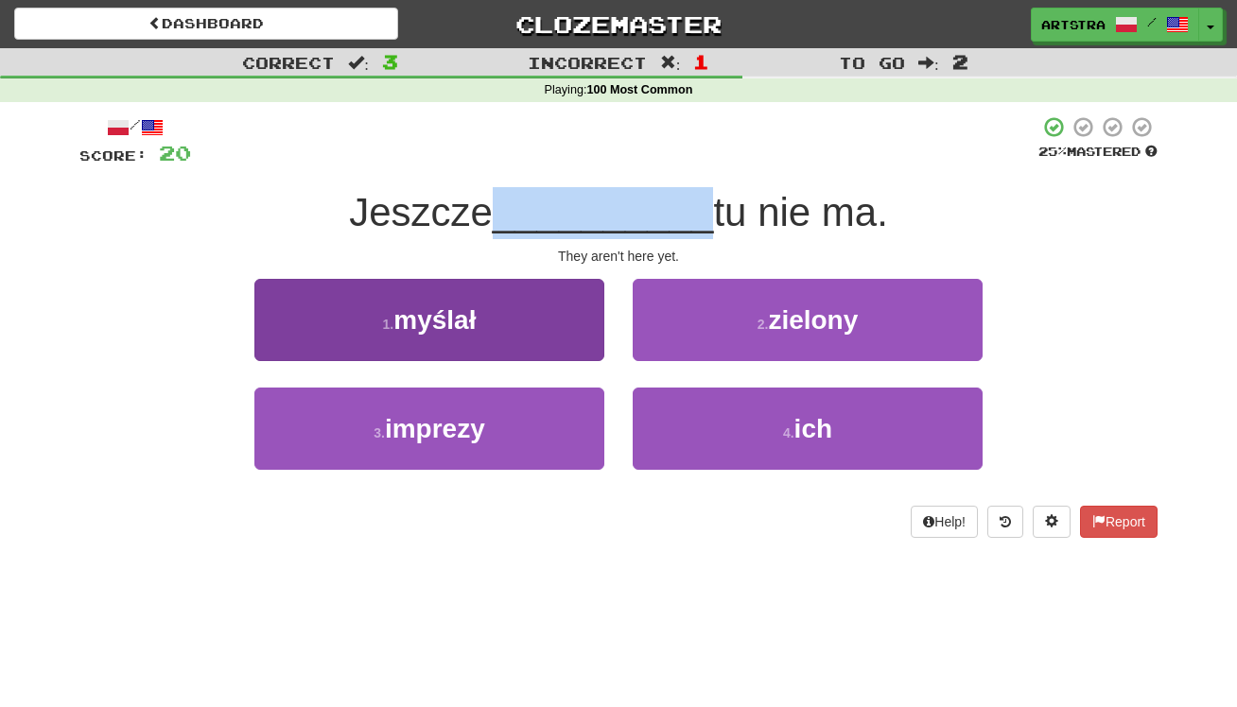
click at [548, 307] on button "1 . myślał" at bounding box center [429, 320] width 350 height 82
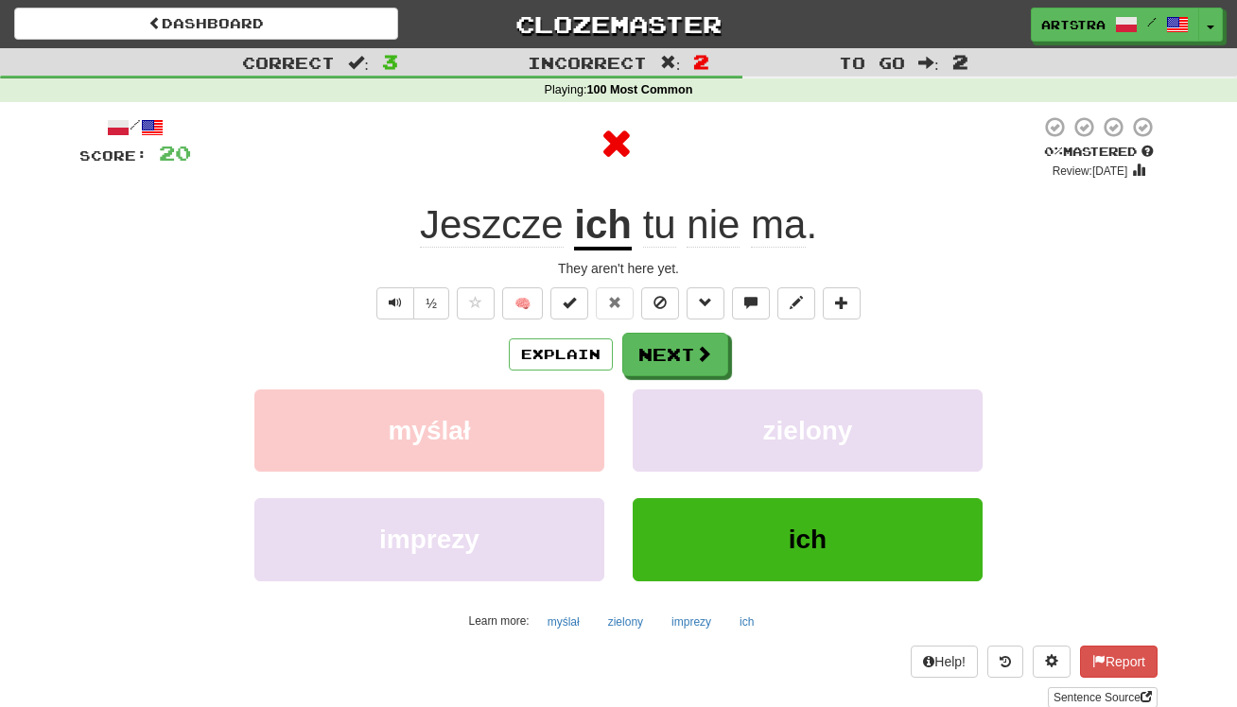
click at [613, 202] on u "ich" at bounding box center [603, 226] width 58 height 48
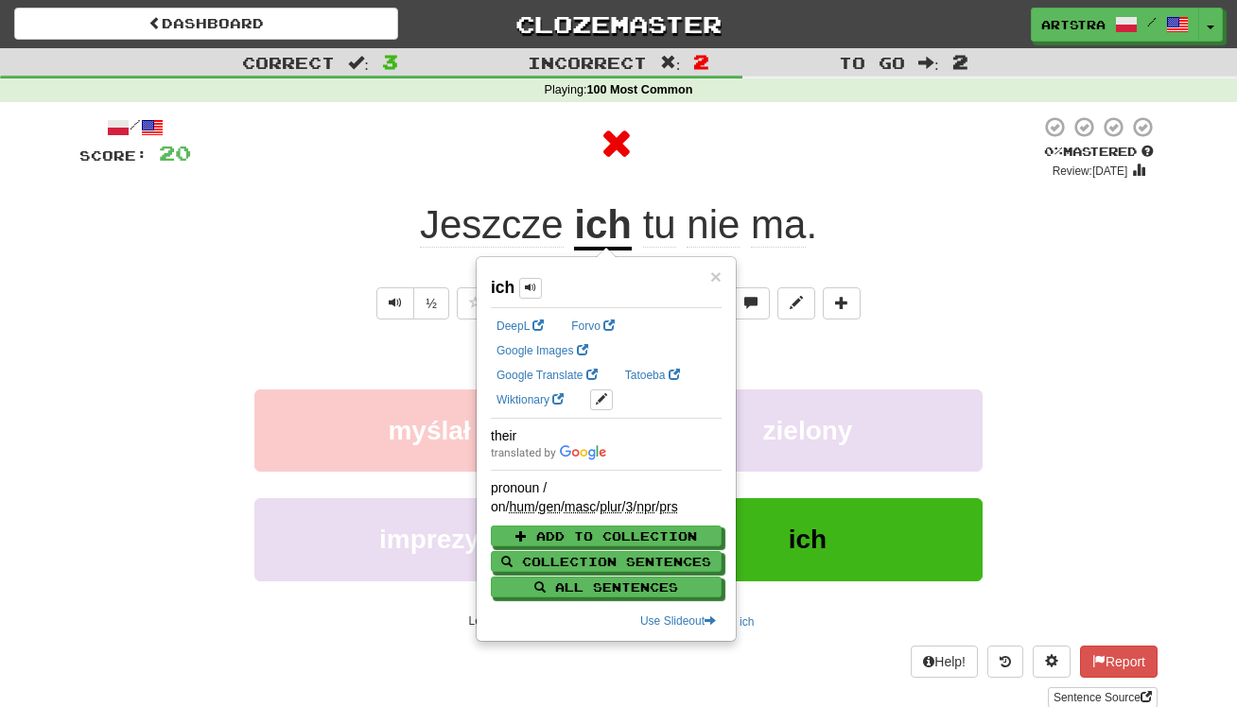
click at [788, 186] on div "/ Score: 20 0 % Mastered Review: 2025-09-20 Jeszcze ich tu nie ma . They aren't…" at bounding box center [618, 411] width 1078 height 593
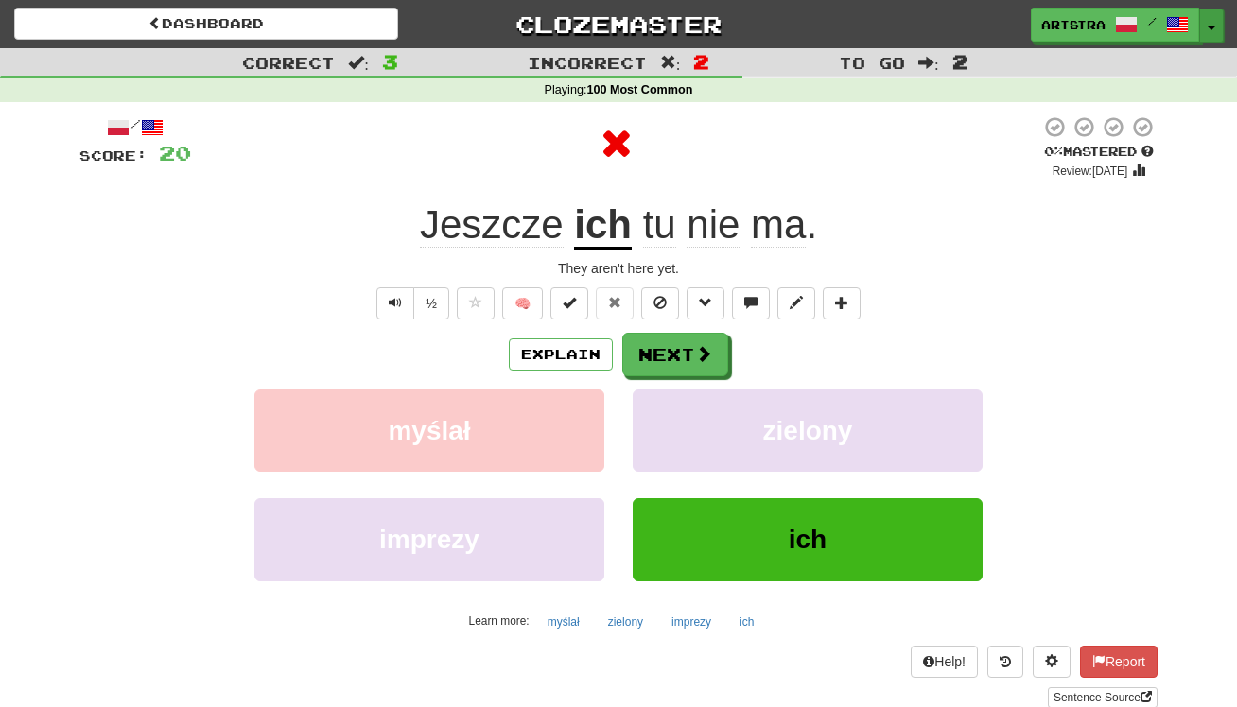
click at [1215, 17] on button "Toggle Dropdown" at bounding box center [1211, 26] width 25 height 34
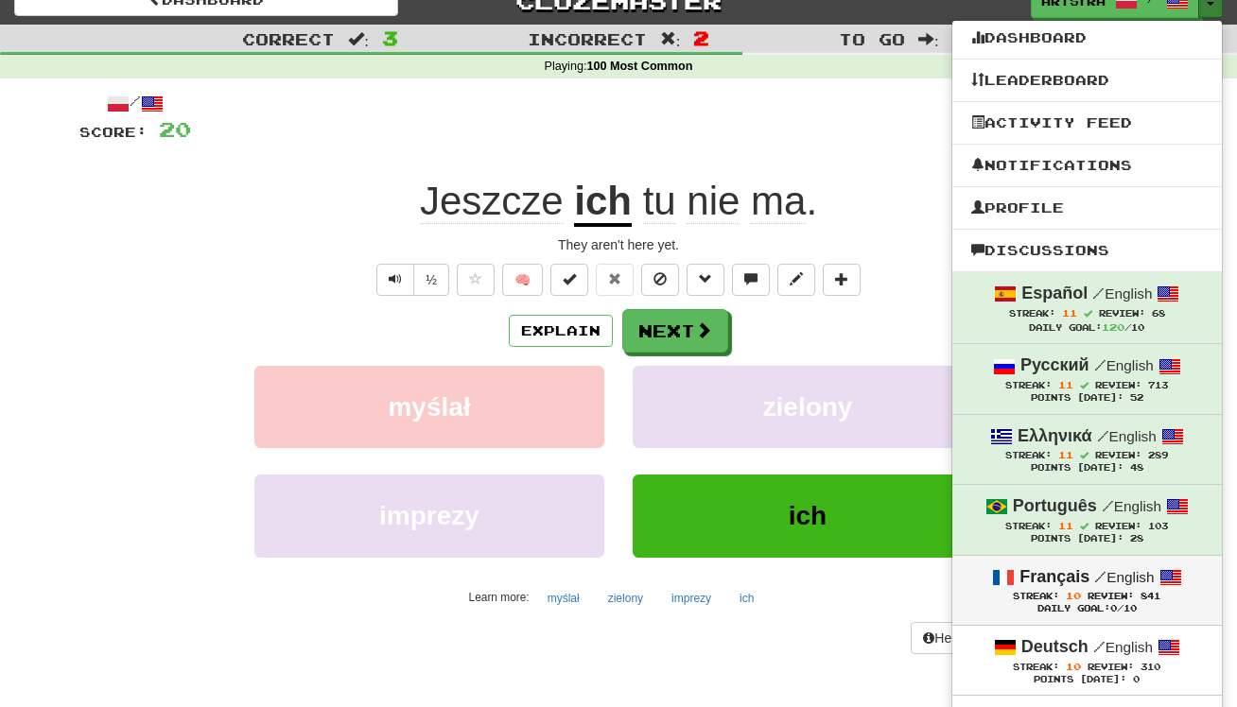
scroll to position [187, 0]
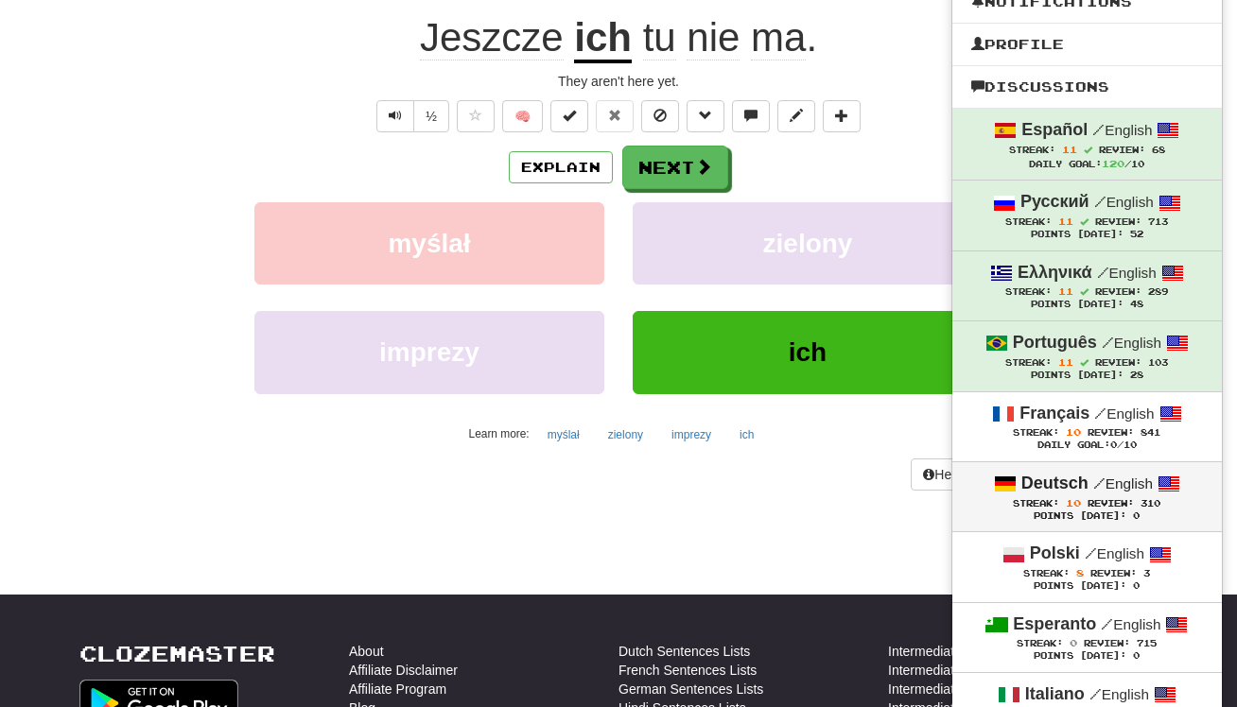
click at [1134, 472] on div "Deutsch / English" at bounding box center [1087, 484] width 232 height 25
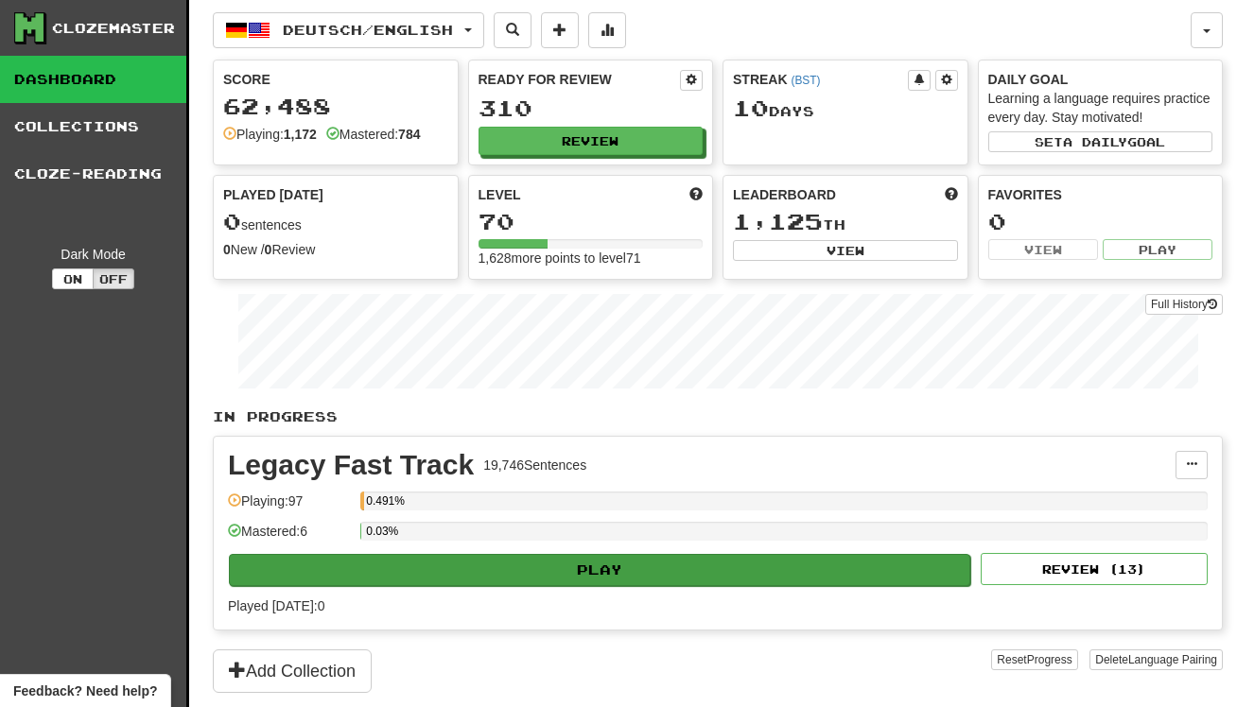
click at [749, 568] on button "Play" at bounding box center [599, 570] width 741 height 32
select select "**"
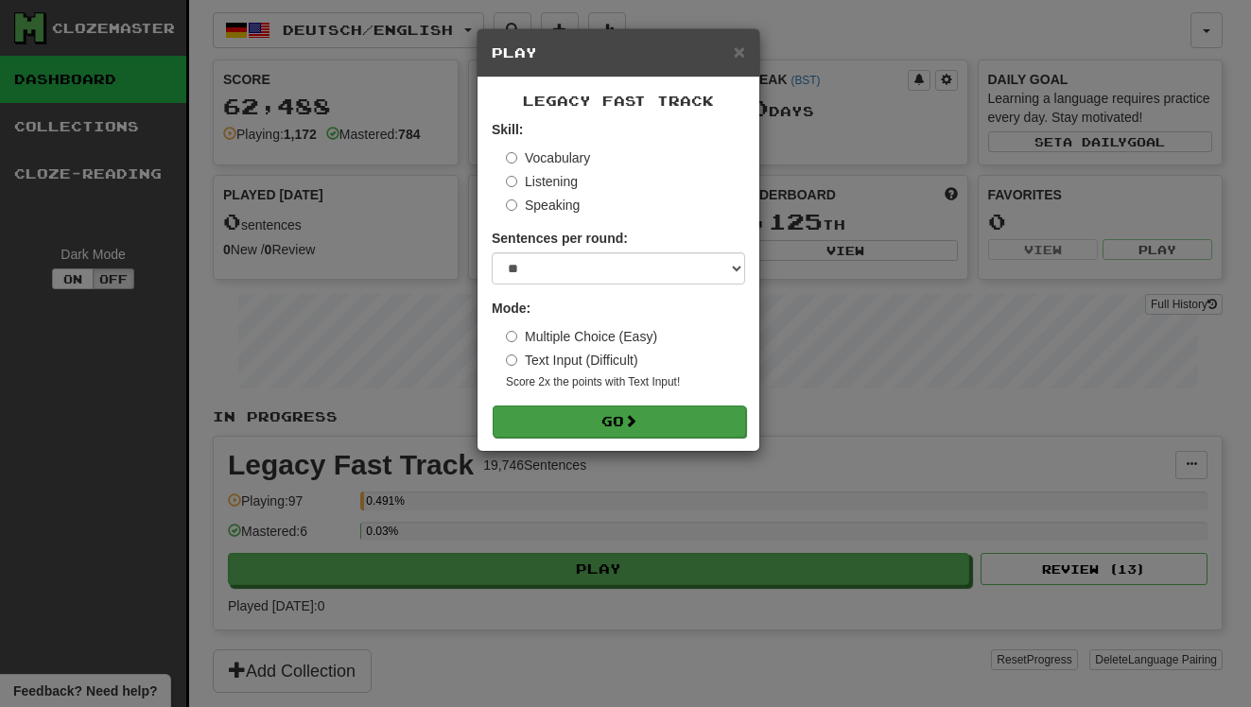
click at [641, 406] on button "Go" at bounding box center [619, 422] width 253 height 32
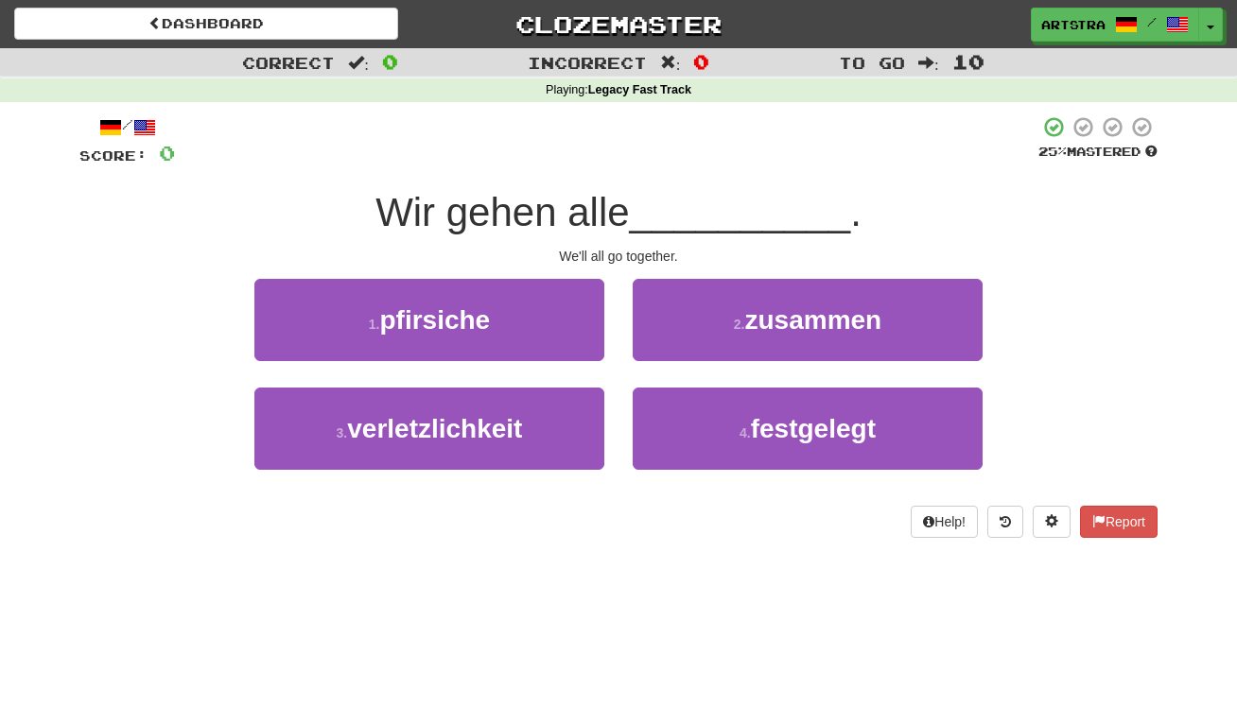
click at [625, 209] on span "Wir gehen alle" at bounding box center [501, 212] width 253 height 44
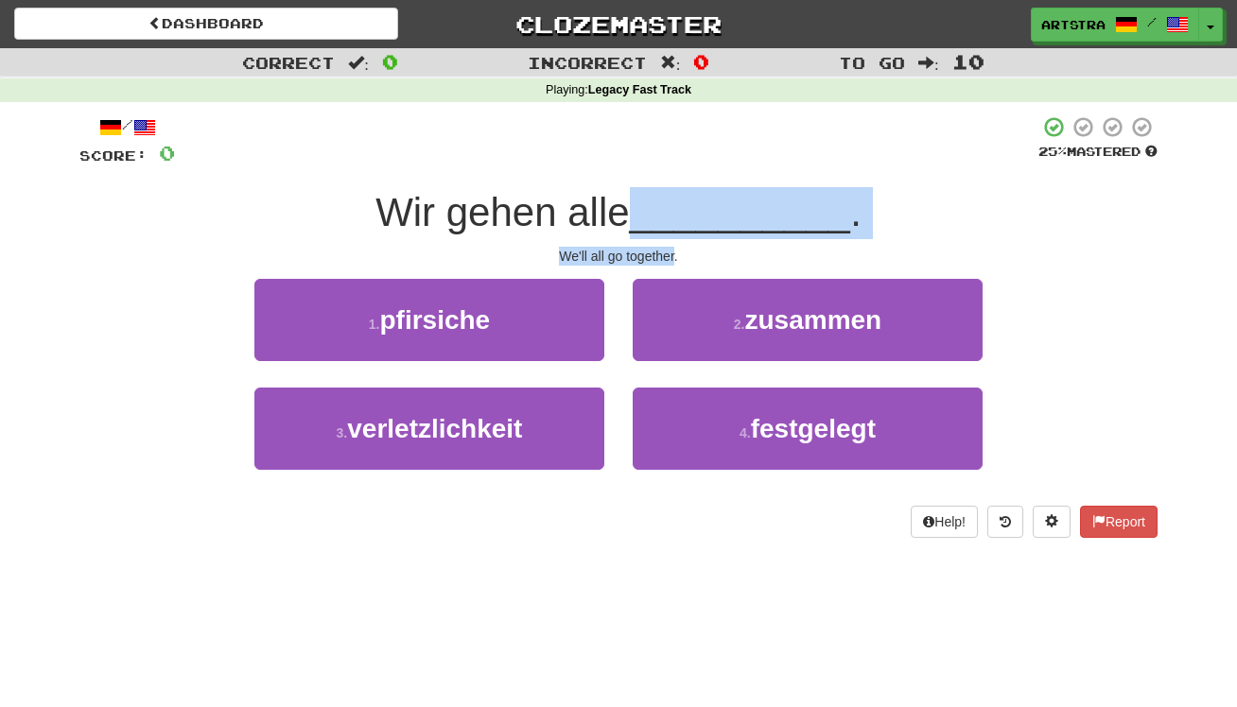
drag, startPoint x: 625, startPoint y: 209, endPoint x: 640, endPoint y: 251, distance: 44.3
click at [640, 251] on div "/ Score: 0 25 % Mastered Wir gehen alle __________ . We'll all go together. 1 .…" at bounding box center [618, 326] width 1078 height 423
click at [640, 251] on div "We'll all go together." at bounding box center [618, 256] width 1078 height 19
drag, startPoint x: 640, startPoint y: 251, endPoint x: 643, endPoint y: 224, distance: 26.6
click at [643, 225] on div "/ Score: 0 25 % Mastered Wir gehen alle __________ . We'll all go together. 1 .…" at bounding box center [618, 326] width 1078 height 423
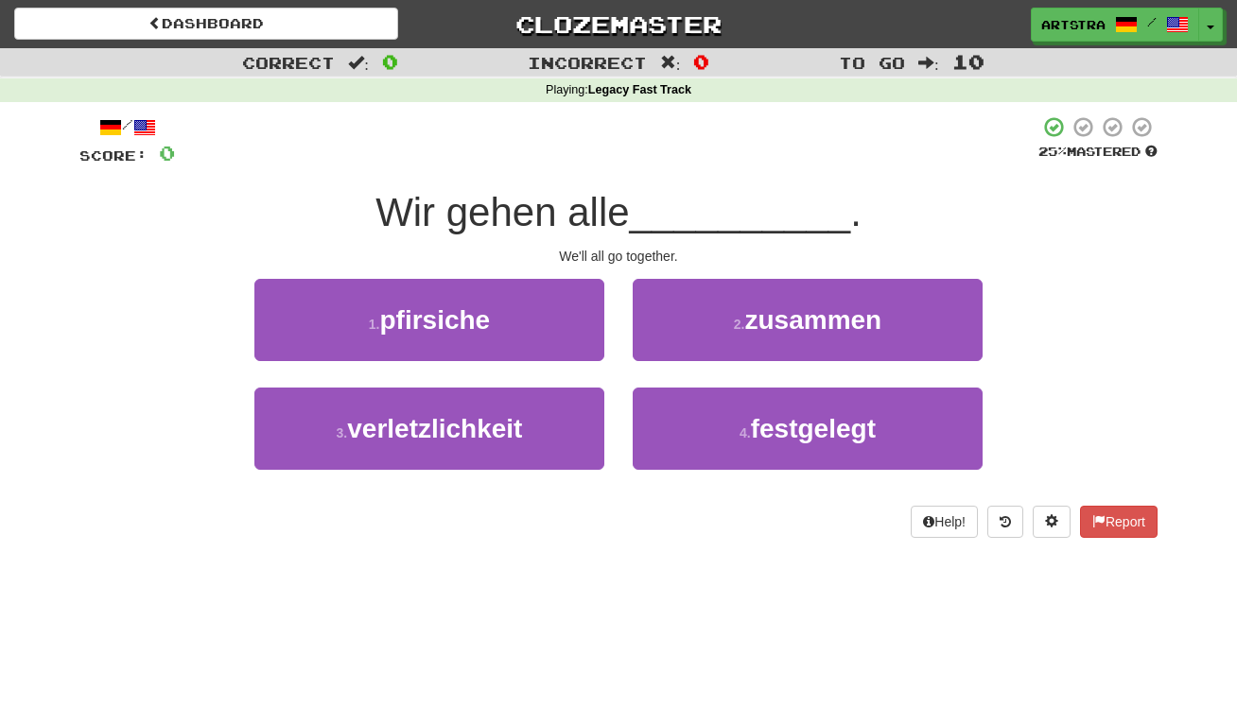
click at [629, 224] on span "Wir gehen alle" at bounding box center [501, 212] width 253 height 44
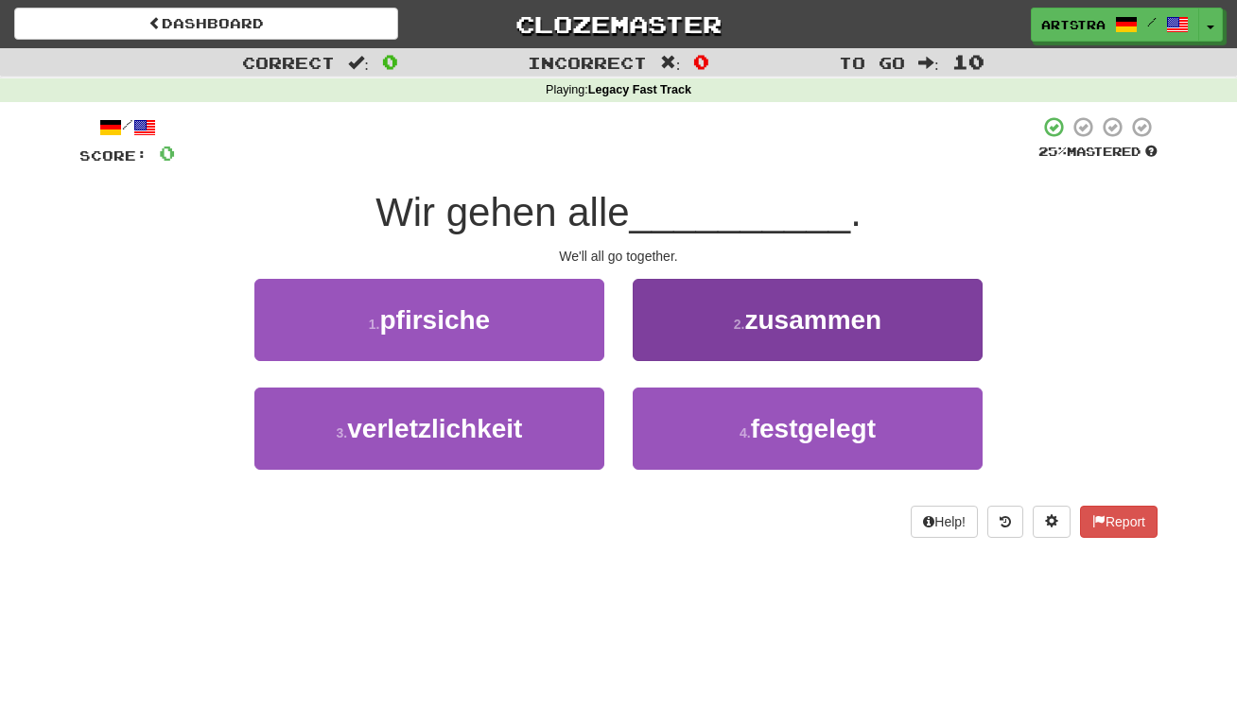
click at [761, 339] on button "2 . zusammen" at bounding box center [808, 320] width 350 height 82
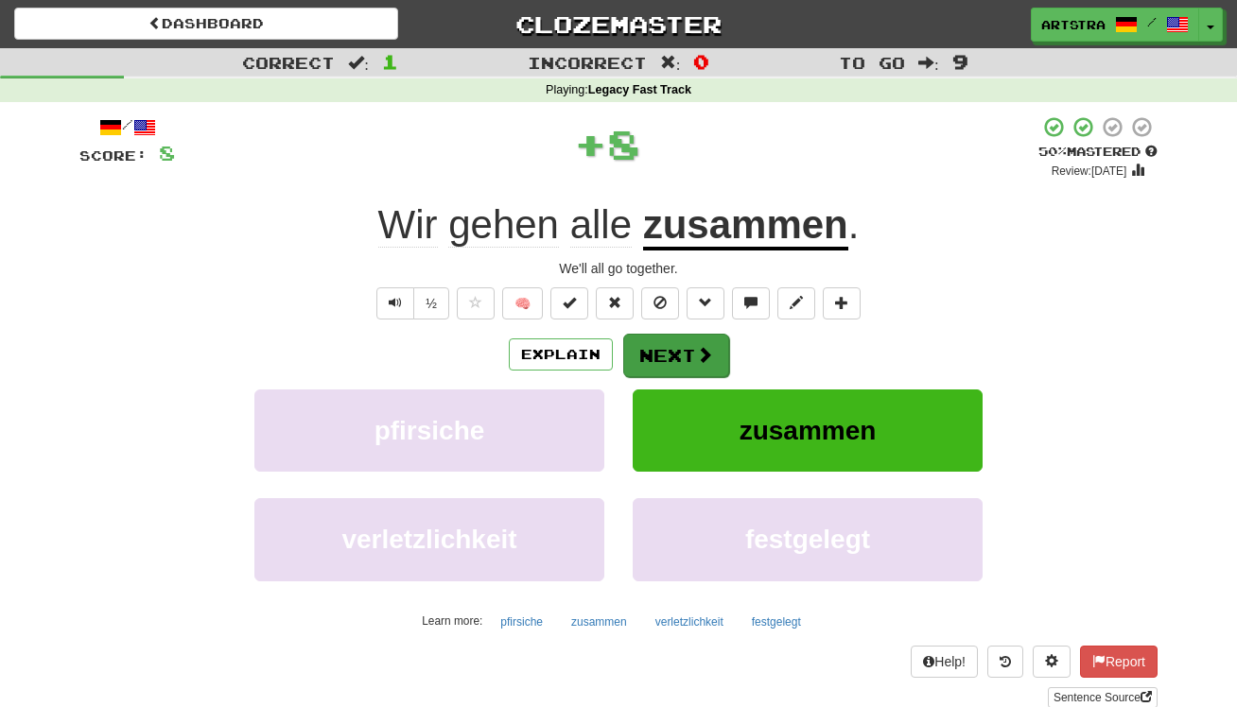
click at [673, 349] on button "Next" at bounding box center [676, 356] width 106 height 44
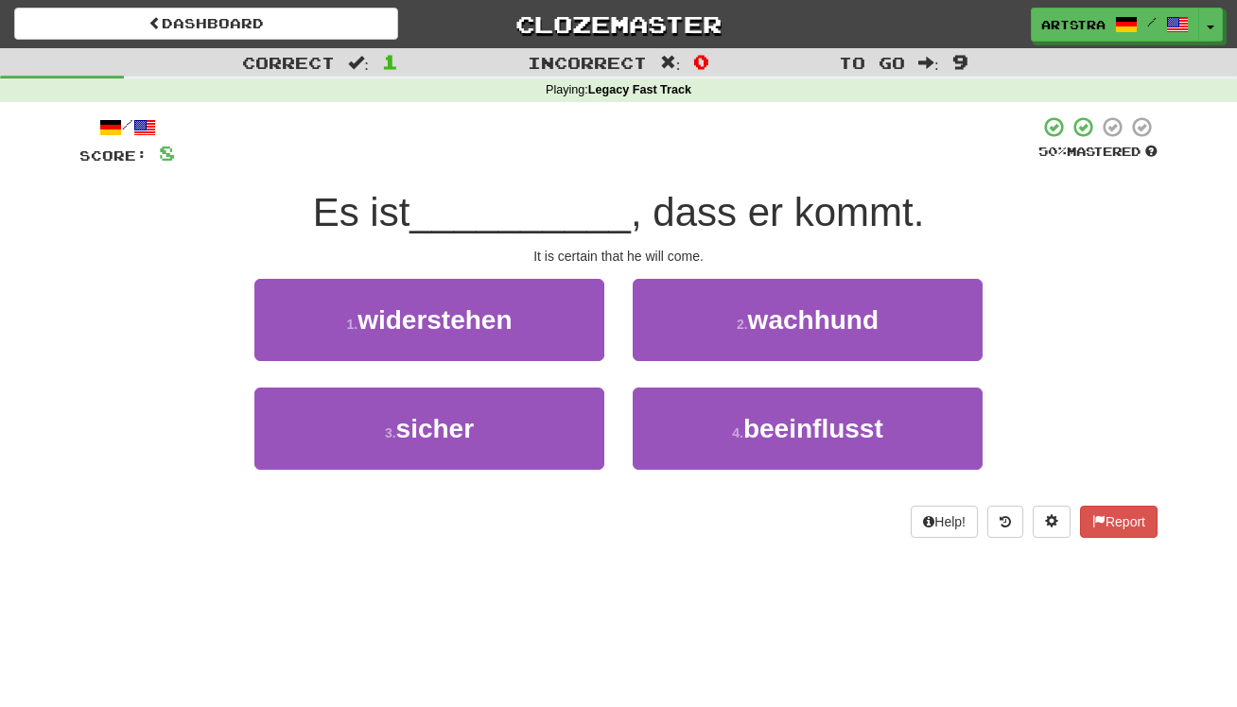
click at [620, 230] on span "__________" at bounding box center [520, 212] width 221 height 44
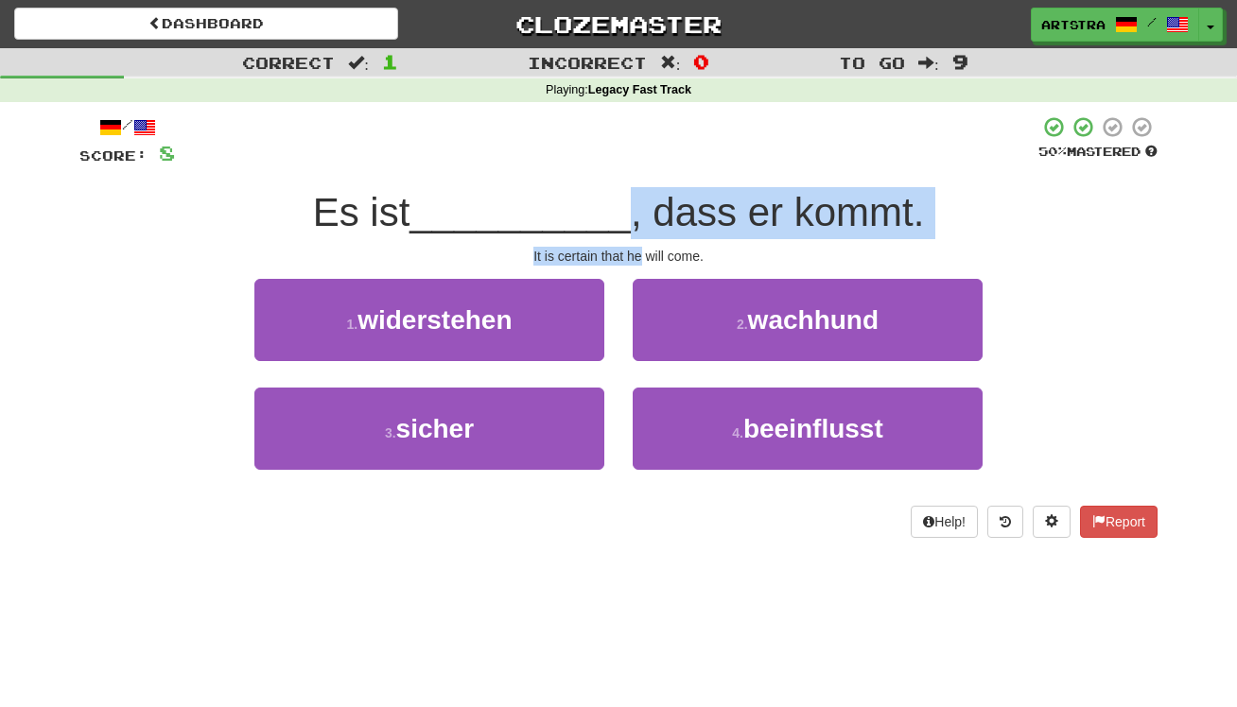
drag, startPoint x: 620, startPoint y: 230, endPoint x: 627, endPoint y: 257, distance: 28.2
click at [627, 257] on div "/ Score: 8 50 % Mastered Es ist __________ , dass er kommt. It is certain that …" at bounding box center [618, 326] width 1078 height 423
click at [627, 257] on div "It is certain that he will come." at bounding box center [618, 256] width 1078 height 19
drag, startPoint x: 627, startPoint y: 257, endPoint x: 625, endPoint y: 215, distance: 42.6
click at [625, 215] on div "/ Score: 8 50 % Mastered Es ist __________ , dass er kommt. It is certain that …" at bounding box center [618, 326] width 1078 height 423
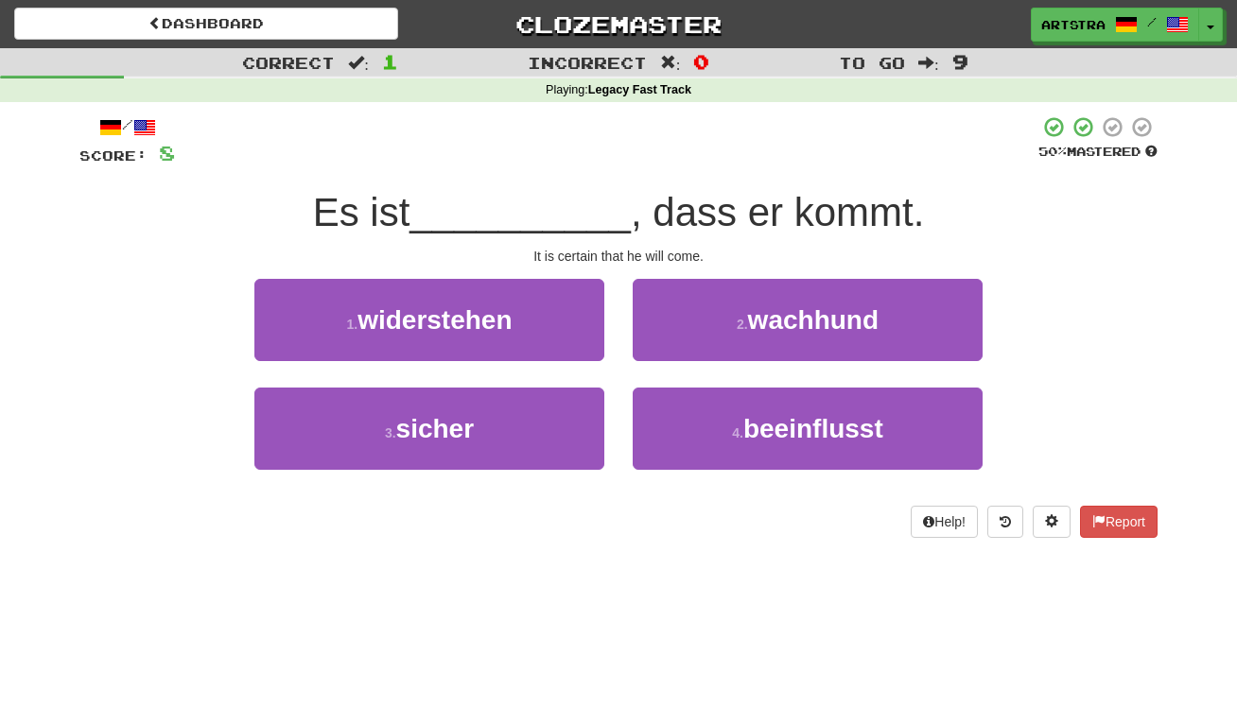
click at [631, 215] on span ", dass er kommt." at bounding box center [777, 212] width 293 height 44
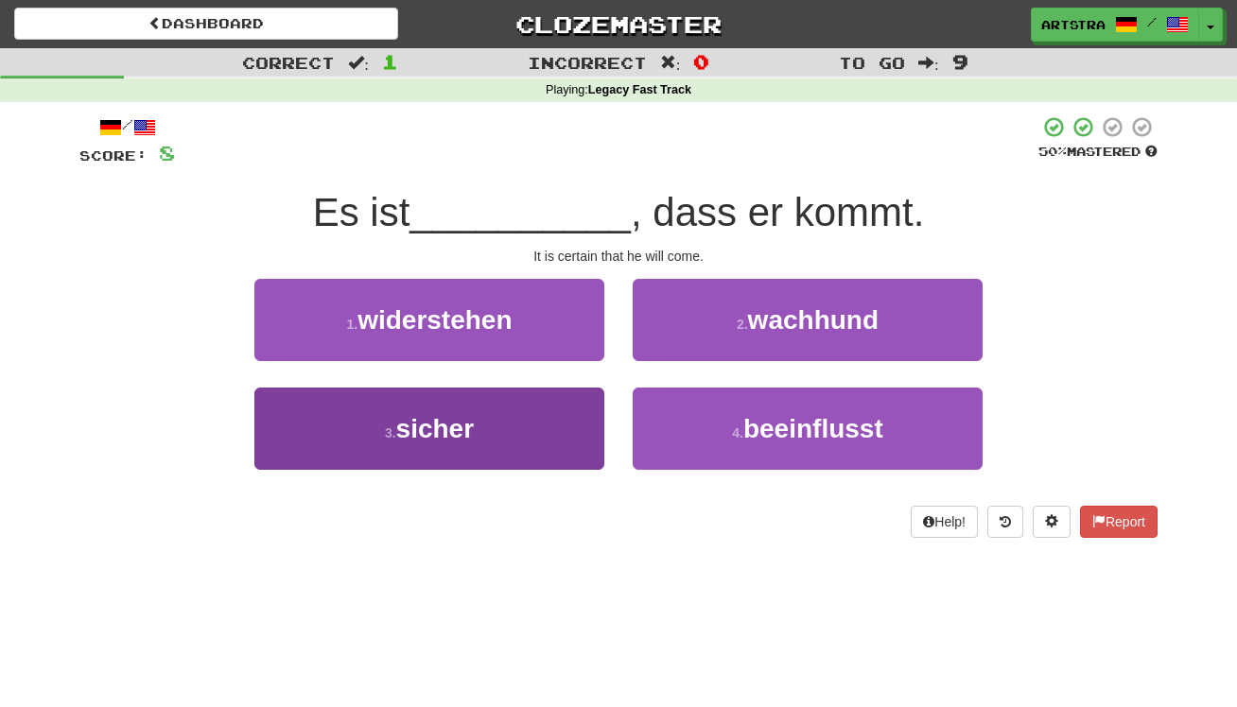
click at [497, 448] on button "3 . sicher" at bounding box center [429, 429] width 350 height 82
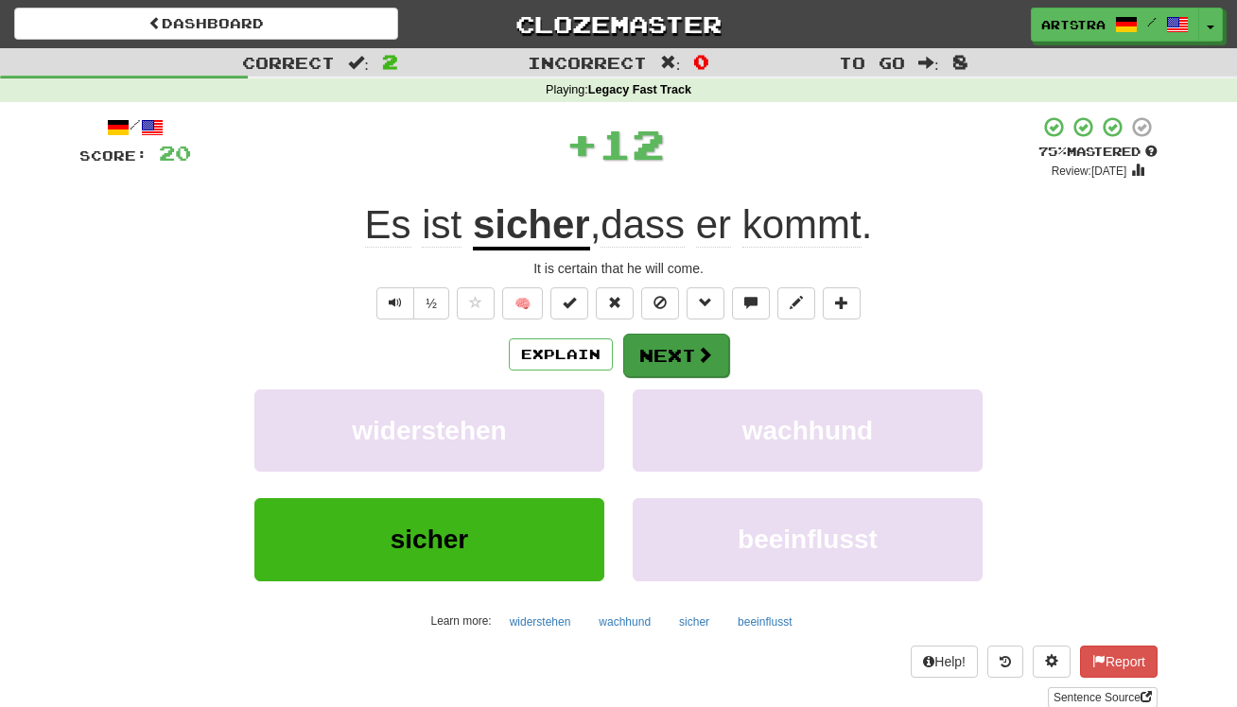
click at [692, 350] on button "Next" at bounding box center [676, 356] width 106 height 44
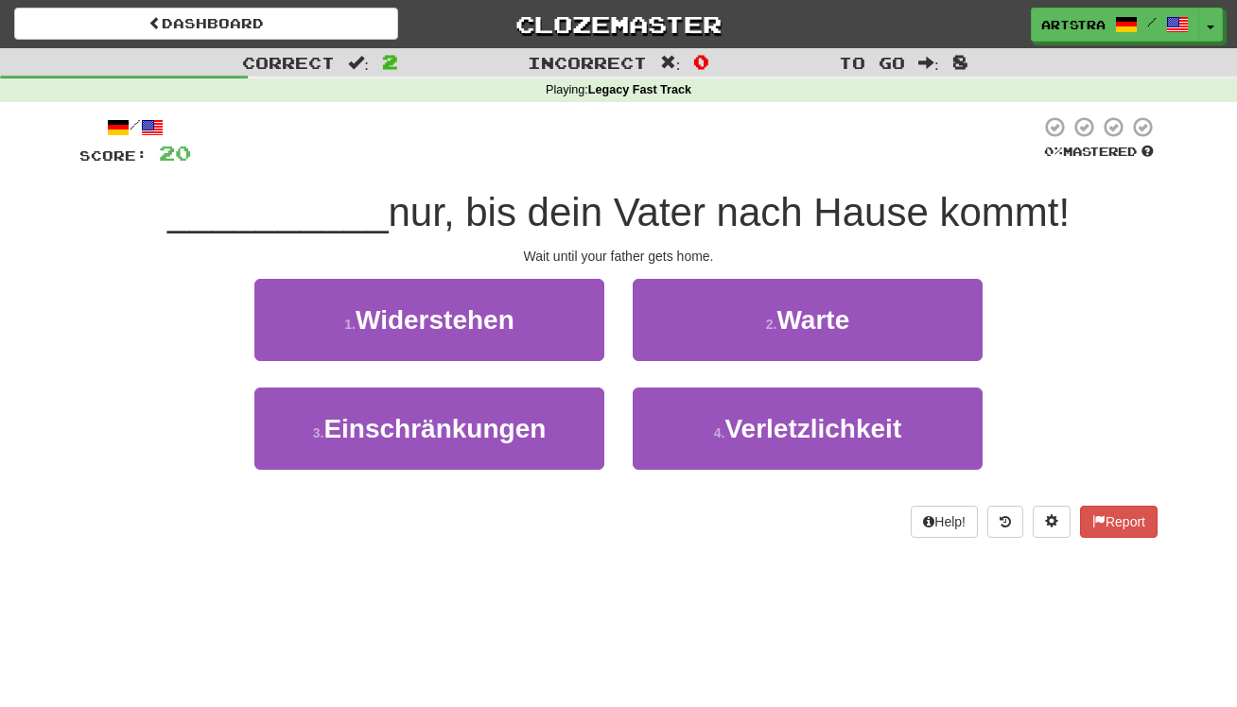
click at [588, 206] on span "nur, bis dein Vater nach Hause kommt!" at bounding box center [730, 212] width 682 height 44
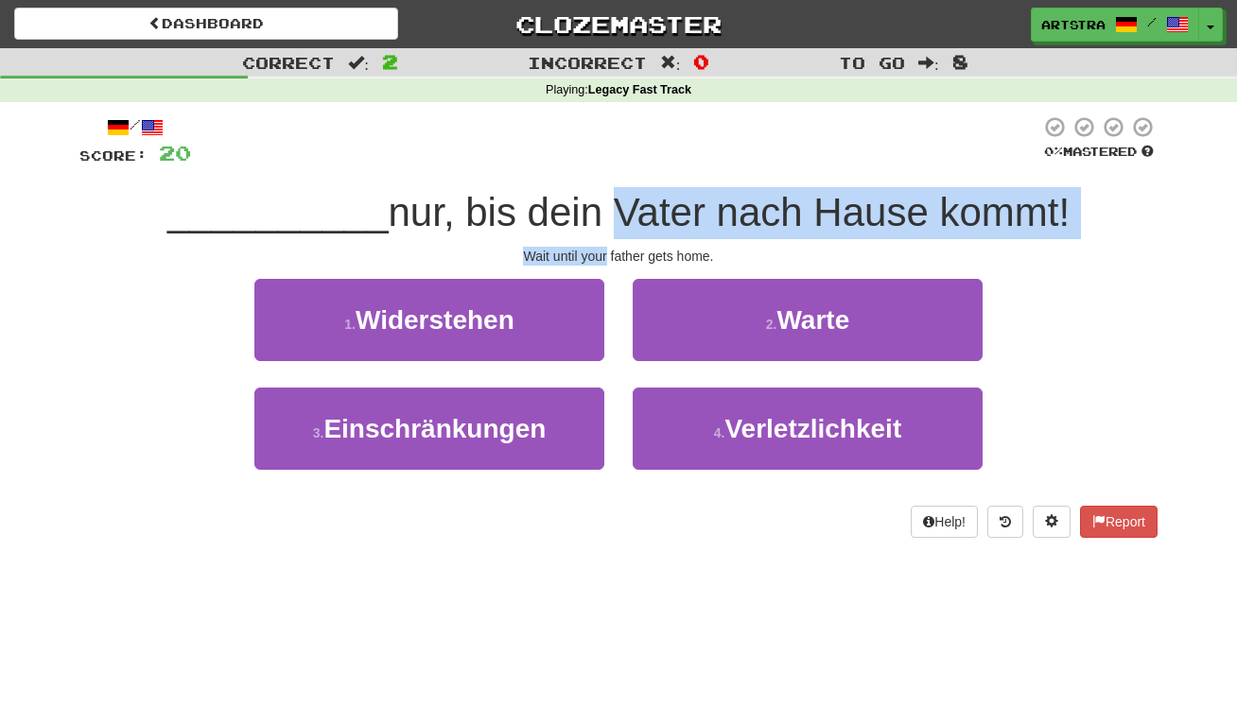
drag, startPoint x: 588, startPoint y: 206, endPoint x: 595, endPoint y: 244, distance: 38.4
click at [595, 244] on div "/ Score: 20 0 % Mastered __________ nur, bis dein Vater nach Hause kommt! Wait …" at bounding box center [618, 326] width 1078 height 423
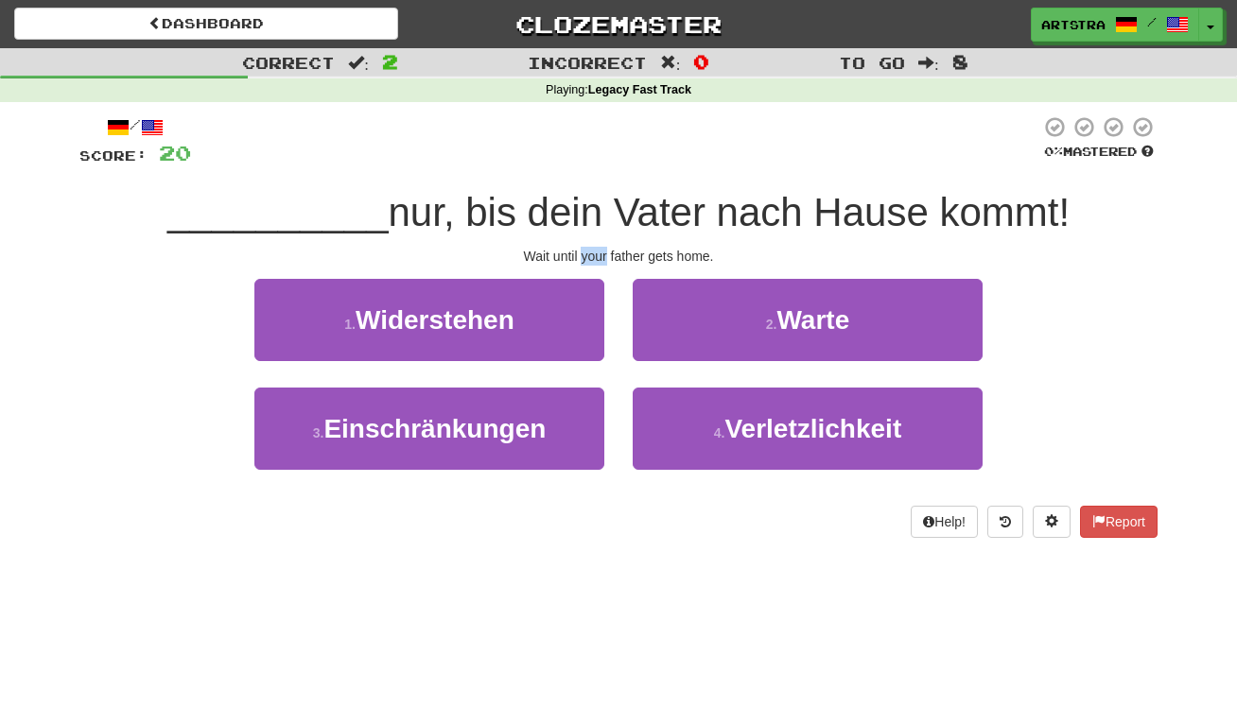
click at [594, 247] on div "Wait until your father gets home." at bounding box center [618, 256] width 1078 height 19
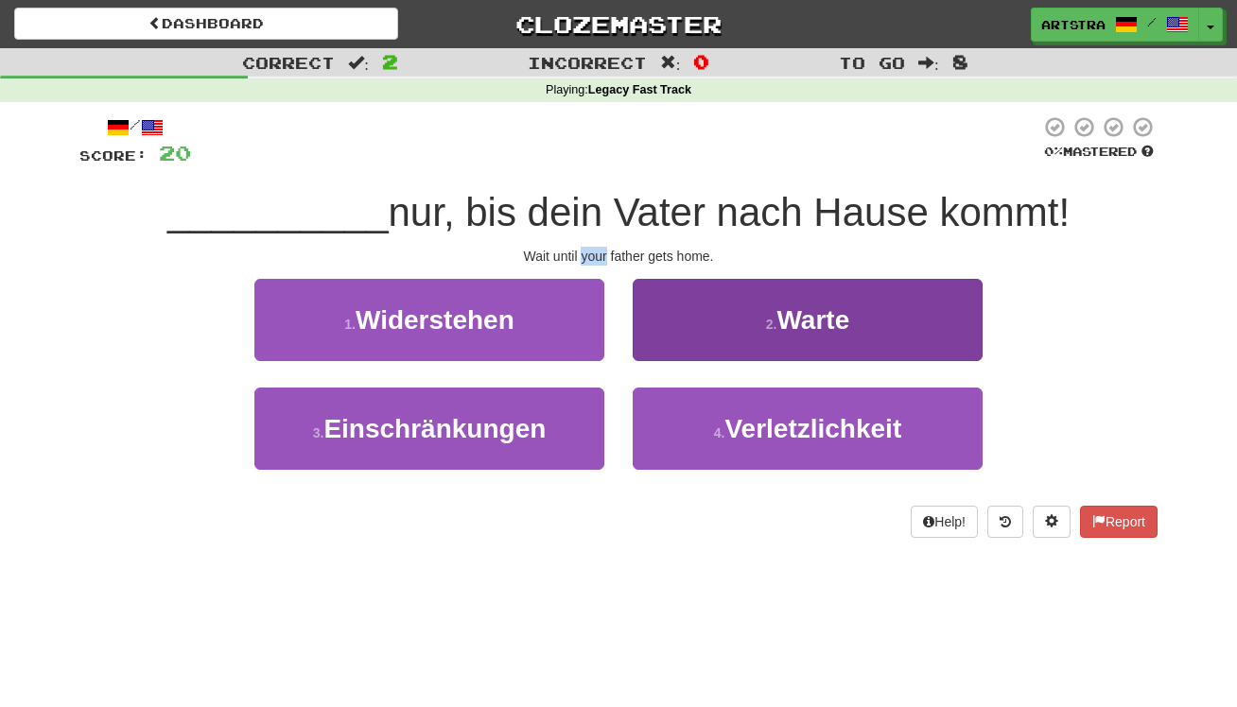
click at [731, 305] on button "2 . Warte" at bounding box center [808, 320] width 350 height 82
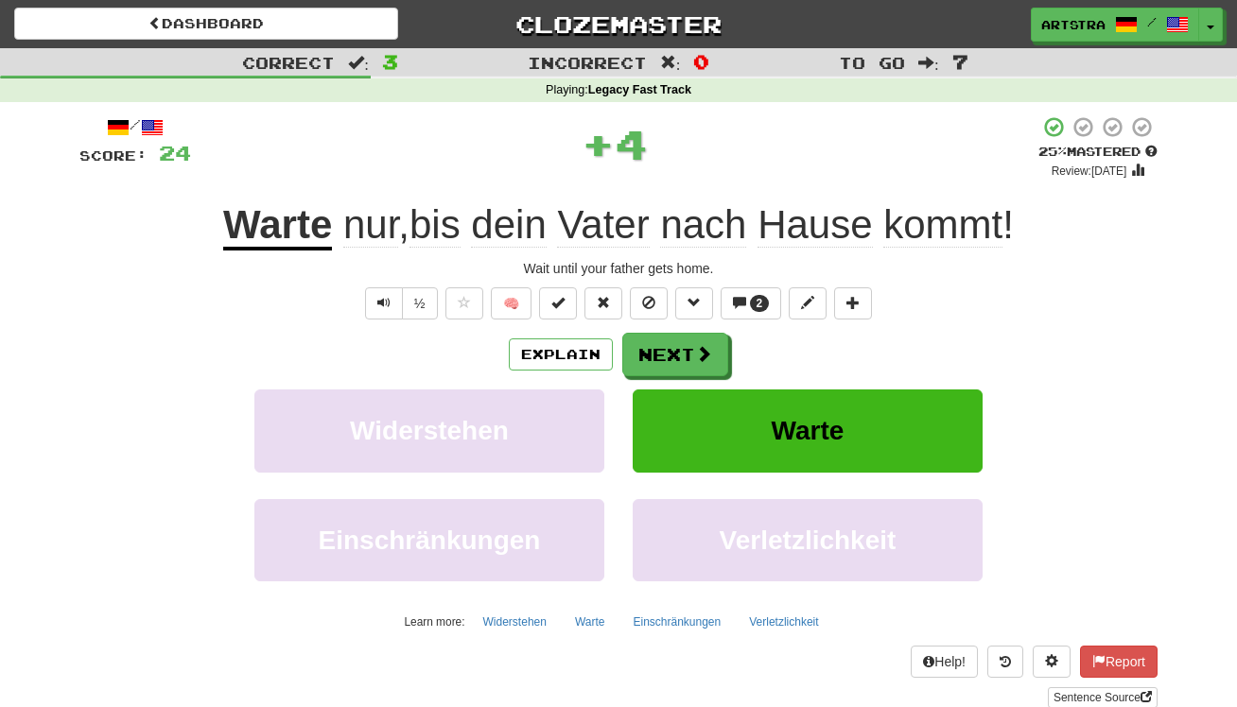
click at [643, 214] on span "Vater" at bounding box center [603, 224] width 92 height 45
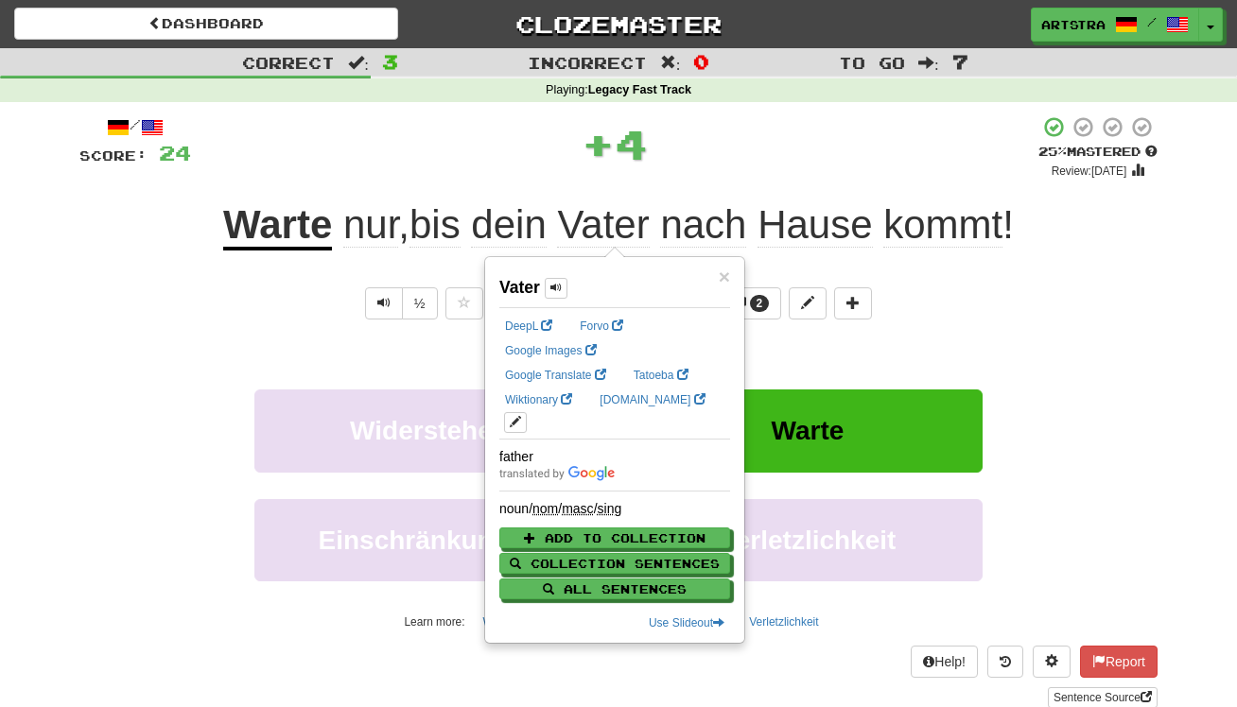
click at [858, 165] on div "+ 4" at bounding box center [614, 143] width 847 height 57
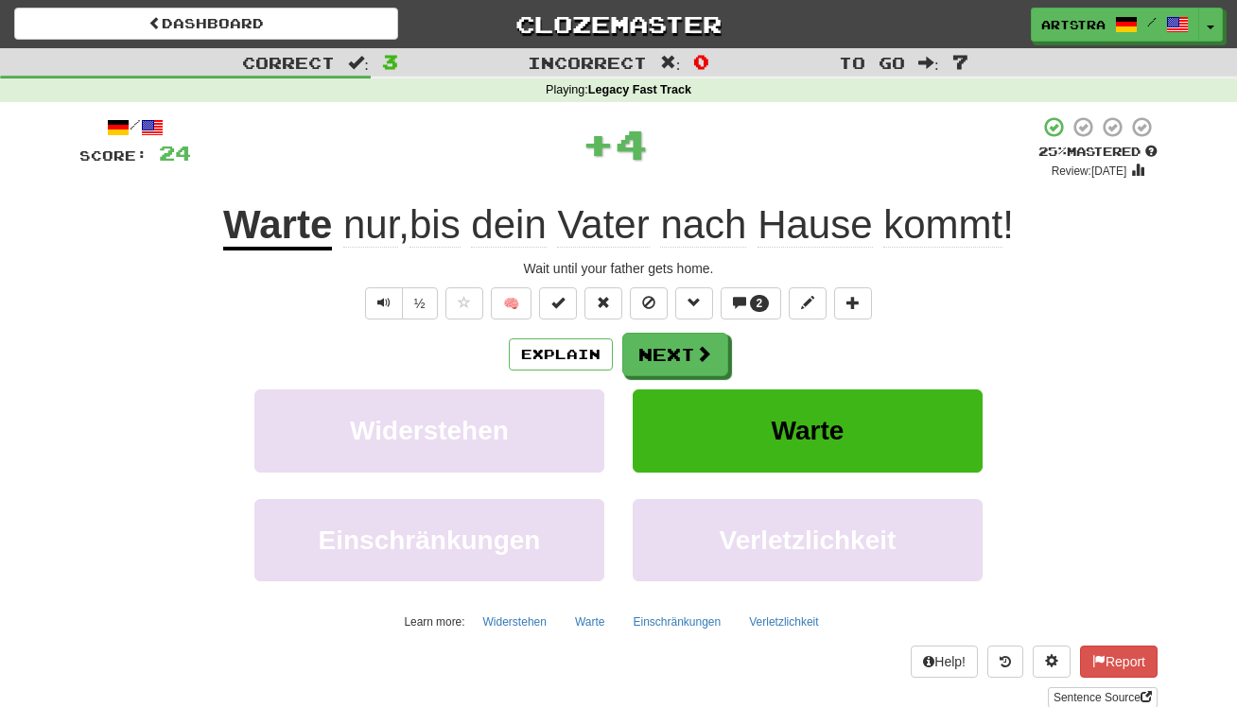
click at [880, 227] on span "nur , bis dein Vater nach Hause kommt !" at bounding box center [673, 224] width 682 height 45
click at [678, 323] on div "/ Score: 24 + 4 25 % Mastered Review: 2025-09-21 Warte nur , bis dein Vater nac…" at bounding box center [618, 411] width 1078 height 593
click at [672, 341] on button "Next" at bounding box center [676, 356] width 106 height 44
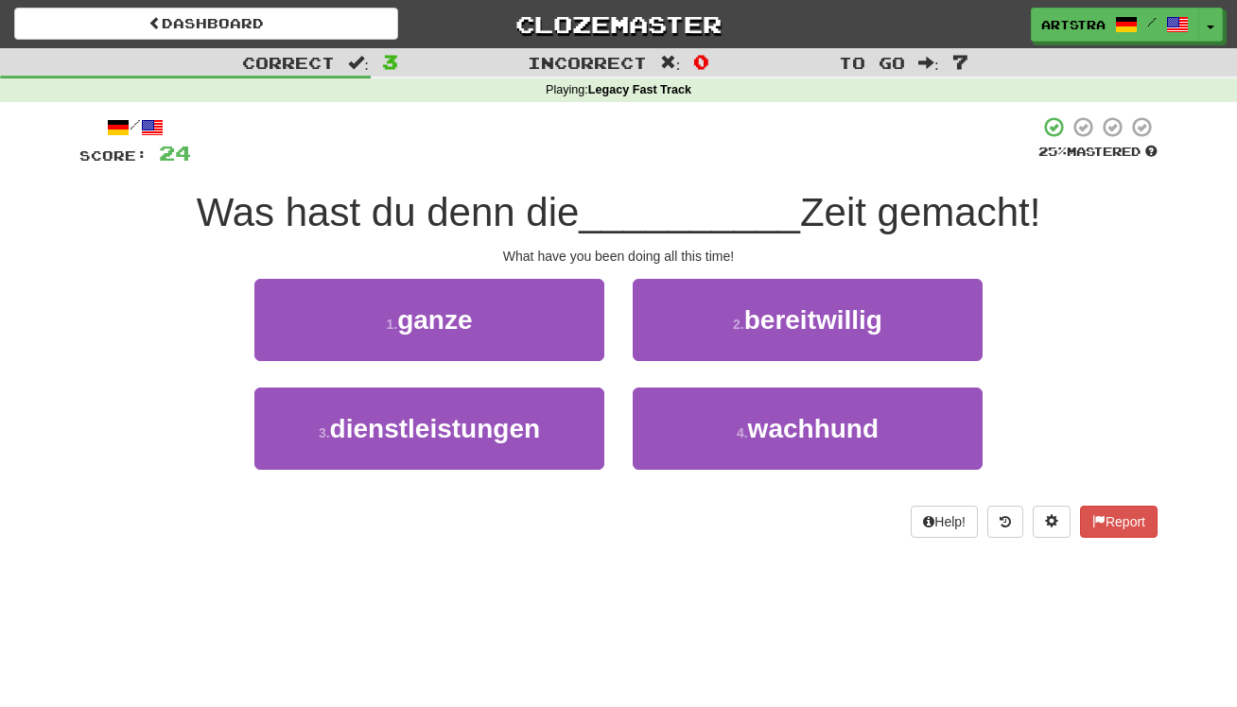
click at [630, 217] on span "__________" at bounding box center [689, 212] width 221 height 44
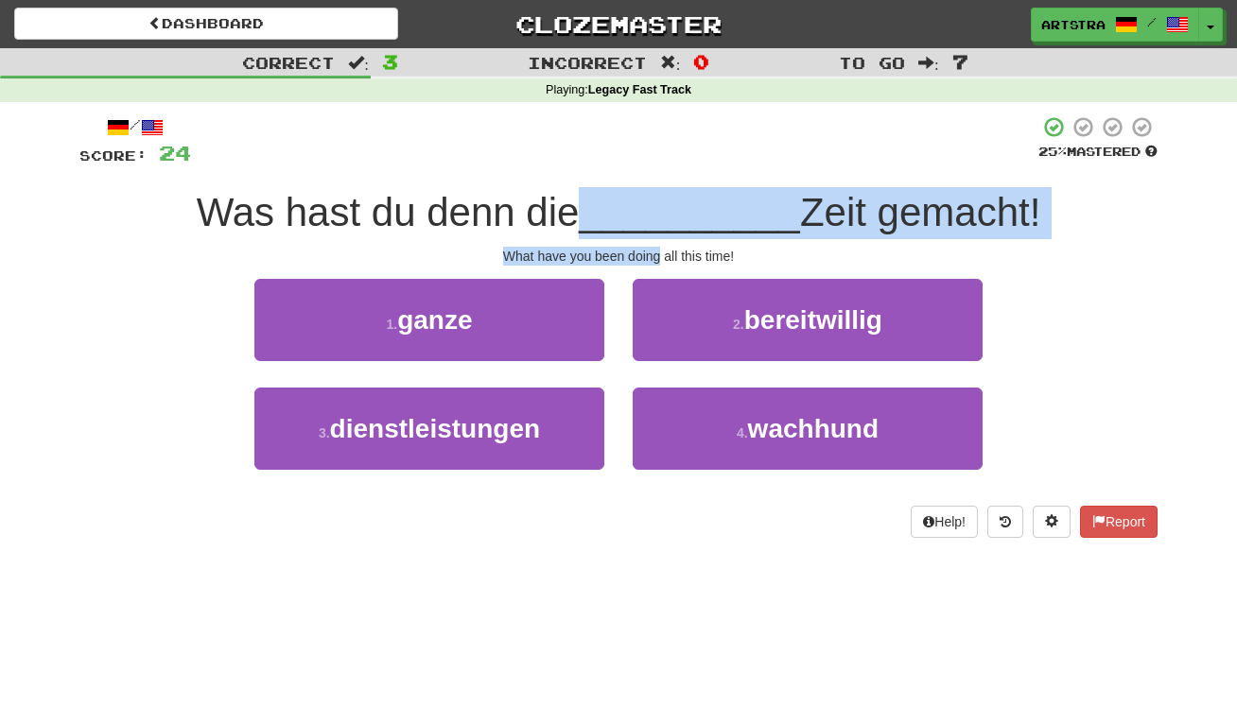
drag, startPoint x: 630, startPoint y: 217, endPoint x: 646, endPoint y: 244, distance: 31.8
click at [646, 244] on div "/ Score: 24 25 % Mastered Was hast du denn die __________ Zeit gemacht! What ha…" at bounding box center [618, 326] width 1078 height 423
click at [646, 247] on div "What have you been doing all this time!" at bounding box center [618, 256] width 1078 height 19
drag, startPoint x: 650, startPoint y: 234, endPoint x: 655, endPoint y: 201, distance: 33.6
click at [655, 201] on div "/ Score: 24 25 % Mastered Was hast du denn die __________ Zeit gemacht! What ha…" at bounding box center [618, 326] width 1078 height 423
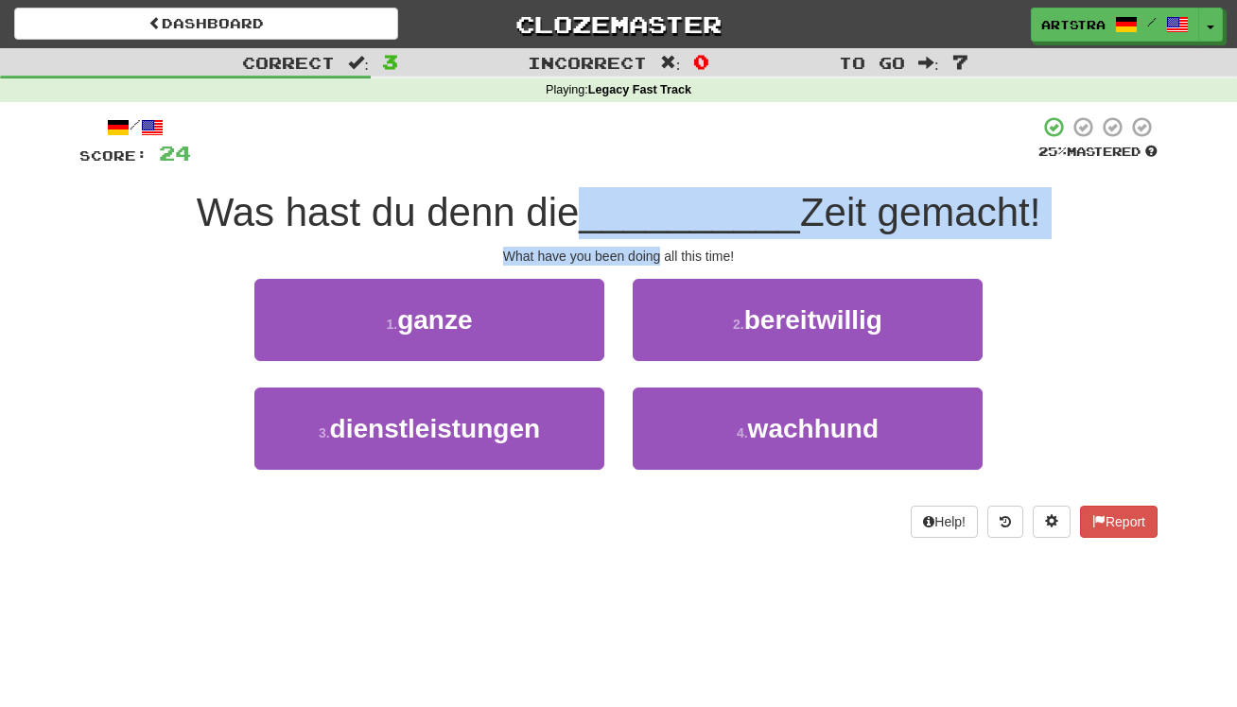
click at [655, 201] on span "__________" at bounding box center [689, 212] width 221 height 44
drag, startPoint x: 655, startPoint y: 201, endPoint x: 666, endPoint y: 247, distance: 47.5
click at [666, 247] on div "/ Score: 24 25 % Mastered Was hast du denn die __________ Zeit gemacht! What ha…" at bounding box center [618, 326] width 1078 height 423
click at [666, 247] on div "What have you been doing all this time!" at bounding box center [618, 256] width 1078 height 19
drag, startPoint x: 666, startPoint y: 247, endPoint x: 663, endPoint y: 212, distance: 35.1
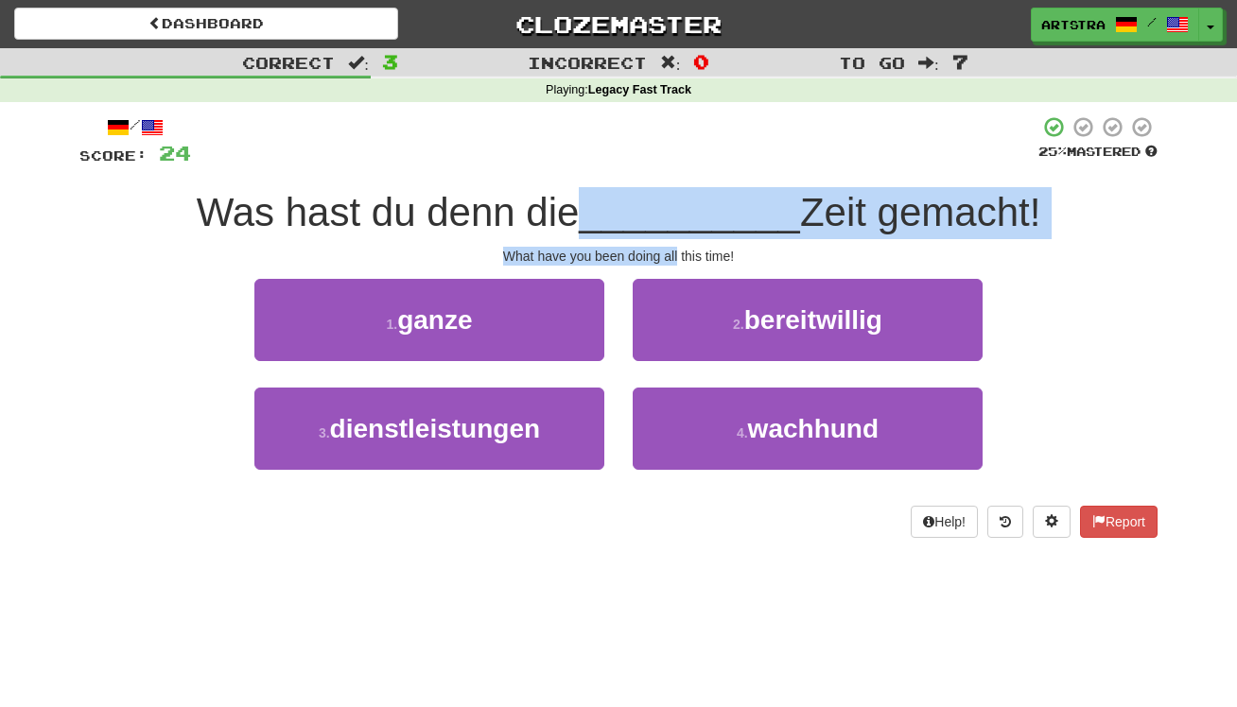
click at [663, 212] on div "/ Score: 24 25 % Mastered Was hast du denn die __________ Zeit gemacht! What ha…" at bounding box center [618, 326] width 1078 height 423
click at [663, 212] on span "__________" at bounding box center [689, 212] width 221 height 44
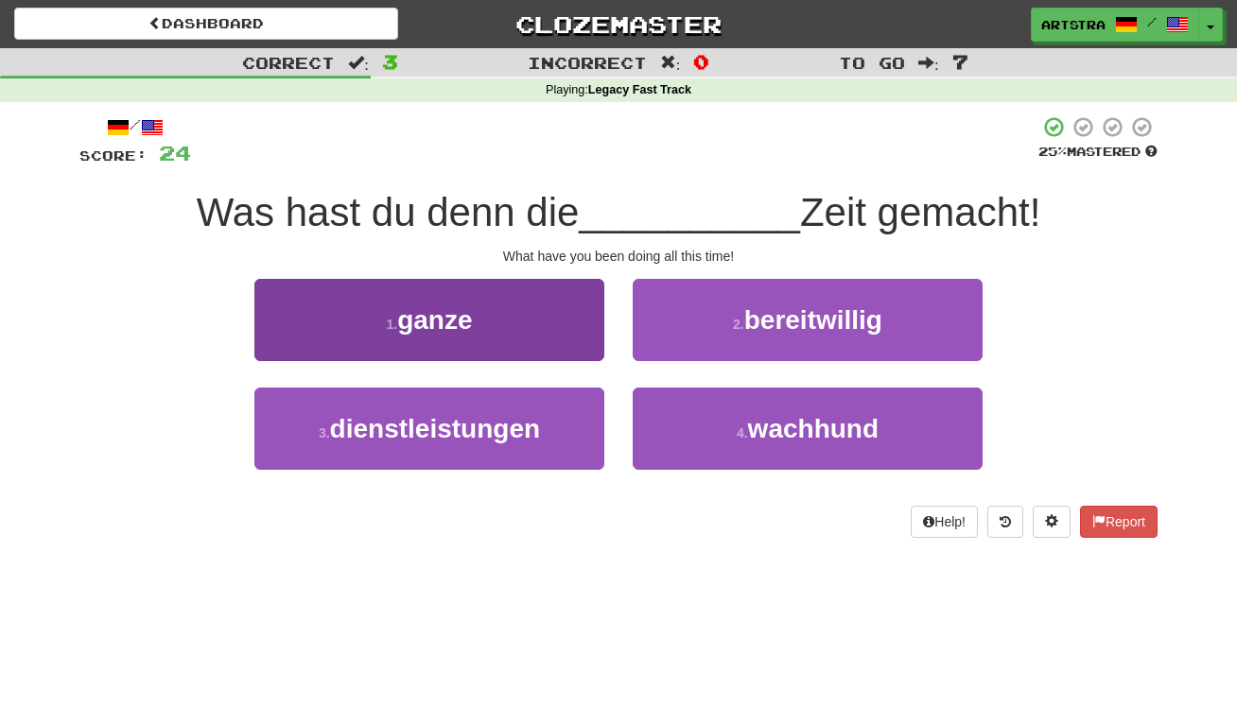
click at [506, 336] on button "1 . ganze" at bounding box center [429, 320] width 350 height 82
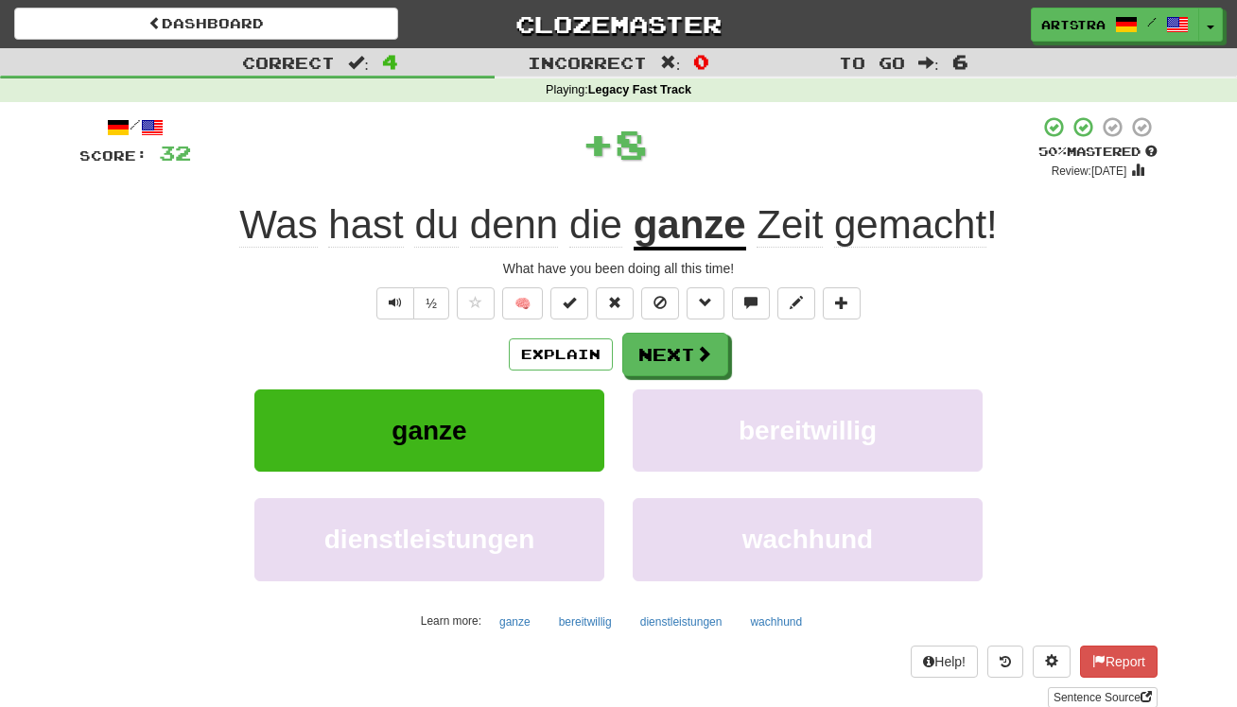
click at [638, 241] on u "ganze" at bounding box center [690, 226] width 113 height 48
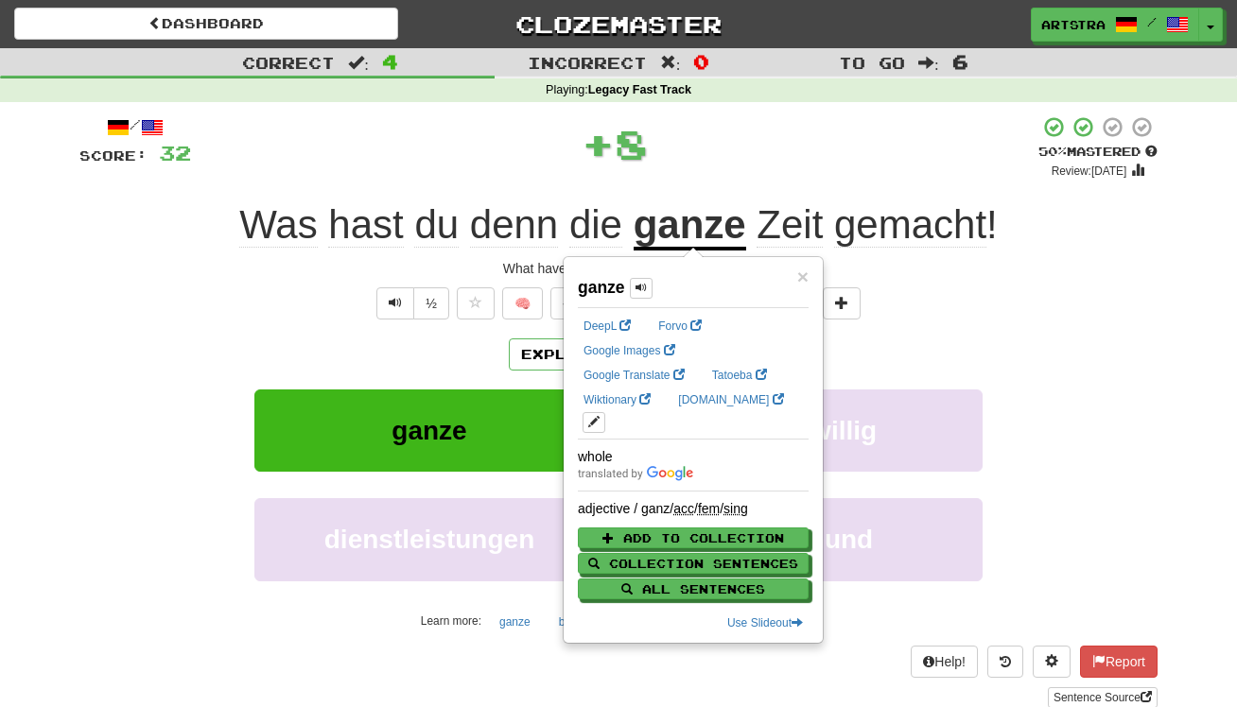
click at [912, 170] on div "+ 8" at bounding box center [614, 143] width 847 height 57
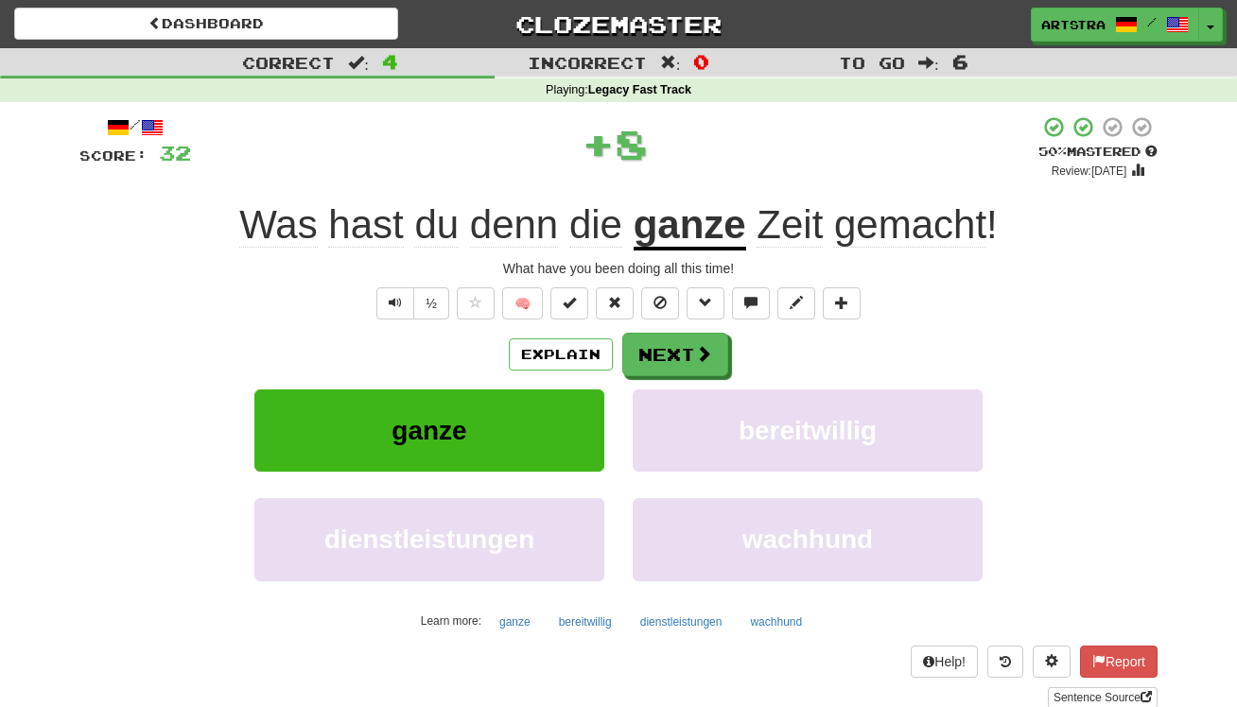
click at [914, 213] on span "gemacht" at bounding box center [910, 224] width 152 height 45
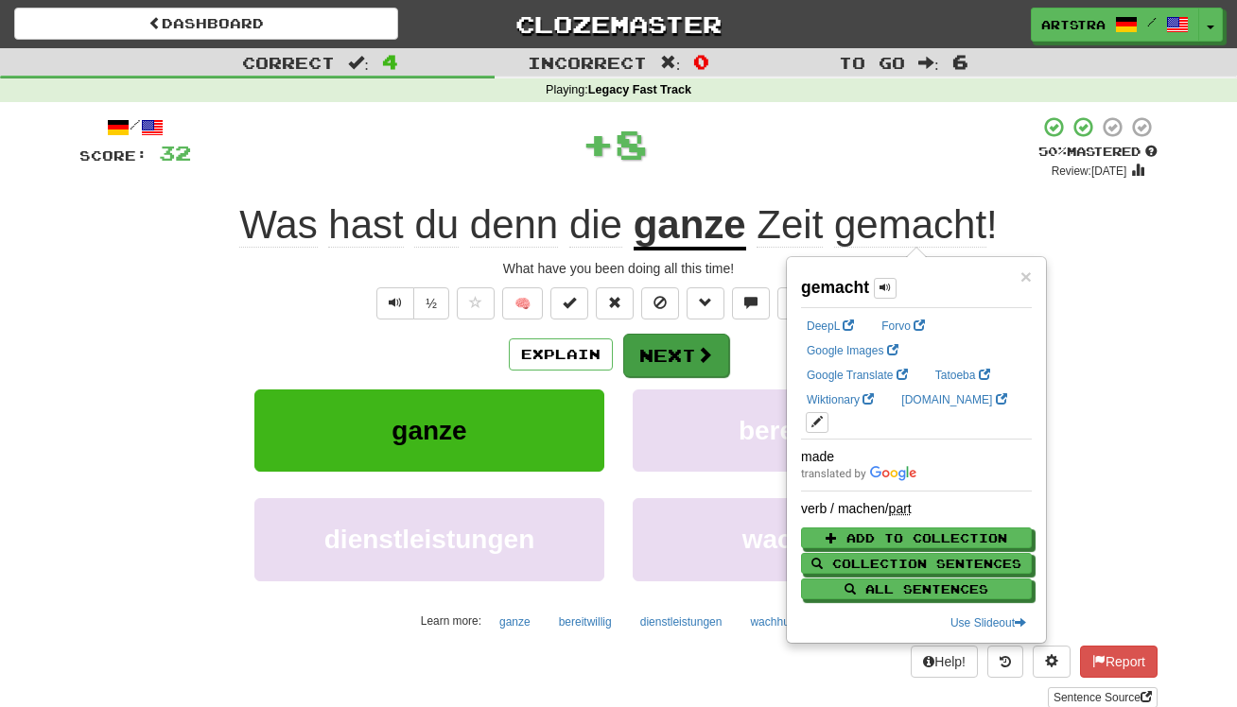
click at [706, 346] on span at bounding box center [704, 354] width 17 height 17
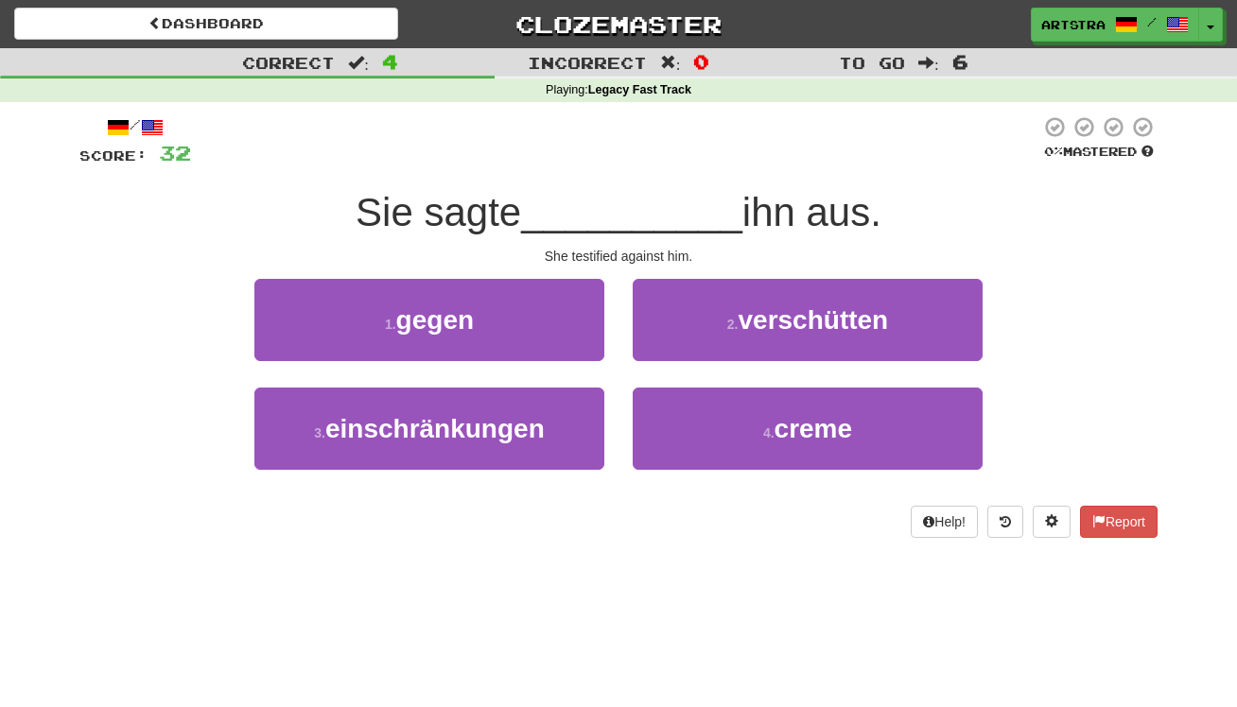
click at [658, 224] on span "__________" at bounding box center [631, 212] width 221 height 44
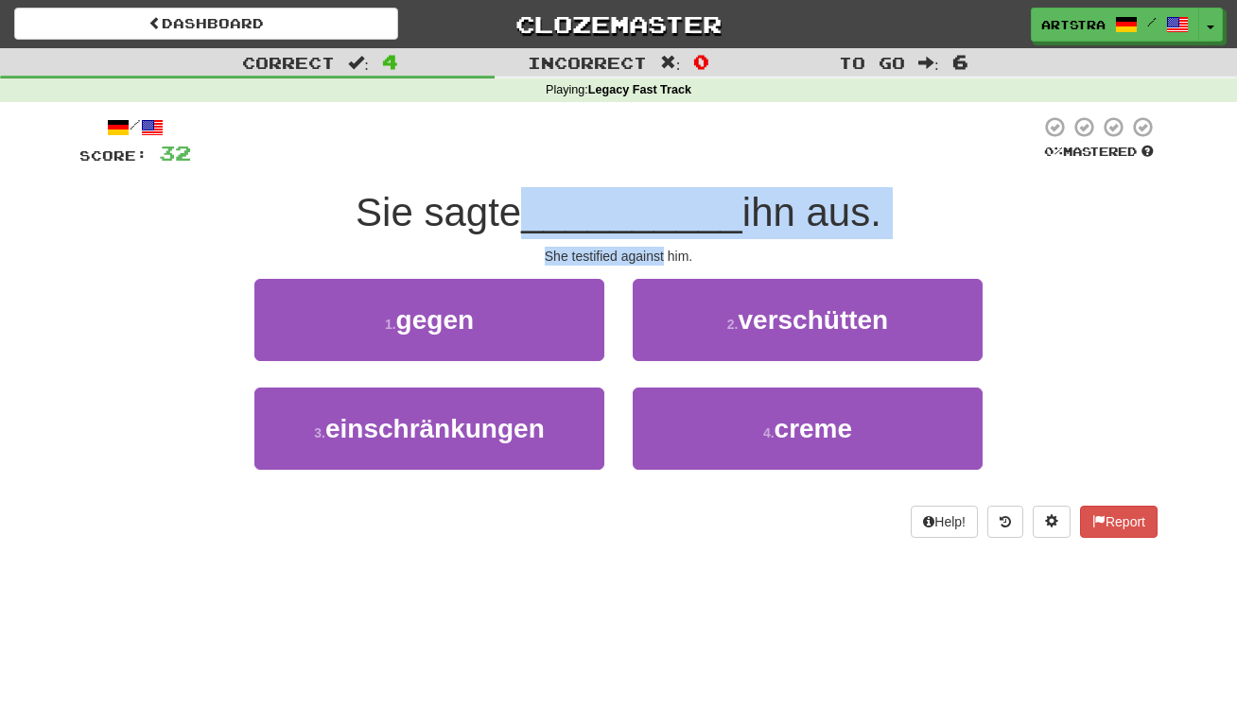
drag, startPoint x: 658, startPoint y: 224, endPoint x: 659, endPoint y: 252, distance: 27.4
click at [659, 252] on div "/ Score: 32 0 % Mastered Sie sagte __________ ihn aus. She testified against hi…" at bounding box center [618, 326] width 1078 height 423
click at [659, 252] on div "She testified against him." at bounding box center [618, 256] width 1078 height 19
drag, startPoint x: 659, startPoint y: 252, endPoint x: 667, endPoint y: 210, distance: 42.3
click at [667, 210] on div "/ Score: 32 0 % Mastered Sie sagte __________ ihn aus. She testified against hi…" at bounding box center [618, 326] width 1078 height 423
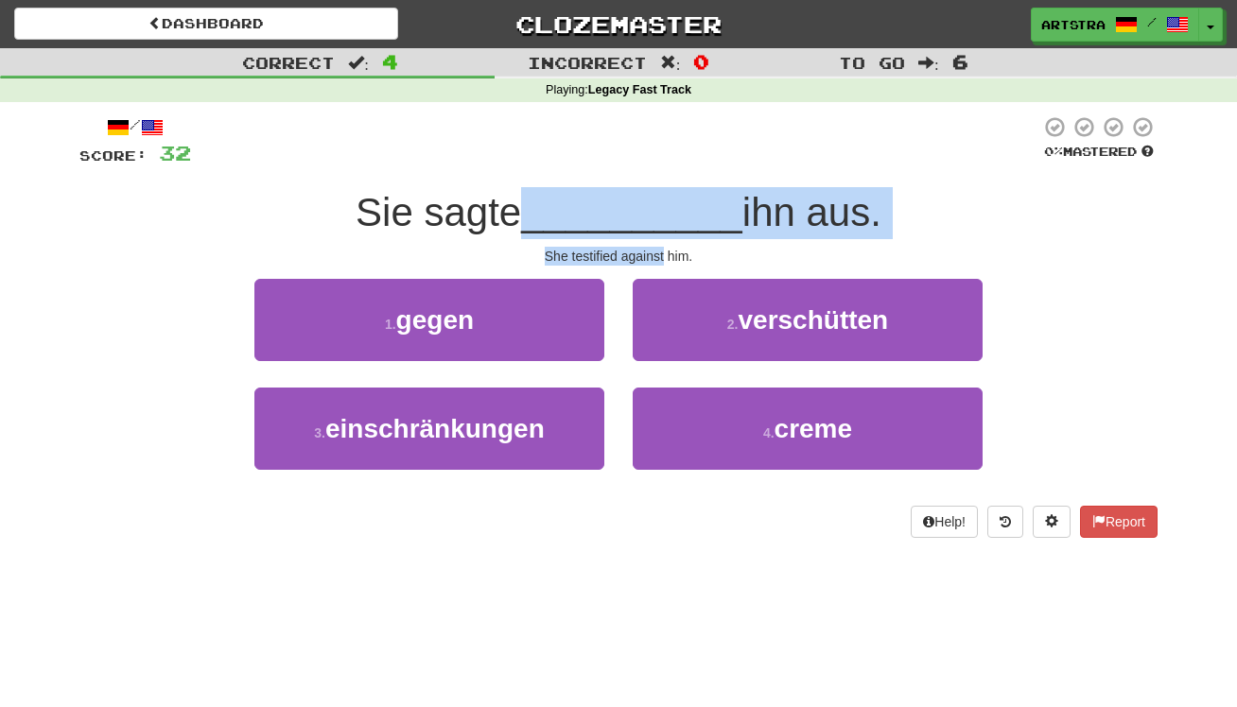
click at [667, 210] on span "__________" at bounding box center [631, 212] width 221 height 44
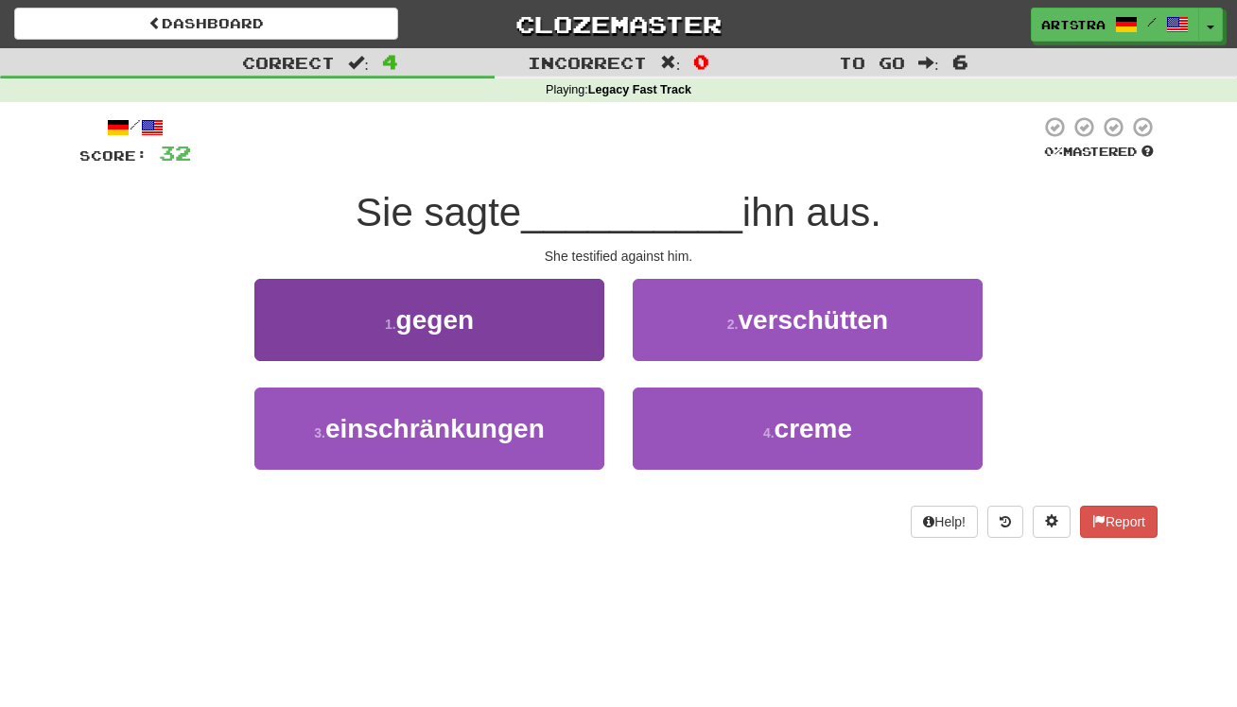
click at [502, 292] on button "1 . gegen" at bounding box center [429, 320] width 350 height 82
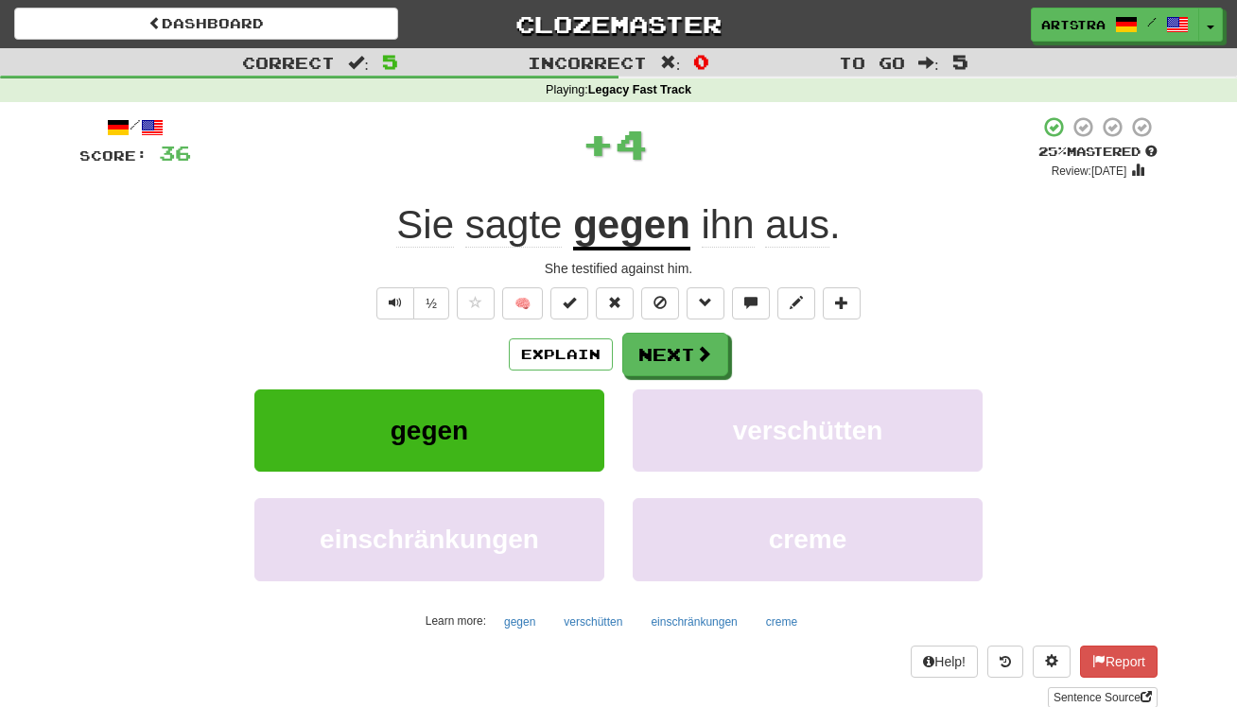
click at [793, 144] on div "+ 4" at bounding box center [614, 143] width 847 height 57
click at [703, 358] on span at bounding box center [704, 354] width 17 height 17
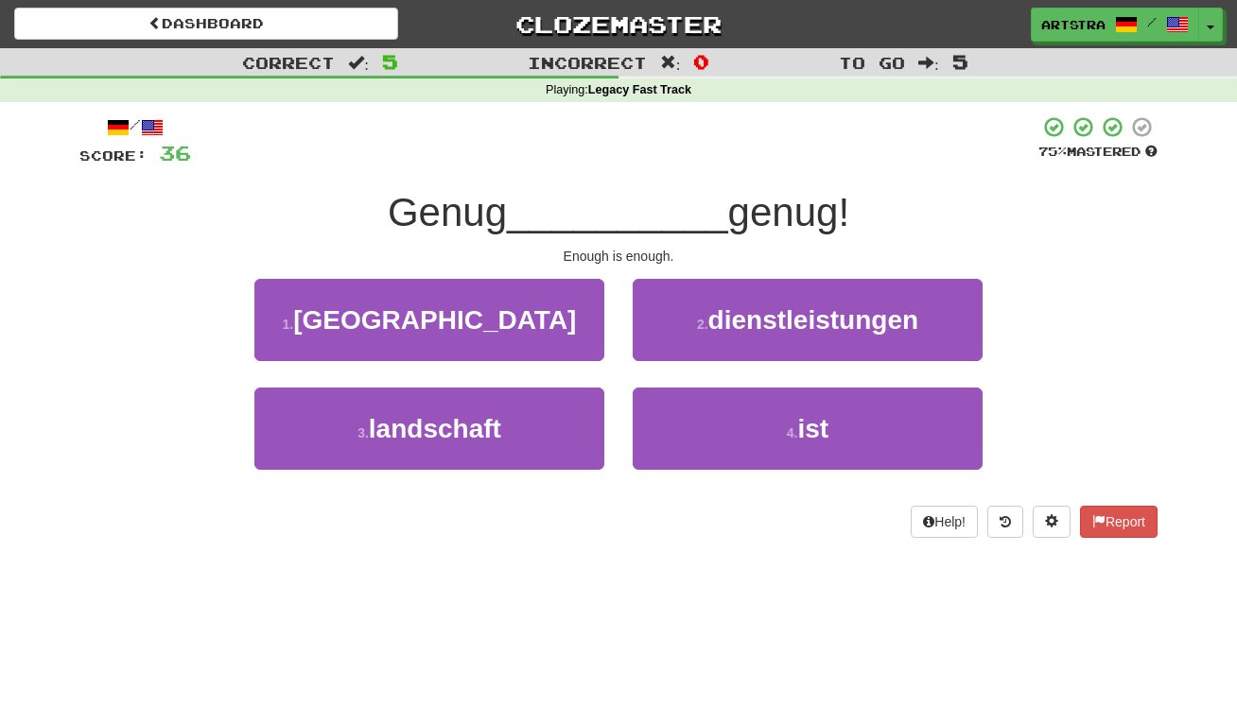
click at [654, 231] on span "__________" at bounding box center [617, 212] width 221 height 44
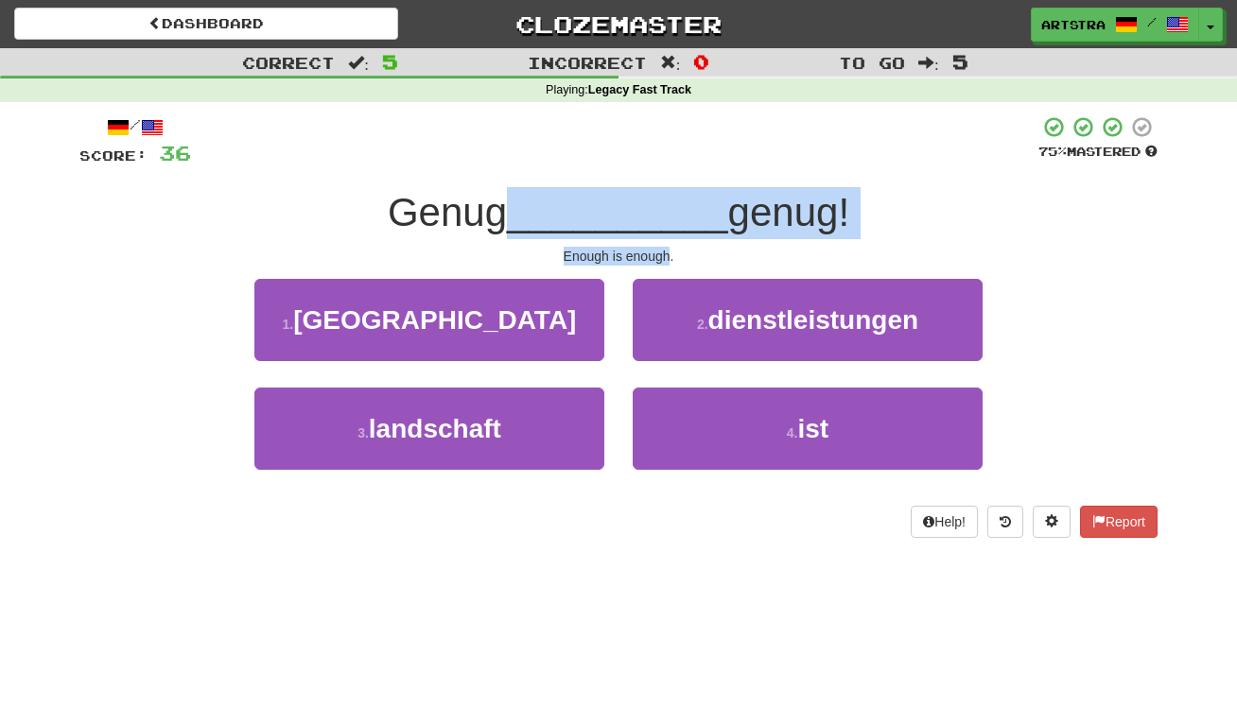
drag, startPoint x: 654, startPoint y: 231, endPoint x: 666, endPoint y: 249, distance: 21.3
click at [666, 249] on div "/ Score: 36 75 % Mastered Genug __________ genug! Enough is enough. 1 . argenti…" at bounding box center [618, 326] width 1078 height 423
click at [666, 249] on div "Enough is enough." at bounding box center [618, 256] width 1078 height 19
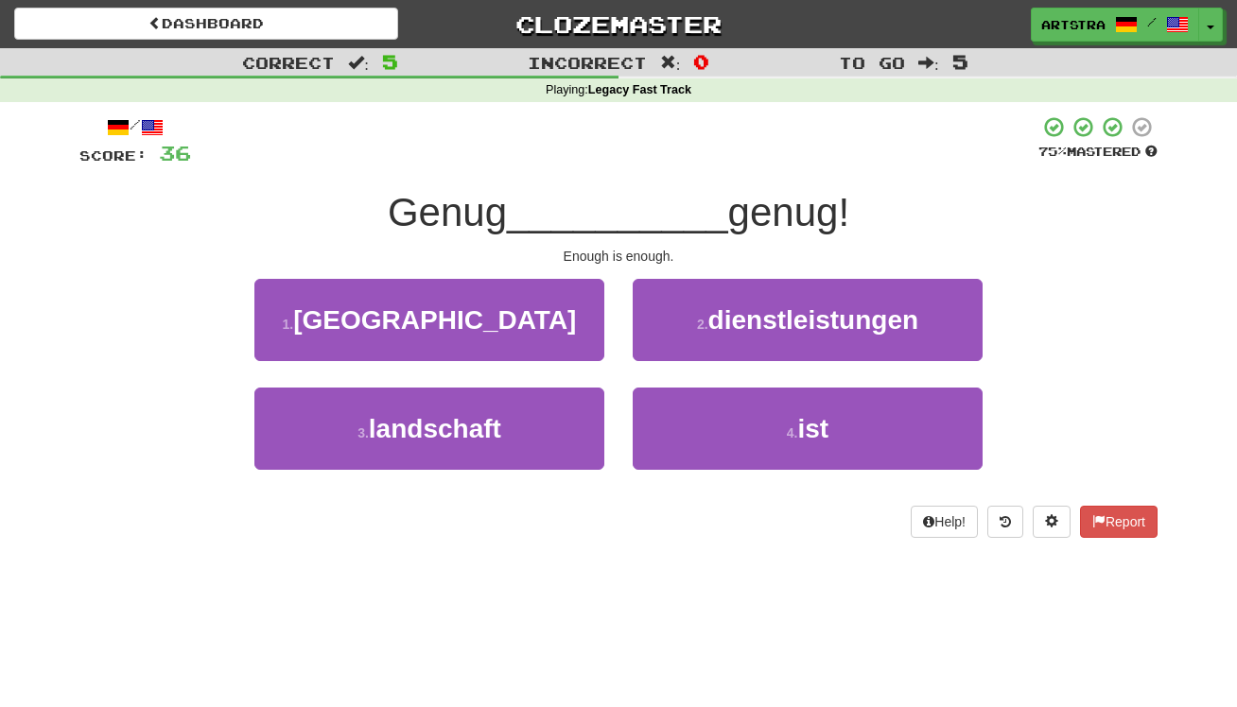
click at [778, 496] on div "/ Score: 36 75 % Mastered Genug __________ genug! Enough is enough. 1 . argenti…" at bounding box center [618, 326] width 1078 height 423
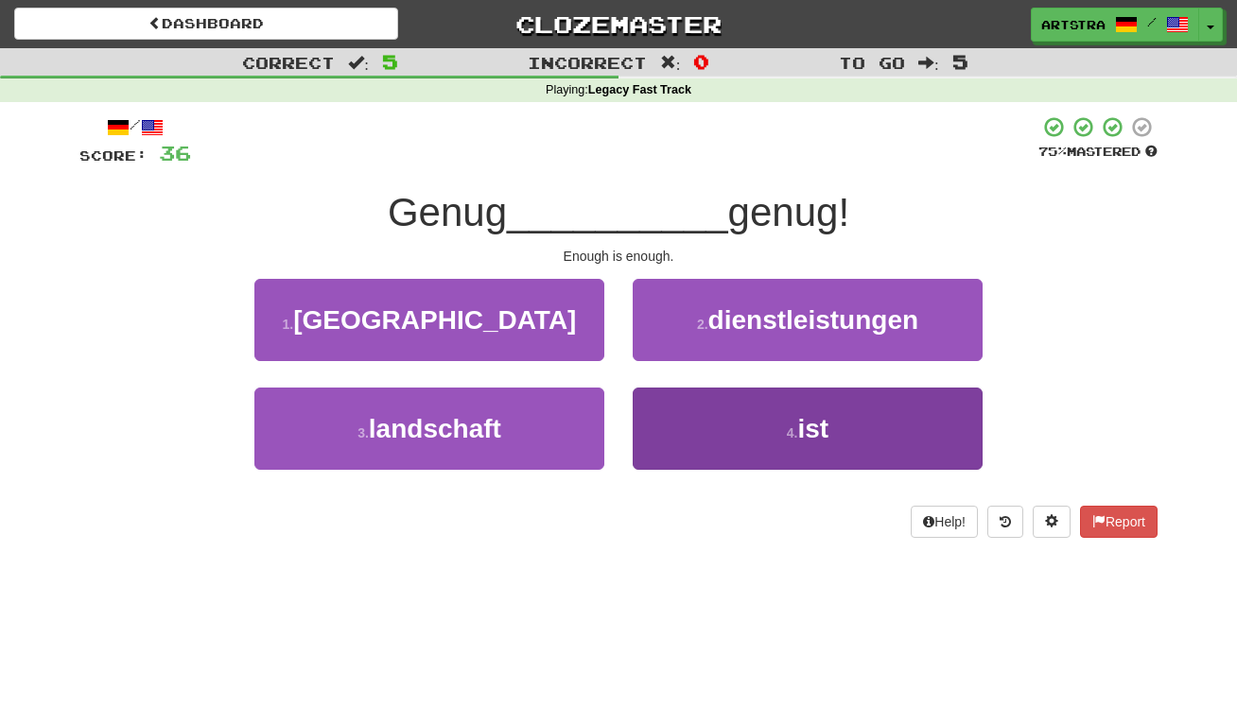
click at [776, 453] on button "4 . ist" at bounding box center [808, 429] width 350 height 82
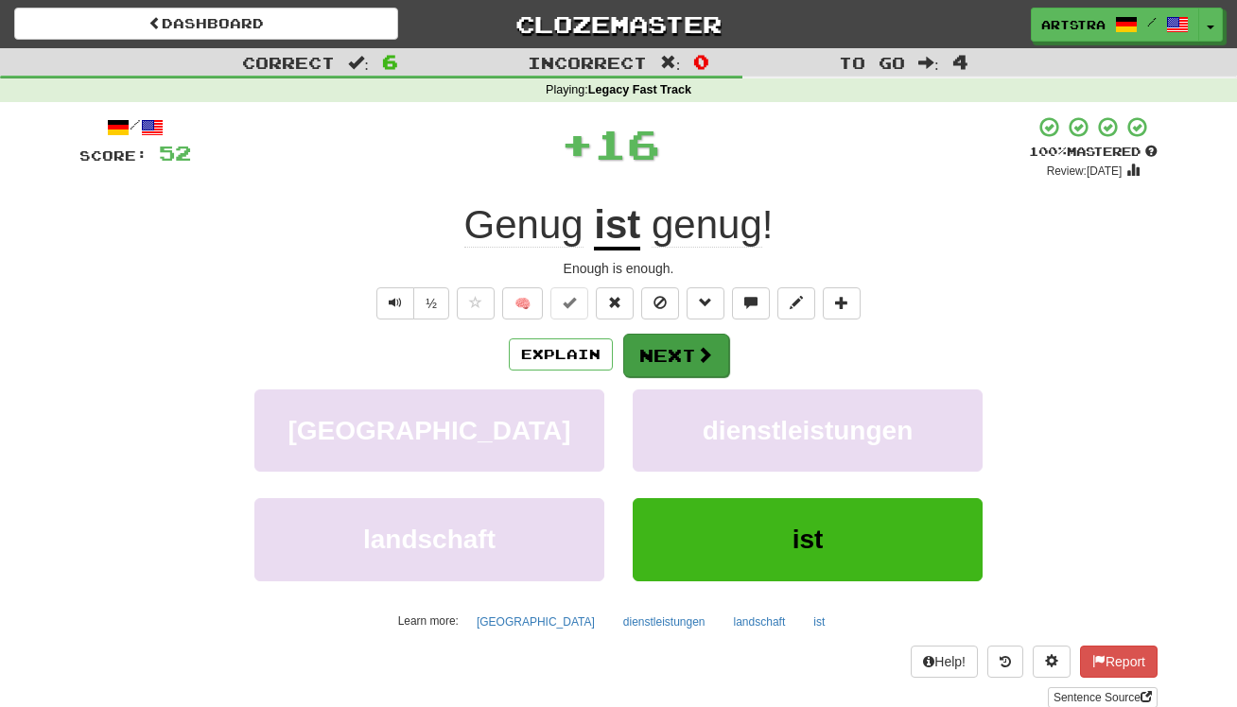
click at [702, 354] on span at bounding box center [704, 354] width 17 height 17
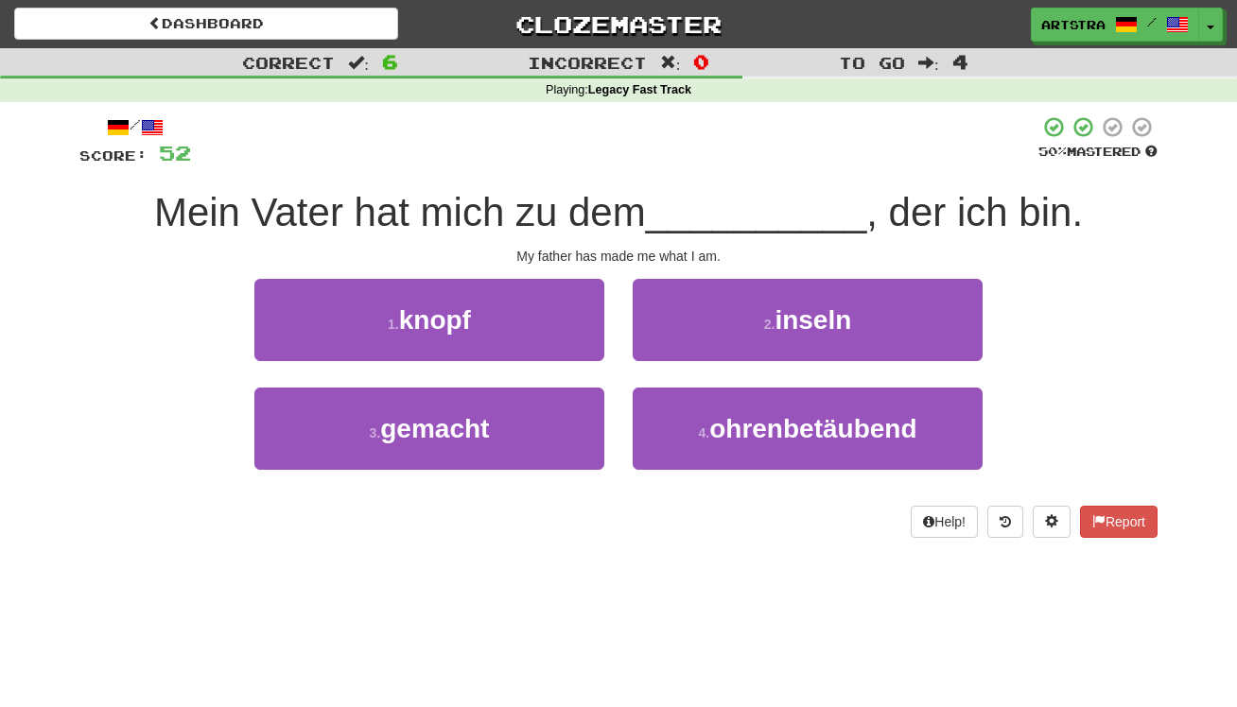
click at [625, 201] on span "Mein Vater hat mich zu dem" at bounding box center [400, 212] width 492 height 44
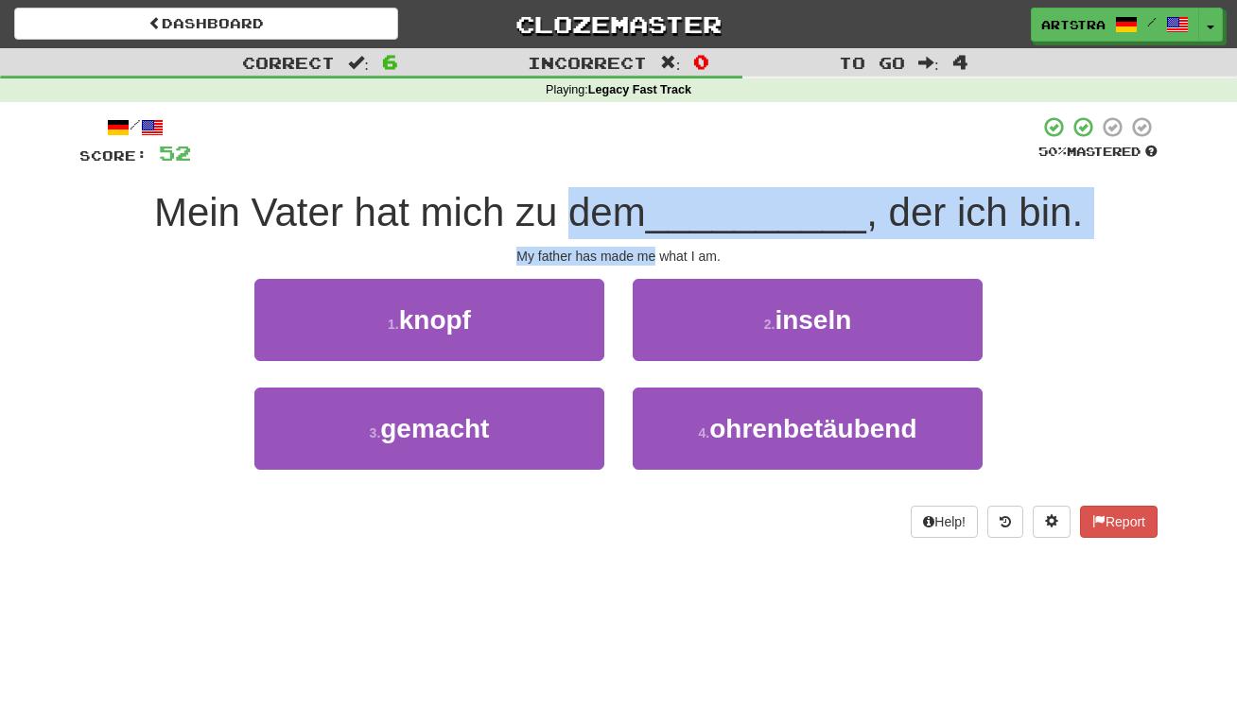
drag, startPoint x: 625, startPoint y: 201, endPoint x: 643, endPoint y: 249, distance: 51.5
click at [643, 249] on div "/ Score: 52 50 % Mastered Mein Vater hat mich zu dem __________ , der ich bin. …" at bounding box center [618, 326] width 1078 height 423
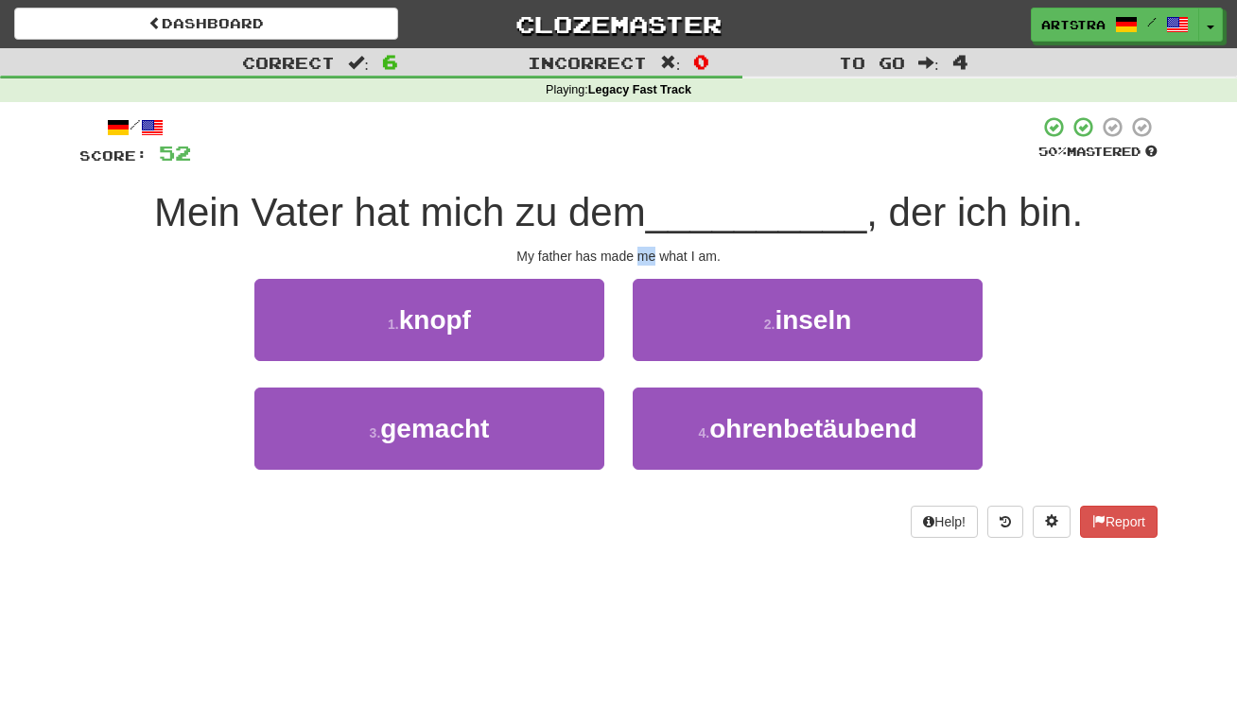
click at [644, 249] on div "My father has made me what I am." at bounding box center [618, 256] width 1078 height 19
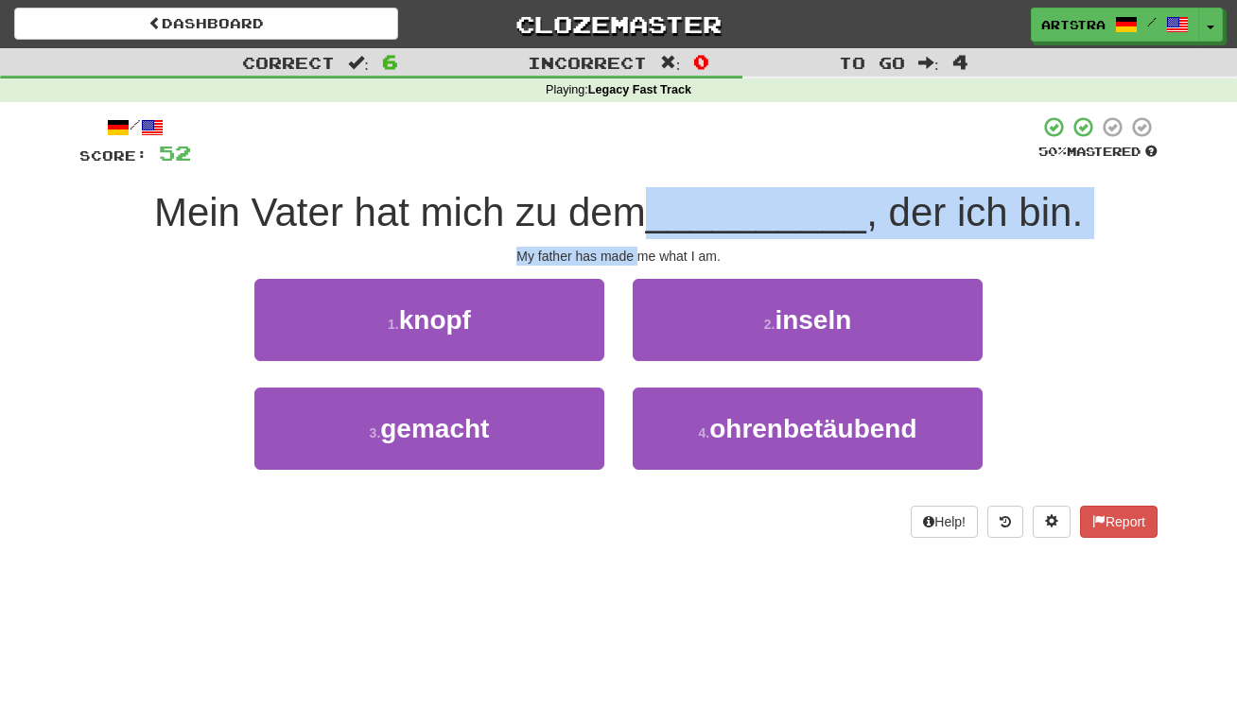
drag, startPoint x: 644, startPoint y: 249, endPoint x: 671, endPoint y: 205, distance: 51.4
click at [671, 205] on div "/ Score: 52 50 % Mastered Mein Vater hat mich zu dem __________ , der ich bin. …" at bounding box center [618, 326] width 1078 height 423
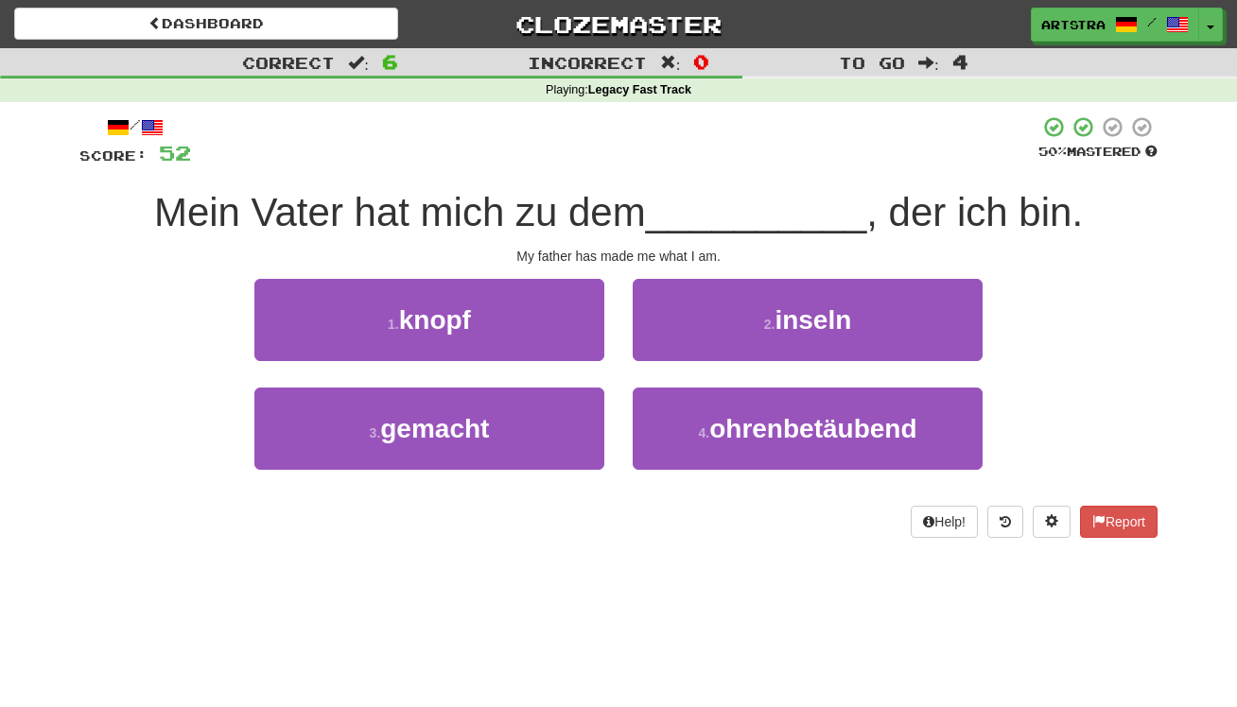
click at [671, 205] on span "__________" at bounding box center [756, 212] width 221 height 44
drag, startPoint x: 671, startPoint y: 205, endPoint x: 683, endPoint y: 253, distance: 49.6
click at [683, 253] on div "/ Score: 52 50 % Mastered Mein Vater hat mich zu dem __________ , der ich bin. …" at bounding box center [618, 326] width 1078 height 423
click at [683, 253] on div "My father has made me what I am." at bounding box center [618, 256] width 1078 height 19
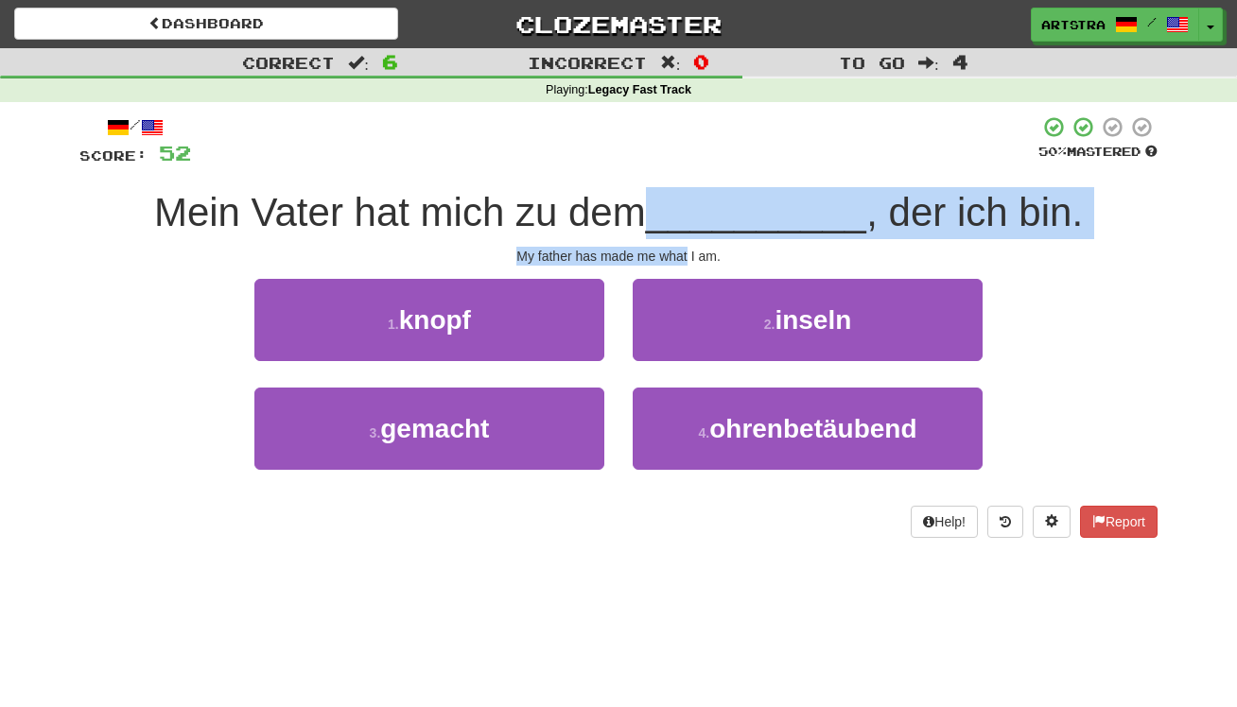
drag, startPoint x: 683, startPoint y: 253, endPoint x: 678, endPoint y: 206, distance: 47.5
click at [678, 206] on div "/ Score: 52 50 % Mastered Mein Vater hat mich zu dem __________ , der ich bin. …" at bounding box center [618, 326] width 1078 height 423
click at [678, 206] on span "__________" at bounding box center [756, 212] width 221 height 44
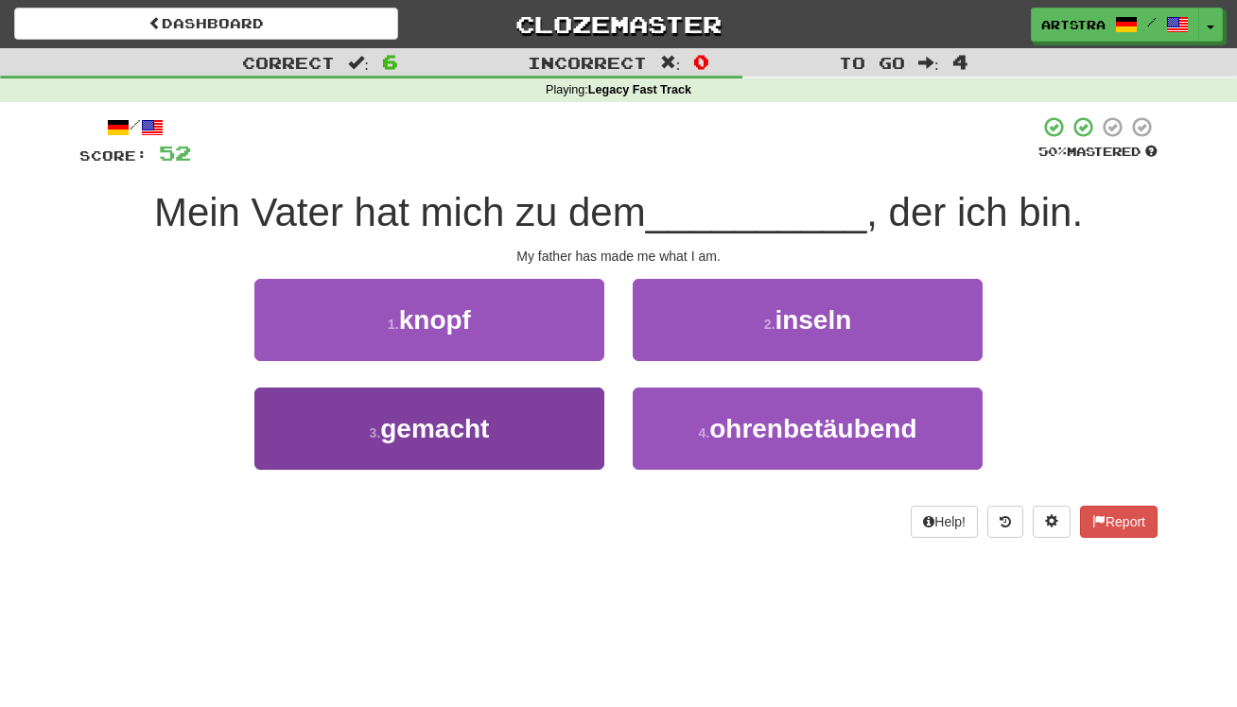
click at [418, 414] on span "gemacht" at bounding box center [434, 428] width 109 height 29
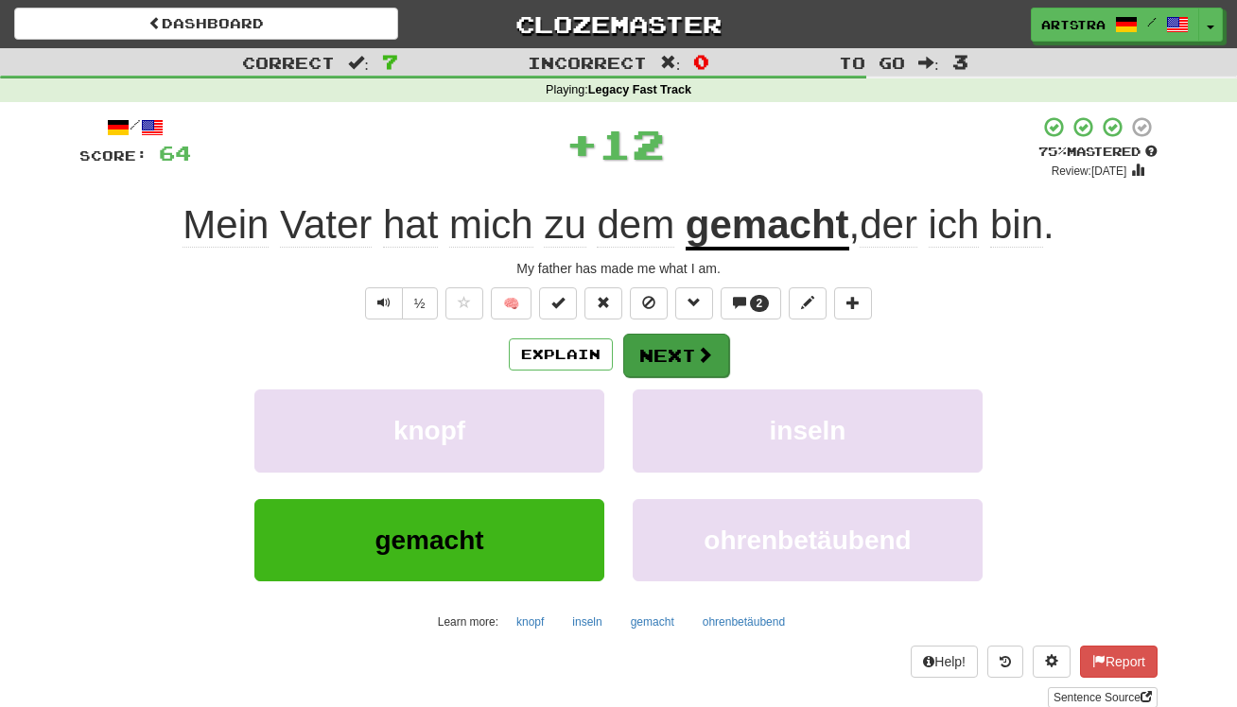
click at [668, 334] on button "Next" at bounding box center [676, 356] width 106 height 44
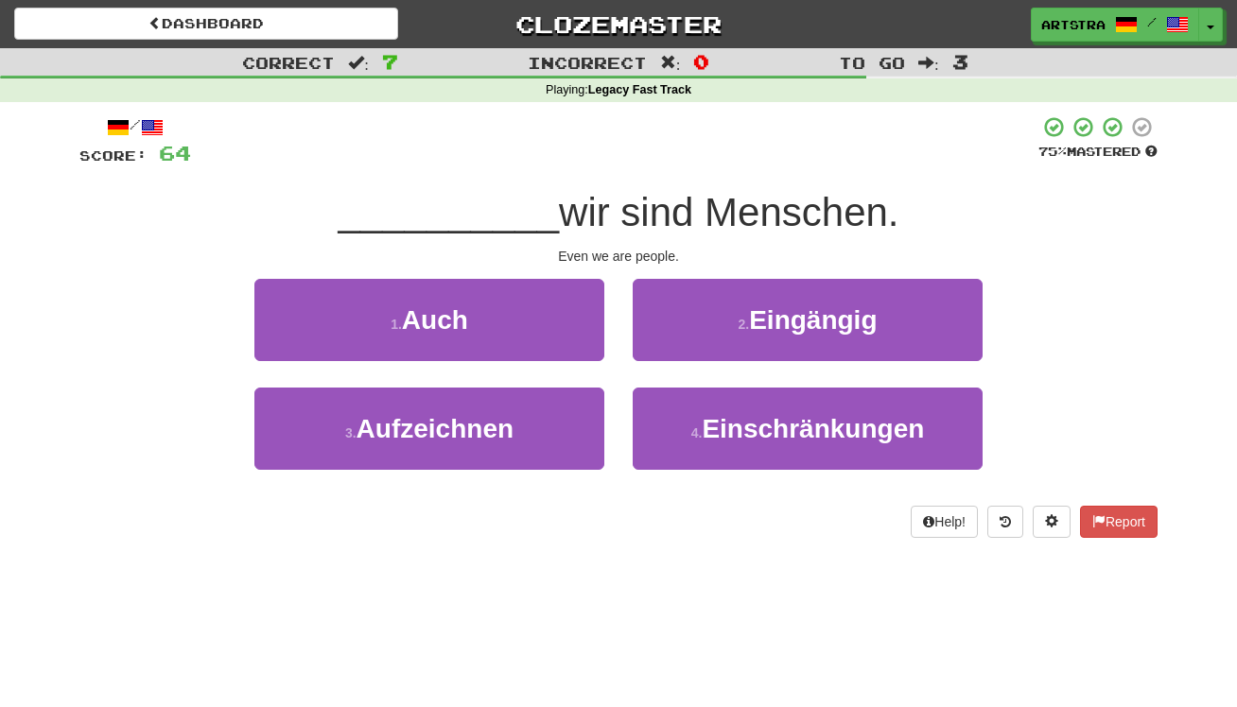
click at [620, 209] on span "wir sind Menschen." at bounding box center [729, 212] width 340 height 44
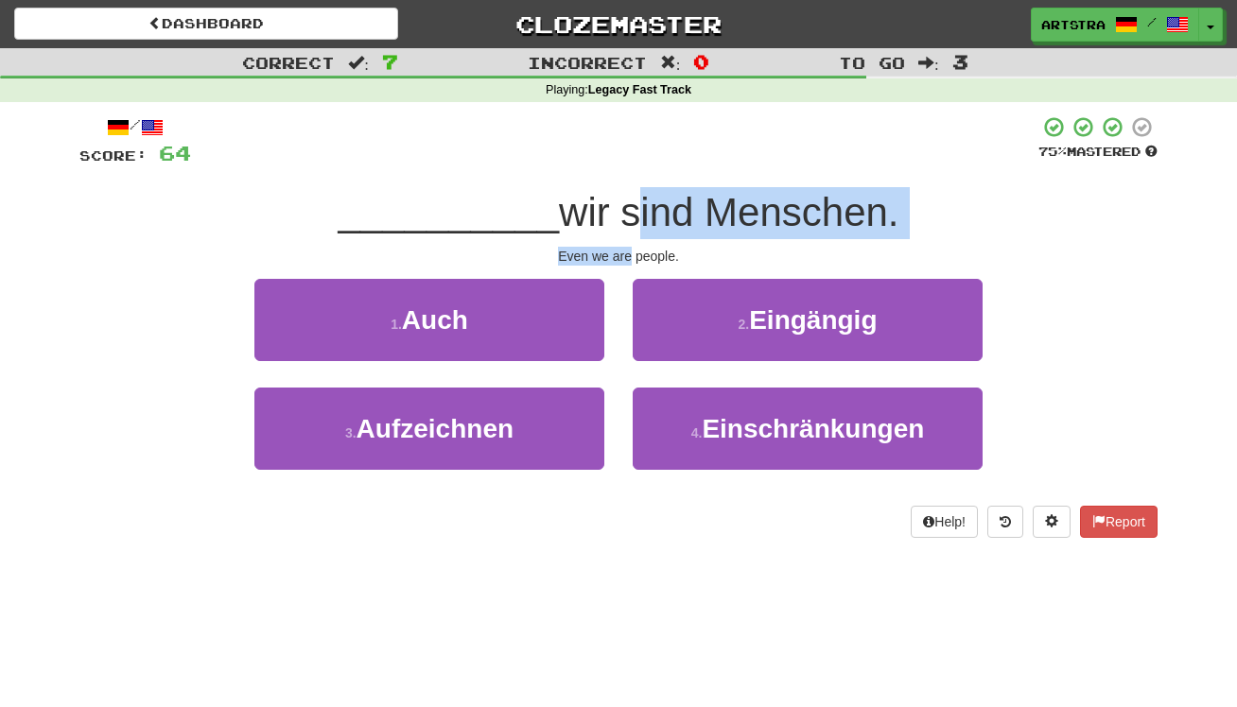
drag, startPoint x: 619, startPoint y: 209, endPoint x: 622, endPoint y: 251, distance: 41.7
click at [622, 251] on div "/ Score: 64 75 % Mastered __________ wir sind Menschen. Even we are people. 1 .…" at bounding box center [618, 326] width 1078 height 423
click at [622, 251] on div "Even we are people." at bounding box center [618, 256] width 1078 height 19
drag, startPoint x: 622, startPoint y: 251, endPoint x: 621, endPoint y: 216, distance: 35.0
click at [621, 216] on div "/ Score: 64 75 % Mastered __________ wir sind Menschen. Even we are people. 1 .…" at bounding box center [618, 326] width 1078 height 423
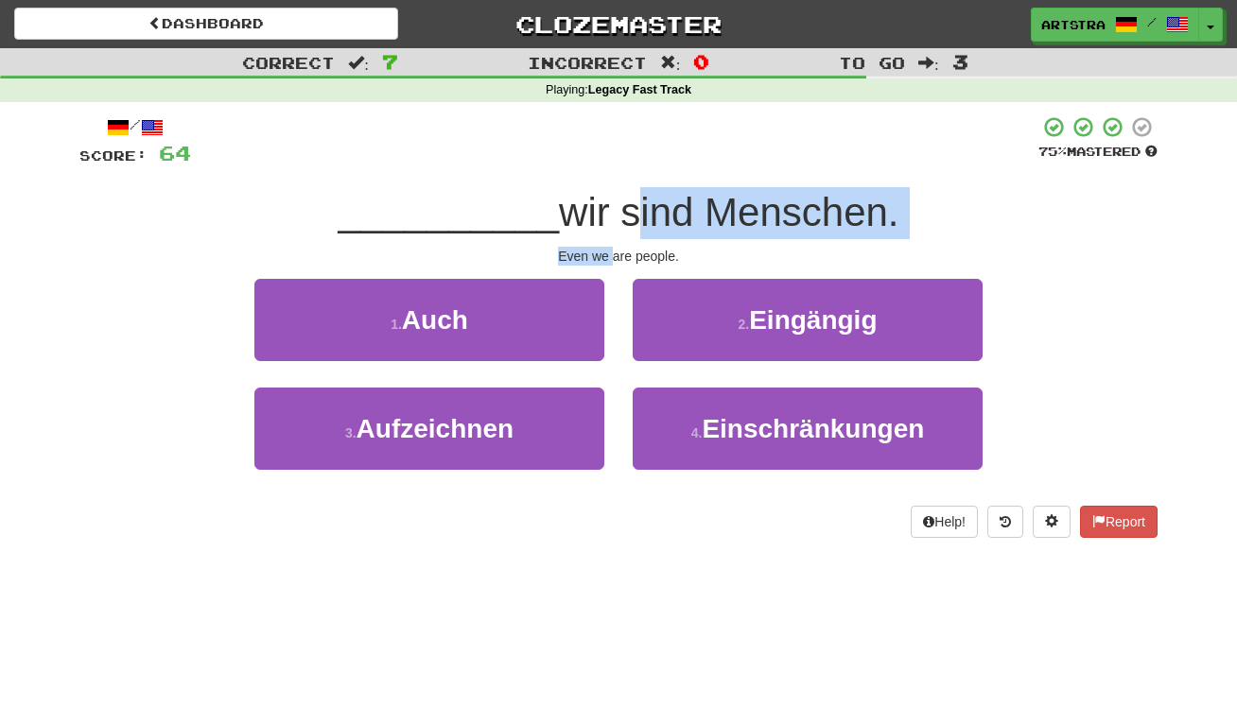
click at [621, 216] on span "wir sind Menschen." at bounding box center [729, 212] width 340 height 44
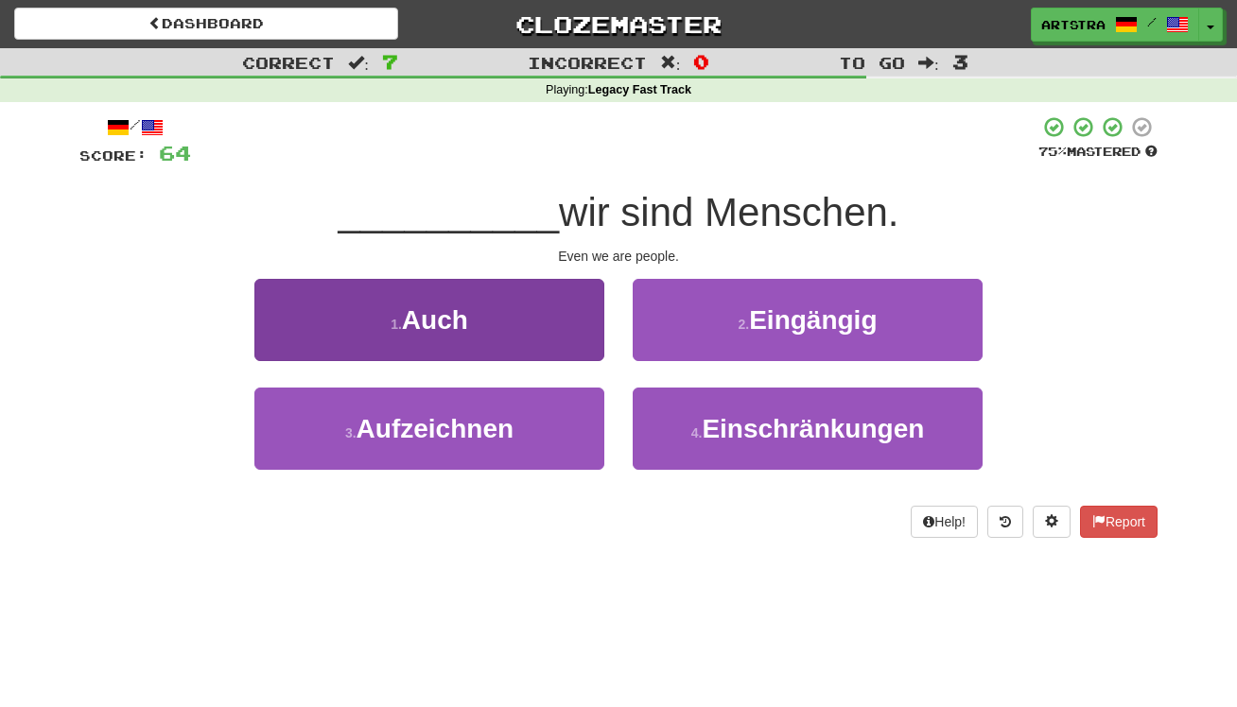
click at [562, 329] on button "1 . Auch" at bounding box center [429, 320] width 350 height 82
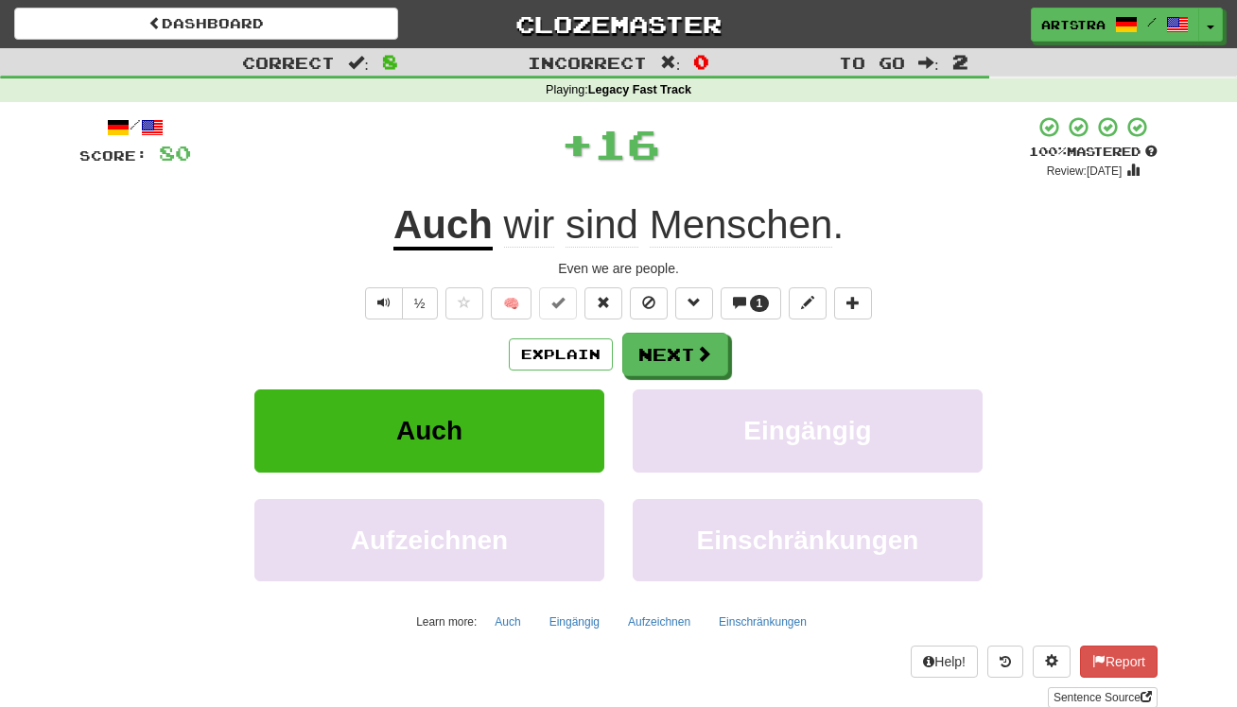
drag, startPoint x: 445, startPoint y: 237, endPoint x: 520, endPoint y: 217, distance: 78.5
click at [445, 237] on u "Auch" at bounding box center [442, 226] width 99 height 48
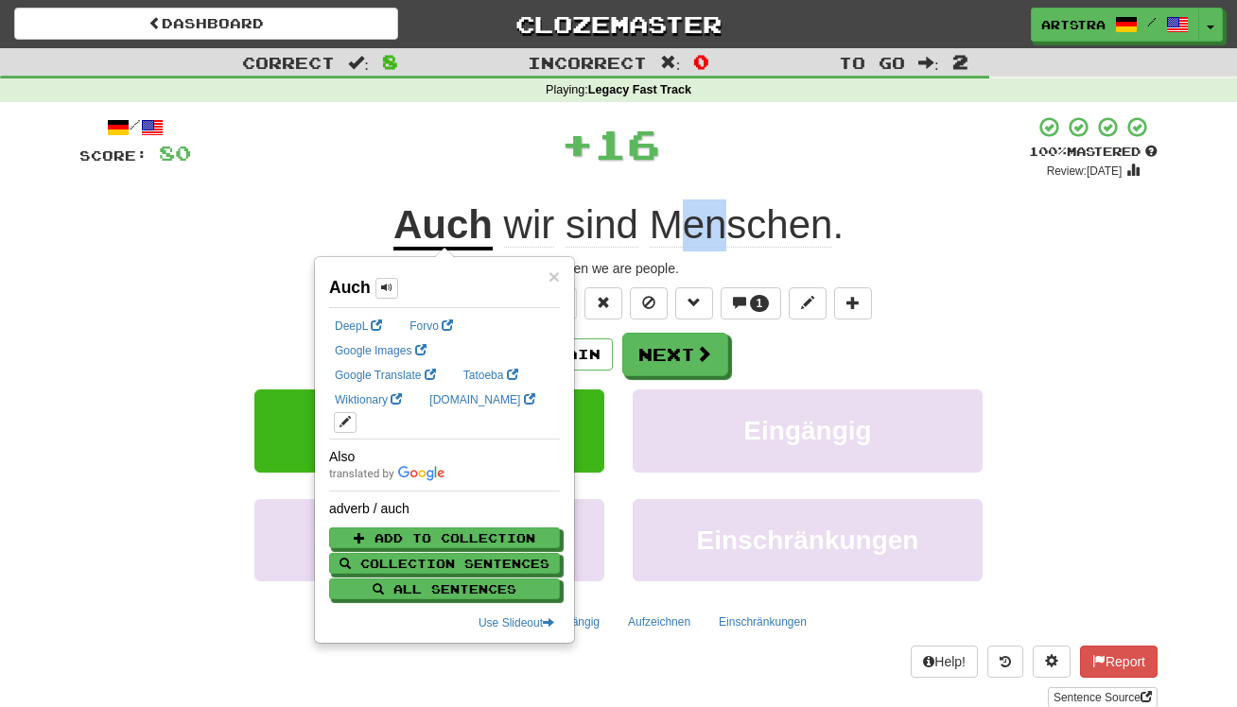
drag, startPoint x: 706, startPoint y: 230, endPoint x: 724, endPoint y: 231, distance: 18.9
click at [724, 231] on span "Menschen" at bounding box center [741, 224] width 183 height 45
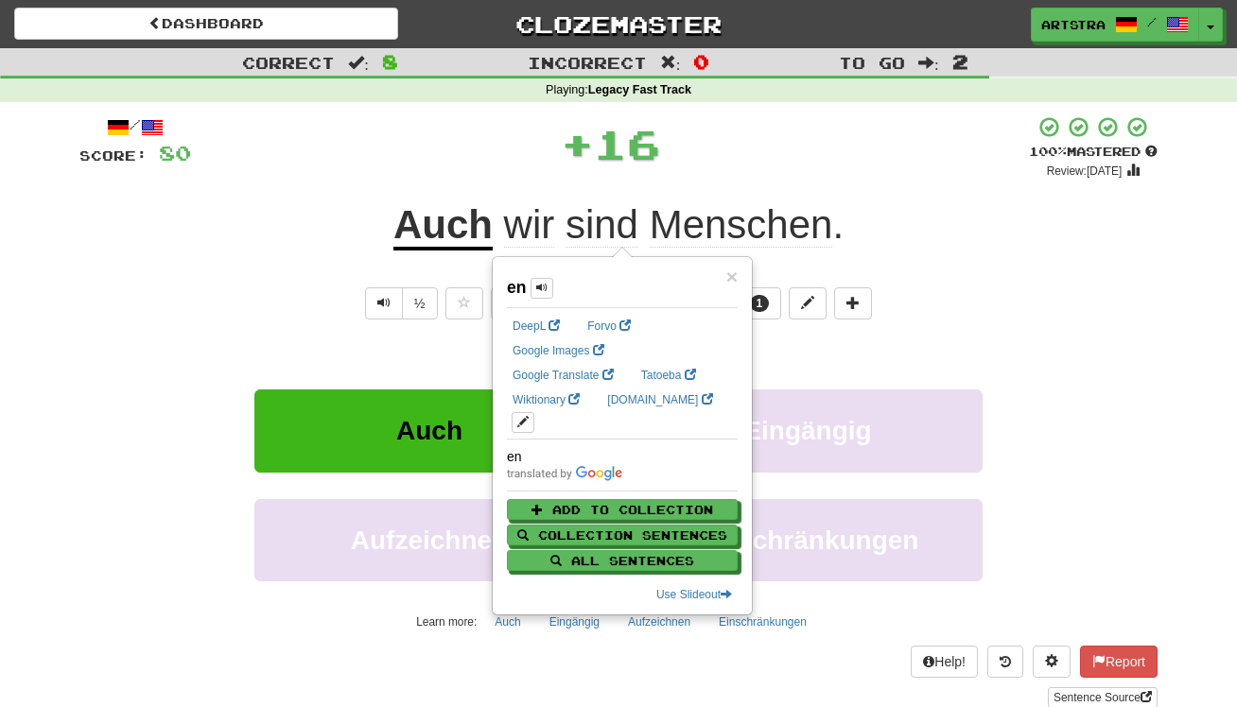
click at [767, 221] on span "Menschen" at bounding box center [741, 224] width 183 height 45
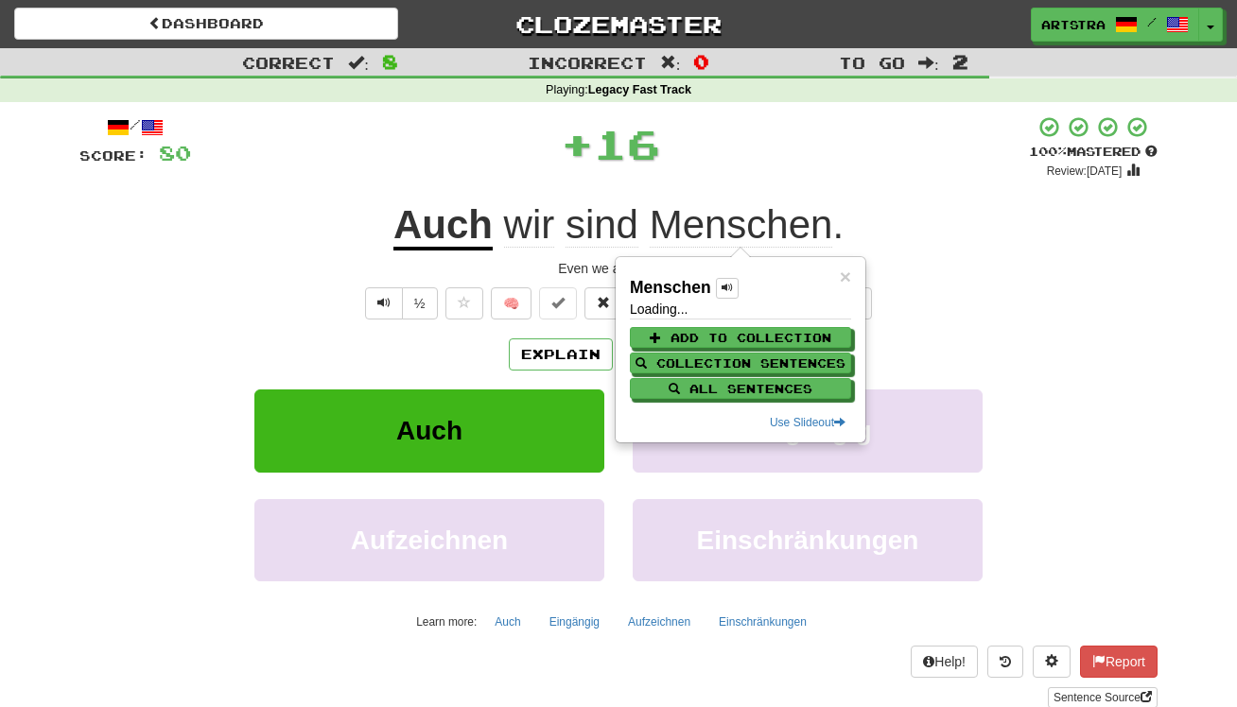
click at [795, 156] on div "+ 16" at bounding box center [610, 143] width 838 height 57
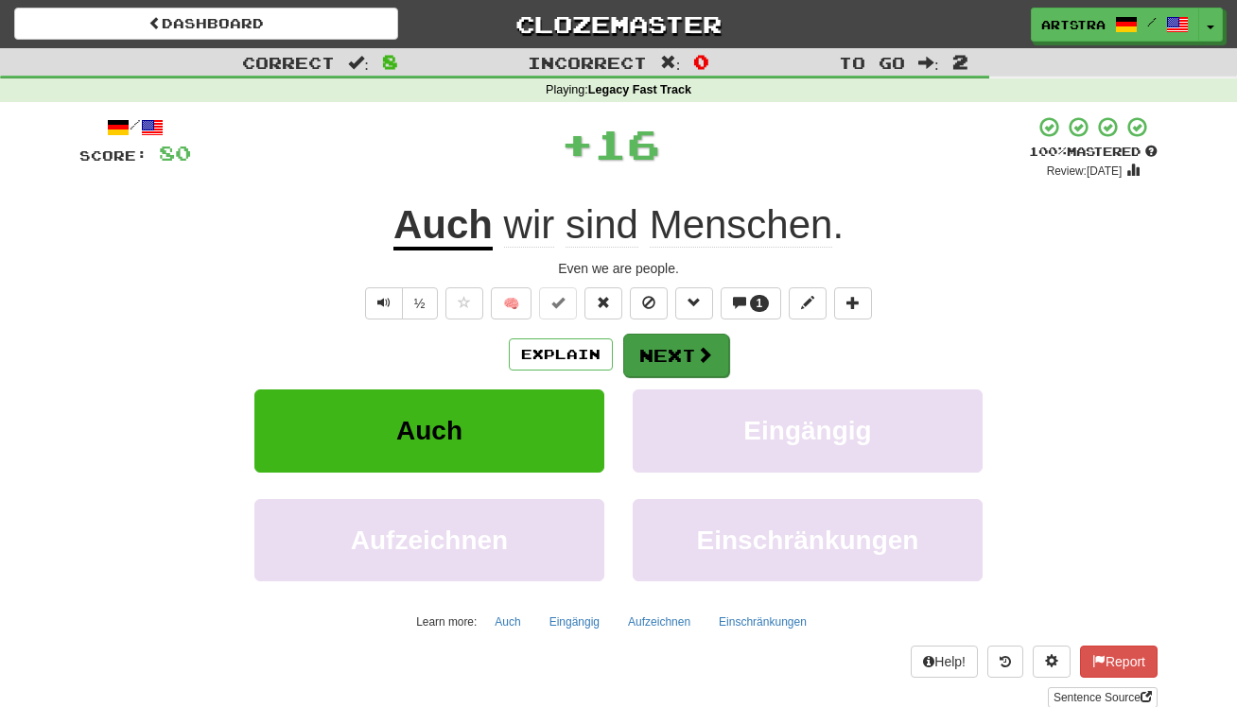
click at [686, 361] on button "Next" at bounding box center [676, 356] width 106 height 44
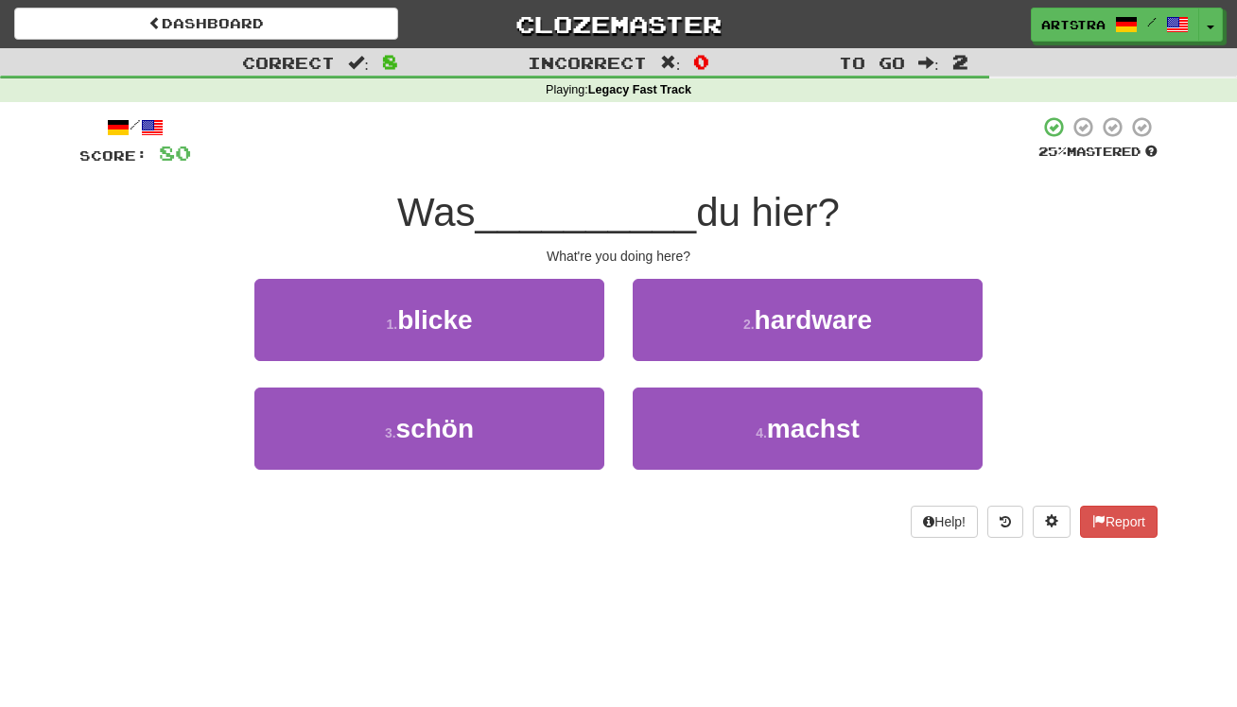
click at [636, 214] on span "__________" at bounding box center [586, 212] width 221 height 44
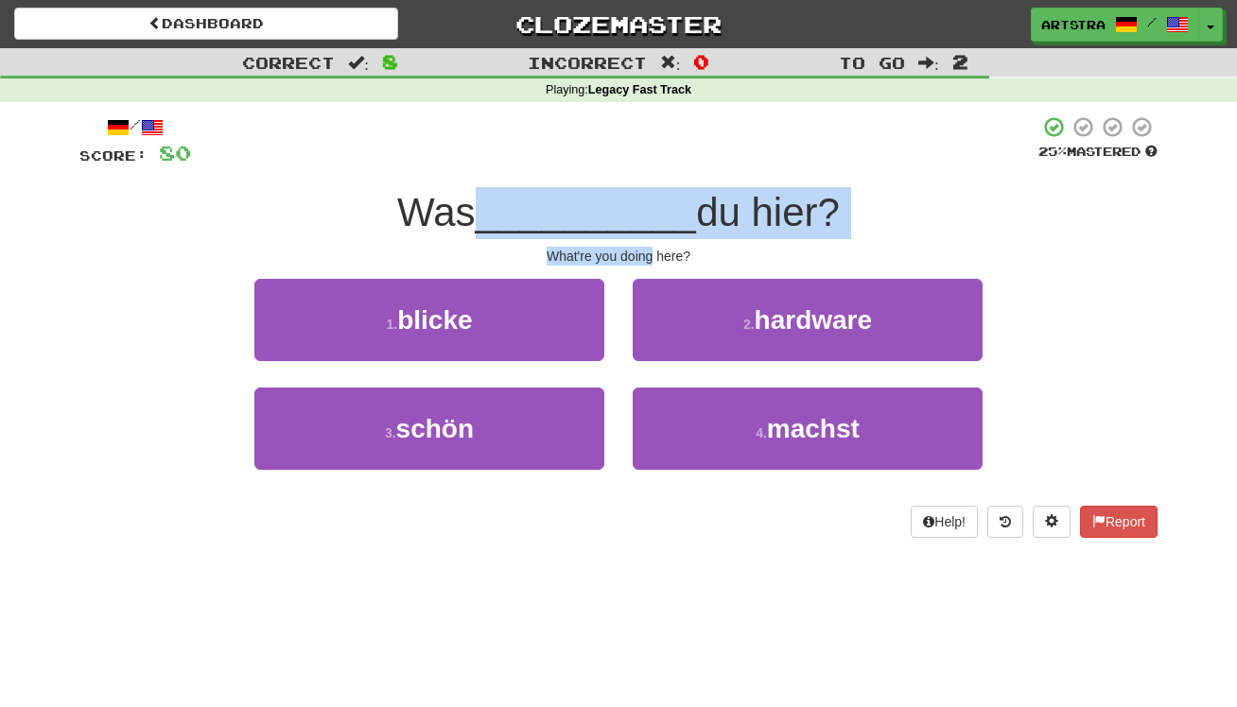
drag, startPoint x: 636, startPoint y: 214, endPoint x: 632, endPoint y: 249, distance: 35.3
click at [632, 249] on div "/ Score: 80 25 % Mastered Was __________ du hier? What're you doing here? 1 . b…" at bounding box center [618, 326] width 1078 height 423
click at [632, 249] on div "What're you doing here?" at bounding box center [618, 256] width 1078 height 19
drag, startPoint x: 632, startPoint y: 249, endPoint x: 637, endPoint y: 205, distance: 43.9
click at [637, 205] on div "/ Score: 80 25 % Mastered Was __________ du hier? What're you doing here? 1 . b…" at bounding box center [618, 326] width 1078 height 423
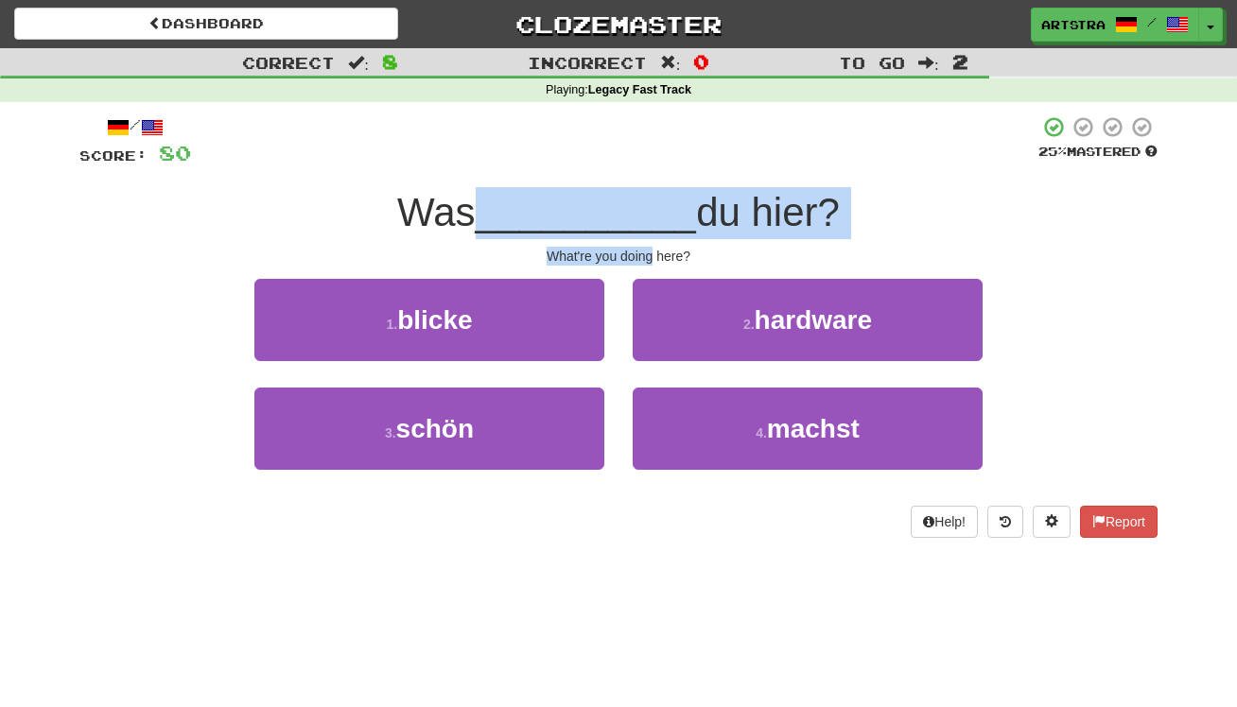
click at [637, 205] on span "__________" at bounding box center [586, 212] width 221 height 44
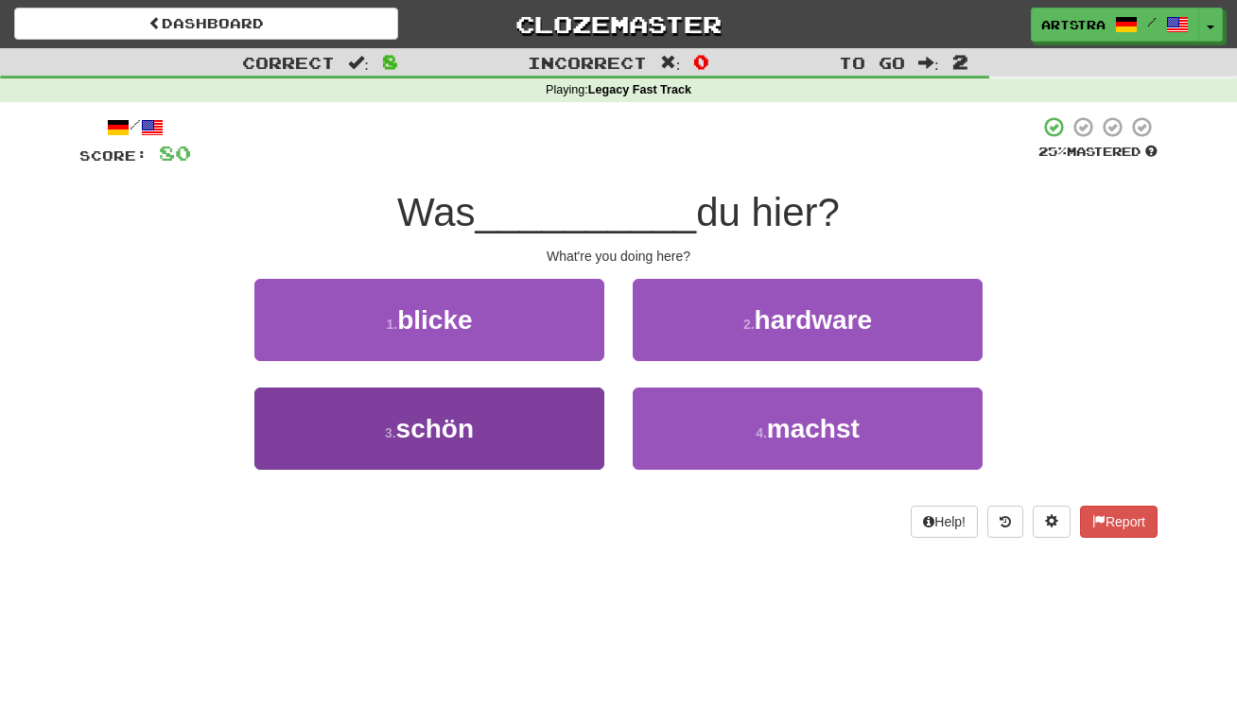
click at [518, 421] on button "3 . schön" at bounding box center [429, 429] width 350 height 82
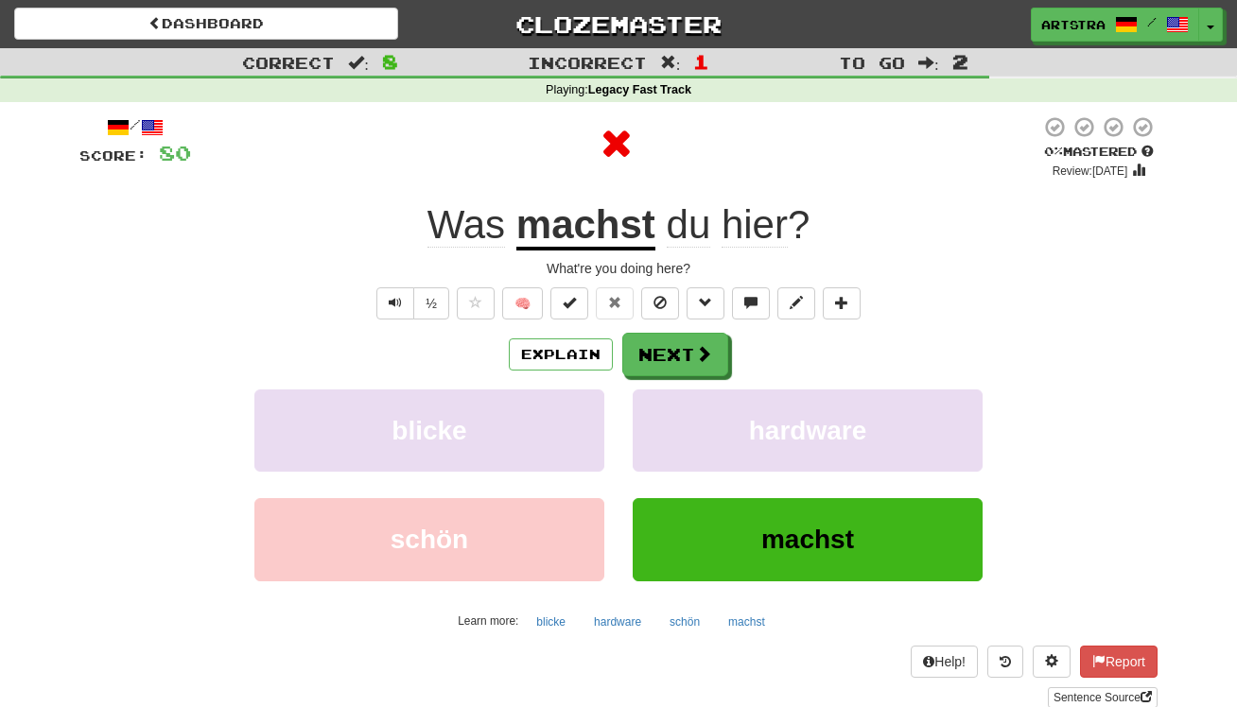
click at [601, 250] on u "machst" at bounding box center [585, 226] width 139 height 48
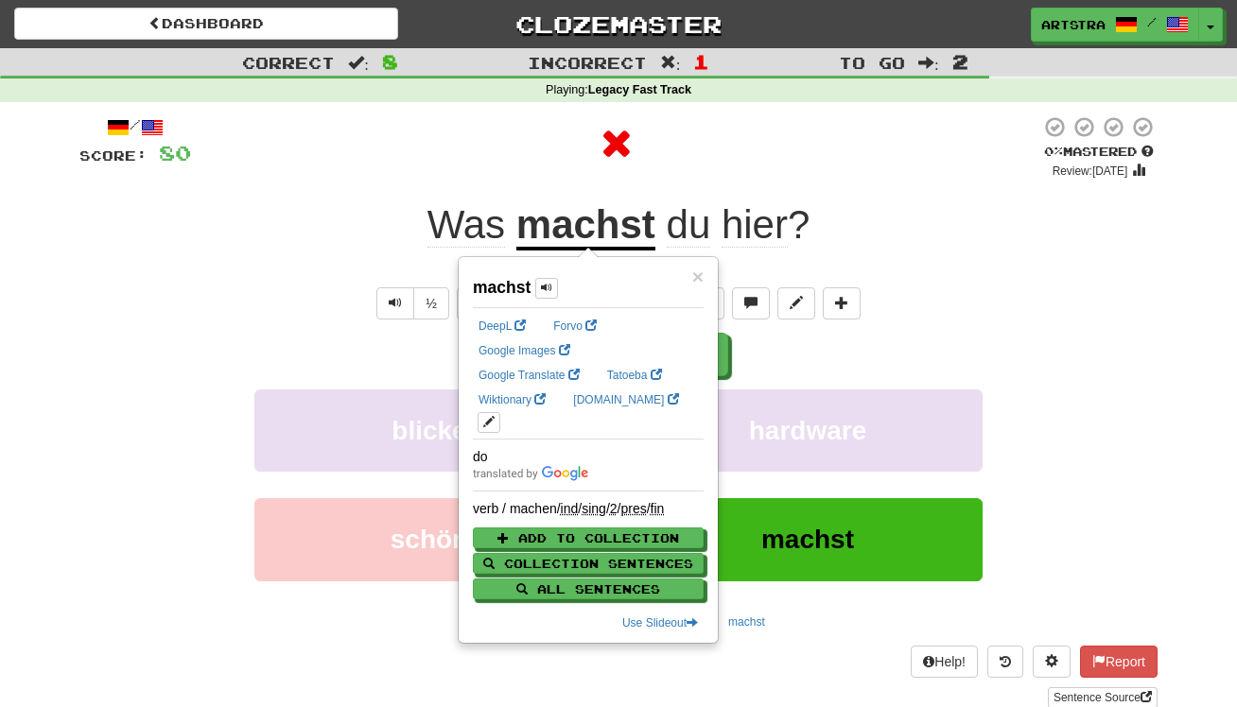
click at [925, 211] on div "Was machst du hier ?" at bounding box center [618, 226] width 1078 height 52
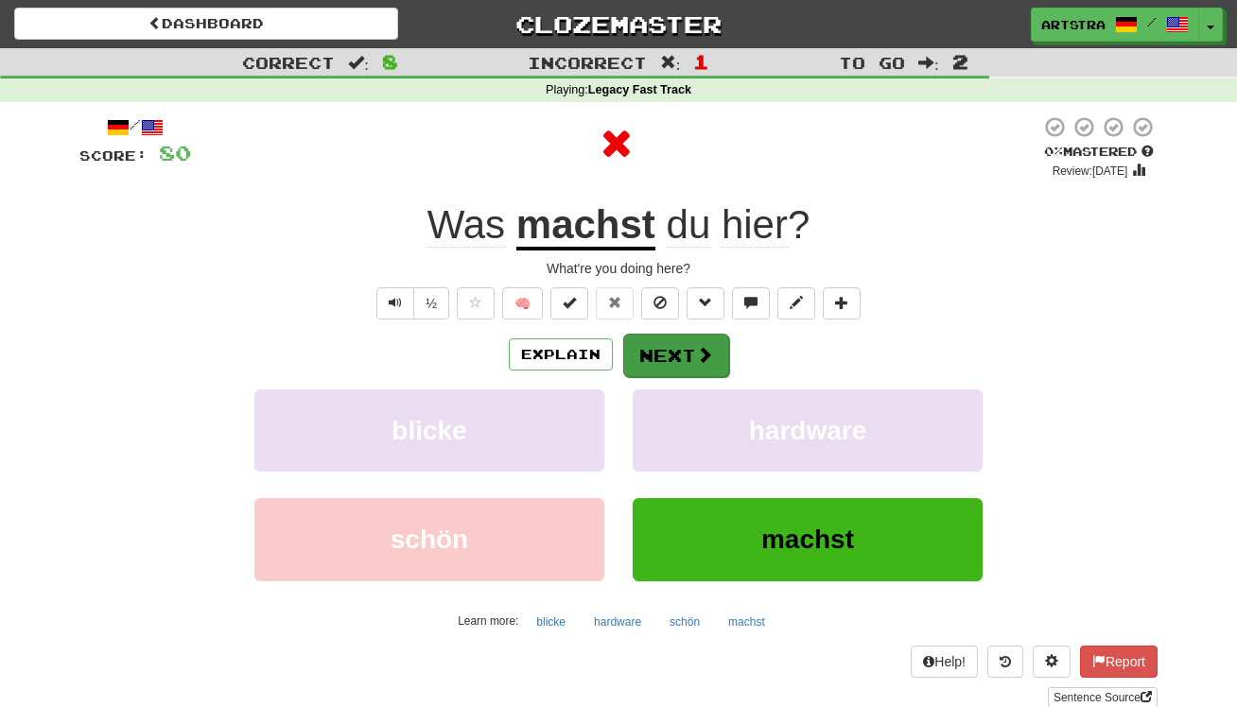
click at [698, 354] on span at bounding box center [704, 354] width 17 height 17
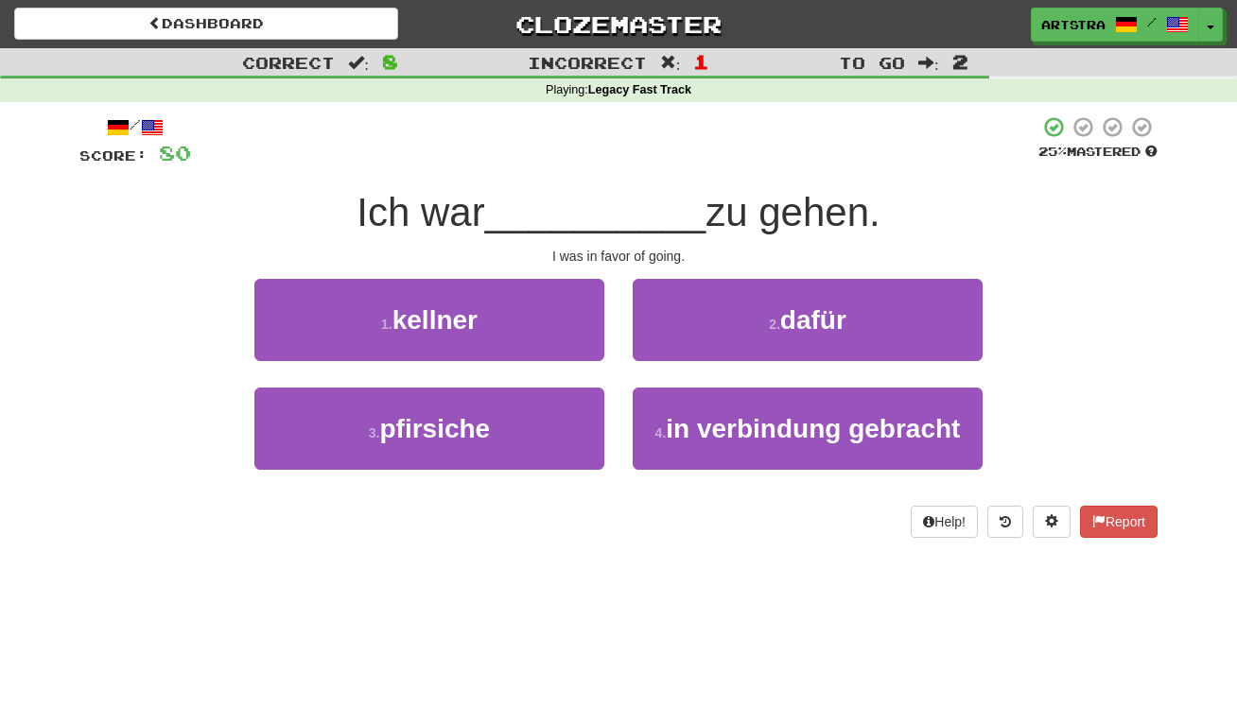
click at [622, 198] on span "__________" at bounding box center [595, 212] width 221 height 44
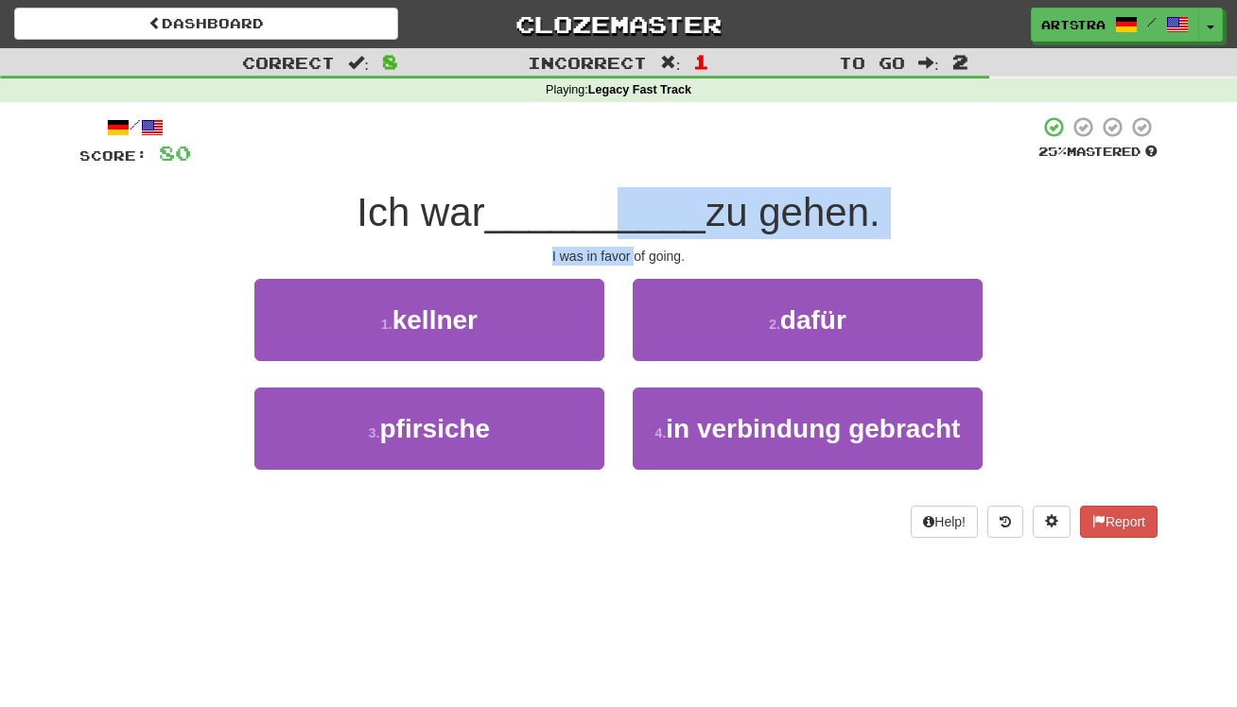
drag, startPoint x: 621, startPoint y: 230, endPoint x: 634, endPoint y: 246, distance: 20.2
click at [634, 246] on div "/ Score: 80 25 % Mastered Ich war __________ zu gehen. I was in favor of going.…" at bounding box center [618, 326] width 1078 height 423
click at [634, 247] on div "I was in favor of going." at bounding box center [618, 256] width 1078 height 19
drag, startPoint x: 634, startPoint y: 246, endPoint x: 651, endPoint y: 205, distance: 44.1
click at [651, 205] on div "/ Score: 80 25 % Mastered Ich war __________ zu gehen. I was in favor of going.…" at bounding box center [618, 326] width 1078 height 423
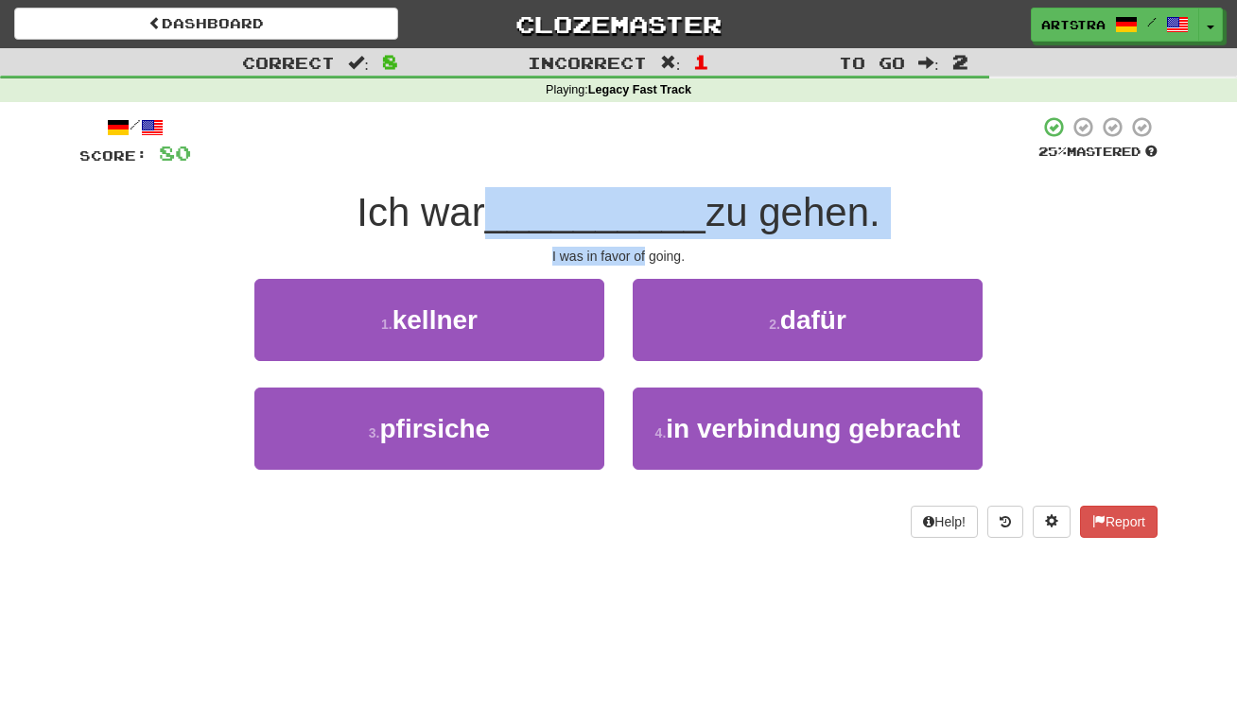
click at [651, 205] on span "__________" at bounding box center [595, 212] width 221 height 44
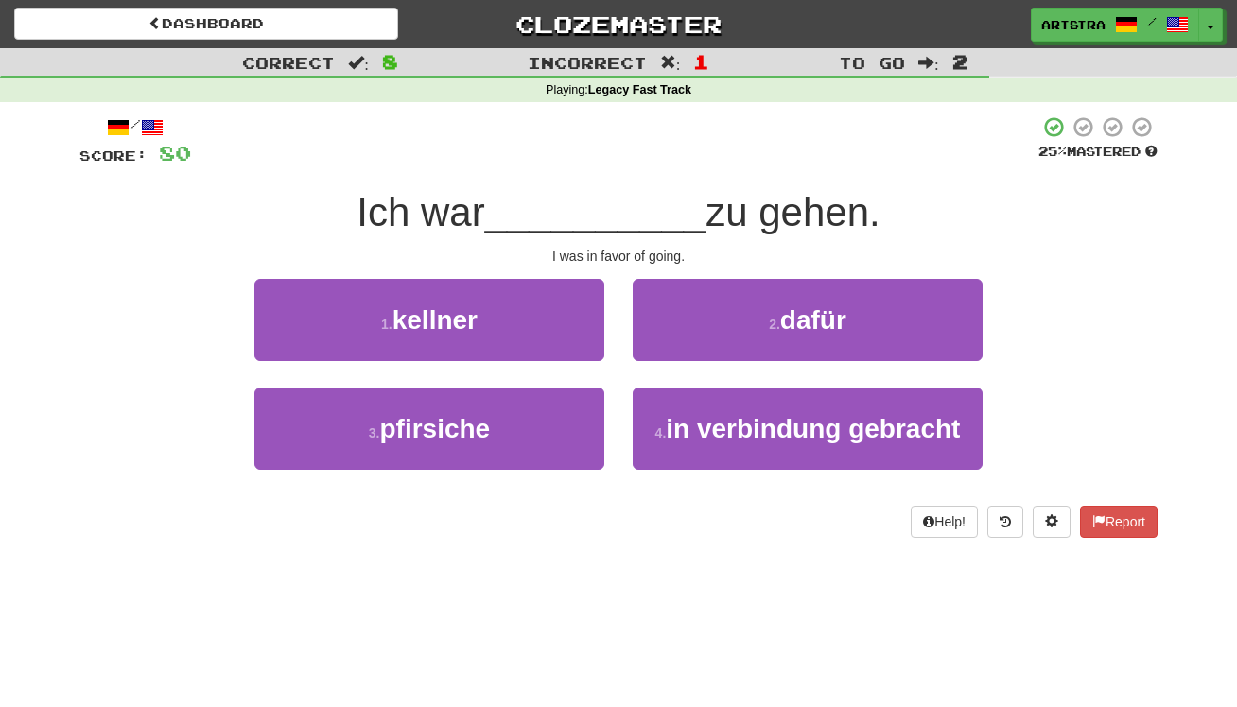
drag, startPoint x: 758, startPoint y: 305, endPoint x: 754, endPoint y: 260, distance: 45.6
click at [758, 305] on button "2 . dafür" at bounding box center [808, 320] width 350 height 82
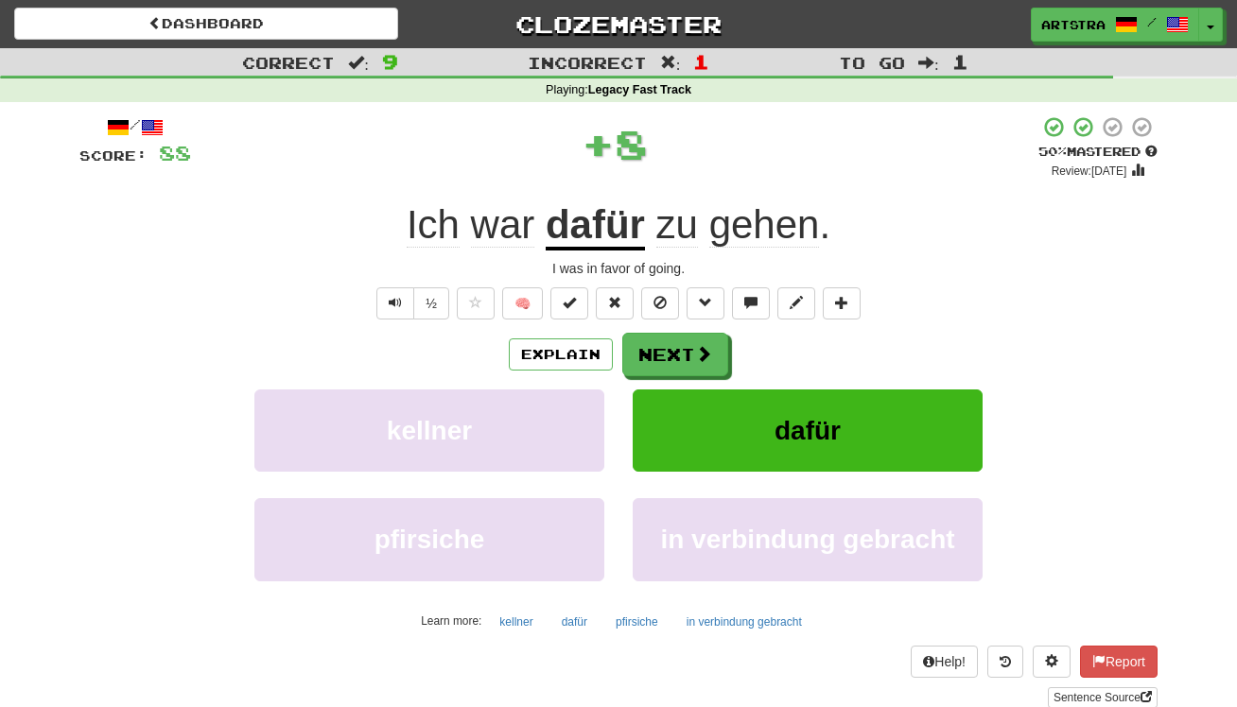
click at [622, 228] on u "dafür" at bounding box center [595, 226] width 99 height 48
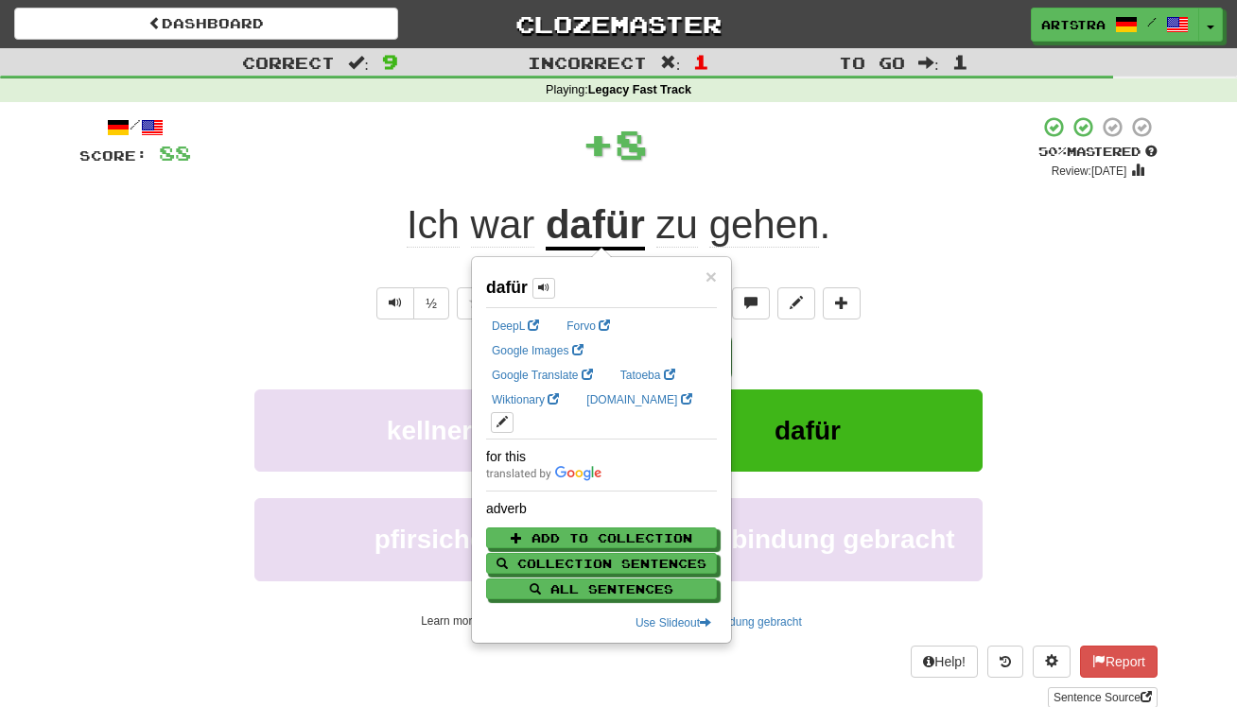
drag, startPoint x: 1170, startPoint y: 252, endPoint x: 1213, endPoint y: 125, distance: 134.0
click at [1170, 252] on div "/ Score: 88 + 8 50 % Mastered Review: 2025-09-30 Ich war dafür zu gehen . I was…" at bounding box center [618, 418] width 1107 height 633
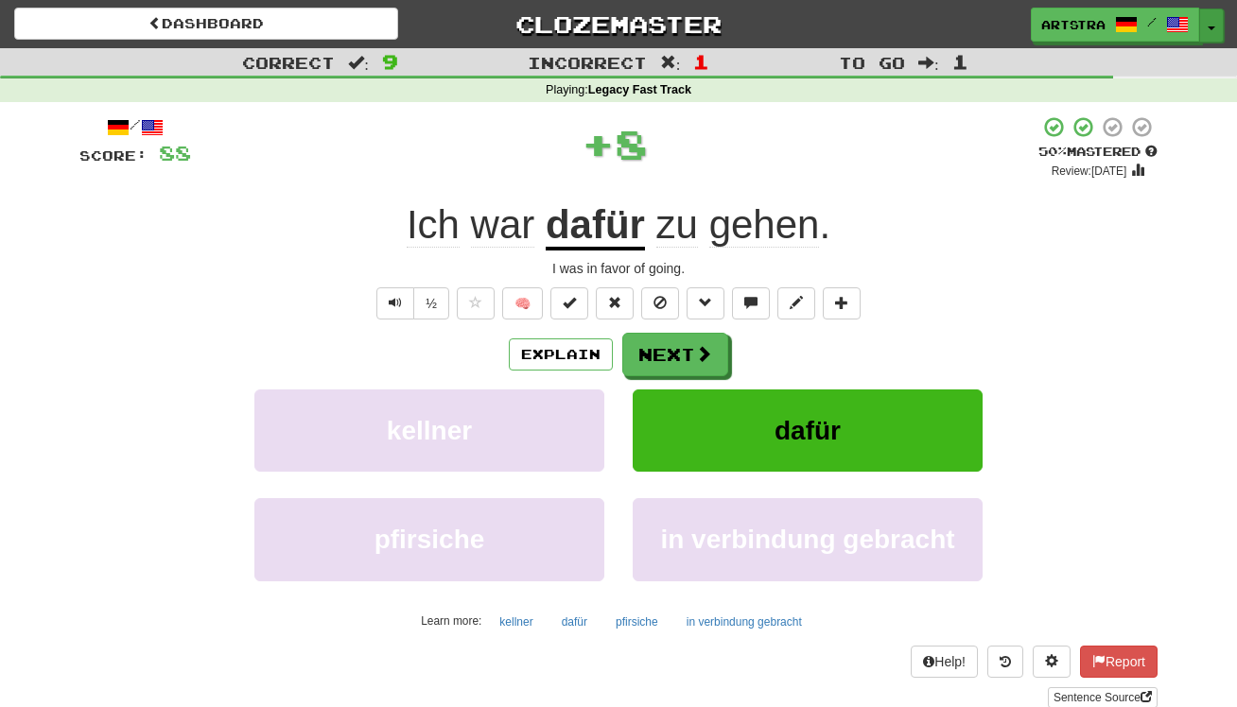
click at [1208, 32] on button "Toggle Dropdown" at bounding box center [1211, 26] width 25 height 34
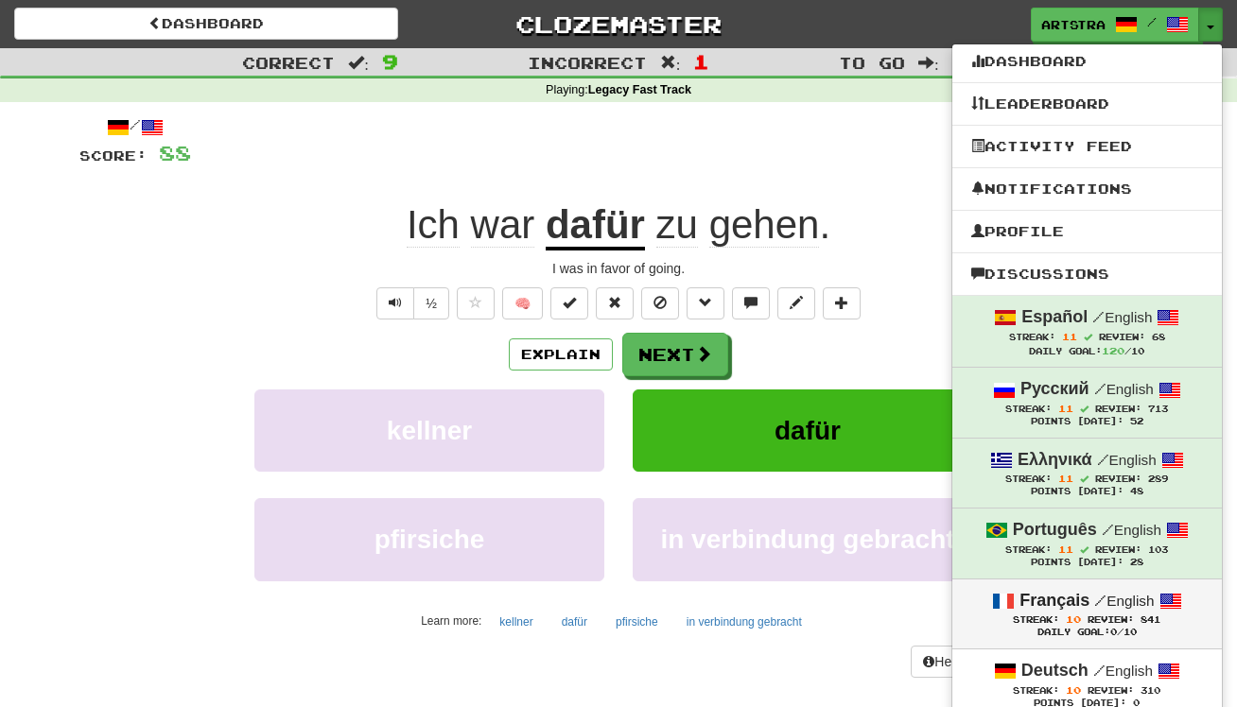
click at [1059, 591] on strong "Français" at bounding box center [1055, 600] width 70 height 19
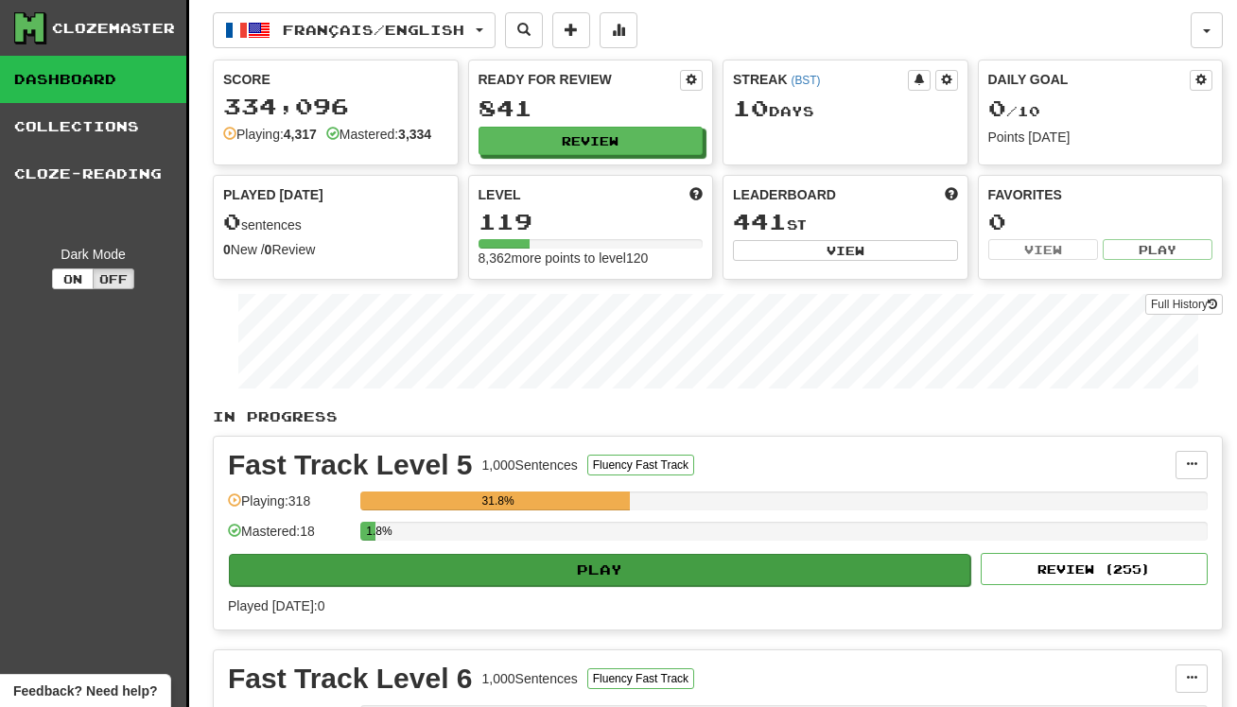
click at [792, 560] on button "Play" at bounding box center [599, 570] width 741 height 32
select select "**"
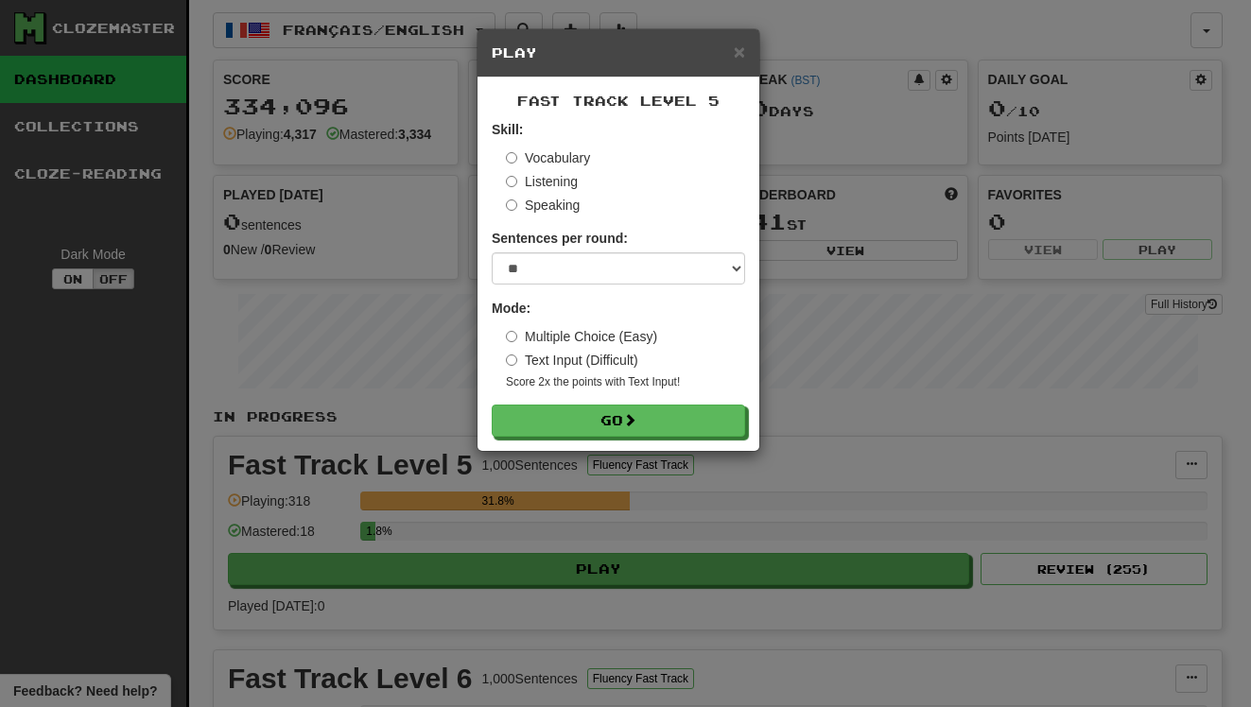
click at [629, 436] on div "Fast Track Level 5 Skill: Vocabulary Listening Speaking Sentences per round: * …" at bounding box center [619, 265] width 282 height 374
click at [636, 426] on span at bounding box center [630, 420] width 13 height 13
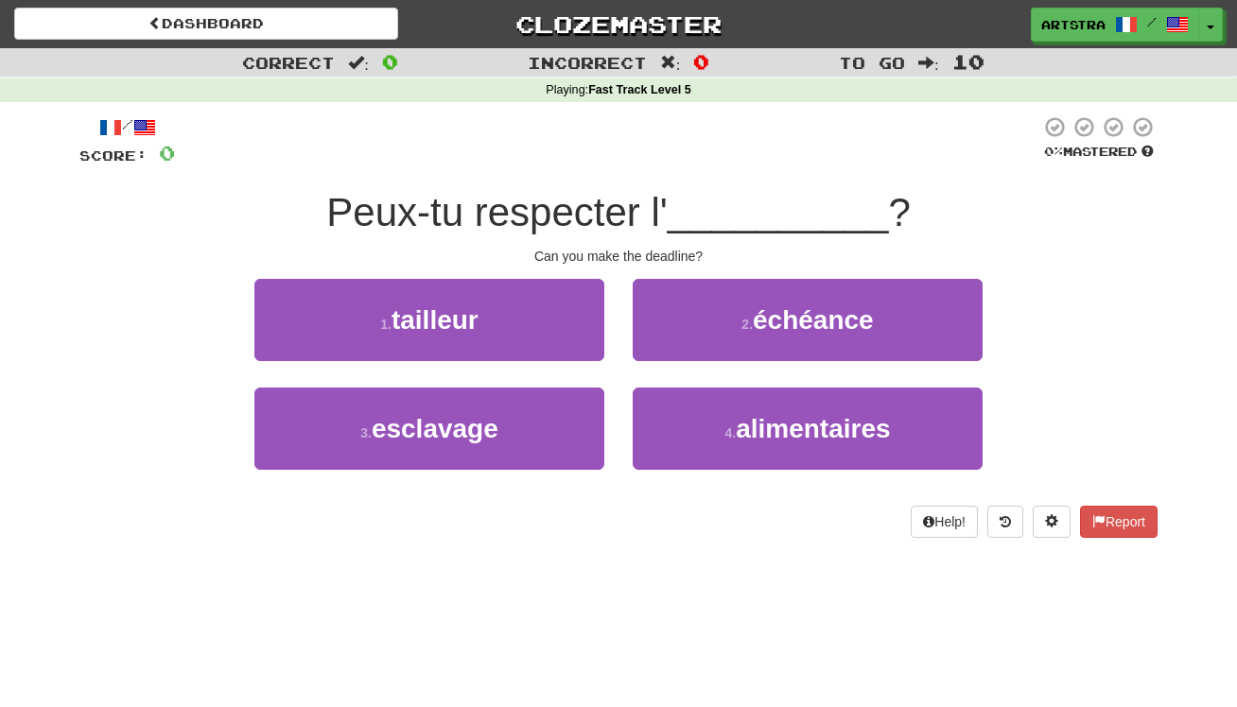
click at [626, 204] on span "Peux-tu respecter l'" at bounding box center [496, 212] width 341 height 44
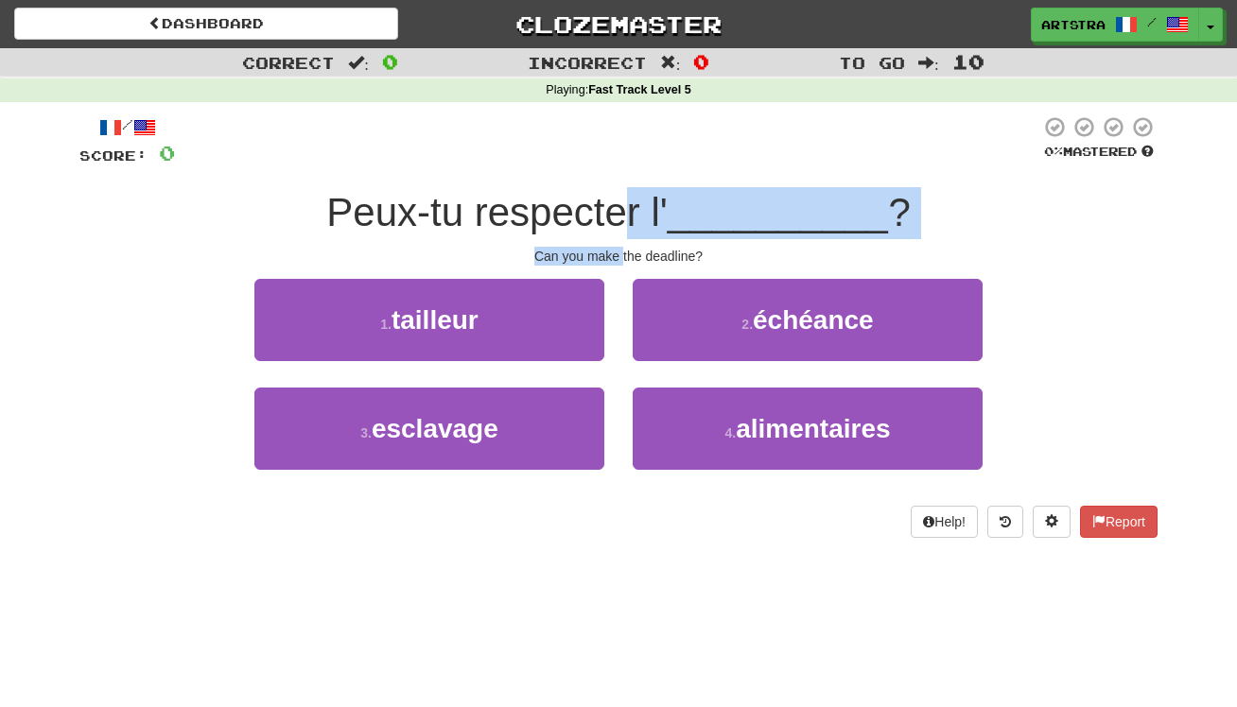
drag, startPoint x: 624, startPoint y: 204, endPoint x: 621, endPoint y: 256, distance: 52.1
click at [621, 256] on div "/ Score: 0 0 % Mastered Peux-tu respecter l' __________ ? Can you make the dead…" at bounding box center [618, 326] width 1078 height 423
click at [621, 256] on div "Can you make the deadline?" at bounding box center [618, 256] width 1078 height 19
drag, startPoint x: 621, startPoint y: 256, endPoint x: 619, endPoint y: 196, distance: 60.6
click at [619, 196] on div "/ Score: 0 0 % Mastered Peux-tu respecter l' __________ ? Can you make the dead…" at bounding box center [618, 326] width 1078 height 423
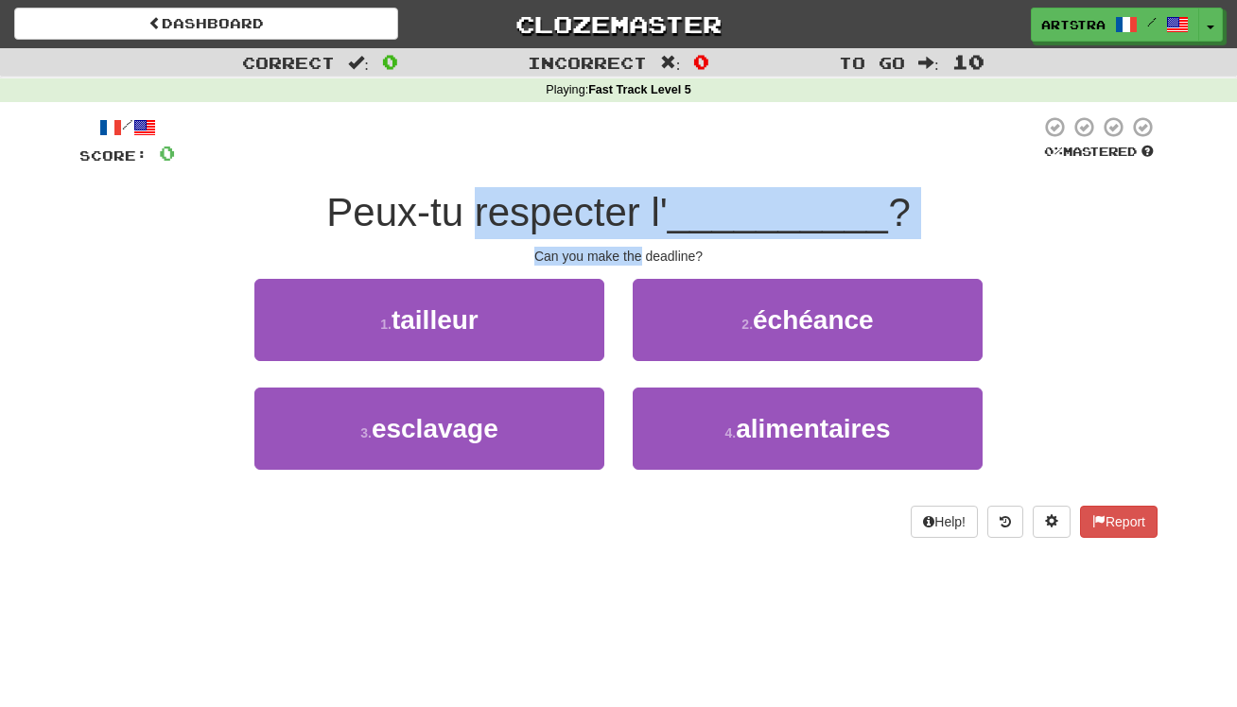
click at [619, 196] on span "Peux-tu respecter l'" at bounding box center [496, 212] width 341 height 44
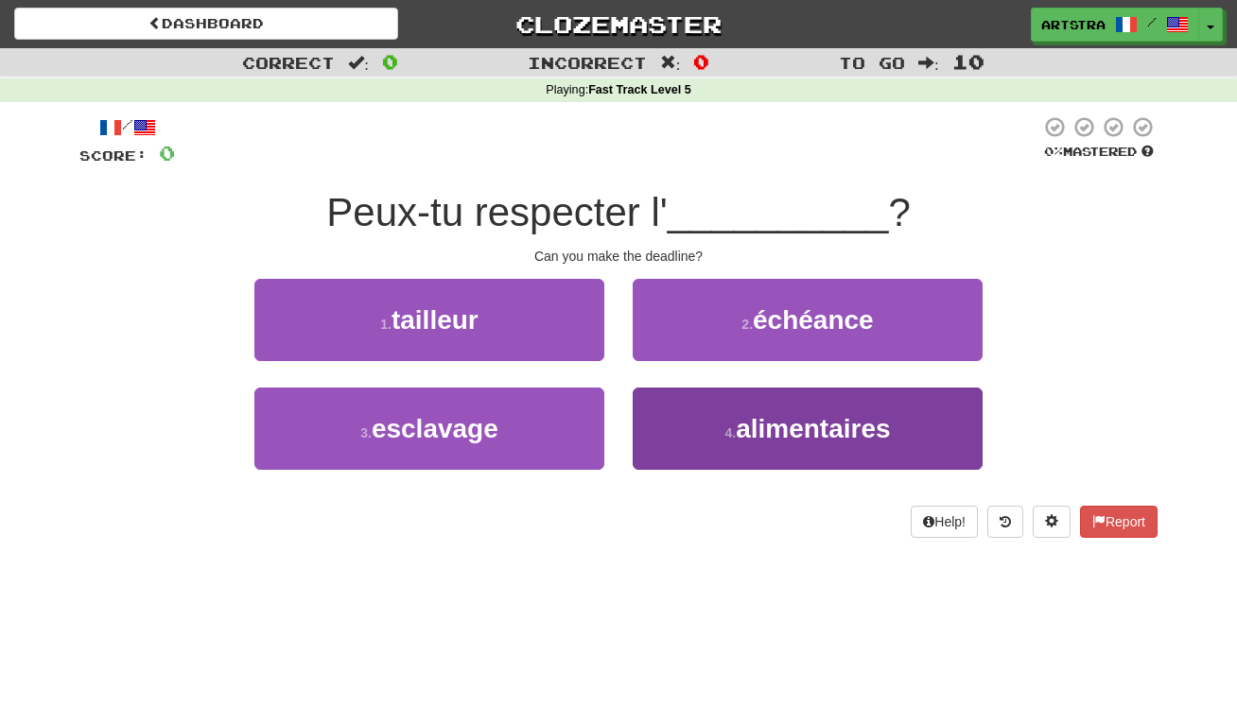
click at [786, 438] on span "alimentaires" at bounding box center [813, 428] width 154 height 29
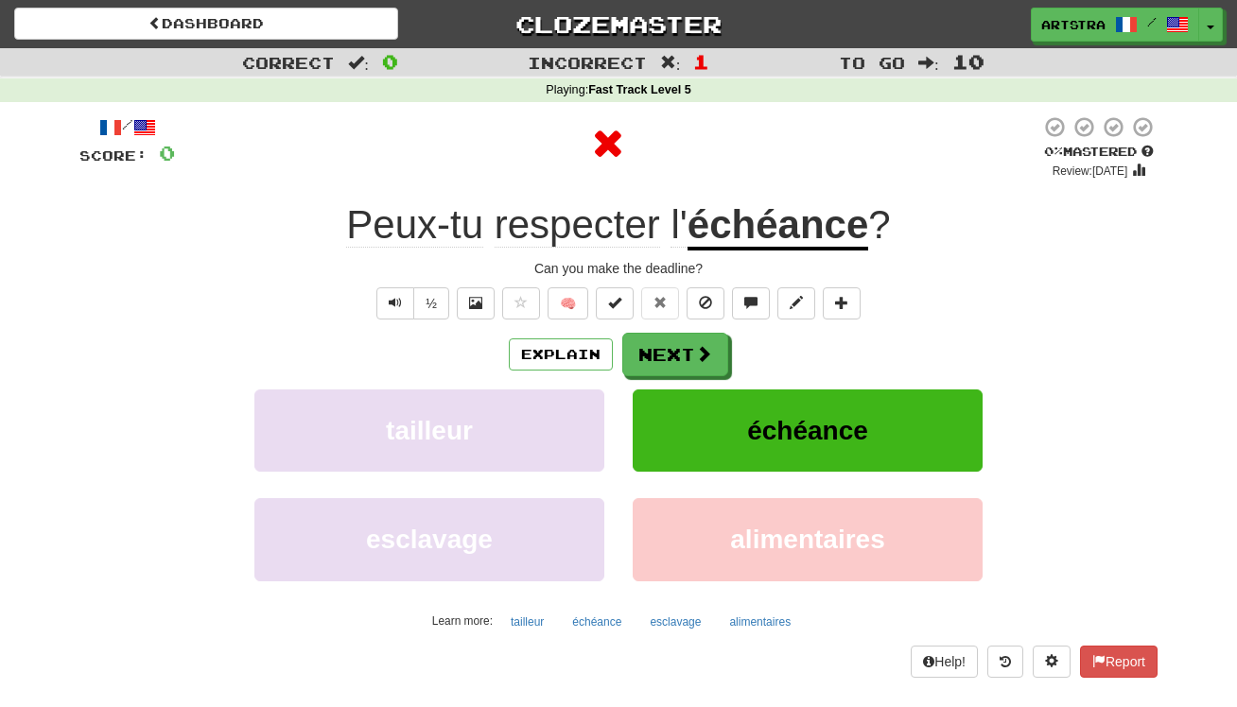
click at [778, 210] on u "échéance" at bounding box center [778, 226] width 181 height 48
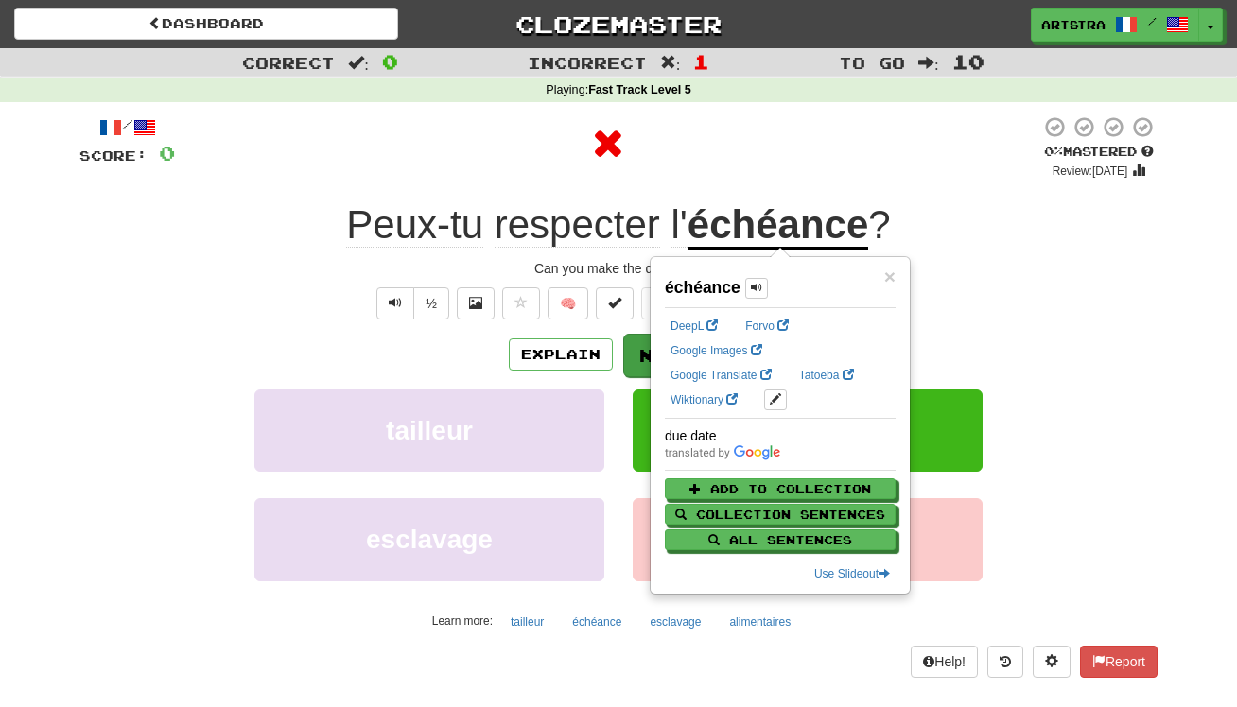
click at [629, 344] on button "Next" at bounding box center [676, 356] width 106 height 44
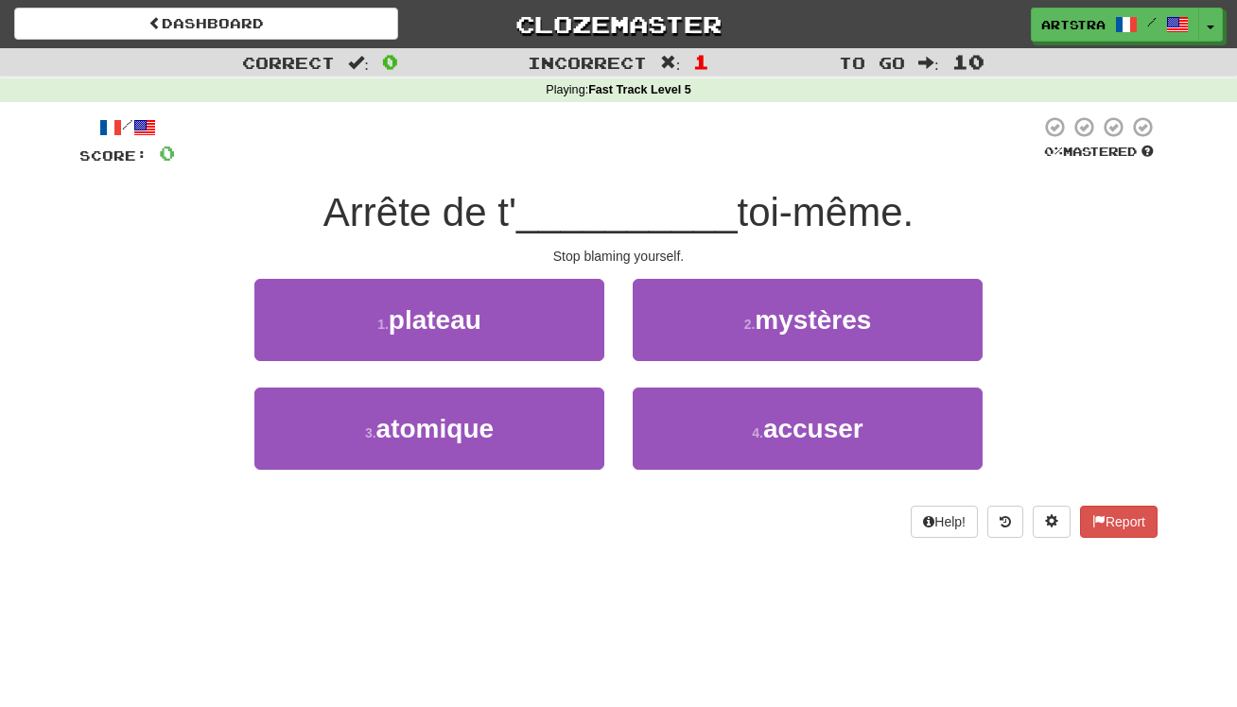
click at [614, 192] on span "__________" at bounding box center [626, 212] width 221 height 44
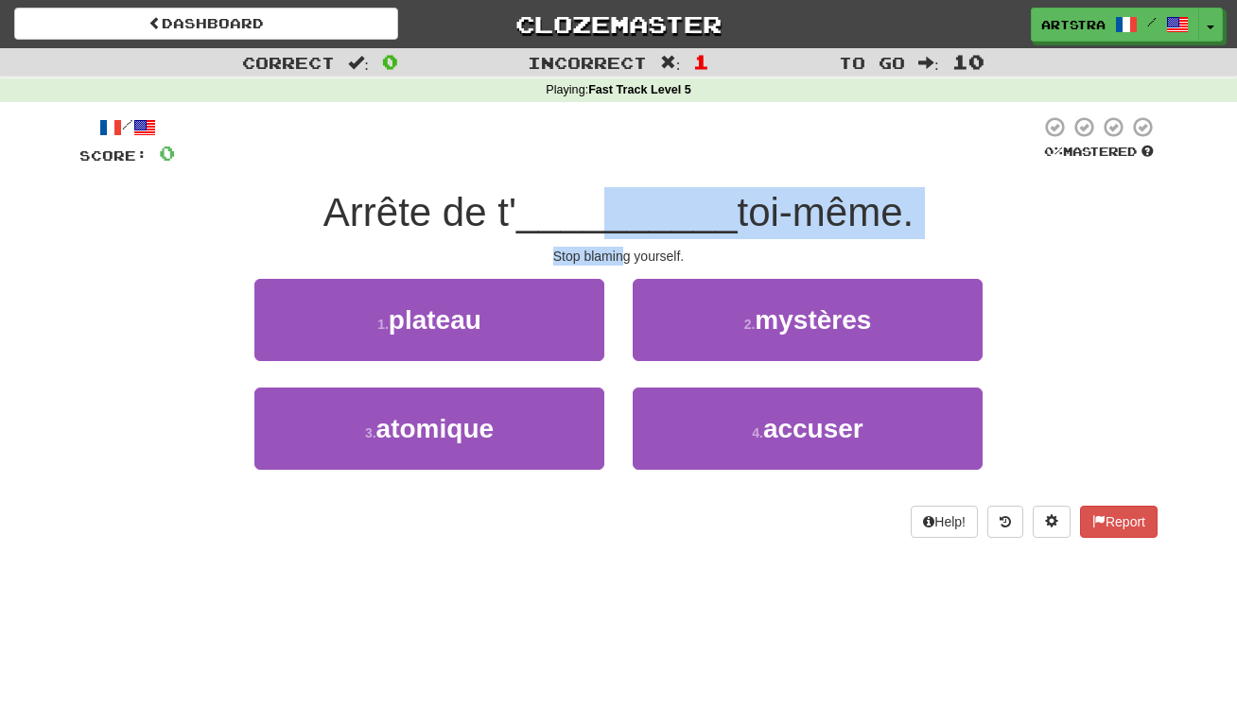
drag, startPoint x: 606, startPoint y: 209, endPoint x: 621, endPoint y: 251, distance: 44.3
click at [621, 251] on div "/ Score: 0 0 % Mastered Arrête de t' __________ toi-même. Stop blaming yourself…" at bounding box center [618, 326] width 1078 height 423
click at [621, 251] on div "Stop blaming yourself." at bounding box center [618, 256] width 1078 height 19
drag, startPoint x: 621, startPoint y: 251, endPoint x: 620, endPoint y: 199, distance: 52.0
click at [620, 199] on div "/ Score: 0 0 % Mastered Arrête de t' __________ toi-même. Stop blaming yourself…" at bounding box center [618, 326] width 1078 height 423
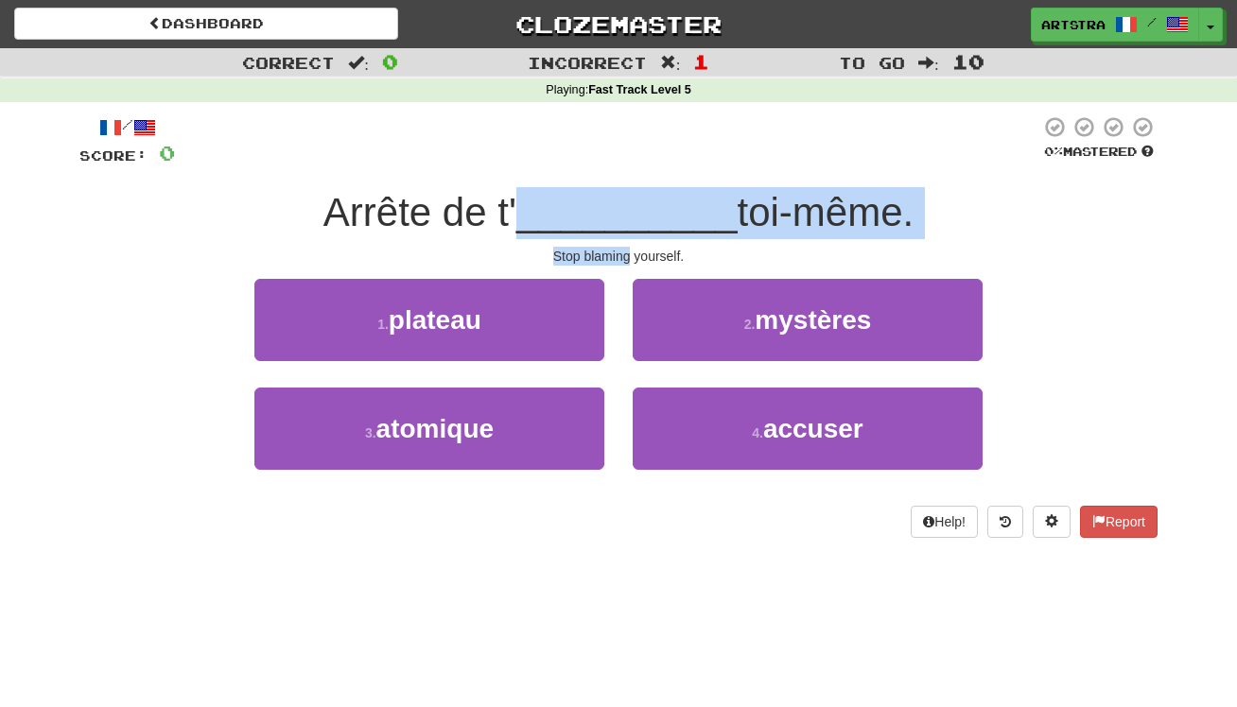
click at [620, 199] on span "__________" at bounding box center [626, 212] width 221 height 44
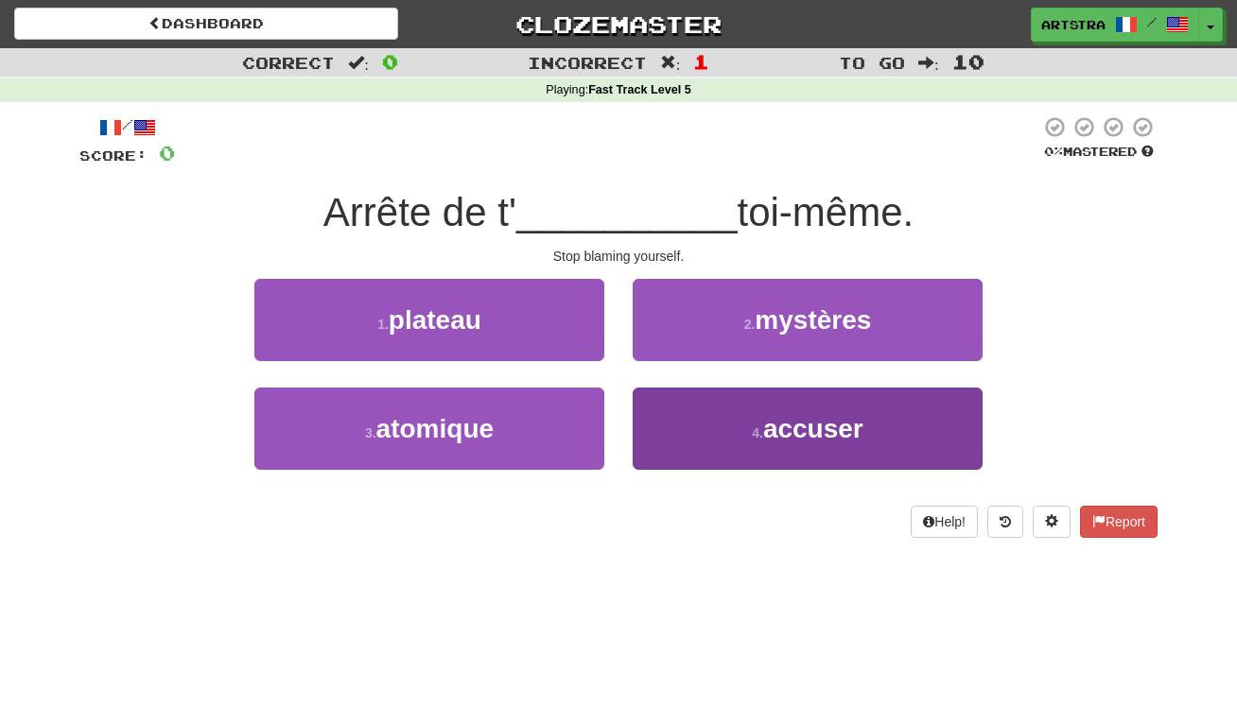
click at [827, 434] on span "accuser" at bounding box center [813, 428] width 100 height 29
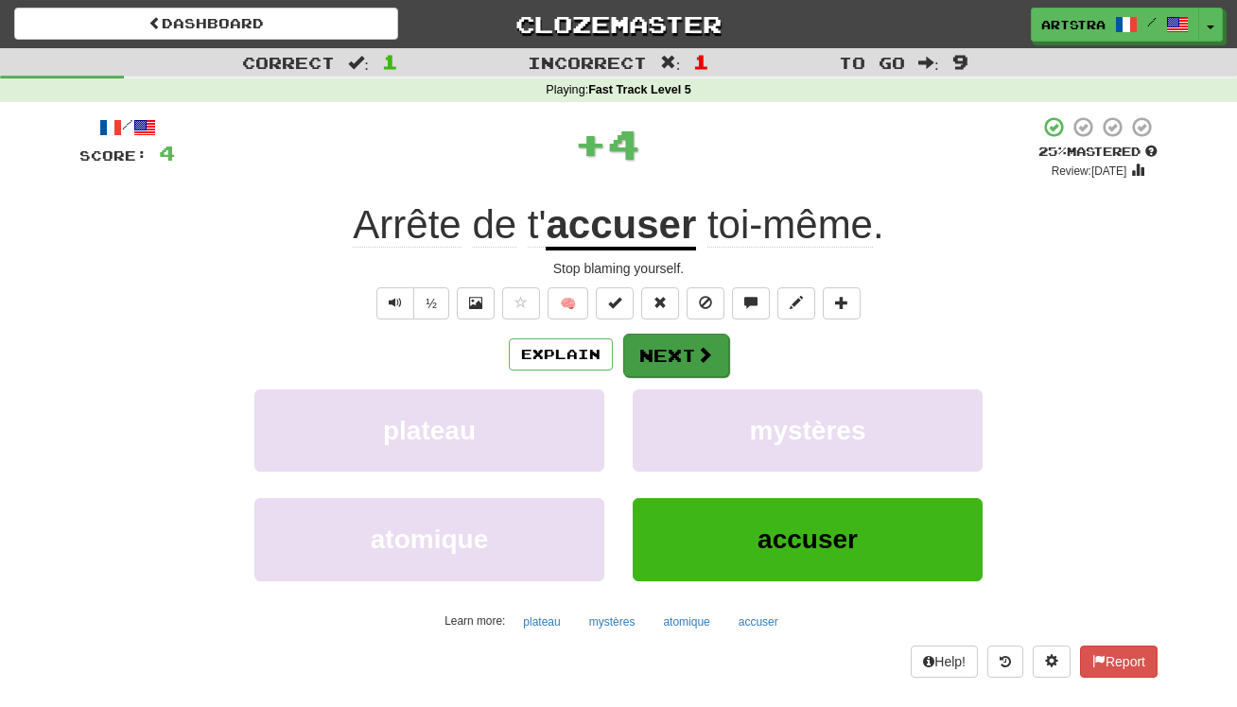
click at [674, 362] on button "Next" at bounding box center [676, 356] width 106 height 44
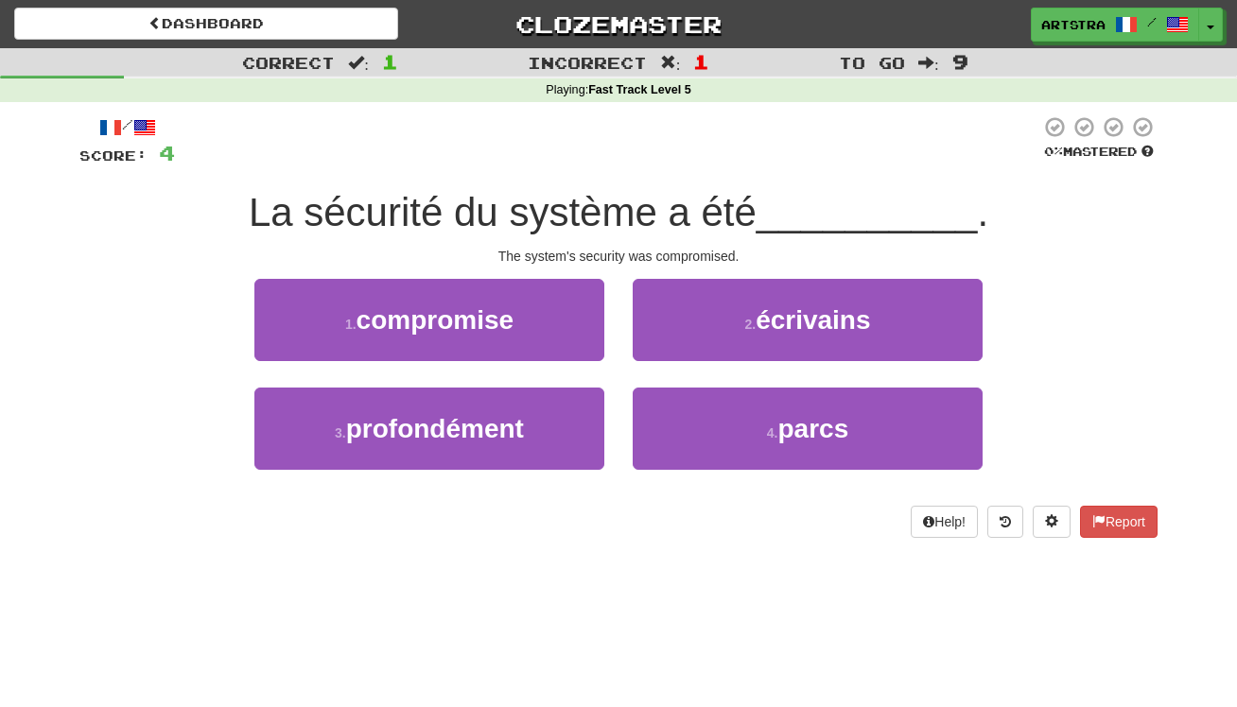
click at [620, 220] on span "La sécurité du système a été" at bounding box center [503, 212] width 508 height 44
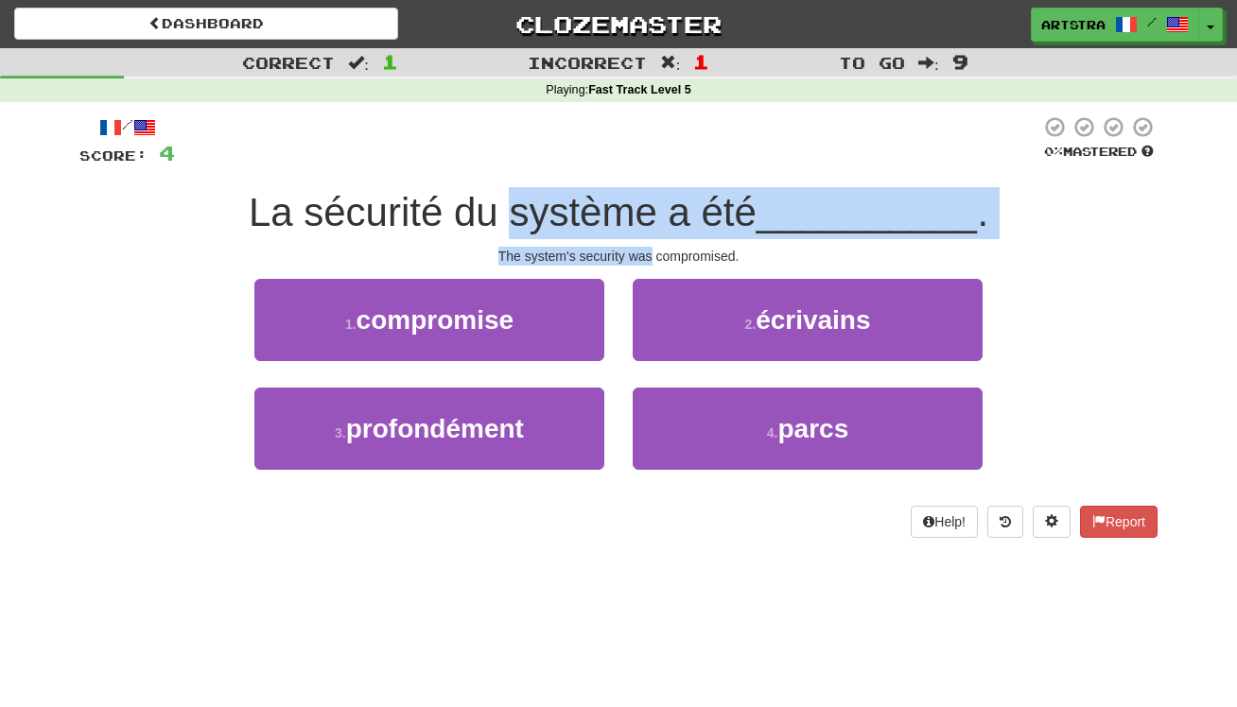
drag, startPoint x: 620, startPoint y: 220, endPoint x: 649, endPoint y: 259, distance: 48.0
click at [649, 259] on div "/ Score: 4 0 % Mastered La sécurité du système a été __________ . The system's …" at bounding box center [618, 326] width 1078 height 423
click at [649, 259] on div "The system's security was compromised." at bounding box center [618, 256] width 1078 height 19
drag, startPoint x: 649, startPoint y: 259, endPoint x: 631, endPoint y: 198, distance: 64.0
click at [631, 198] on div "/ Score: 4 0 % Mastered La sécurité du système a été __________ . The system's …" at bounding box center [618, 326] width 1078 height 423
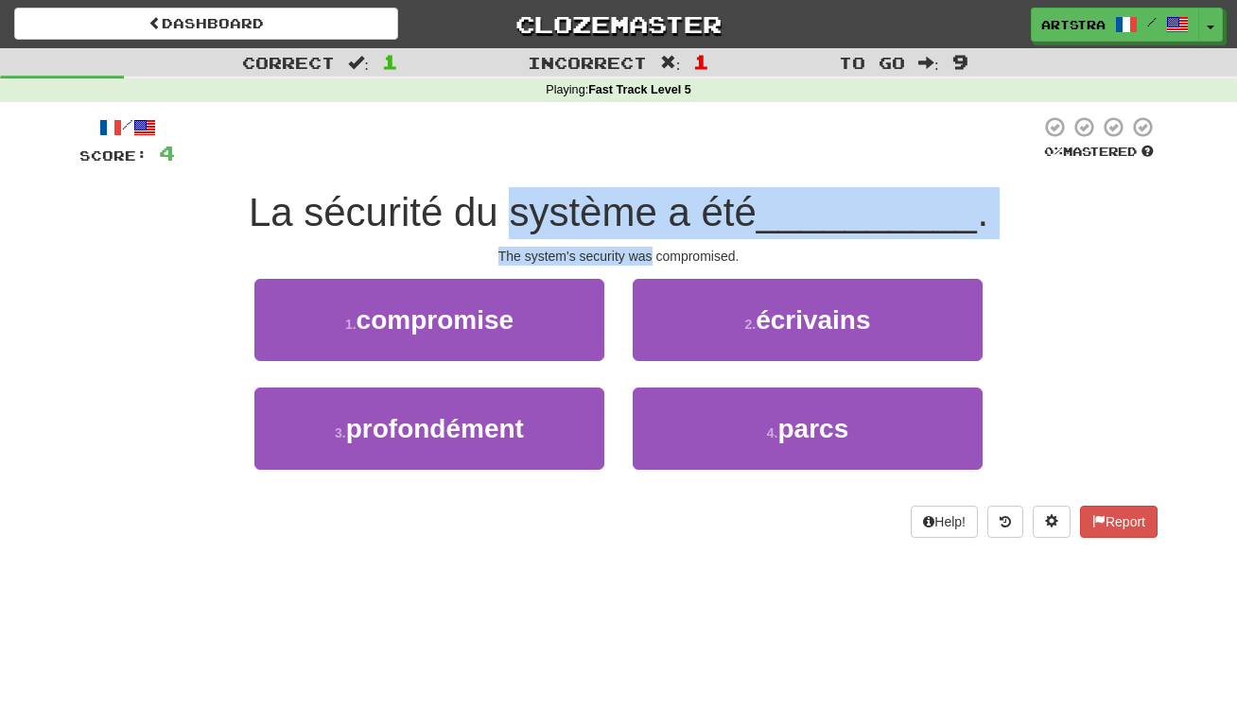
click at [631, 198] on span "La sécurité du système a été" at bounding box center [503, 212] width 508 height 44
drag, startPoint x: 631, startPoint y: 198, endPoint x: 662, endPoint y: 239, distance: 52.0
click at [662, 239] on div "/ Score: 4 0 % Mastered La sécurité du système a été __________ . The system's …" at bounding box center [618, 326] width 1078 height 423
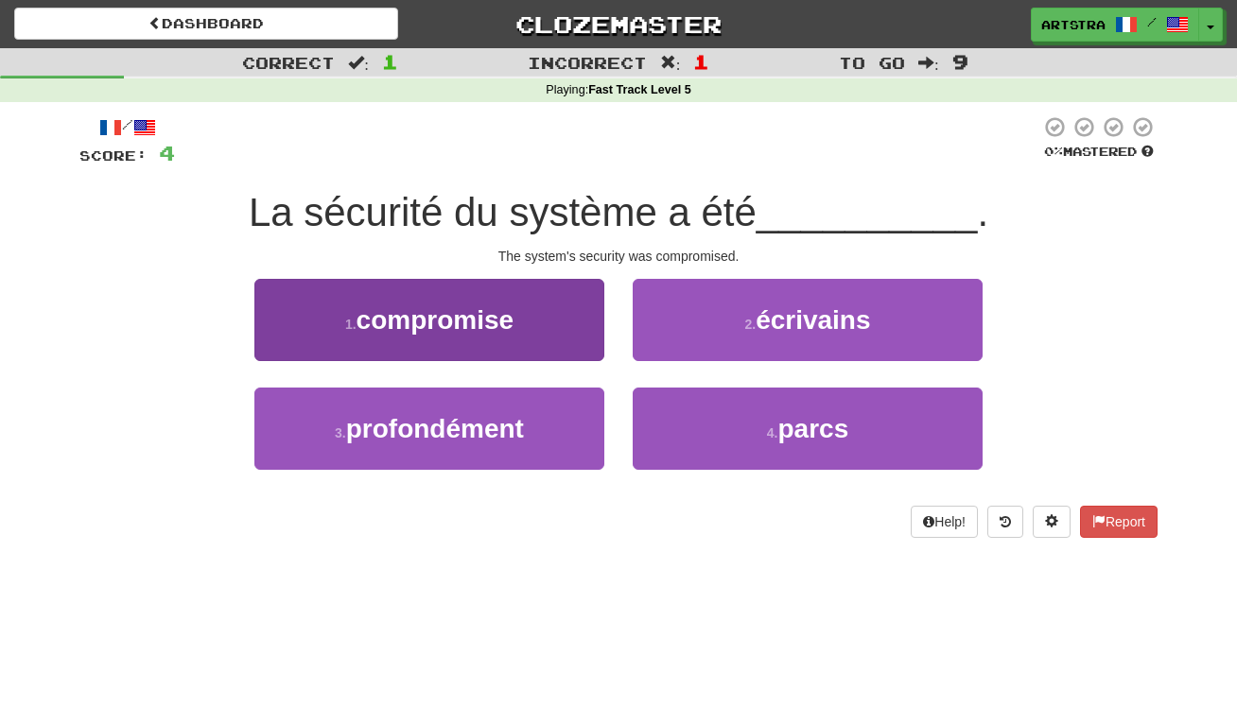
click at [530, 334] on button "1 . compromise" at bounding box center [429, 320] width 350 height 82
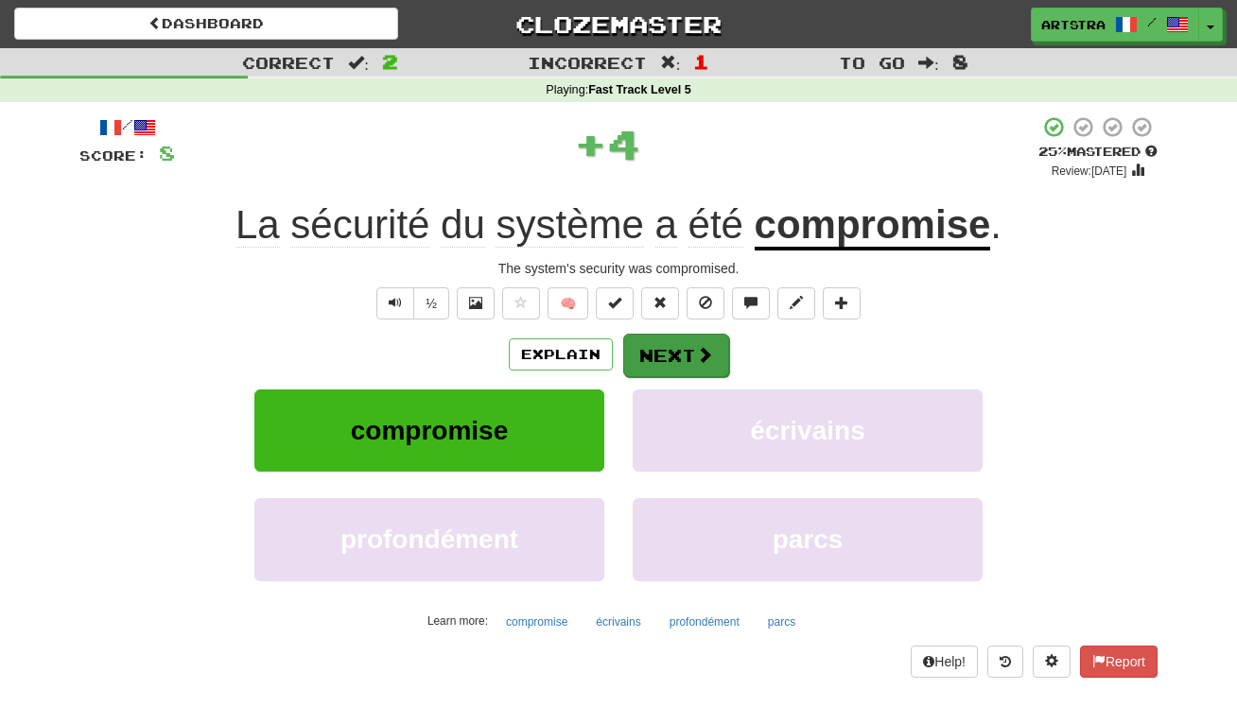
click at [697, 340] on button "Next" at bounding box center [676, 356] width 106 height 44
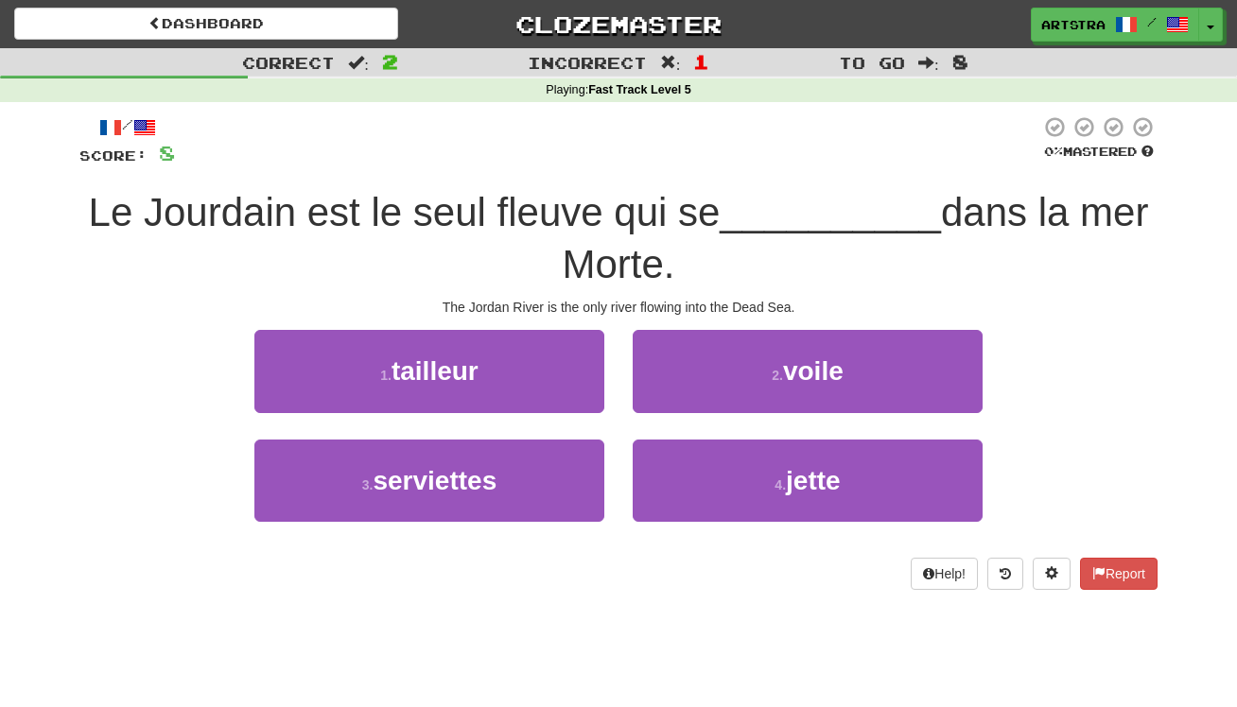
click at [610, 207] on span "Le Jourdain est le seul fleuve qui se" at bounding box center [405, 212] width 632 height 44
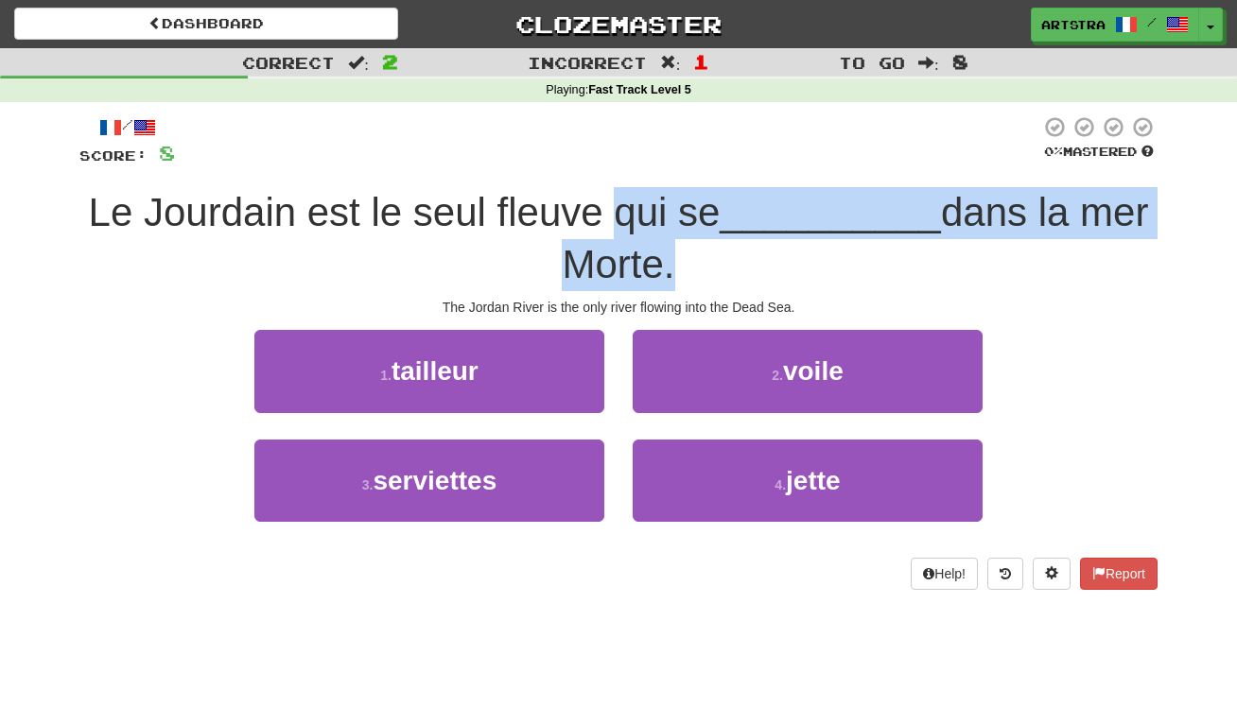
drag, startPoint x: 610, startPoint y: 207, endPoint x: 611, endPoint y: 279, distance: 71.9
click at [611, 279] on span "Le Jourdain est le seul fleuve qui se __________ dans la mer Morte." at bounding box center [619, 238] width 1060 height 96
click at [611, 279] on span "dans la mer Morte." at bounding box center [855, 238] width 586 height 96
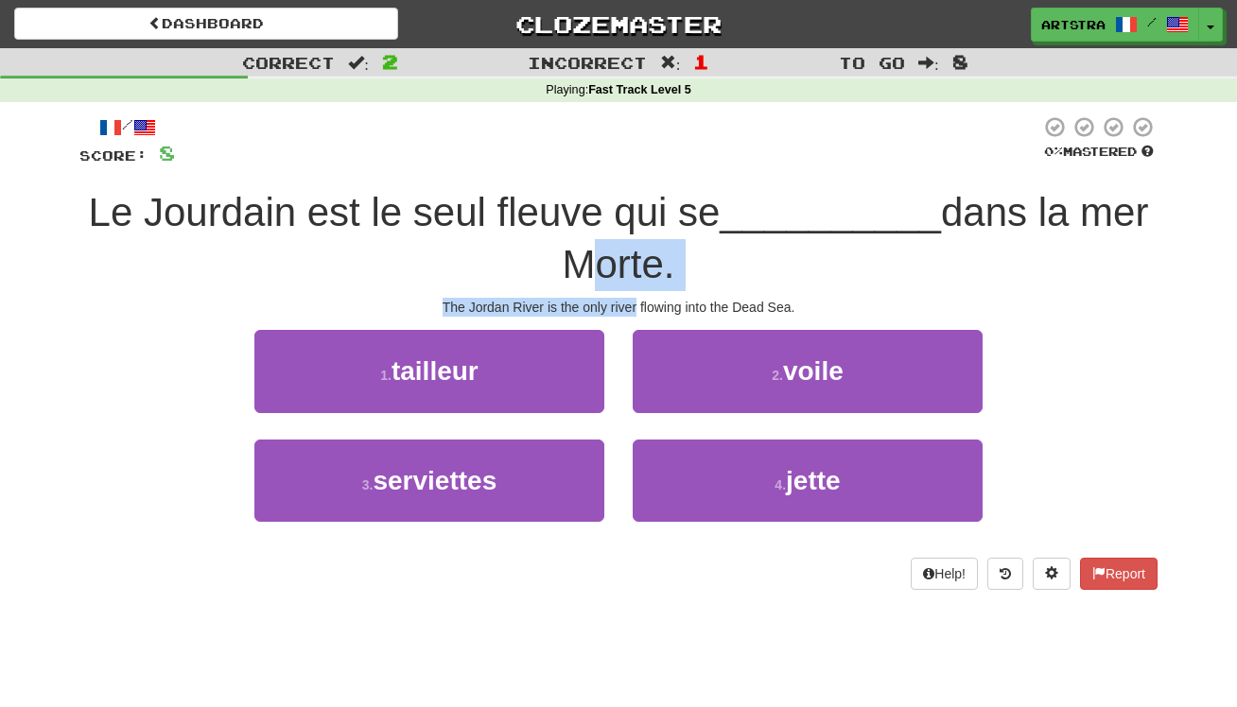
drag, startPoint x: 611, startPoint y: 279, endPoint x: 613, endPoint y: 306, distance: 27.5
click at [613, 306] on div "/ Score: 8 0 % Mastered Le Jourdain est le seul fleuve qui se __________ dans l…" at bounding box center [618, 352] width 1078 height 474
click at [613, 306] on div "The Jordan River is the only river flowing into the Dead Sea." at bounding box center [618, 307] width 1078 height 19
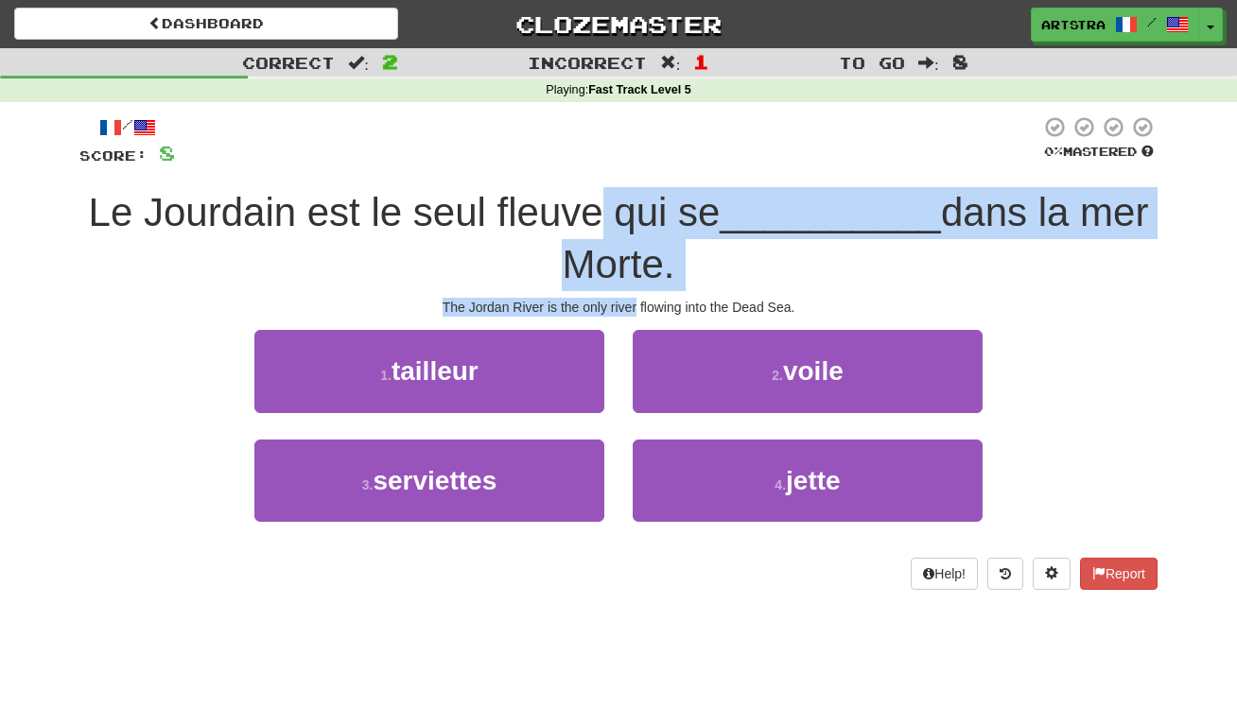
drag, startPoint x: 609, startPoint y: 301, endPoint x: 594, endPoint y: 208, distance: 93.9
click at [594, 208] on div "/ Score: 8 0 % Mastered Le Jourdain est le seul fleuve qui se __________ dans l…" at bounding box center [618, 352] width 1078 height 474
click at [594, 208] on span "Le Jourdain est le seul fleuve qui se" at bounding box center [405, 212] width 632 height 44
drag, startPoint x: 594, startPoint y: 208, endPoint x: 625, endPoint y: 300, distance: 96.9
click at [625, 300] on div "/ Score: 8 0 % Mastered Le Jourdain est le seul fleuve qui se __________ dans l…" at bounding box center [618, 352] width 1078 height 474
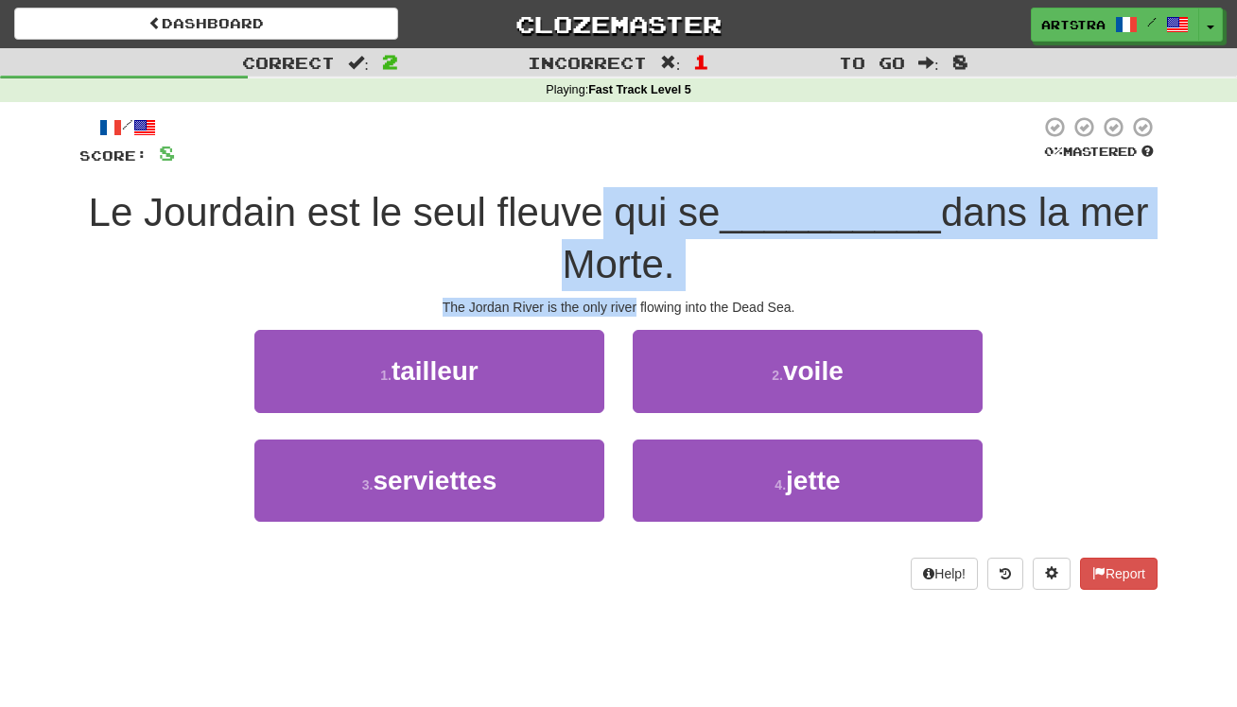
click at [625, 300] on div "The Jordan River is the only river flowing into the Dead Sea." at bounding box center [618, 307] width 1078 height 19
drag, startPoint x: 624, startPoint y: 299, endPoint x: 628, endPoint y: 217, distance: 82.4
click at [628, 217] on div "/ Score: 8 0 % Mastered Le Jourdain est le seul fleuve qui se __________ dans l…" at bounding box center [618, 352] width 1078 height 474
click at [628, 216] on span "Le Jourdain est le seul fleuve qui se" at bounding box center [405, 212] width 632 height 44
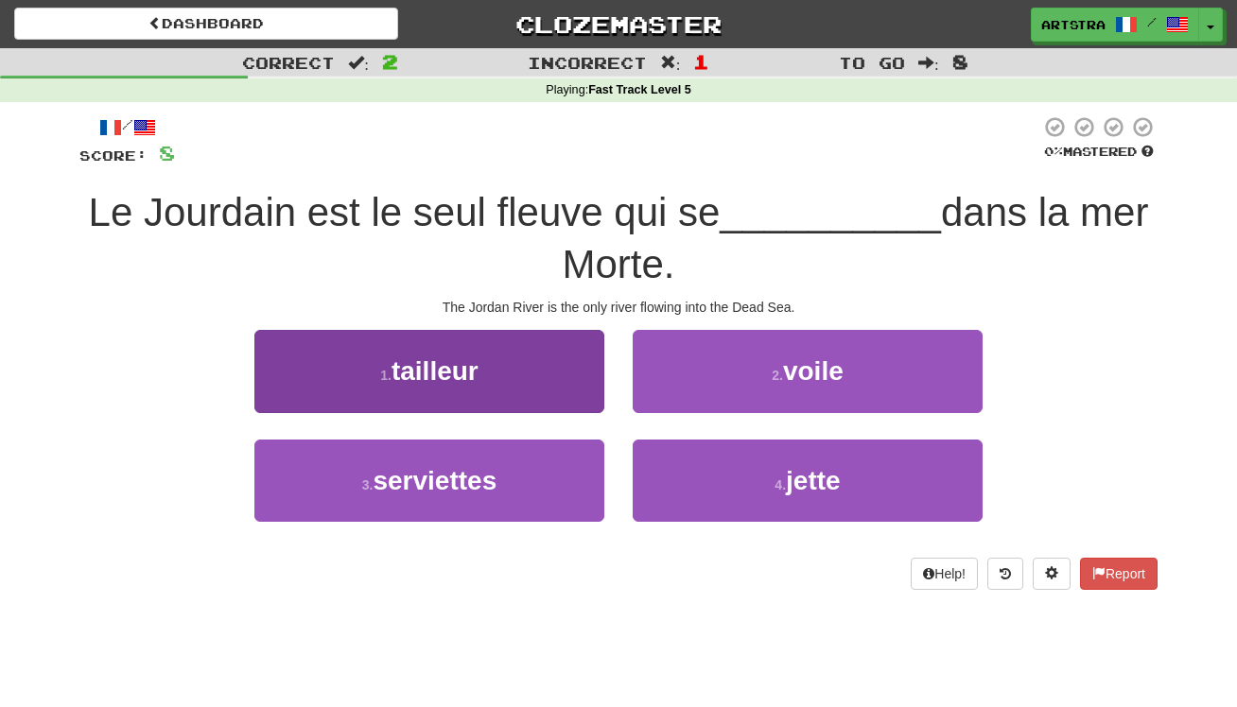
click at [514, 383] on button "1 . tailleur" at bounding box center [429, 371] width 350 height 82
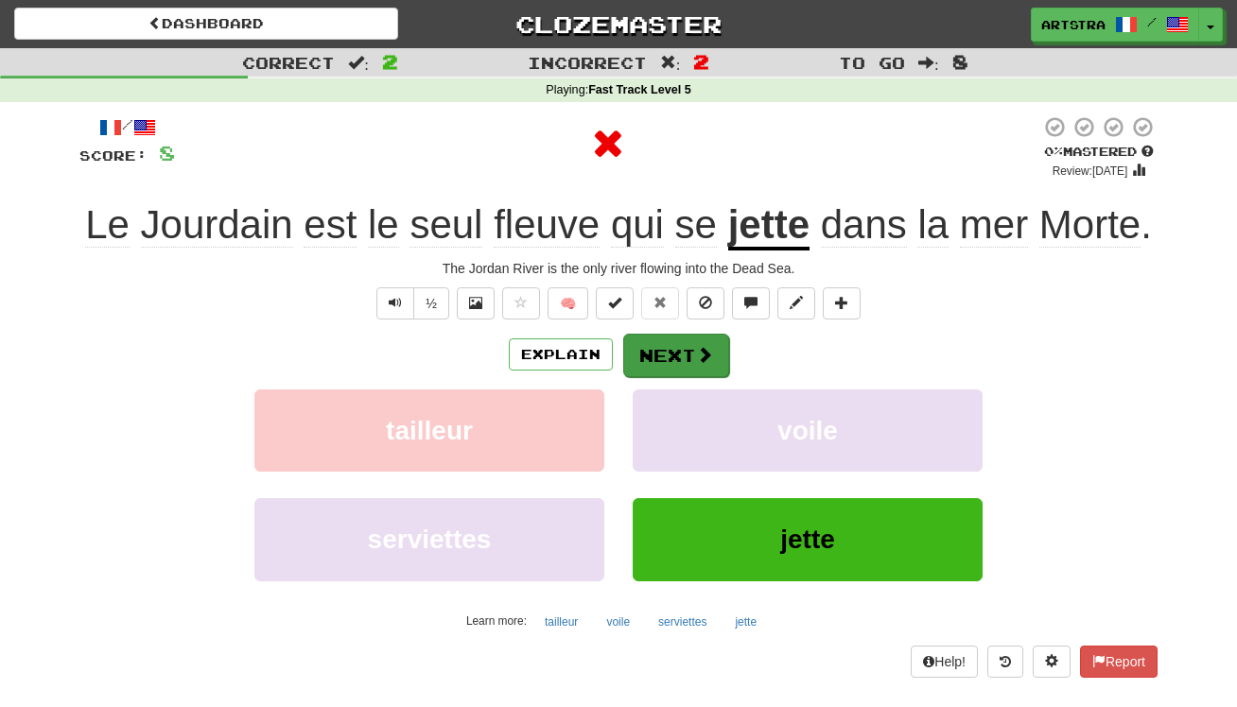
click at [716, 357] on button "Next" at bounding box center [676, 356] width 106 height 44
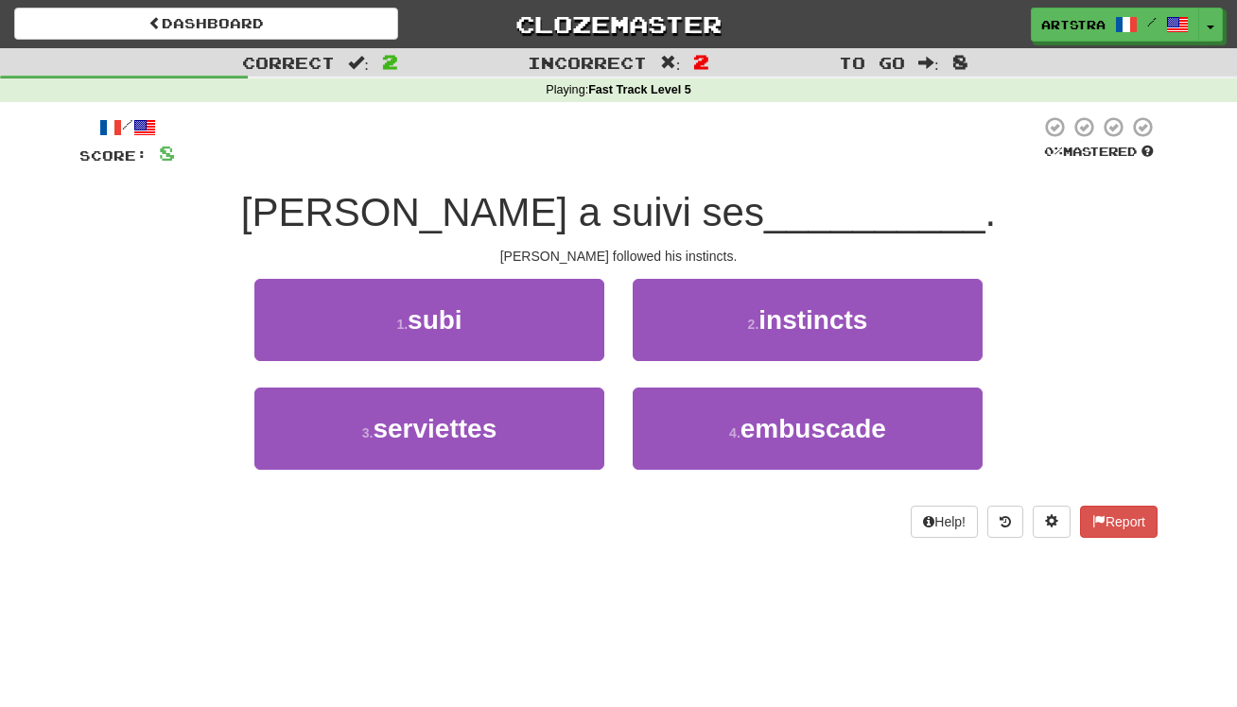
click at [629, 227] on span "[PERSON_NAME] a suivi ses" at bounding box center [502, 212] width 523 height 44
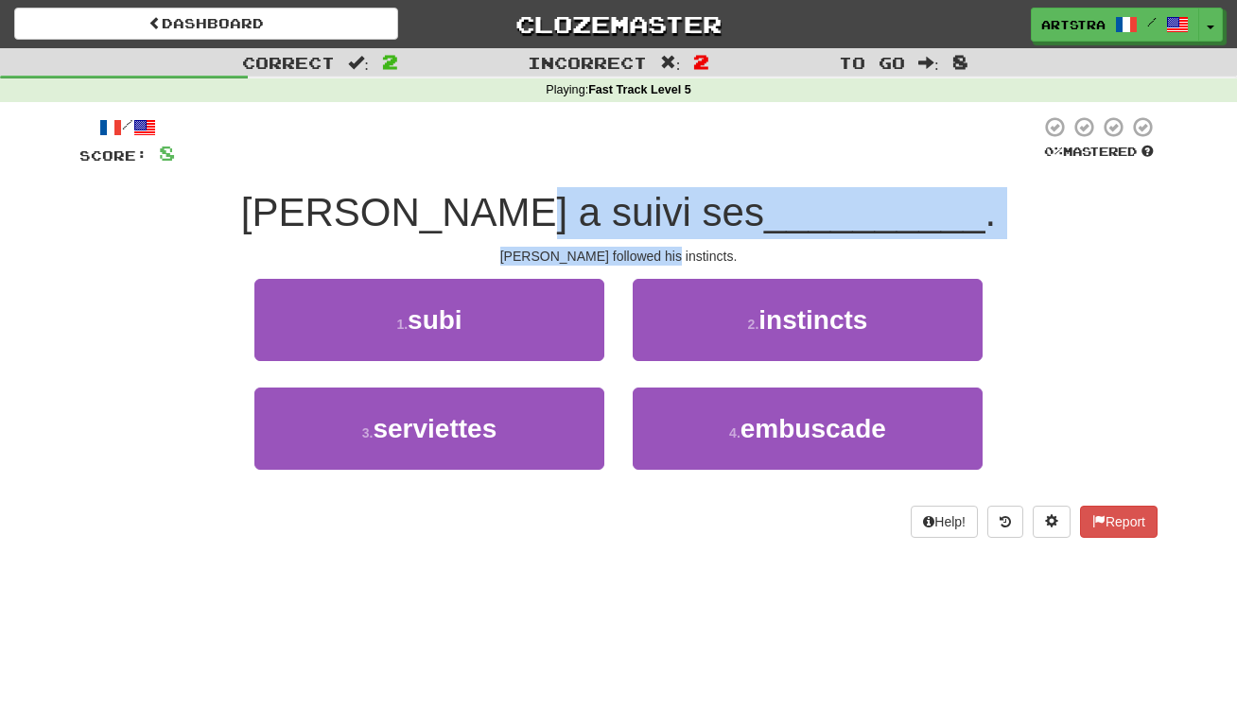
drag, startPoint x: 629, startPoint y: 227, endPoint x: 649, endPoint y: 258, distance: 37.0
click at [649, 258] on div "/ Score: 8 0 % Mastered [PERSON_NAME] a suivi ses __________ . [PERSON_NAME] fo…" at bounding box center [618, 326] width 1078 height 423
click at [649, 258] on div "[PERSON_NAME] followed his instincts." at bounding box center [618, 256] width 1078 height 19
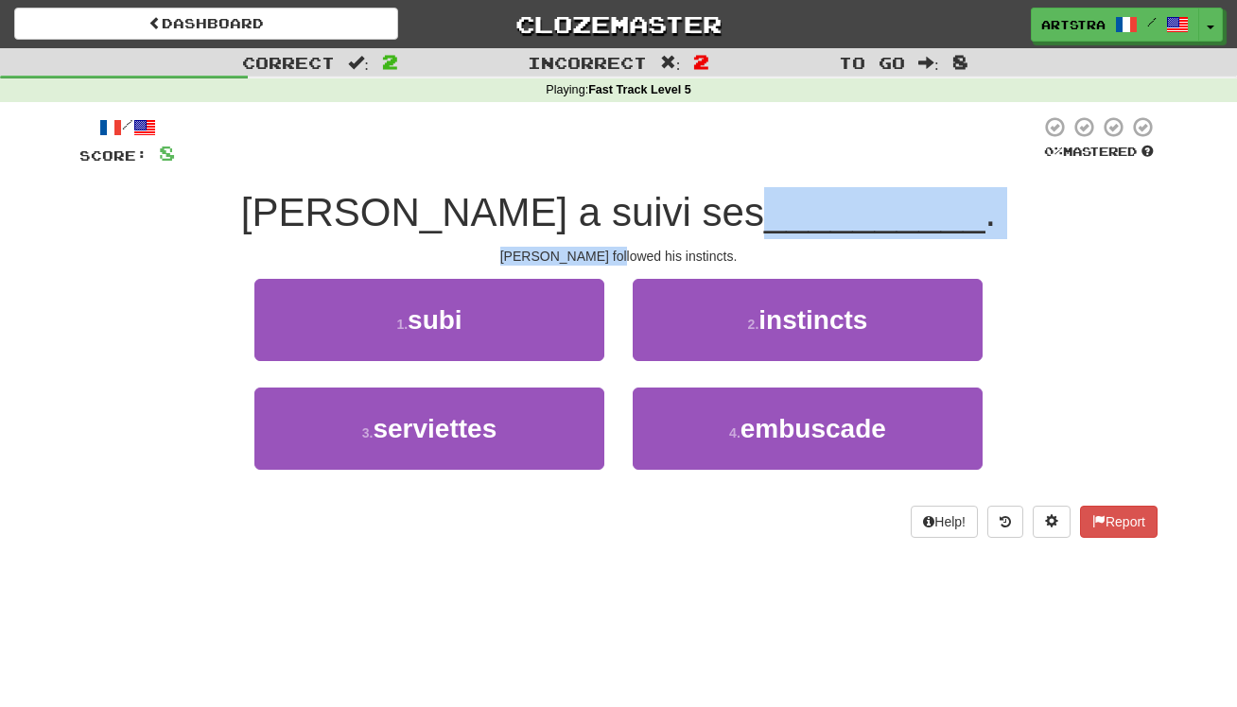
drag, startPoint x: 649, startPoint y: 258, endPoint x: 651, endPoint y: 207, distance: 51.1
click at [651, 207] on div "/ Score: 8 0 % Mastered [PERSON_NAME] a suivi ses __________ . [PERSON_NAME] fo…" at bounding box center [618, 326] width 1078 height 423
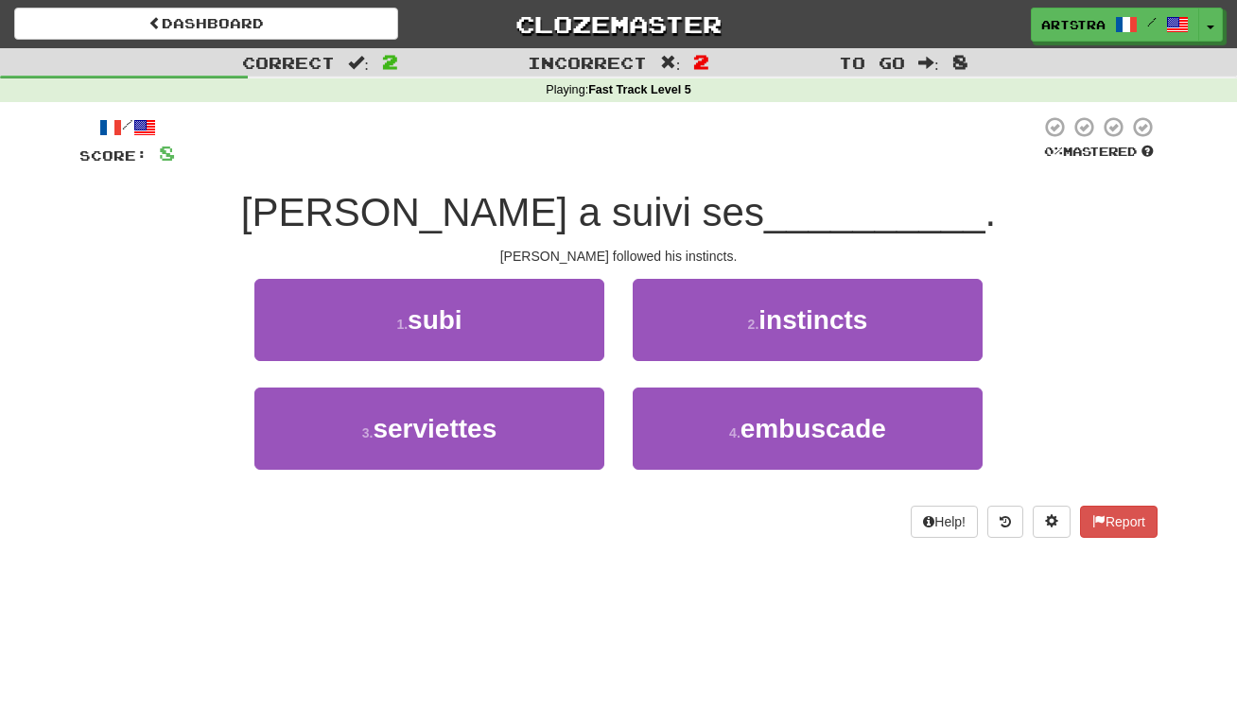
click at [651, 207] on span "[PERSON_NAME] a suivi ses" at bounding box center [502, 212] width 523 height 44
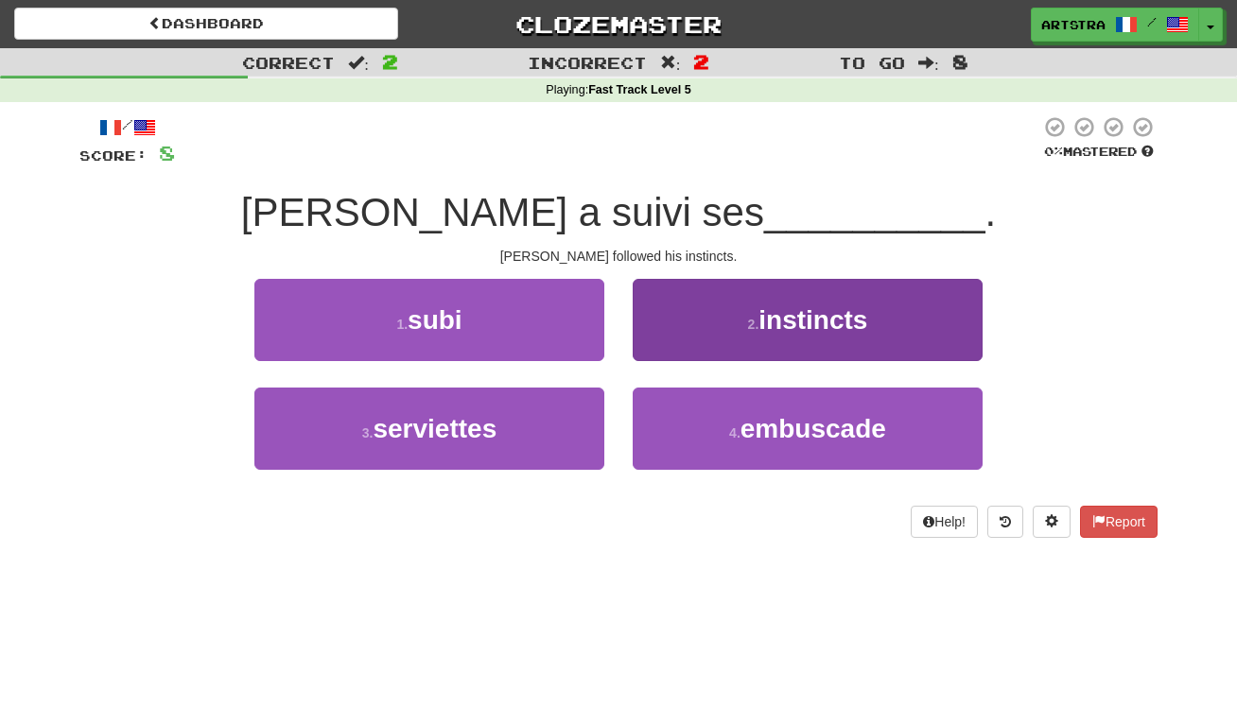
click at [678, 294] on button "2 . instincts" at bounding box center [808, 320] width 350 height 82
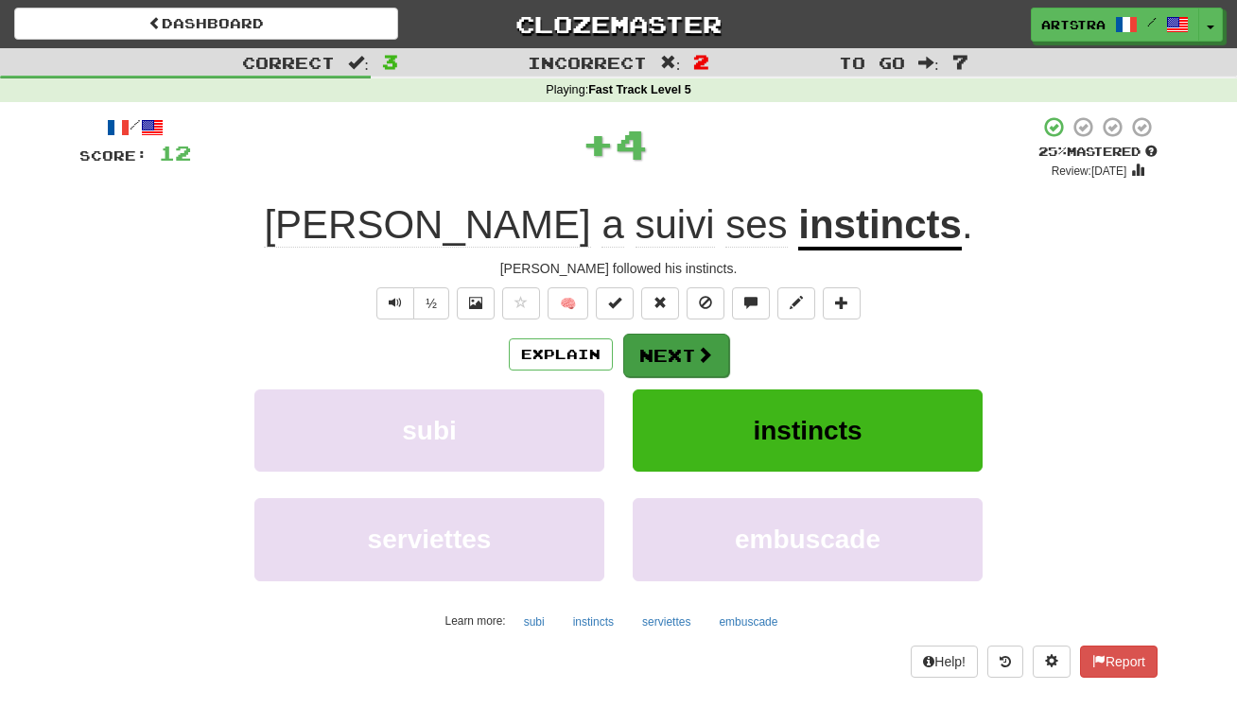
click at [690, 354] on button "Next" at bounding box center [676, 356] width 106 height 44
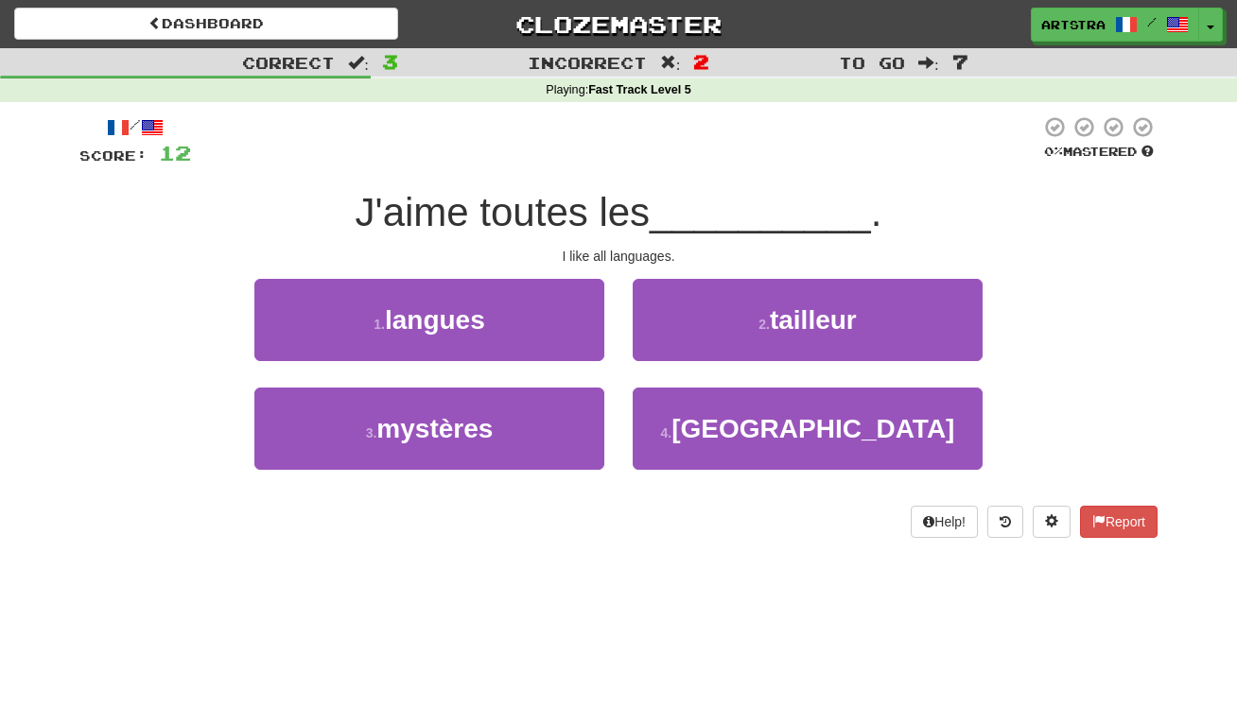
click at [629, 217] on span "J'aime toutes les" at bounding box center [503, 212] width 295 height 44
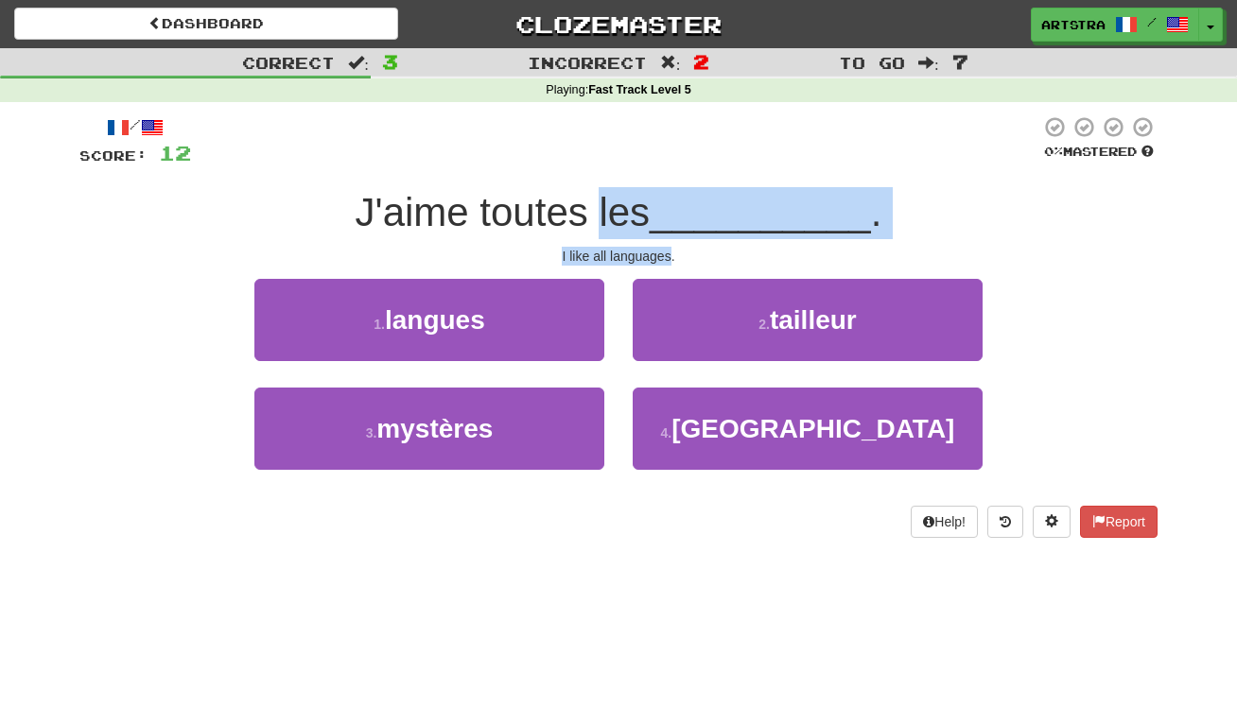
drag, startPoint x: 629, startPoint y: 217, endPoint x: 654, endPoint y: 251, distance: 42.0
click at [654, 251] on div "/ Score: 12 0 % Mastered J'aime toutes les __________ . I like all languages. 1…" at bounding box center [618, 326] width 1078 height 423
click at [654, 251] on div "I like all languages." at bounding box center [618, 256] width 1078 height 19
drag, startPoint x: 654, startPoint y: 251, endPoint x: 638, endPoint y: 197, distance: 56.0
click at [638, 197] on div "/ Score: 12 0 % Mastered J'aime toutes les __________ . I like all languages. 1…" at bounding box center [618, 326] width 1078 height 423
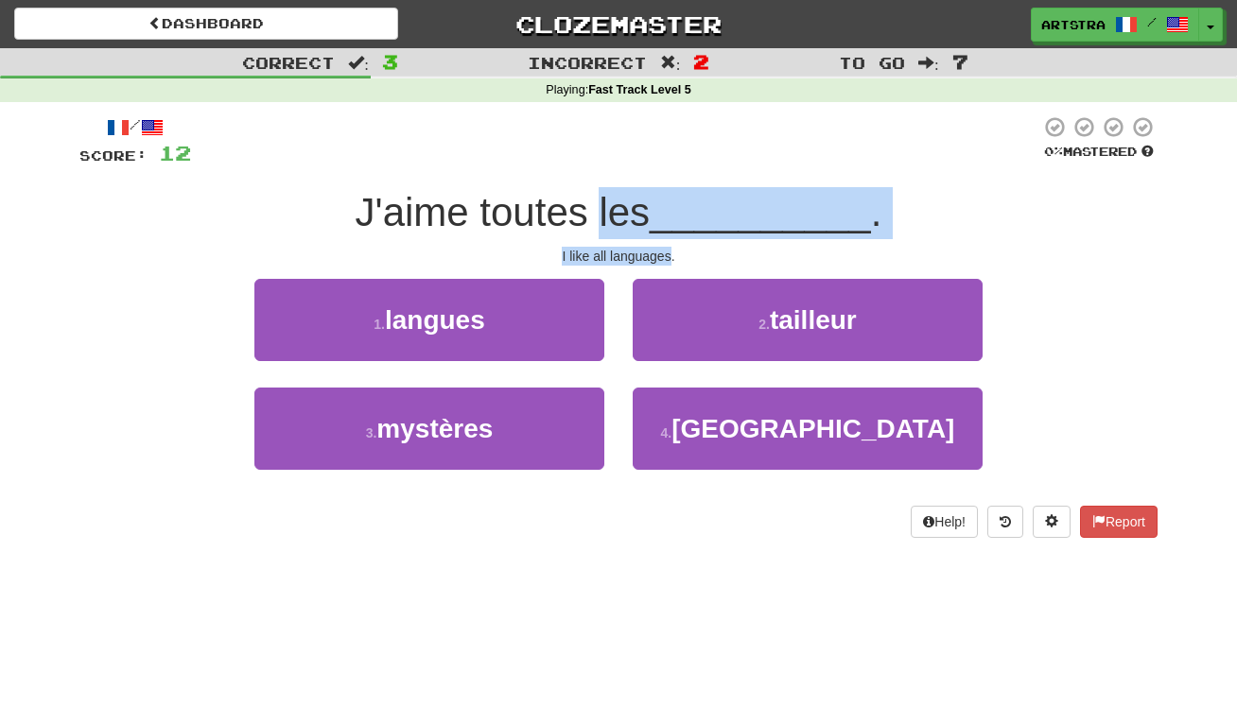
click at [638, 197] on span "J'aime toutes les" at bounding box center [503, 212] width 295 height 44
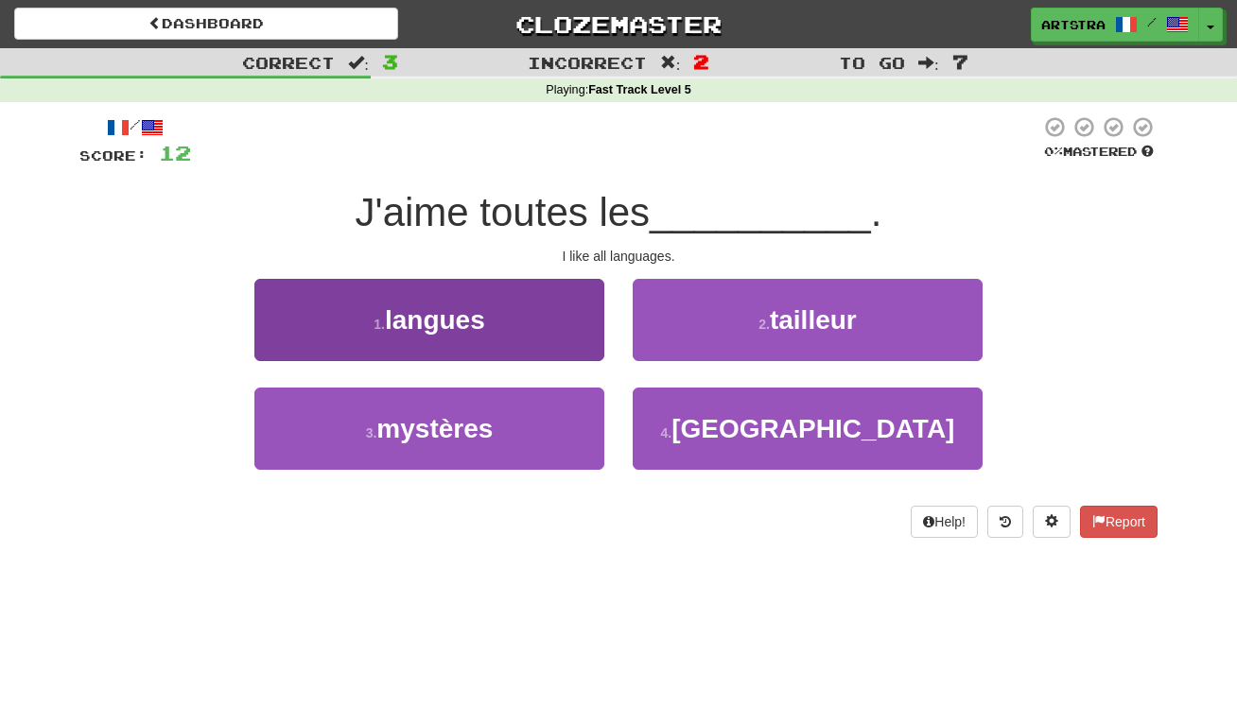
click at [571, 320] on button "1 . langues" at bounding box center [429, 320] width 350 height 82
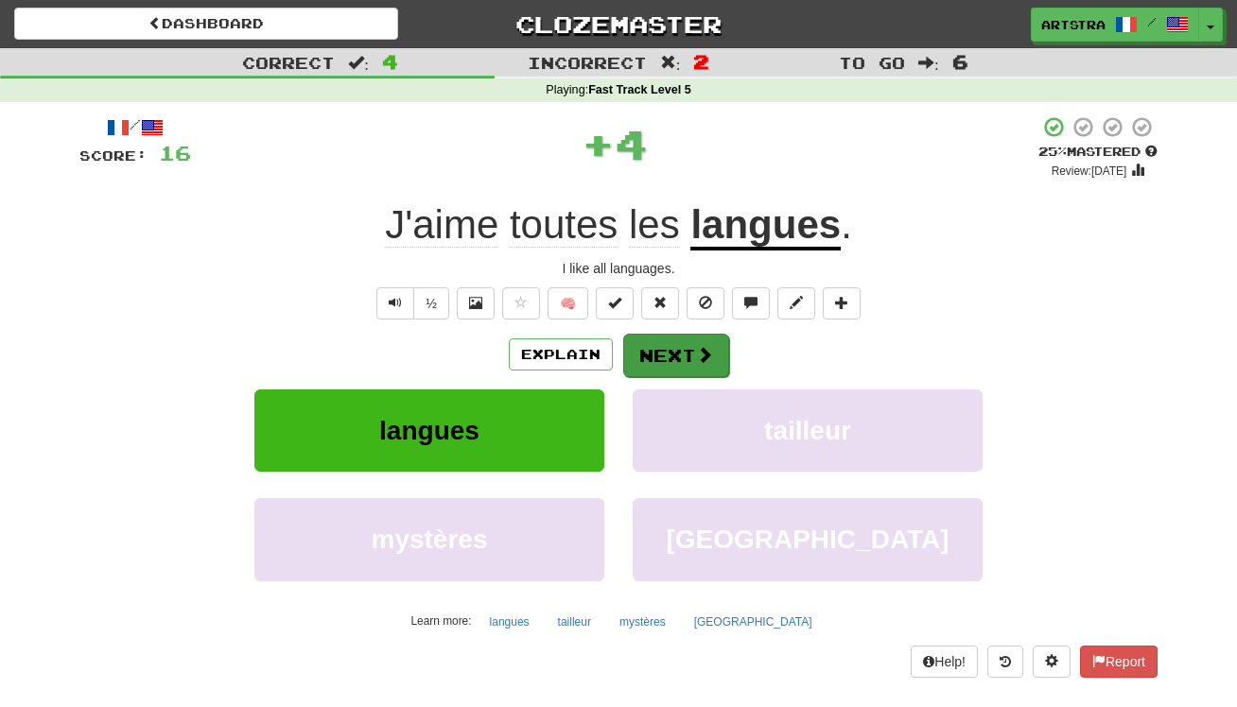
click at [722, 363] on button "Next" at bounding box center [676, 356] width 106 height 44
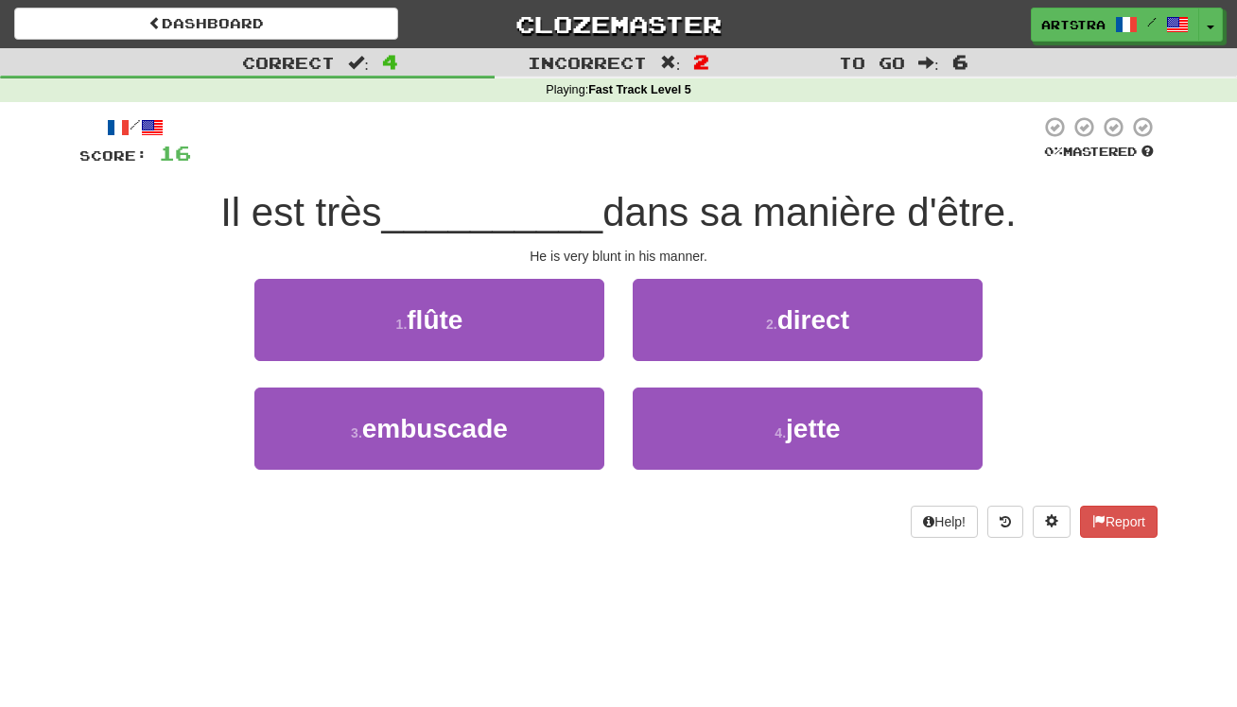
click at [572, 198] on span "__________" at bounding box center [492, 212] width 221 height 44
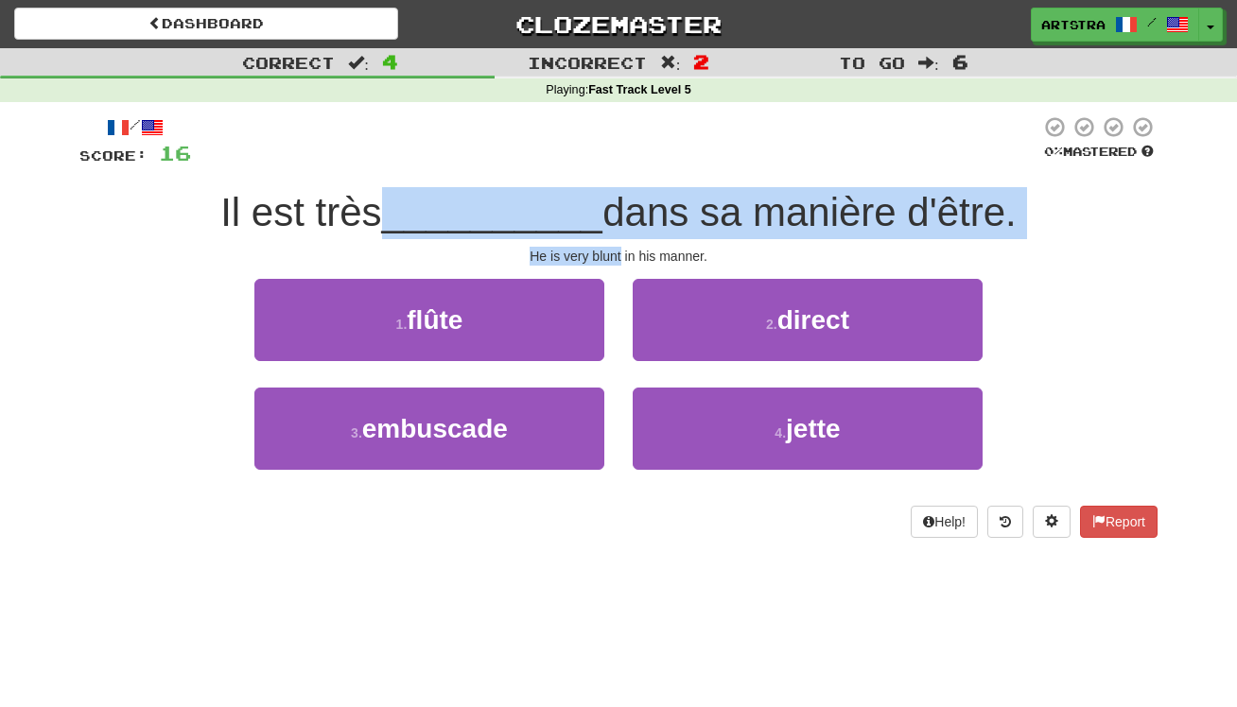
drag, startPoint x: 572, startPoint y: 198, endPoint x: 600, endPoint y: 248, distance: 57.1
click at [600, 248] on div "/ Score: 16 0 % Mastered Il est très __________ dans sa manière d'être. He is v…" at bounding box center [618, 326] width 1078 height 423
click at [600, 248] on div "He is very blunt in his manner." at bounding box center [618, 256] width 1078 height 19
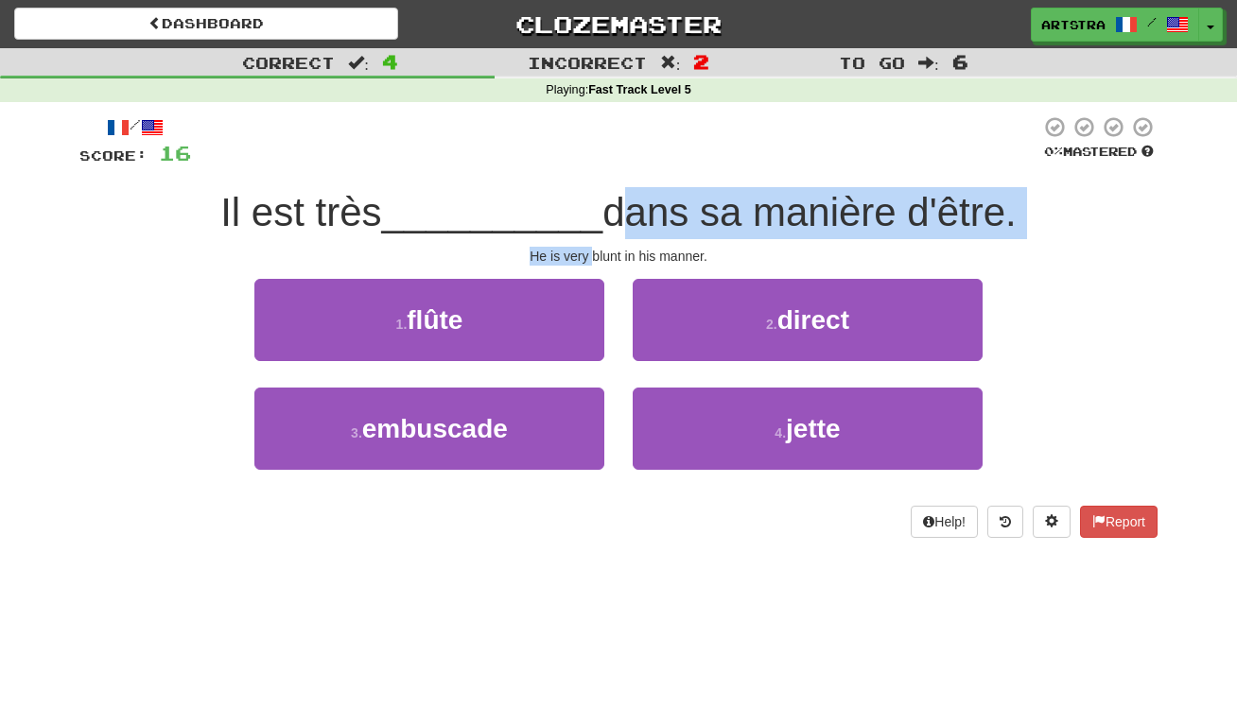
drag, startPoint x: 600, startPoint y: 248, endPoint x: 604, endPoint y: 203, distance: 44.7
click at [604, 203] on div "/ Score: 16 0 % Mastered Il est très __________ dans sa manière d'être. He is v…" at bounding box center [618, 326] width 1078 height 423
click at [604, 203] on span "dans sa manière d'être." at bounding box center [809, 212] width 414 height 44
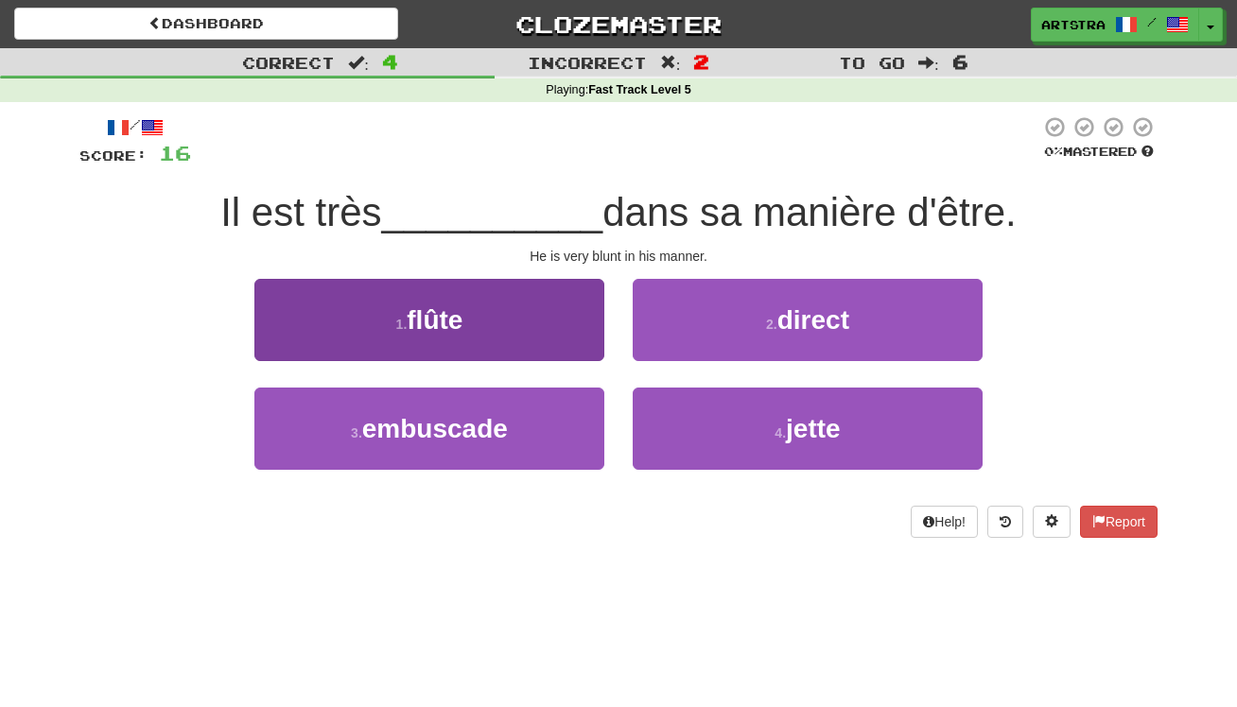
click at [485, 302] on button "1 . flûte" at bounding box center [429, 320] width 350 height 82
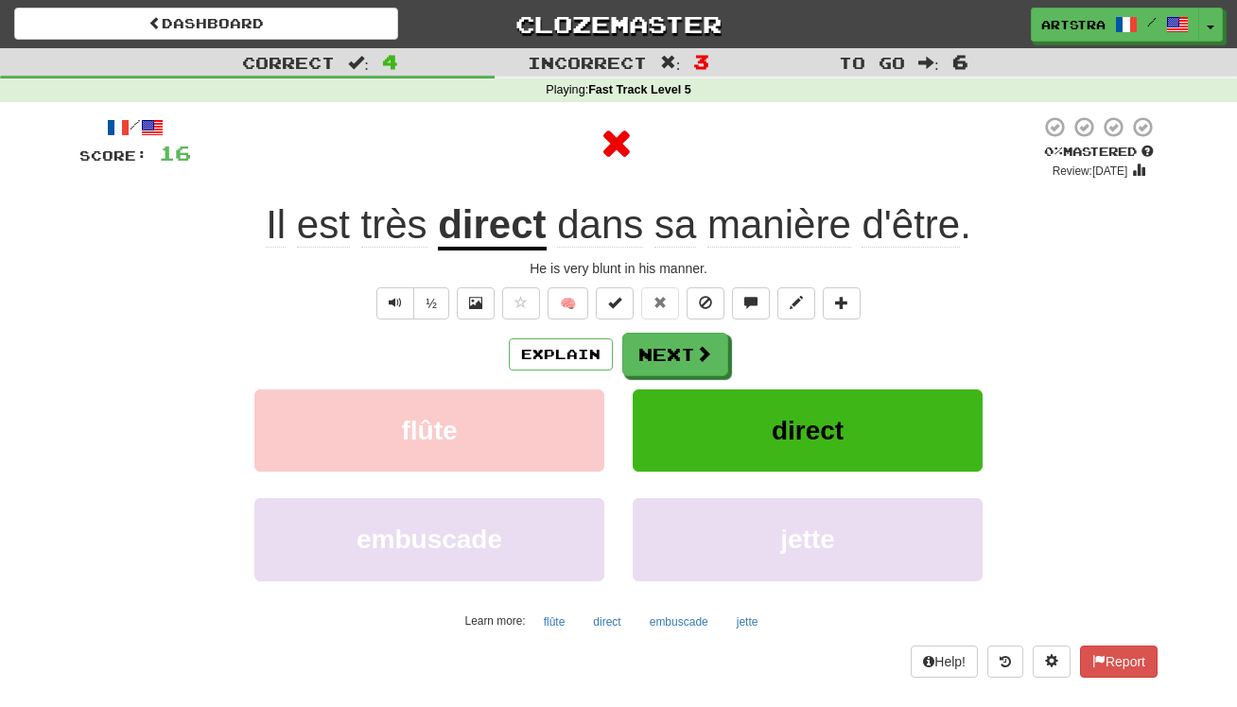
click at [507, 221] on u "direct" at bounding box center [492, 226] width 108 height 48
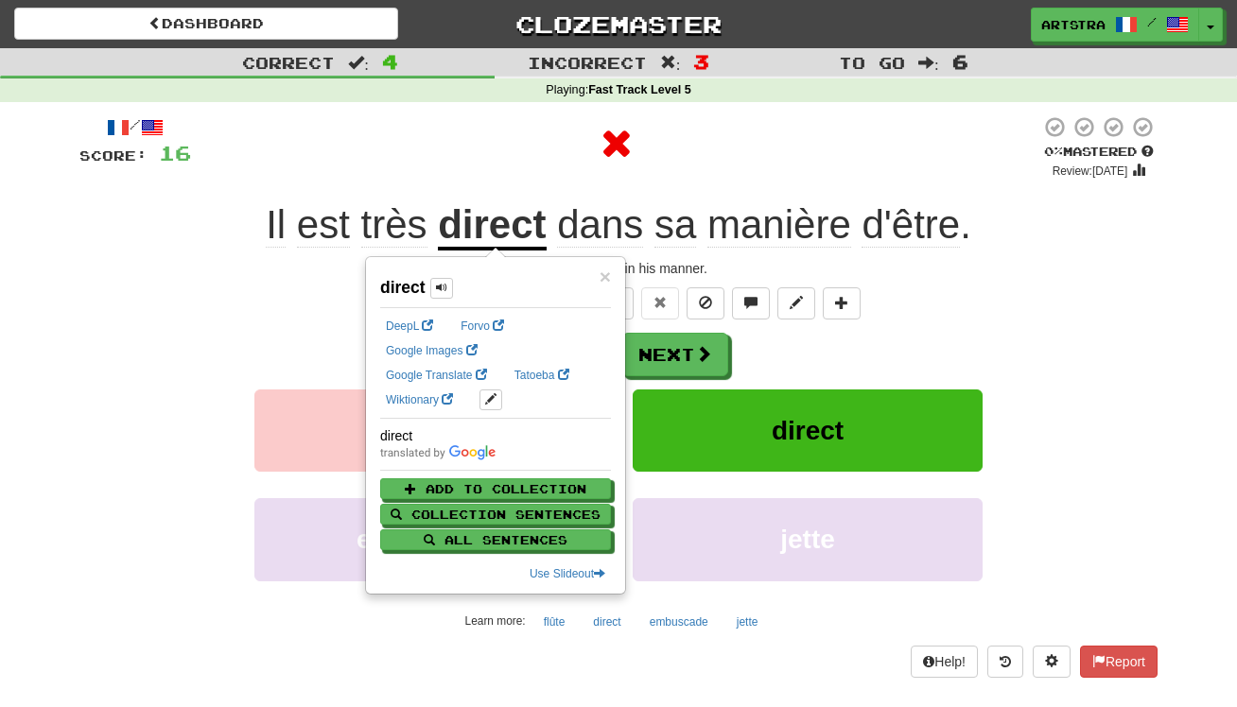
click at [803, 138] on div at bounding box center [615, 143] width 849 height 57
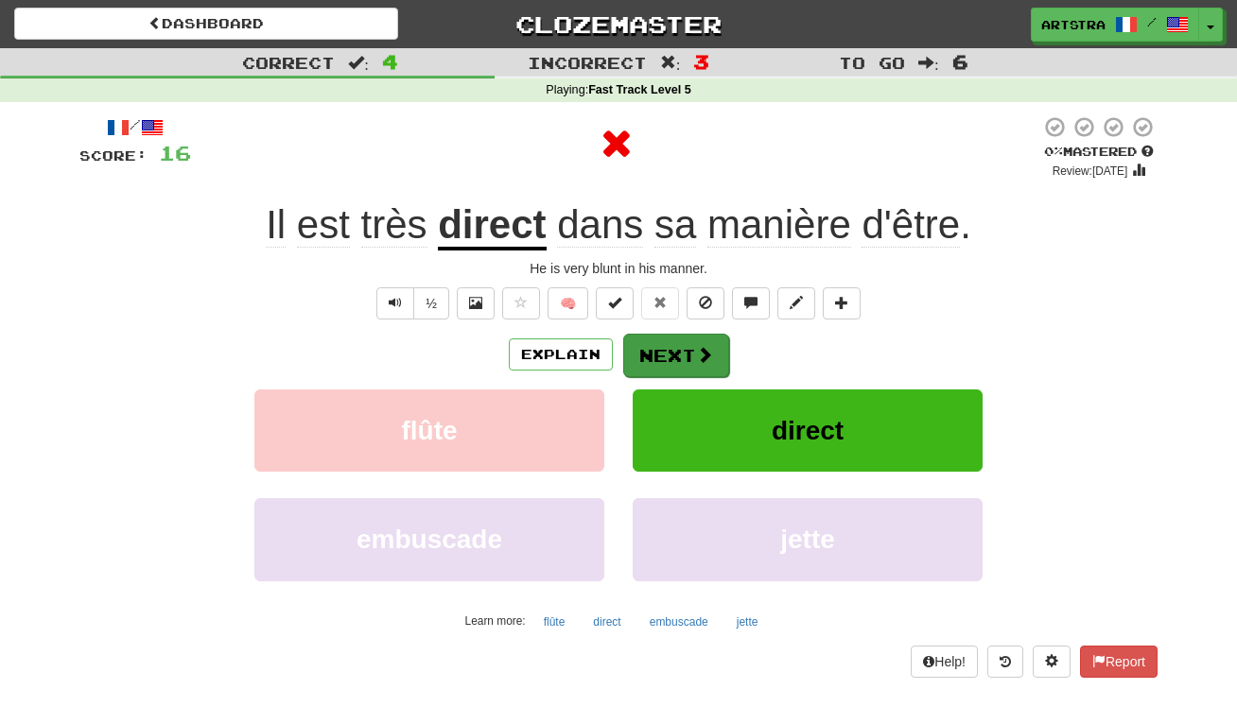
click at [683, 343] on button "Next" at bounding box center [676, 356] width 106 height 44
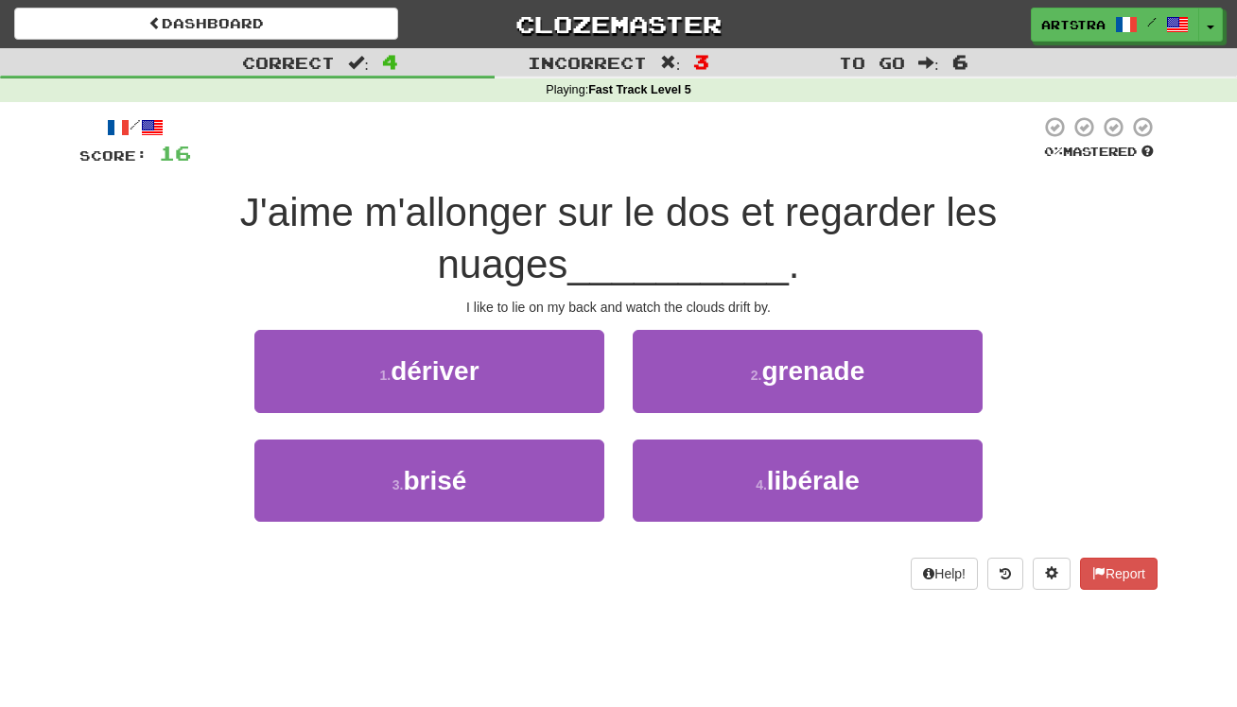
click at [643, 218] on span "J'aime m'allonger sur le dos et regarder les nuages" at bounding box center [618, 238] width 757 height 96
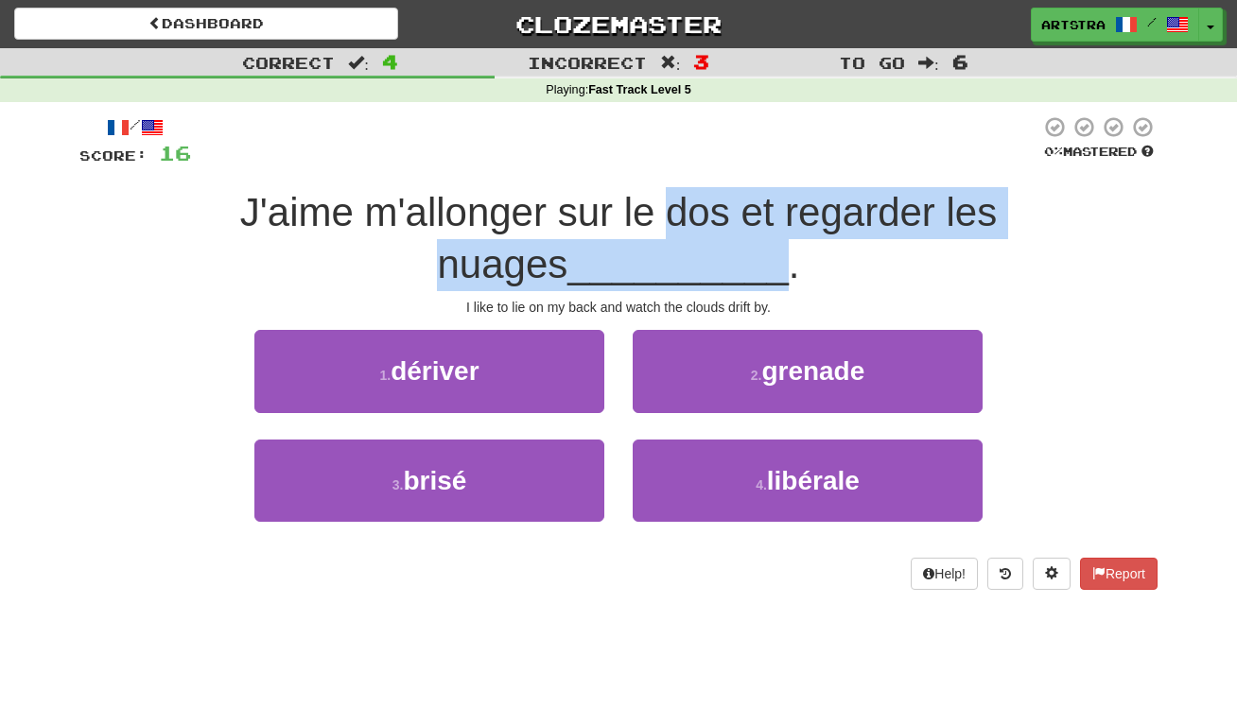
drag, startPoint x: 643, startPoint y: 218, endPoint x: 650, endPoint y: 263, distance: 45.9
click at [650, 263] on span "J'aime m'allonger sur le dos et regarder les nuages __________ ." at bounding box center [618, 238] width 757 height 96
click at [650, 263] on span "__________" at bounding box center [677, 264] width 221 height 44
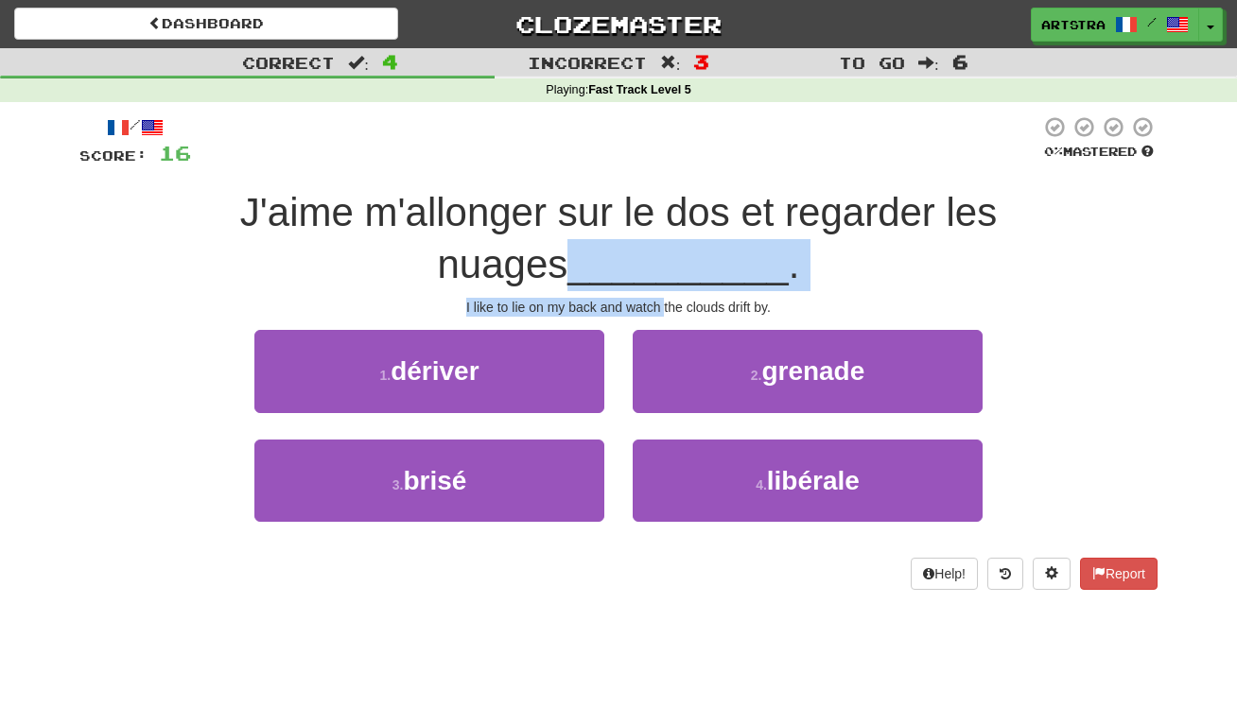
drag, startPoint x: 650, startPoint y: 263, endPoint x: 660, endPoint y: 311, distance: 49.3
click at [660, 311] on div "/ Score: 16 0 % Mastered J'aime m'allonger sur le dos et regarder les nuages __…" at bounding box center [618, 352] width 1078 height 474
click at [660, 311] on div "I like to lie on my back and watch the clouds drift by." at bounding box center [618, 307] width 1078 height 19
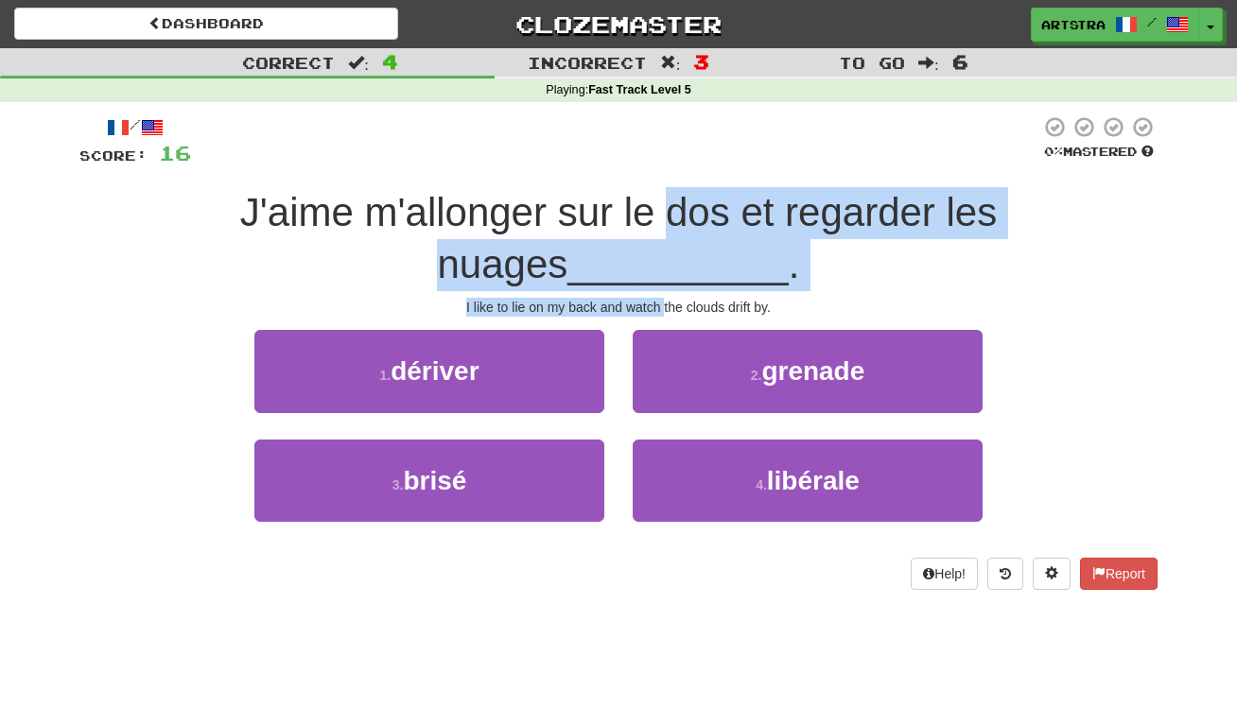
drag, startPoint x: 660, startPoint y: 311, endPoint x: 644, endPoint y: 214, distance: 98.7
click at [645, 216] on div "/ Score: 16 0 % Mastered J'aime m'allonger sur le dos et regarder les nuages __…" at bounding box center [618, 352] width 1078 height 474
click at [644, 214] on span "J'aime m'allonger sur le dos et regarder les nuages" at bounding box center [618, 238] width 757 height 96
drag, startPoint x: 644, startPoint y: 214, endPoint x: 728, endPoint y: 307, distance: 125.9
click at [728, 307] on div "/ Score: 16 0 % Mastered J'aime m'allonger sur le dos et regarder les nuages __…" at bounding box center [618, 352] width 1078 height 474
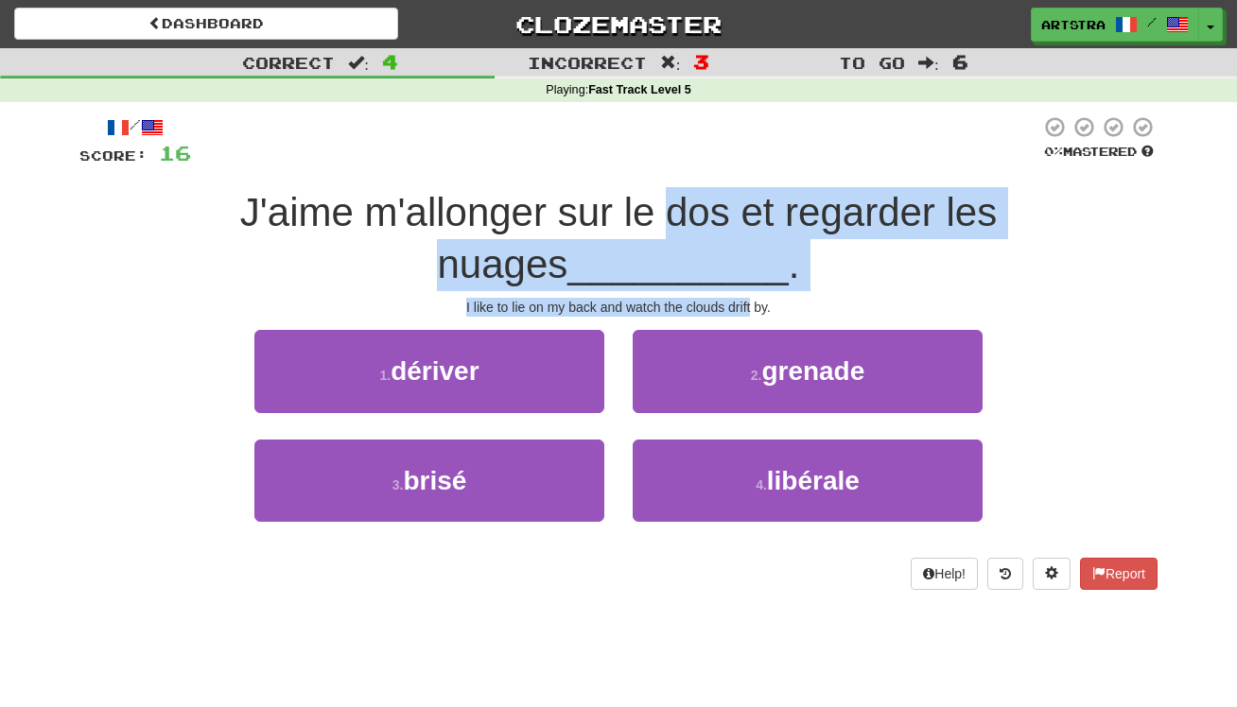
click at [728, 307] on div "I like to lie on my back and watch the clouds drift by." at bounding box center [618, 307] width 1078 height 19
drag, startPoint x: 728, startPoint y: 307, endPoint x: 700, endPoint y: 201, distance: 109.7
click at [700, 201] on div "/ Score: 16 0 % Mastered J'aime m'allonger sur le dos et regarder les nuages __…" at bounding box center [618, 352] width 1078 height 474
click at [700, 201] on span "J'aime m'allonger sur le dos et regarder les nuages" at bounding box center [618, 238] width 757 height 96
drag, startPoint x: 700, startPoint y: 201, endPoint x: 719, endPoint y: 298, distance: 98.3
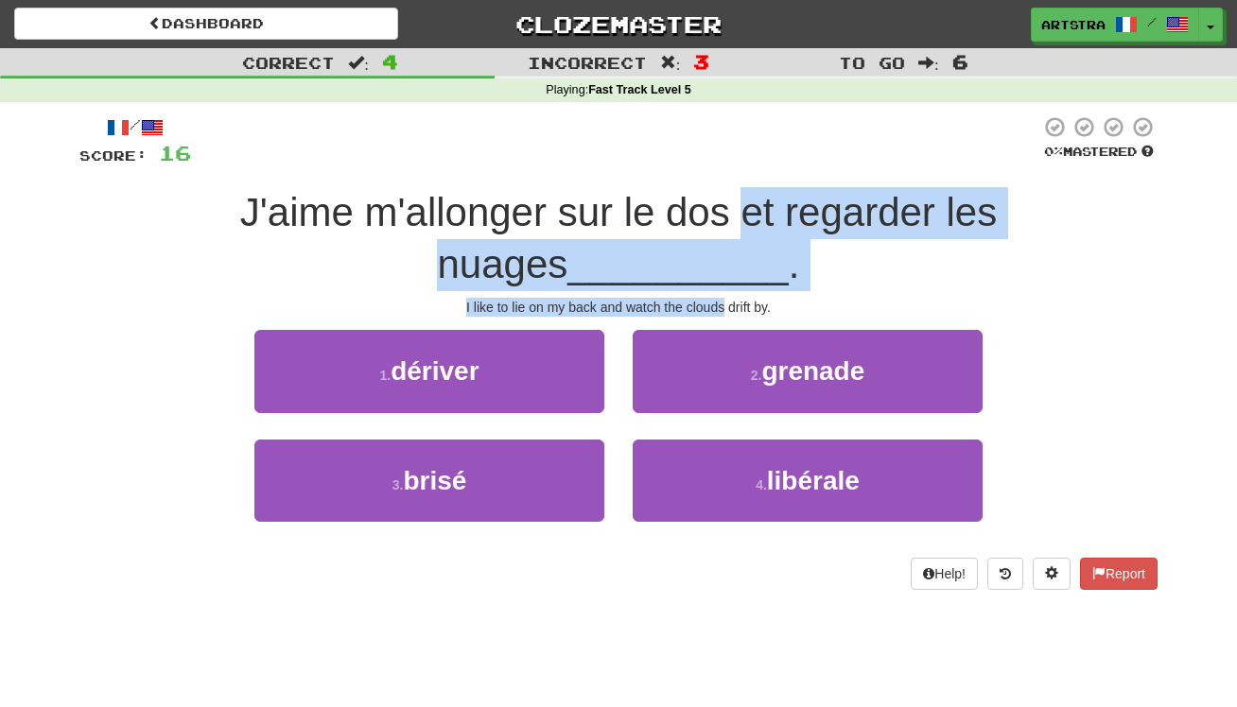
click at [719, 298] on div "/ Score: 16 0 % Mastered J'aime m'allonger sur le dos et regarder les nuages __…" at bounding box center [618, 352] width 1078 height 474
click at [719, 298] on div "I like to lie on my back and watch the clouds drift by." at bounding box center [618, 307] width 1078 height 19
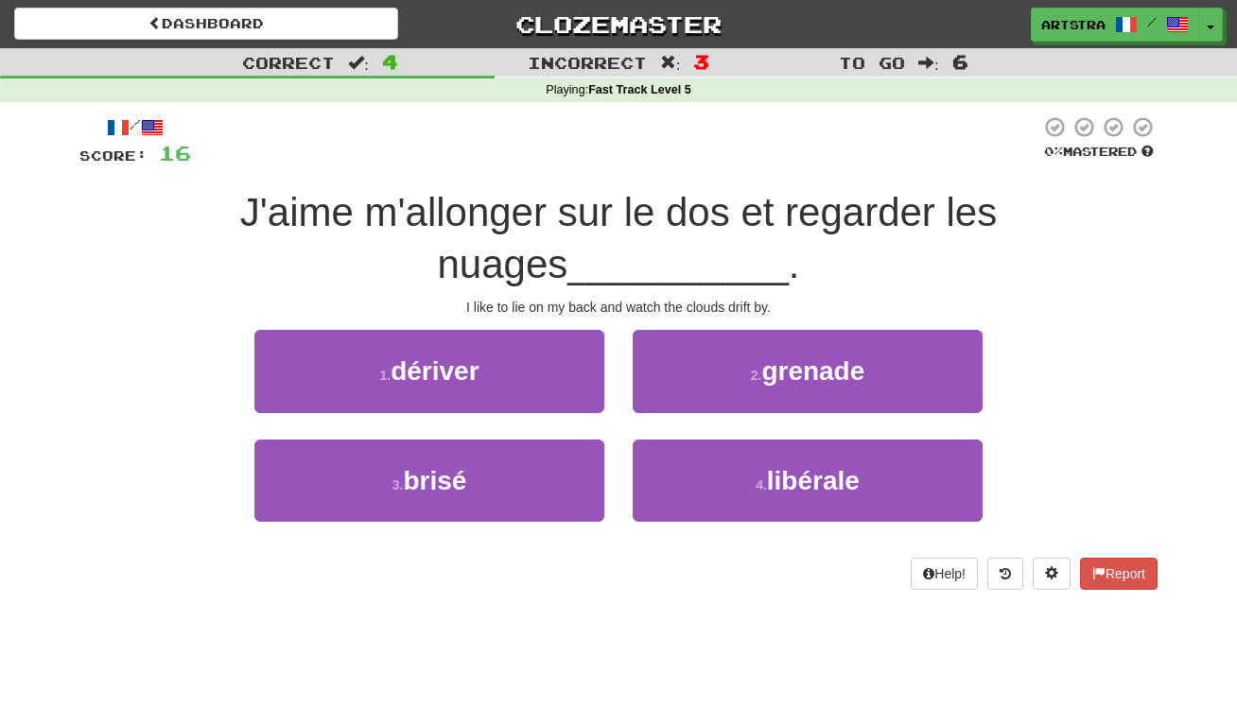
click at [1112, 419] on div "1 . dériver 2 . grenade" at bounding box center [618, 384] width 1135 height 109
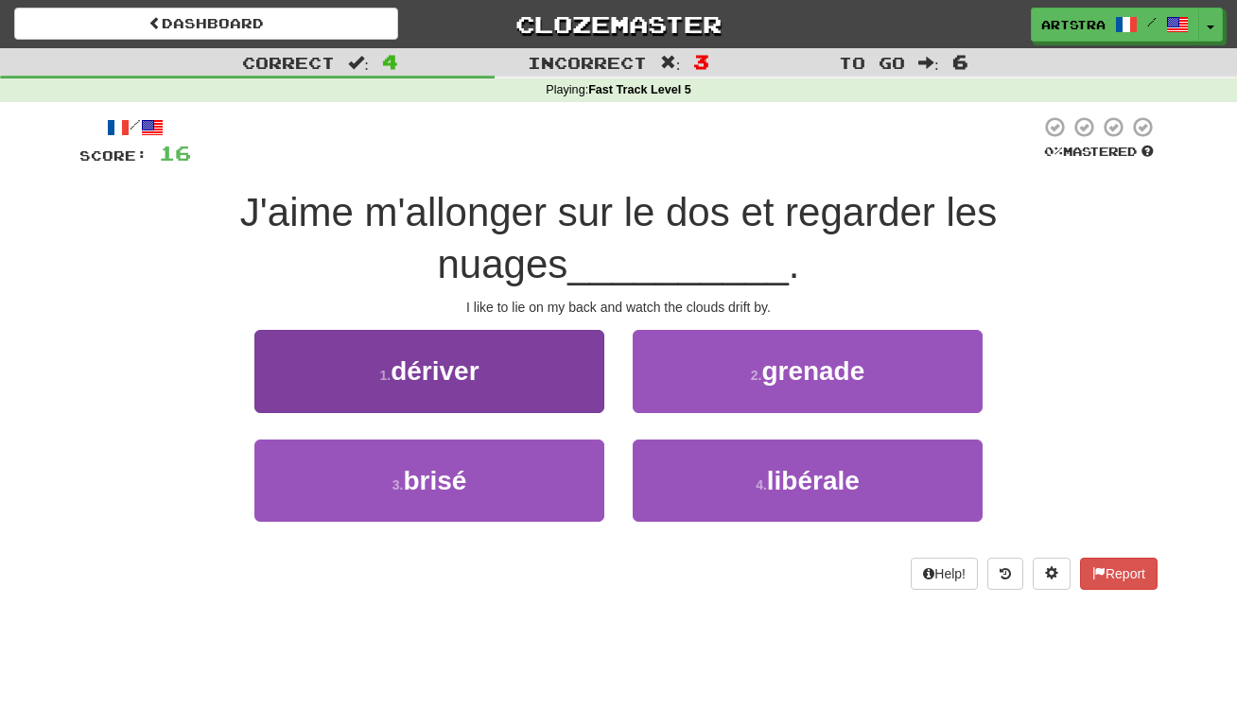
click at [513, 348] on button "1 . dériver" at bounding box center [429, 371] width 350 height 82
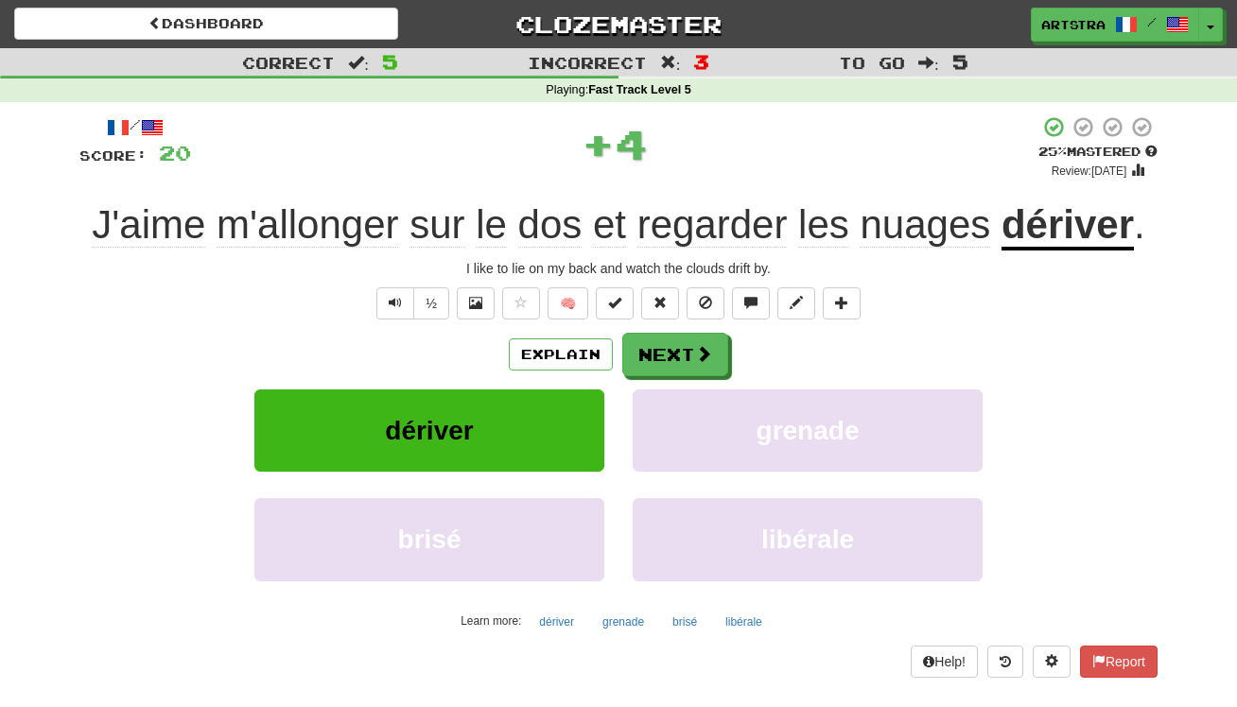
click at [1065, 229] on u "dériver" at bounding box center [1068, 226] width 132 height 48
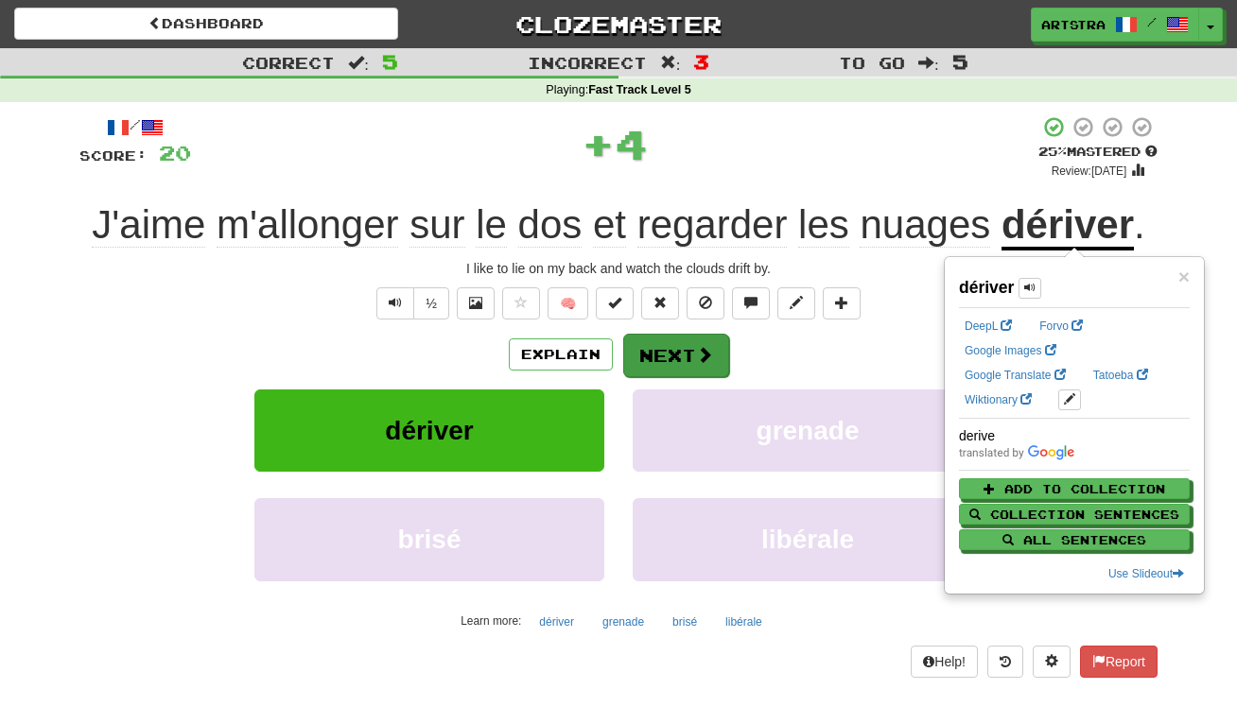
click at [696, 357] on span at bounding box center [704, 354] width 17 height 17
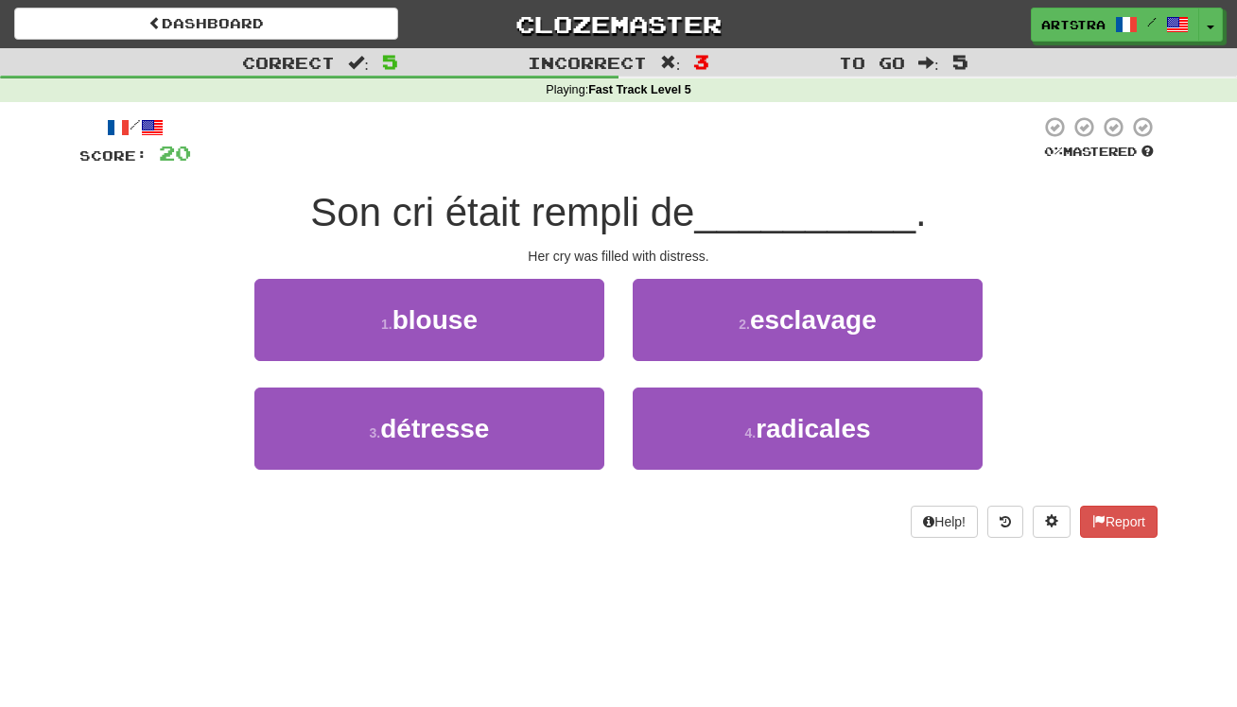
click at [615, 222] on span "Son cri était rempli de" at bounding box center [502, 212] width 384 height 44
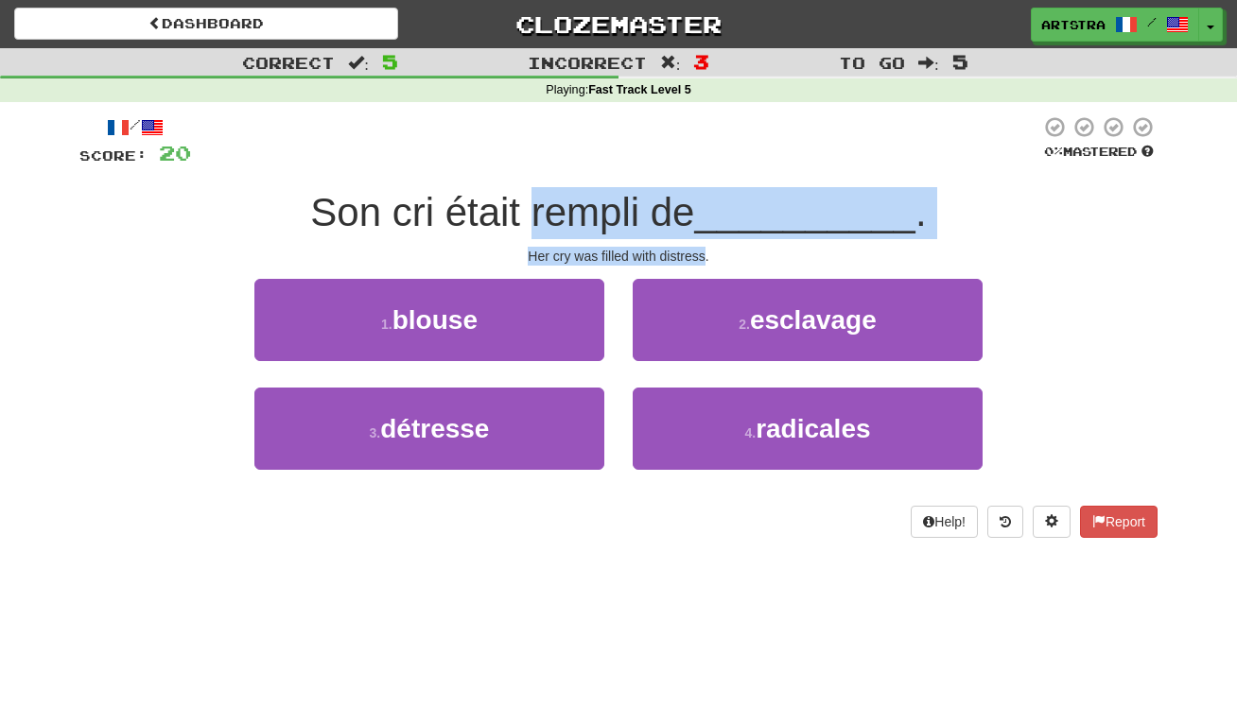
drag, startPoint x: 615, startPoint y: 222, endPoint x: 670, endPoint y: 254, distance: 63.6
click at [670, 254] on div "/ Score: 20 0 % Mastered Son cri était rempli de __________ . Her cry was fille…" at bounding box center [618, 326] width 1078 height 423
click at [670, 254] on div "Her cry was filled with distress." at bounding box center [618, 256] width 1078 height 19
drag, startPoint x: 670, startPoint y: 254, endPoint x: 699, endPoint y: 196, distance: 65.6
click at [699, 196] on div "/ Score: 20 0 % Mastered Son cri était rempli de __________ . Her cry was fille…" at bounding box center [618, 326] width 1078 height 423
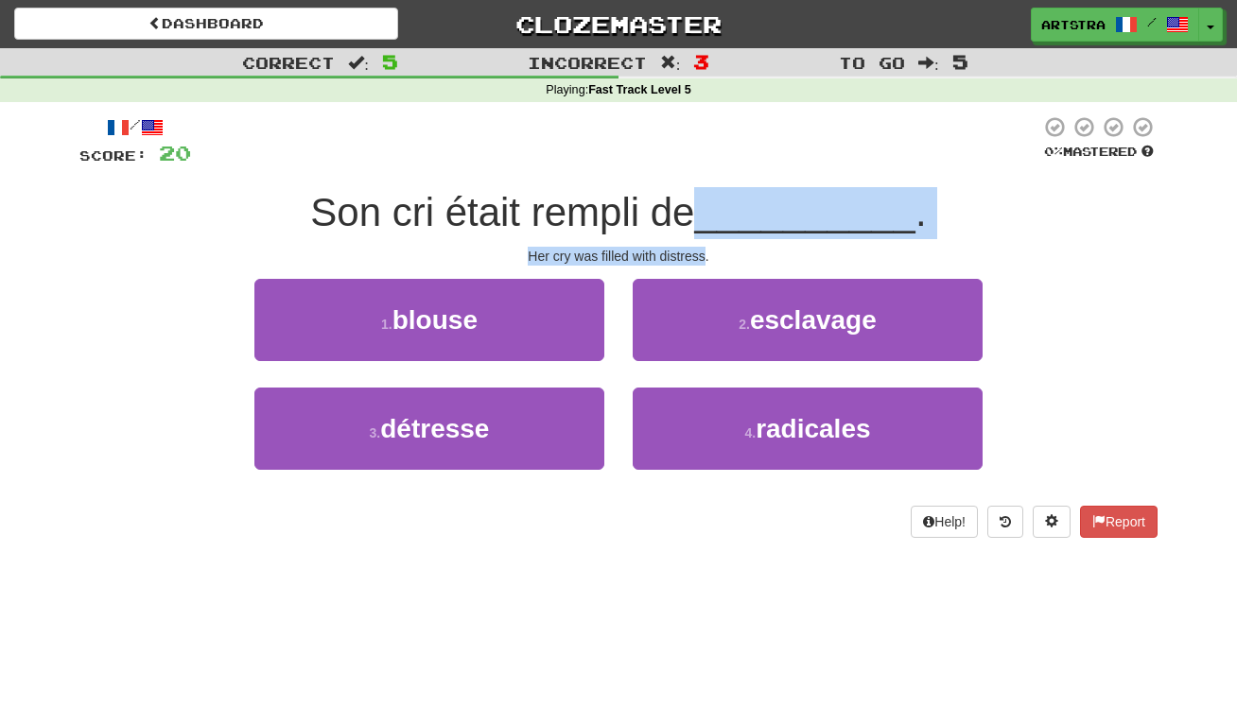
click at [694, 196] on span "Son cri était rempli de" at bounding box center [502, 212] width 384 height 44
drag, startPoint x: 699, startPoint y: 196, endPoint x: 701, endPoint y: 240, distance: 44.5
click at [713, 242] on div "/ Score: 20 0 % Mastered Son cri était rempli de __________ . Her cry was fille…" at bounding box center [618, 326] width 1078 height 423
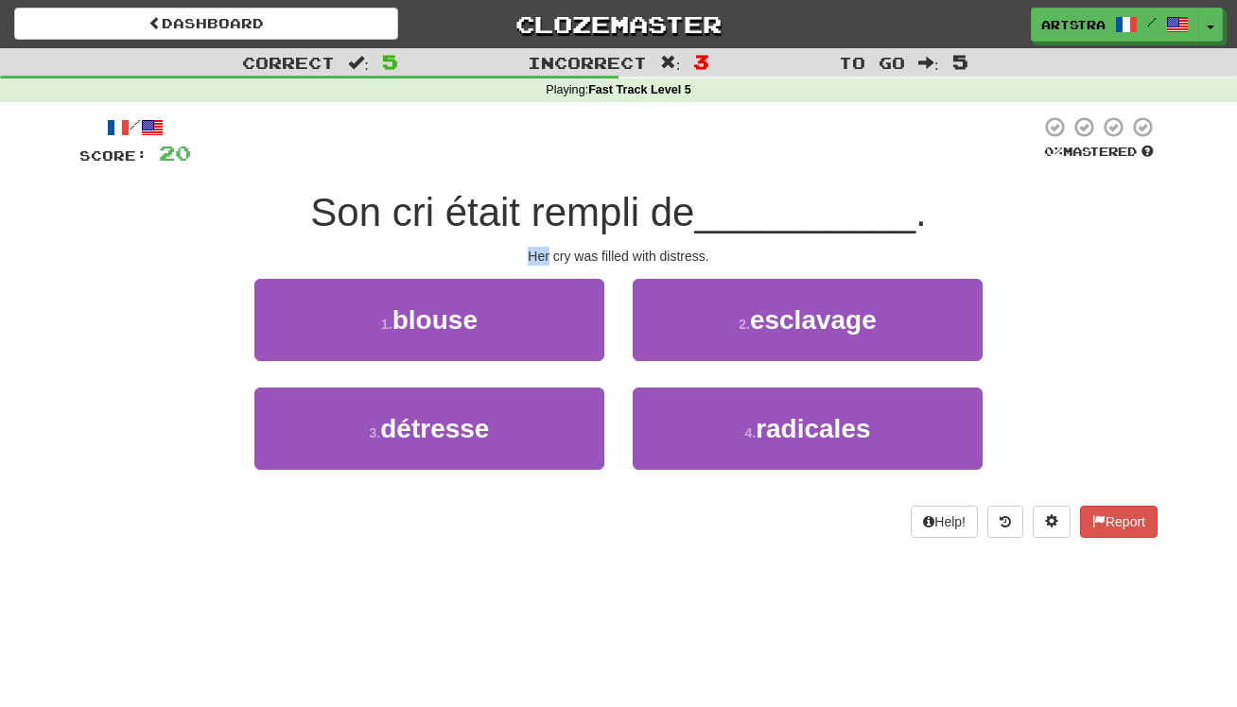
click at [696, 239] on div "/ Score: 20 0 % Mastered Son cri était rempli de __________ . Her cry was fille…" at bounding box center [618, 326] width 1078 height 423
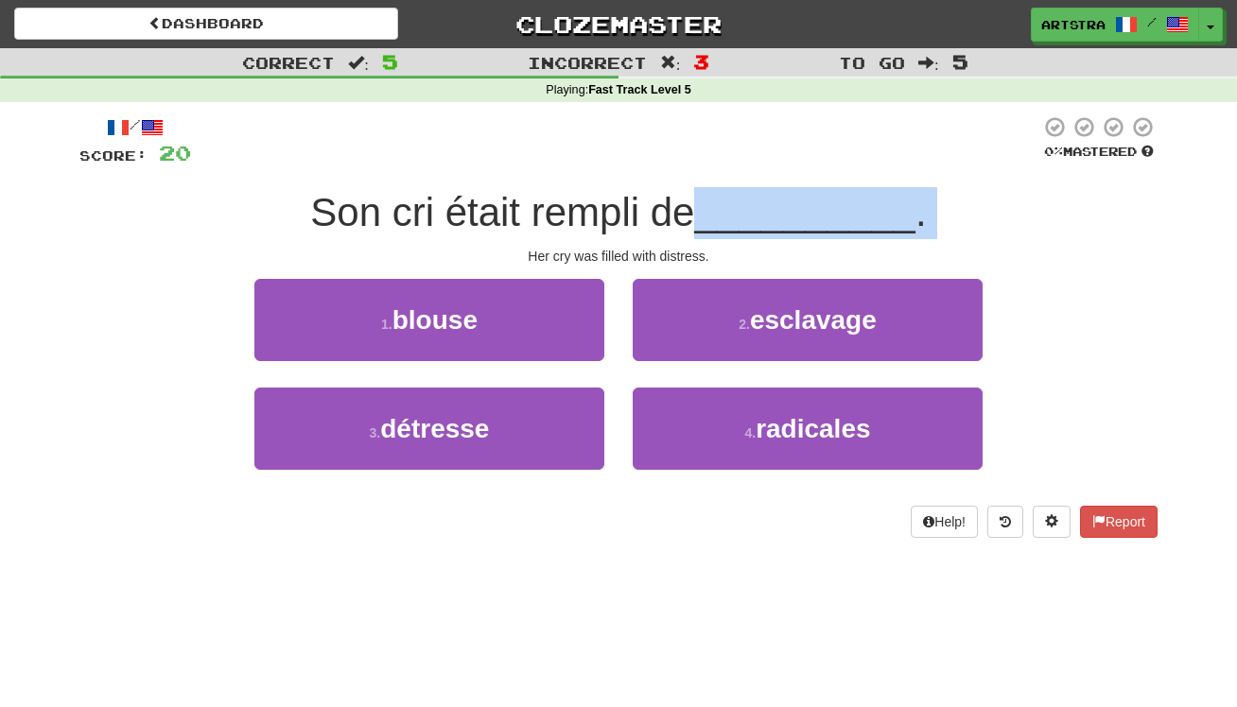
drag, startPoint x: 696, startPoint y: 239, endPoint x: 699, endPoint y: 189, distance: 50.2
click at [699, 189] on div "/ Score: 20 0 % Mastered Son cri était rempli de __________ . Her cry was fille…" at bounding box center [618, 326] width 1078 height 423
click at [694, 190] on span "Son cri était rempli de" at bounding box center [502, 212] width 384 height 44
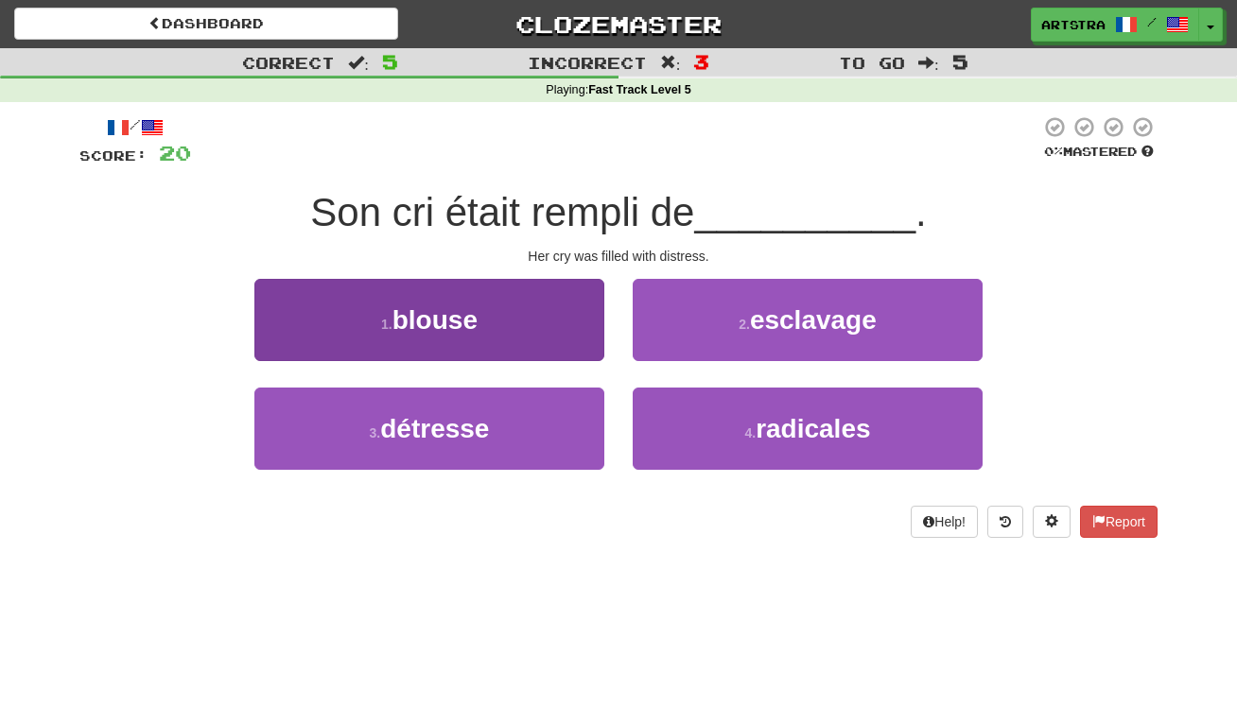
click at [530, 425] on button "3 . détresse" at bounding box center [429, 429] width 350 height 82
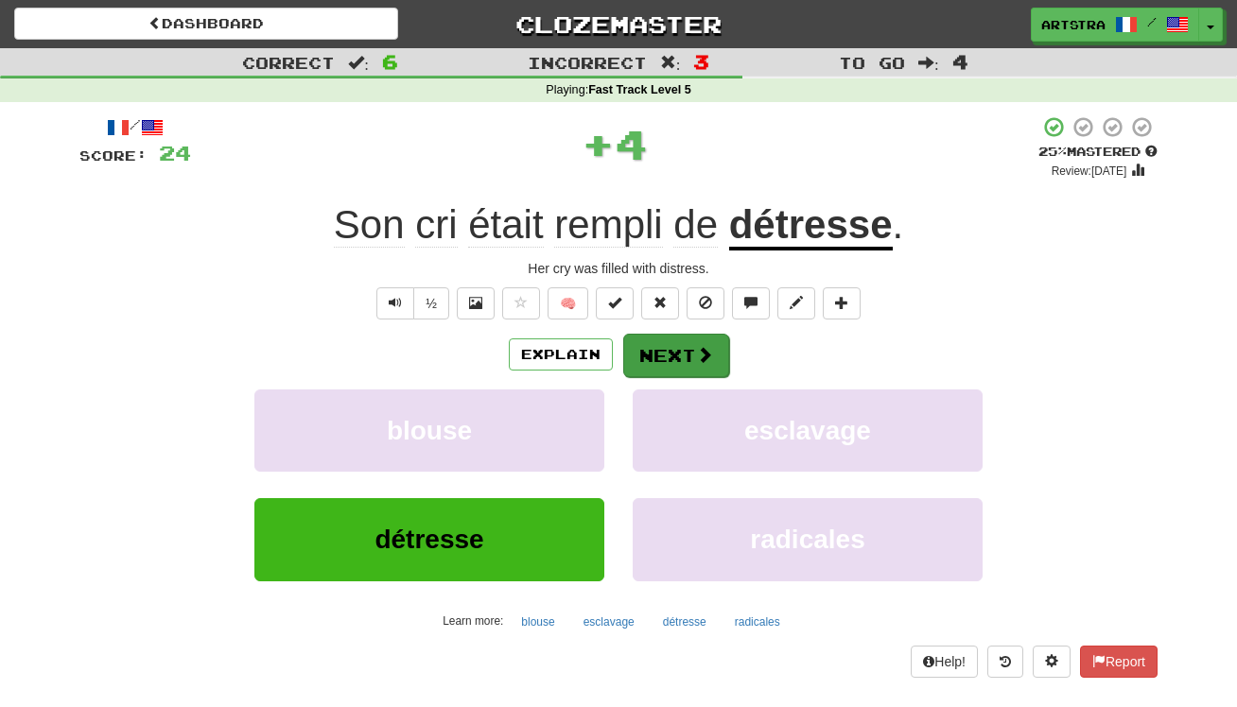
click at [637, 365] on button "Next" at bounding box center [676, 356] width 106 height 44
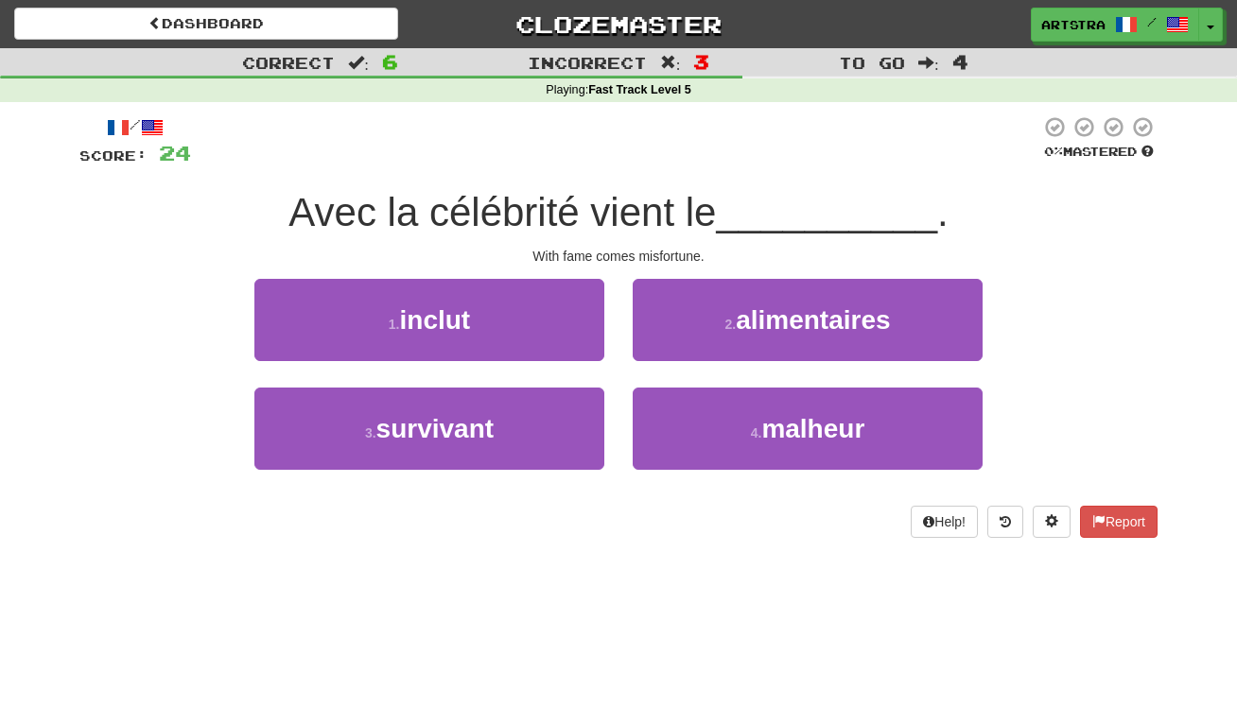
click at [631, 208] on span "Avec la célébrité vient le" at bounding box center [501, 212] width 427 height 44
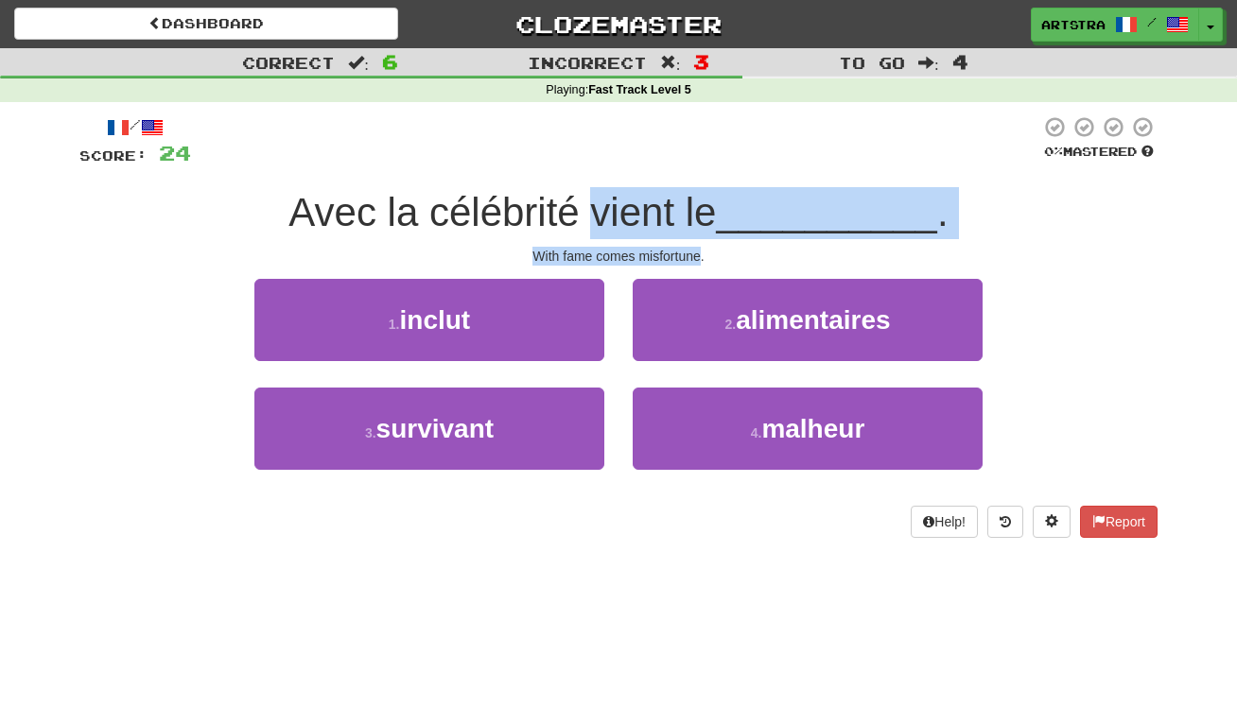
drag, startPoint x: 647, startPoint y: 237, endPoint x: 667, endPoint y: 256, distance: 27.4
click at [667, 256] on div "/ Score: 24 0 % Mastered Avec la célébrité vient le __________ . With fame come…" at bounding box center [618, 326] width 1078 height 423
click at [667, 256] on div "With fame comes misfortune." at bounding box center [618, 256] width 1078 height 19
drag, startPoint x: 667, startPoint y: 256, endPoint x: 678, endPoint y: 202, distance: 55.1
click at [678, 202] on div "/ Score: 24 0 % Mastered Avec la célébrité vient le __________ . With fame come…" at bounding box center [618, 326] width 1078 height 423
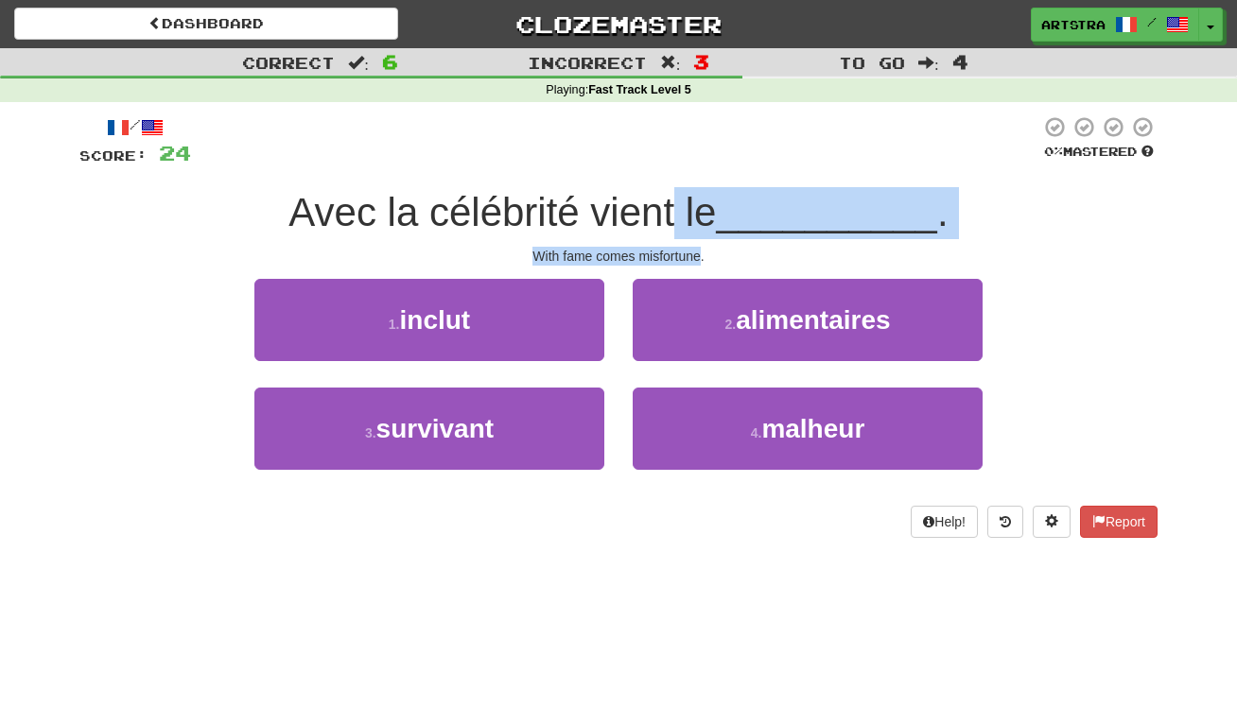
click at [678, 202] on span "Avec la célébrité vient le" at bounding box center [501, 212] width 427 height 44
drag
click at [706, 249] on div "/ Score: 24 0 % Mastered Avec la célébrité vient le __________ . With fame come…" at bounding box center [618, 326] width 1078 height 423
click at [706, 249] on div "With fame comes misfortune." at bounding box center [618, 256] width 1078 height 19
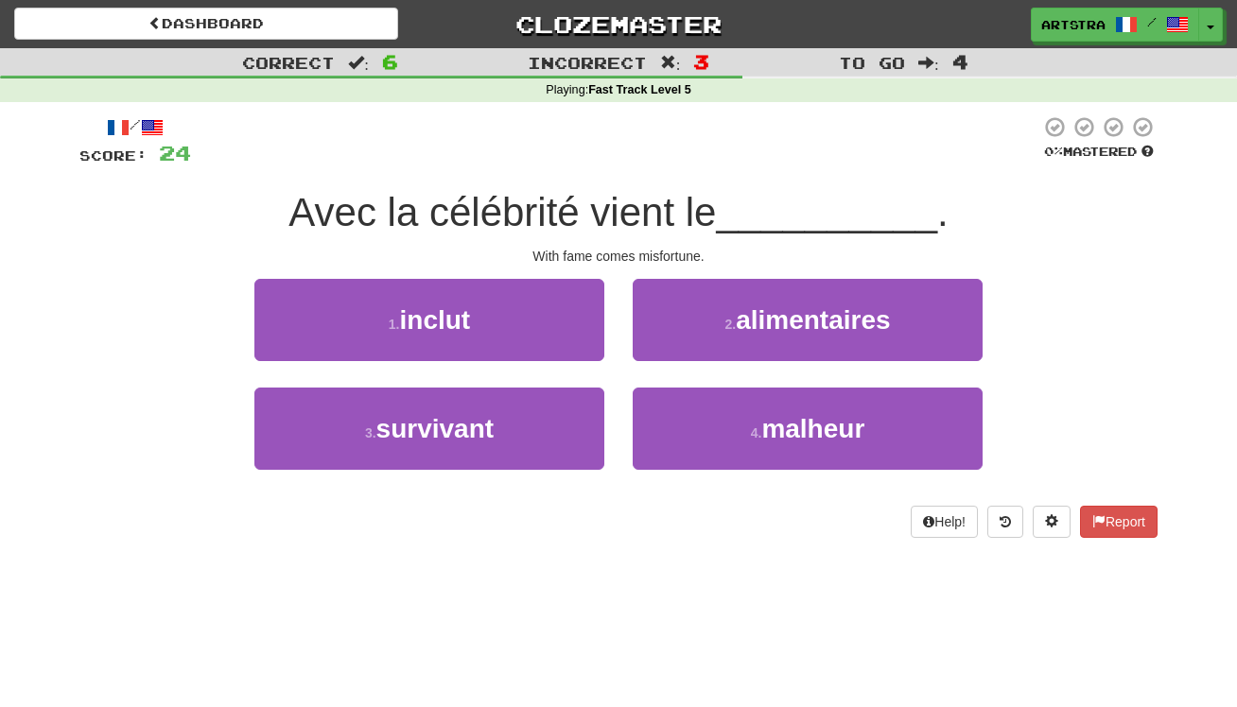
click at [994, 319] on div "2 . alimentaires" at bounding box center [808, 333] width 378 height 109
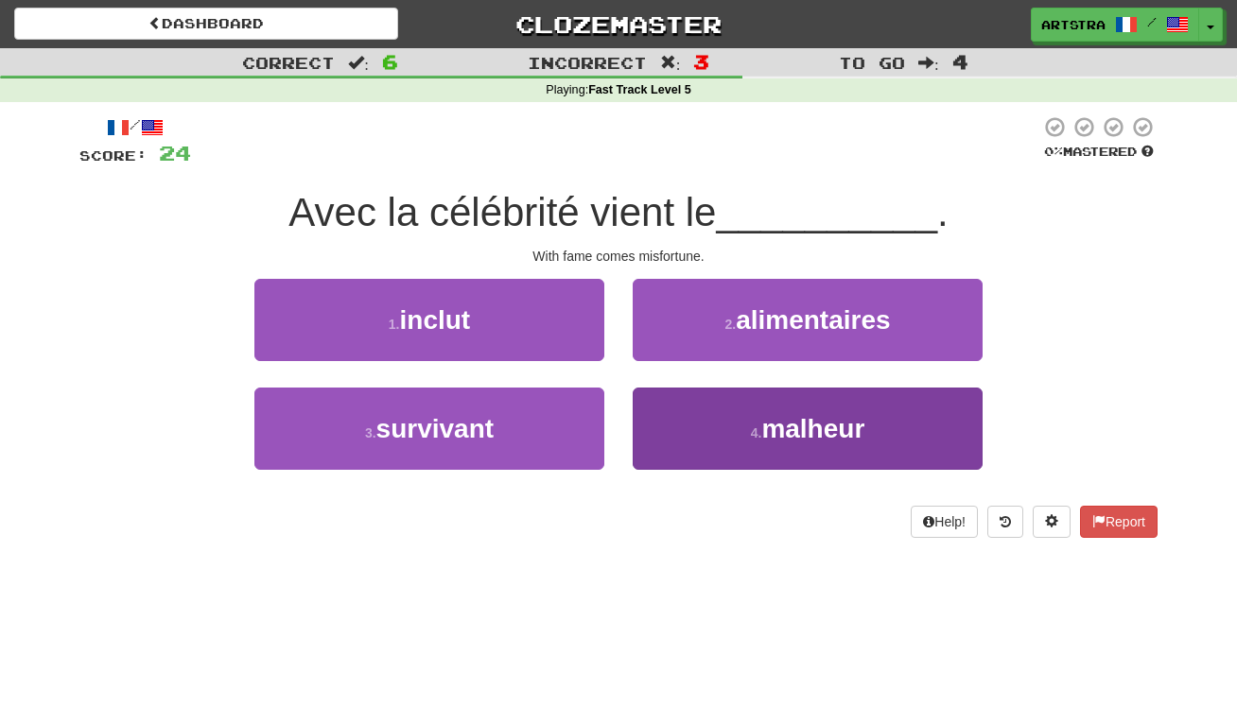
click at [767, 436] on span "malheur" at bounding box center [812, 428] width 103 height 29
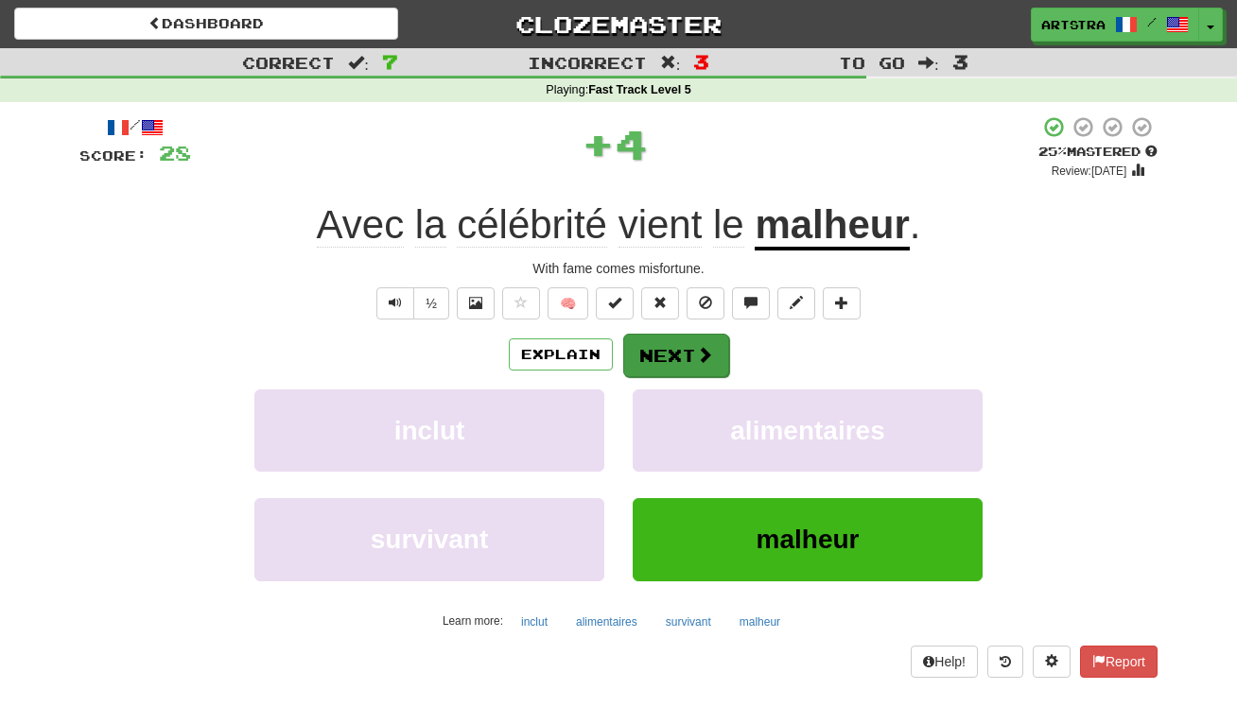
click at [700, 351] on span at bounding box center [704, 354] width 17 height 17
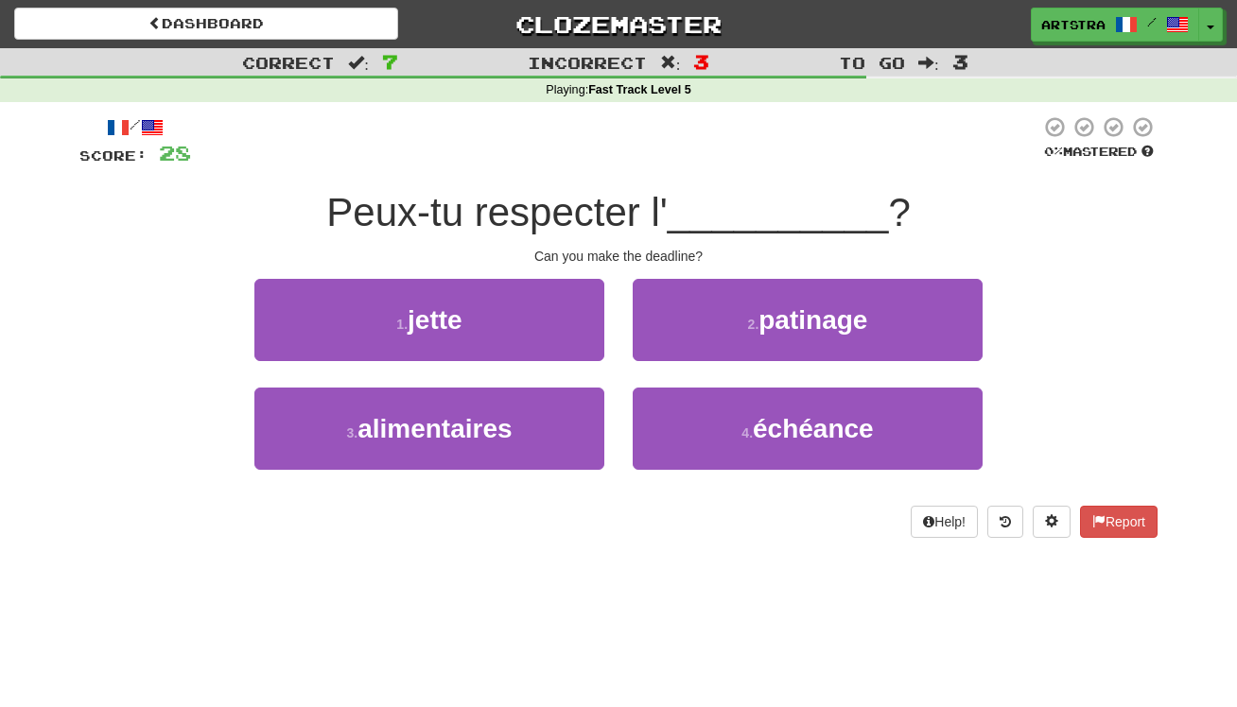
click at [656, 215] on span "Peux-tu respecter l'" at bounding box center [496, 212] width 341 height 44
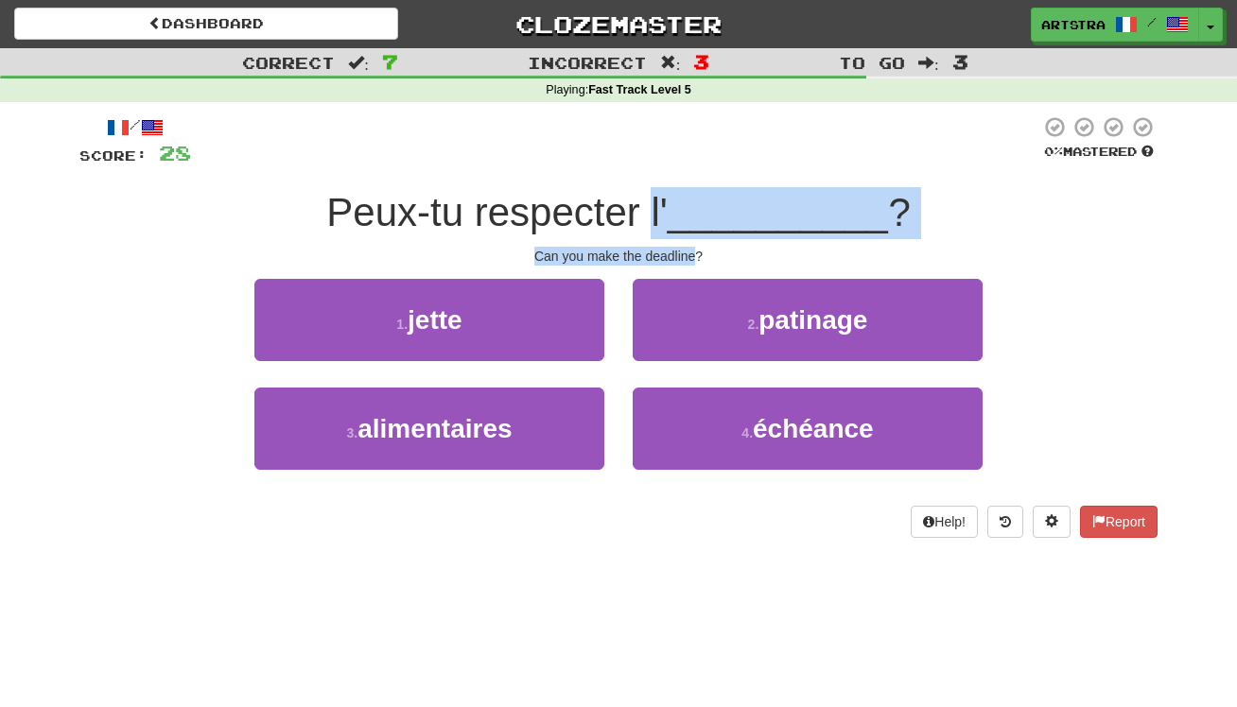
click at [685, 252] on div "/ Score: 28 0 % Mastered Peux-tu respecter l' __________ ? Can you make the dea…" at bounding box center [618, 326] width 1078 height 423
click at [685, 252] on div "Can you make the deadline?" at bounding box center [618, 256] width 1078 height 19
click at [676, 201] on div "/ Score: 28 0 % Mastered Peux-tu respecter l' __________ ? Can you make the dea…" at bounding box center [618, 326] width 1078 height 423
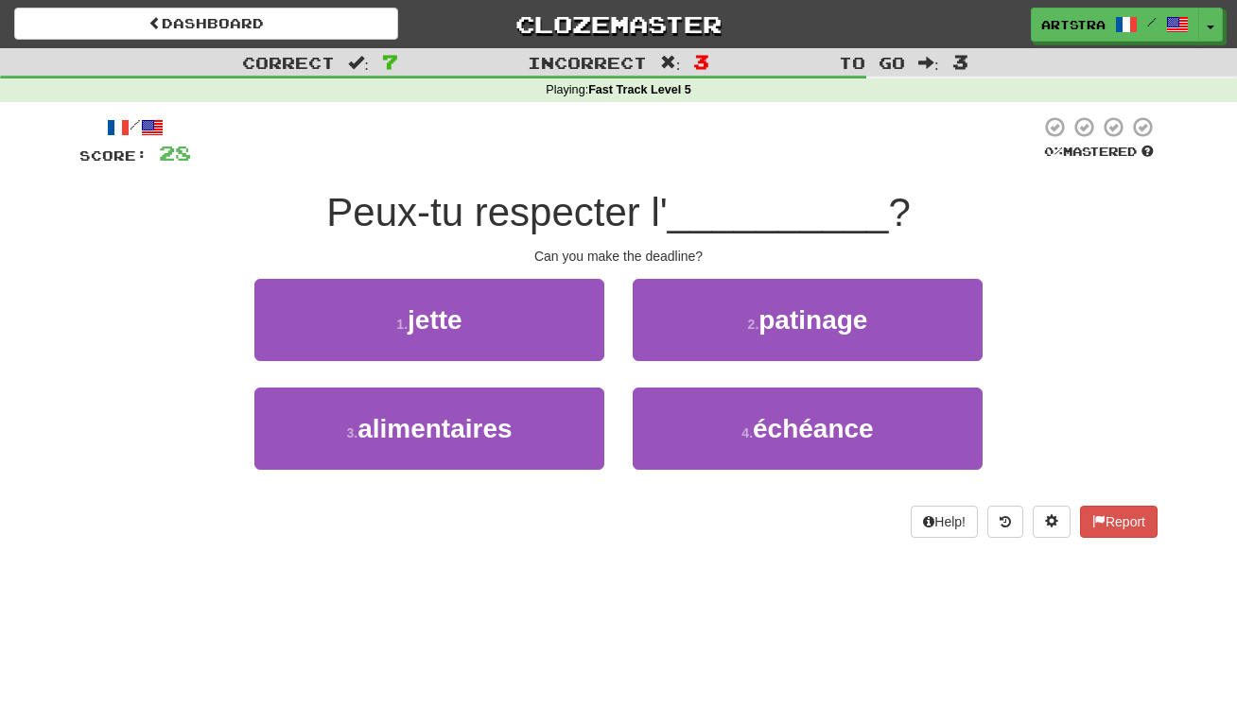
click at [676, 200] on span "__________" at bounding box center [778, 212] width 221 height 44
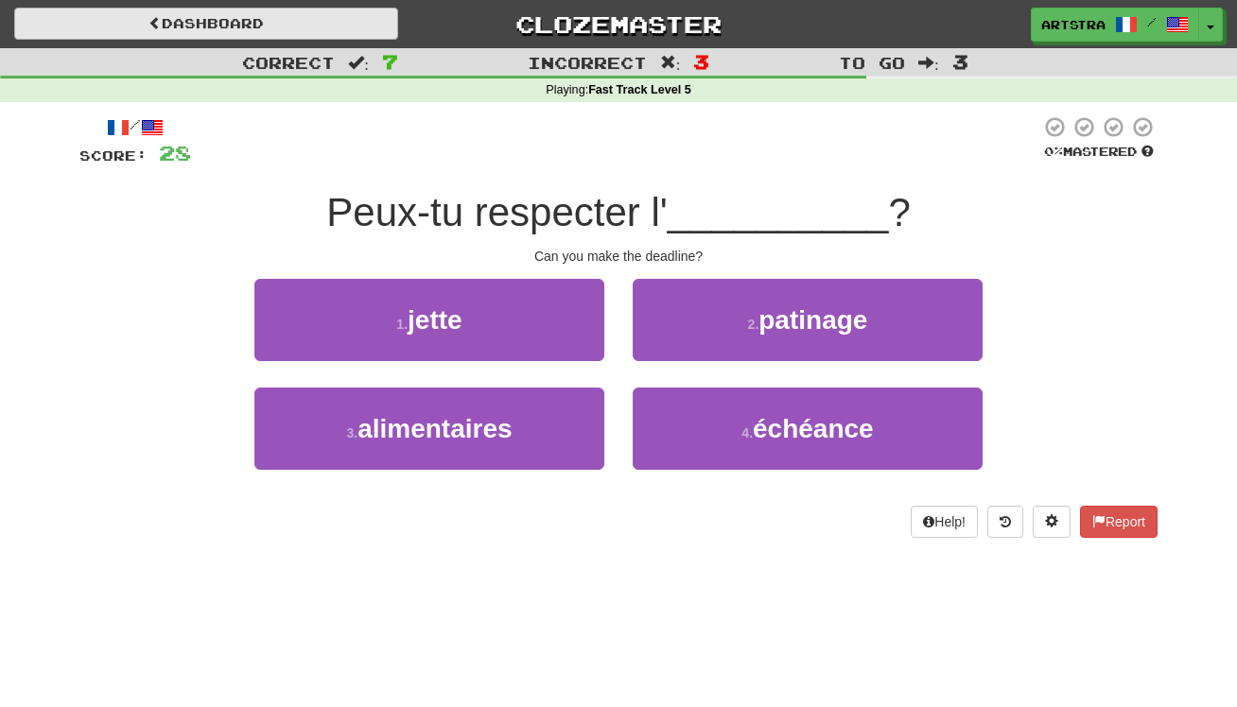
click at [345, 26] on link "Dashboard" at bounding box center [206, 24] width 384 height 32
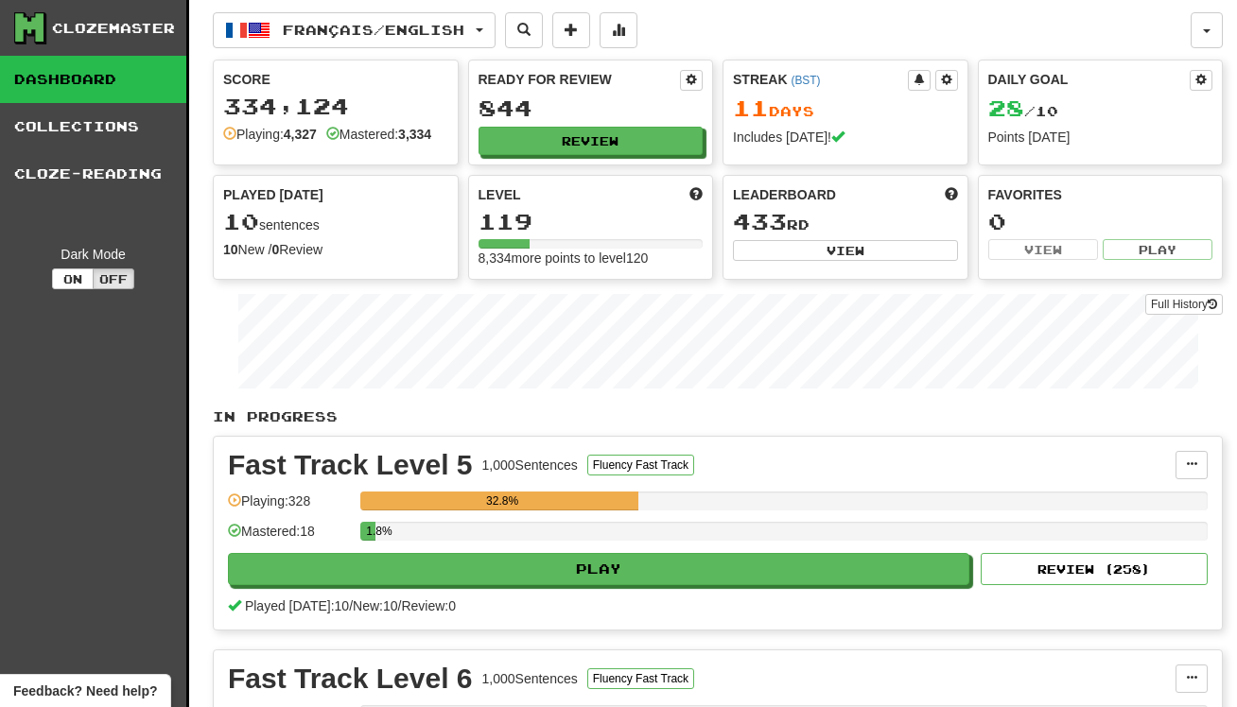
click at [653, 121] on div "Ready for Review 844 Review" at bounding box center [591, 113] width 244 height 104
click at [651, 139] on button "Review" at bounding box center [591, 142] width 225 height 28
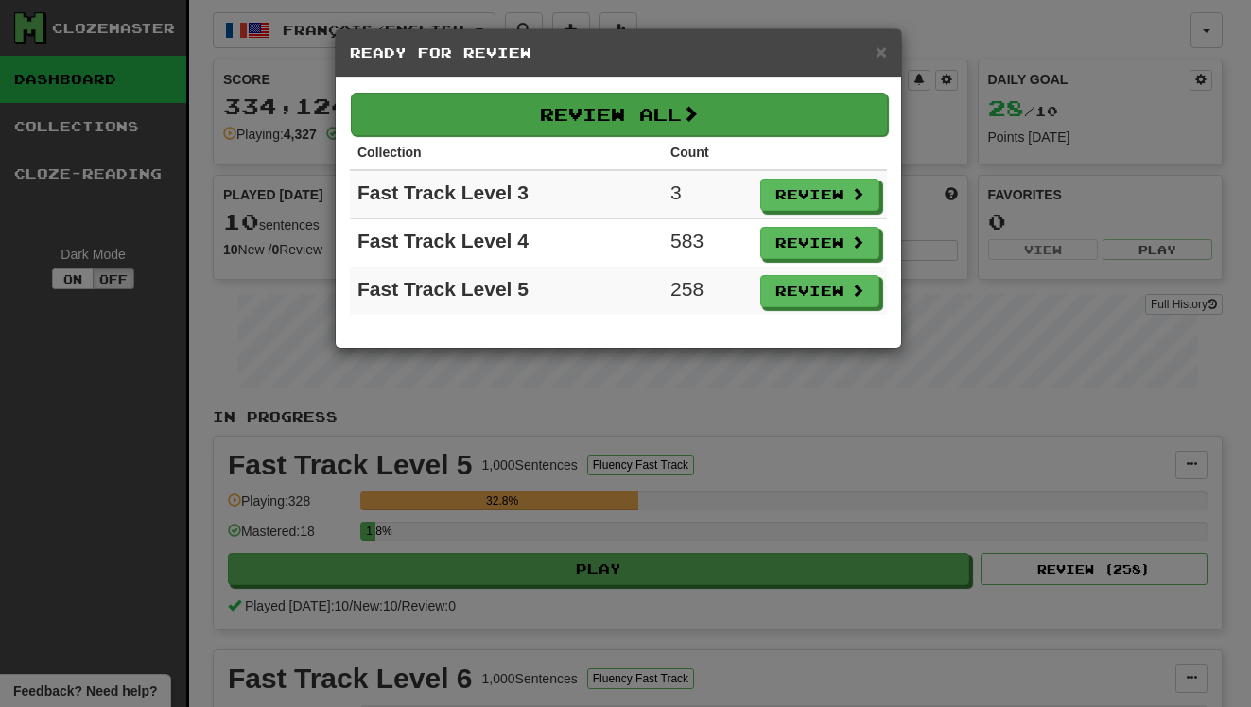
click at [656, 111] on button "Review All" at bounding box center [619, 115] width 537 height 44
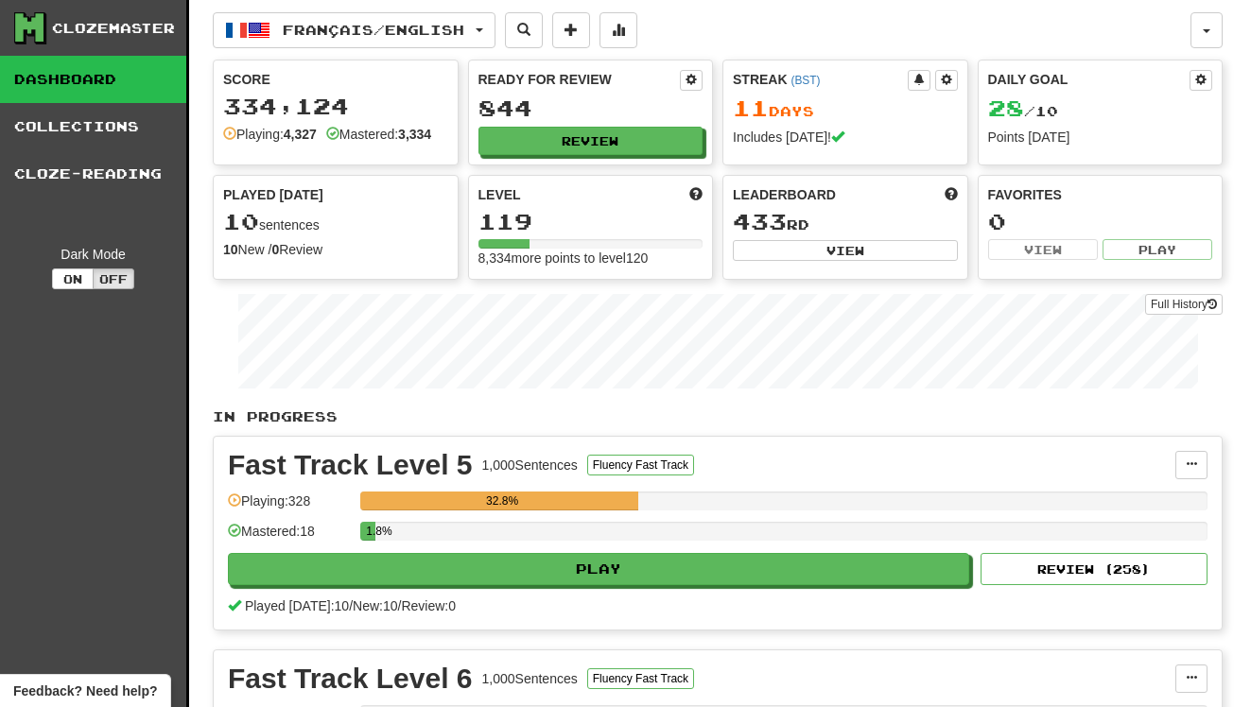
select select "**"
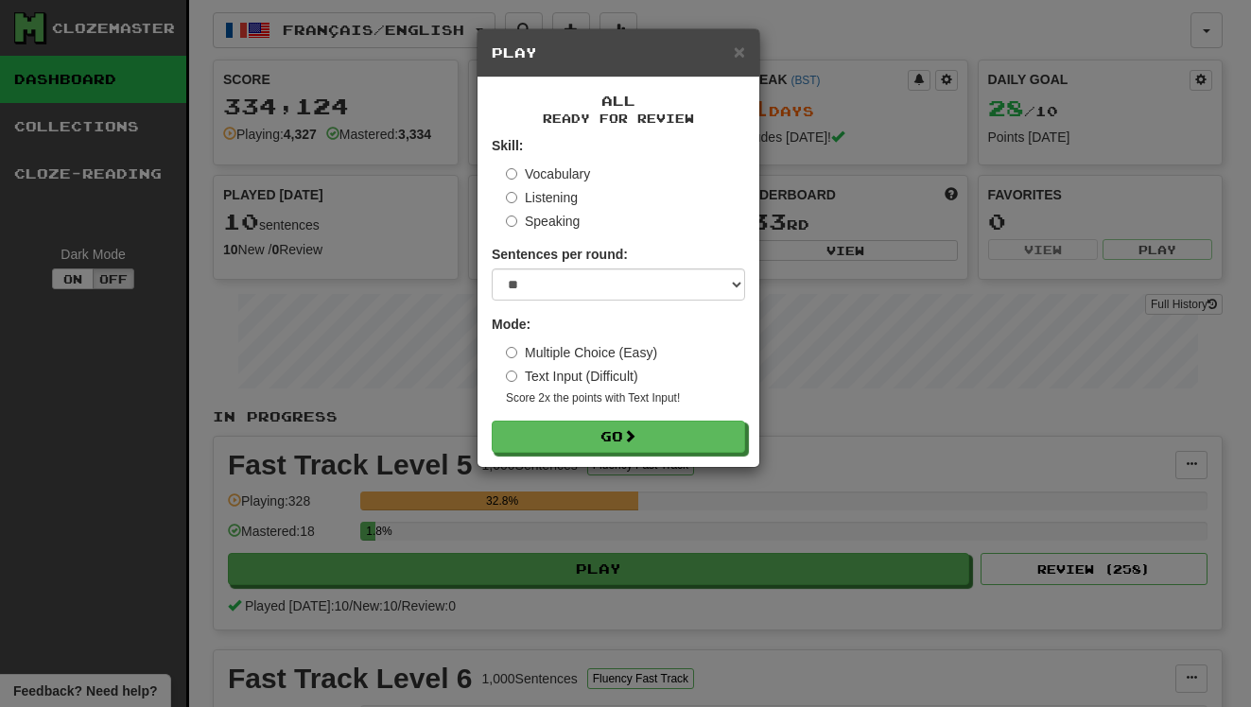
click at [668, 463] on div "All Ready for Review Skill: Vocabulary Listening Speaking Sentences per round: …" at bounding box center [619, 273] width 282 height 390
click at [672, 445] on button "Go" at bounding box center [619, 438] width 253 height 32
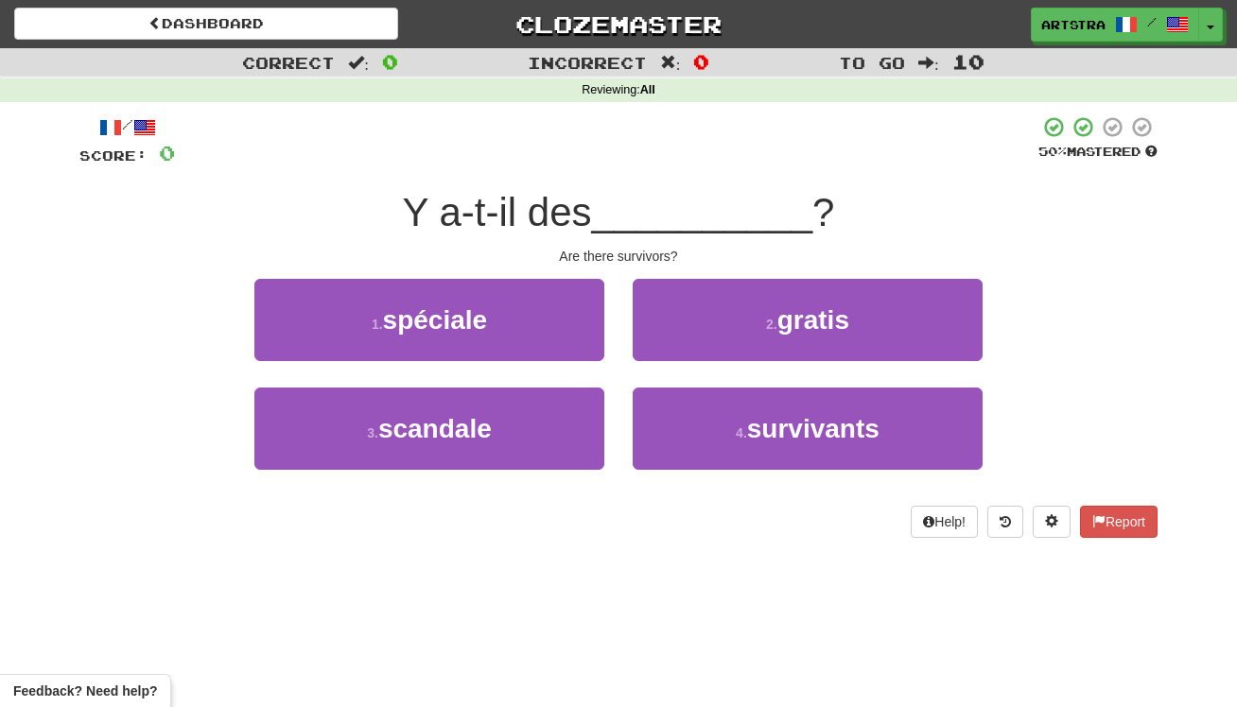
click at [623, 209] on span "__________" at bounding box center [702, 212] width 221 height 44
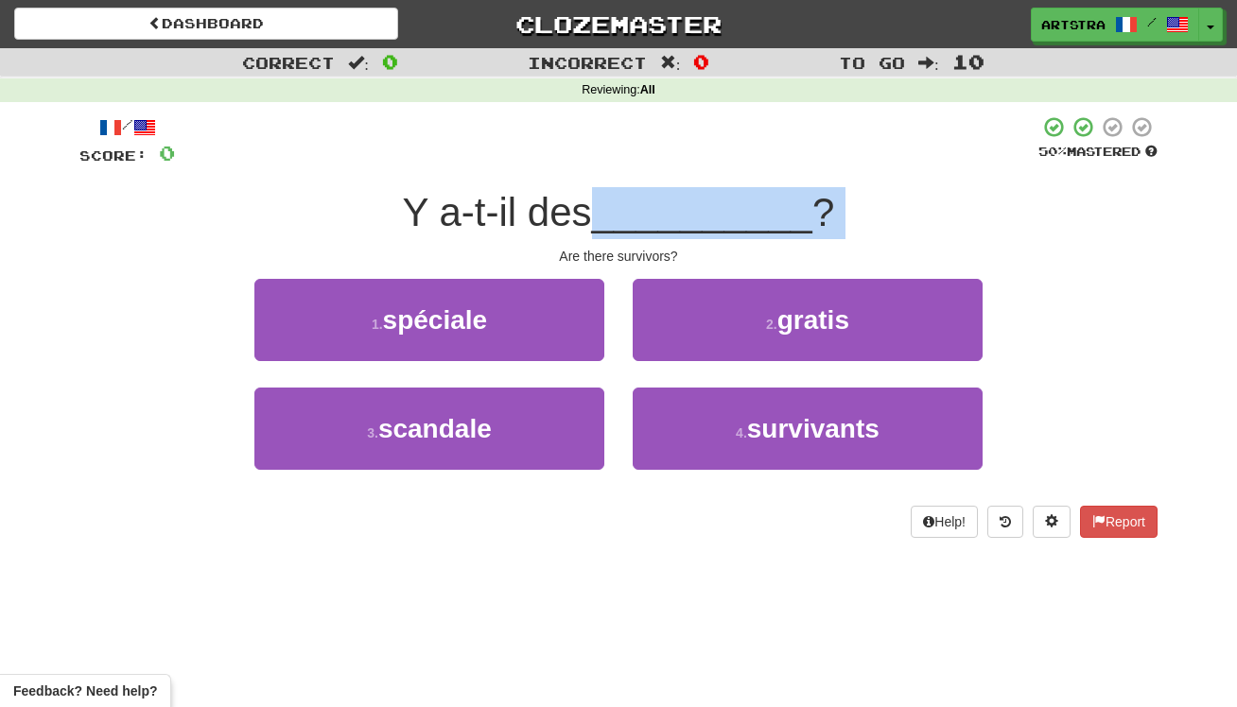
drag, startPoint x: 623, startPoint y: 209, endPoint x: 646, endPoint y: 235, distance: 34.2
click at [646, 235] on div "Y a-t-il des __________ ?" at bounding box center [618, 213] width 1078 height 52
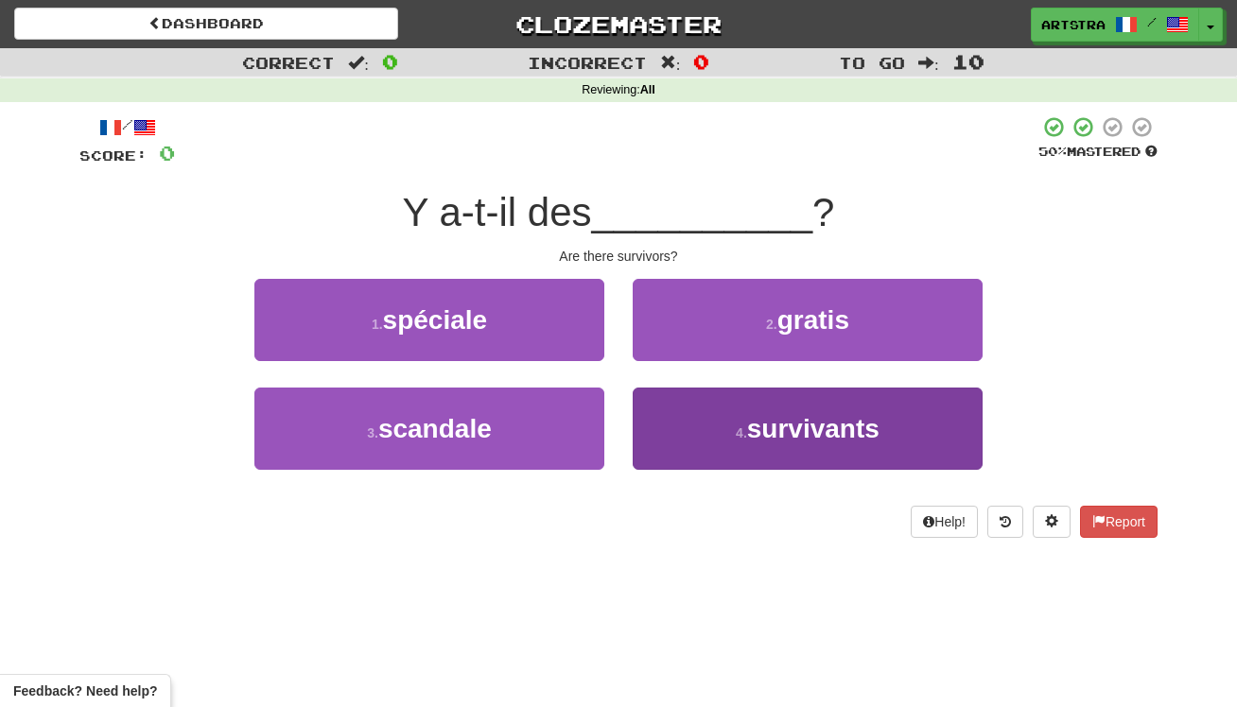
click at [786, 460] on button "4 . survivants" at bounding box center [808, 429] width 350 height 82
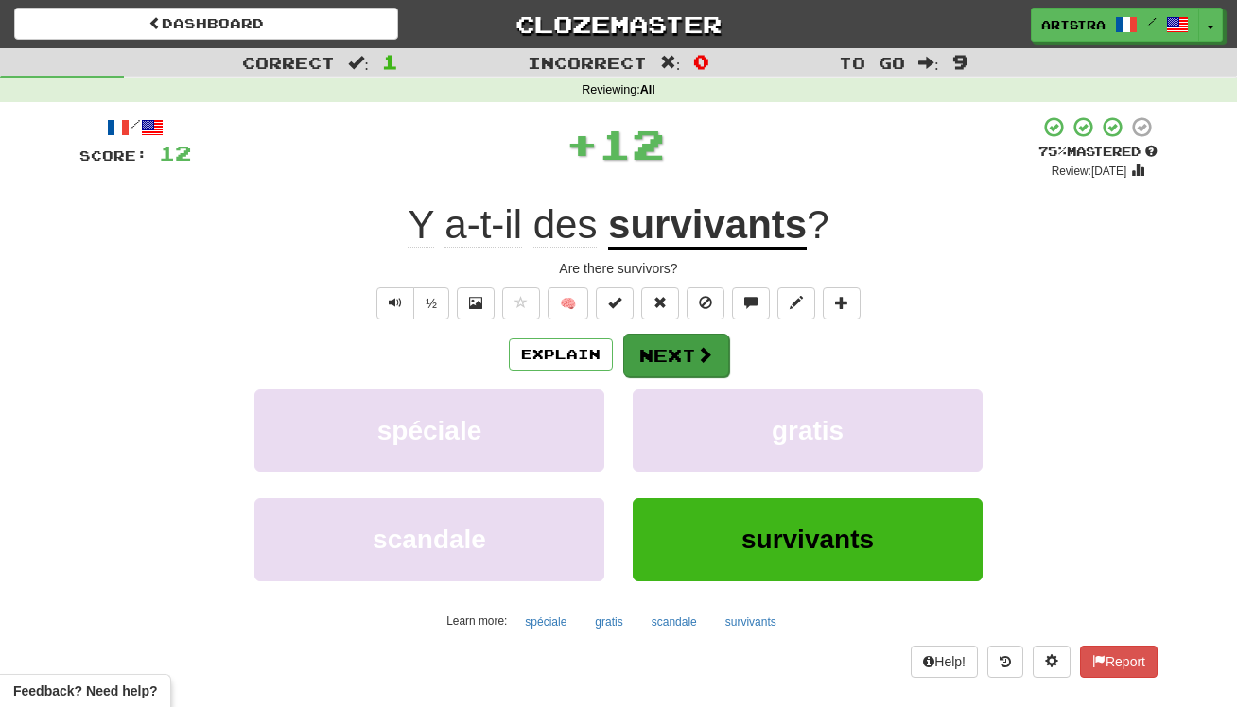
click at [671, 340] on button "Next" at bounding box center [676, 356] width 106 height 44
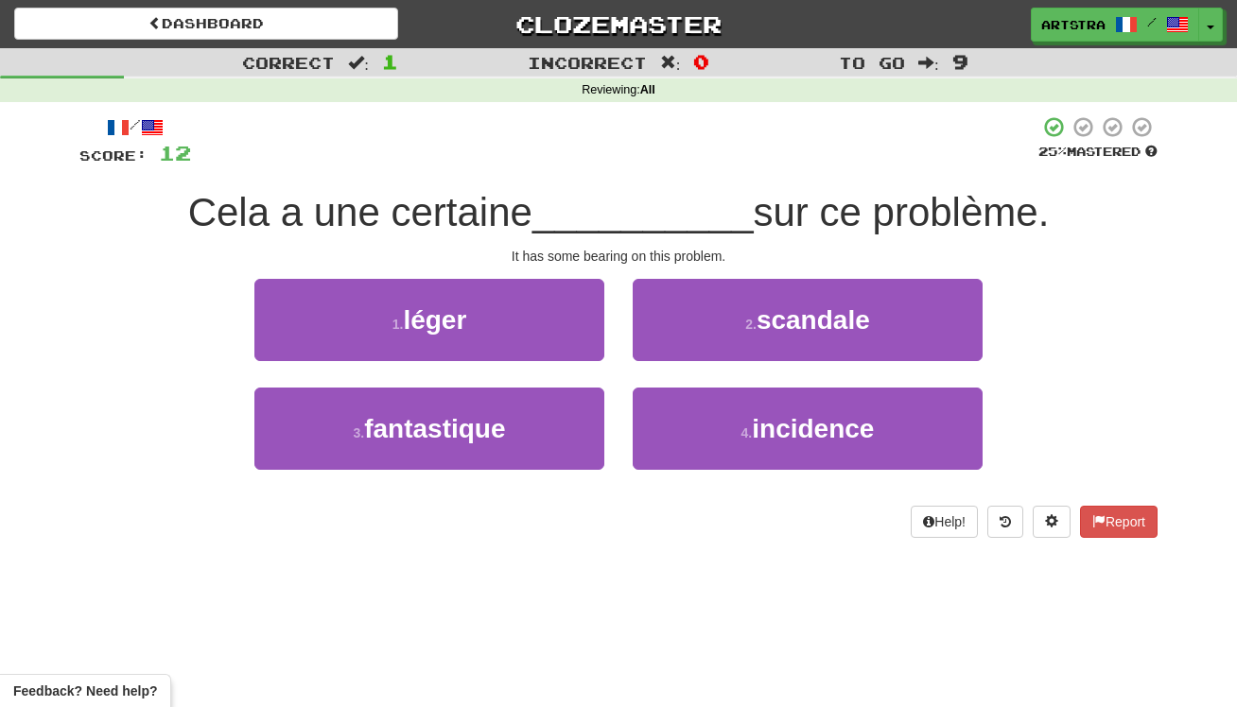
click at [636, 197] on span "__________" at bounding box center [642, 212] width 221 height 44
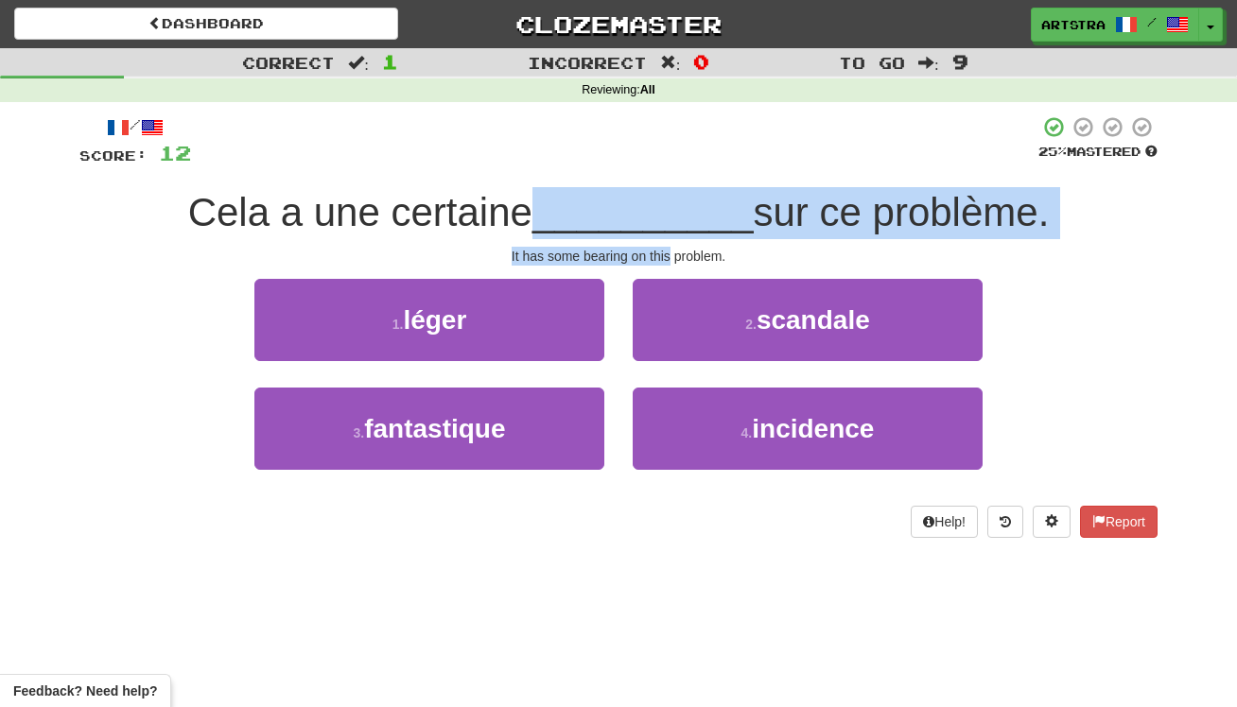
drag, startPoint x: 636, startPoint y: 197, endPoint x: 661, endPoint y: 246, distance: 55.4
click at [661, 246] on div "/ Score: 12 25 % Mastered Cela a une certaine __________ sur ce problème. It ha…" at bounding box center [618, 326] width 1078 height 423
click at [661, 247] on div "It has some bearing on this problem." at bounding box center [618, 256] width 1078 height 19
drag, startPoint x: 661, startPoint y: 246, endPoint x: 657, endPoint y: 204, distance: 41.8
click at [657, 204] on div "/ Score: 12 25 % Mastered Cela a une certaine __________ sur ce problème. It ha…" at bounding box center [618, 326] width 1078 height 423
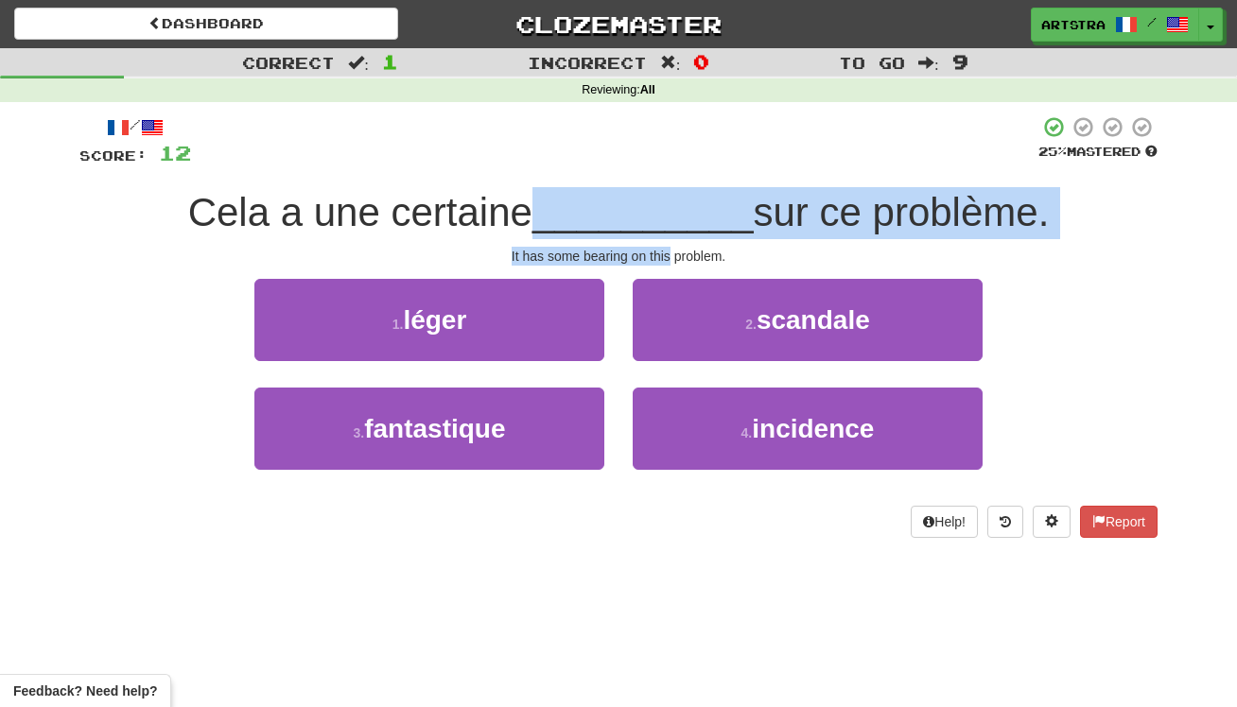
click at [657, 204] on span "__________" at bounding box center [642, 212] width 221 height 44
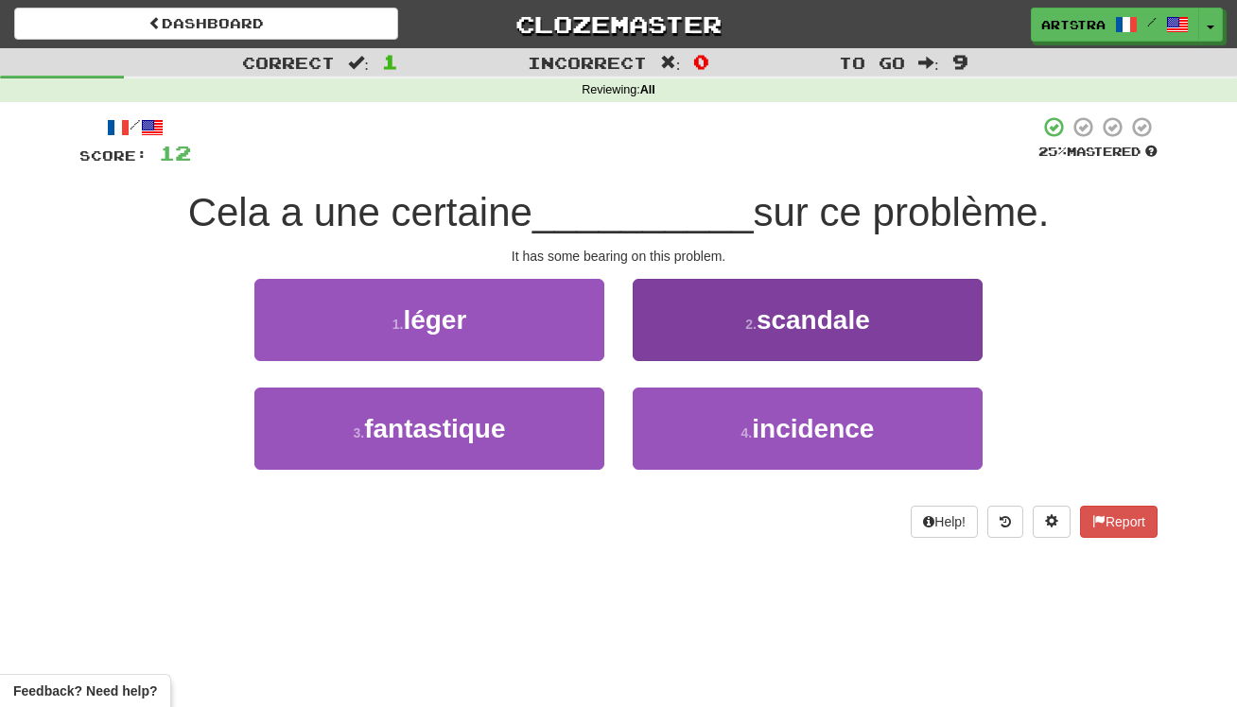
click at [883, 338] on button "2 . scandale" at bounding box center [808, 320] width 350 height 82
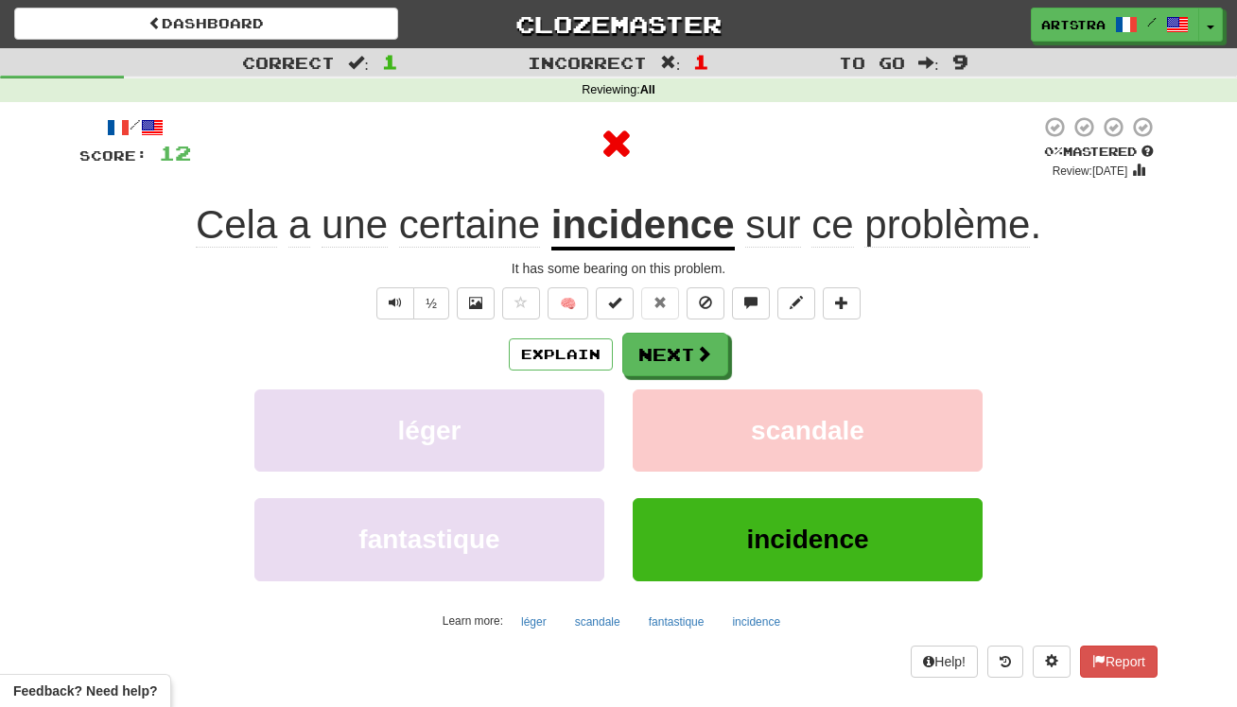
click at [658, 232] on u "incidence" at bounding box center [642, 226] width 183 height 48
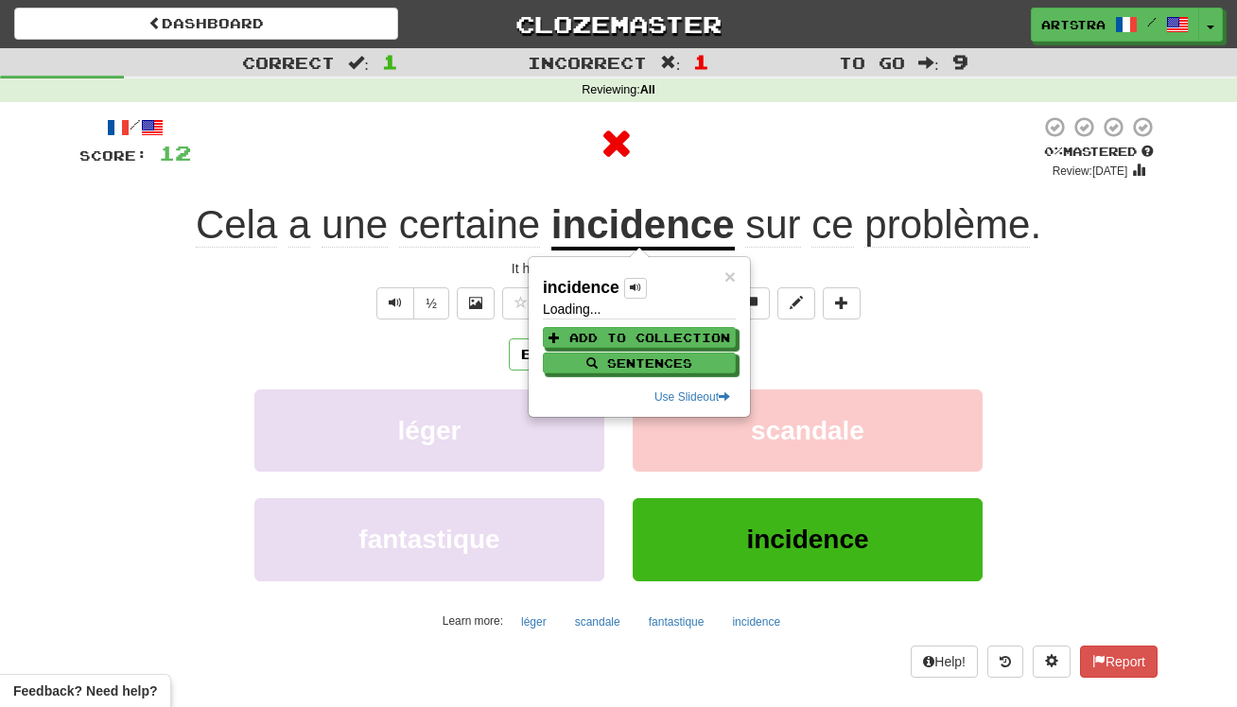
click at [744, 149] on div at bounding box center [615, 143] width 849 height 57
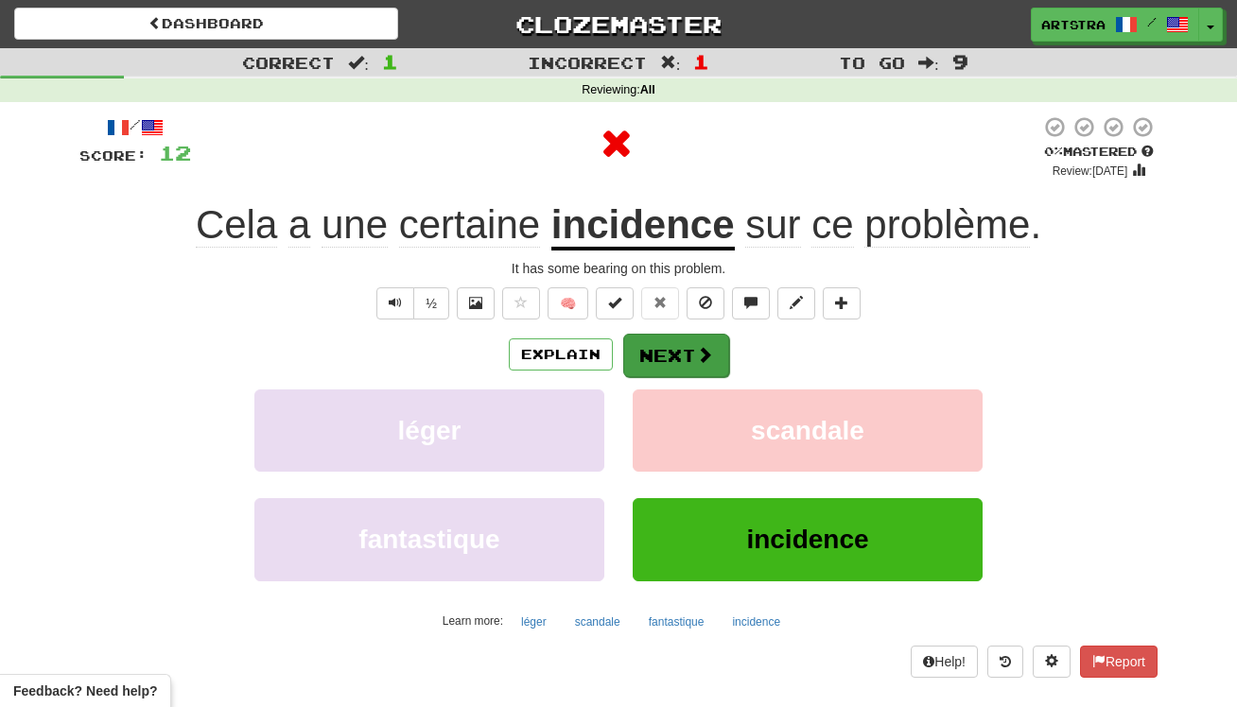
click at [682, 370] on button "Next" at bounding box center [676, 356] width 106 height 44
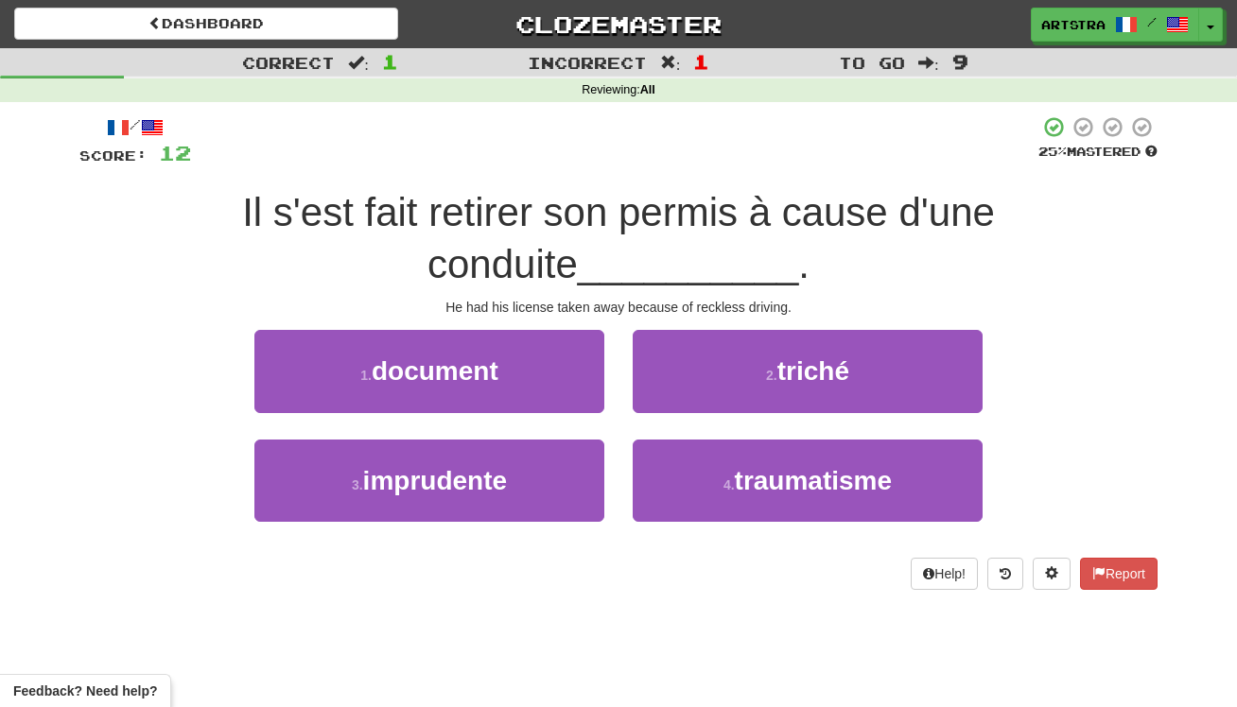
click at [615, 201] on span "Il s'est fait retirer son permis à cause d'une conduite" at bounding box center [618, 238] width 753 height 96
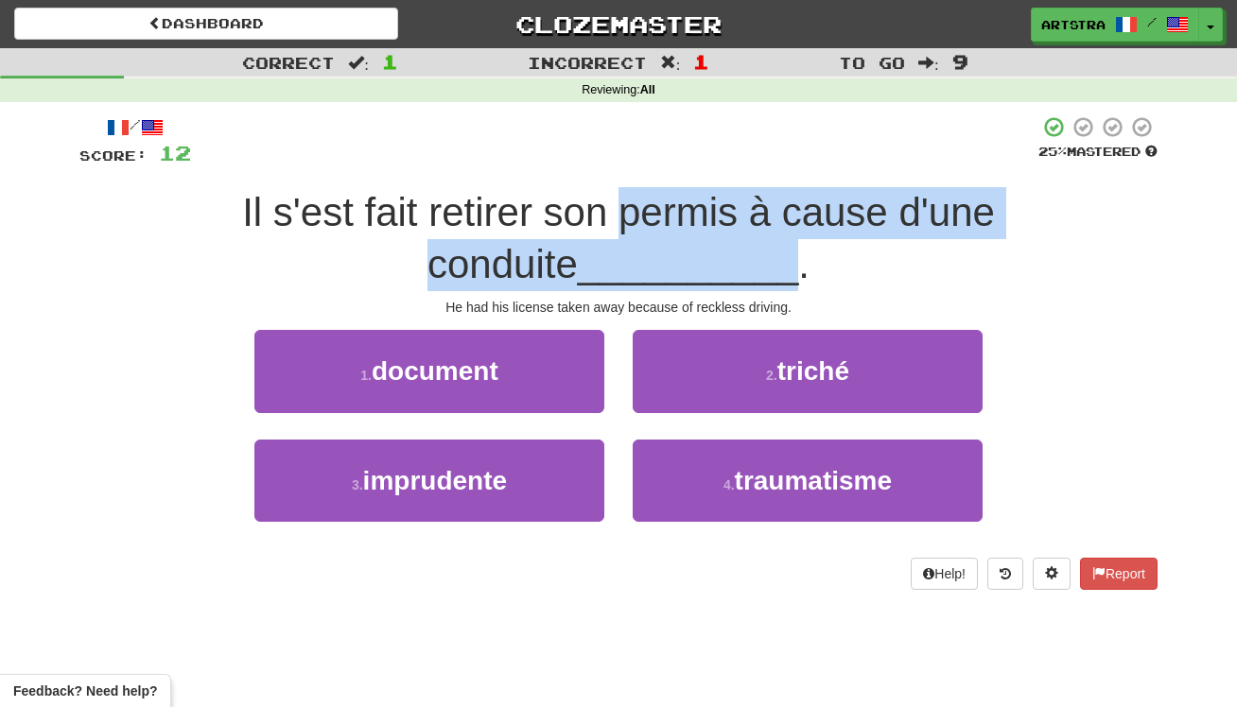
drag, startPoint x: 615, startPoint y: 201, endPoint x: 642, endPoint y: 259, distance: 63.9
click at [642, 259] on span "Il s'est fait retirer son permis à cause d'une conduite __________ ." at bounding box center [618, 238] width 753 height 96
click at [642, 259] on span "__________" at bounding box center [688, 264] width 221 height 44
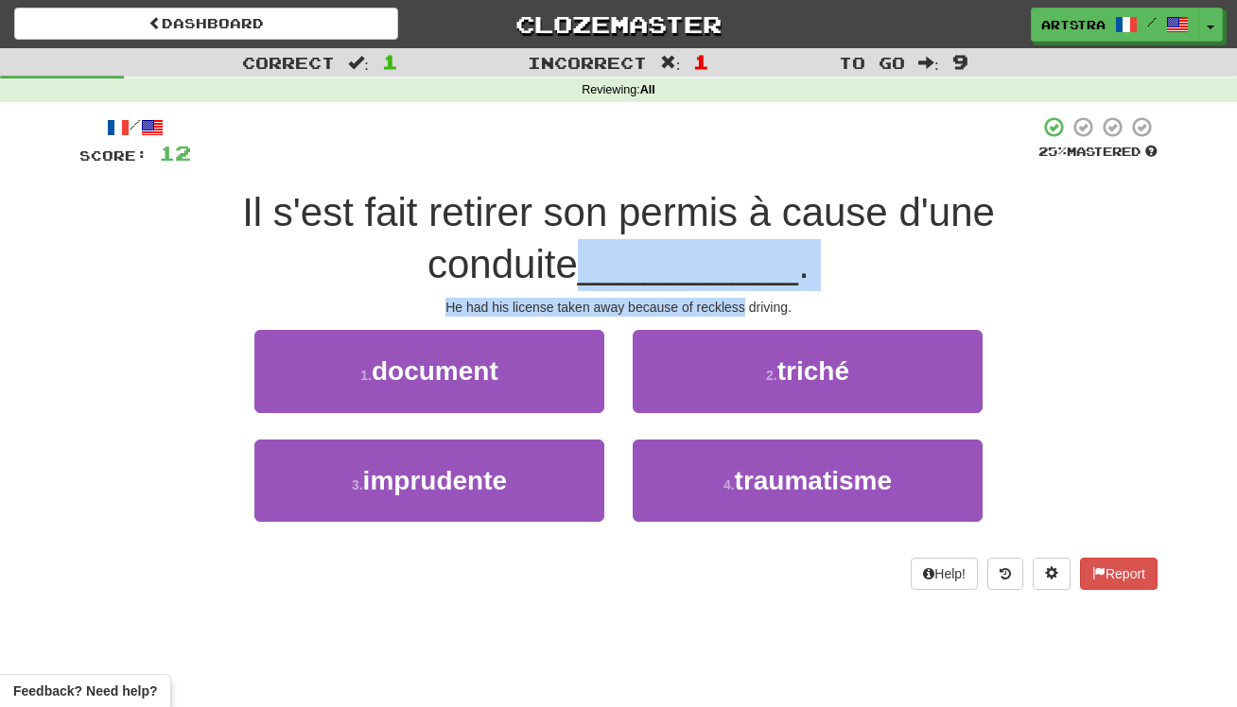
drag, startPoint x: 642, startPoint y: 259, endPoint x: 698, endPoint y: 304, distance: 71.3
click at [698, 304] on div "/ Score: 12 25 % Mastered Il s'est fait retirer son permis à cause d'une condui…" at bounding box center [618, 352] width 1078 height 474
click at [698, 304] on div "He had his license taken away because of reckless driving." at bounding box center [618, 307] width 1078 height 19
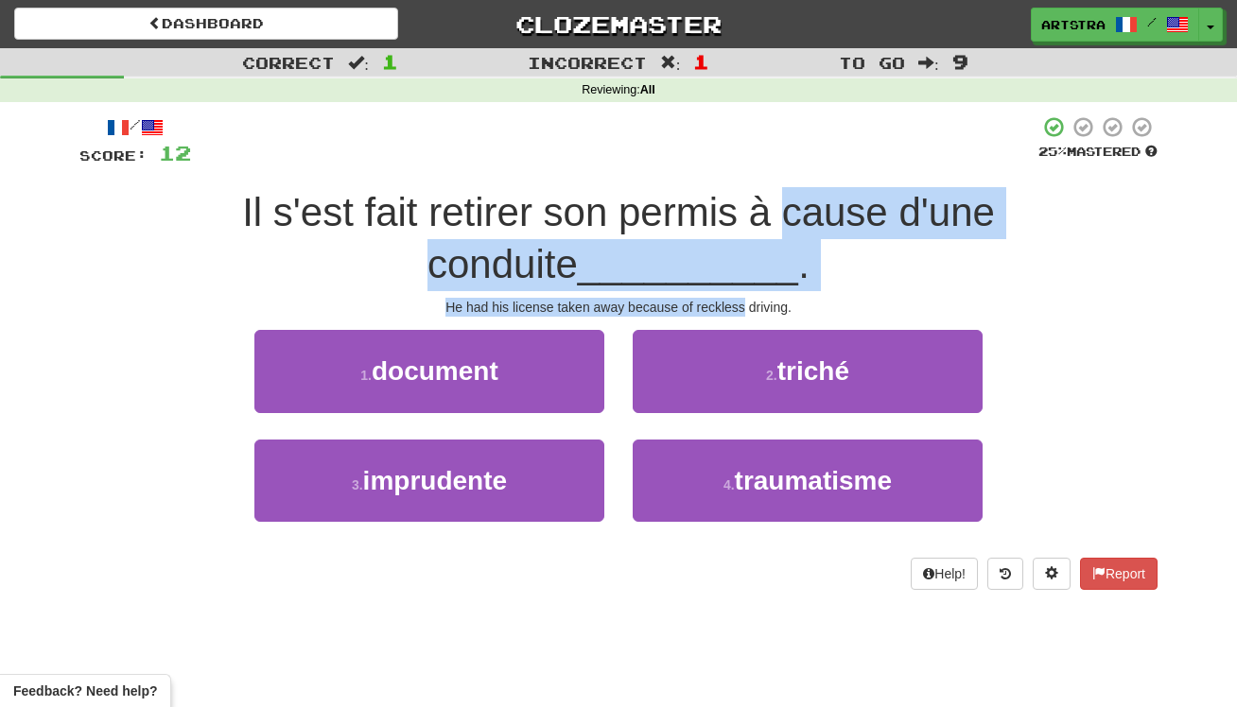
drag, startPoint x: 698, startPoint y: 304, endPoint x: 741, endPoint y: 214, distance: 99.8
click at [741, 214] on div "/ Score: 12 25 % Mastered Il s'est fait retirer son permis à cause d'une condui…" at bounding box center [618, 352] width 1078 height 474
click at [741, 214] on span "Il s'est fait retirer son permis à cause d'une conduite" at bounding box center [618, 238] width 753 height 96
drag, startPoint x: 741, startPoint y: 214, endPoint x: 763, endPoint y: 295, distance: 84.2
click at [763, 295] on div "/ Score: 12 25 % Mastered Il s'est fait retirer son permis à cause d'une condui…" at bounding box center [618, 352] width 1078 height 474
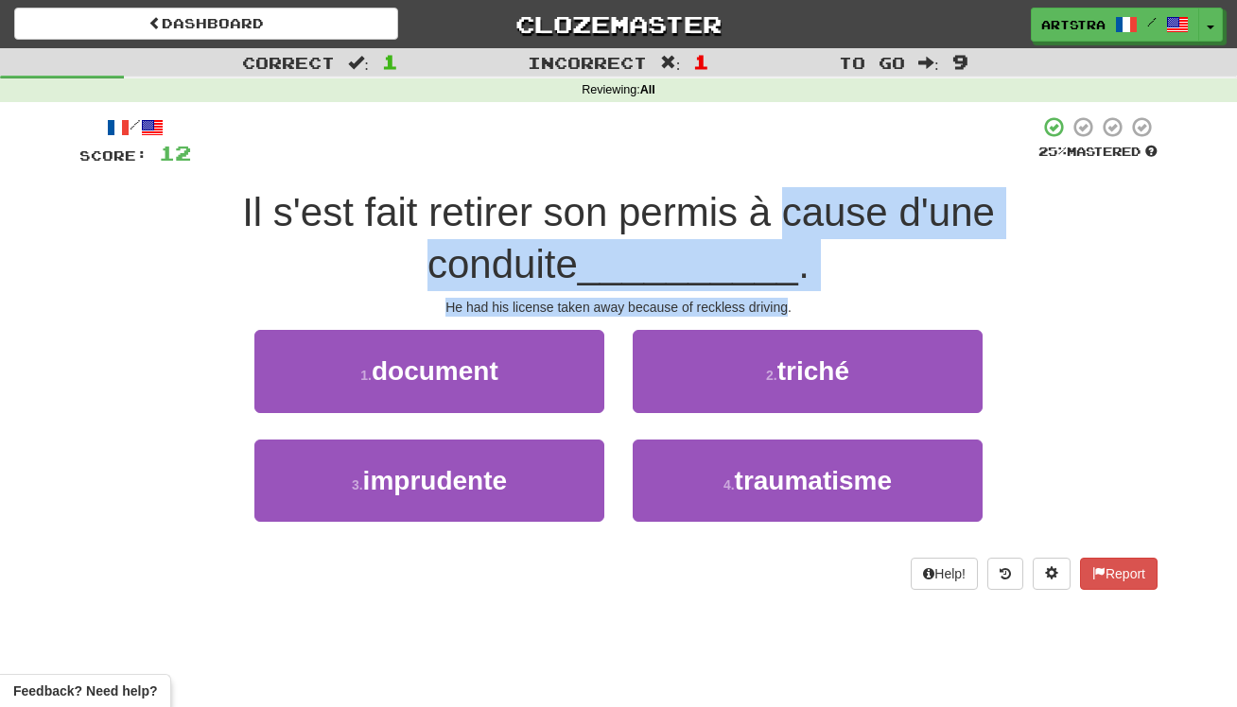
click at [763, 298] on div "He had his license taken away because of reckless driving." at bounding box center [618, 307] width 1078 height 19
drag, startPoint x: 763, startPoint y: 295, endPoint x: 734, endPoint y: 214, distance: 86.5
click at [735, 214] on div "/ Score: 12 25 % Mastered Il s'est fait retirer son permis à cause d'une condui…" at bounding box center [618, 352] width 1078 height 474
click at [734, 214] on span "Il s'est fait retirer son permis à cause d'une conduite" at bounding box center [618, 238] width 753 height 96
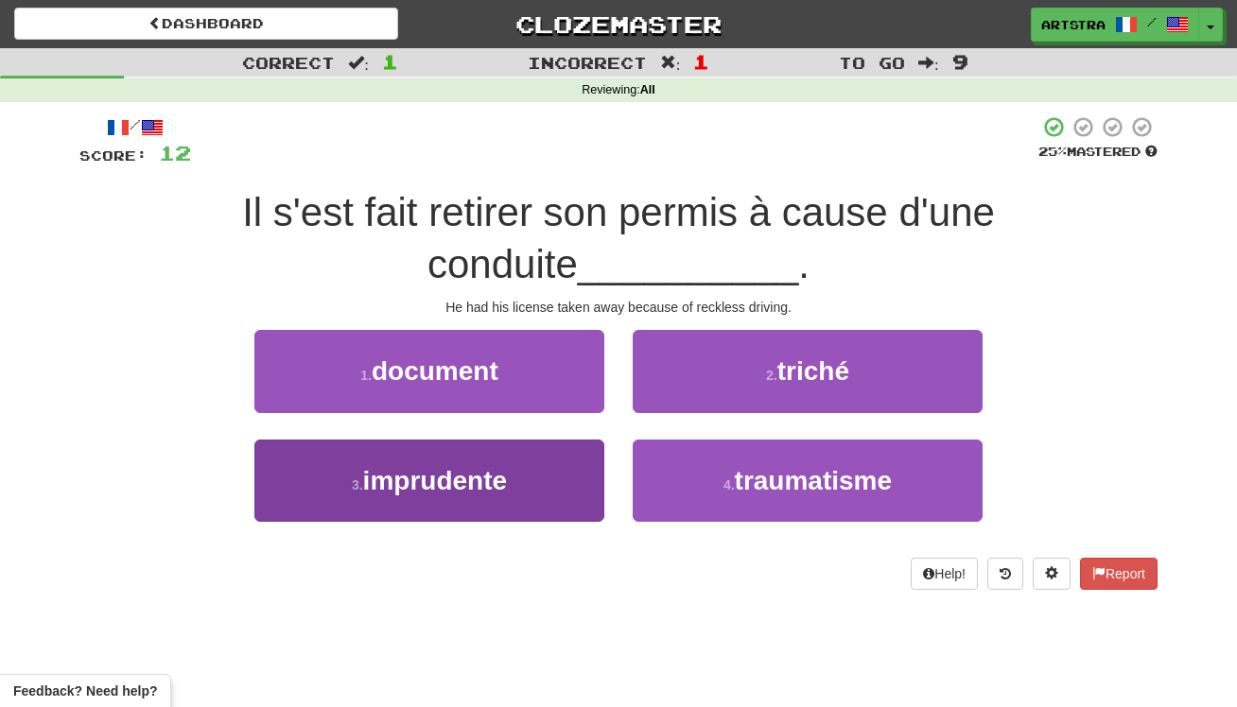
click at [503, 466] on span "imprudente" at bounding box center [435, 480] width 144 height 29
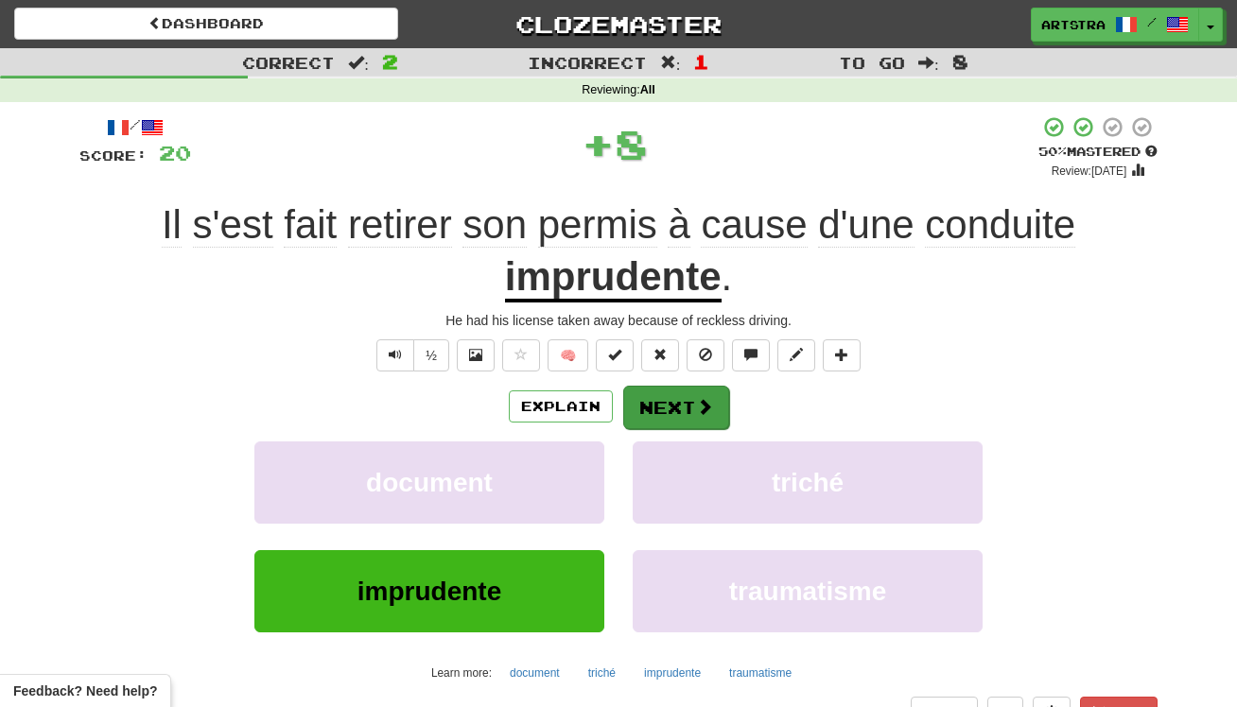
click at [656, 415] on button "Next" at bounding box center [676, 408] width 106 height 44
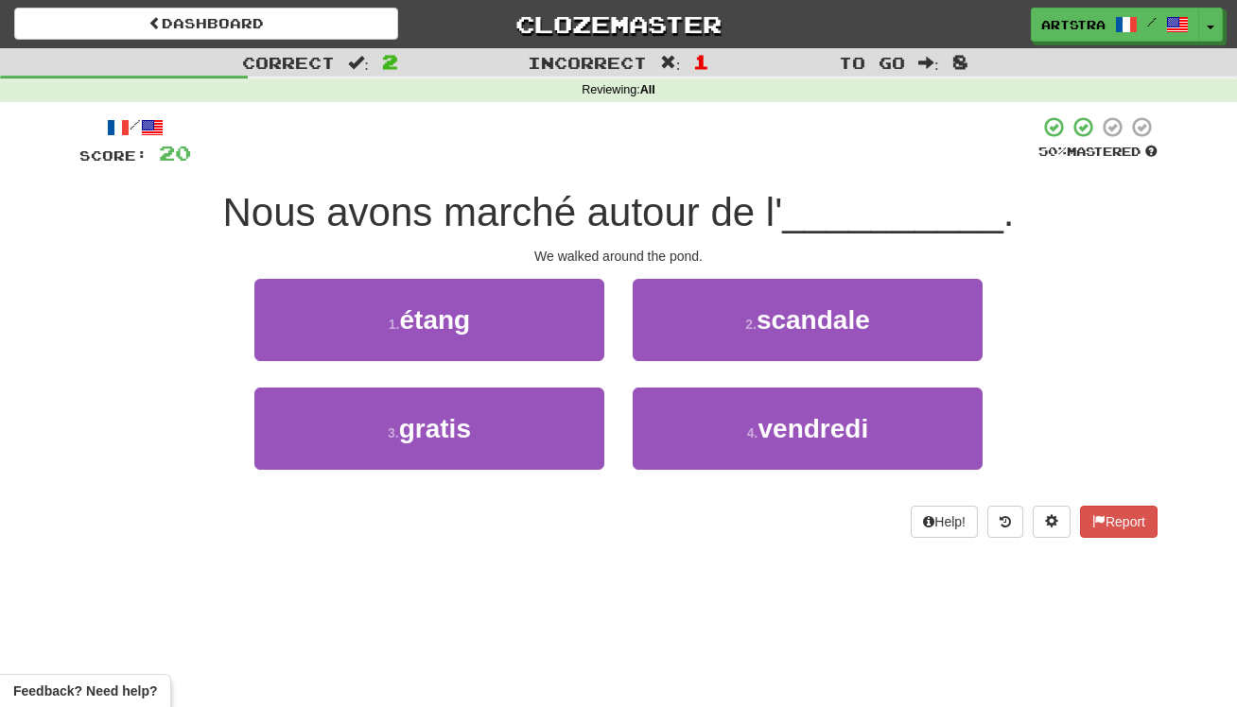
click at [595, 228] on span "Nous avons marché autour de l'" at bounding box center [503, 212] width 560 height 44
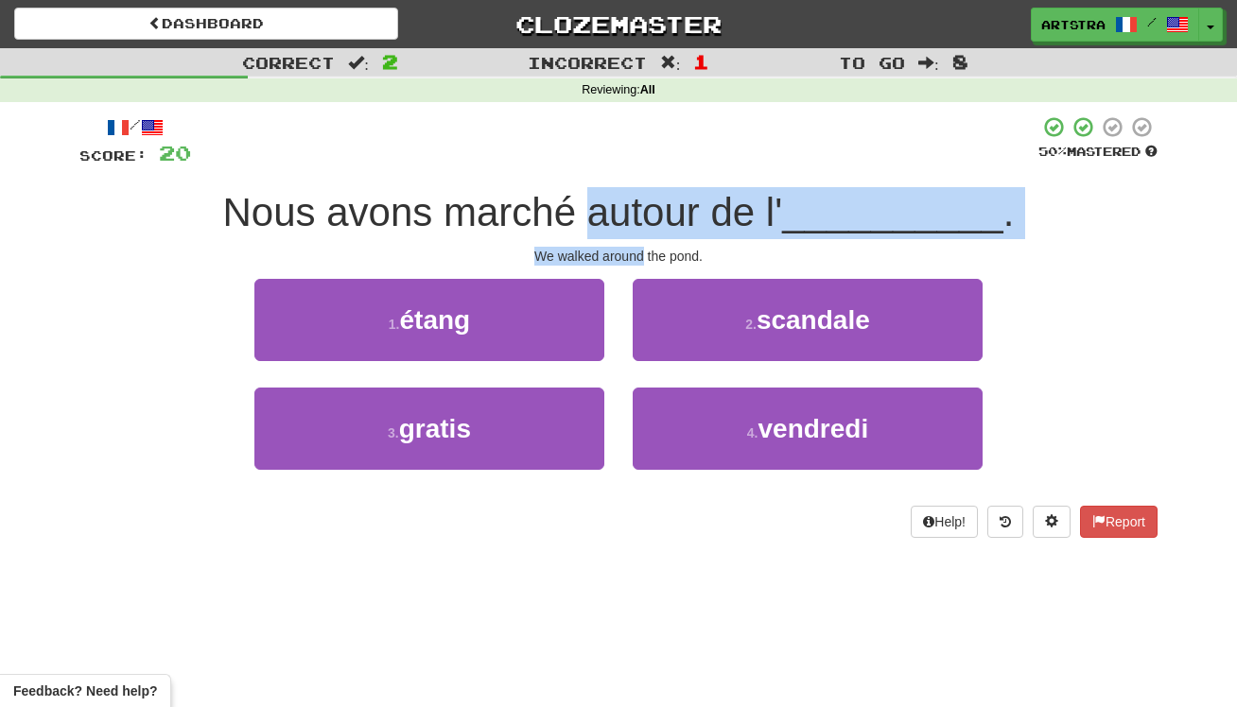
drag, startPoint x: 595, startPoint y: 228, endPoint x: 627, endPoint y: 258, distance: 44.2
click at [627, 258] on div "/ Score: 20 50 % Mastered Nous avons marché autour de l' __________ . We walked…" at bounding box center [618, 326] width 1078 height 423
click at [627, 258] on div "We walked around the pond." at bounding box center [618, 256] width 1078 height 19
drag, startPoint x: 627, startPoint y: 258, endPoint x: 623, endPoint y: 206, distance: 52.2
click at [623, 206] on div "/ Score: 20 50 % Mastered Nous avons marché autour de l' __________ . We walked…" at bounding box center [618, 326] width 1078 height 423
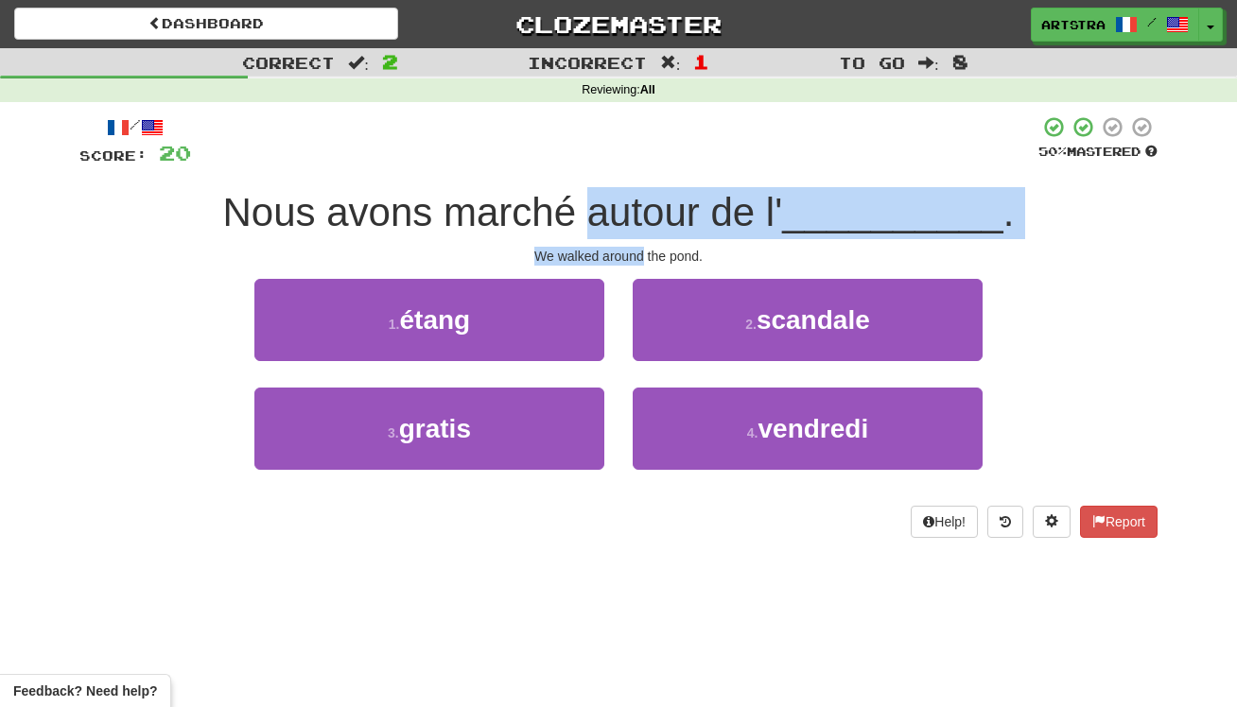
click at [623, 206] on span "Nous avons marché autour de l'" at bounding box center [503, 212] width 560 height 44
drag, startPoint x: 623, startPoint y: 206, endPoint x: 646, endPoint y: 250, distance: 49.1
click at [646, 250] on div "/ Score: 20 50 % Mastered Nous avons marché autour de l' __________ . We walked…" at bounding box center [618, 326] width 1078 height 423
click at [646, 250] on div "We walked around the pond." at bounding box center [618, 256] width 1078 height 19
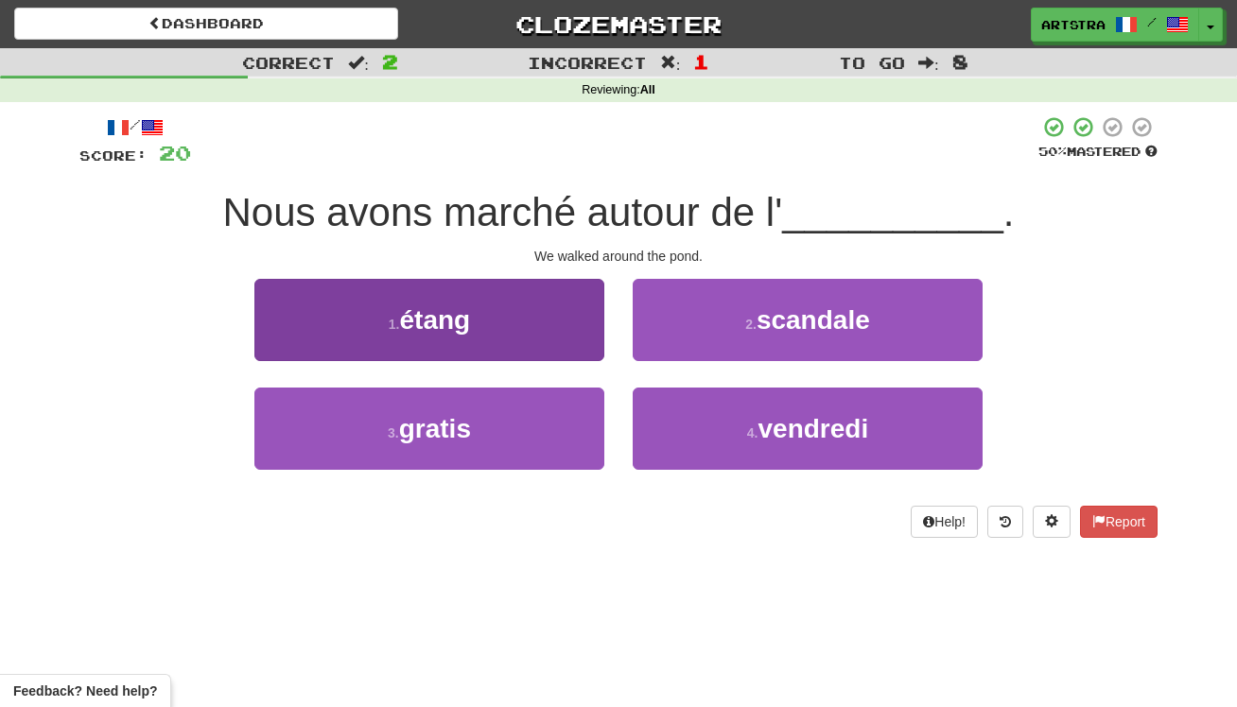
click at [514, 295] on button "1 . étang" at bounding box center [429, 320] width 350 height 82
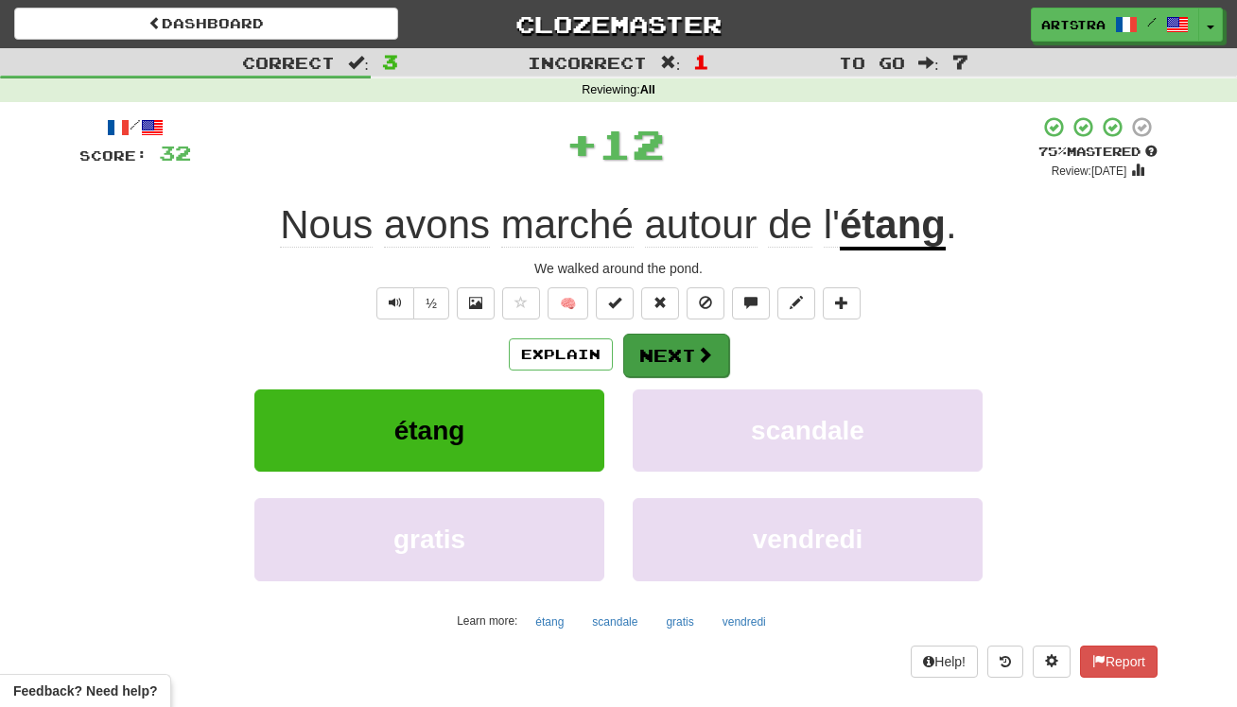
click at [668, 354] on button "Next" at bounding box center [676, 356] width 106 height 44
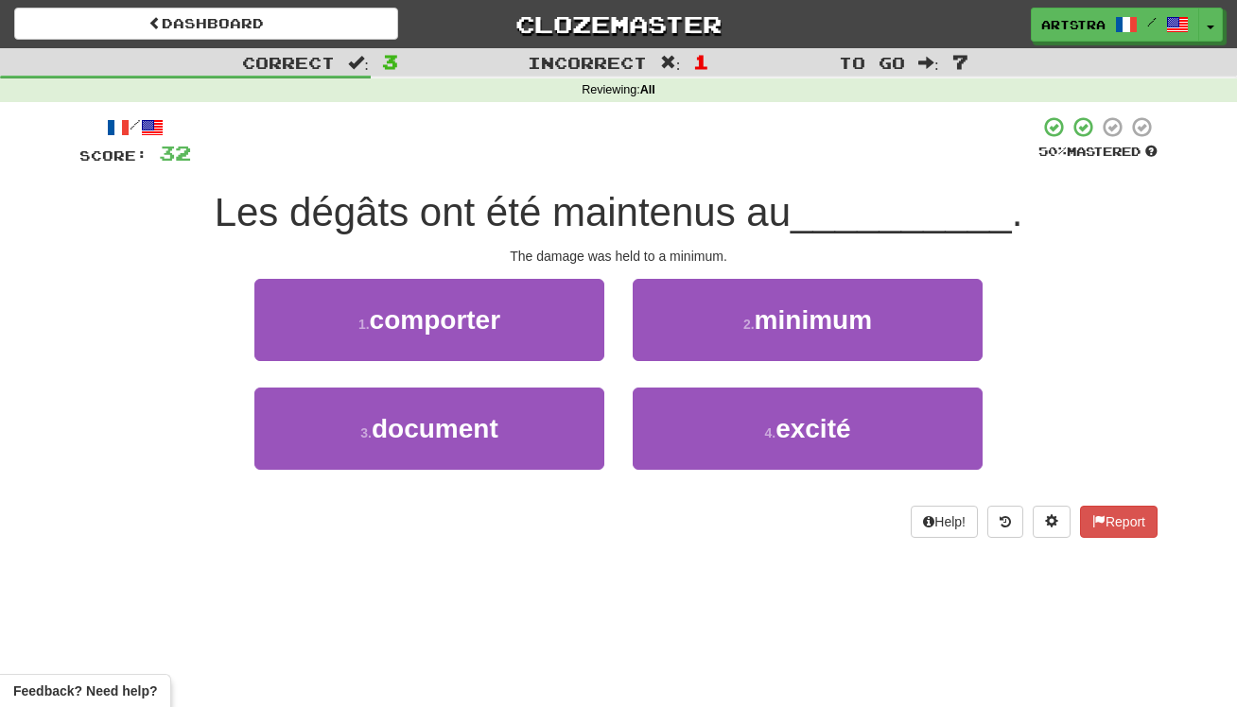
click at [601, 201] on span "Les dégâts ont été maintenus au" at bounding box center [503, 212] width 576 height 44
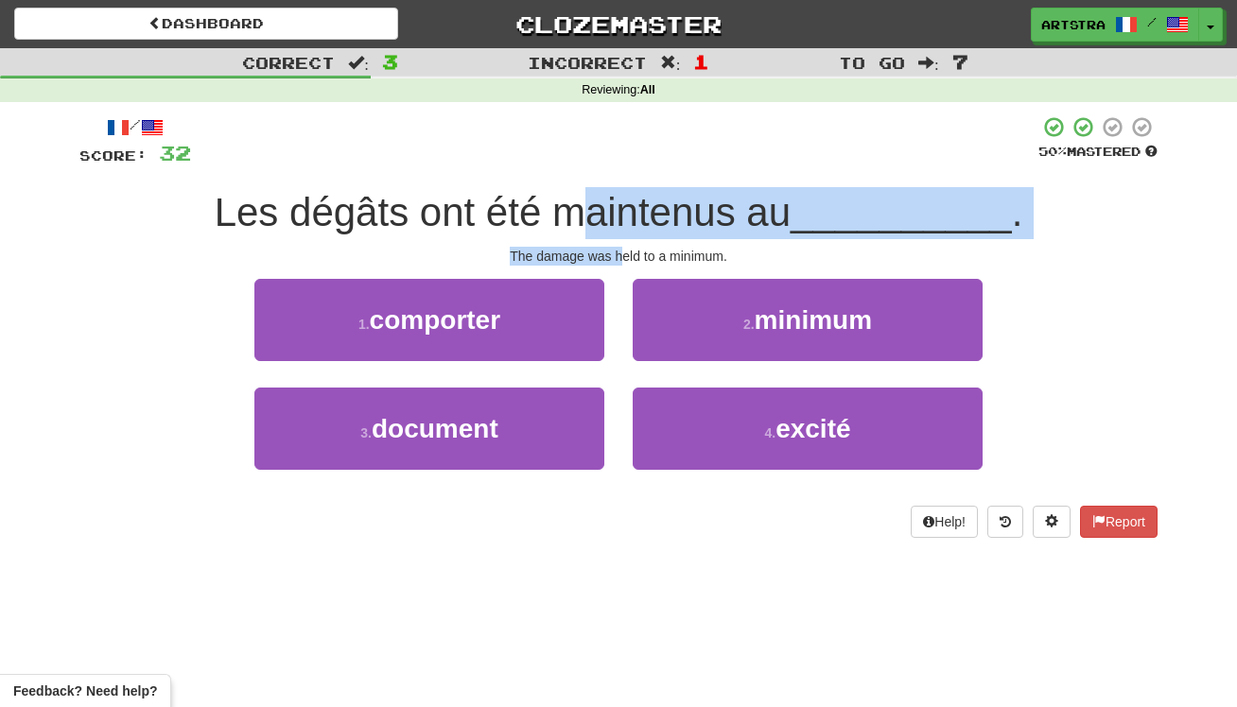
drag, startPoint x: 591, startPoint y: 221, endPoint x: 622, endPoint y: 260, distance: 49.8
click at [622, 260] on div "/ Score: 32 50 % Mastered Les dégâts ont été maintenus au __________ . The dama…" at bounding box center [618, 326] width 1078 height 423
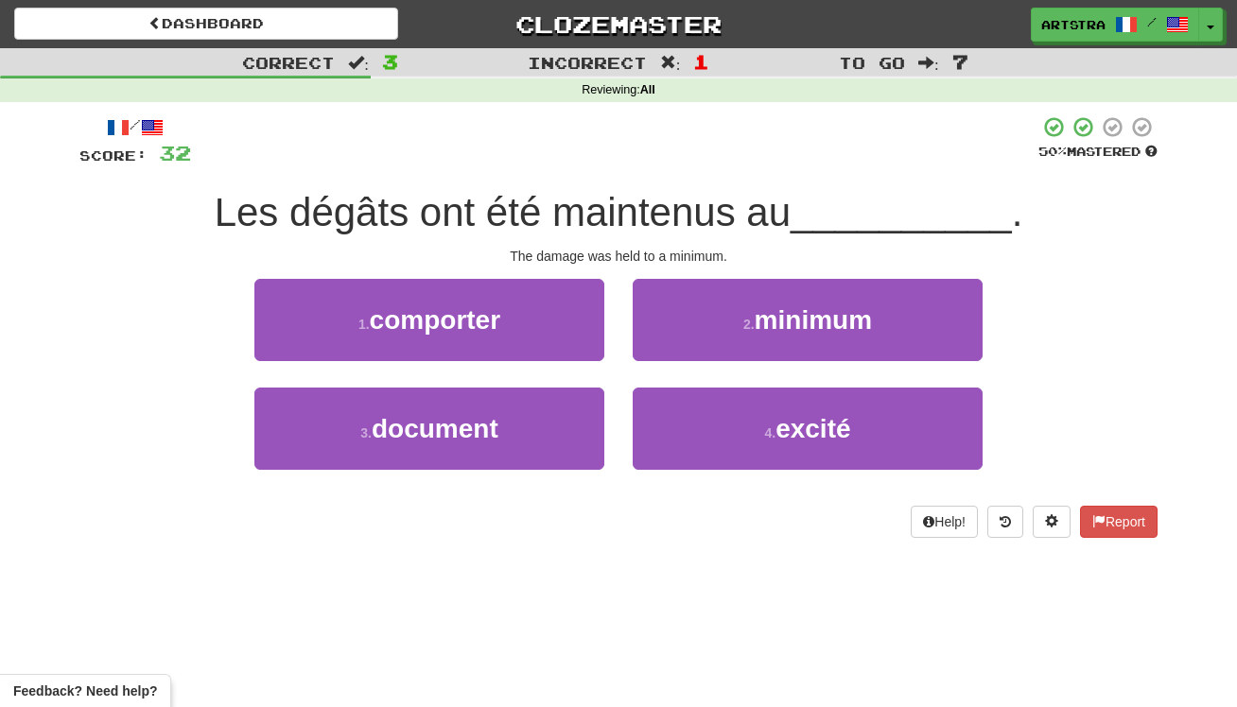
click at [621, 260] on div "The damage was held to a minimum." at bounding box center [618, 256] width 1078 height 19
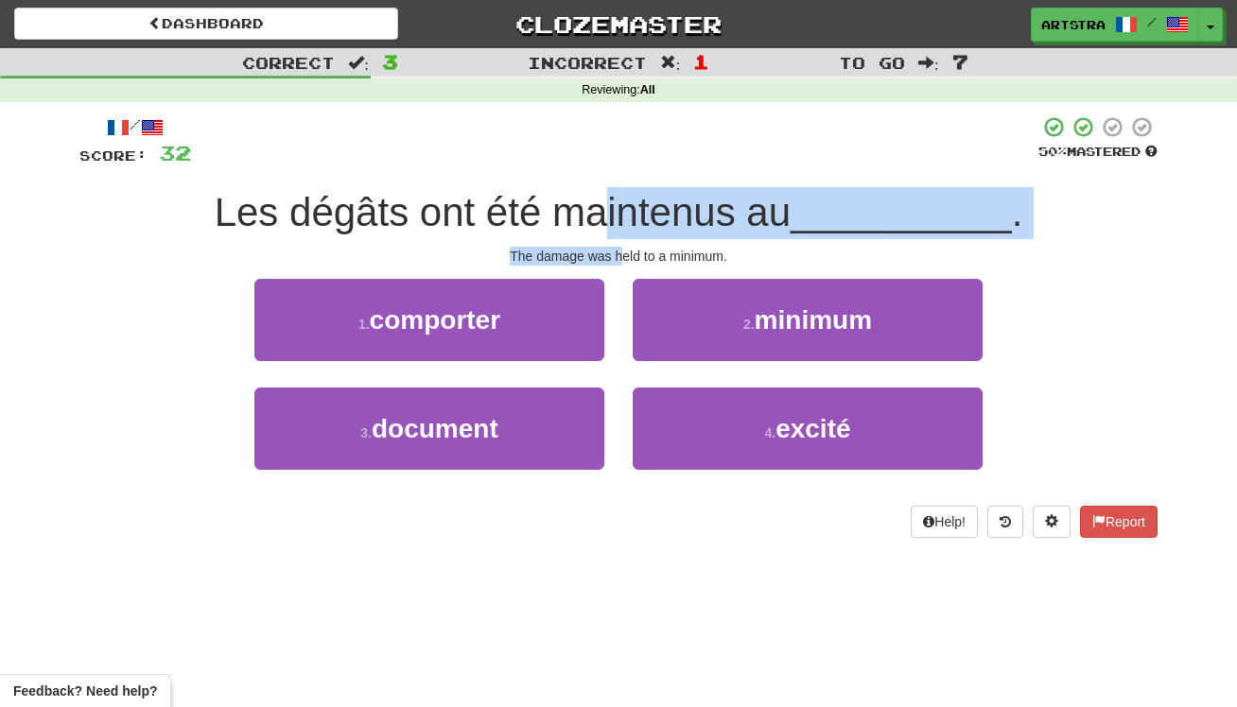
drag, startPoint x: 617, startPoint y: 255, endPoint x: 611, endPoint y: 204, distance: 51.4
click at [611, 204] on div "/ Score: 32 50 % Mastered Les dégâts ont été maintenus au __________ . The dama…" at bounding box center [618, 326] width 1078 height 423
click at [611, 204] on span "Les dégâts ont été maintenus au" at bounding box center [503, 212] width 576 height 44
drag, startPoint x: 611, startPoint y: 204, endPoint x: 656, endPoint y: 257, distance: 69.8
click at [656, 257] on div "/ Score: 32 50 % Mastered Les dégâts ont été maintenus au __________ . The dama…" at bounding box center [618, 326] width 1078 height 423
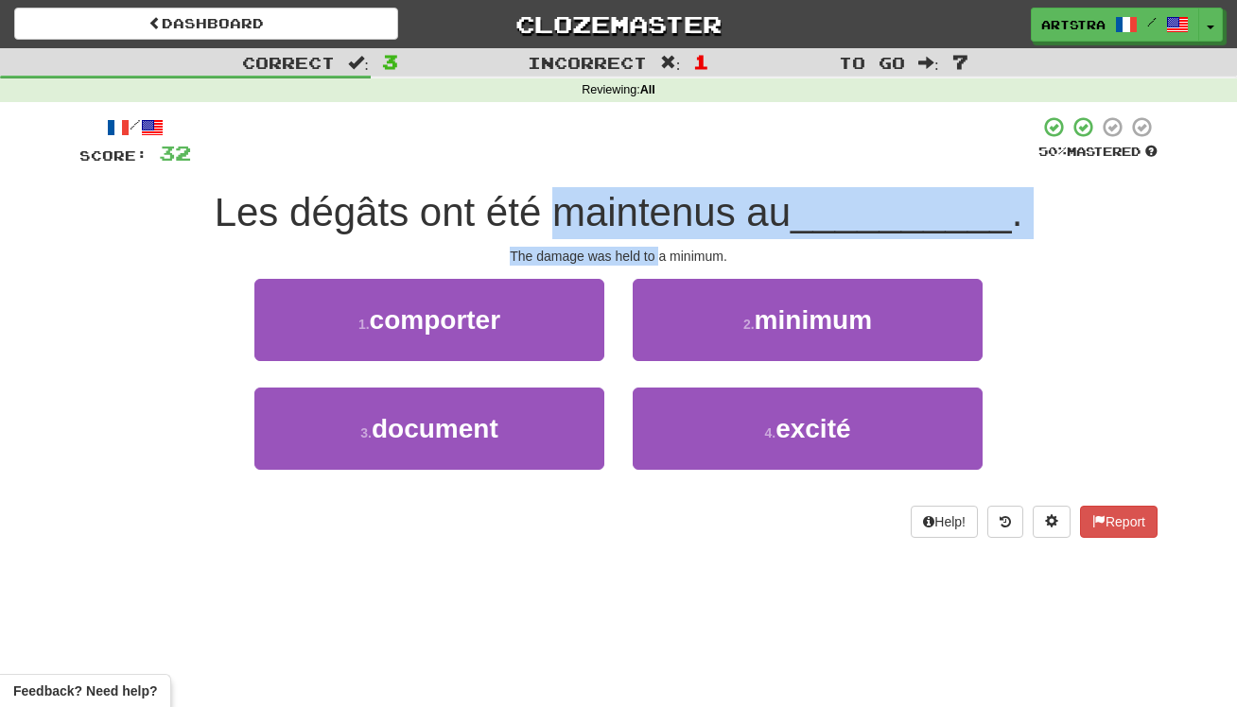
click at [656, 257] on div "The damage was held to a minimum." at bounding box center [618, 256] width 1078 height 19
drag, startPoint x: 656, startPoint y: 257, endPoint x: 659, endPoint y: 219, distance: 37.9
click at [659, 219] on div "/ Score: 32 50 % Mastered Les dégâts ont été maintenus au __________ . The dama…" at bounding box center [618, 326] width 1078 height 423
click at [659, 219] on span "Les dégâts ont été maintenus au" at bounding box center [503, 212] width 576 height 44
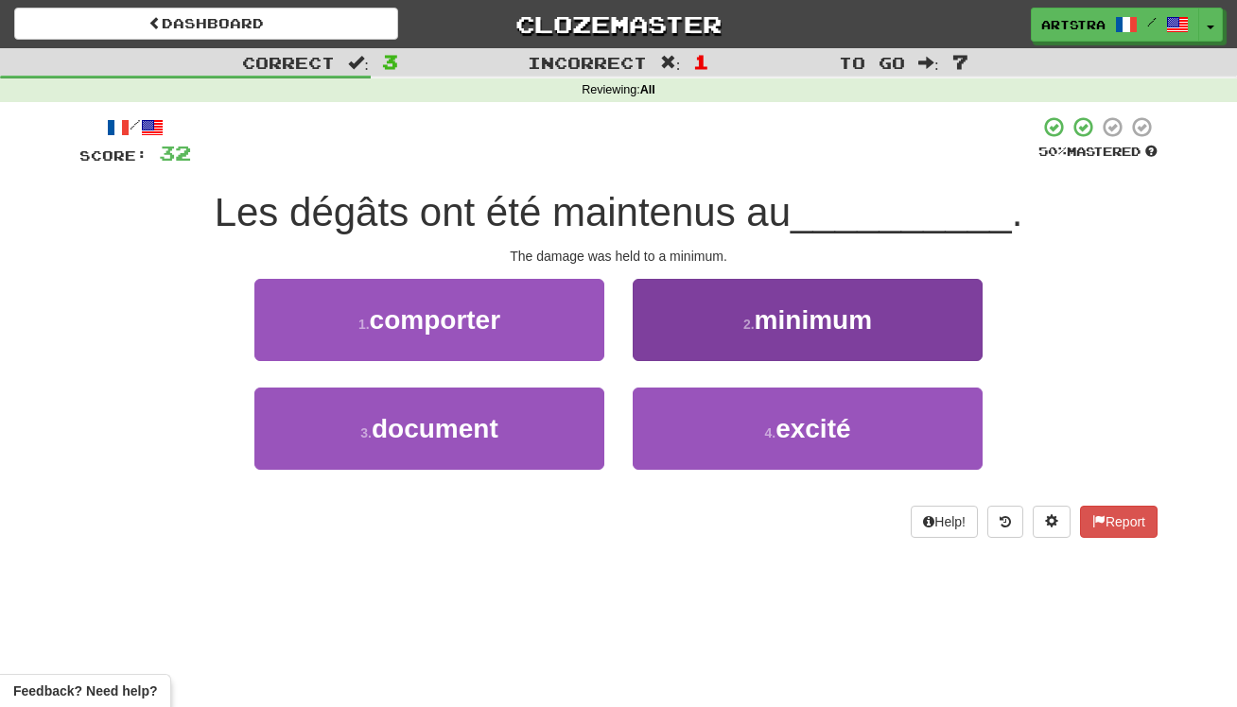
click at [746, 333] on button "2 . minimum" at bounding box center [808, 320] width 350 height 82
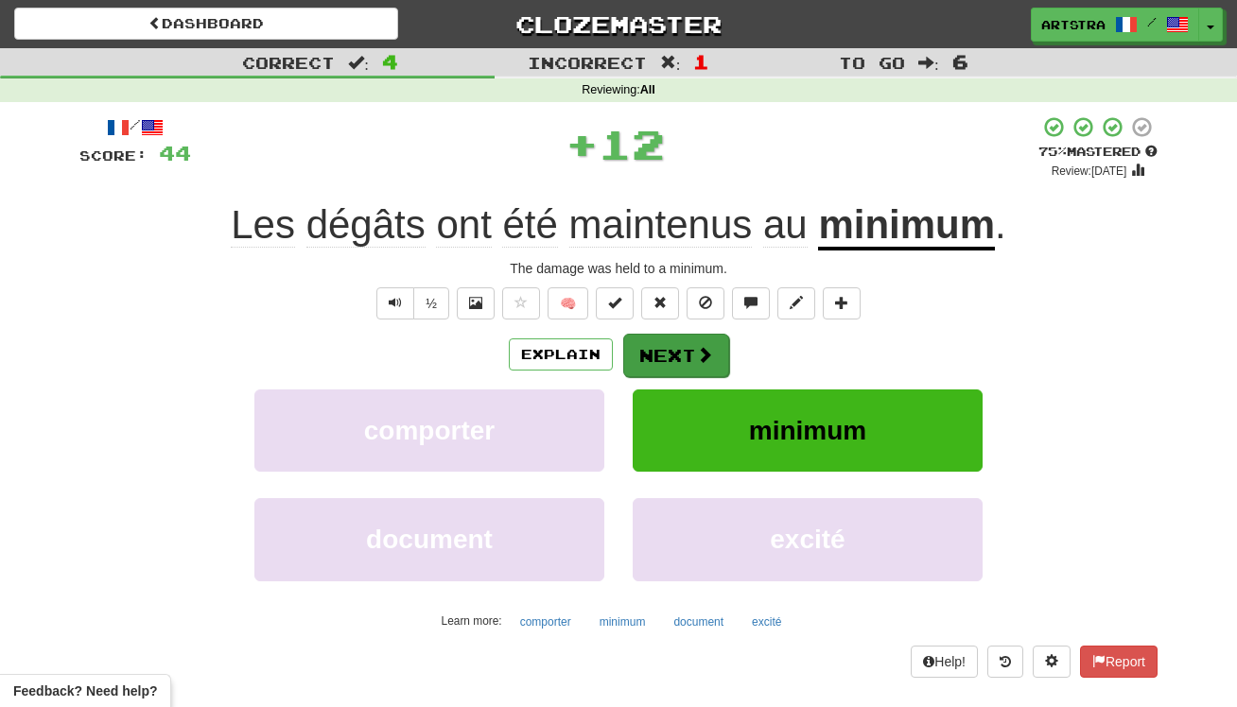
click at [697, 351] on span at bounding box center [704, 354] width 17 height 17
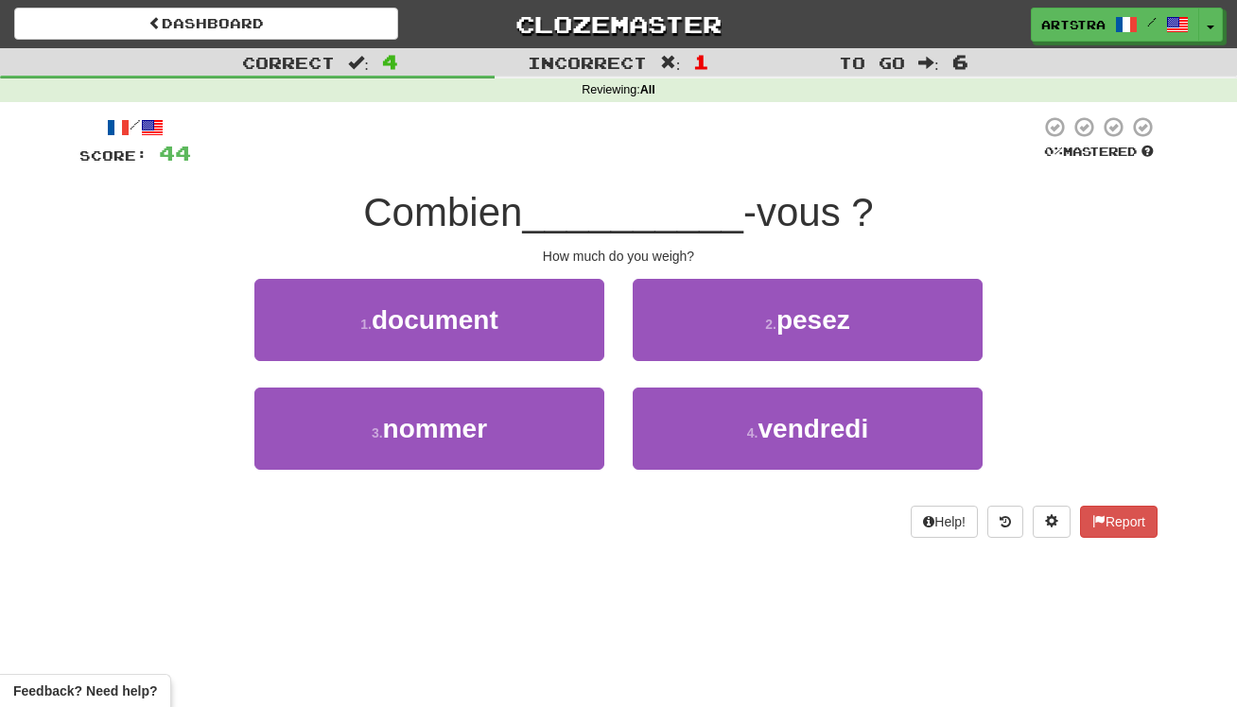
click at [602, 210] on span "__________" at bounding box center [632, 212] width 221 height 44
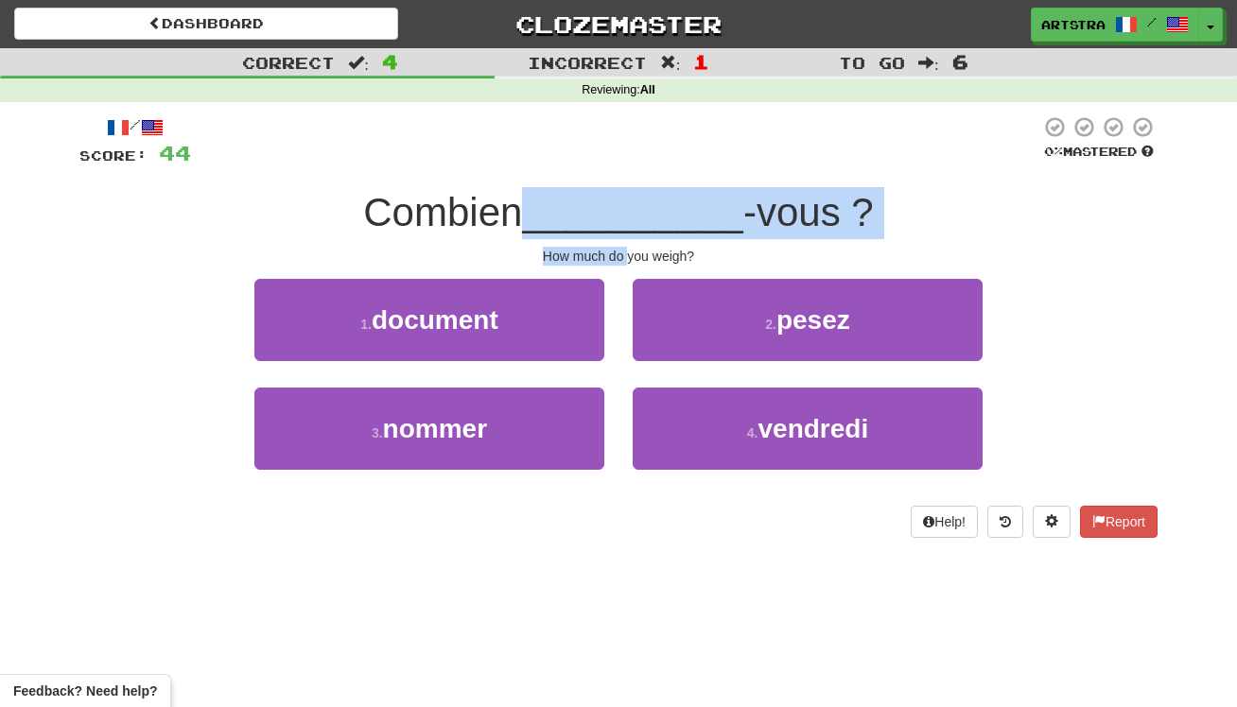
drag, startPoint x: 602, startPoint y: 210, endPoint x: 625, endPoint y: 246, distance: 43.0
click at [625, 246] on div "/ Score: 44 0 % Mastered Combien __________ -vous ? How much do you weigh? 1 . …" at bounding box center [618, 326] width 1078 height 423
click at [625, 247] on div "How much do you weigh?" at bounding box center [618, 256] width 1078 height 19
drag, startPoint x: 625, startPoint y: 246, endPoint x: 629, endPoint y: 193, distance: 53.1
click at [629, 193] on div "/ Score: 44 0 % Mastered Combien __________ -vous ? How much do you weigh? 1 . …" at bounding box center [618, 326] width 1078 height 423
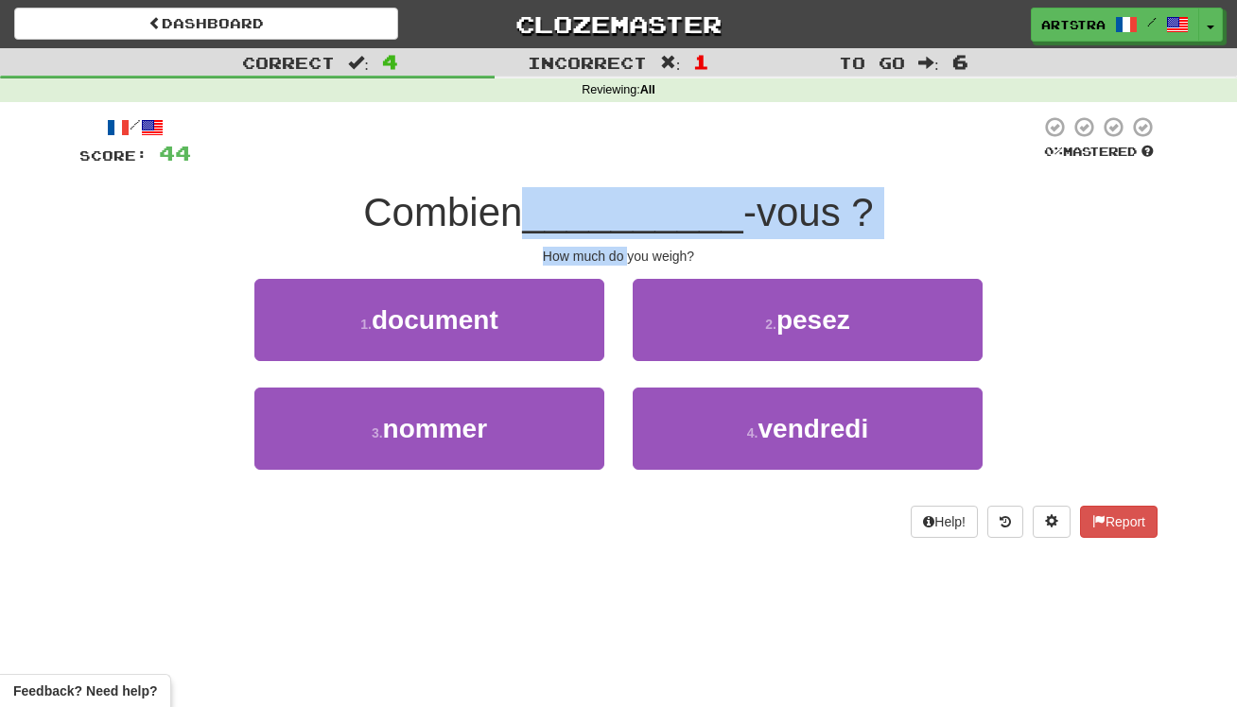
click at [629, 193] on span "__________" at bounding box center [632, 212] width 221 height 44
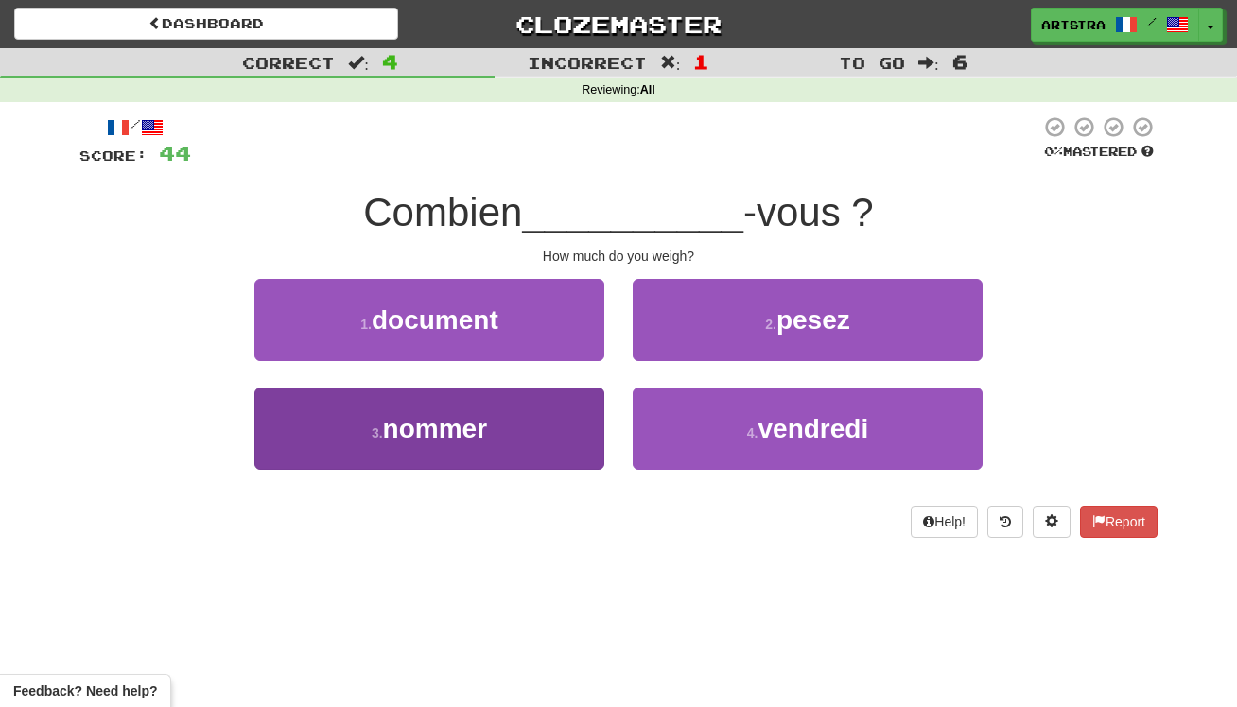
click at [516, 430] on button "3 . nommer" at bounding box center [429, 429] width 350 height 82
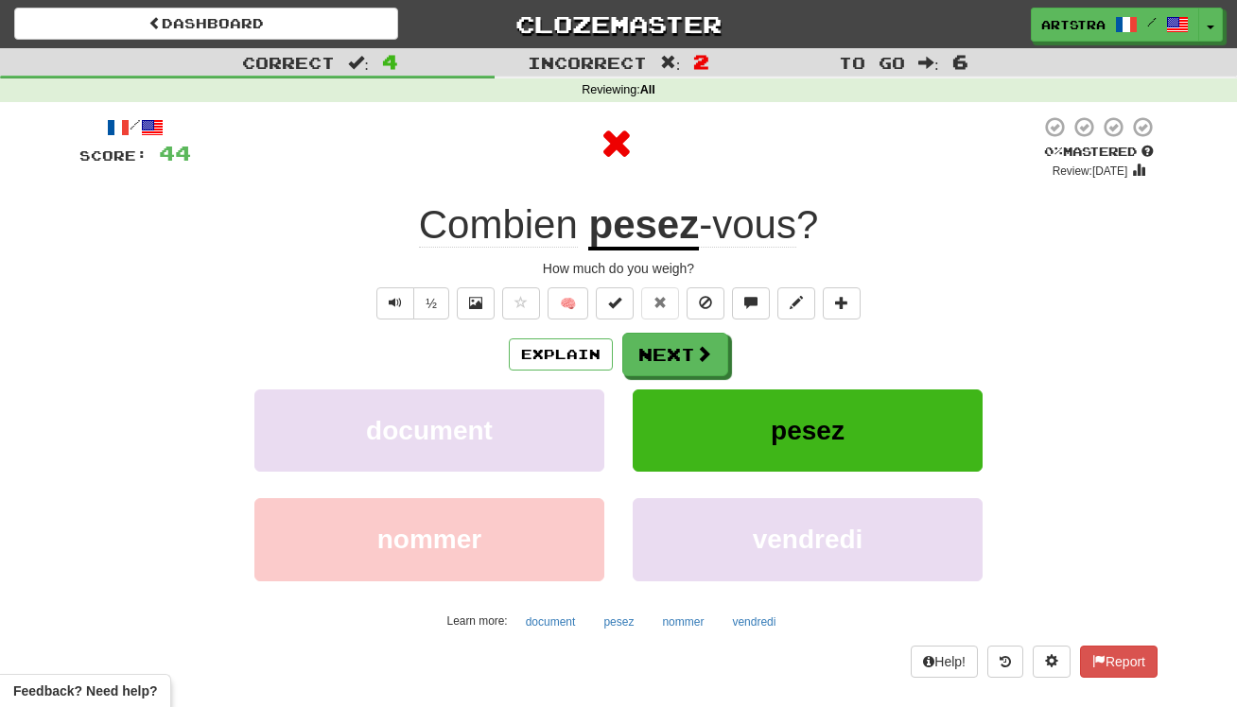
click at [619, 243] on u "pesez" at bounding box center [643, 226] width 111 height 48
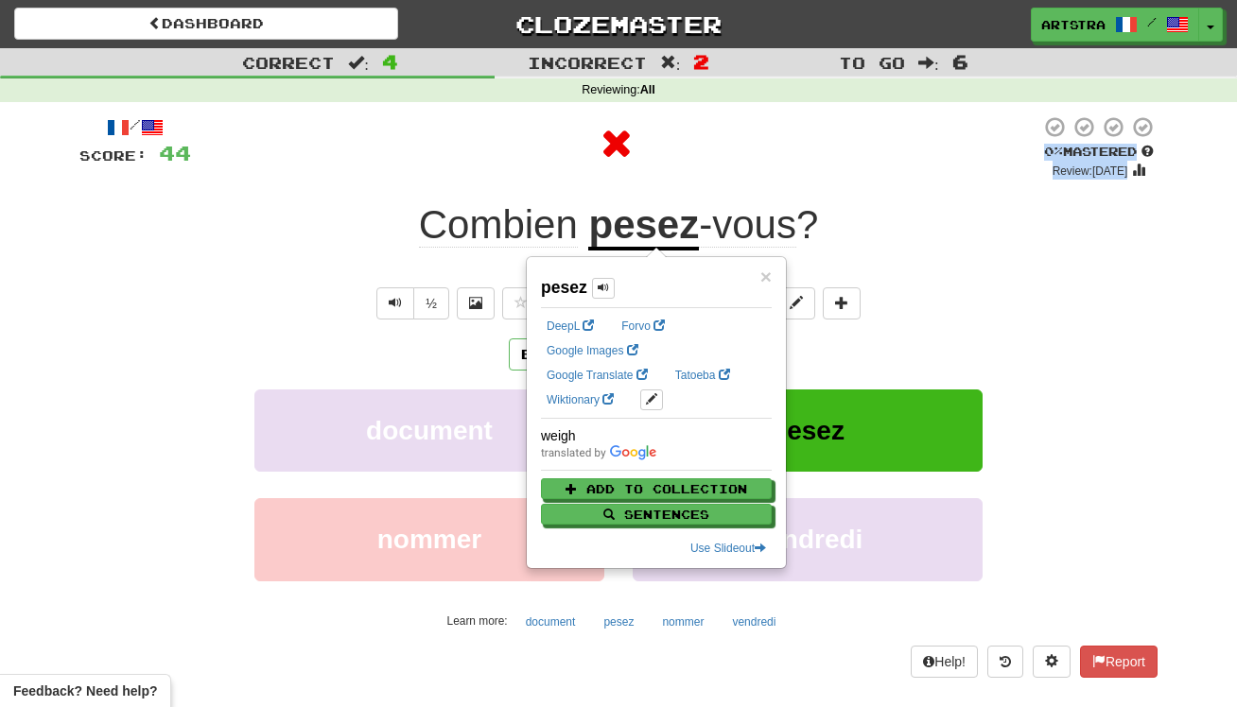
click at [675, 165] on div "/ Score: 44 0 % Mastered Review: [DATE] Combien pesez -vous ? How much do you w…" at bounding box center [618, 396] width 1078 height 562
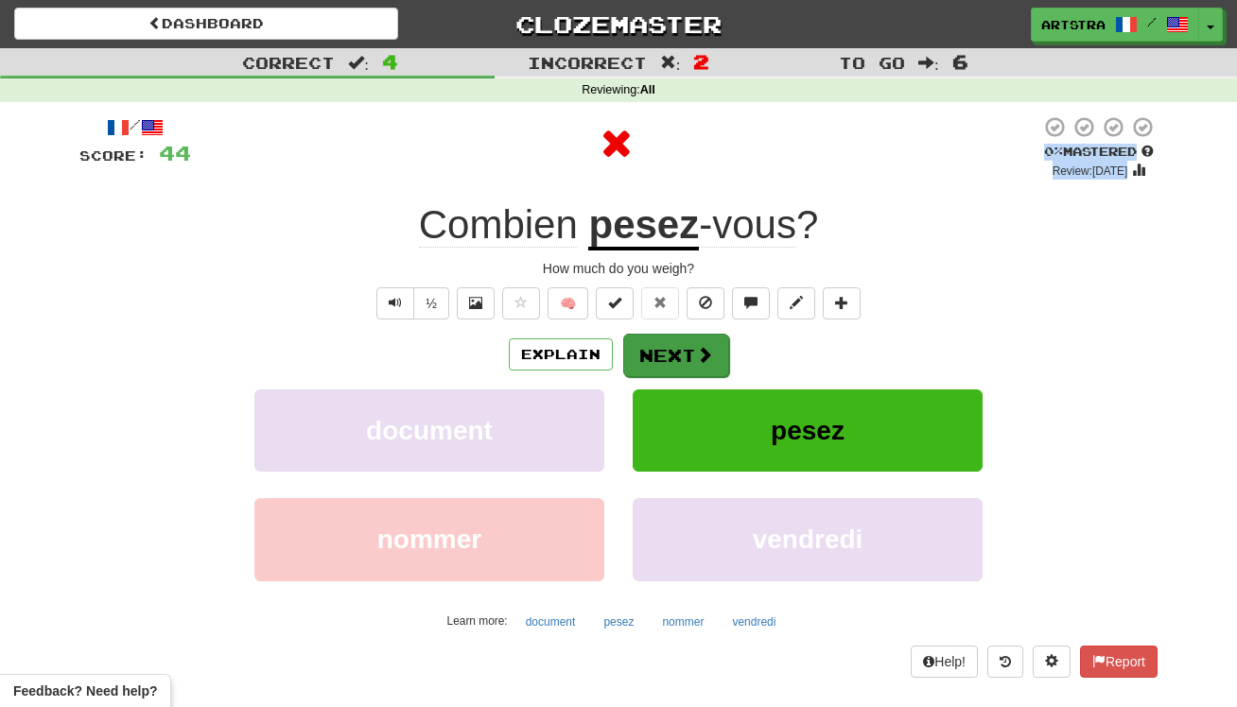
click at [659, 355] on button "Next" at bounding box center [676, 356] width 106 height 44
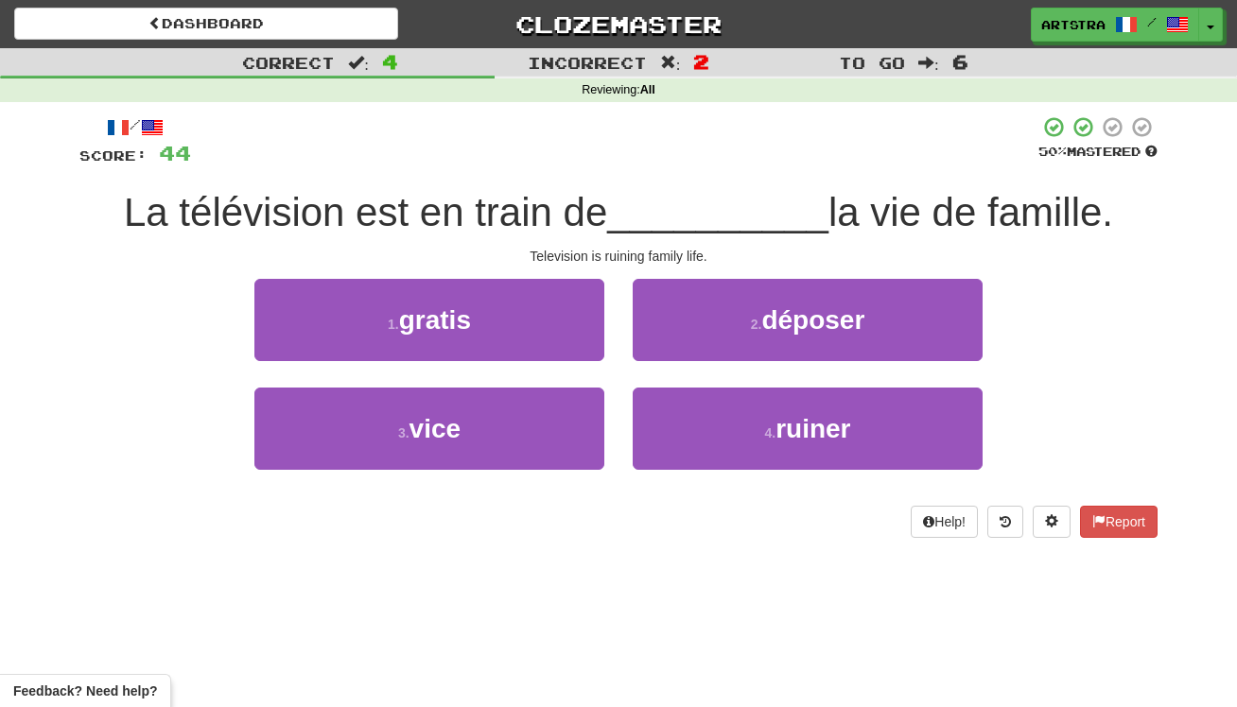
click at [595, 187] on div "La télévision est en train de __________ la vie de famille." at bounding box center [618, 213] width 1078 height 52
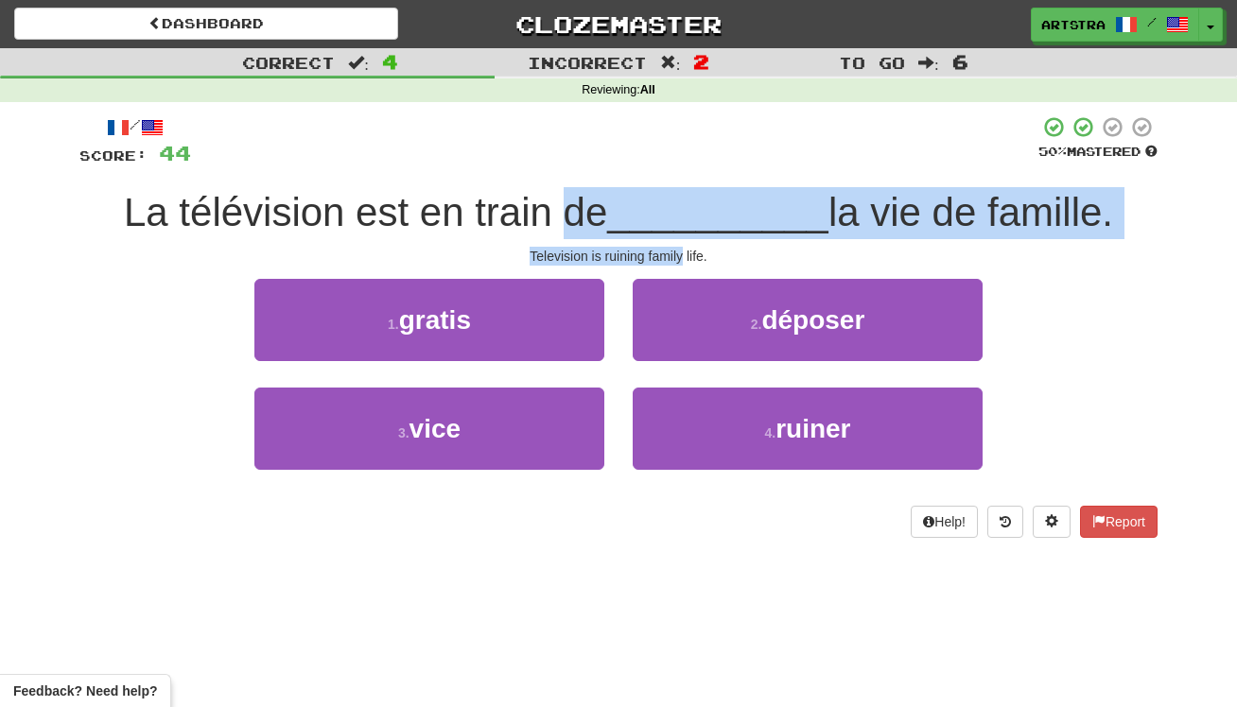
drag, startPoint x: 595, startPoint y: 185, endPoint x: 666, endPoint y: 248, distance: 94.5
click at [666, 248] on div "/ Score: 44 50 % Mastered La télévision est en train de __________ la vie de fa…" at bounding box center [618, 326] width 1078 height 423
click at [666, 248] on div "Television is ruining family life." at bounding box center [618, 256] width 1078 height 19
drag, startPoint x: 666, startPoint y: 248, endPoint x: 674, endPoint y: 200, distance: 49.0
click at [674, 200] on div "/ Score: 44 50 % Mastered La télévision est en train de __________ la vie de fa…" at bounding box center [618, 326] width 1078 height 423
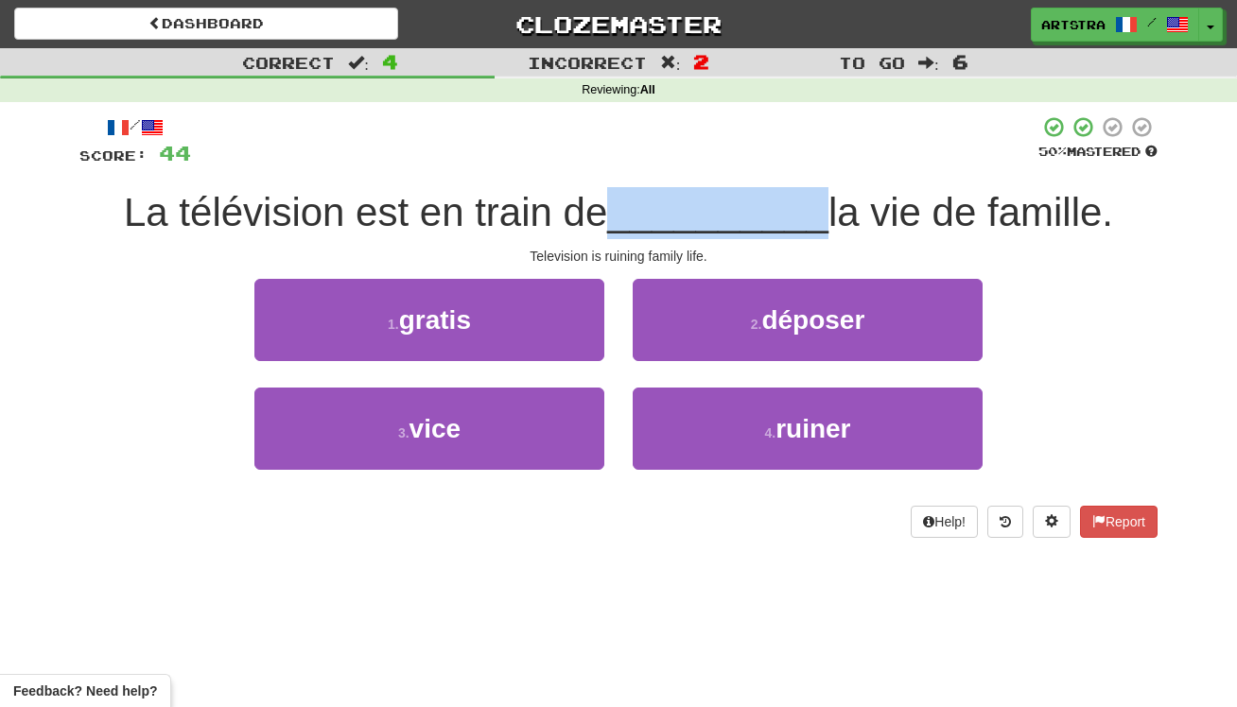
click at [676, 201] on span "__________" at bounding box center [717, 212] width 221 height 44
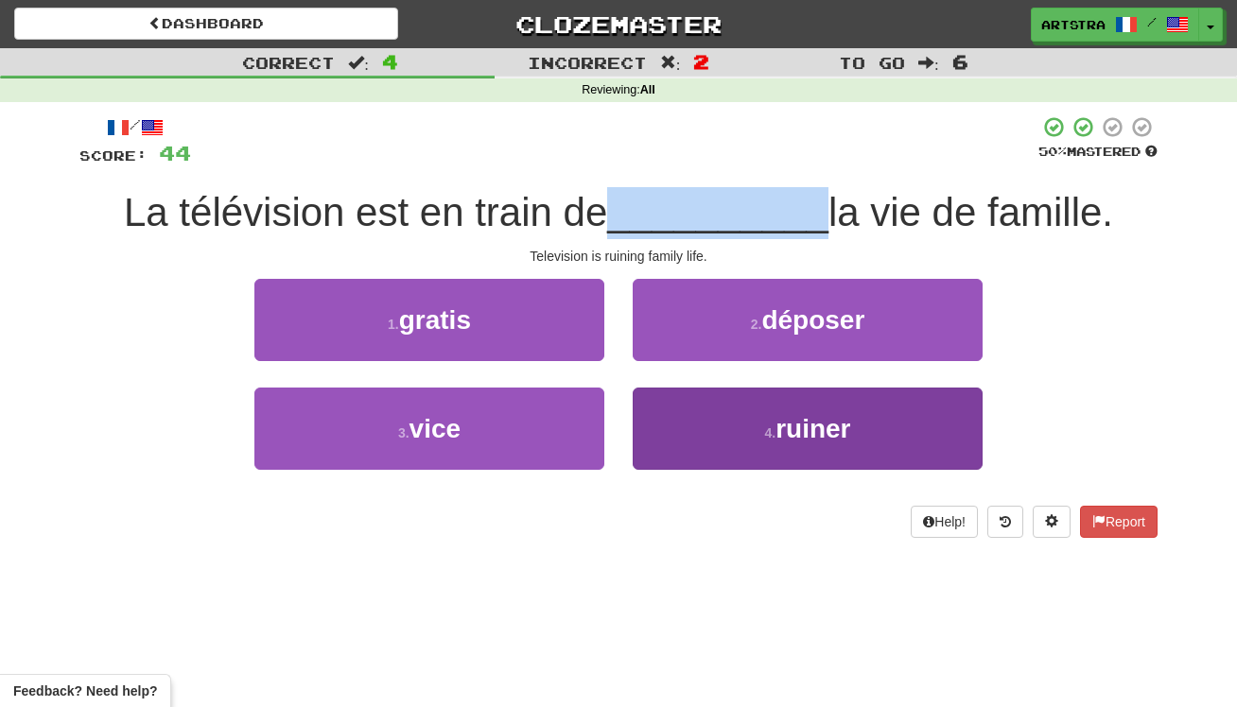
click at [896, 436] on button "4 . ruiner" at bounding box center [808, 429] width 350 height 82
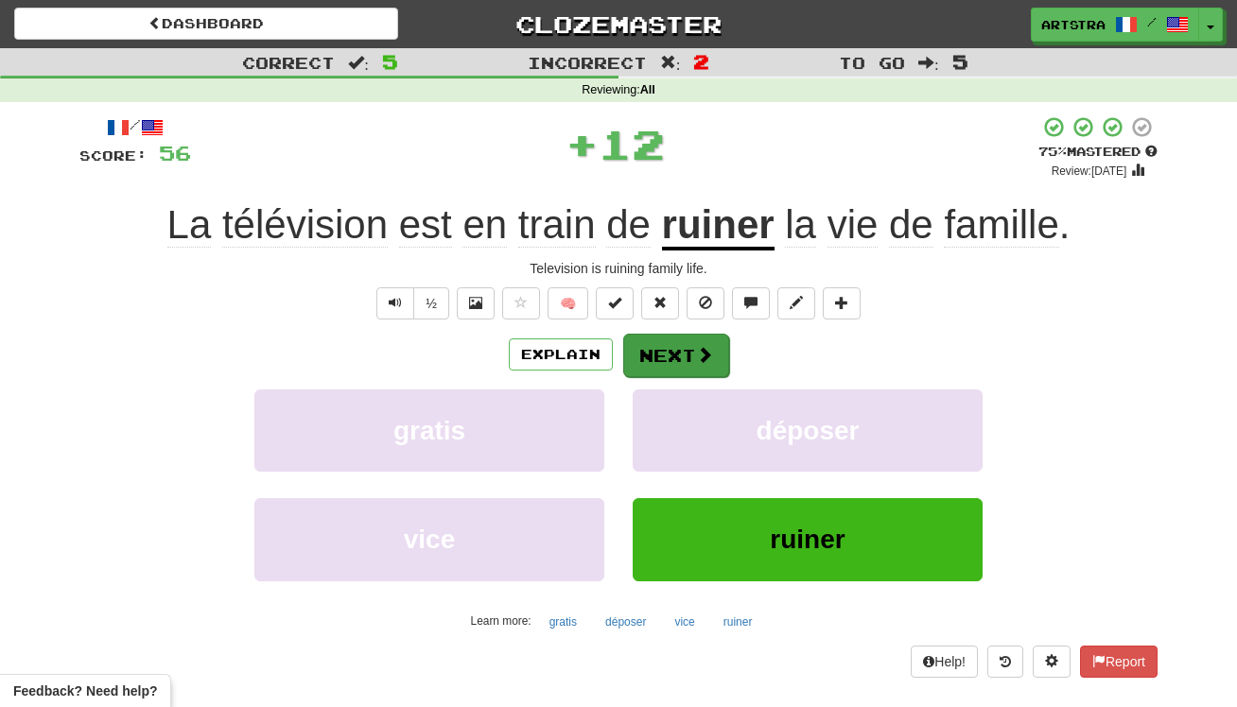
click at [677, 351] on button "Next" at bounding box center [676, 356] width 106 height 44
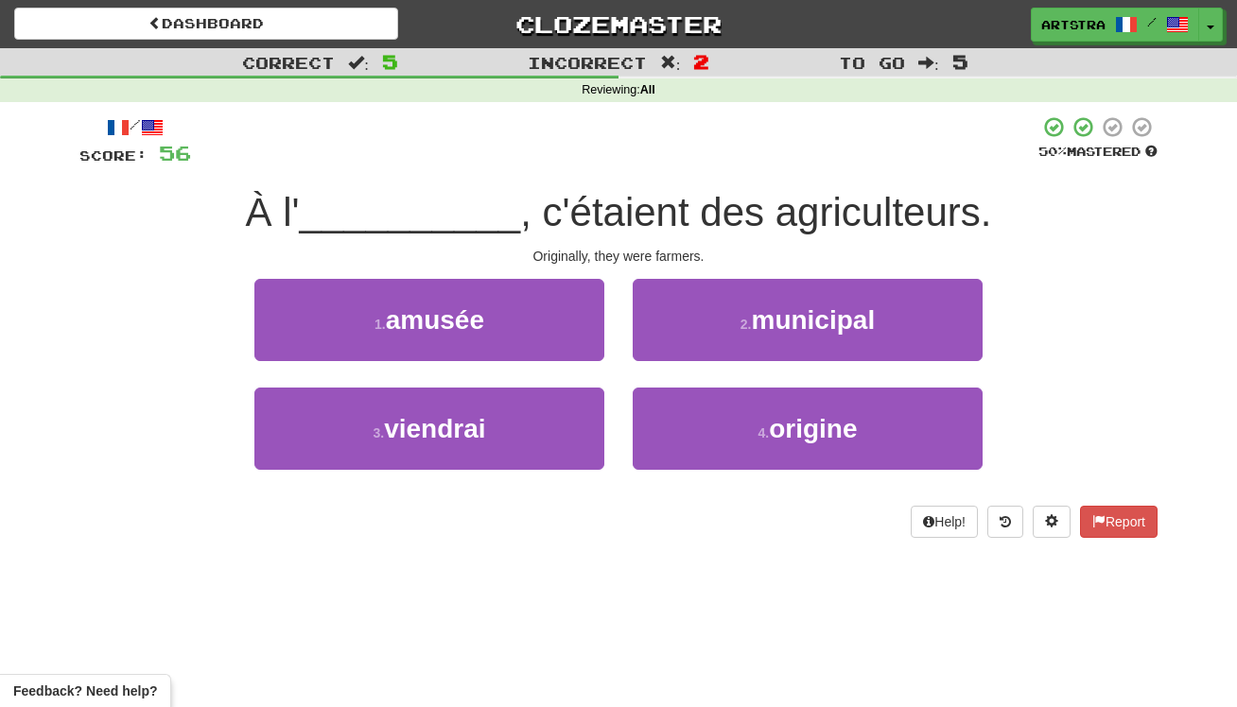
click at [636, 213] on span ", c'étaient des agriculteurs." at bounding box center [755, 212] width 471 height 44
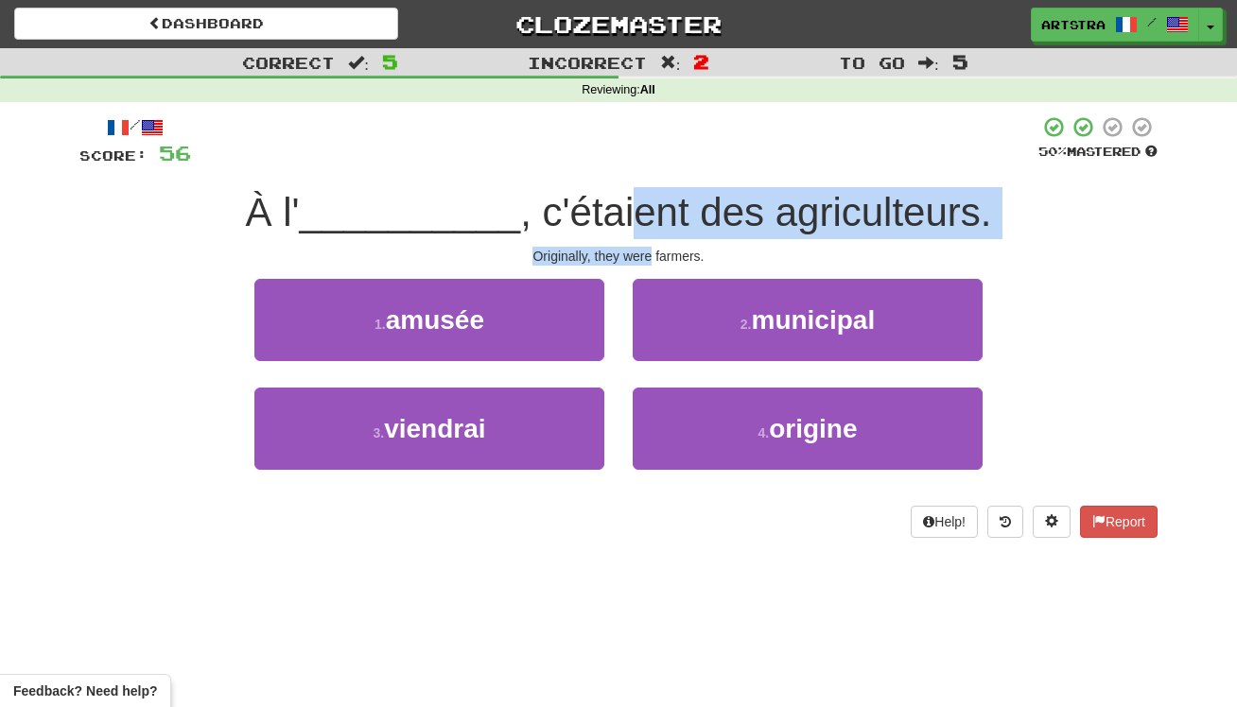
drag, startPoint x: 634, startPoint y: 212, endPoint x: 649, endPoint y: 251, distance: 41.6
click at [649, 251] on div "/ Score: 56 50 % Mastered À l' __________ , c'étaient des agriculteurs. Origina…" at bounding box center [618, 326] width 1078 height 423
click at [649, 251] on div "Originally, they were farmers." at bounding box center [618, 256] width 1078 height 19
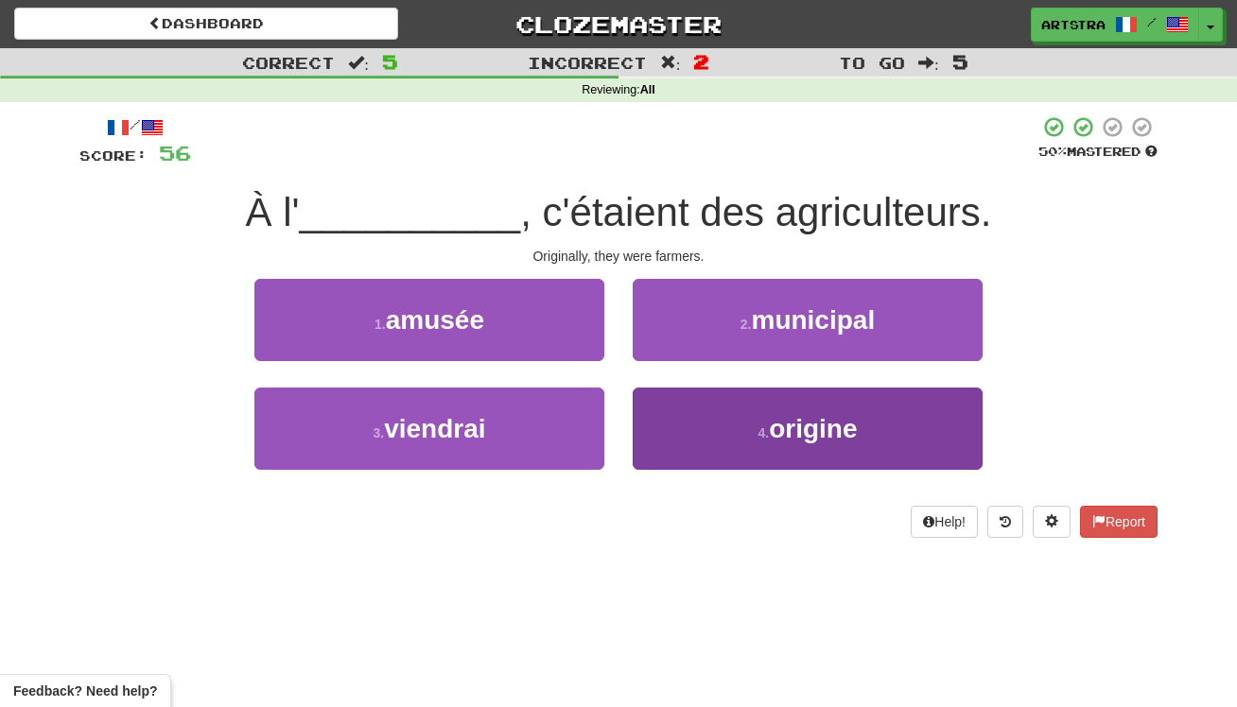
click at [793, 414] on span "origine" at bounding box center [813, 428] width 88 height 29
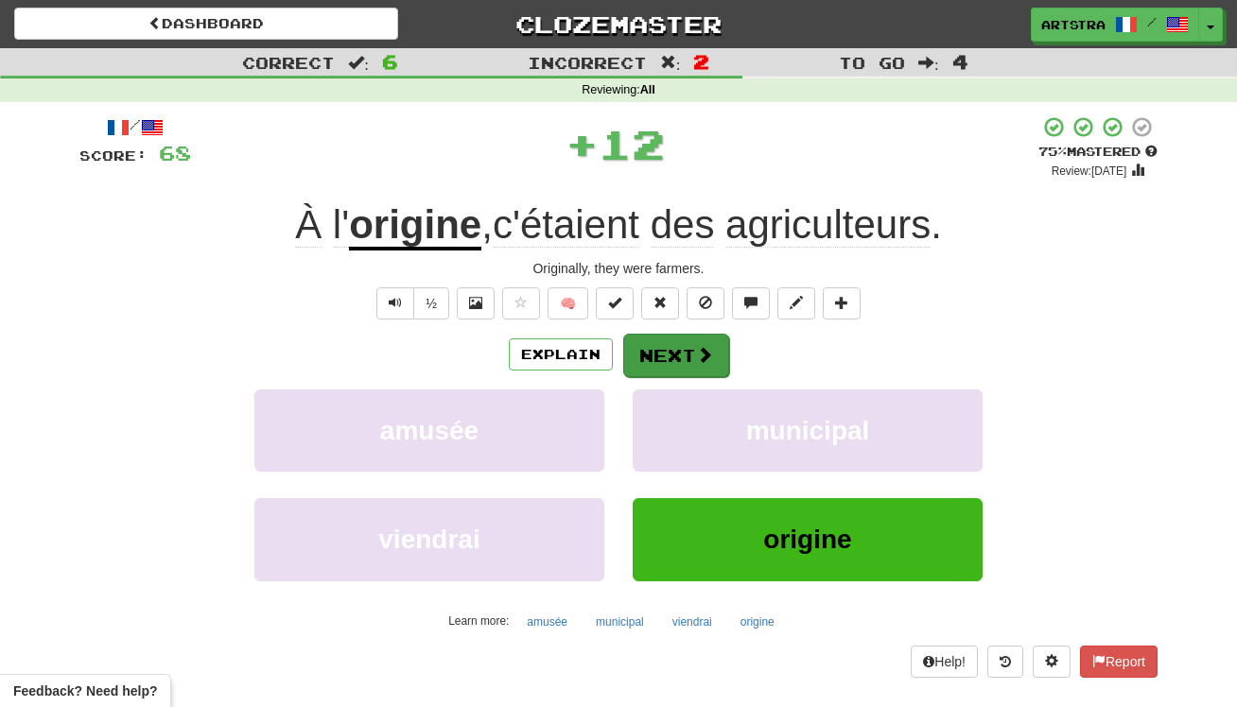
click at [684, 358] on button "Next" at bounding box center [676, 356] width 106 height 44
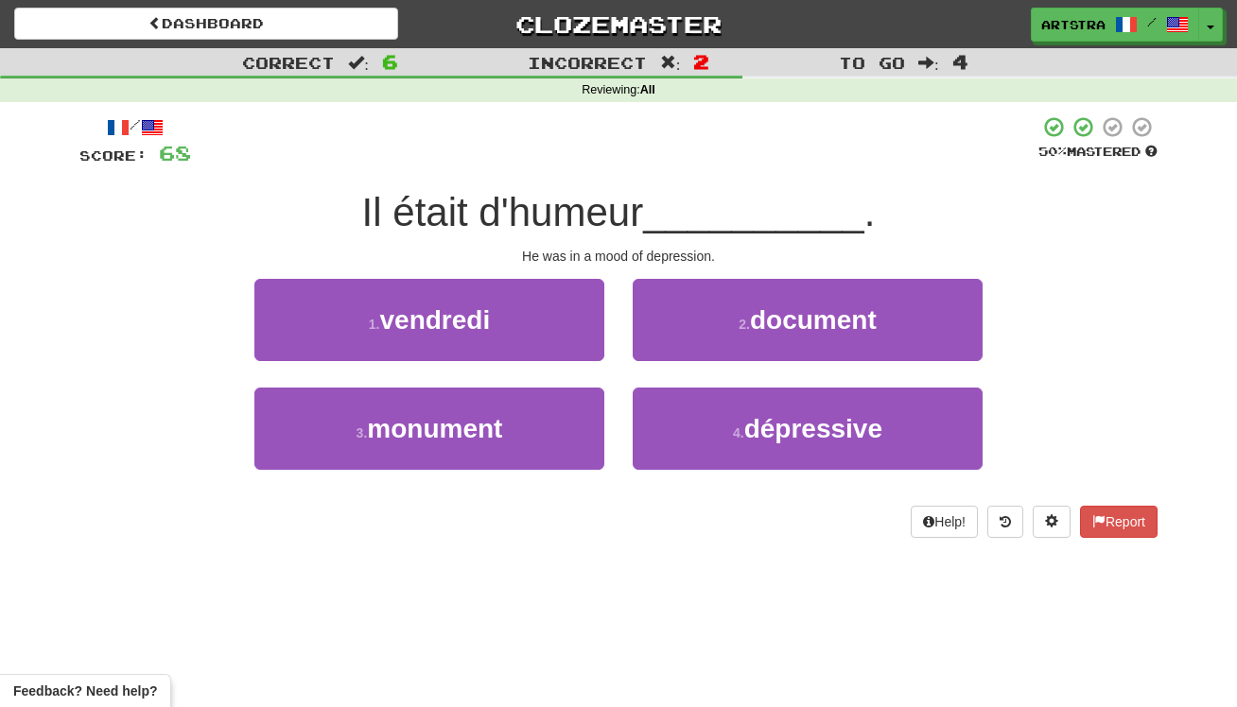
click at [641, 187] on div "Il était d'humeur __________ ." at bounding box center [618, 213] width 1078 height 52
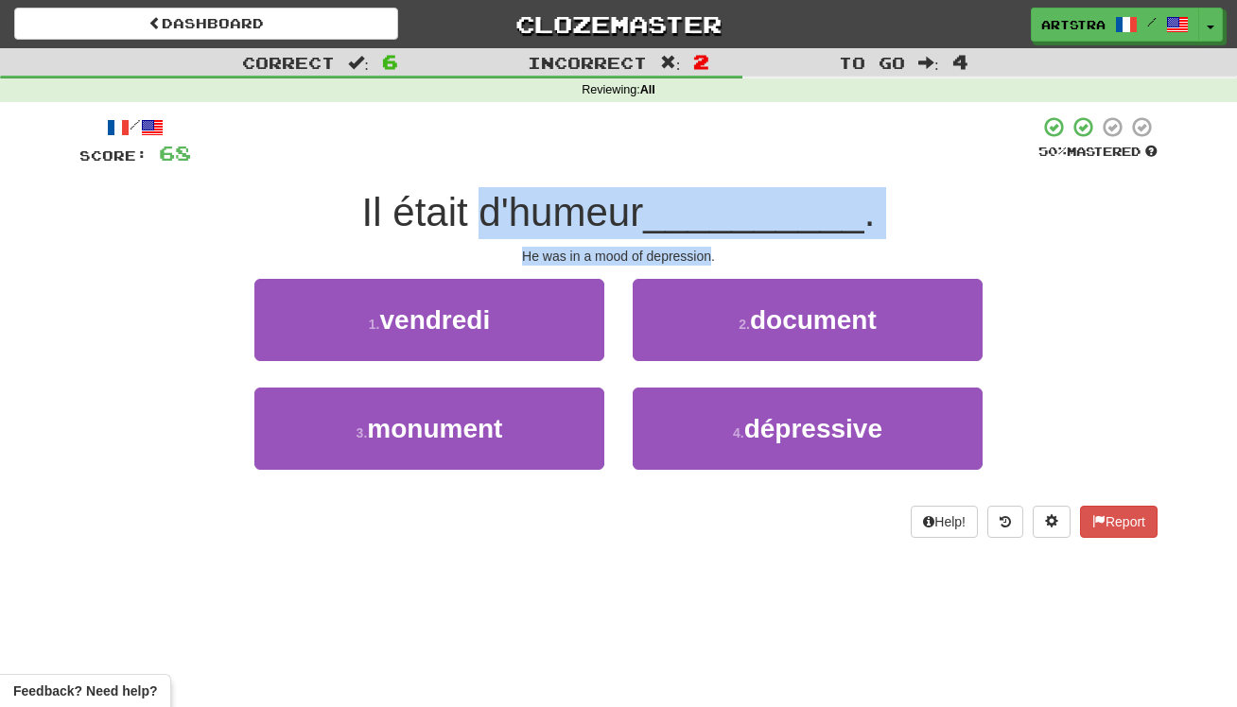
drag, startPoint x: 652, startPoint y: 232, endPoint x: 681, endPoint y: 256, distance: 38.3
click at [681, 256] on div "/ Score: 68 50 % Mastered Il était d'humeur __________ . He was in a mood of [M…" at bounding box center [618, 326] width 1078 height 423
click at [681, 256] on div "He was in a mood of depression." at bounding box center [618, 256] width 1078 height 19
drag, startPoint x: 681, startPoint y: 256, endPoint x: 706, endPoint y: 184, distance: 76.0
click at [706, 184] on div "/ Score: 68 50 % Mastered Il était d'humeur __________ . He was in a mood of [M…" at bounding box center [618, 326] width 1078 height 423
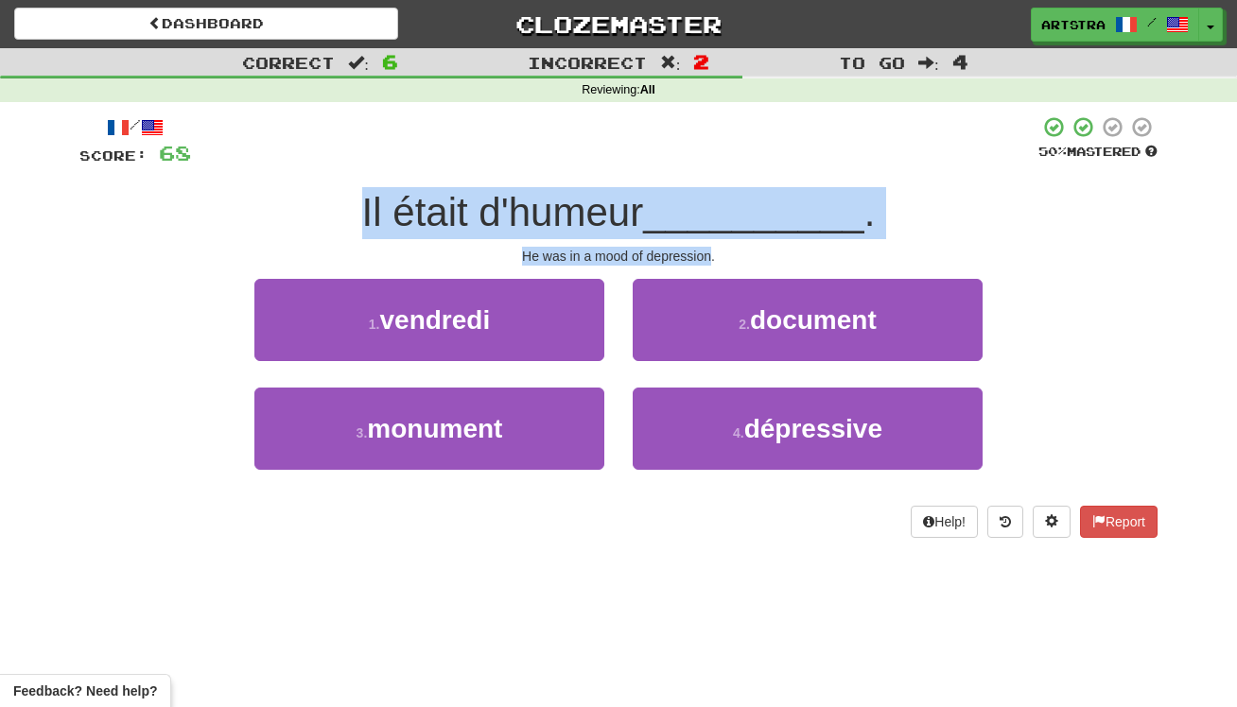
click at [706, 184] on div "/ Score: 68 50 % Mastered Il était d'humeur __________ . He was in a mood of [M…" at bounding box center [618, 326] width 1078 height 423
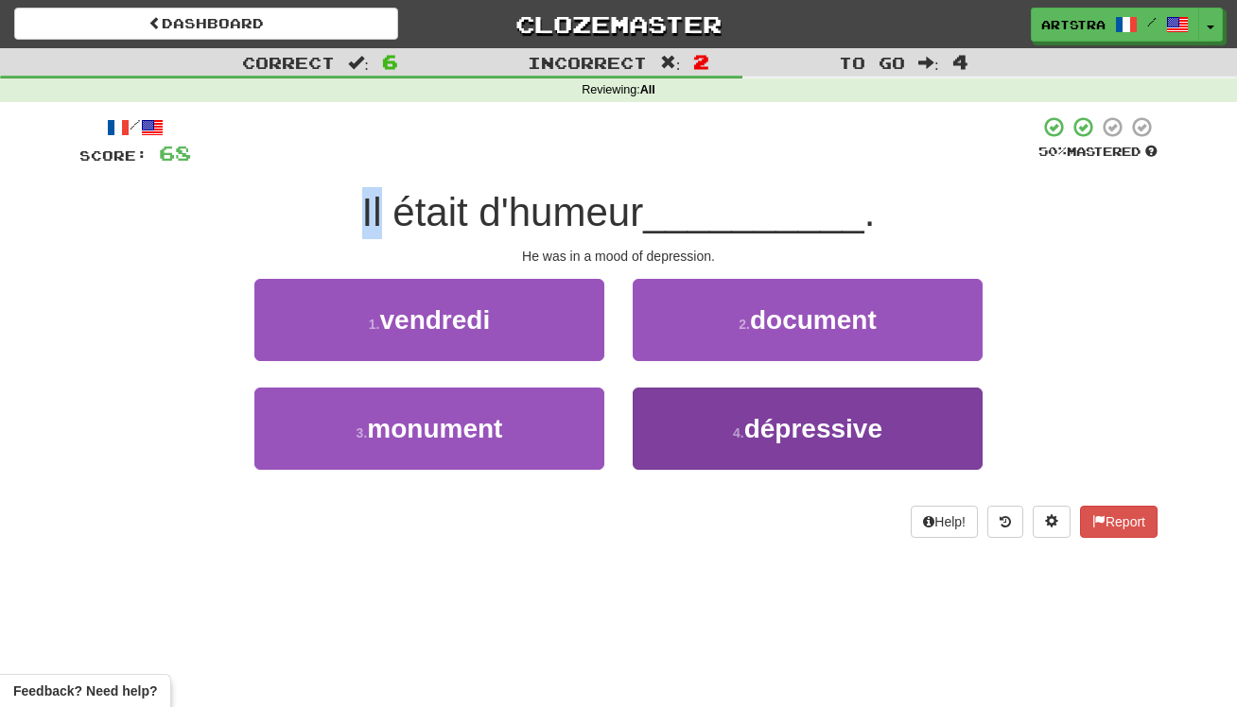
click at [811, 461] on button "4 . dépressive" at bounding box center [808, 429] width 350 height 82
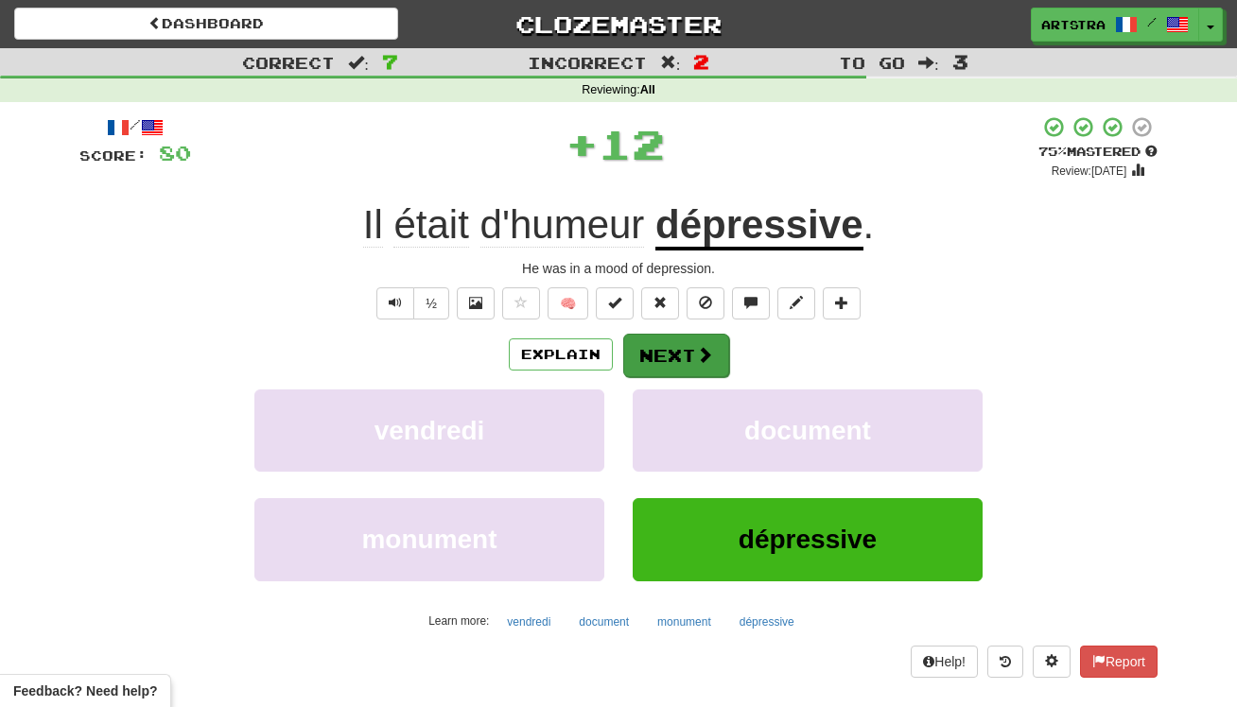
click at [718, 359] on button "Next" at bounding box center [676, 356] width 106 height 44
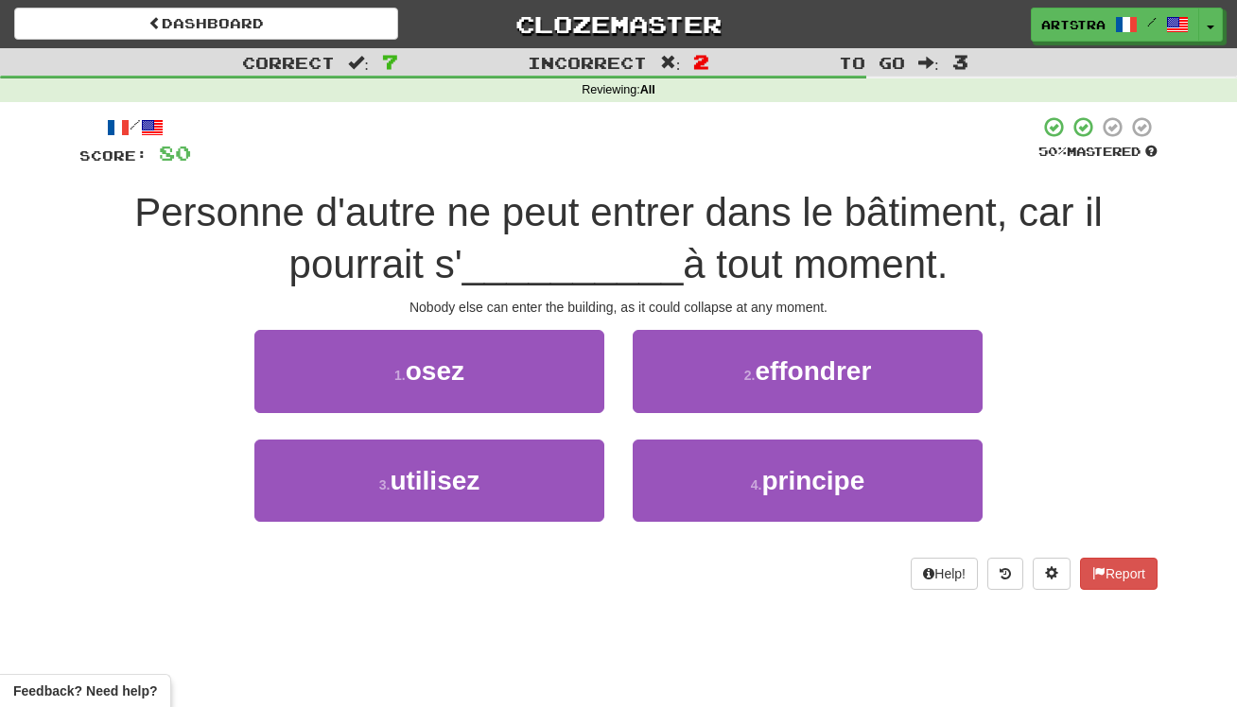
click at [650, 229] on span "Personne d'autre ne peut entrer dans le bâtiment, car il pourrait s'" at bounding box center [618, 238] width 968 height 96
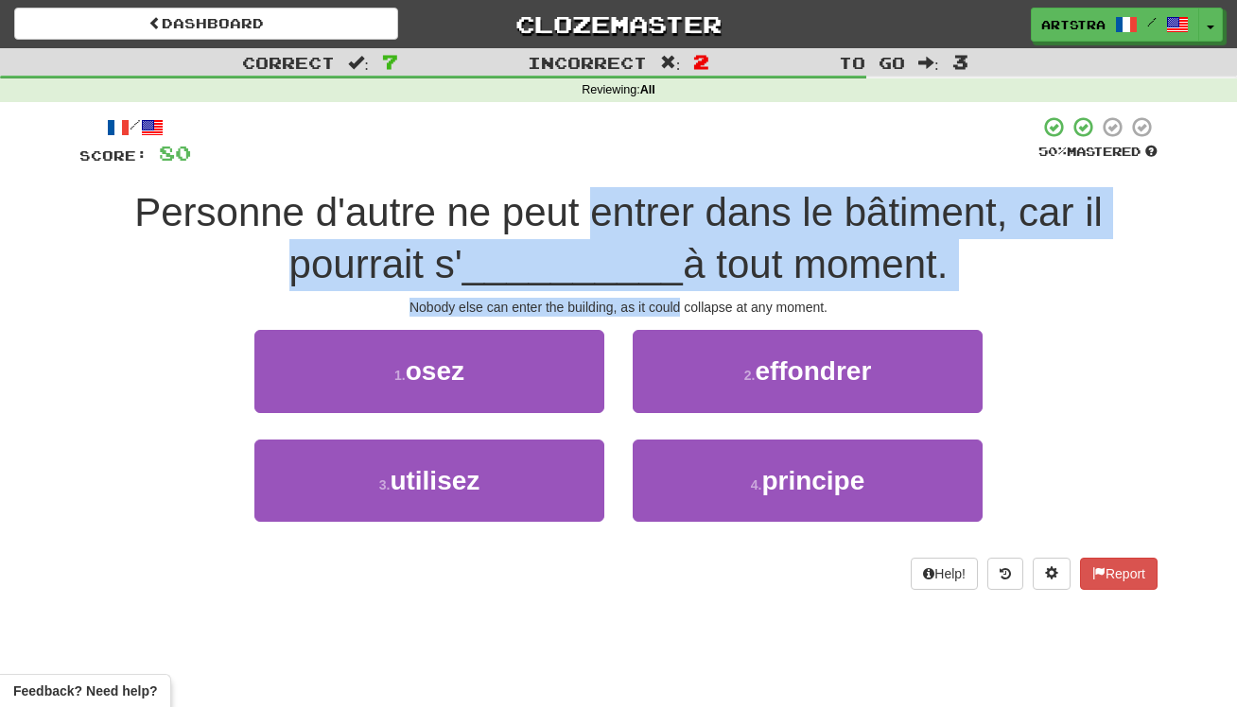
drag, startPoint x: 649, startPoint y: 229, endPoint x: 676, endPoint y: 302, distance: 77.8
click at [676, 302] on div "/ Score: 80 50 % Mastered Personne d'autre ne peut entrer dans le bâtiment, car…" at bounding box center [618, 352] width 1078 height 474
click at [676, 302] on div "Nobody else can enter the building, as it could collapse at any moment." at bounding box center [618, 307] width 1078 height 19
drag, startPoint x: 676, startPoint y: 302, endPoint x: 680, endPoint y: 195, distance: 106.9
click at [680, 195] on div "/ Score: 80 50 % Mastered Personne d'autre ne peut entrer dans le bâtiment, car…" at bounding box center [618, 352] width 1078 height 474
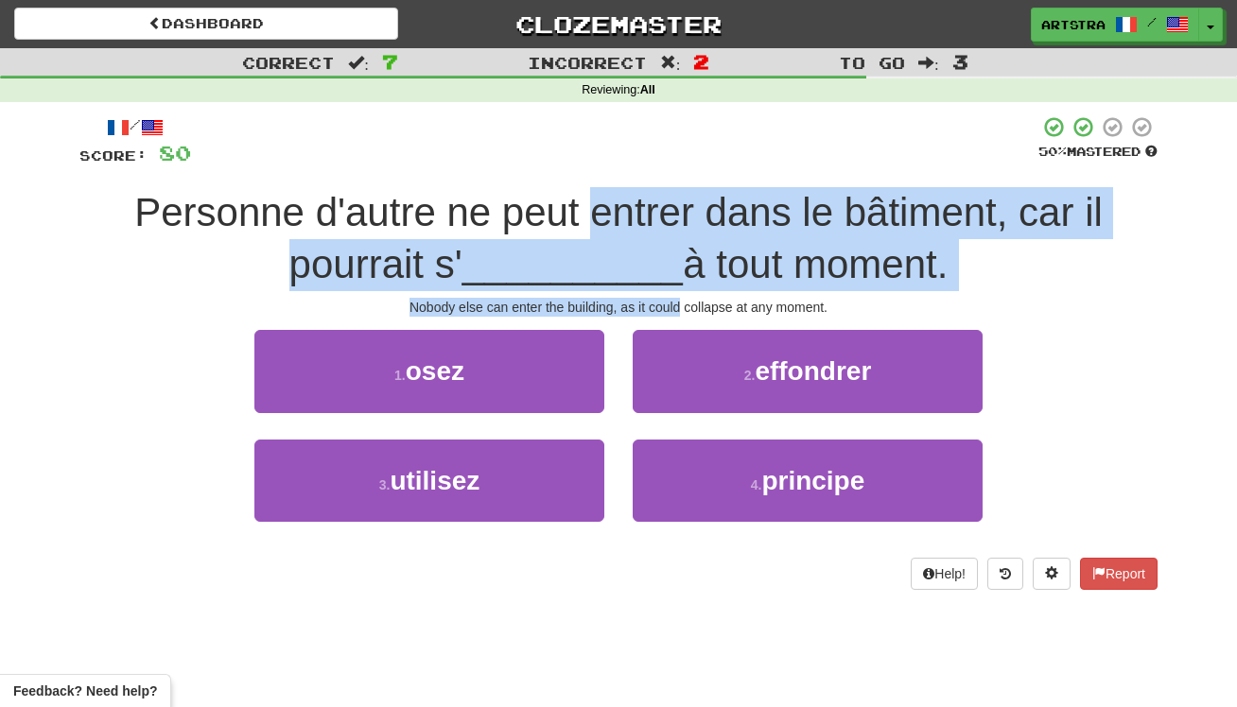
click at [680, 195] on span "Personne d'autre ne peut entrer dans le bâtiment, car il pourrait s'" at bounding box center [618, 238] width 968 height 96
drag, startPoint x: 680, startPoint y: 195, endPoint x: 713, endPoint y: 290, distance: 101.1
click at [713, 290] on div "/ Score: 80 50 % Mastered Personne d'autre ne peut entrer dans le bâtiment, car…" at bounding box center [618, 352] width 1078 height 474
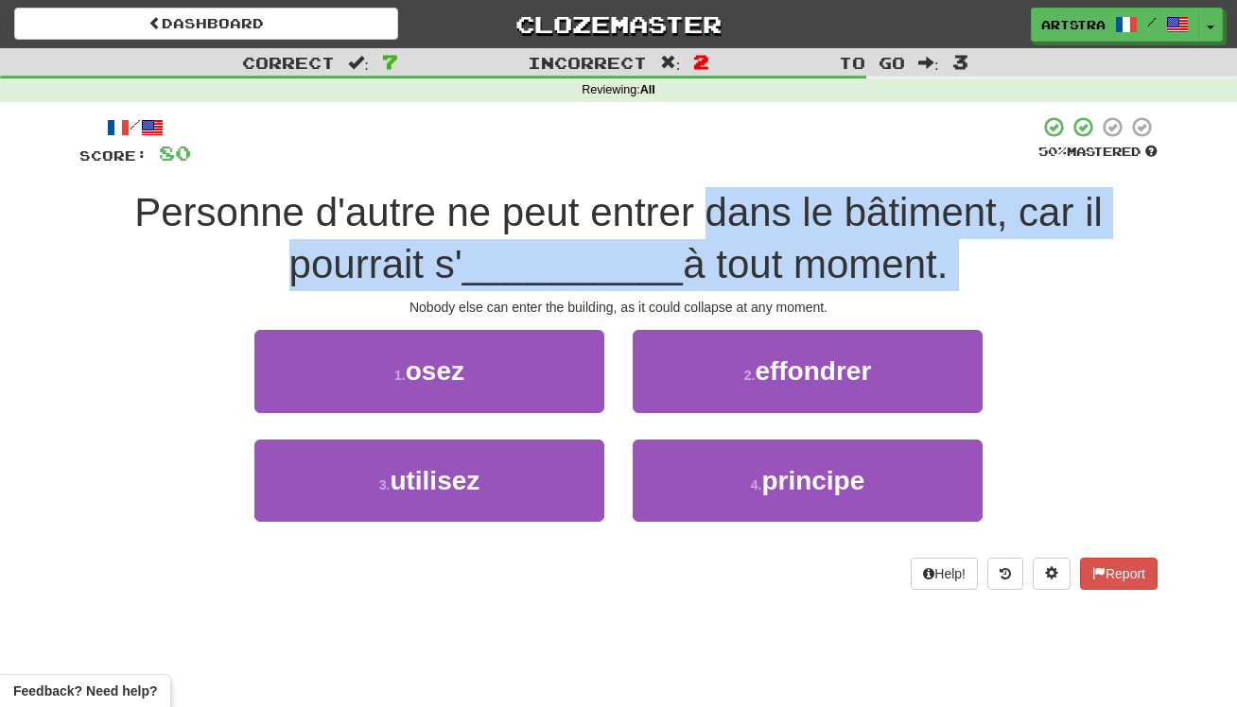
drag, startPoint x: 713, startPoint y: 290, endPoint x: 707, endPoint y: 208, distance: 82.5
click at [707, 208] on div "/ Score: 80 50 % Mastered Personne d'autre ne peut entrer dans le bâtiment, car…" at bounding box center [618, 352] width 1078 height 474
click at [707, 208] on span "Personne d'autre ne peut entrer dans le bâtiment, car il pourrait s'" at bounding box center [618, 238] width 968 height 96
drag, startPoint x: 707, startPoint y: 208, endPoint x: 746, endPoint y: 301, distance: 100.5
click at [746, 301] on div "/ Score: 80 50 % Mastered Personne d'autre ne peut entrer dans le bâtiment, car…" at bounding box center [618, 352] width 1078 height 474
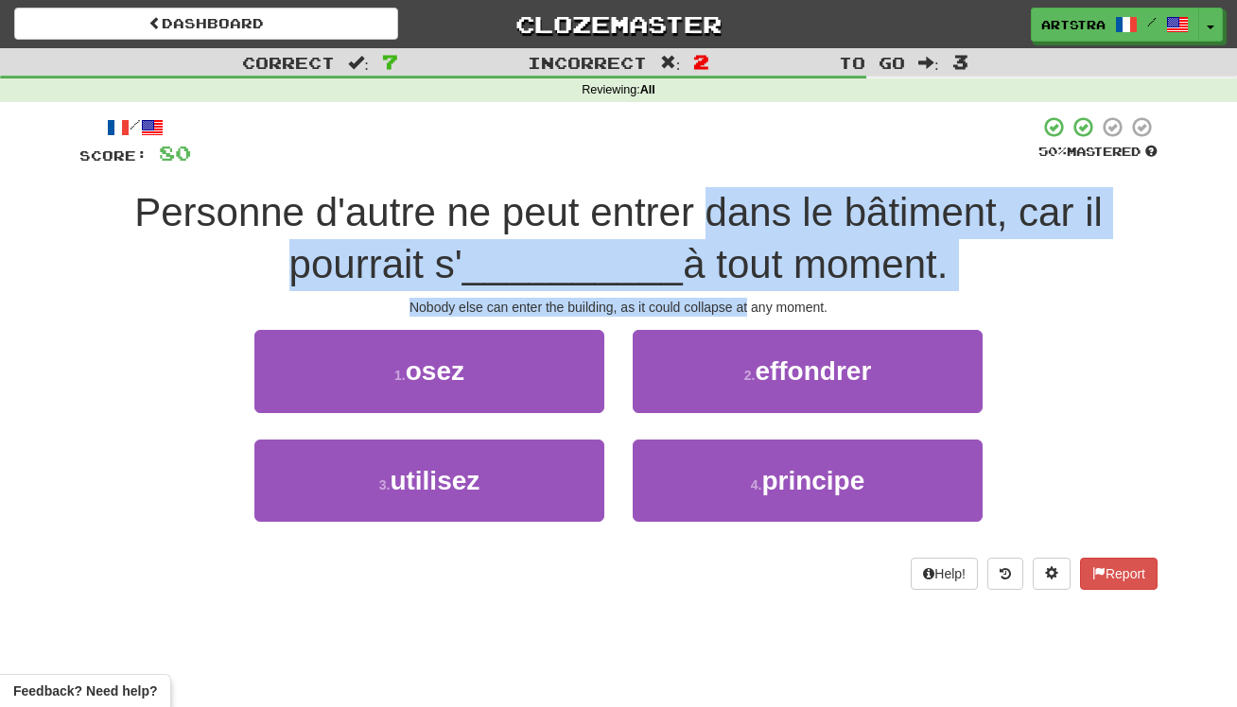
click at [746, 301] on div "Nobody else can enter the building, as it could collapse at any moment." at bounding box center [618, 307] width 1078 height 19
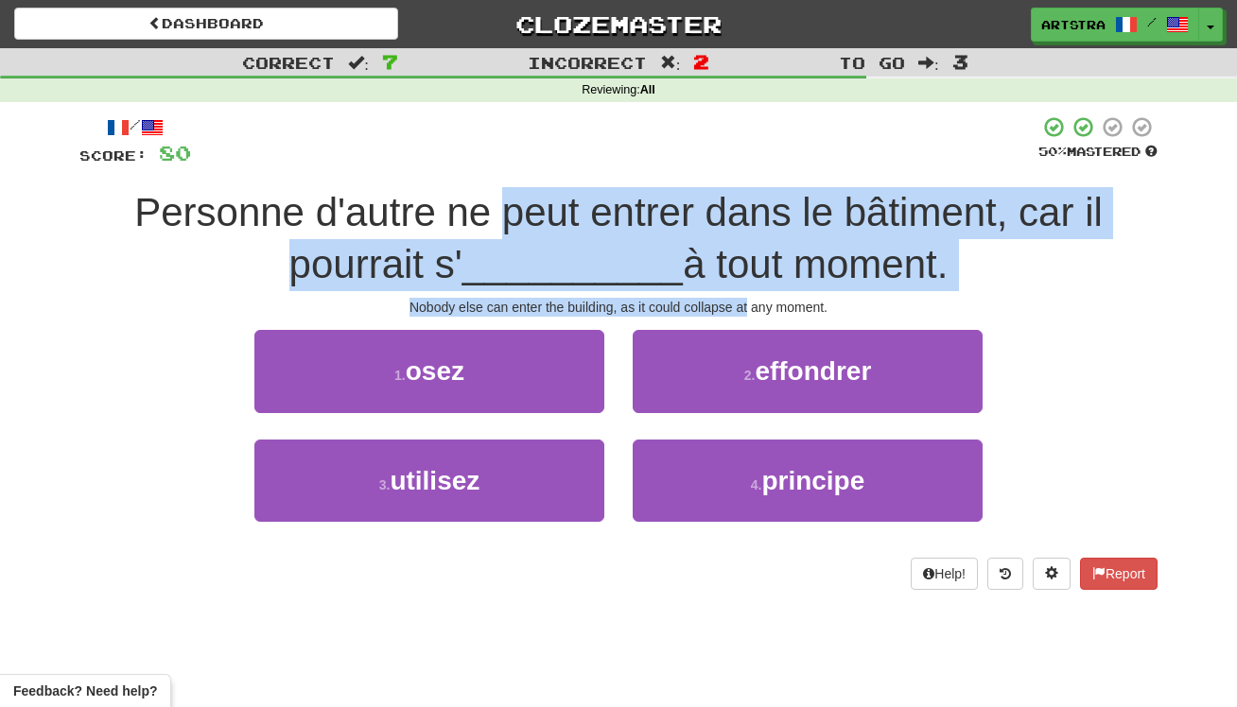
drag, startPoint x: 746, startPoint y: 301, endPoint x: 532, endPoint y: 201, distance: 236.1
click at [532, 201] on div "/ Score: 80 50 % Mastered Personne d'autre ne peut entrer dans le bâtiment, car…" at bounding box center [618, 352] width 1078 height 474
click at [532, 201] on span "Personne d'autre ne peut entrer dans le bâtiment, car il pourrait s'" at bounding box center [618, 238] width 968 height 96
drag, startPoint x: 532, startPoint y: 201, endPoint x: 610, endPoint y: 304, distance: 129.0
click at [610, 304] on div "/ Score: 80 50 % Mastered Personne d'autre ne peut entrer dans le bâtiment, car…" at bounding box center [618, 352] width 1078 height 474
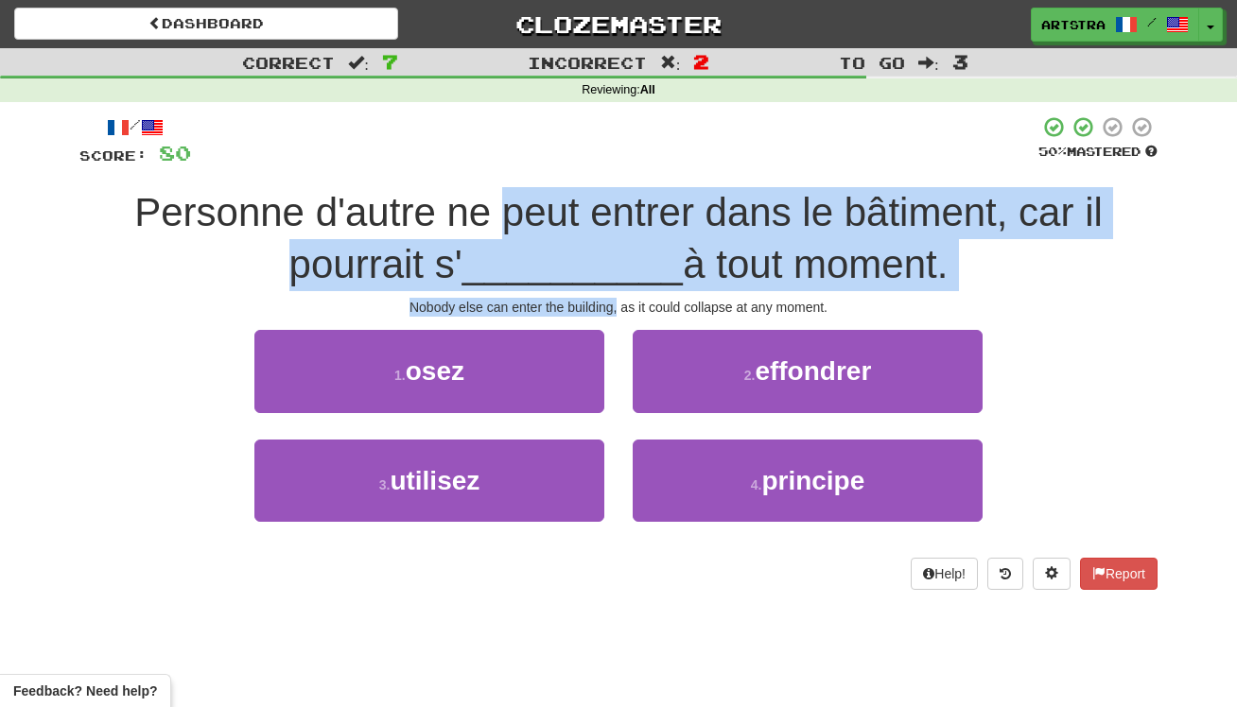
click at [610, 304] on div "Nobody else can enter the building, as it could collapse at any moment." at bounding box center [618, 307] width 1078 height 19
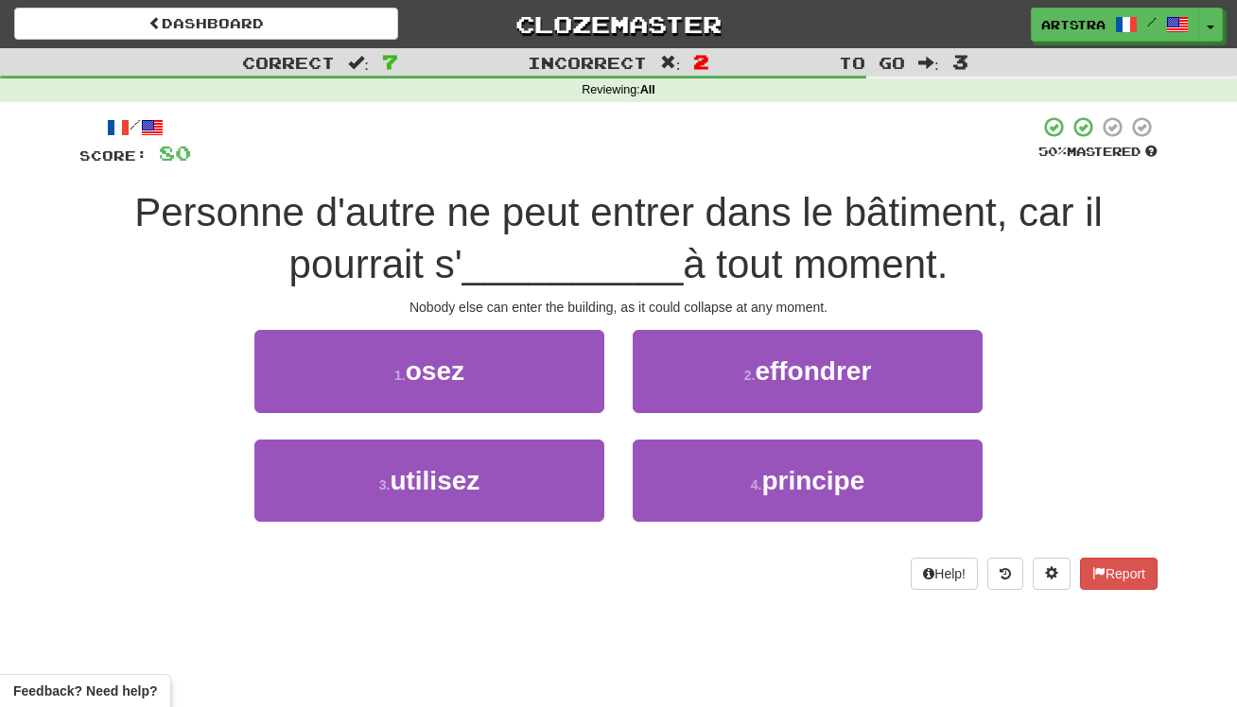
drag, startPoint x: 747, startPoint y: 380, endPoint x: 746, endPoint y: 370, distance: 10.4
click at [746, 380] on small "2 ." at bounding box center [749, 375] width 11 height 15
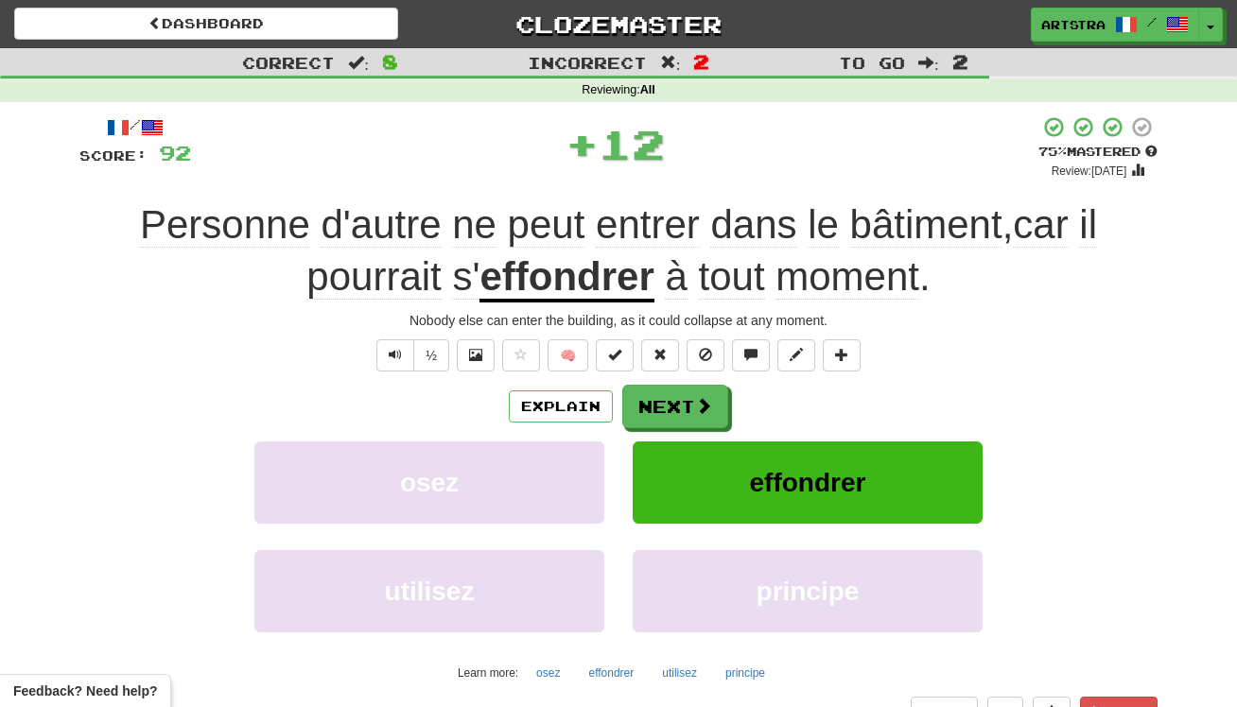
click at [605, 311] on div "Nobody else can enter the building, as it could collapse at any moment." at bounding box center [618, 320] width 1078 height 19
click at [1008, 297] on div "Personne d'autre ne peut entrer dans le bâtiment , car il pourrait s' effondrer…" at bounding box center [618, 251] width 1078 height 103
click at [637, 392] on button "Next" at bounding box center [676, 408] width 106 height 44
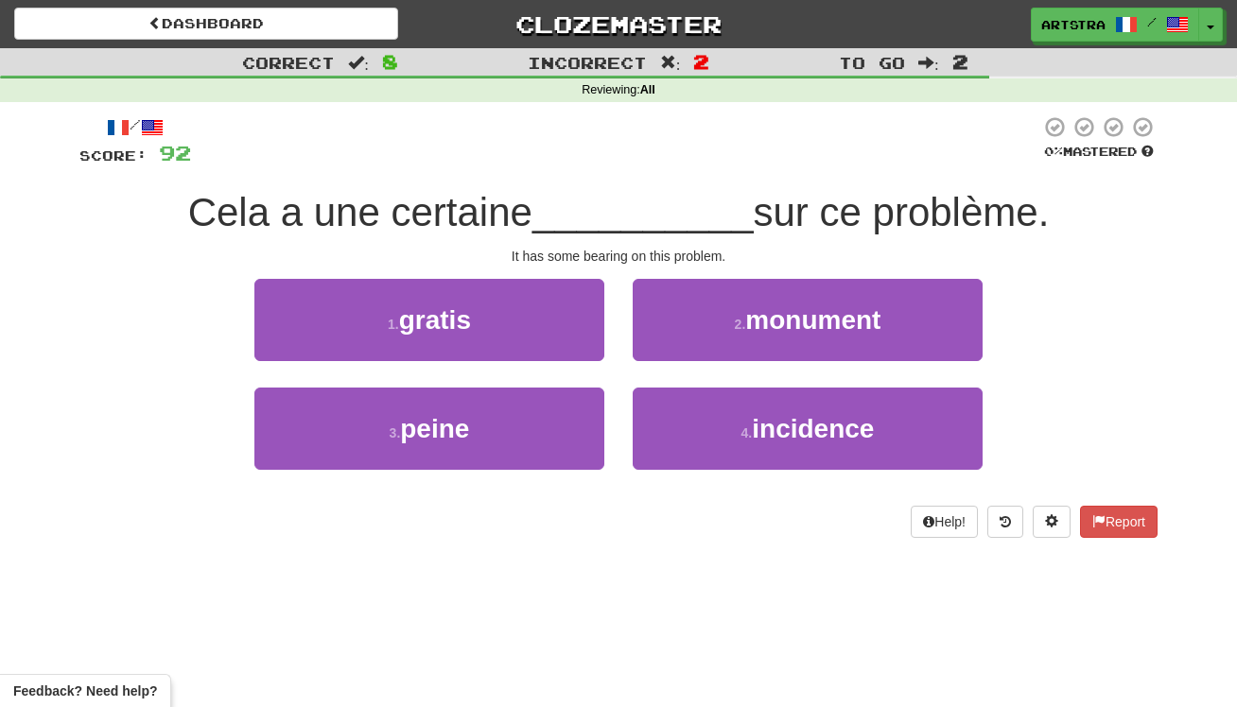
click at [593, 197] on span "__________" at bounding box center [642, 212] width 221 height 44
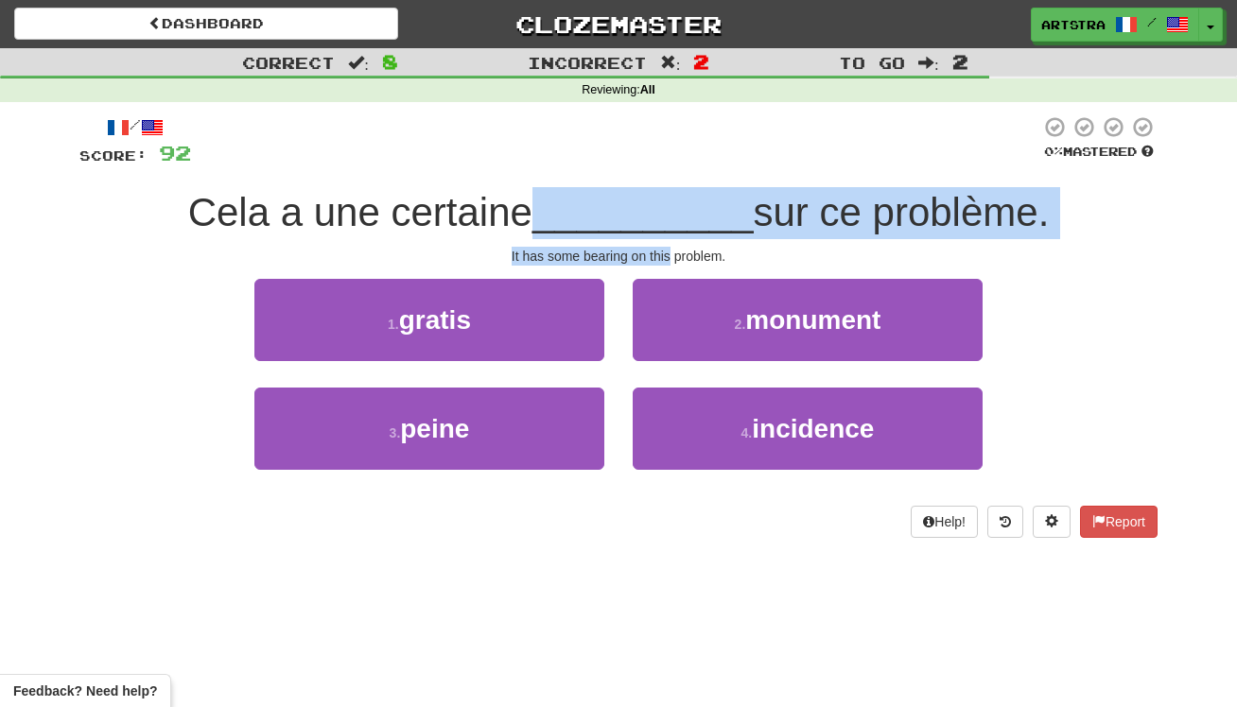
drag
click at [656, 247] on div "/ Score: 92 0 % Mastered Cela a une certaine __________ sur ce problème. It has…" at bounding box center [618, 326] width 1078 height 423
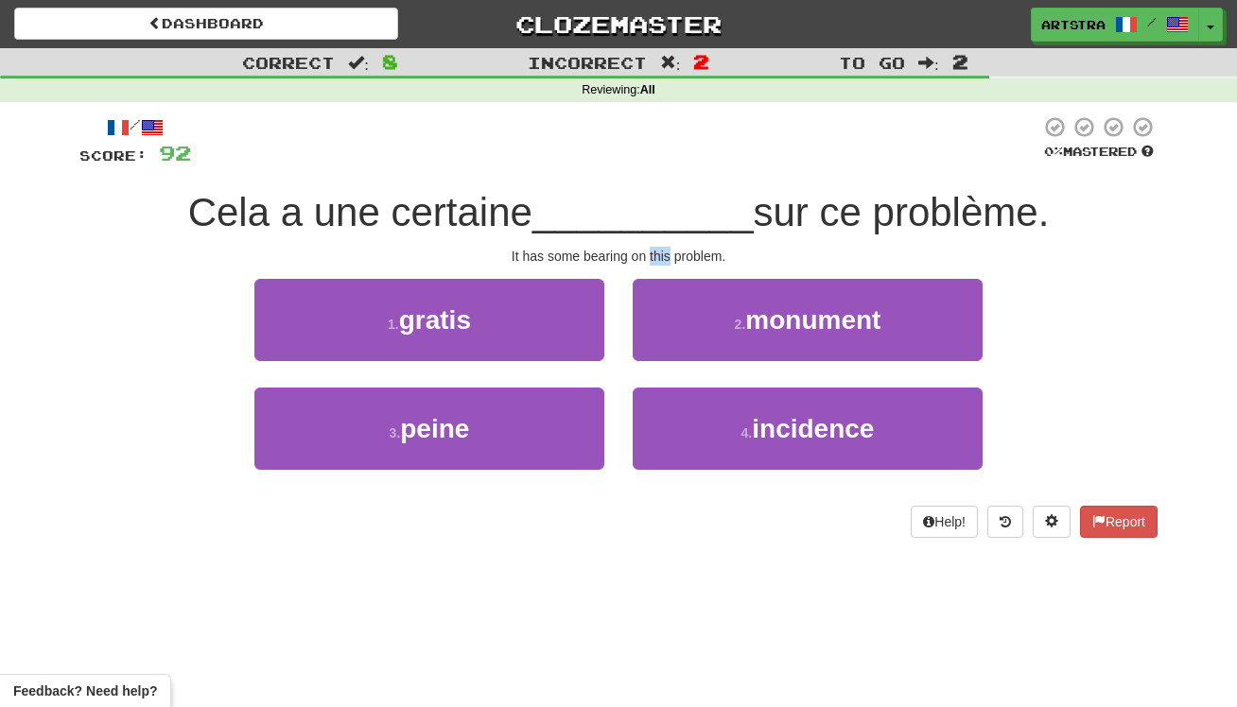
click at [656, 248] on div "It has some bearing on this problem." at bounding box center [618, 256] width 1078 height 19
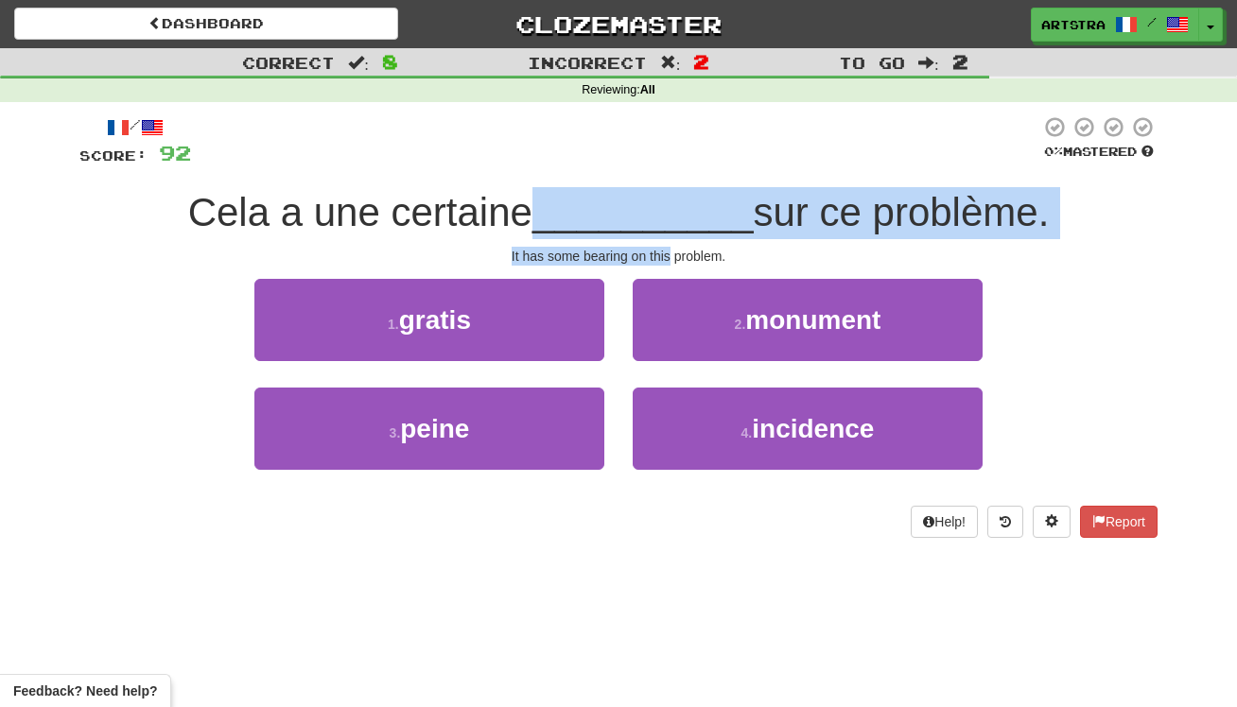
click at [662, 189] on div "/ Score: 92 0 % Mastered Cela a une certaine __________ sur ce problème. It has…" at bounding box center [618, 326] width 1078 height 423
click at [662, 190] on span "__________" at bounding box center [642, 212] width 221 height 44
click at [719, 254] on div "/ Score: 92 0 % Mastered Cela a une certaine __________ sur ce problème. It has…" at bounding box center [618, 326] width 1078 height 423
click at [719, 254] on div "It has some bearing on this problem." at bounding box center [618, 256] width 1078 height 19
click at [726, 187] on div "/ Score: 92 0 % Mastered Cela a une certaine __________ sur ce problème. It has…" at bounding box center [618, 326] width 1078 height 423
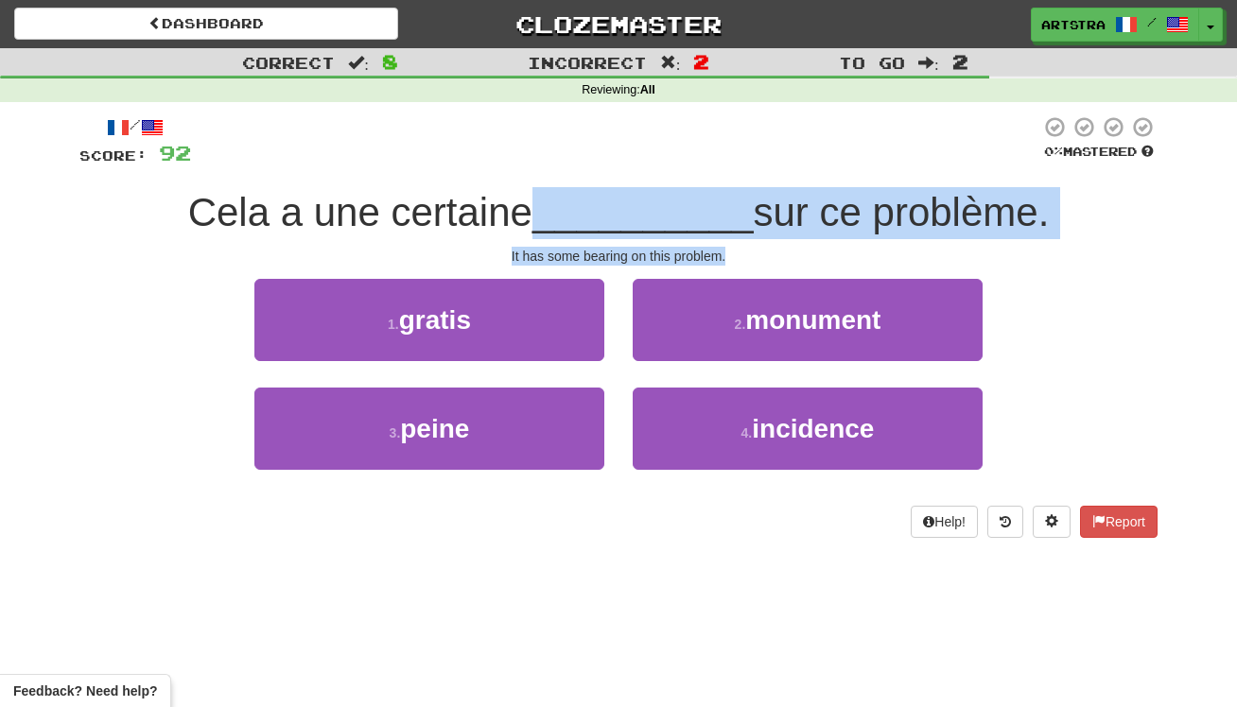
click at [726, 190] on span "__________" at bounding box center [642, 212] width 221 height 44
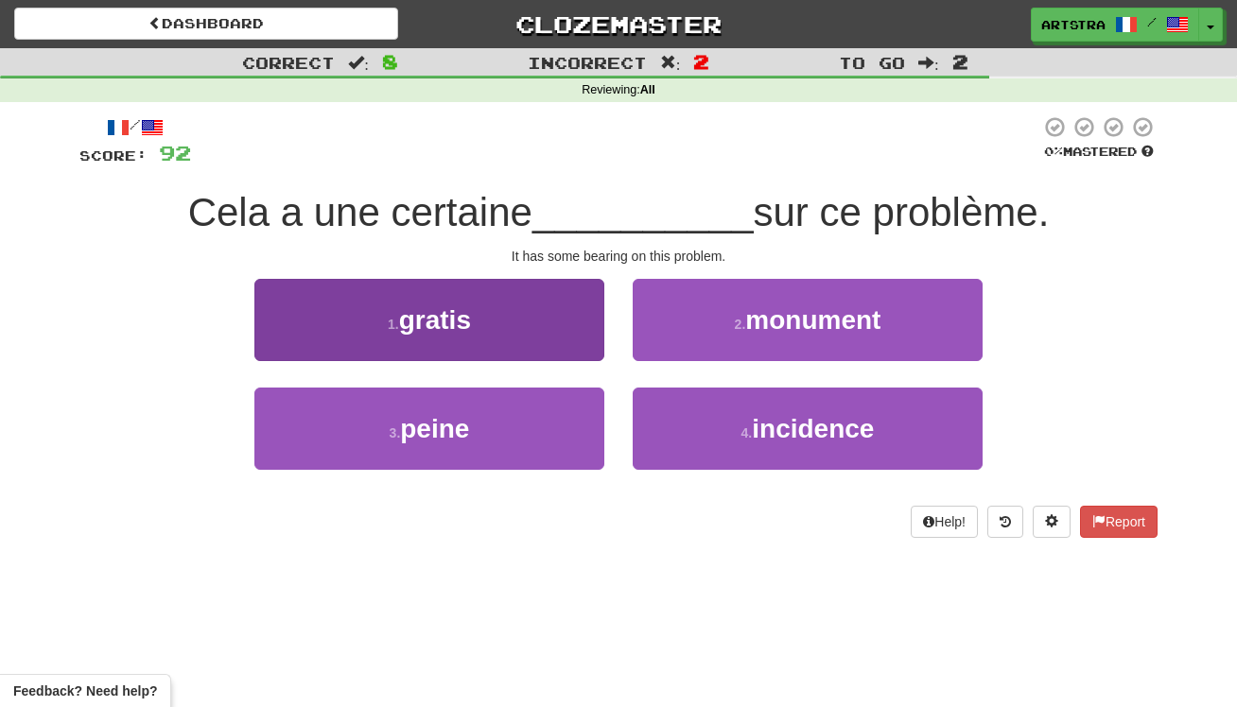
click at [561, 329] on button "1 . gratis" at bounding box center [429, 320] width 350 height 82
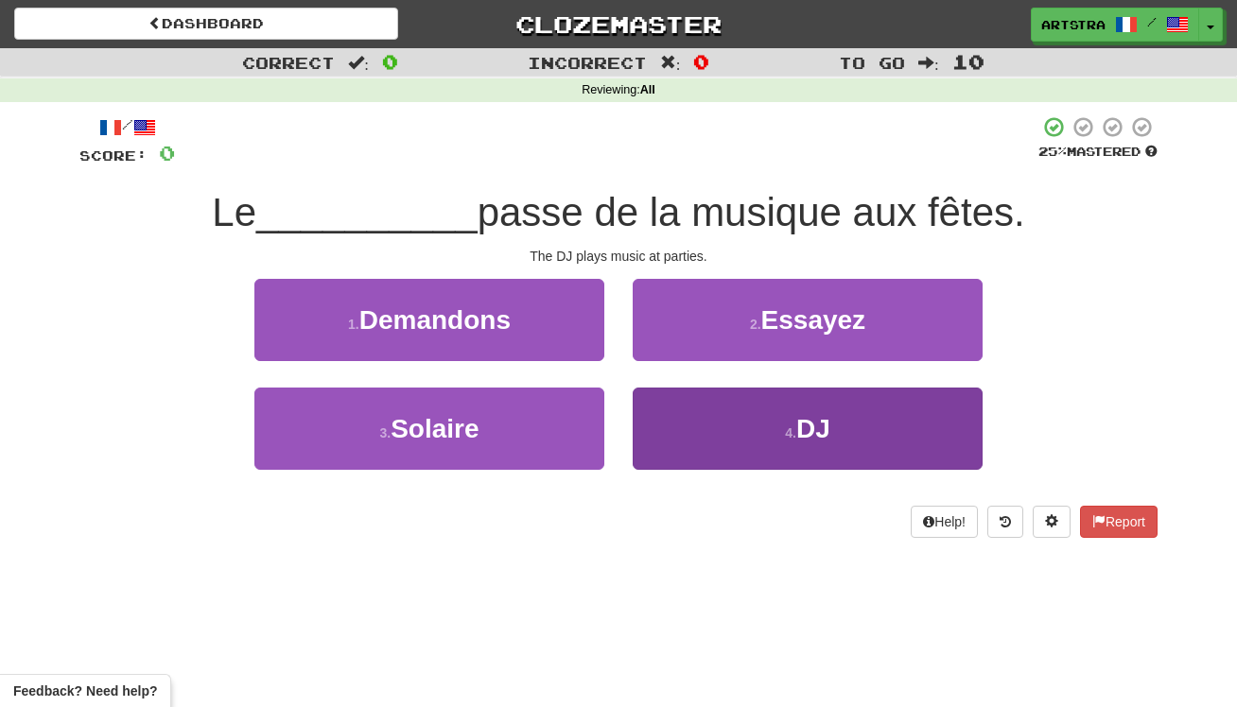
click at [790, 405] on button "4 . DJ" at bounding box center [808, 429] width 350 height 82
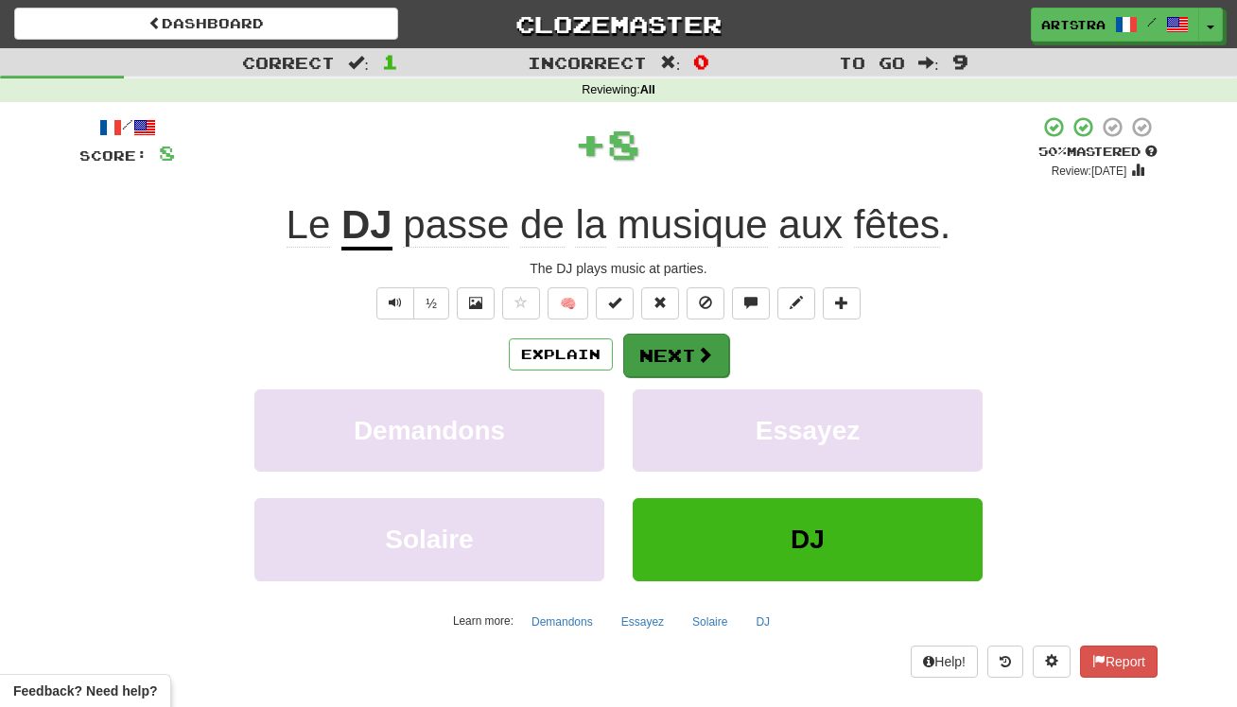
click at [696, 346] on span at bounding box center [704, 354] width 17 height 17
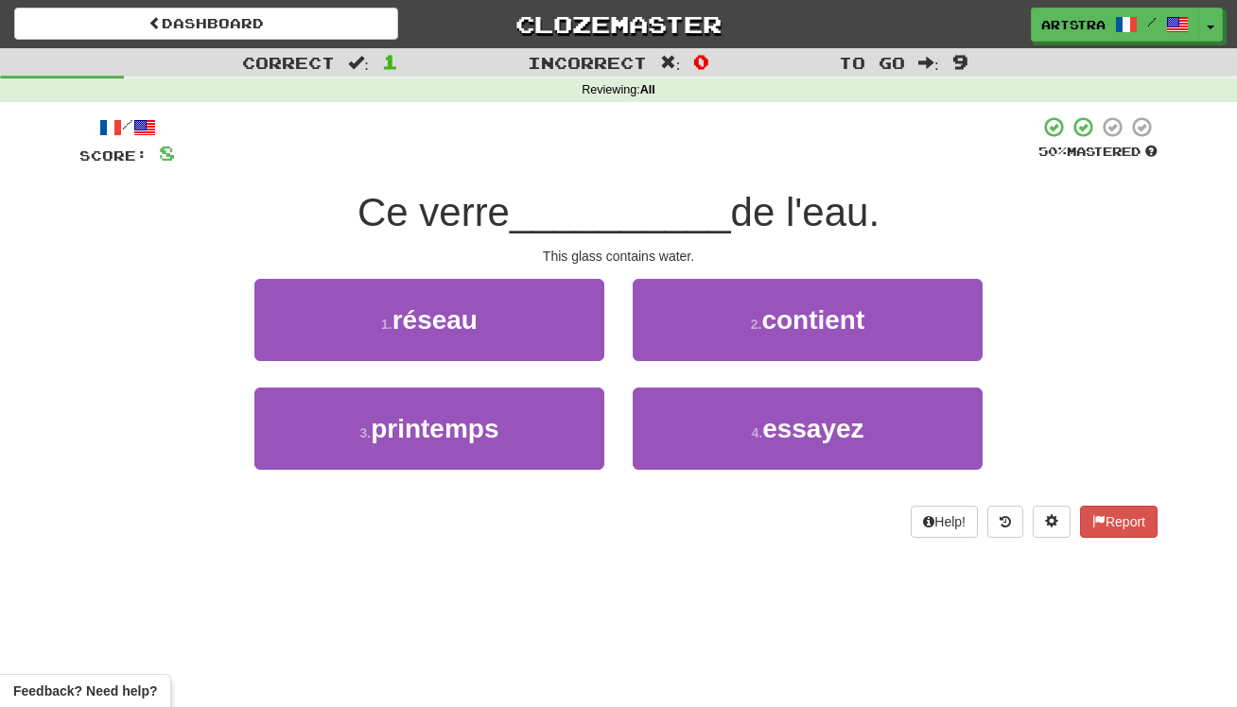
click at [606, 176] on div "/ Score: 8 50 % Mastered Ce verre __________ de l'eau. This glass contains wate…" at bounding box center [618, 326] width 1078 height 423
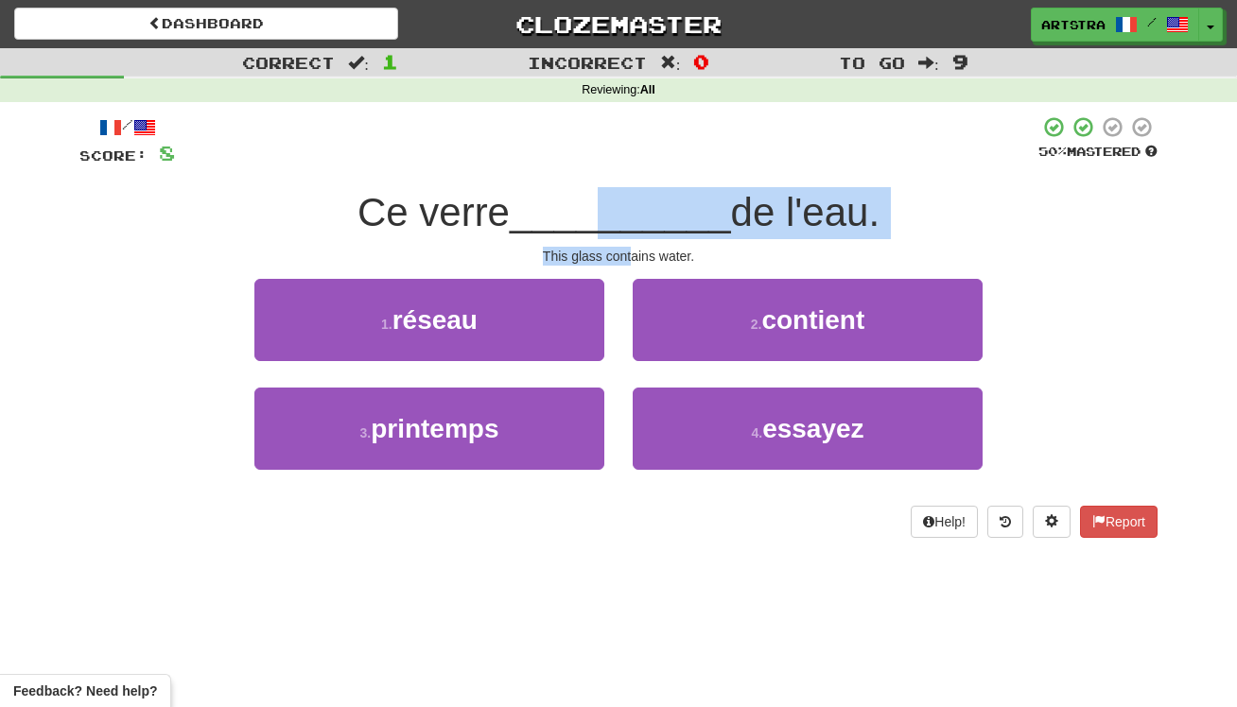
drag, startPoint x: 618, startPoint y: 244, endPoint x: 633, endPoint y: 247, distance: 15.4
click at [633, 247] on div "/ Score: 8 50 % Mastered Ce verre __________ de l'eau. This glass contains wate…" at bounding box center [618, 326] width 1078 height 423
click at [633, 247] on div "This glass contains water." at bounding box center [618, 256] width 1078 height 19
drag, startPoint x: 633, startPoint y: 247, endPoint x: 630, endPoint y: 199, distance: 48.3
click at [630, 199] on div "/ Score: 8 50 % Mastered Ce verre __________ de l'eau. This glass contains wate…" at bounding box center [618, 326] width 1078 height 423
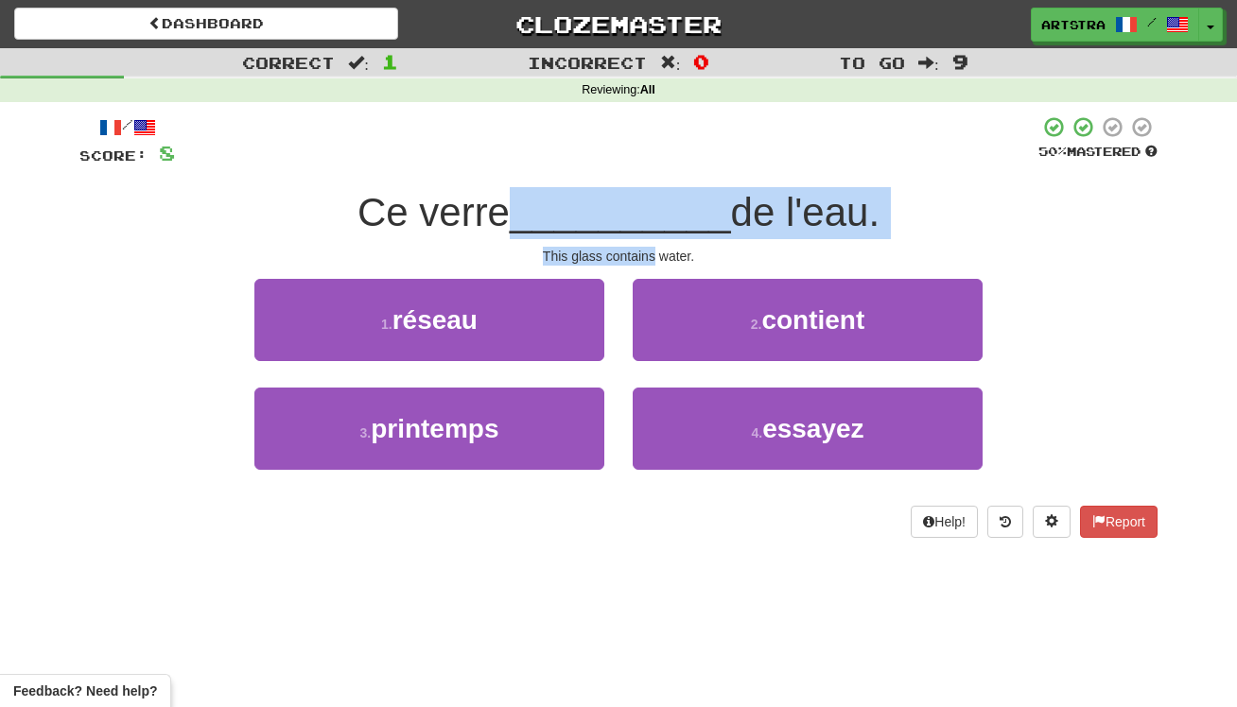
click at [630, 199] on span "__________" at bounding box center [620, 212] width 221 height 44
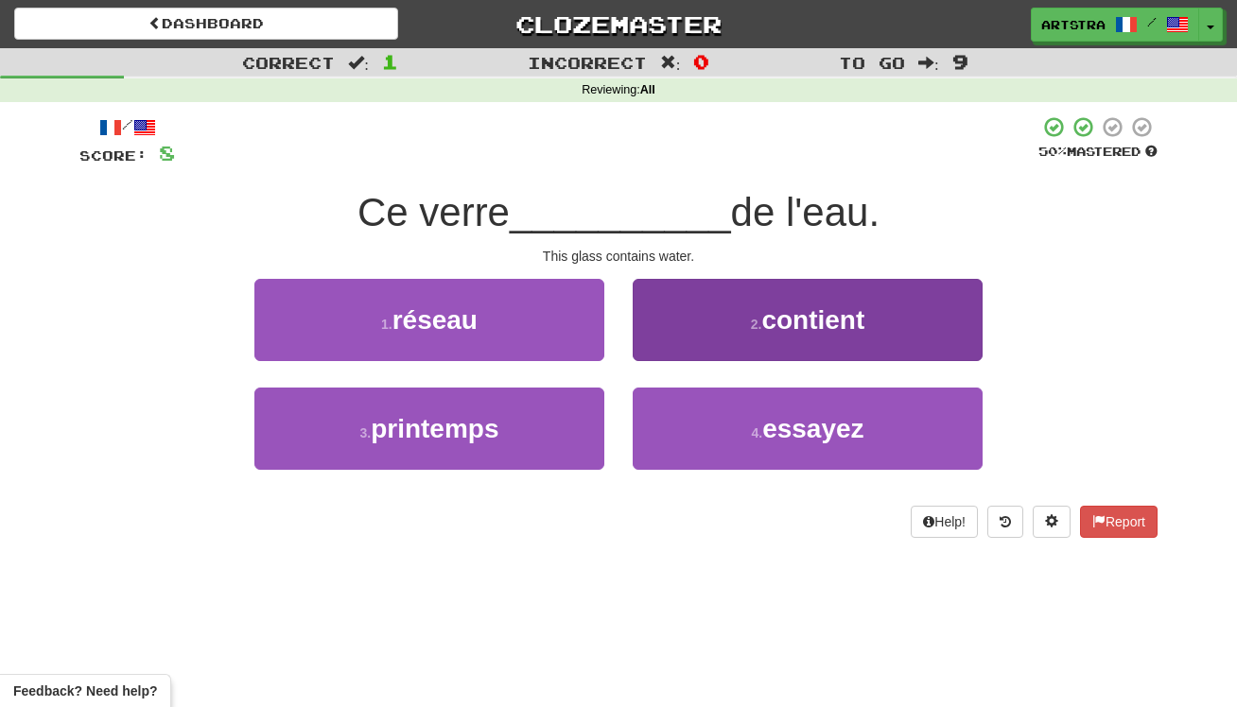
click at [693, 286] on button "2 . contient" at bounding box center [808, 320] width 350 height 82
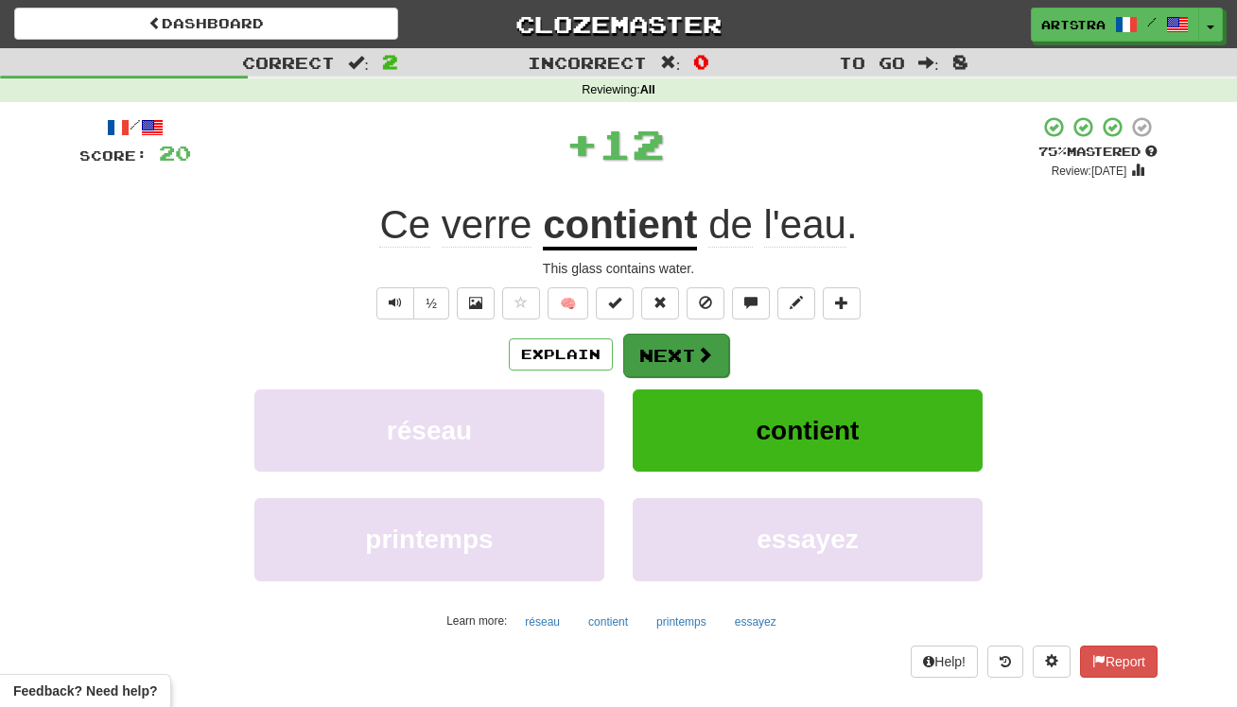
click at [654, 353] on button "Next" at bounding box center [676, 356] width 106 height 44
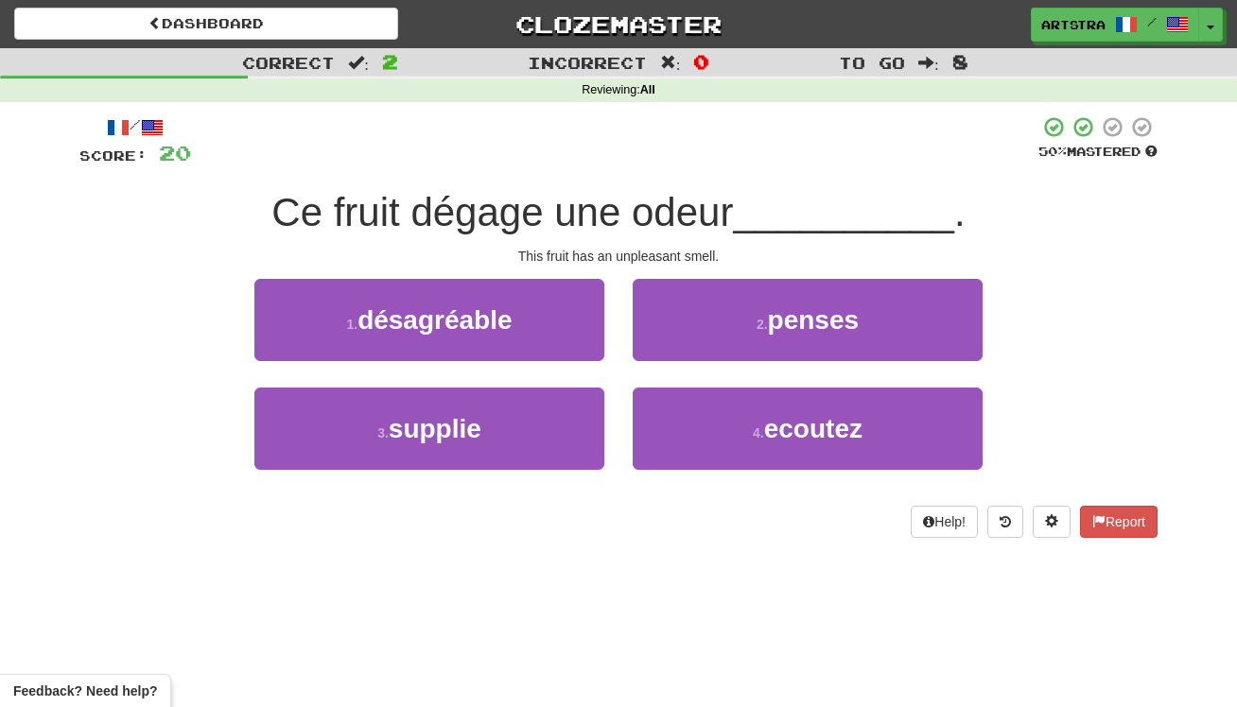
click at [636, 234] on div "Ce fruit dégage une odeur __________ ." at bounding box center [618, 213] width 1078 height 52
drag, startPoint x: 636, startPoint y: 234, endPoint x: 649, endPoint y: 255, distance: 25.5
click at [649, 255] on div "/ Score: 20 50 % Mastered Ce fruit dégage une odeur __________ . This fruit has…" at bounding box center [618, 326] width 1078 height 423
click at [650, 256] on div "This fruit has an unpleasant smell." at bounding box center [618, 256] width 1078 height 19
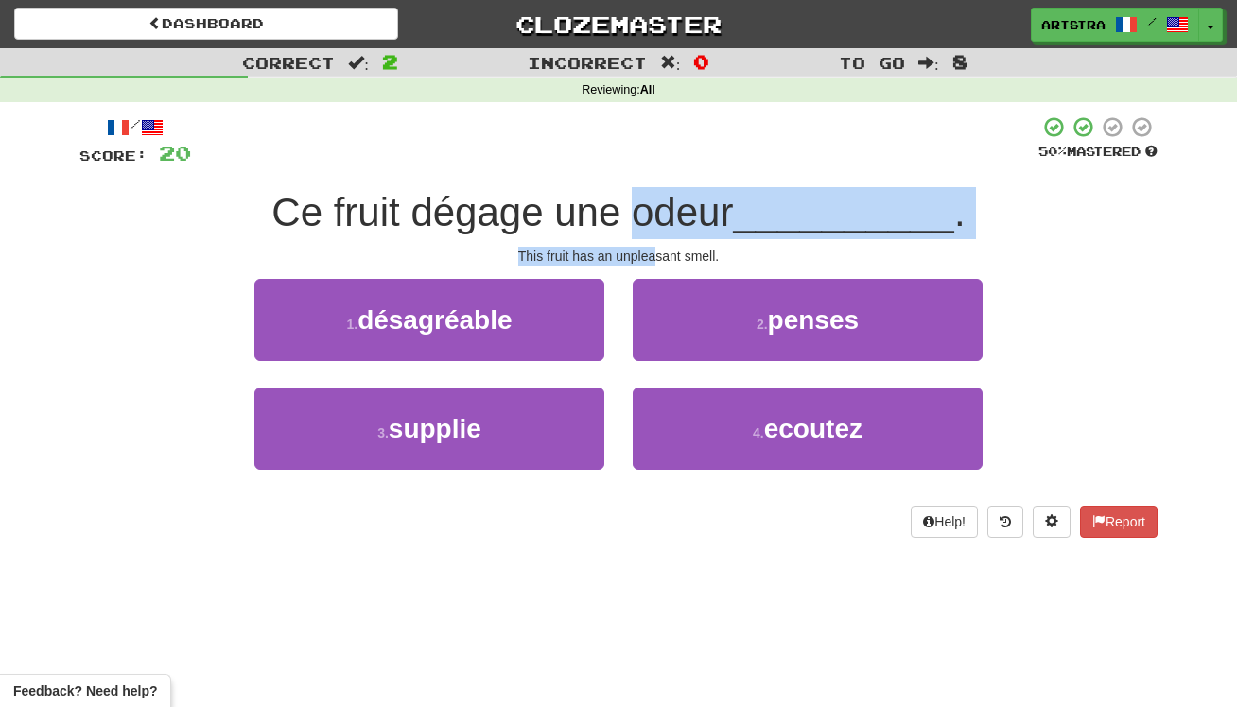
drag, startPoint x: 653, startPoint y: 258, endPoint x: 645, endPoint y: 210, distance: 48.8
click at [645, 210] on div "/ Score: 20 50 % Mastered Ce fruit dégage une odeur __________ . This fruit has…" at bounding box center [618, 326] width 1078 height 423
click at [645, 210] on span "Ce fruit dégage une odeur" at bounding box center [502, 212] width 462 height 44
drag, startPoint x: 645, startPoint y: 210, endPoint x: 694, endPoint y: 255, distance: 66.9
click at [694, 255] on div "/ Score: 20 50 % Mastered Ce fruit dégage une odeur __________ . This fruit has…" at bounding box center [618, 326] width 1078 height 423
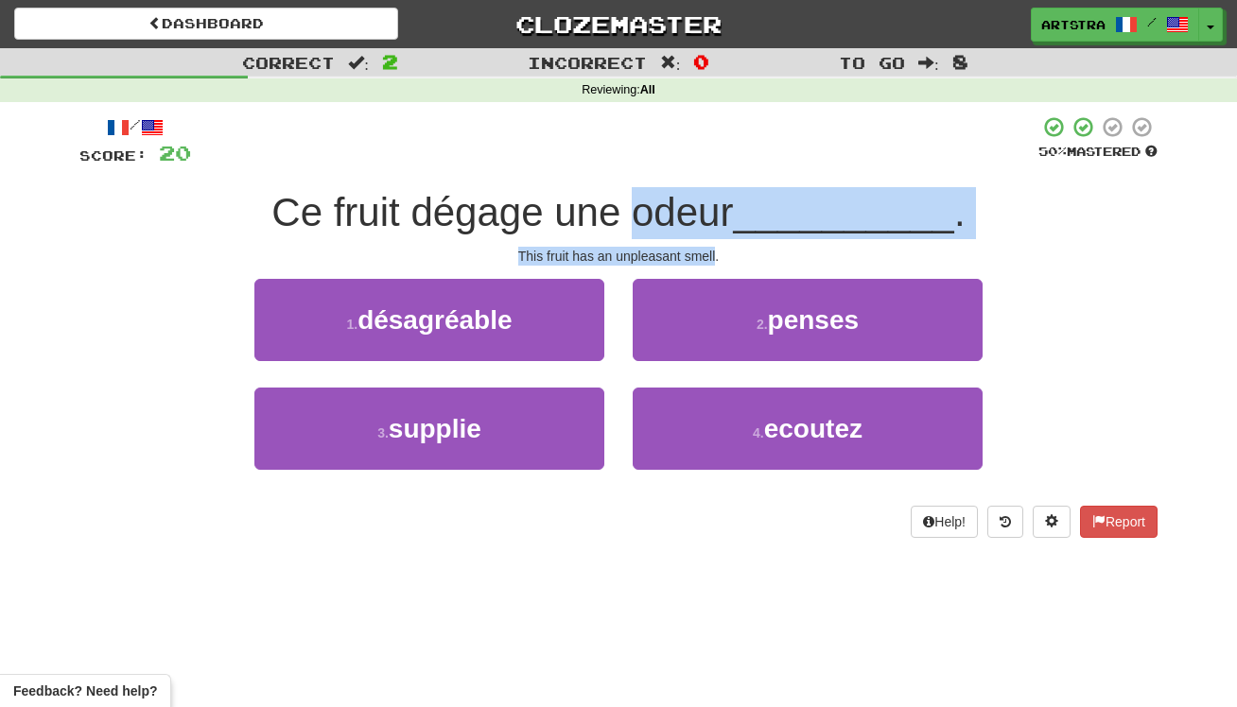
click at [694, 255] on div "This fruit has an unpleasant smell." at bounding box center [618, 256] width 1078 height 19
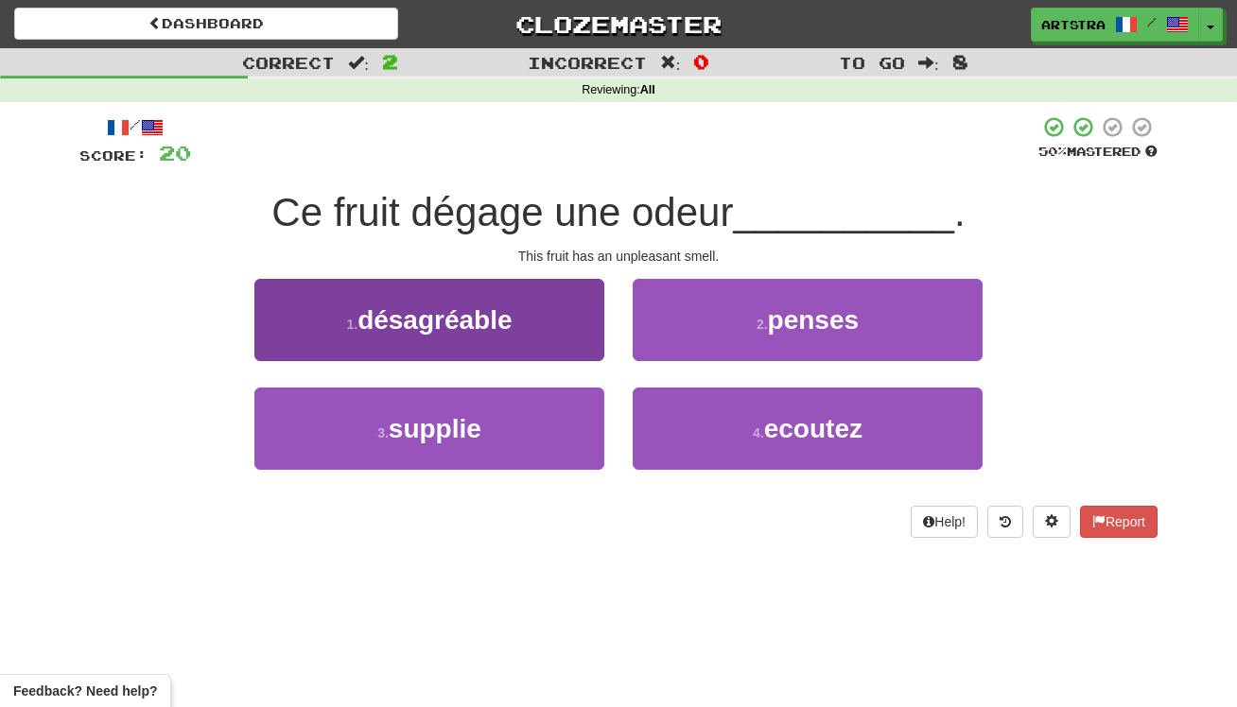
click at [493, 316] on span "désagréable" at bounding box center [434, 319] width 154 height 29
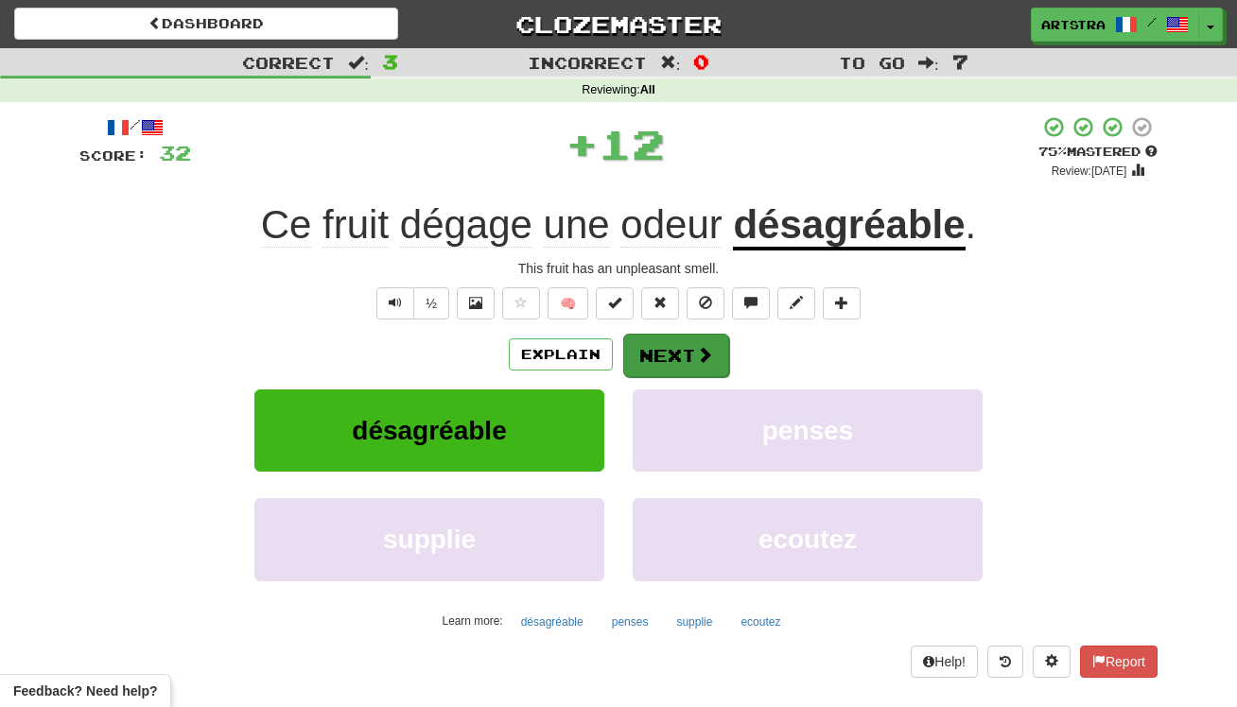
click at [673, 347] on button "Next" at bounding box center [676, 356] width 106 height 44
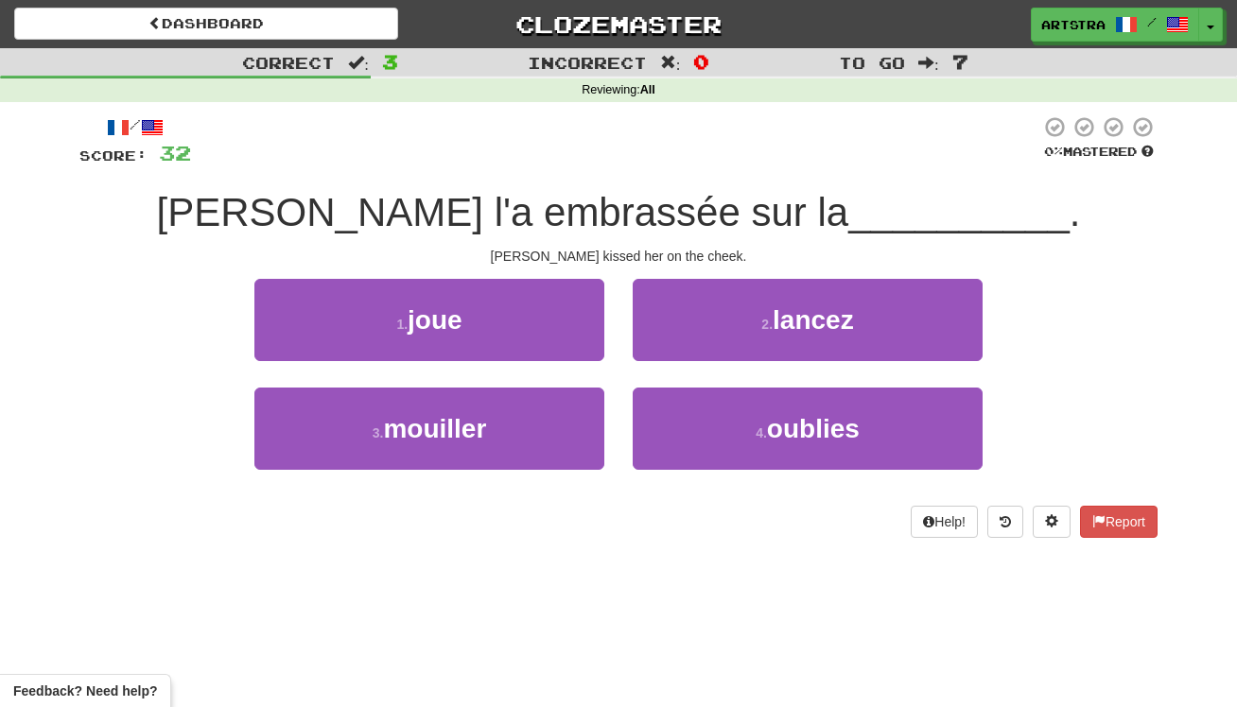
click at [636, 219] on span "[PERSON_NAME] l'a embrassée sur la" at bounding box center [503, 212] width 692 height 44
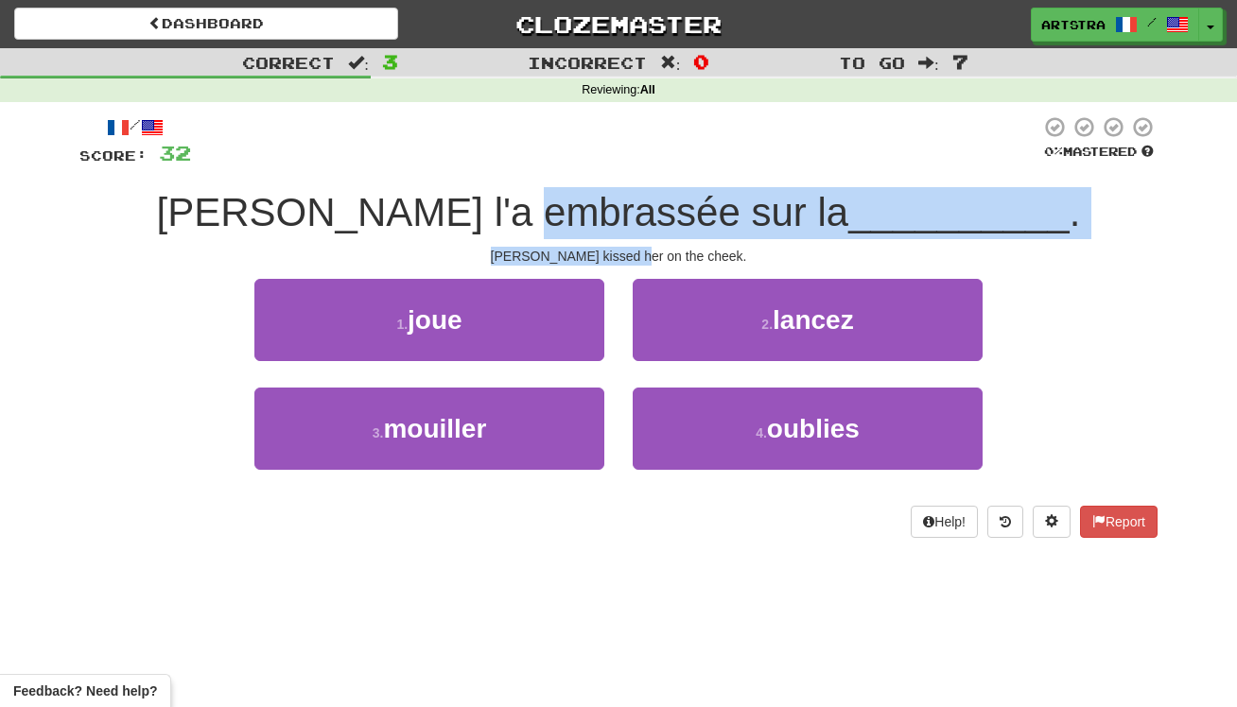
drag, startPoint x: 636, startPoint y: 219, endPoint x: 663, endPoint y: 248, distance: 39.5
click at [663, 248] on div "/ Score: 32 0 % Mastered [PERSON_NAME] l'a embrassée sur la __________ . [PERSO…" at bounding box center [618, 326] width 1078 height 423
click at [663, 248] on div "[PERSON_NAME] kissed her on the cheek." at bounding box center [618, 256] width 1078 height 19
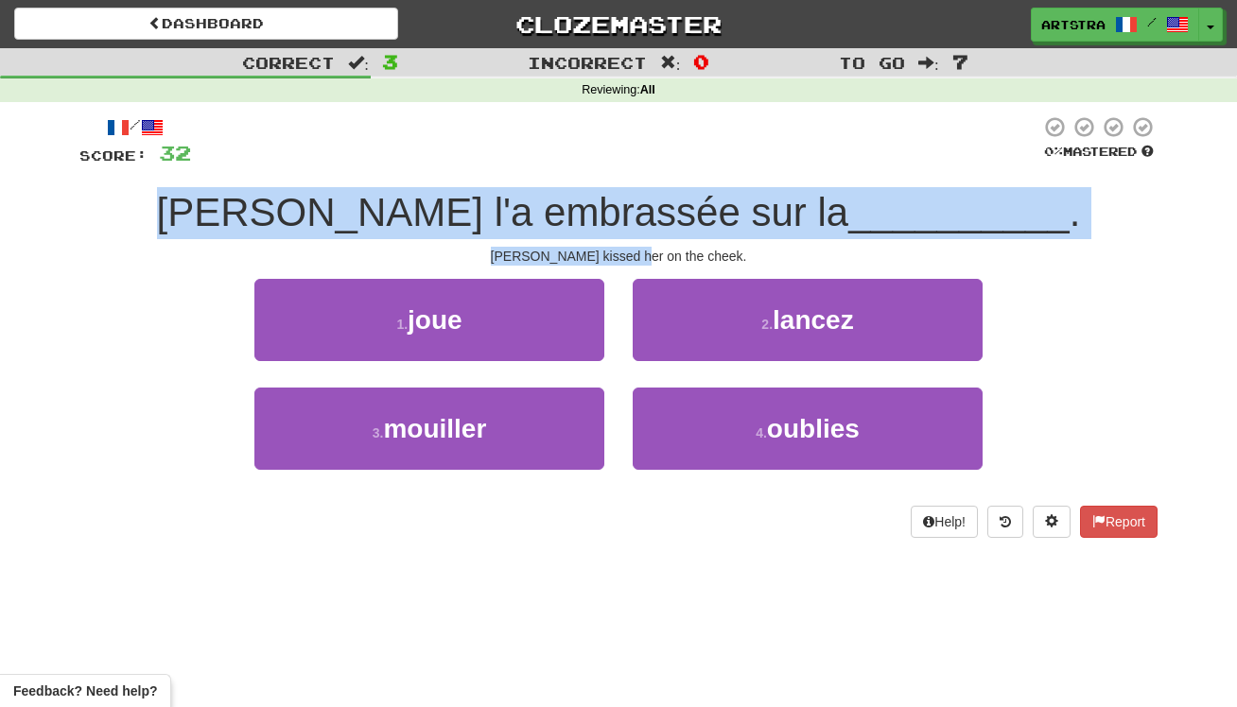
drag, startPoint x: 663, startPoint y: 248, endPoint x: 652, endPoint y: 173, distance: 75.6
click at [652, 173] on div "/ Score: 32 0 % Mastered [PERSON_NAME] l'a embrassée sur la __________ . [PERSO…" at bounding box center [618, 326] width 1078 height 423
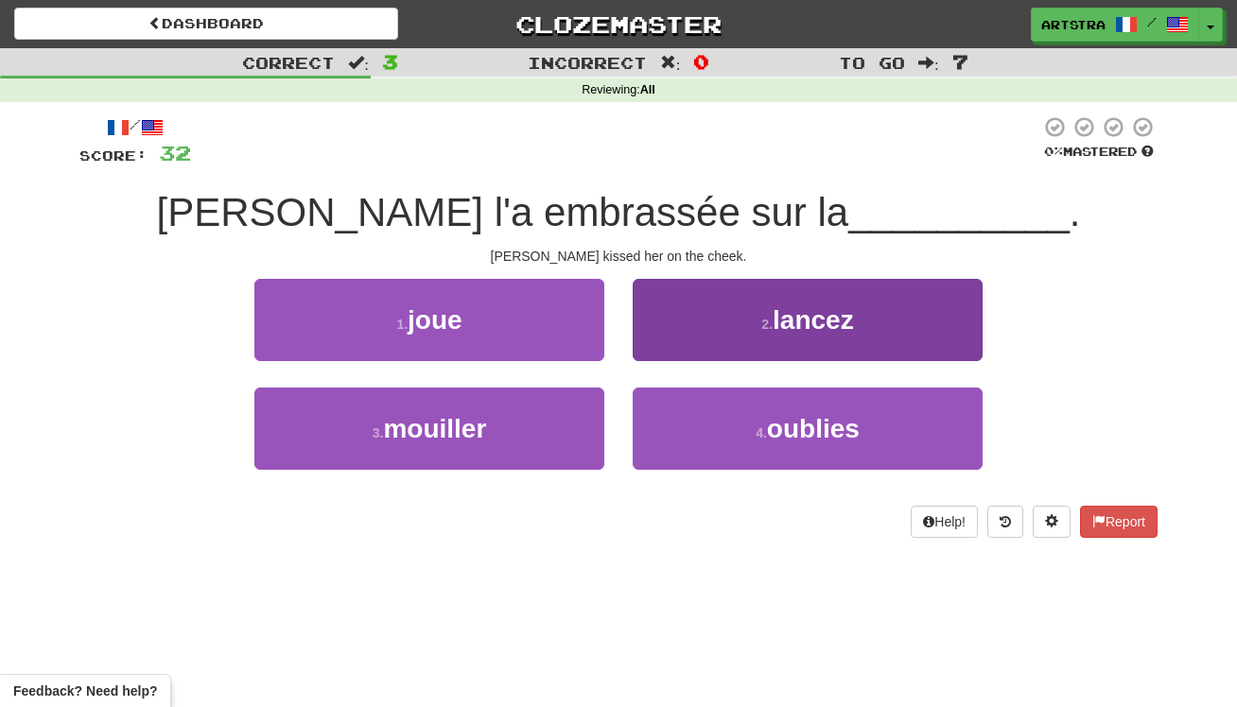
click at [863, 301] on button "2 . lancez" at bounding box center [808, 320] width 350 height 82
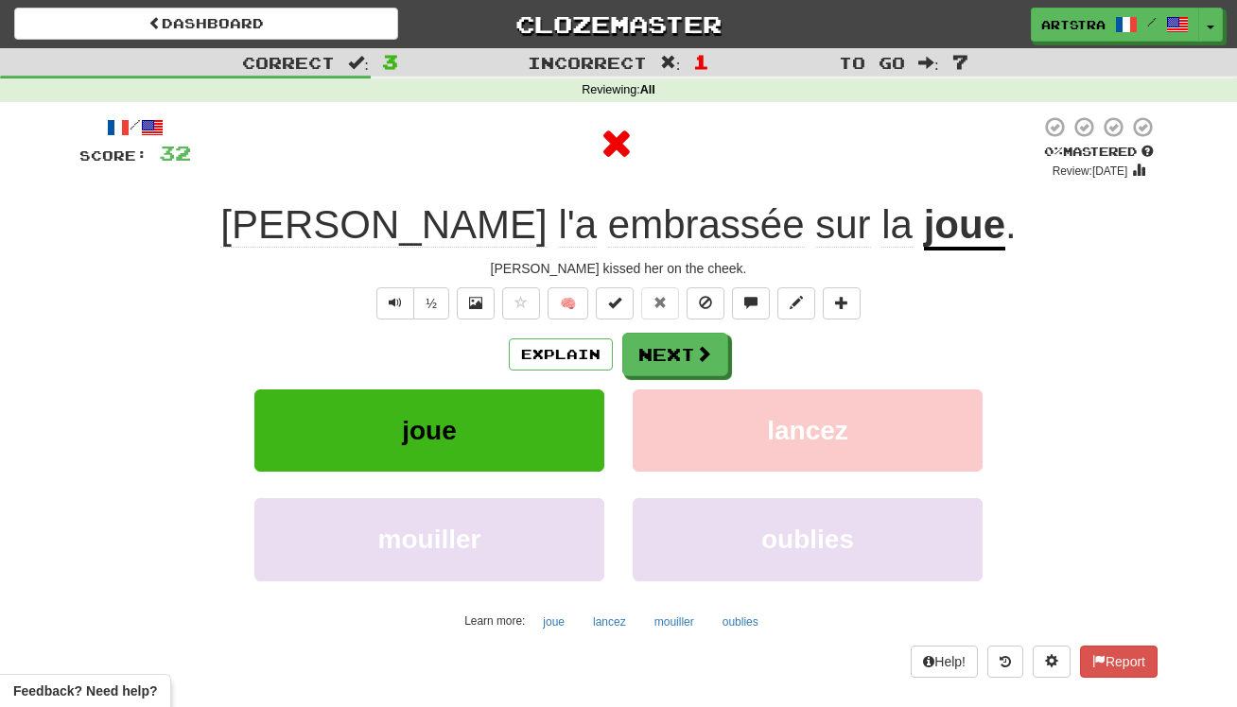
click at [844, 200] on div "[PERSON_NAME] l'a embrassée sur la joue ." at bounding box center [618, 226] width 1078 height 52
click at [707, 349] on span at bounding box center [704, 354] width 17 height 17
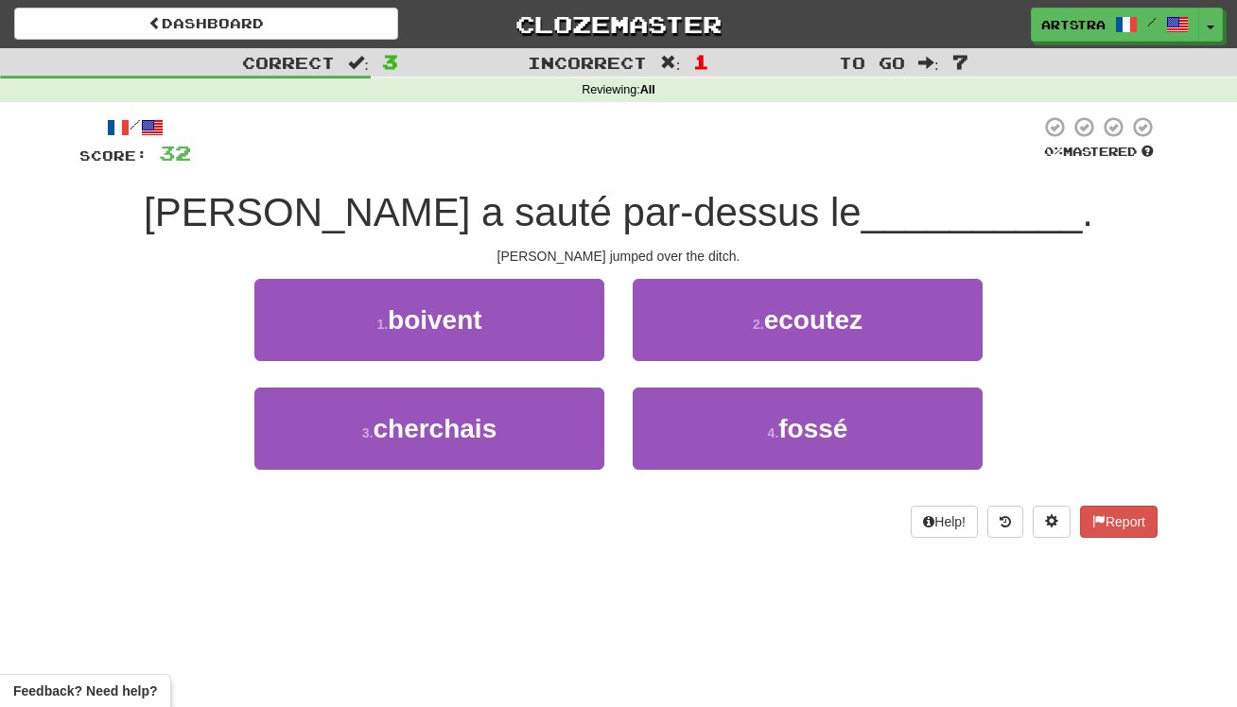
click at [652, 202] on span "[PERSON_NAME] a sauté par-dessus le" at bounding box center [503, 212] width 718 height 44
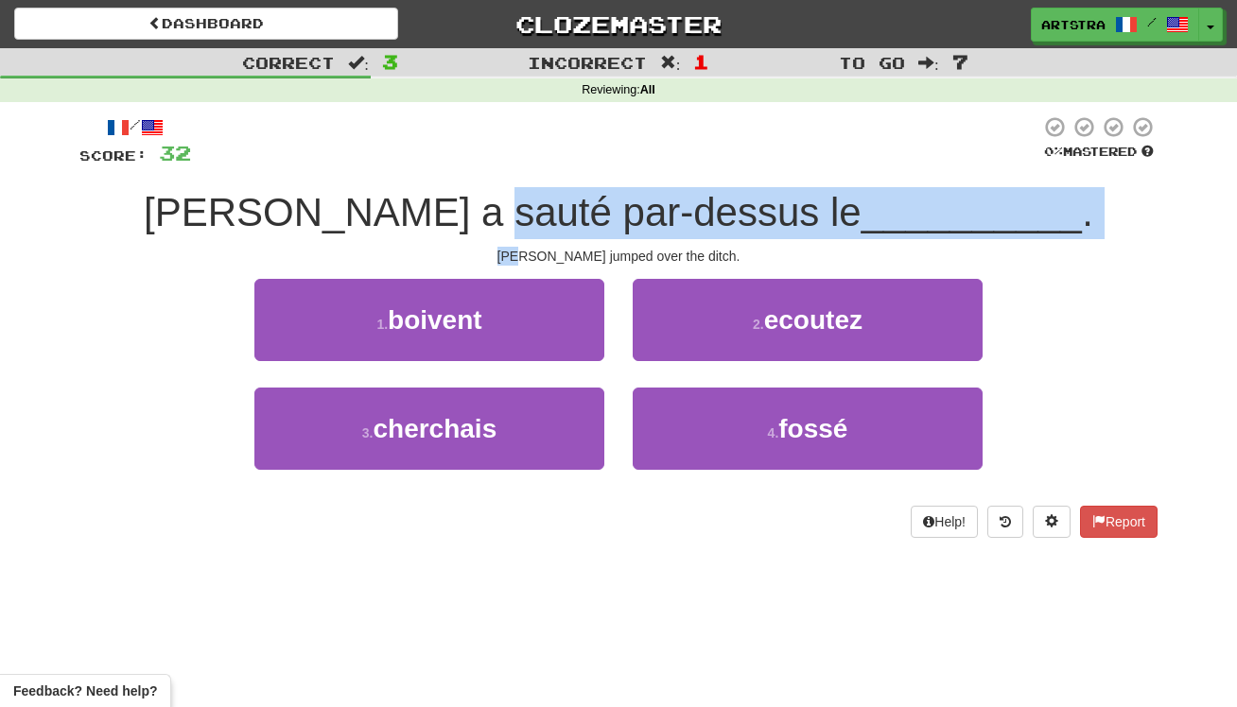
drag, startPoint x: 654, startPoint y: 218, endPoint x: 669, endPoint y: 243, distance: 29.7
click at [669, 243] on div "/ Score: 32 0 % Mastered [PERSON_NAME] a sauté par-dessus le __________ . [PERS…" at bounding box center [618, 326] width 1078 height 423
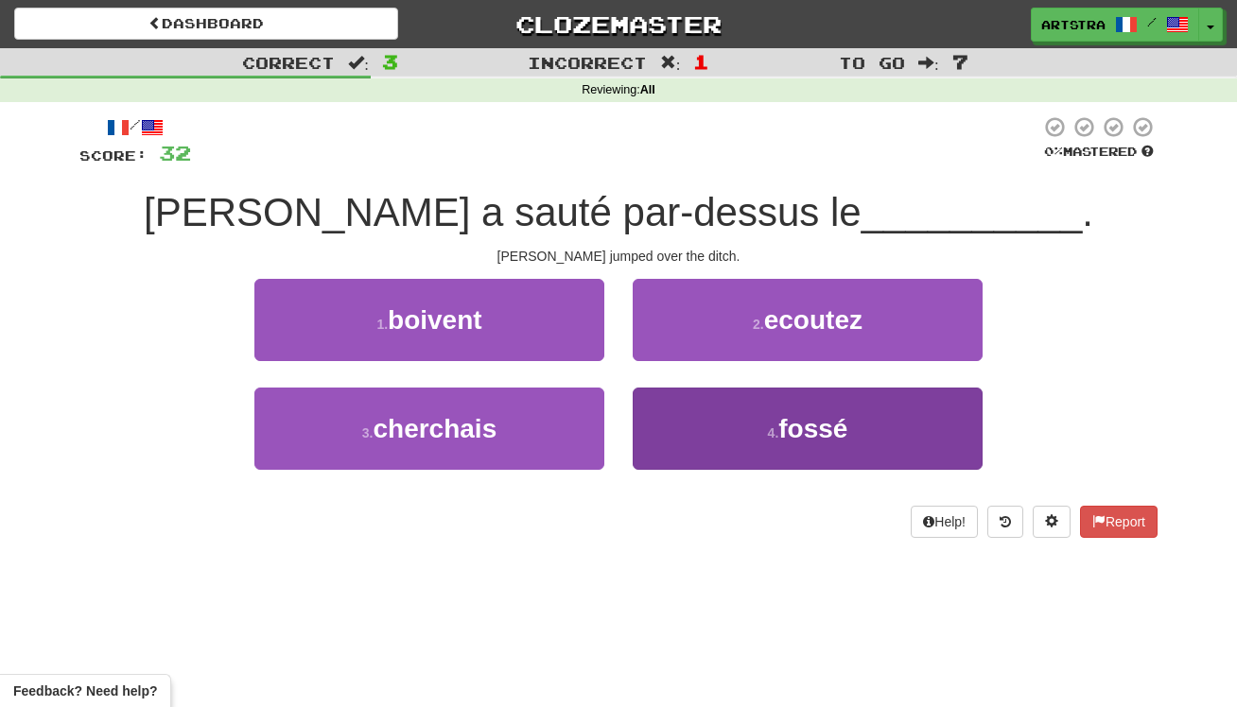
click at [793, 431] on span "fossé" at bounding box center [812, 428] width 69 height 29
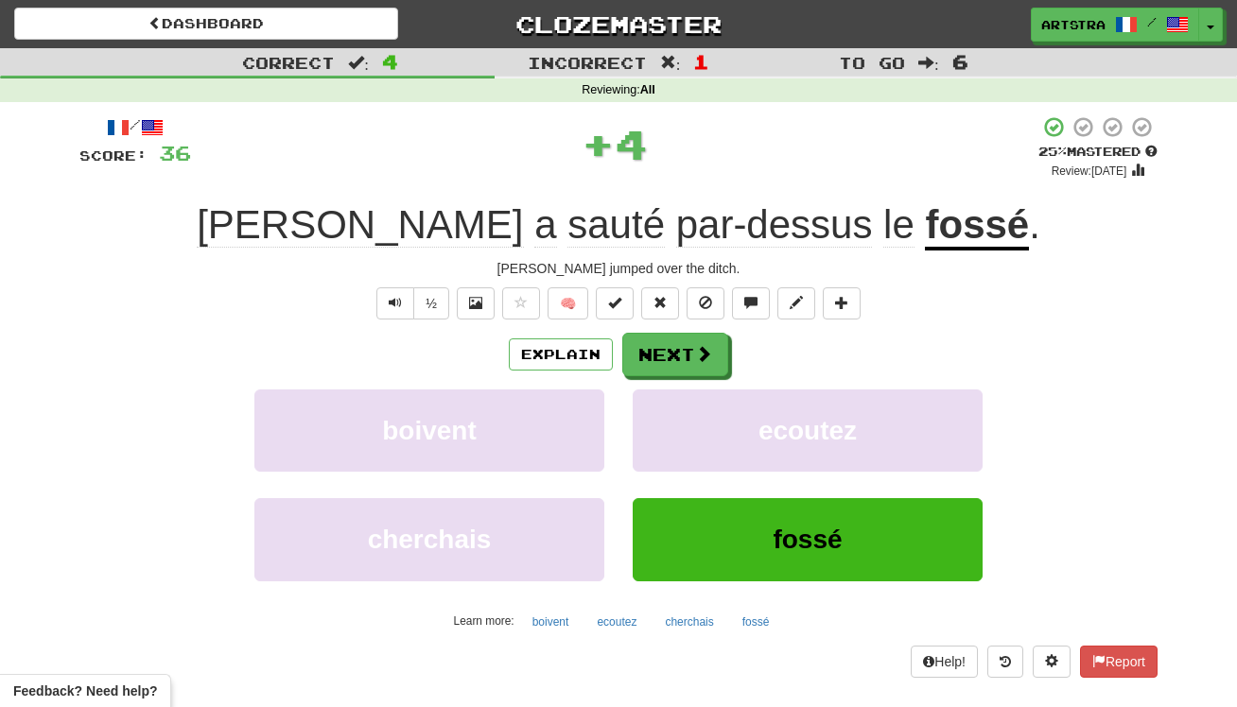
click at [851, 263] on div "[PERSON_NAME] jumped over the ditch." at bounding box center [618, 268] width 1078 height 19
click at [925, 223] on u "fossé" at bounding box center [977, 226] width 104 height 48
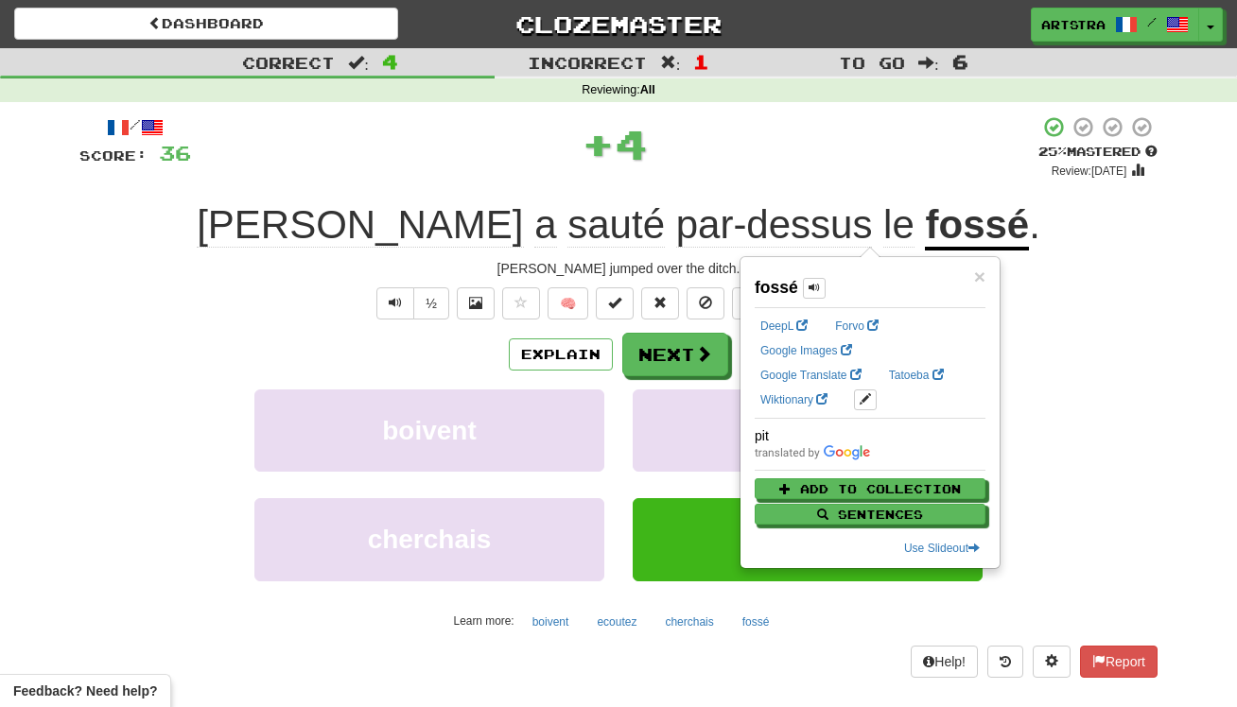
click at [811, 140] on div "+ 4" at bounding box center [614, 143] width 847 height 57
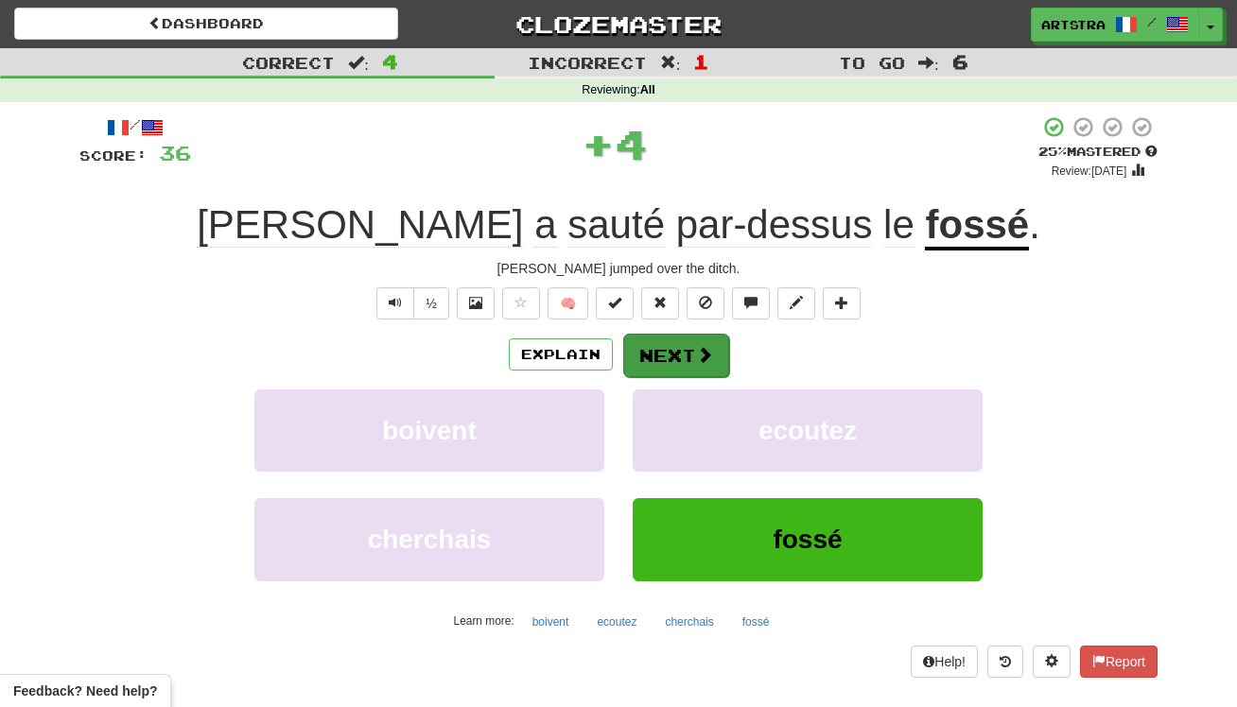
click at [654, 354] on button "Next" at bounding box center [676, 356] width 106 height 44
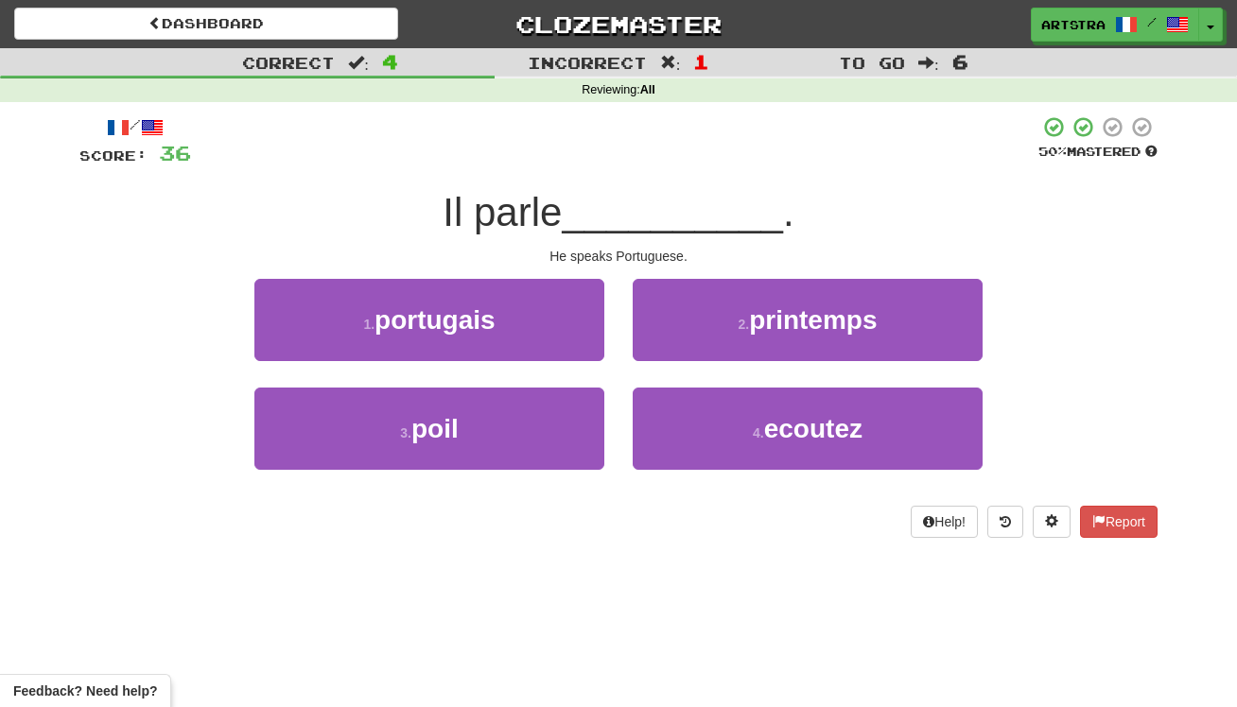
click at [661, 209] on span "__________" at bounding box center [672, 212] width 221 height 44
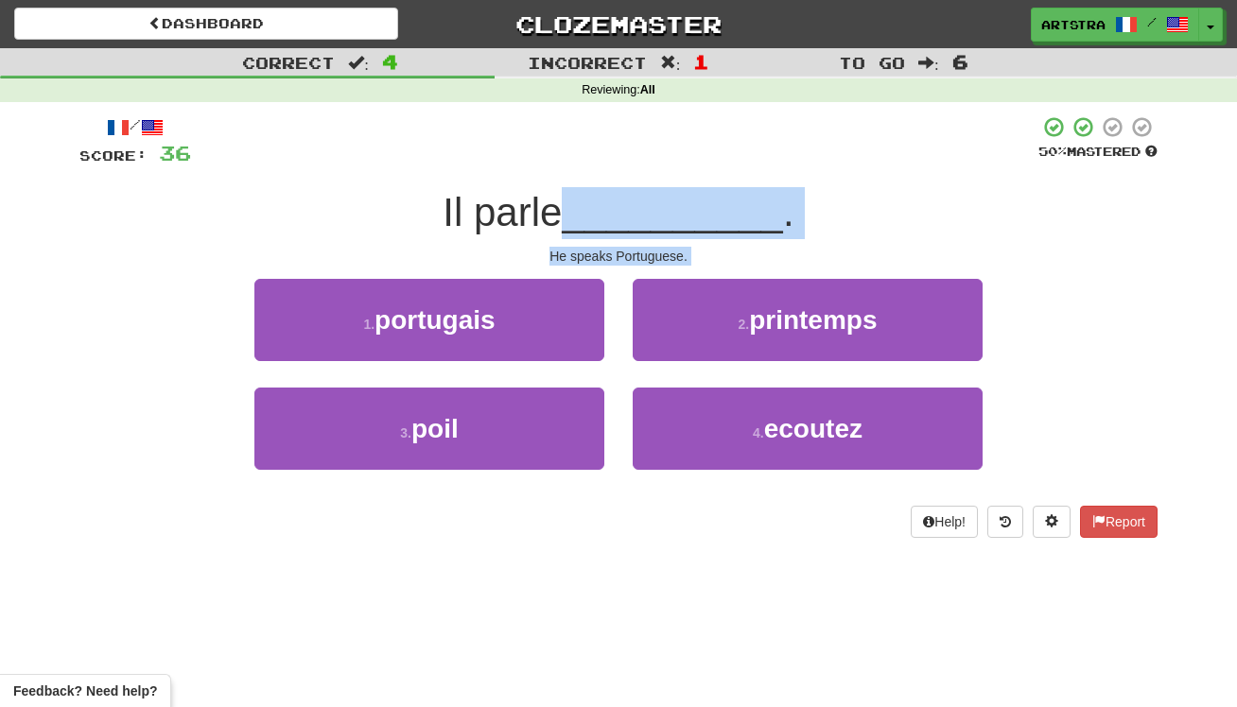
drag, startPoint x: 661, startPoint y: 209, endPoint x: 688, endPoint y: 255, distance: 53.4
click at [688, 255] on div "/ Score: 36 50 % Mastered Il parle __________ . He speaks Portuguese. 1 . portu…" at bounding box center [618, 326] width 1078 height 423
click at [688, 255] on div "He speaks Portuguese." at bounding box center [618, 256] width 1078 height 19
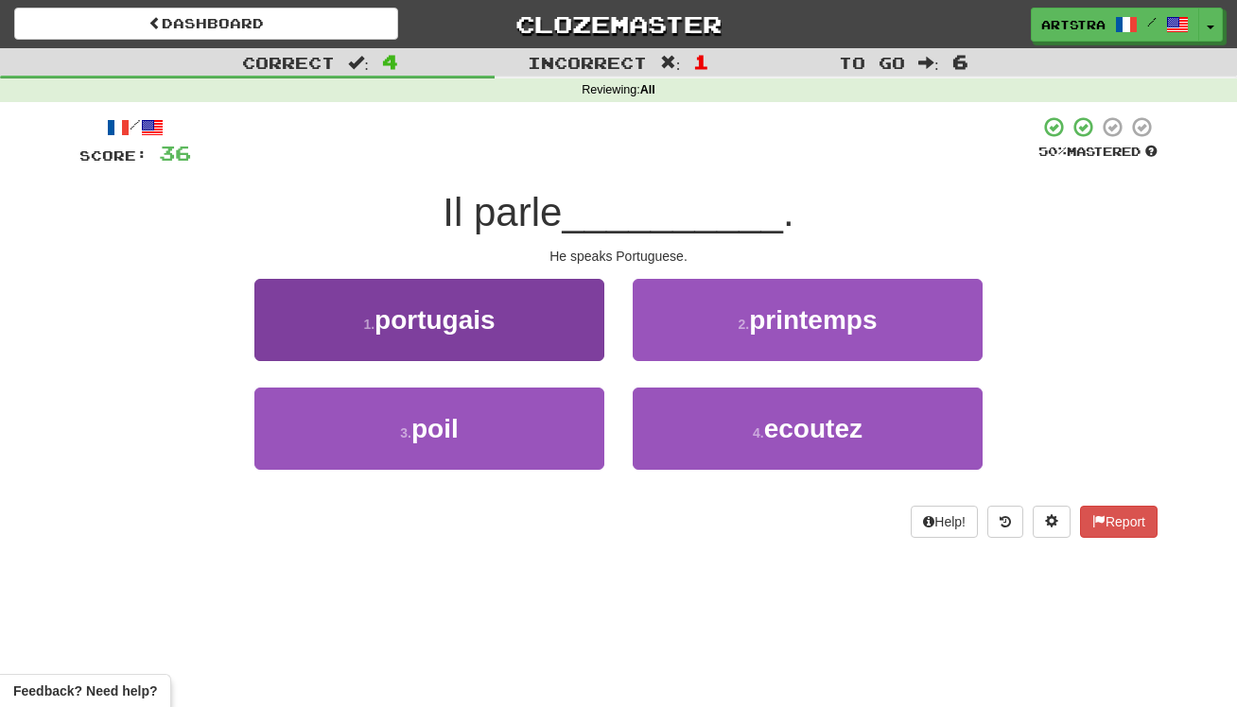
click at [550, 324] on button "1 . [DEMOGRAPHIC_DATA]" at bounding box center [429, 320] width 350 height 82
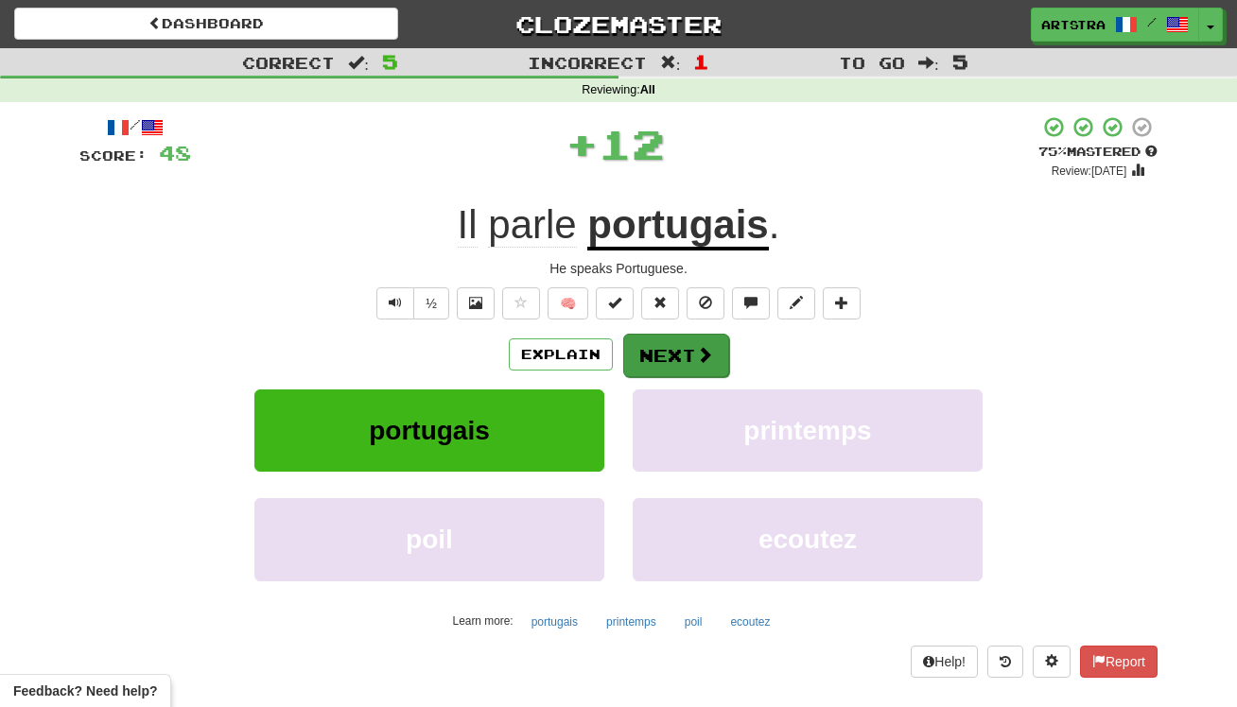
click at [683, 363] on button "Next" at bounding box center [676, 356] width 106 height 44
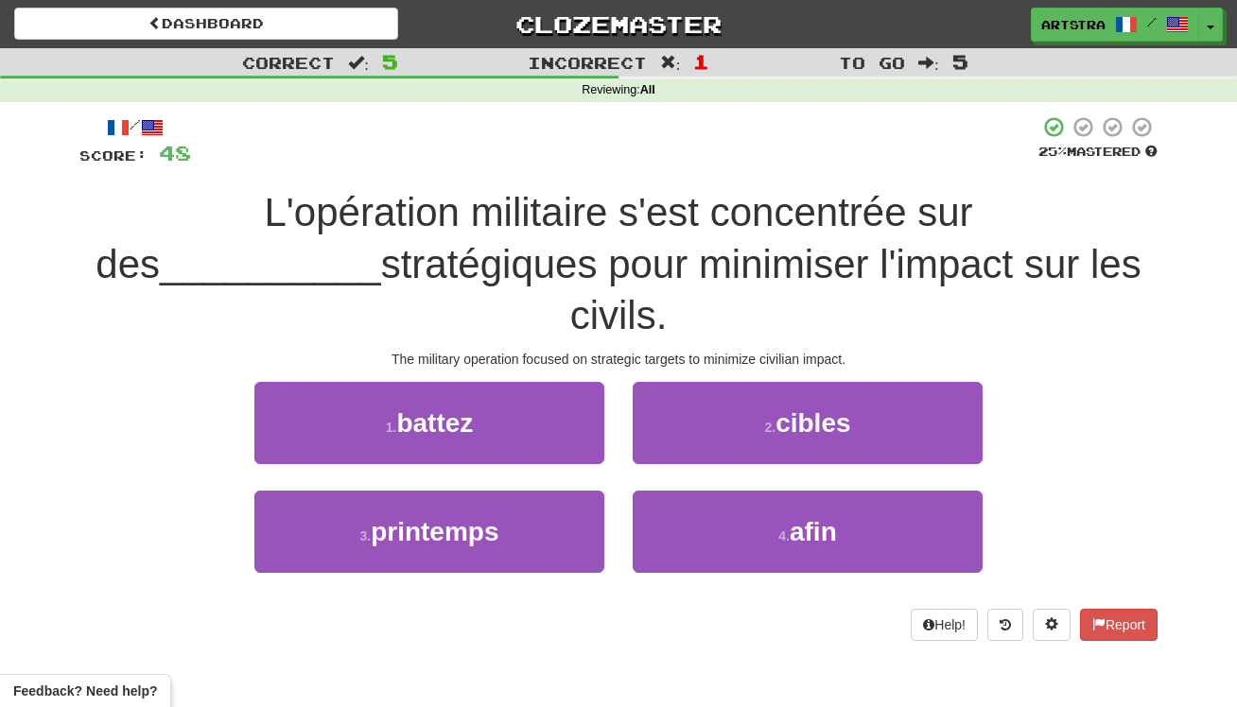
click at [626, 214] on span "L'opération militaire s'est concentrée sur des" at bounding box center [534, 238] width 877 height 96
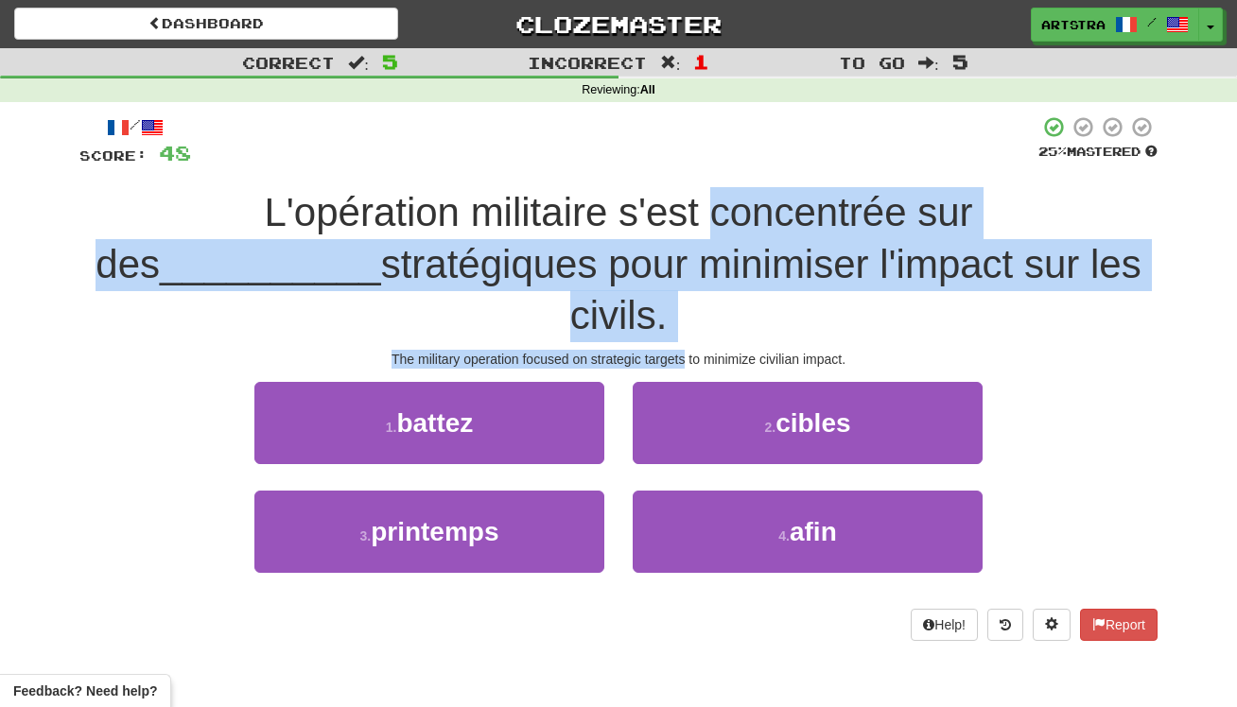
drag, startPoint x: 626, startPoint y: 214, endPoint x: 671, endPoint y: 305, distance: 101.1
click at [671, 305] on div "/ Score: 48 25 % Mastered L'opération militaire s'est concentrée sur des ______…" at bounding box center [618, 378] width 1078 height 526
click at [671, 350] on div "The military operation focused on strategic targets to minimize civilian impact." at bounding box center [618, 359] width 1078 height 19
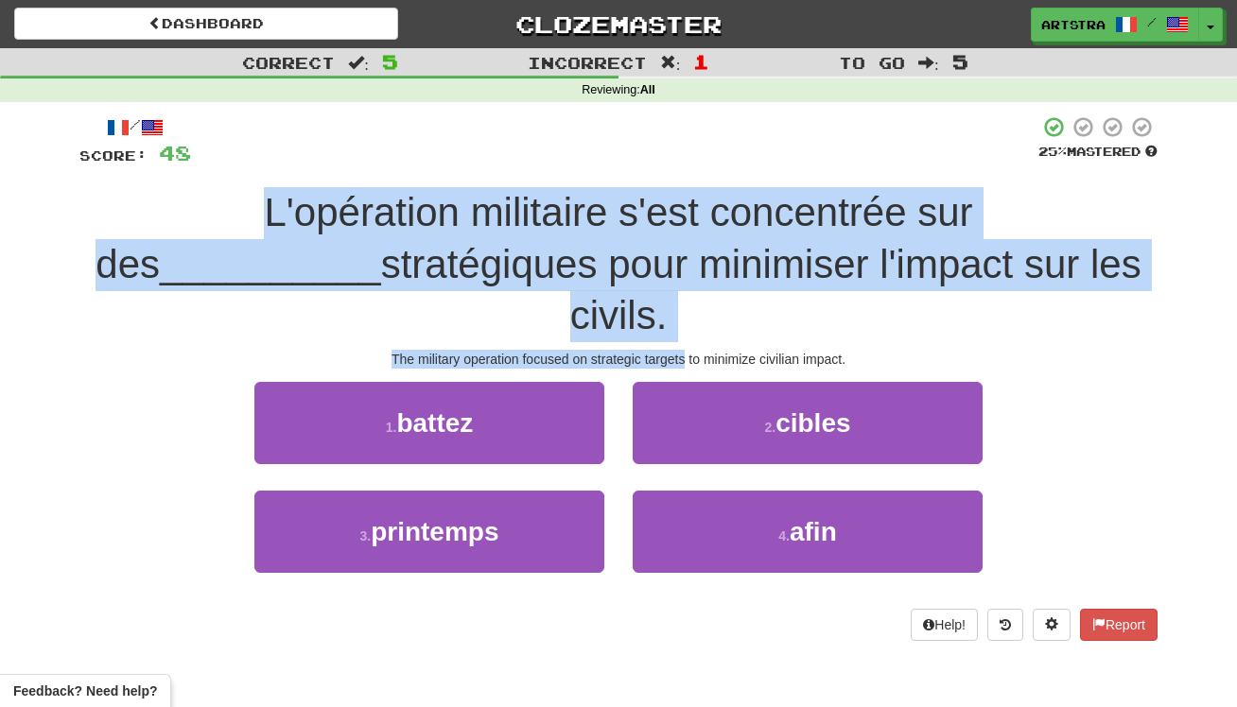
drag, startPoint x: 671, startPoint y: 305, endPoint x: 675, endPoint y: 169, distance: 135.3
click at [675, 169] on div "/ Score: 48 25 % Mastered L'opération militaire s'est concentrée sur des ______…" at bounding box center [618, 378] width 1078 height 526
click at [667, 200] on span "L'opération militaire s'est concentrée sur des" at bounding box center [534, 238] width 877 height 96
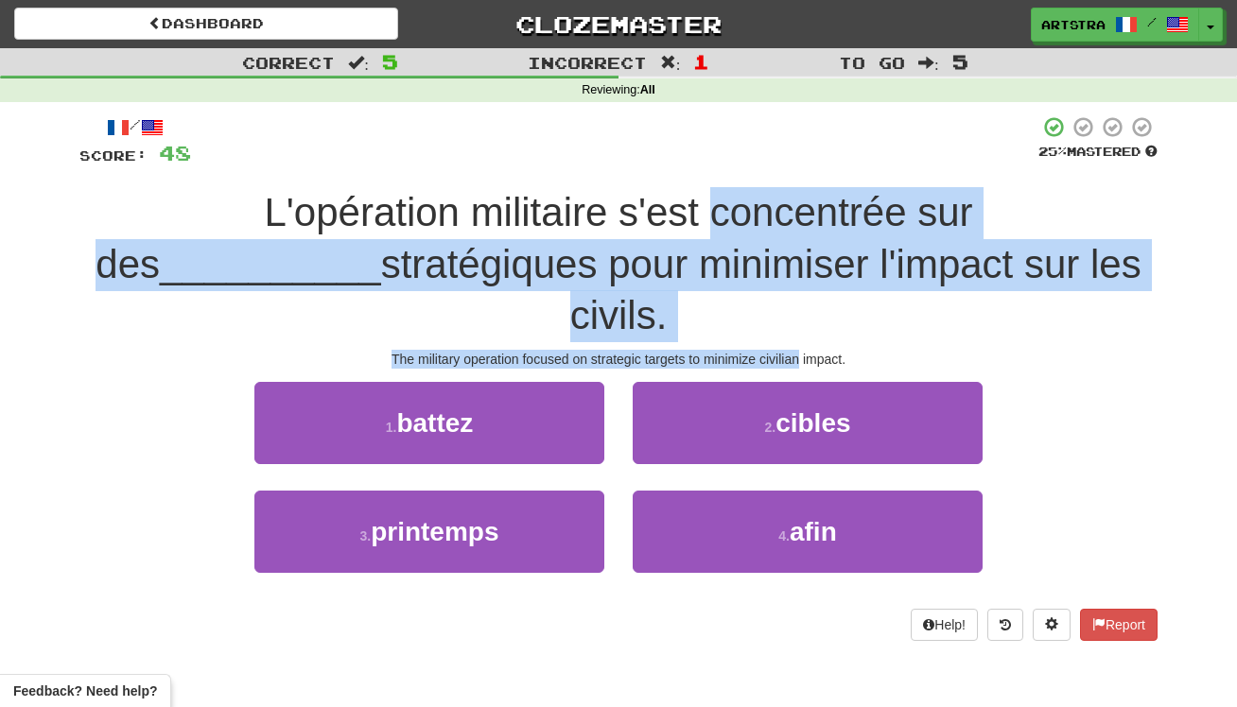
drag, startPoint x: 667, startPoint y: 200, endPoint x: 778, endPoint y: 304, distance: 152.6
click at [778, 304] on div "/ Score: 48 25 % Mastered L'opération militaire s'est concentrée sur des ______…" at bounding box center [618, 378] width 1078 height 526
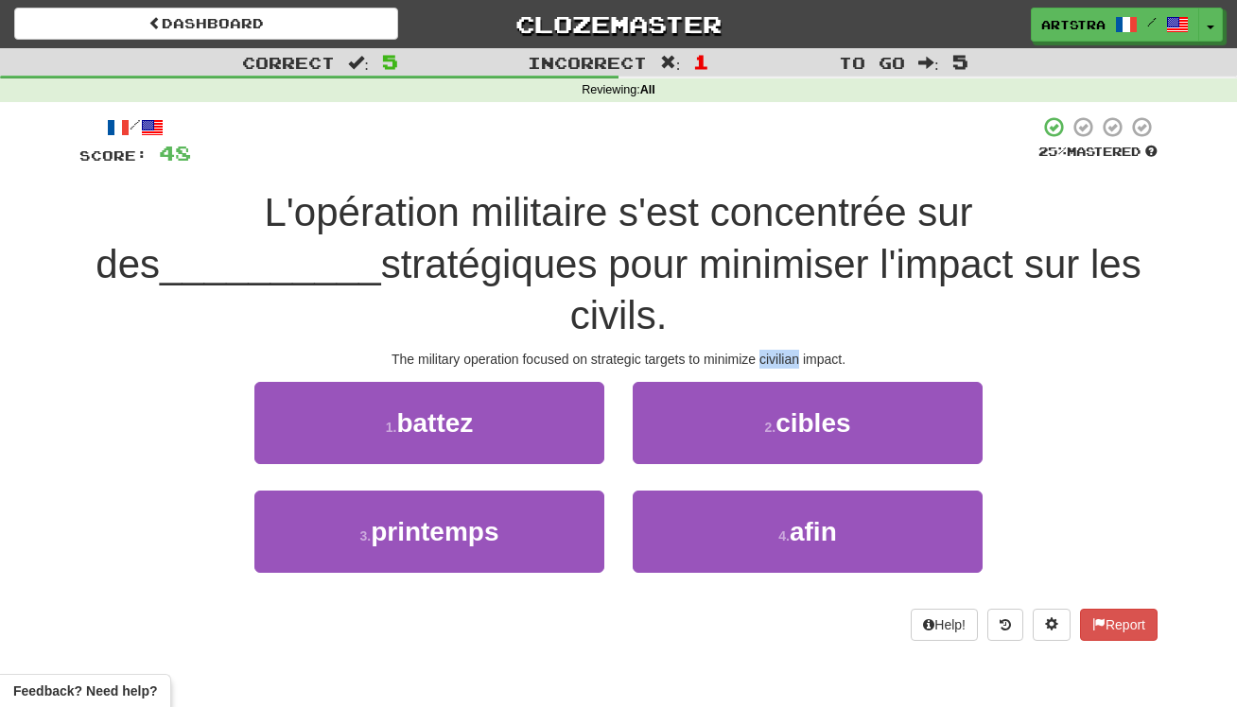
click at [778, 350] on div "The military operation focused on strategic targets to minimize civilian impact." at bounding box center [618, 359] width 1078 height 19
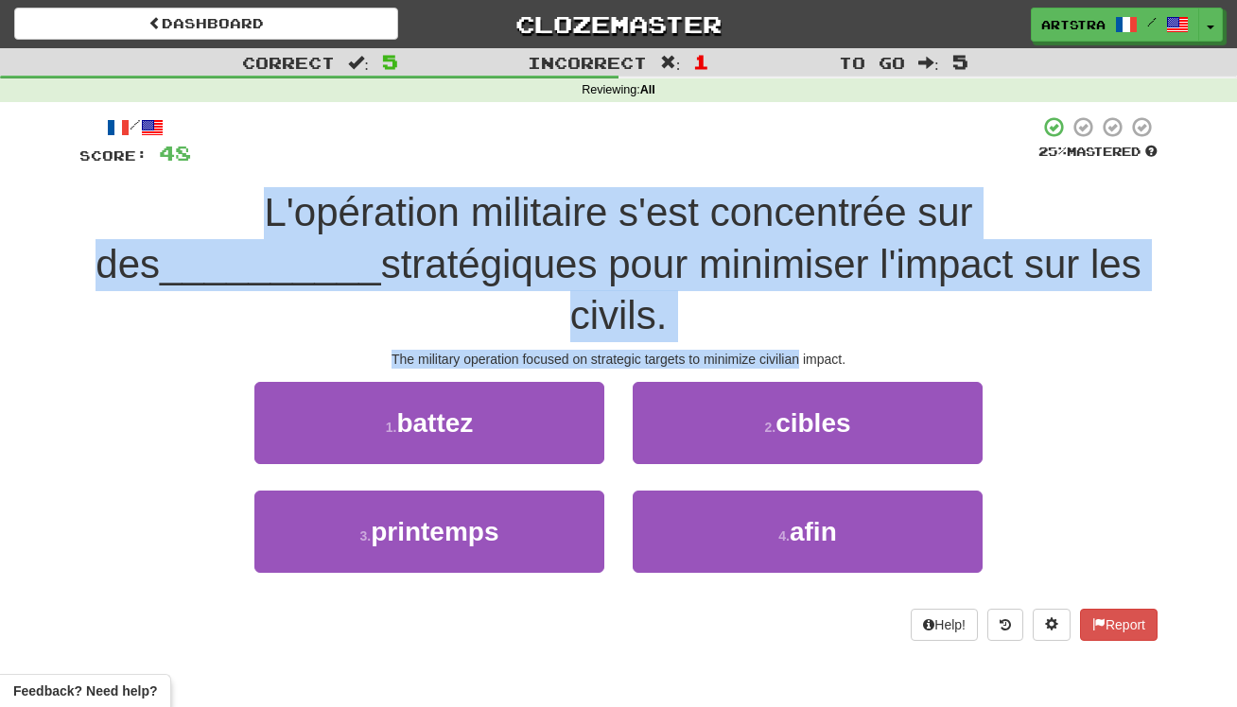
drag, startPoint x: 778, startPoint y: 304, endPoint x: 801, endPoint y: 181, distance: 125.0
click at [801, 181] on div "/ Score: 48 25 % Mastered L'opération militaire s'est concentrée sur des ______…" at bounding box center [618, 378] width 1078 height 526
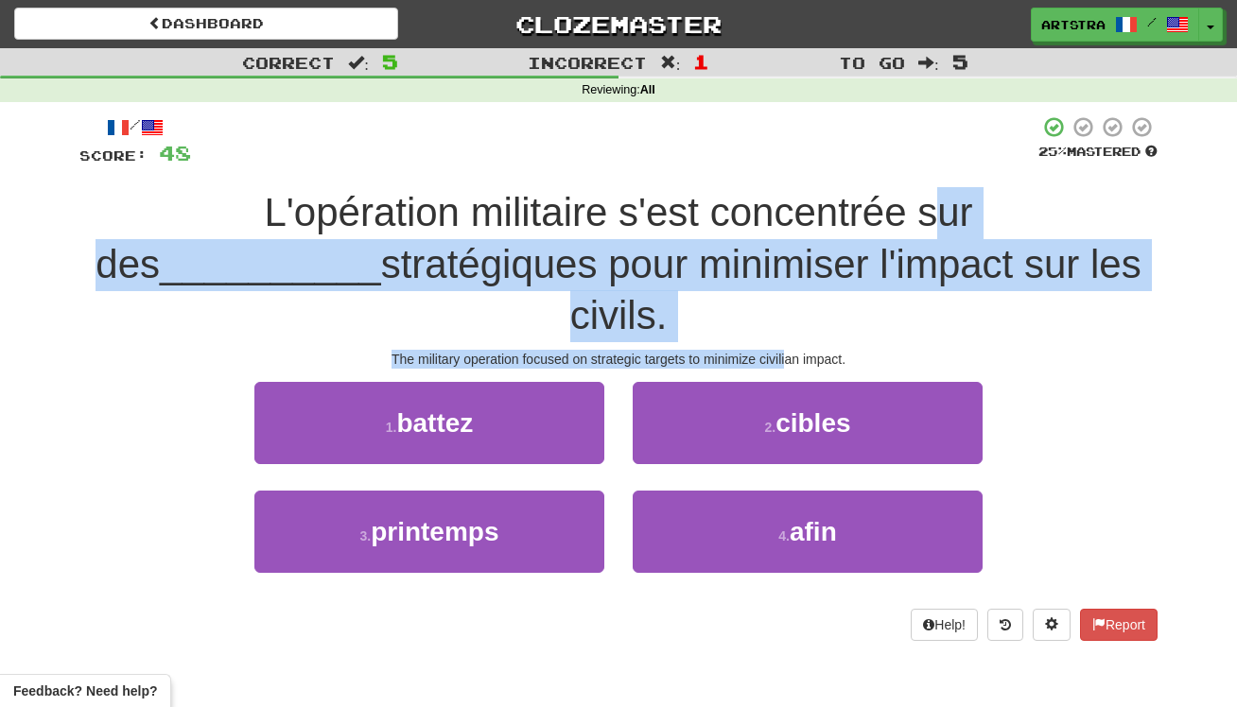
drag, startPoint x: 789, startPoint y: 252, endPoint x: 787, endPoint y: 305, distance: 53.0
click at [787, 305] on div "/ Score: 48 25 % Mastered L'opération militaire s'est concentrée sur des ______…" at bounding box center [618, 378] width 1078 height 526
click at [787, 350] on div "The military operation focused on strategic targets to minimize civilian impact." at bounding box center [618, 359] width 1078 height 19
drag, startPoint x: 787, startPoint y: 304, endPoint x: 800, endPoint y: 208, distance: 96.4
click at [801, 208] on div "/ Score: 48 25 % Mastered L'opération militaire s'est concentrée sur des ______…" at bounding box center [618, 378] width 1078 height 526
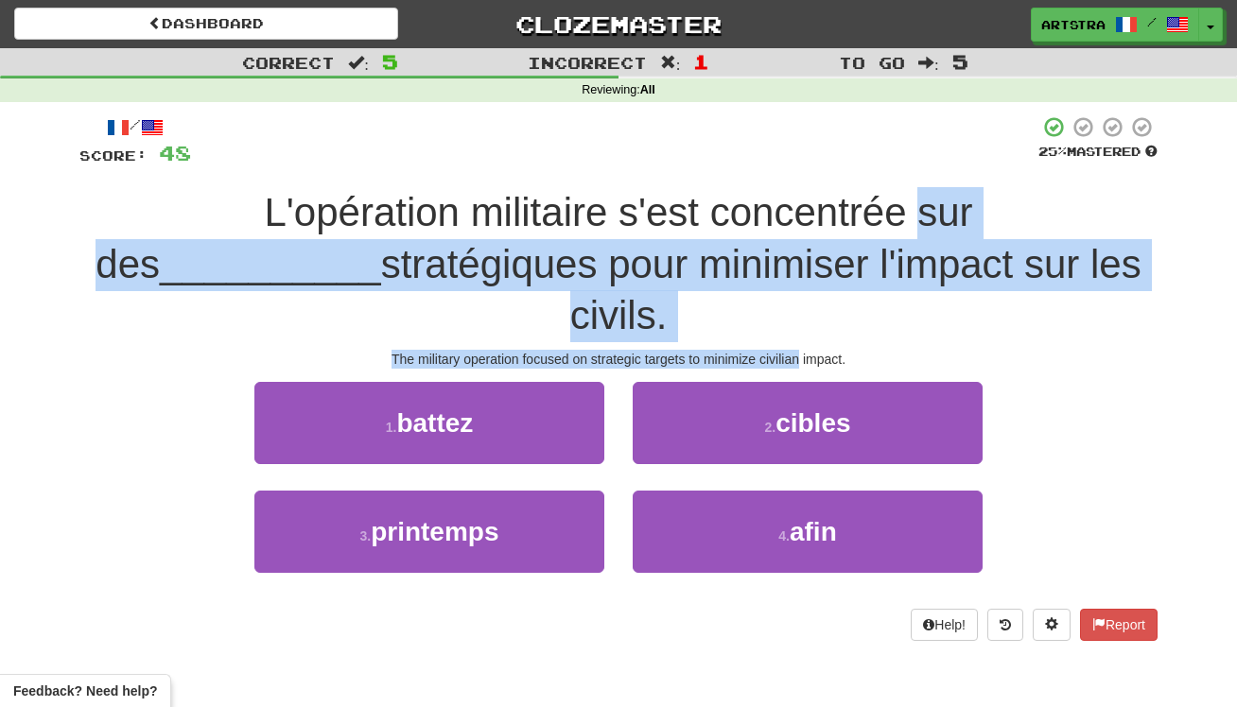
click at [800, 208] on span "L'opération militaire s'est concentrée sur des" at bounding box center [534, 238] width 877 height 96
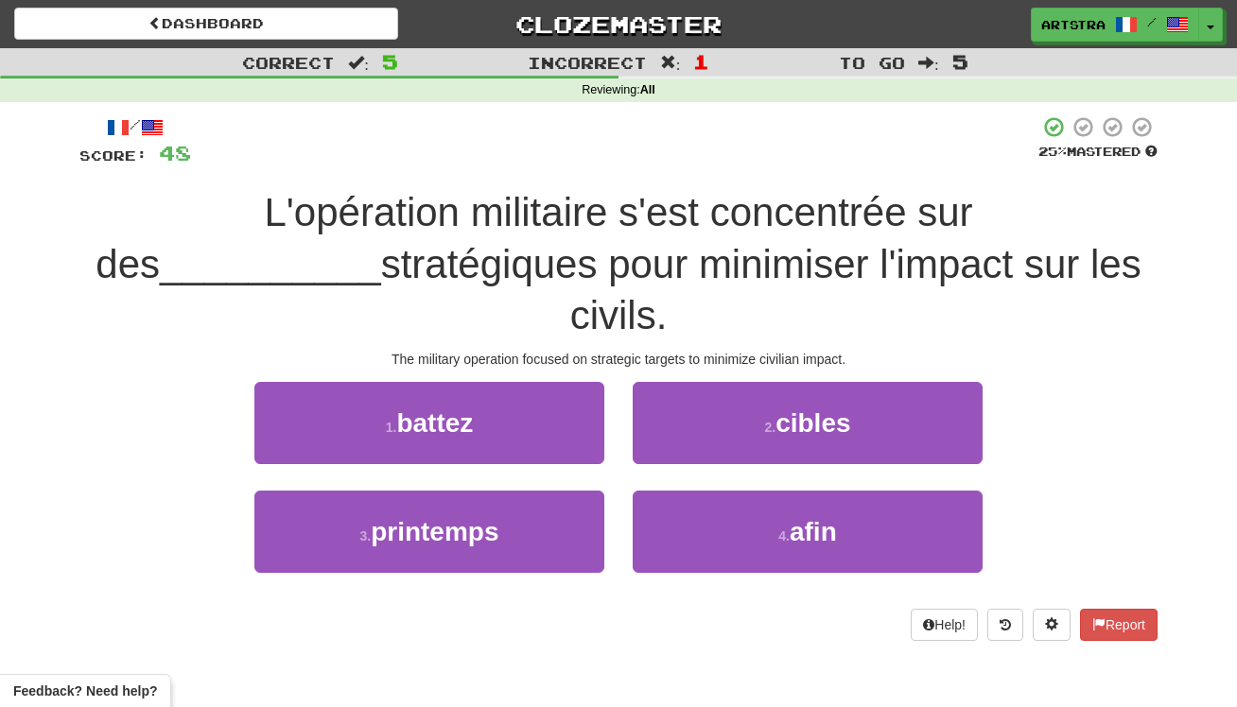
click at [729, 382] on button "2 . cibles" at bounding box center [808, 423] width 350 height 82
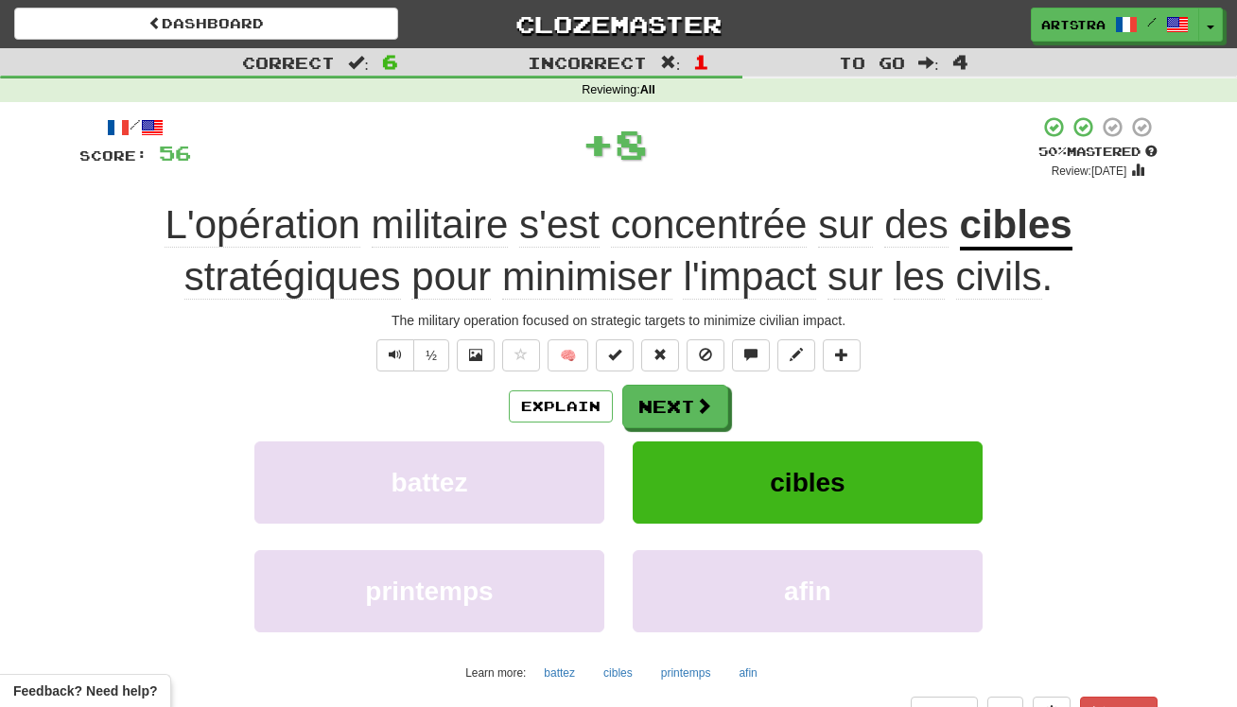
click at [989, 248] on u "cibles" at bounding box center [1016, 226] width 113 height 48
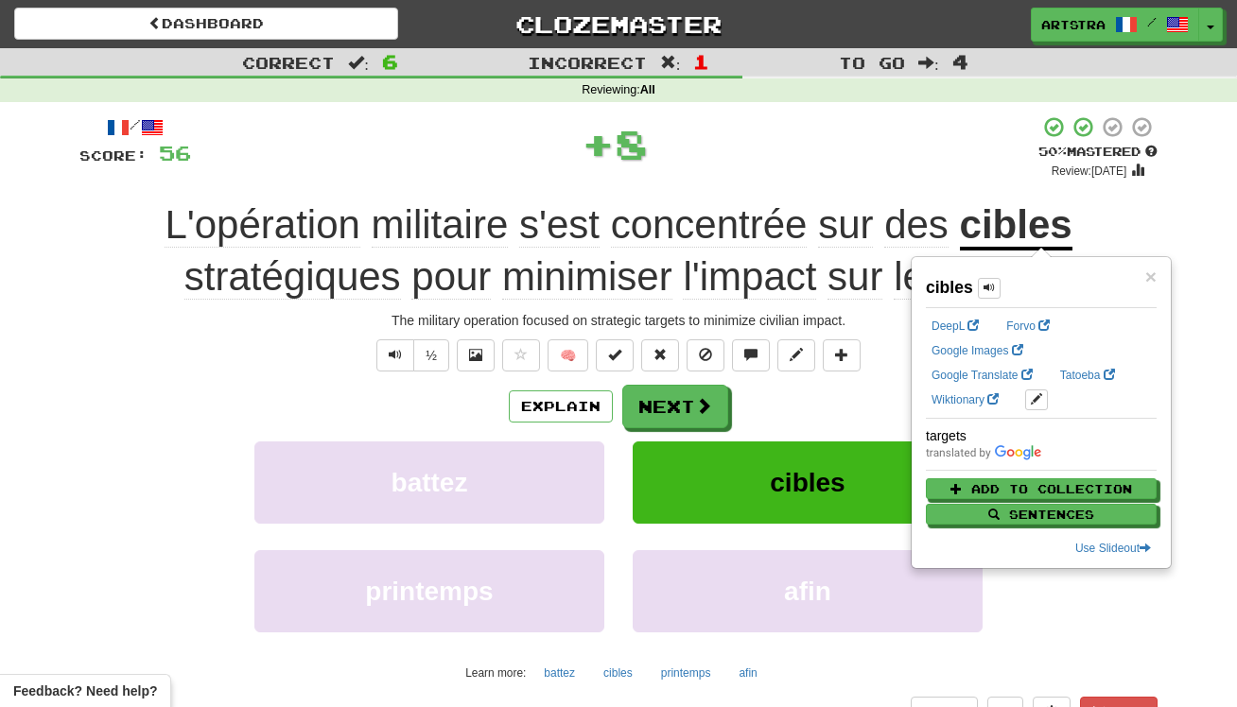
click at [817, 410] on div "Explain Next" at bounding box center [618, 407] width 1078 height 44
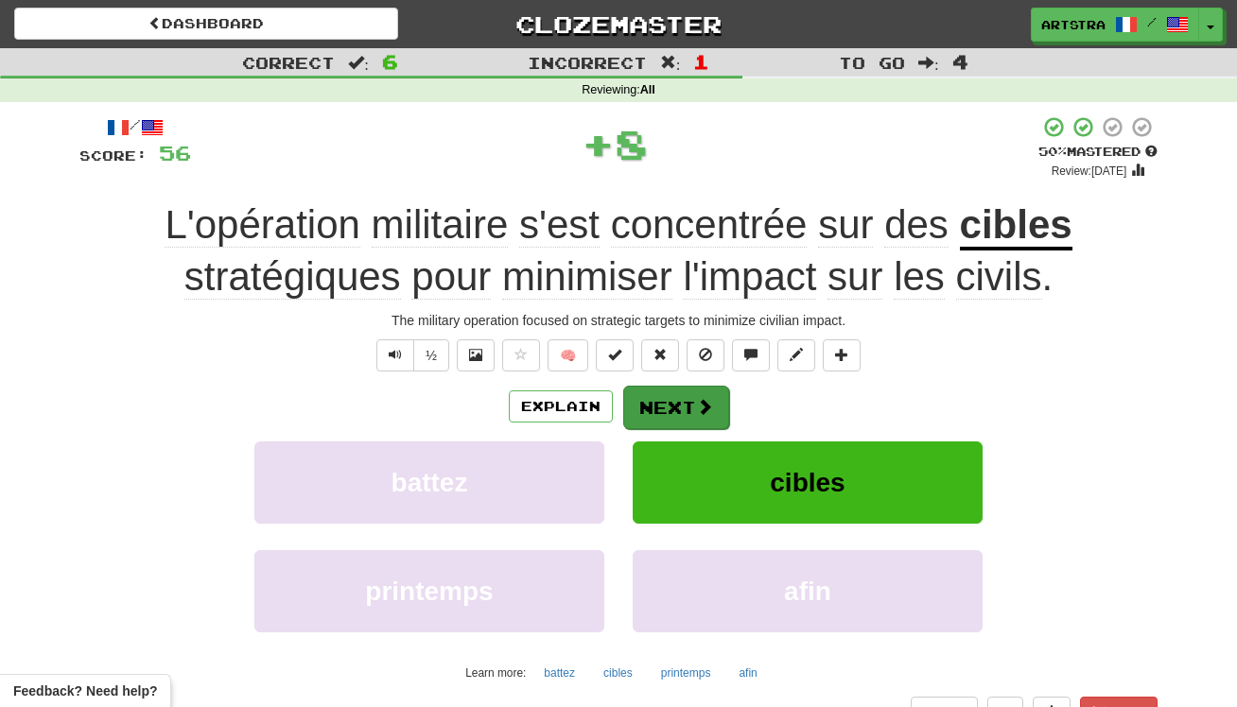
click at [694, 420] on button "Next" at bounding box center [676, 408] width 106 height 44
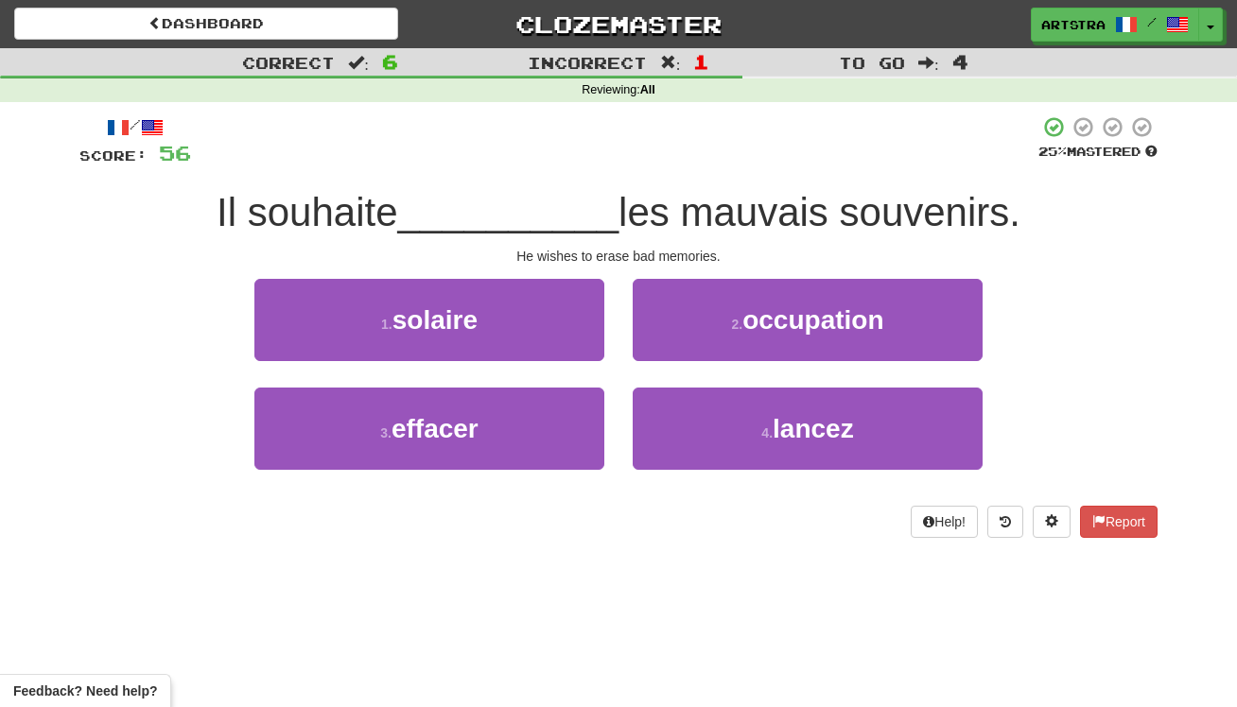
click at [670, 184] on div "/ Score: 56 25 % Mastered Il souhaite __________ les mauvais souvenirs. He wish…" at bounding box center [618, 326] width 1078 height 423
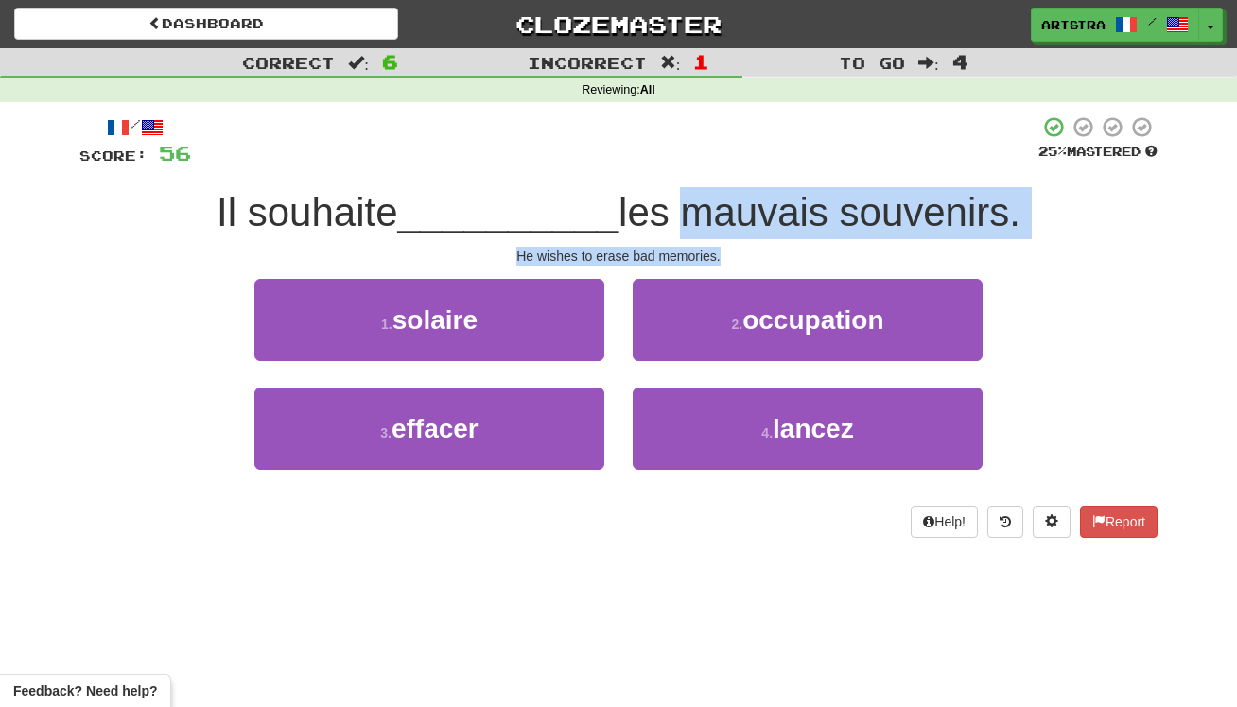
drag, startPoint x: 673, startPoint y: 223, endPoint x: 722, endPoint y: 251, distance: 55.5
click at [731, 254] on div "/ Score: 56 25 % Mastered Il souhaite __________ les mauvais souvenirs. He wish…" at bounding box center [618, 326] width 1078 height 423
click at [707, 247] on div "He wishes to erase bad memories." at bounding box center [618, 256] width 1078 height 19
drag, startPoint x: 707, startPoint y: 246, endPoint x: 716, endPoint y: 204, distance: 42.5
click at [716, 204] on div "/ Score: 56 25 % Mastered Il souhaite __________ les mauvais souvenirs. He wish…" at bounding box center [618, 326] width 1078 height 423
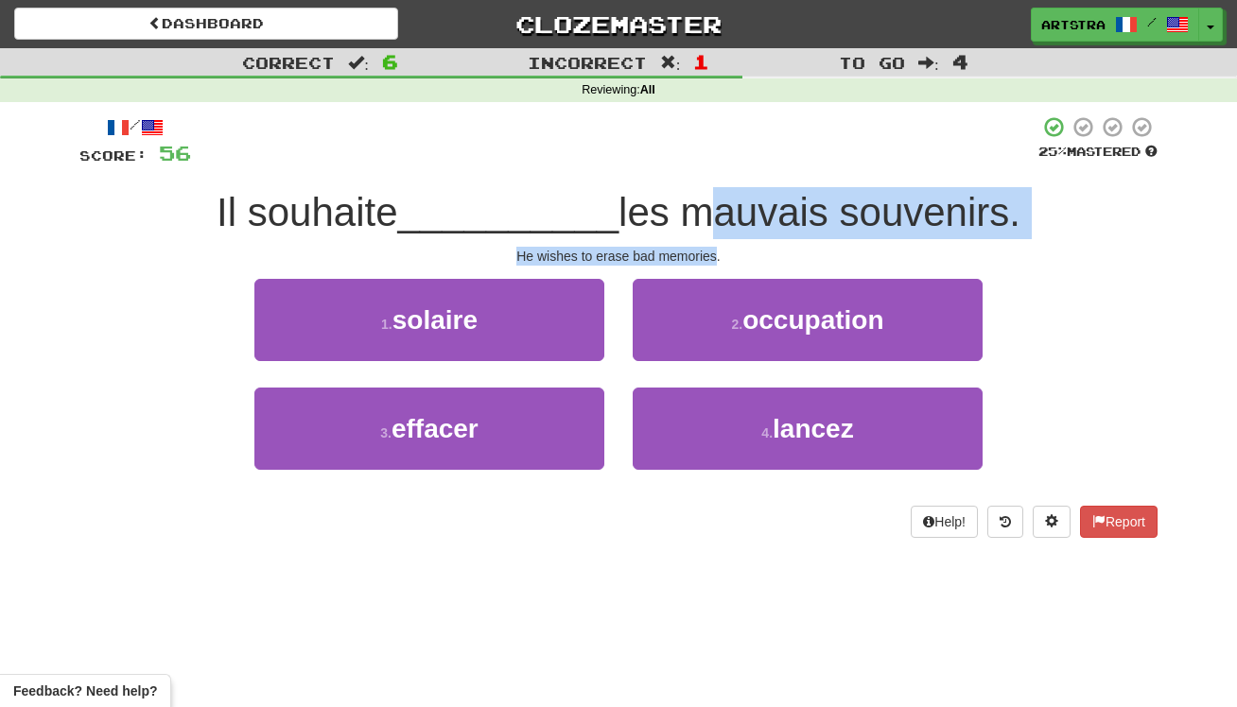
click at [716, 204] on span "les mauvais souvenirs." at bounding box center [820, 212] width 402 height 44
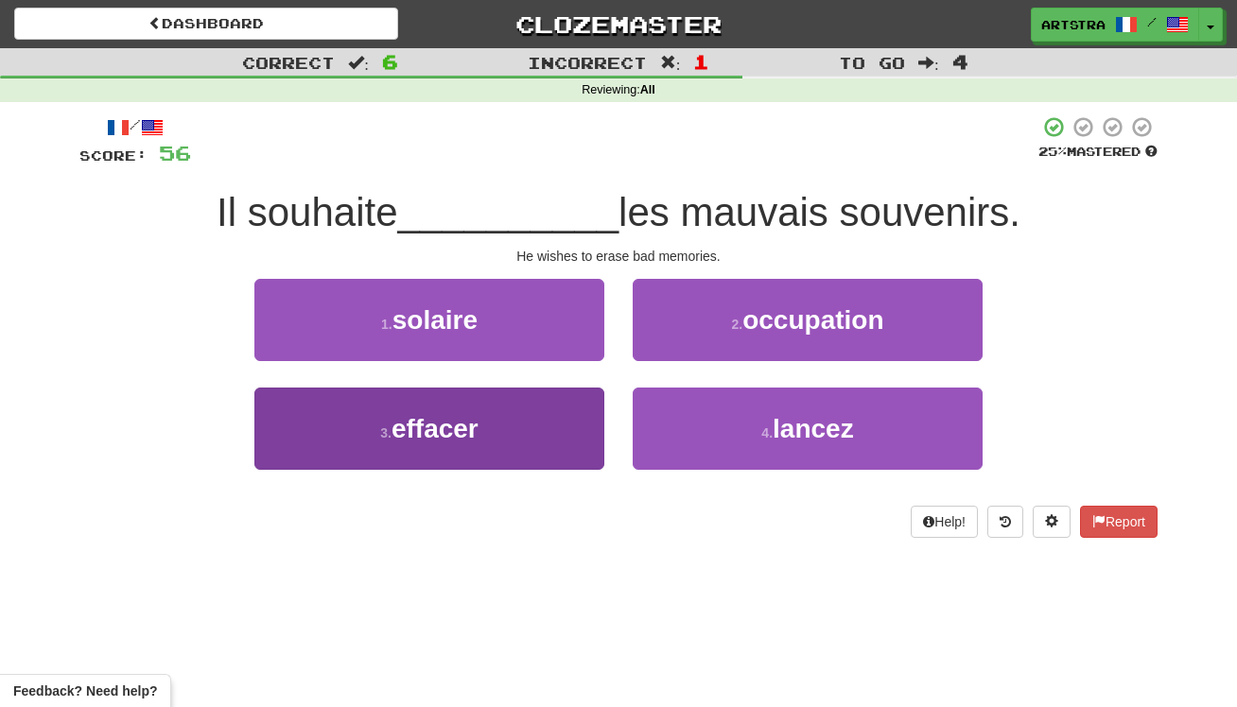
click at [477, 448] on button "3 . effacer" at bounding box center [429, 429] width 350 height 82
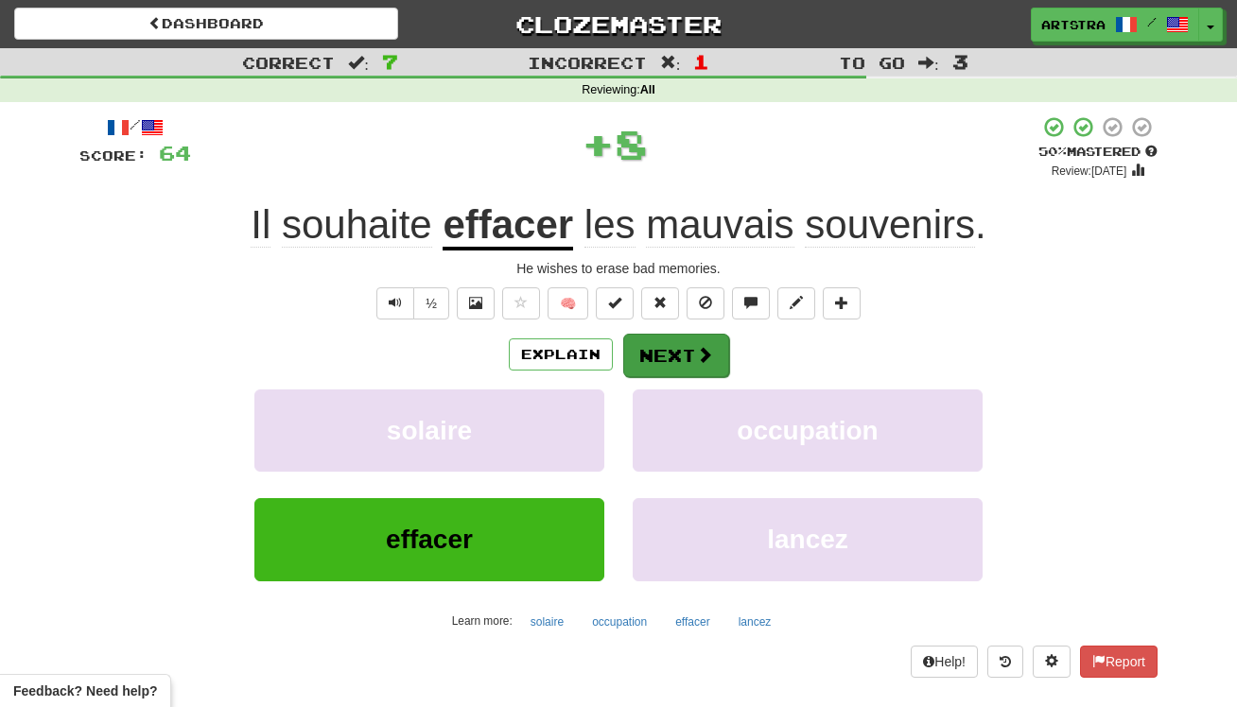
click at [698, 360] on span at bounding box center [704, 354] width 17 height 17
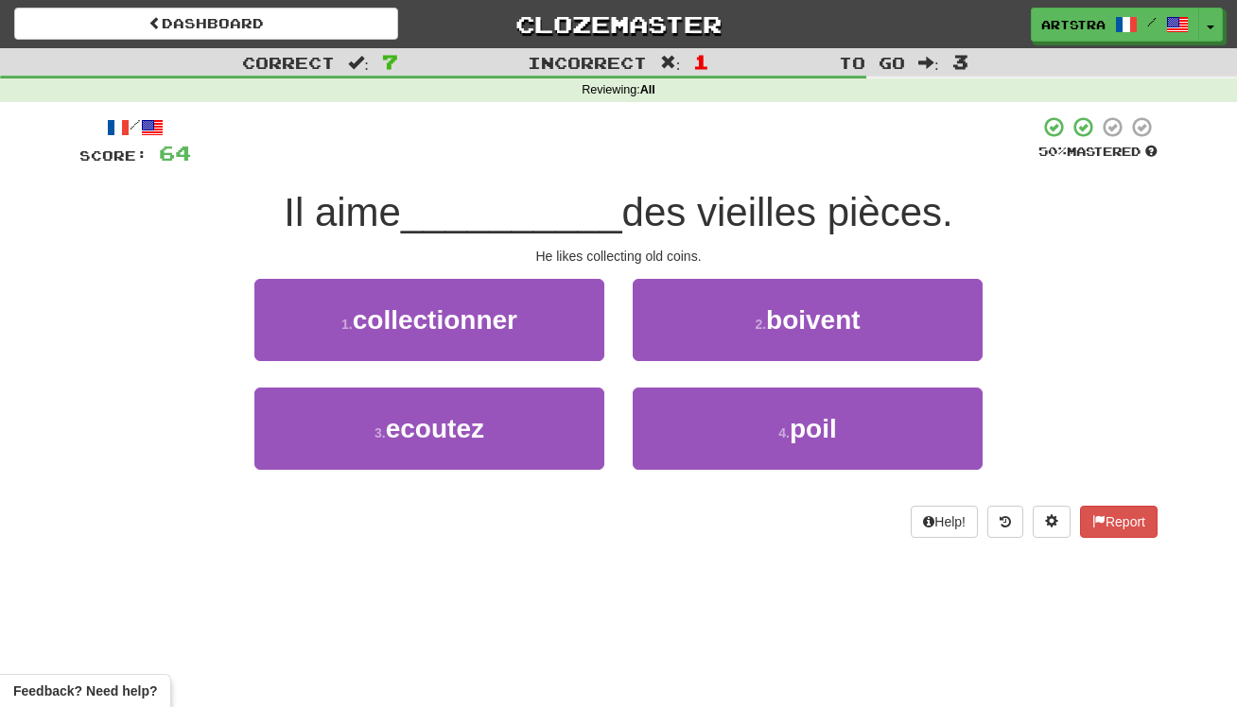
click at [634, 232] on span "des vieilles pièces." at bounding box center [787, 212] width 331 height 44
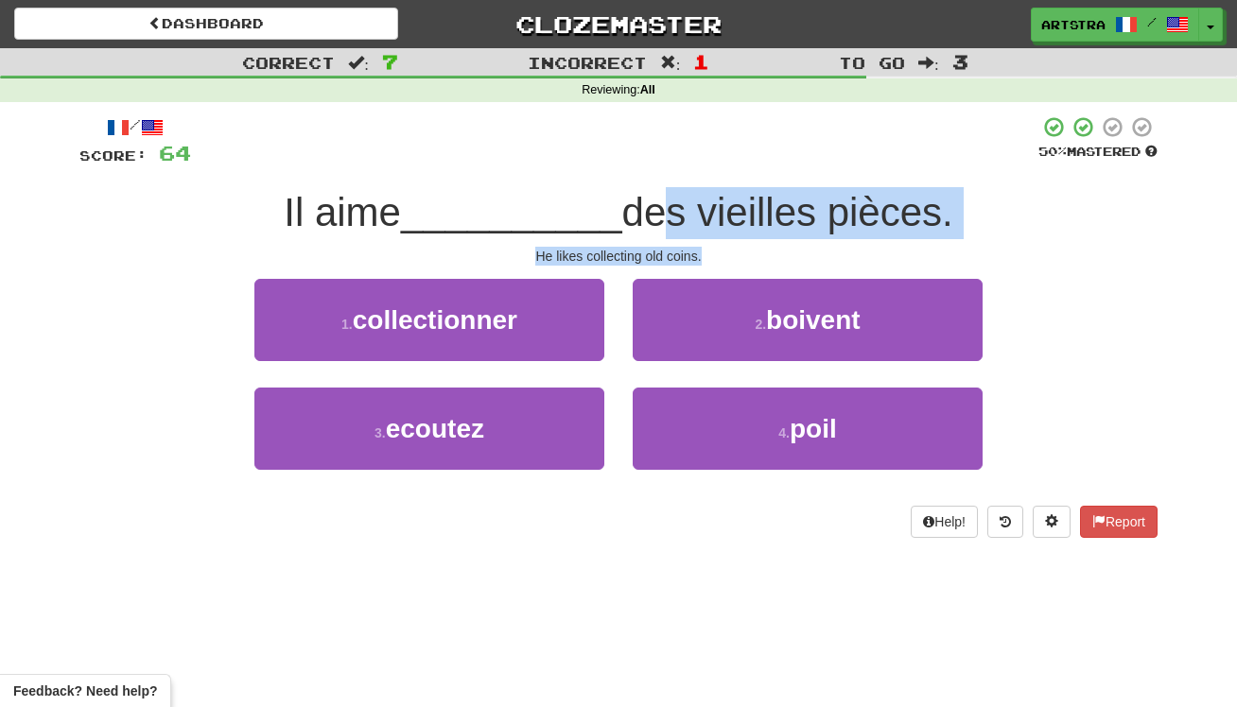
drag, startPoint x: 634, startPoint y: 232, endPoint x: 659, endPoint y: 262, distance: 39.6
click at [659, 262] on div "/ Score: 64 50 % Mastered Il aime __________ des vieilles pièces. He likes coll…" at bounding box center [618, 326] width 1078 height 423
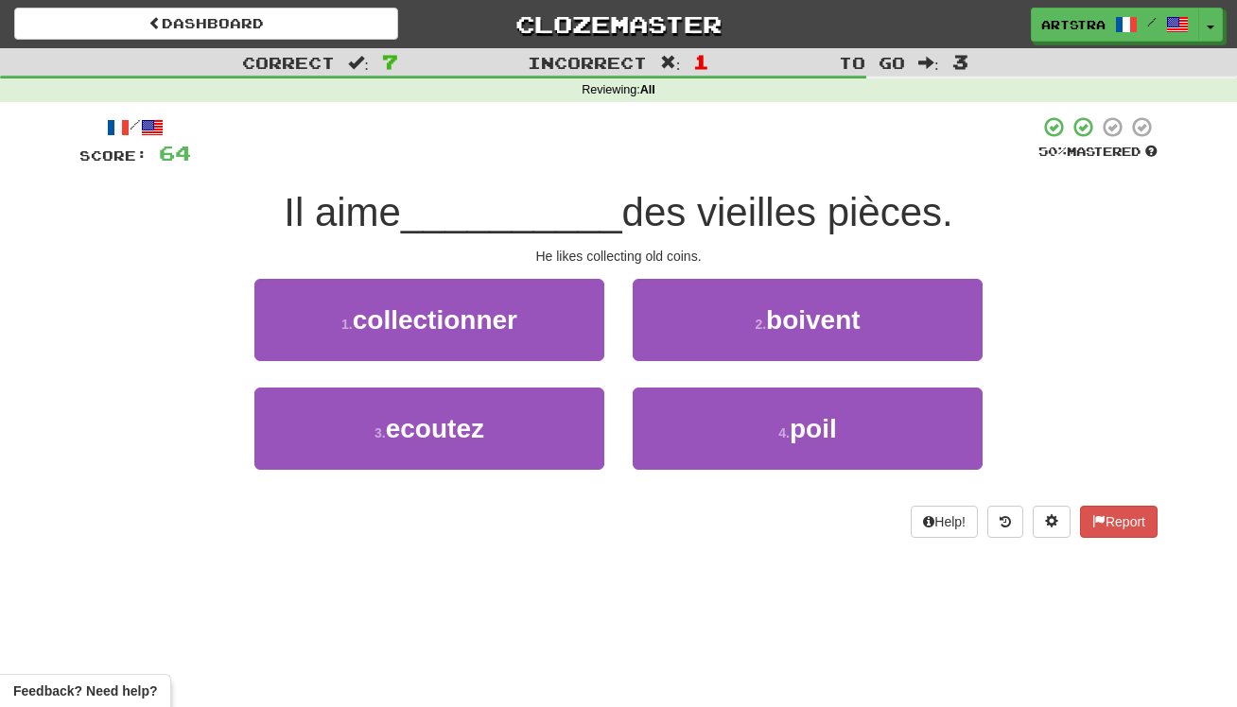
click at [660, 262] on div "He likes collecting old coins." at bounding box center [618, 256] width 1078 height 19
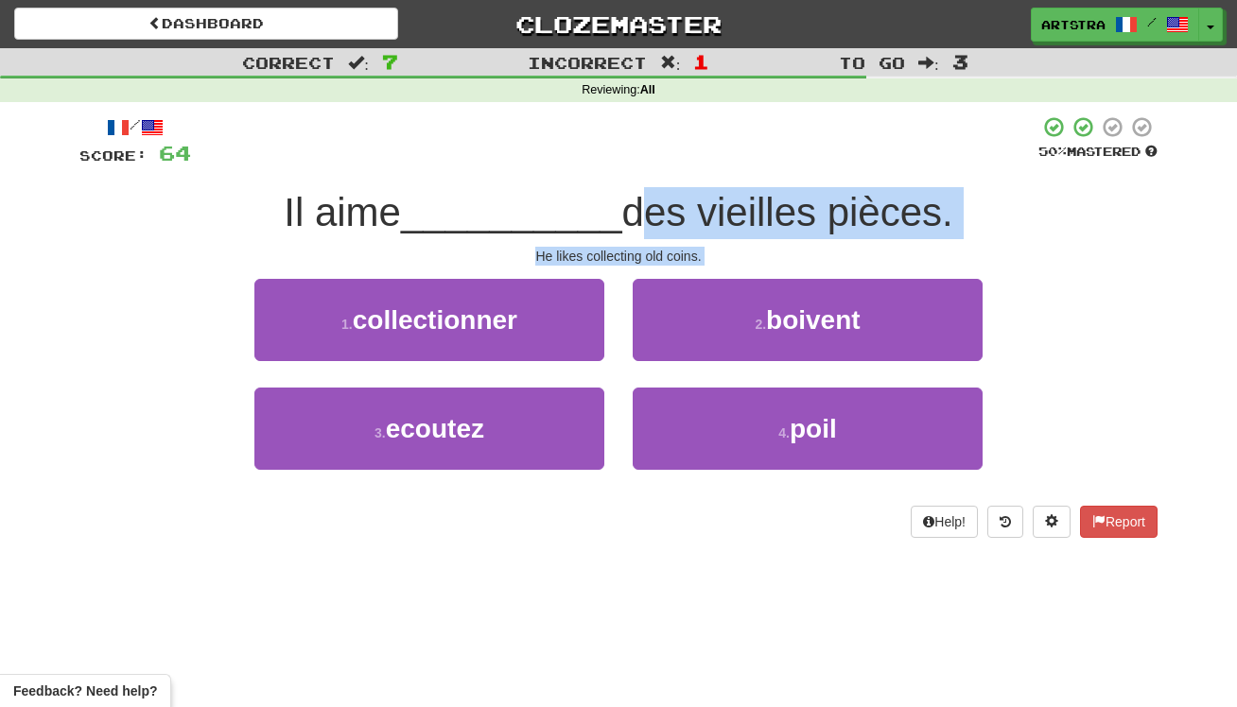
drag, startPoint x: 660, startPoint y: 262, endPoint x: 648, endPoint y: 217, distance: 47.0
click at [649, 217] on div "/ Score: 64 50 % Mastered Il aime __________ des vieilles pièces. He likes coll…" at bounding box center [618, 326] width 1078 height 423
click at [648, 217] on span "des vieilles pièces." at bounding box center [787, 212] width 331 height 44
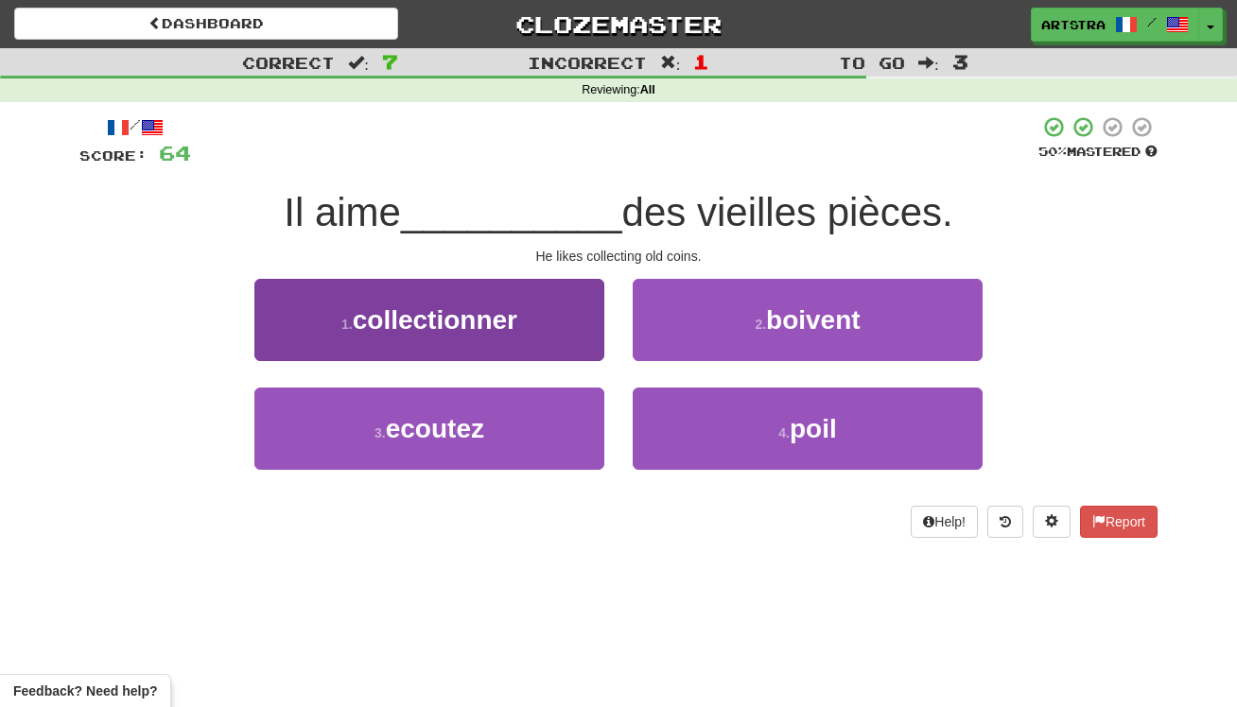
click at [545, 292] on button "1 . collectionner" at bounding box center [429, 320] width 350 height 82
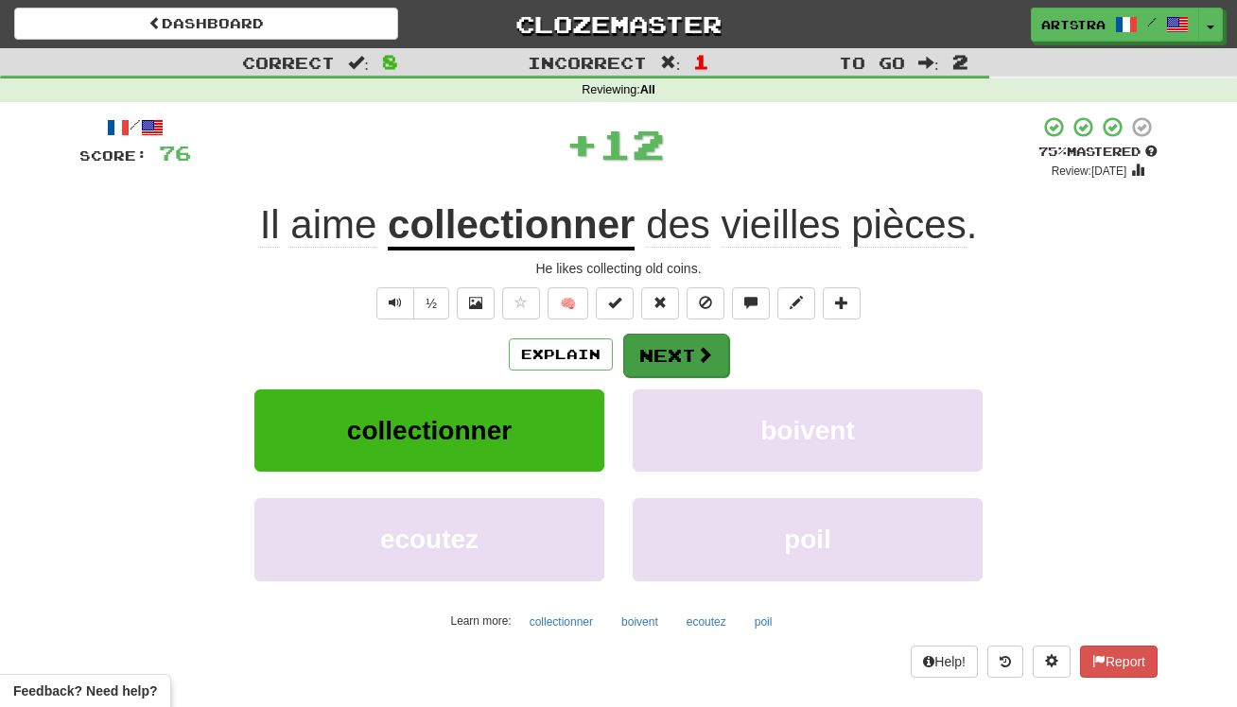
click at [700, 360] on span at bounding box center [704, 354] width 17 height 17
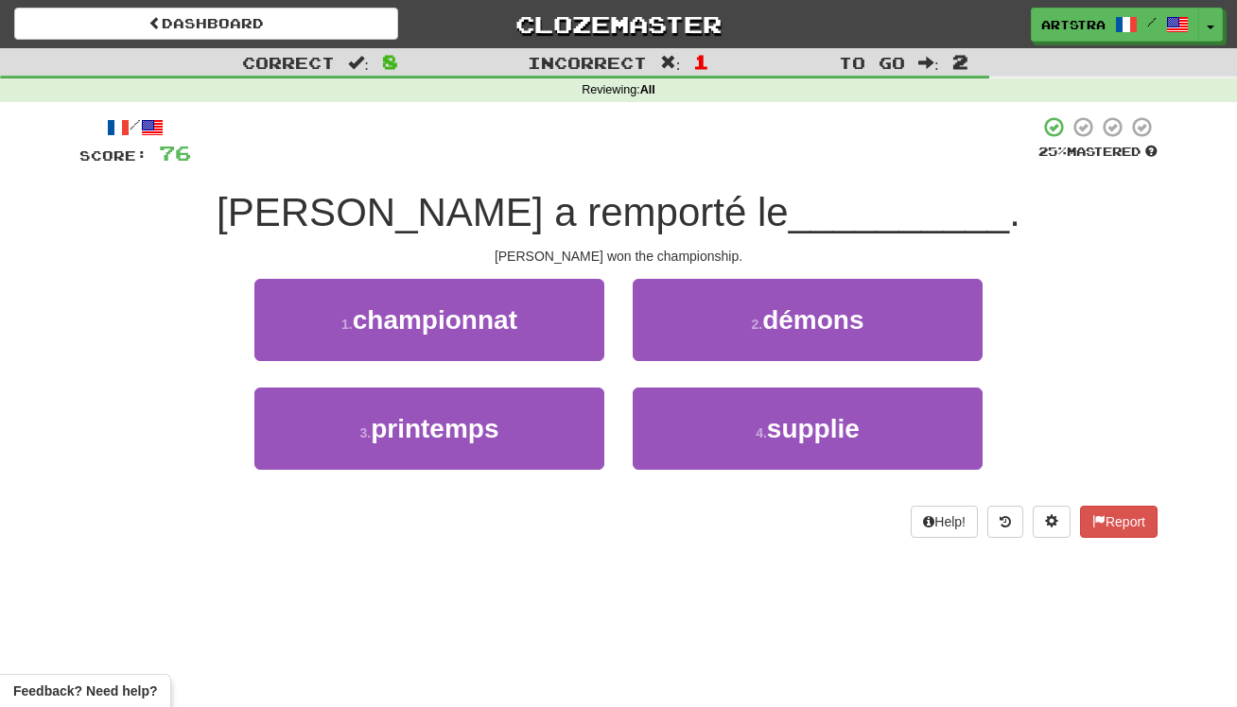
click at [628, 238] on div "/ Score: 76 25 % Mastered [PERSON_NAME] a remporté le __________ . [PERSON_NAME…" at bounding box center [618, 326] width 1078 height 423
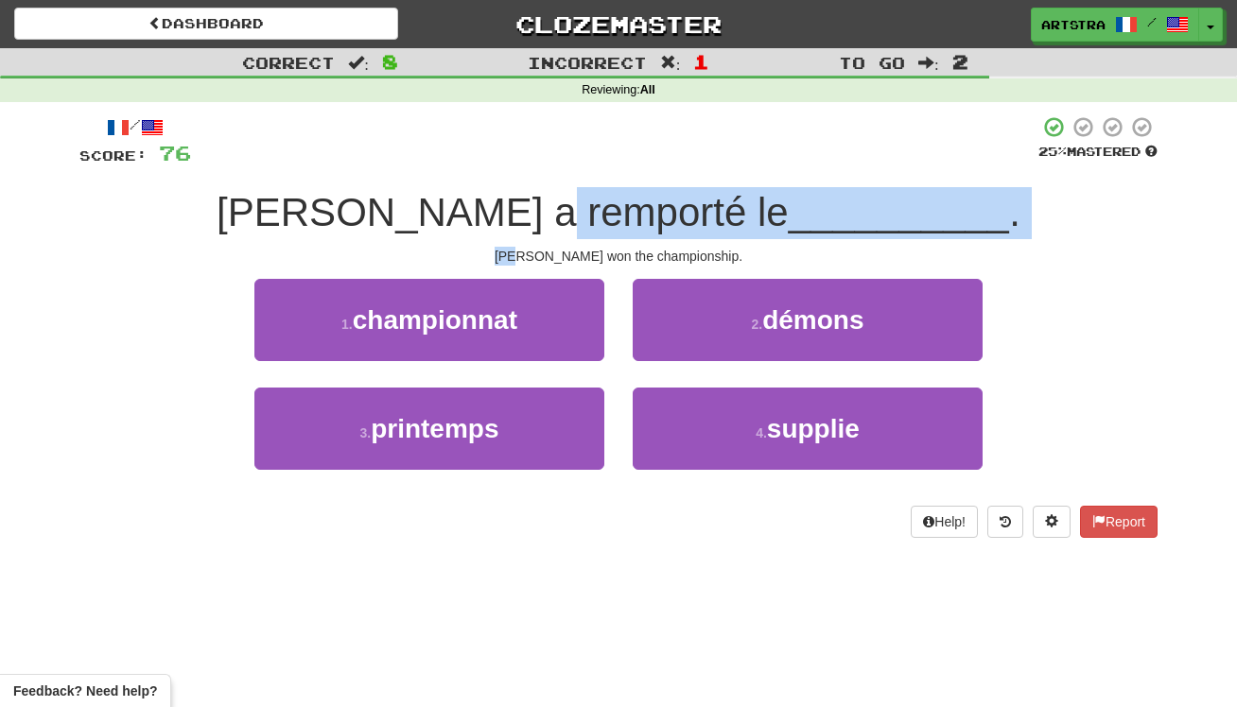
drag, startPoint x: 628, startPoint y: 238, endPoint x: 654, endPoint y: 200, distance: 47.0
click at [654, 200] on div "/ Score: 76 25 % Mastered [PERSON_NAME] a remporté le __________ . [PERSON_NAME…" at bounding box center [618, 326] width 1078 height 423
click at [654, 200] on span "[PERSON_NAME] a remporté le" at bounding box center [503, 212] width 572 height 44
drag, startPoint x: 654, startPoint y: 200, endPoint x: 690, endPoint y: 258, distance: 68.8
click at [690, 258] on div "/ Score: 76 25 % Mastered [PERSON_NAME] a remporté le __________ . [PERSON_NAME…" at bounding box center [618, 326] width 1078 height 423
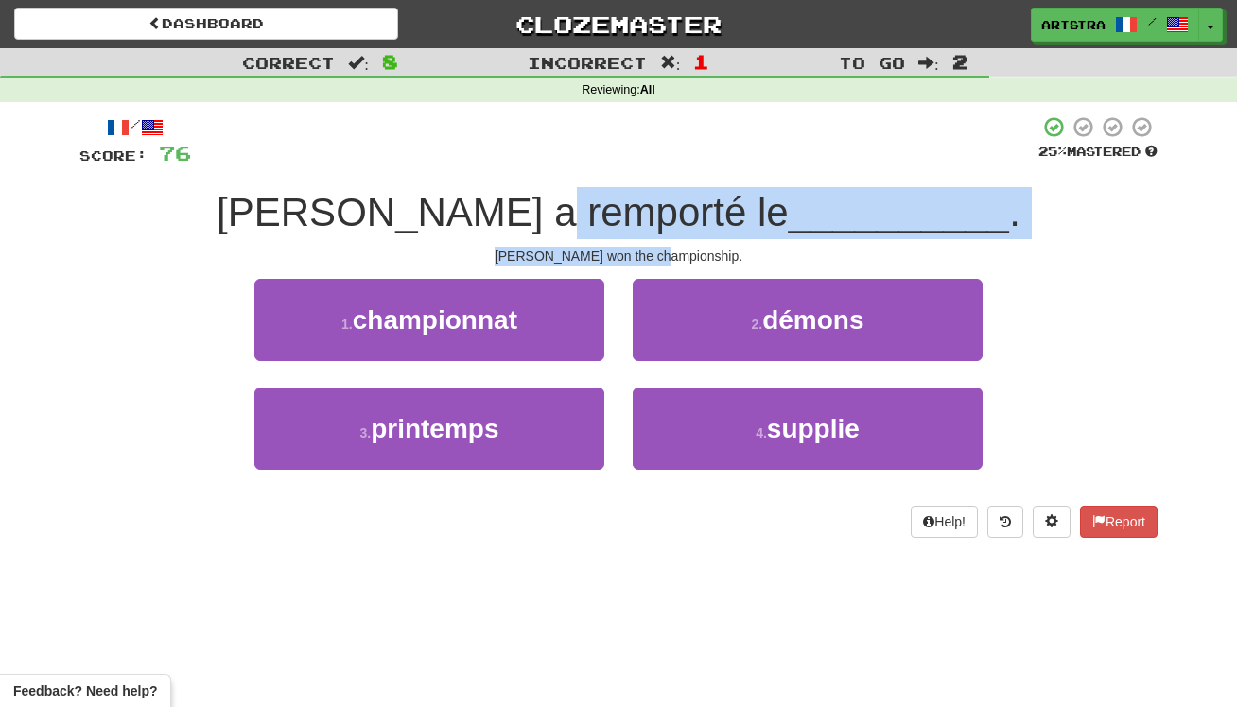
click at [690, 258] on div "[PERSON_NAME] won the championship." at bounding box center [618, 256] width 1078 height 19
drag, startPoint x: 690, startPoint y: 258, endPoint x: 644, endPoint y: 195, distance: 78.5
click at [644, 195] on div "/ Score: 76 25 % Mastered [PERSON_NAME] a remporté le __________ . [PERSON_NAME…" at bounding box center [618, 326] width 1078 height 423
click at [644, 195] on span "[PERSON_NAME] a remporté le" at bounding box center [503, 212] width 572 height 44
drag, startPoint x: 644, startPoint y: 195, endPoint x: 689, endPoint y: 243, distance: 65.6
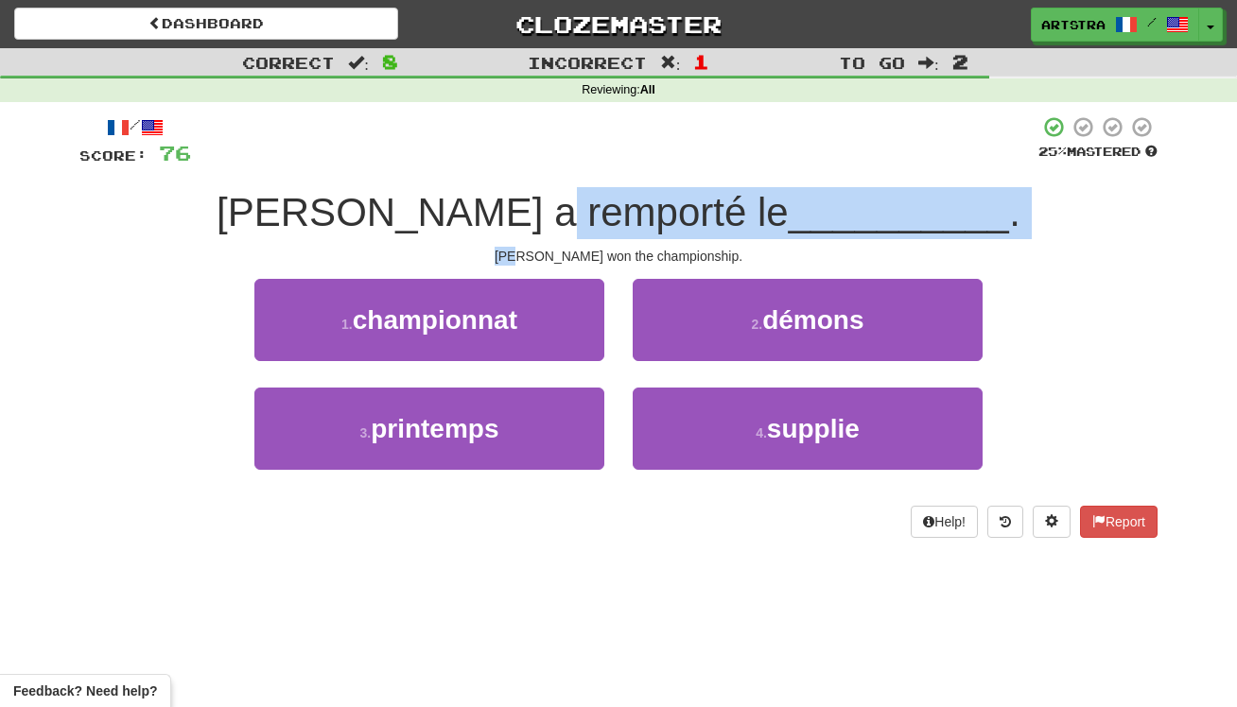
click at [689, 243] on div "/ Score: 76 25 % Mastered [PERSON_NAME] a remporté le __________ . [PERSON_NAME…" at bounding box center [618, 326] width 1078 height 423
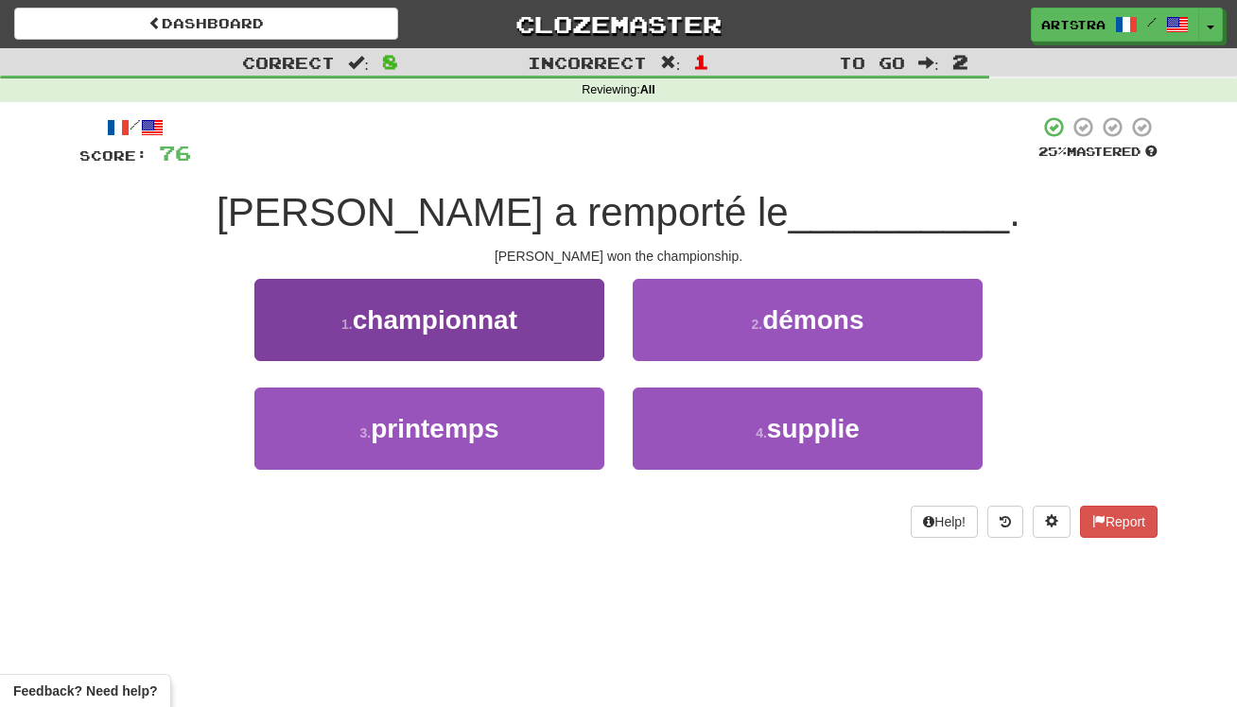
click at [524, 349] on button "1 . championnat" at bounding box center [429, 320] width 350 height 82
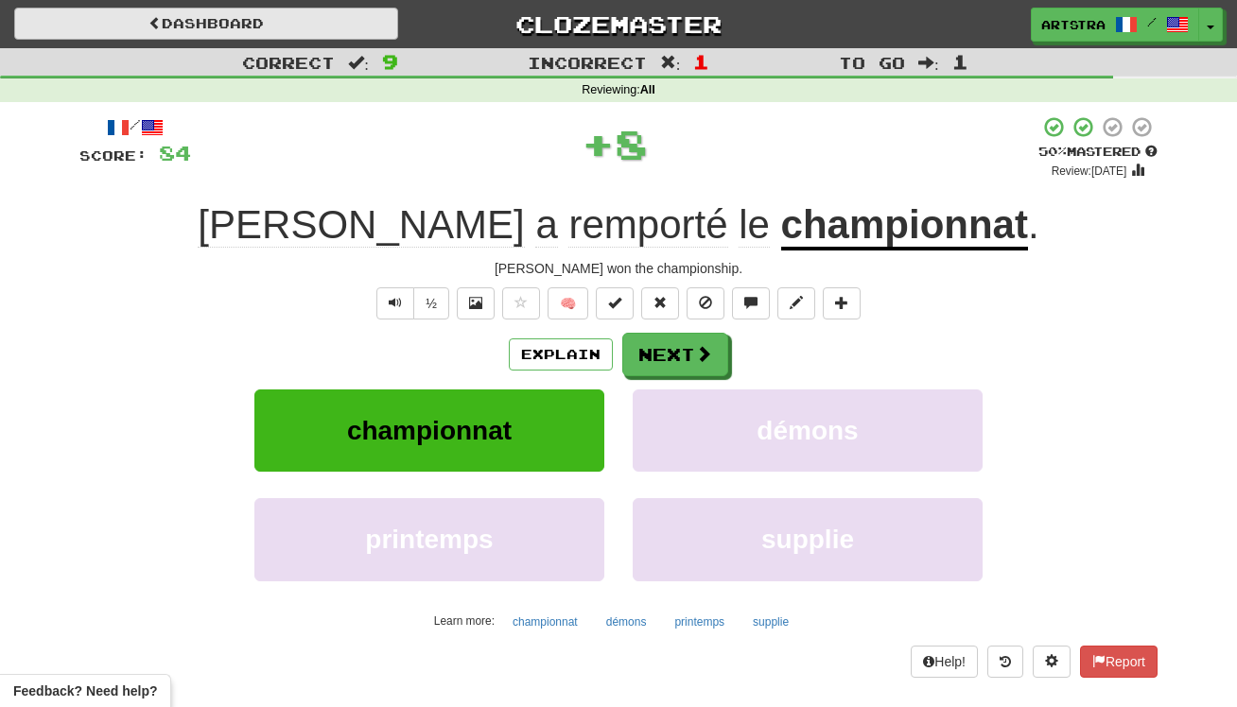
click at [189, 9] on link "Dashboard" at bounding box center [206, 24] width 384 height 32
